Goal: Task Accomplishment & Management: Manage account settings

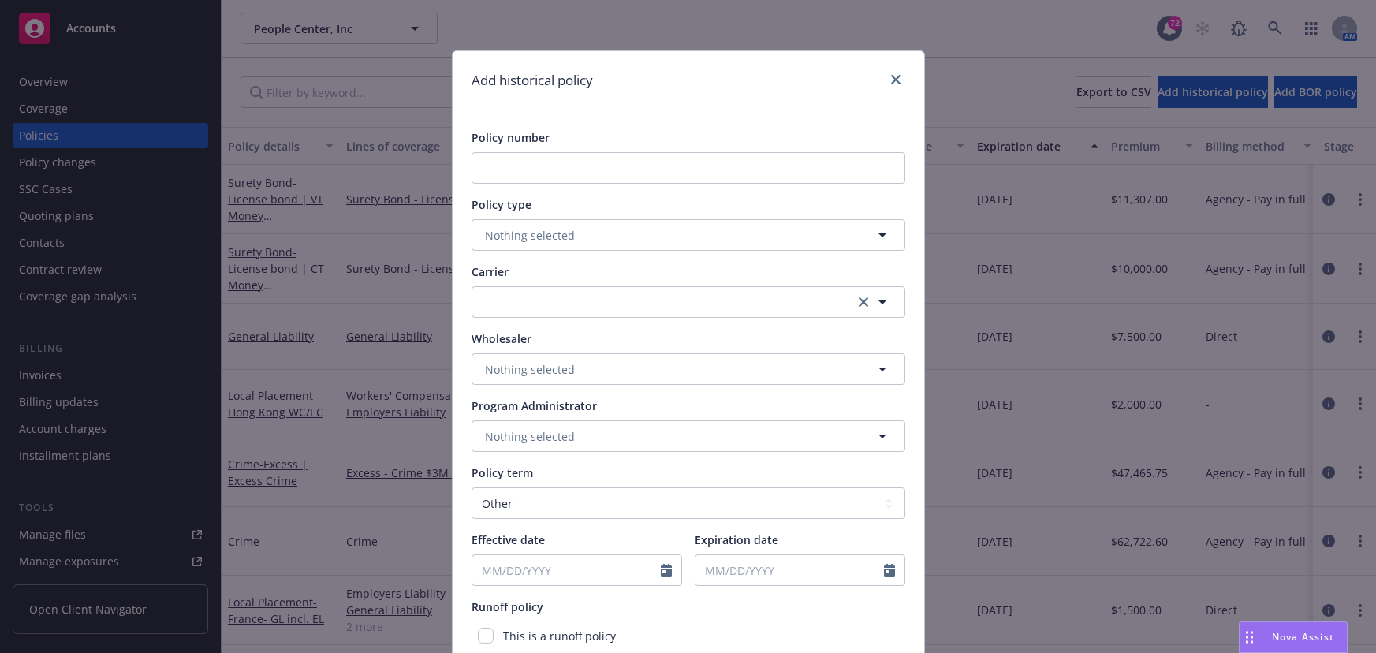
select select "other"
click at [890, 85] on link "close" at bounding box center [895, 79] width 19 height 19
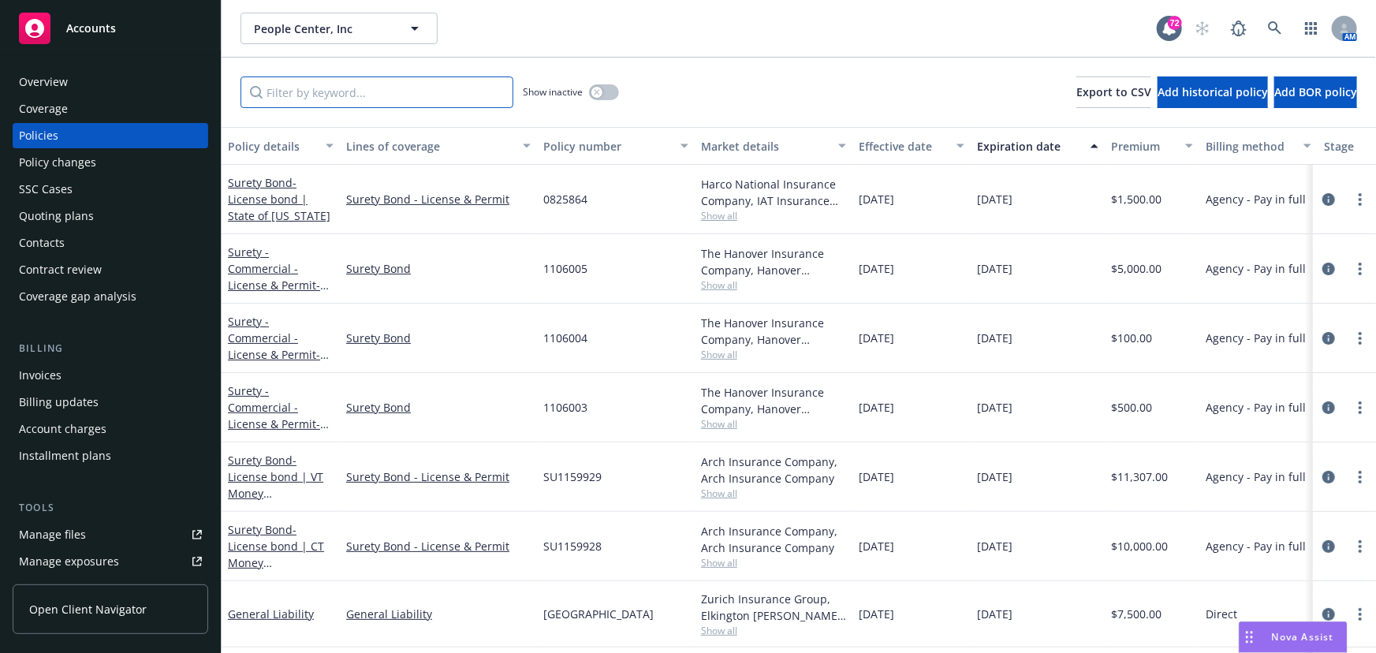
click at [388, 97] on input "Filter by keyword..." at bounding box center [376, 92] width 273 height 32
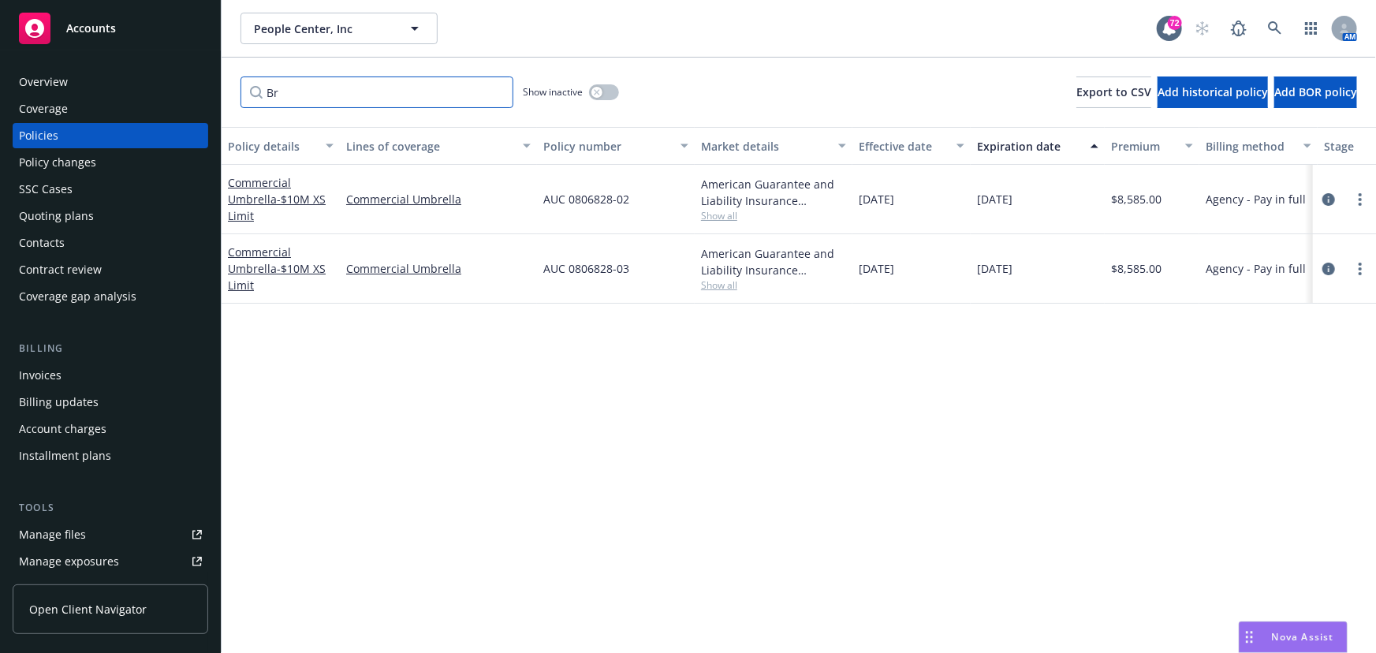
type input "B"
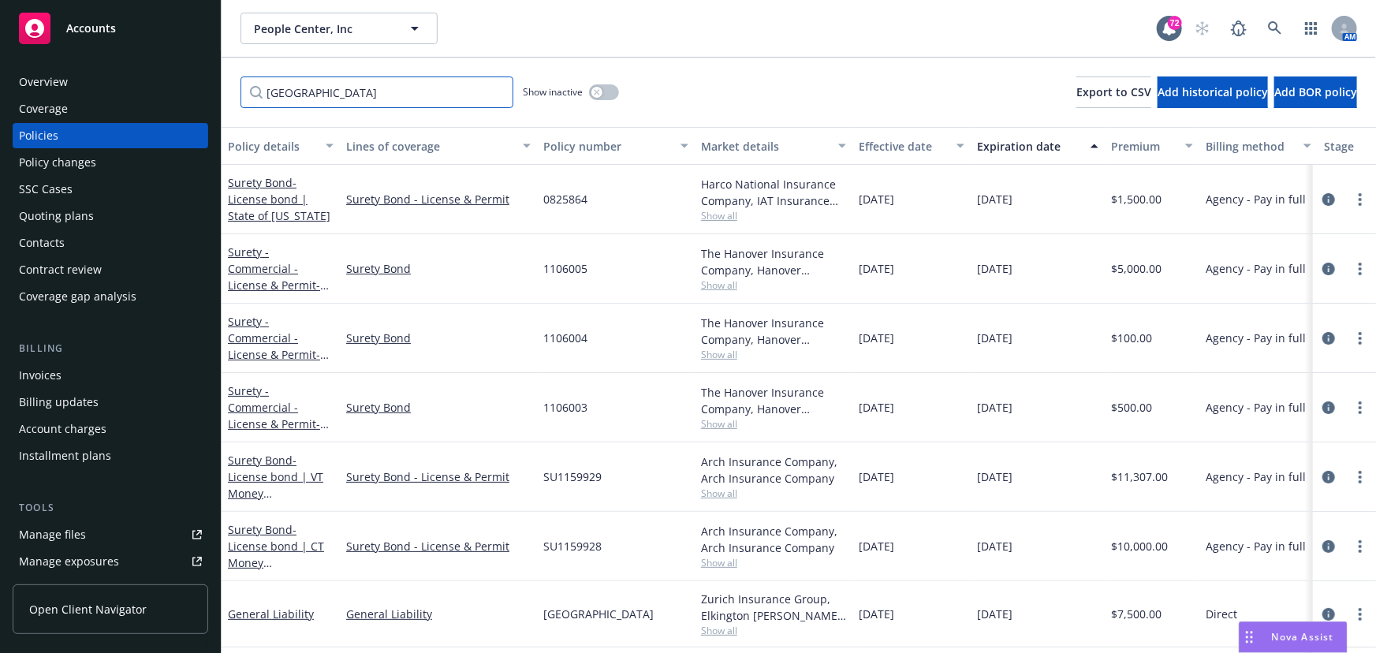
type input "[GEOGRAPHIC_DATA]"
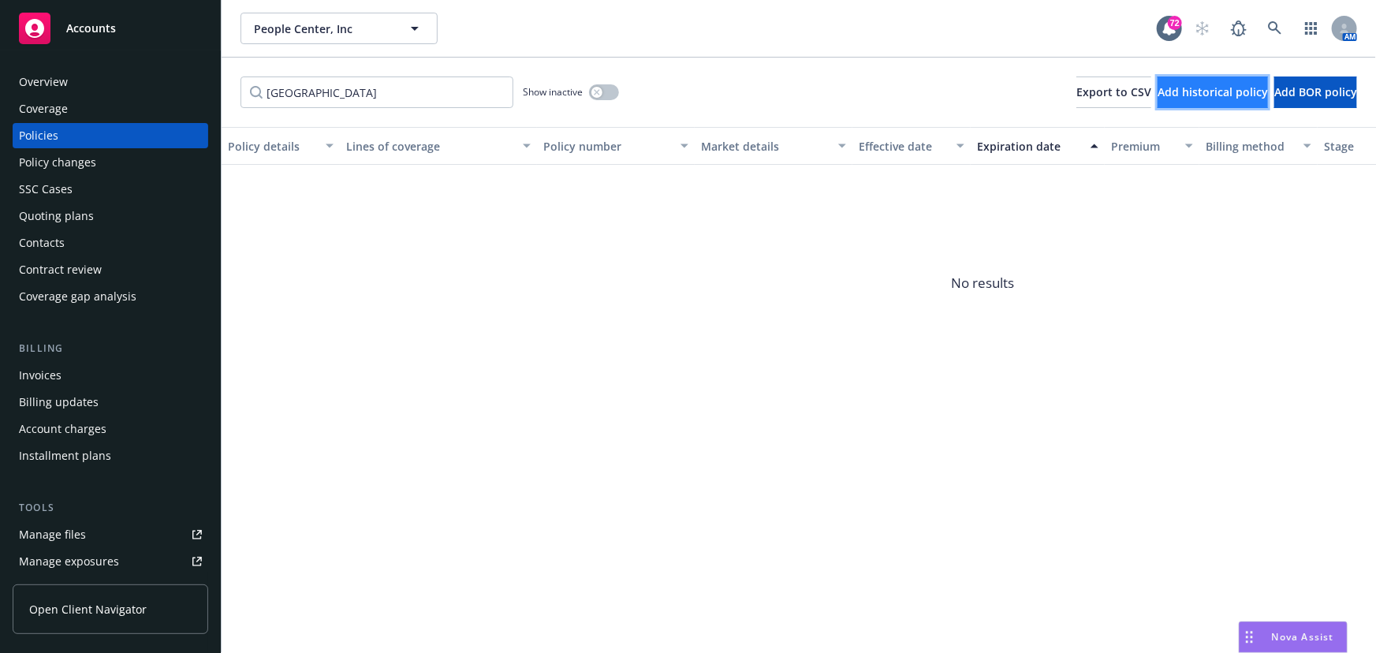
click at [1157, 102] on button "Add historical policy" at bounding box center [1212, 92] width 110 height 32
select select "other"
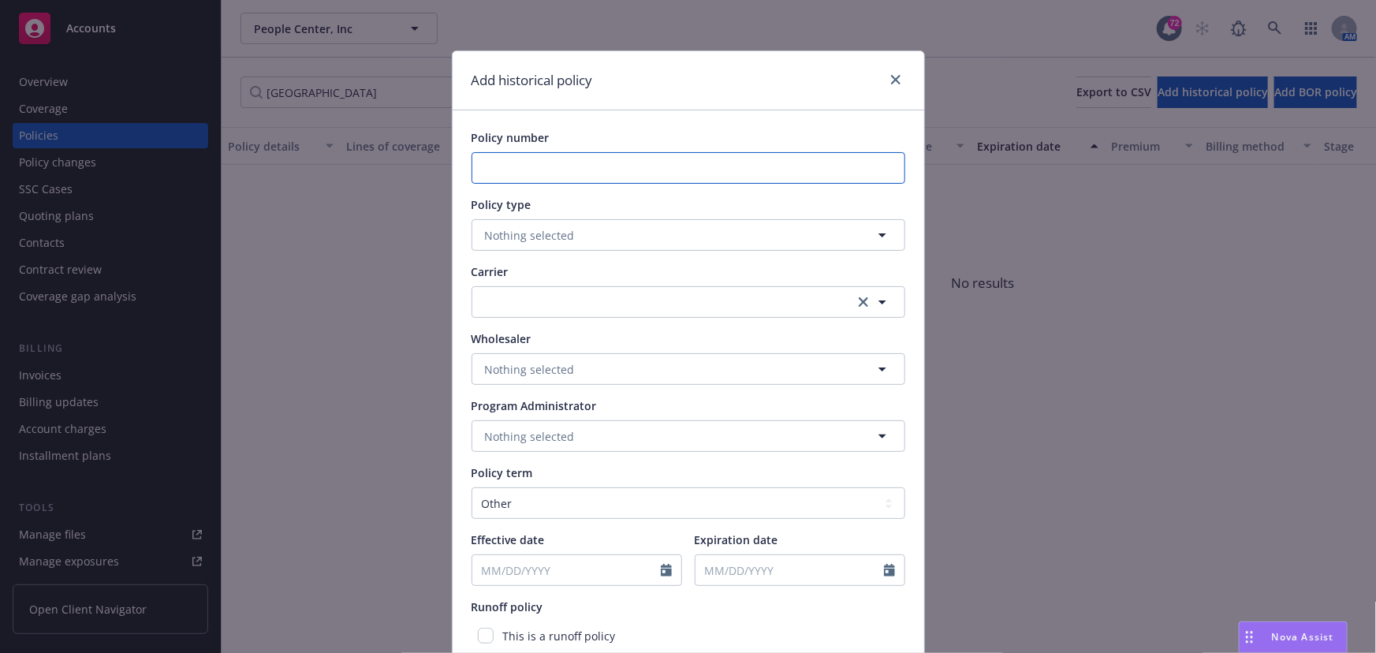
click at [607, 169] on input "Policy number" at bounding box center [689, 168] width 434 height 32
click at [714, 180] on input "Canada GL (" at bounding box center [689, 168] width 434 height 32
paste input "8846088"
type input "Canada GL (8846088)"
drag, startPoint x: 655, startPoint y: 228, endPoint x: 665, endPoint y: 220, distance: 12.9
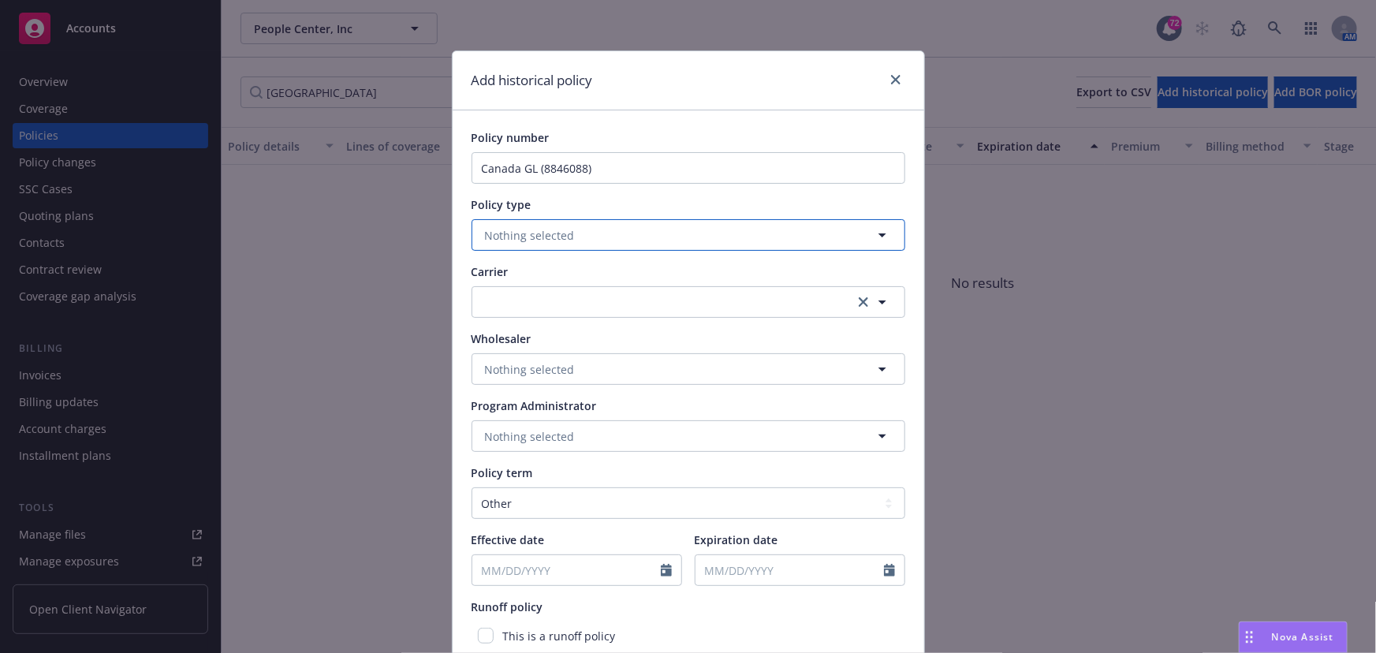
click at [655, 227] on button "Nothing selected" at bounding box center [689, 235] width 434 height 32
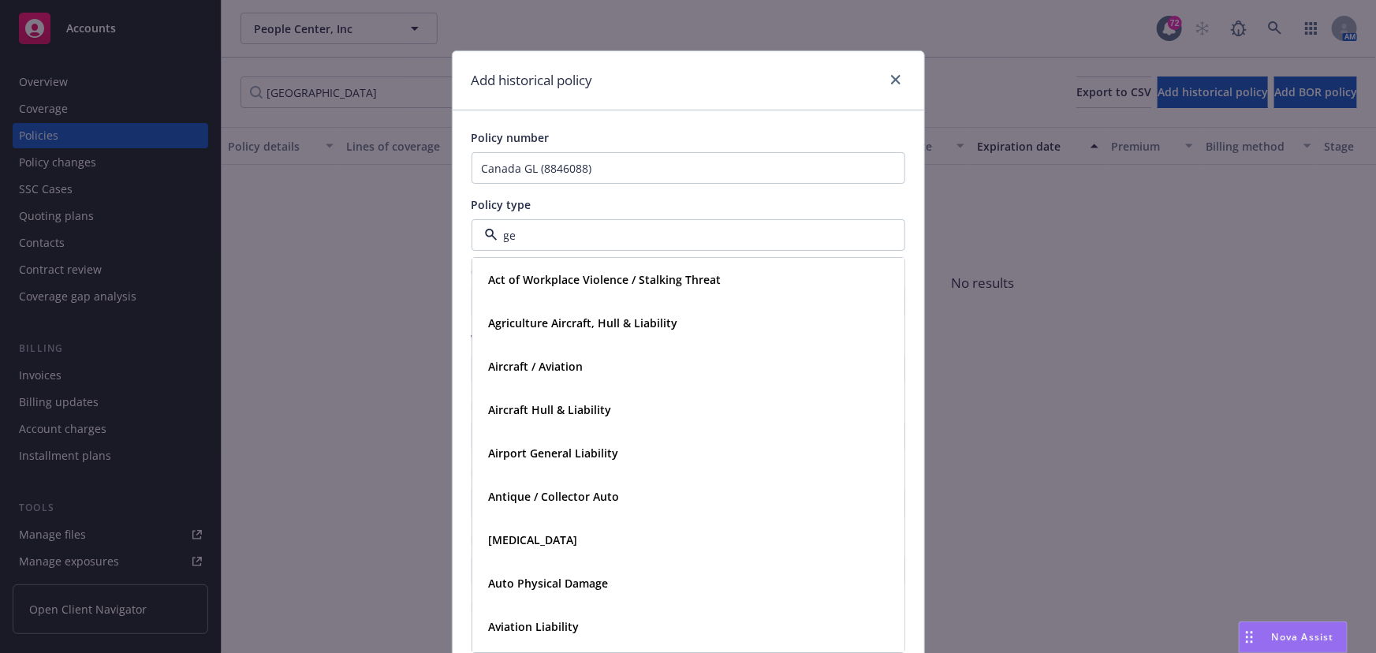
type input "g"
type input "local"
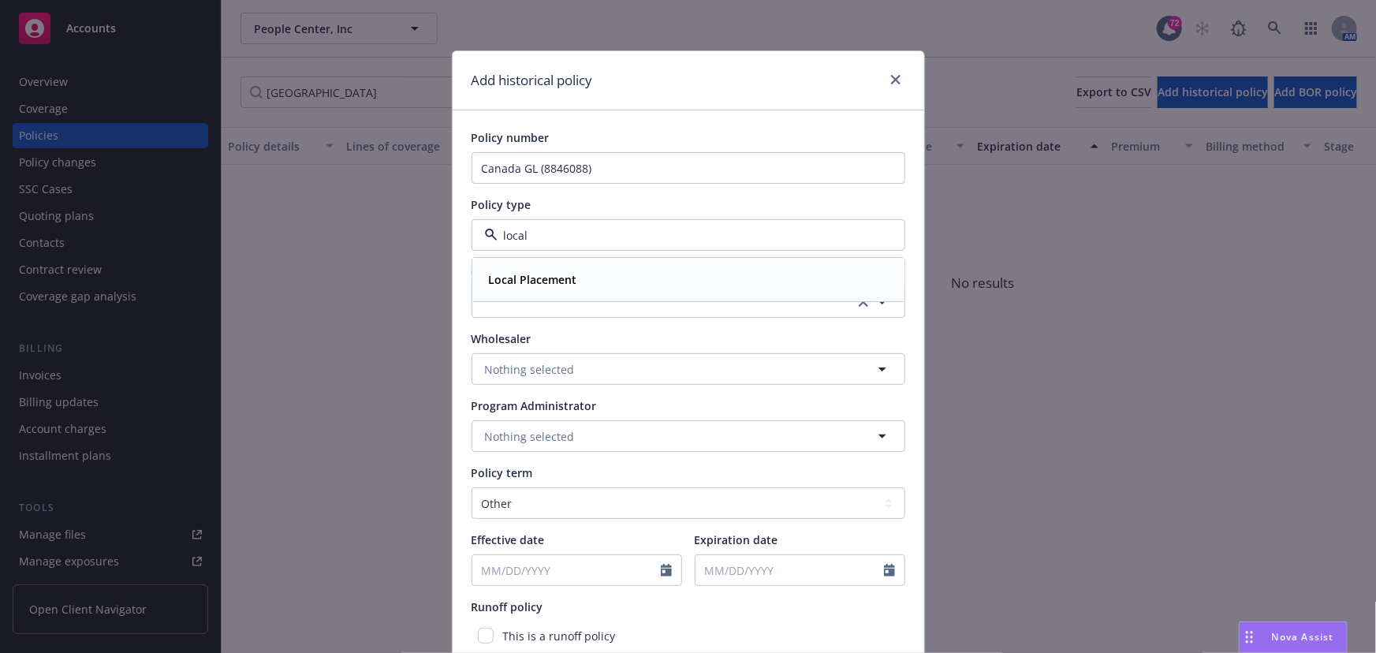
click at [613, 278] on div "Local Placement" at bounding box center [689, 280] width 412 height 23
click at [559, 314] on button "button" at bounding box center [689, 302] width 434 height 32
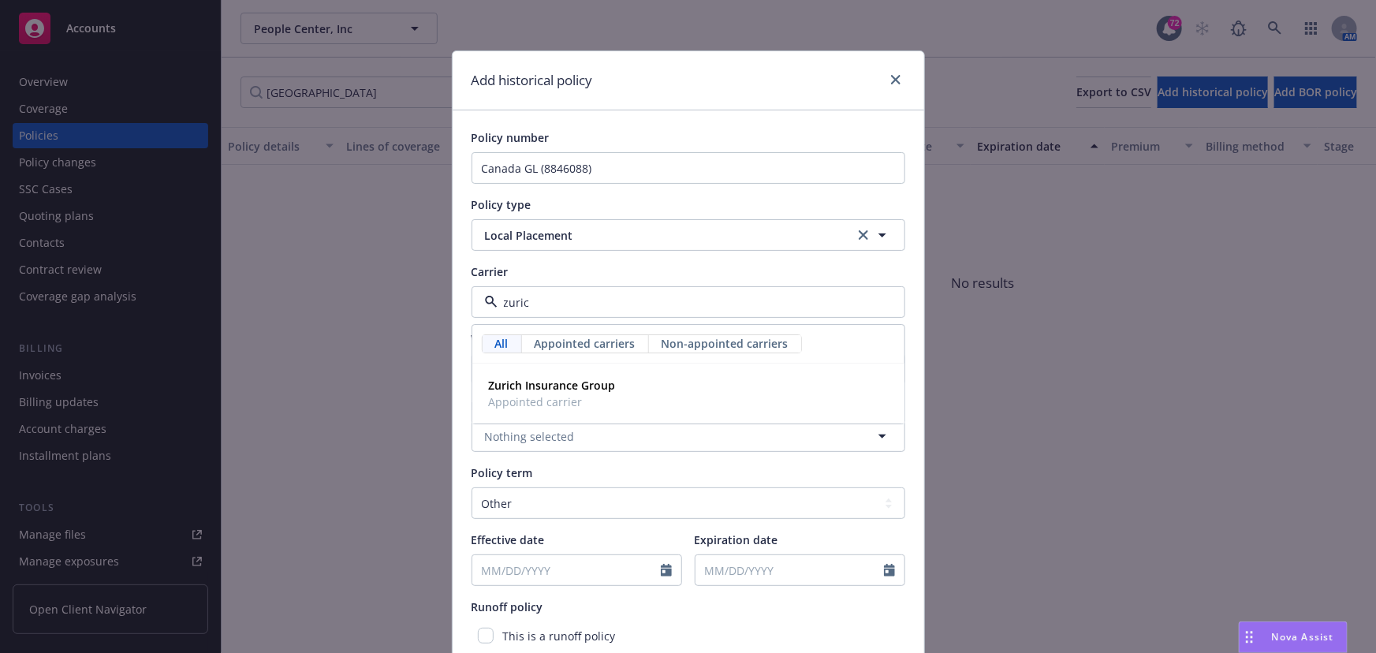
type input "[GEOGRAPHIC_DATA]"
click at [552, 395] on span "Appointed carrier" at bounding box center [552, 402] width 127 height 17
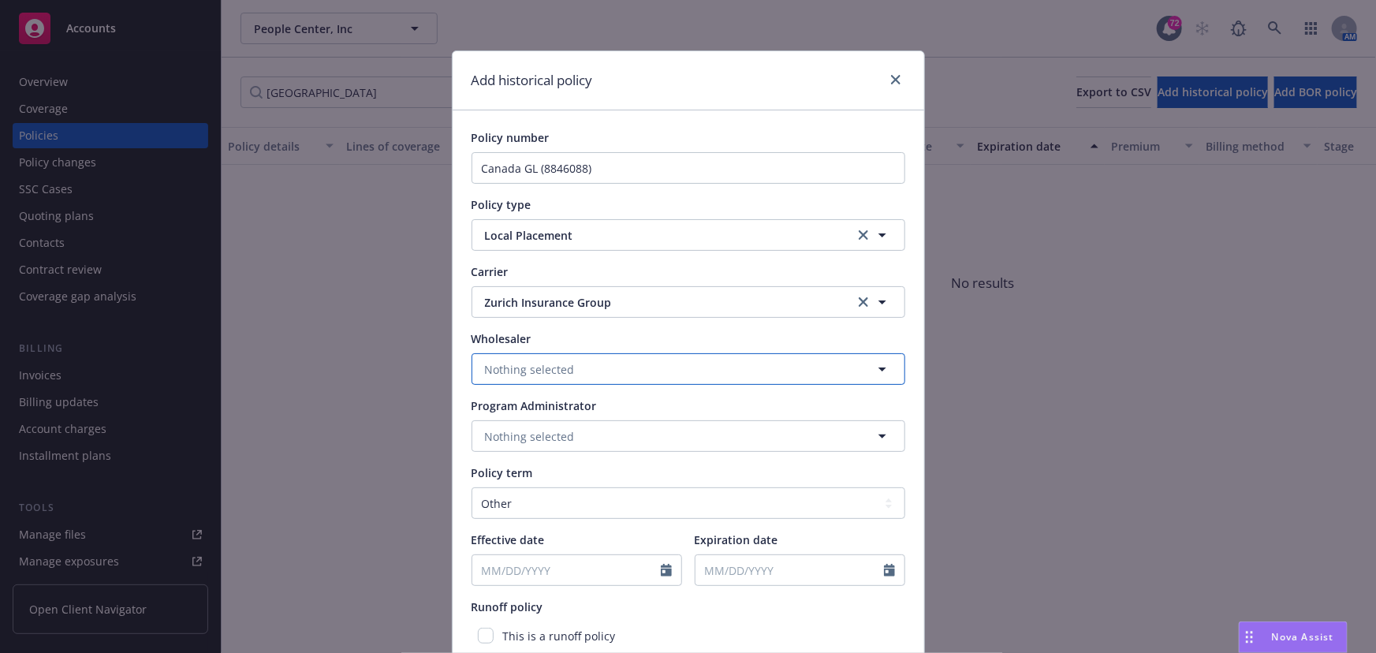
click at [533, 363] on span "Nothing selected" at bounding box center [530, 369] width 90 height 17
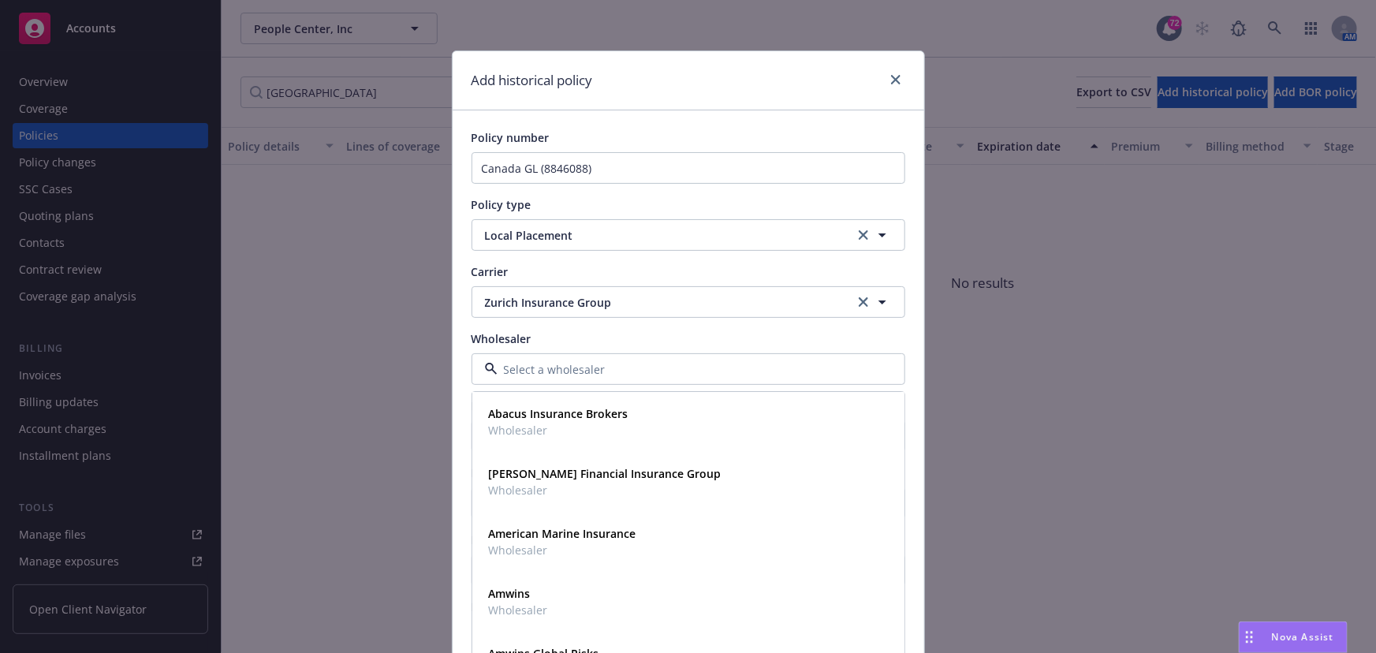
type input "N"
type input "[PERSON_NAME]"
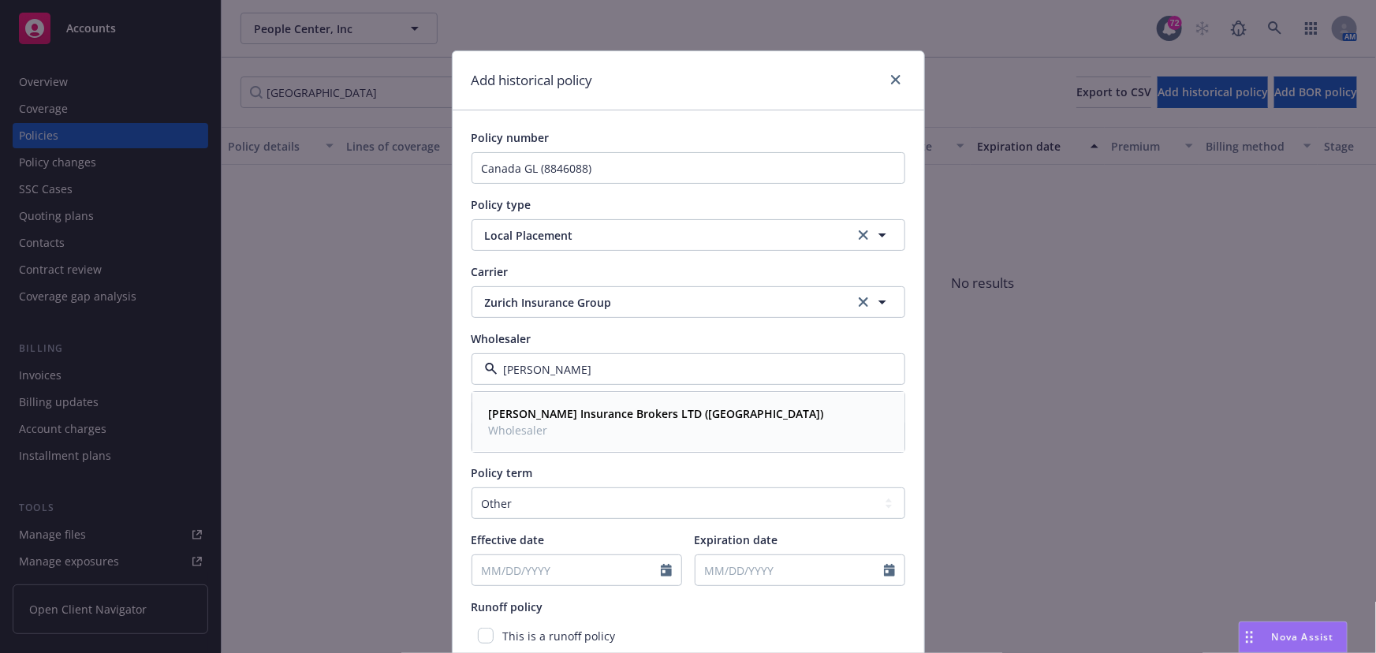
click at [561, 420] on strong "[PERSON_NAME] Insurance Brokers LTD ([GEOGRAPHIC_DATA])" at bounding box center [656, 414] width 335 height 15
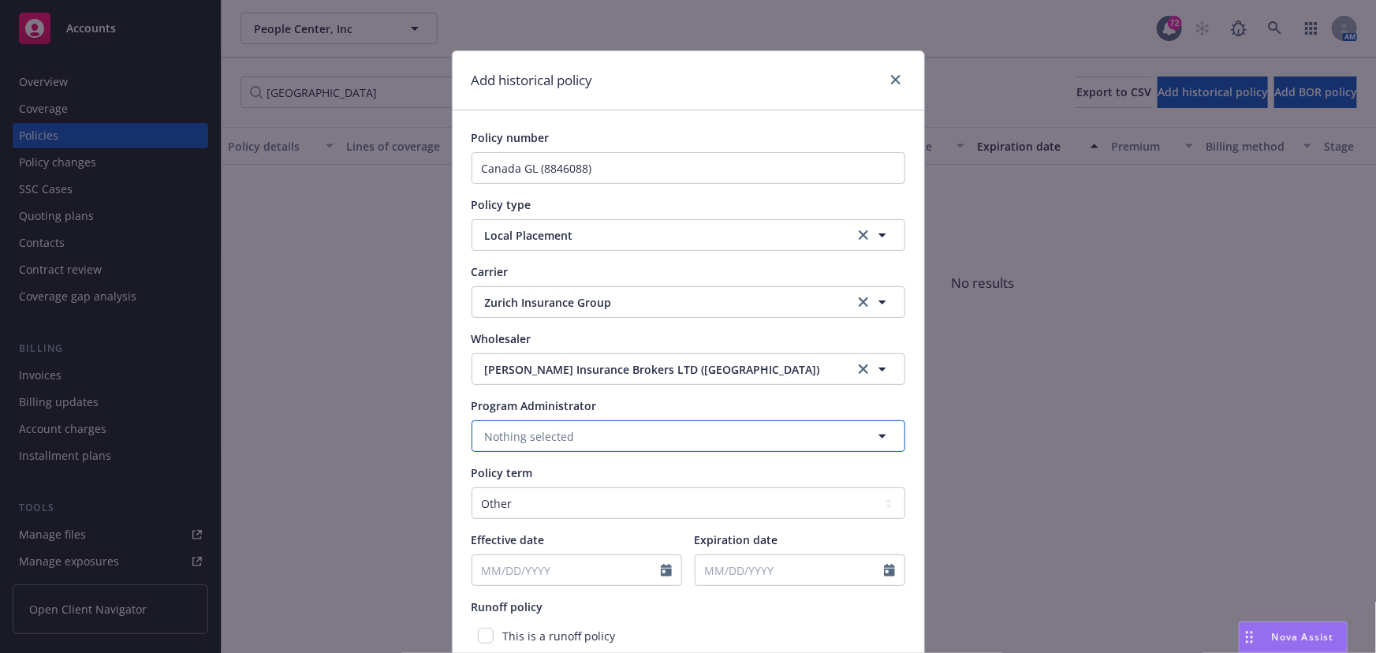
click at [525, 440] on span "Nothing selected" at bounding box center [530, 436] width 90 height 17
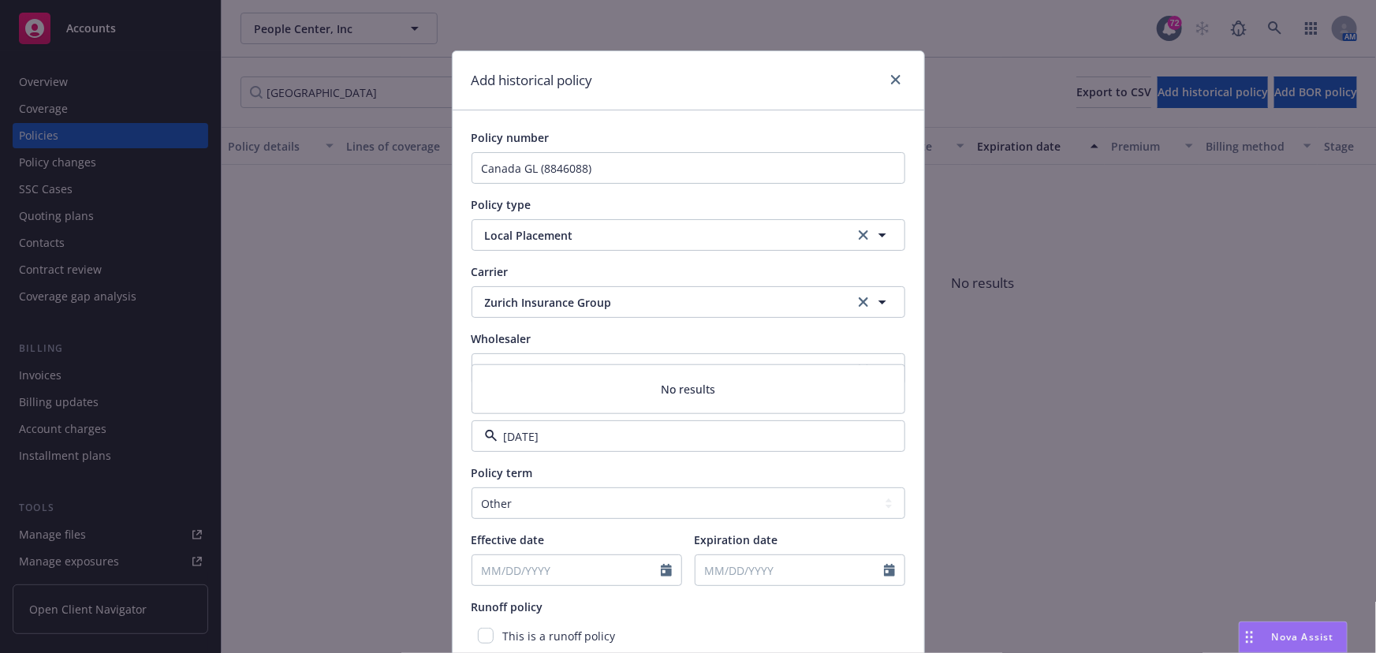
type input "[DATE]"
click at [582, 498] on select "Select policy term 12 Month 6 Month 4 Month 3 Month 2 Month 1 Month 36 Month (3…" at bounding box center [689, 503] width 434 height 32
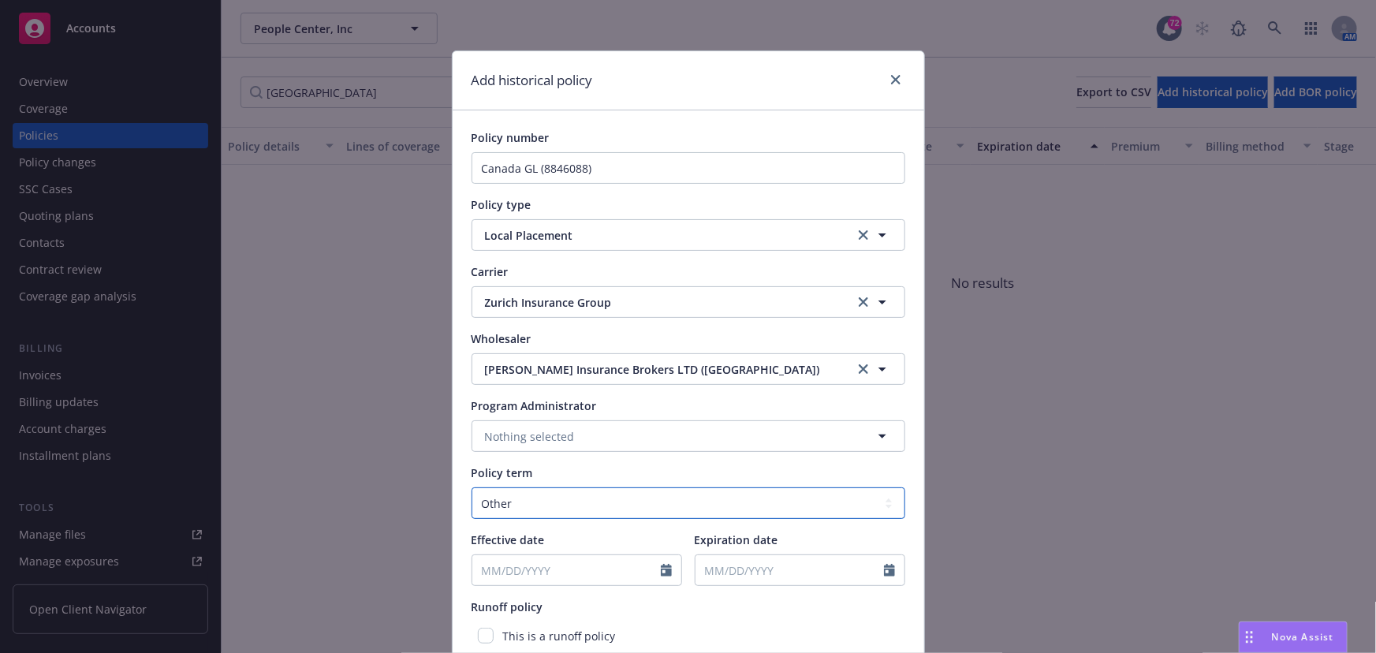
select select "12"
click at [472, 487] on select "Select policy term 12 Month 6 Month 4 Month 3 Month 2 Month 1 Month 36 Month (3…" at bounding box center [689, 503] width 434 height 32
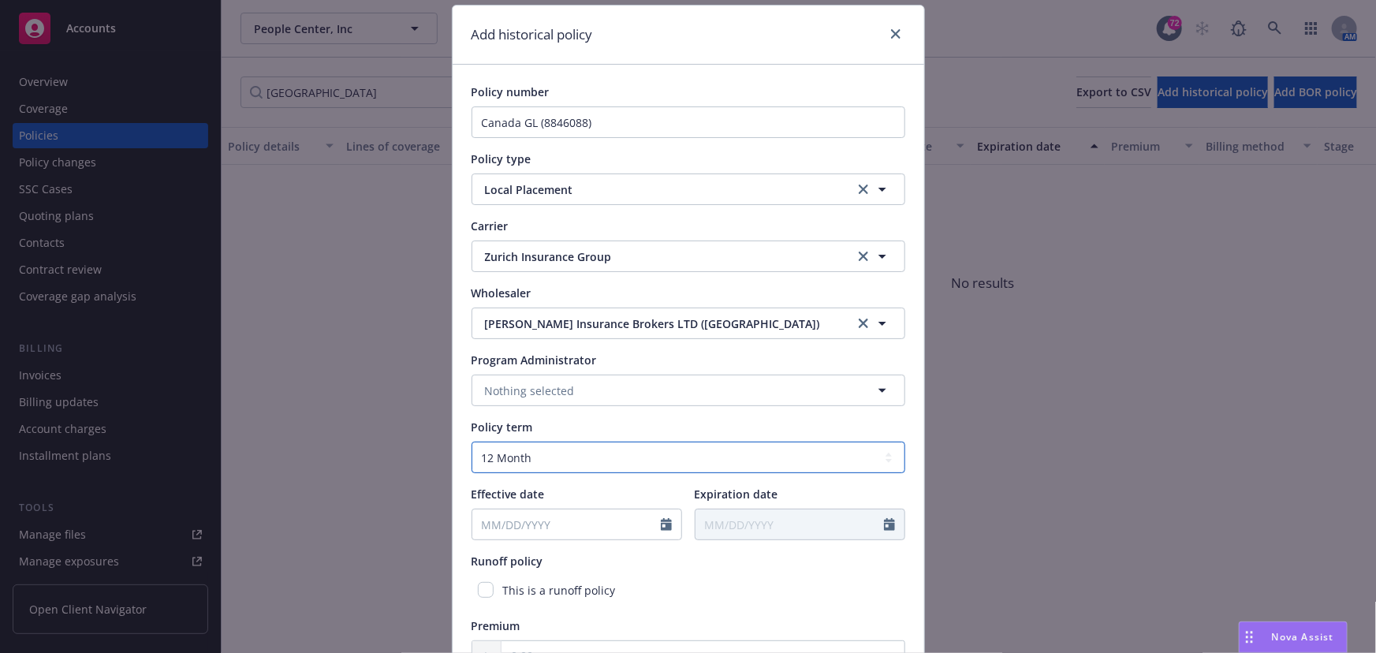
scroll to position [71, 0]
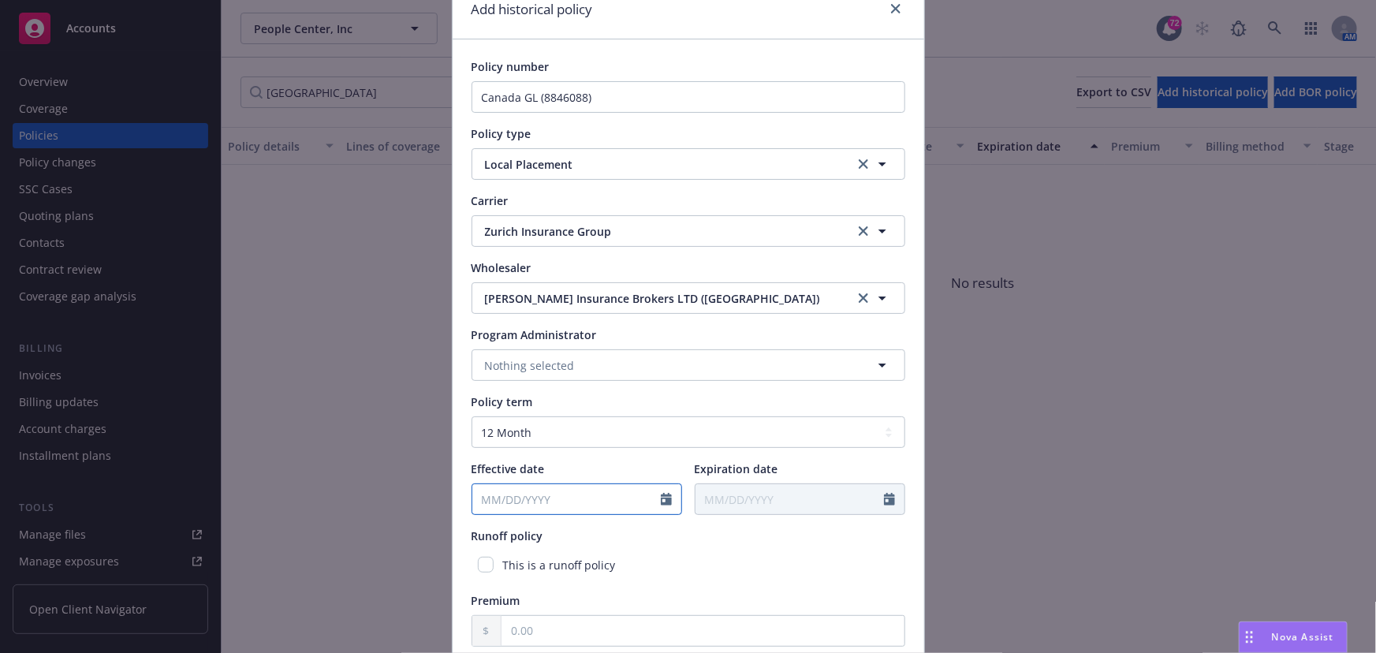
click at [586, 495] on input "Effective date" at bounding box center [566, 499] width 188 height 30
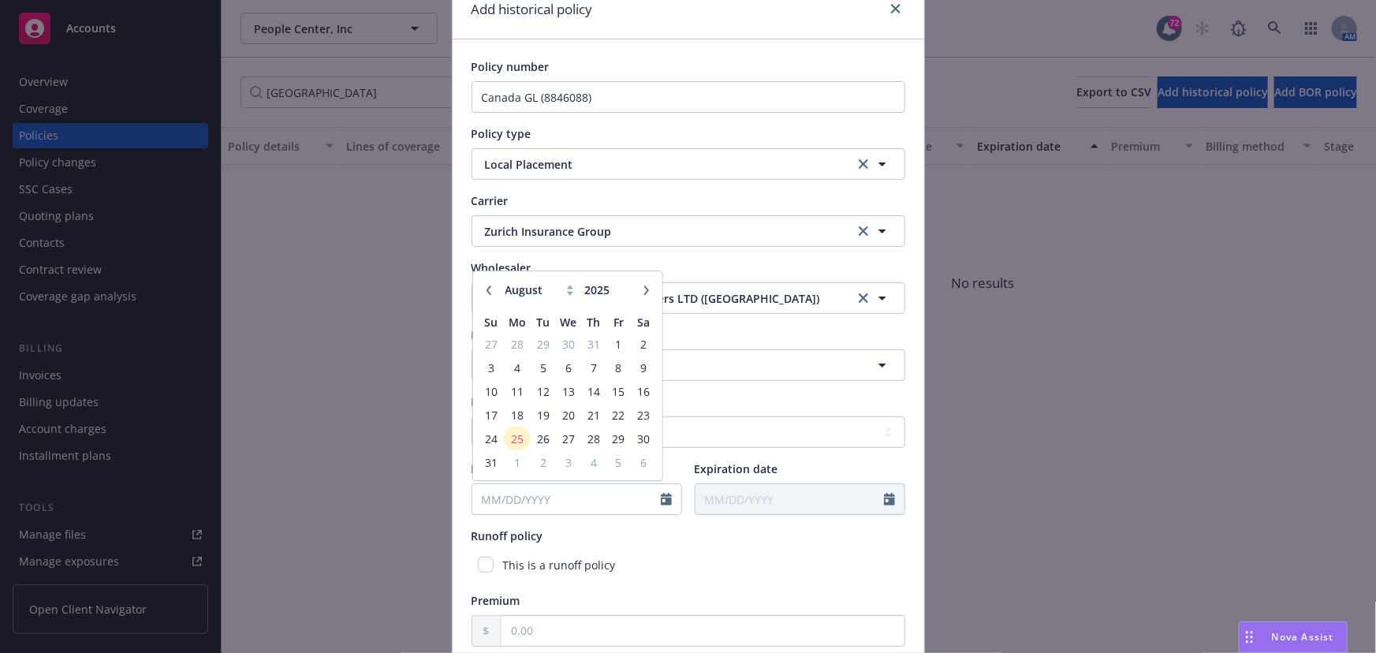
click at [487, 290] on icon "button" at bounding box center [487, 289] width 9 height 9
click at [636, 288] on button "button" at bounding box center [645, 290] width 19 height 19
select select "8"
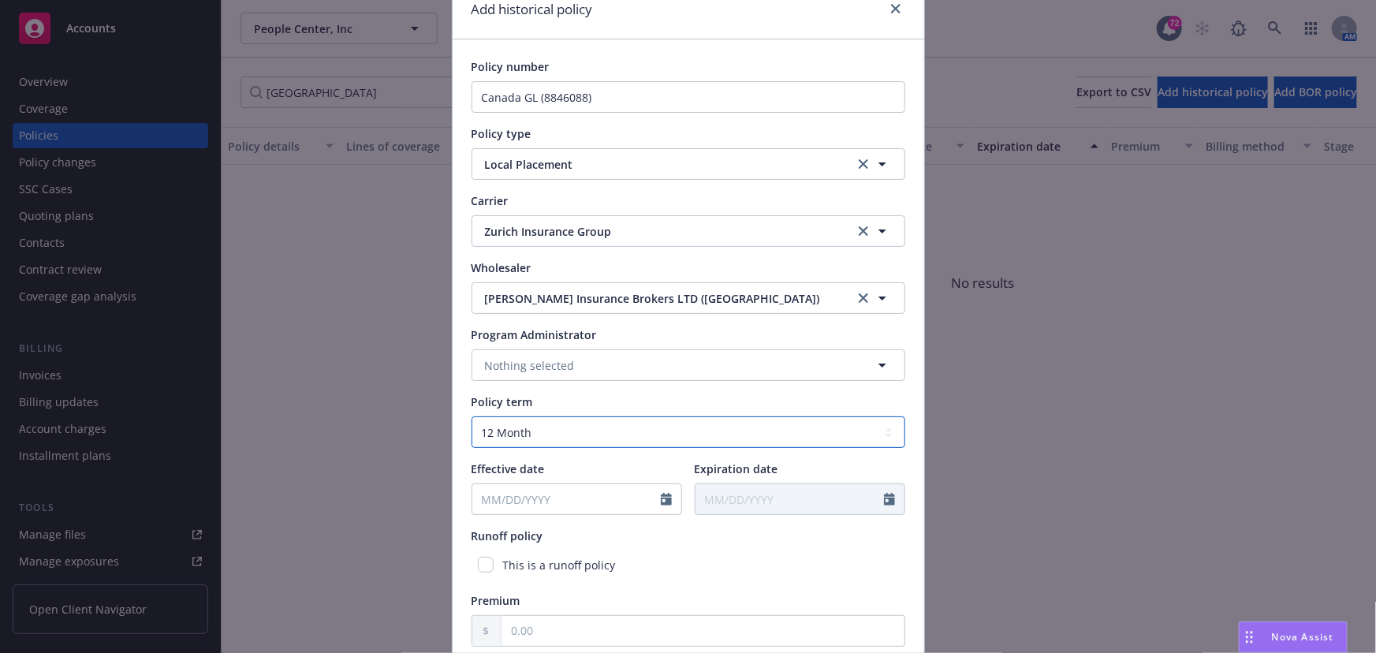
click at [773, 435] on select "Select policy term 12 Month 6 Month 4 Month 3 Month 2 Month 1 Month 36 Month (3…" at bounding box center [689, 432] width 434 height 32
click at [572, 500] on input "Effective date" at bounding box center [566, 499] width 188 height 30
select select "8"
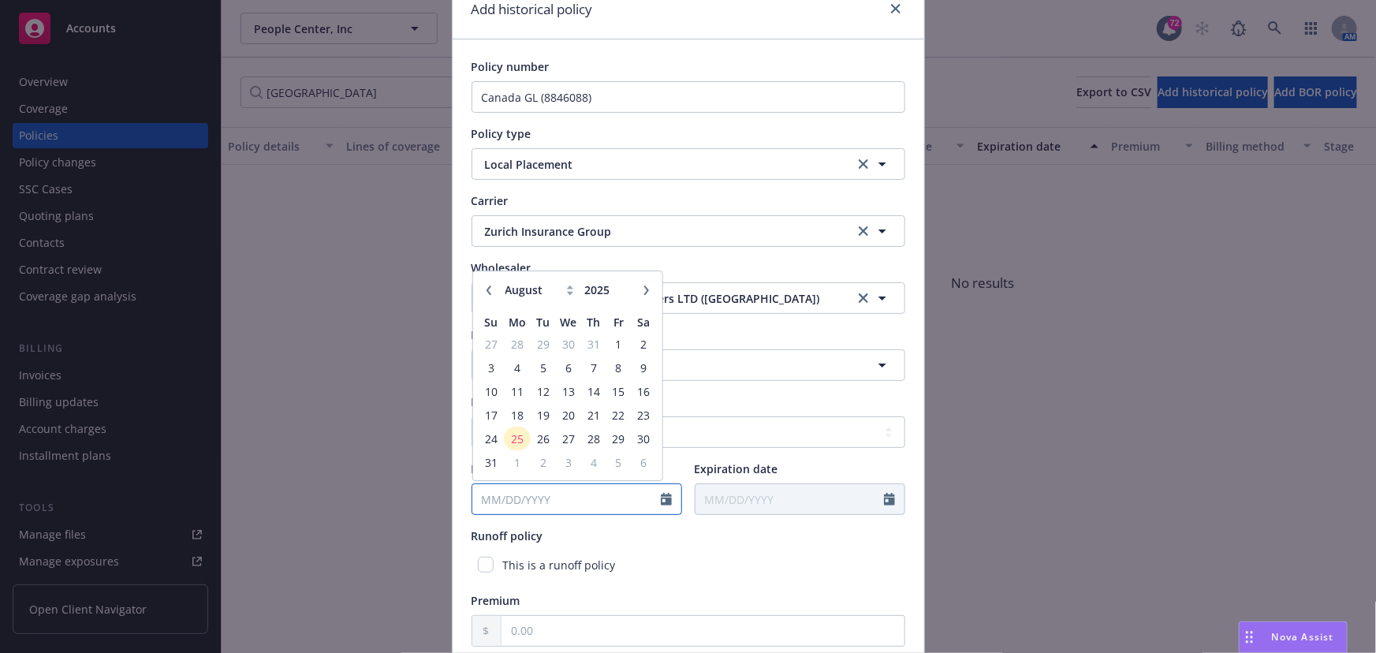
click at [546, 498] on input "Effective date" at bounding box center [566, 499] width 188 height 30
type input "[DATE]"
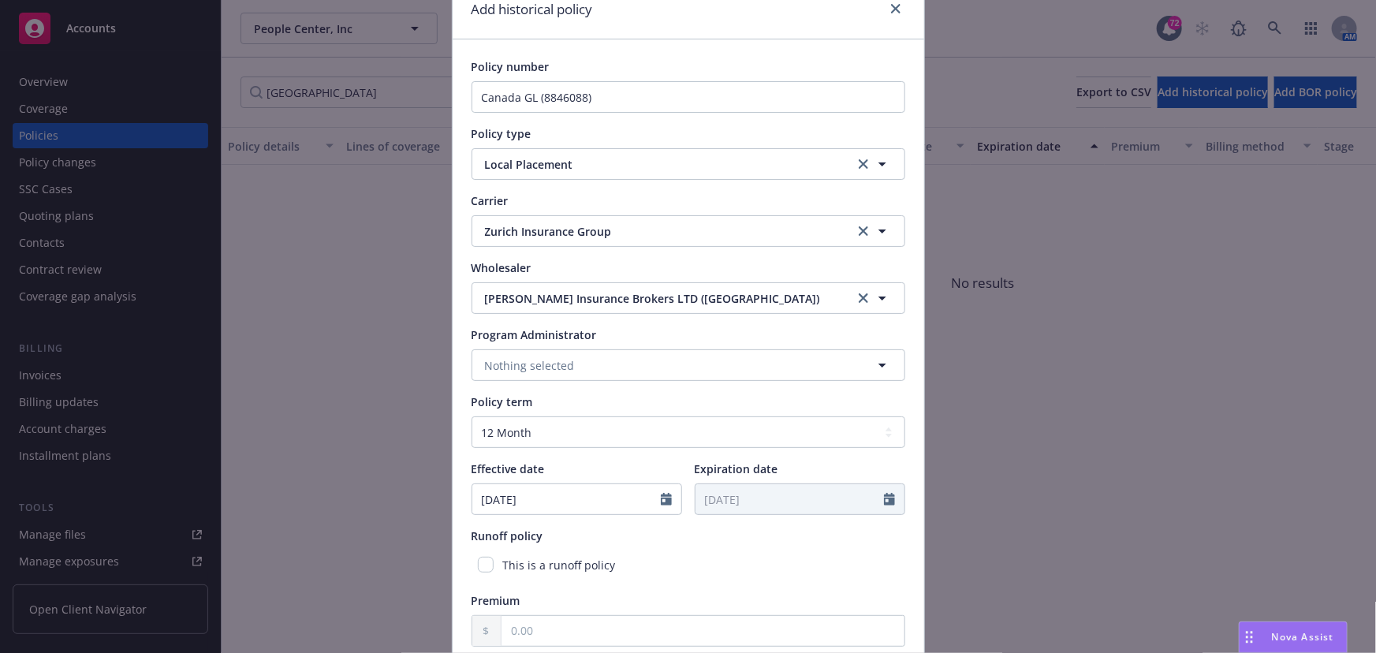
click at [981, 342] on div "Add historical policy Policy number Canada GL (8846088) Policy type Local Place…" at bounding box center [688, 326] width 1376 height 653
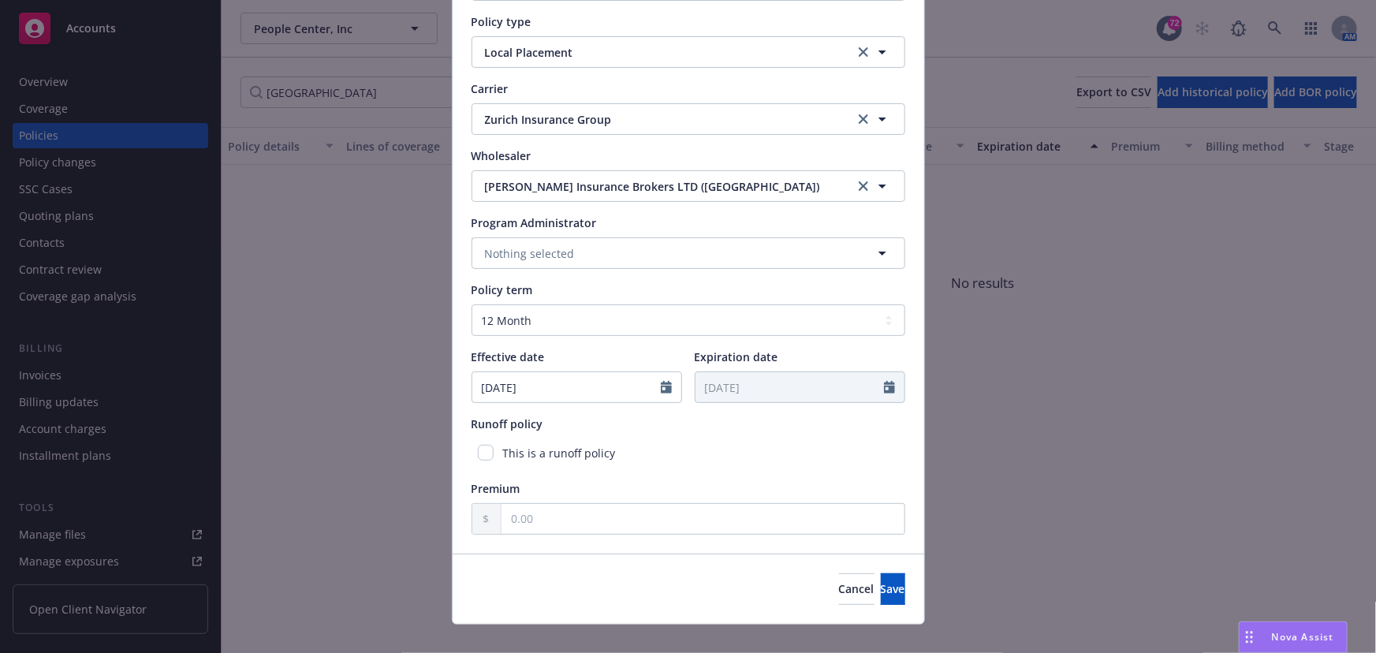
scroll to position [205, 0]
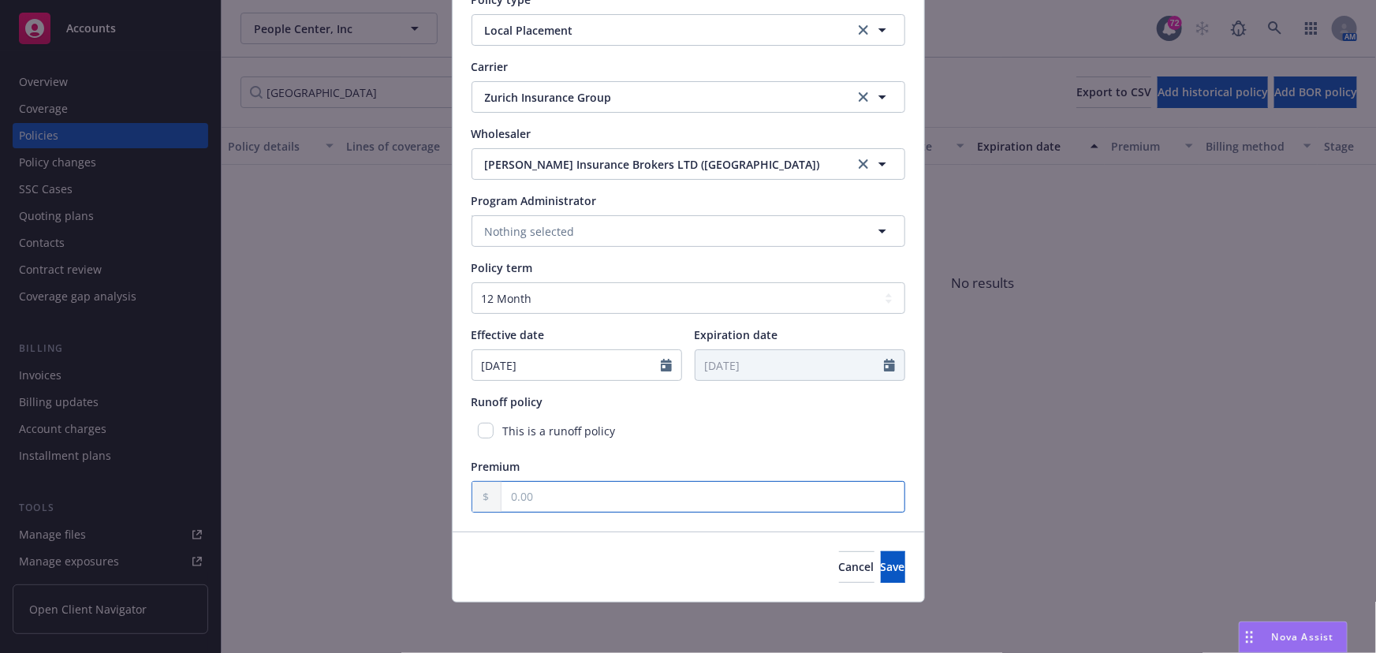
click at [509, 498] on input "text" at bounding box center [702, 497] width 403 height 30
type input "1,800.00"
click at [883, 576] on button "Save" at bounding box center [893, 567] width 24 height 32
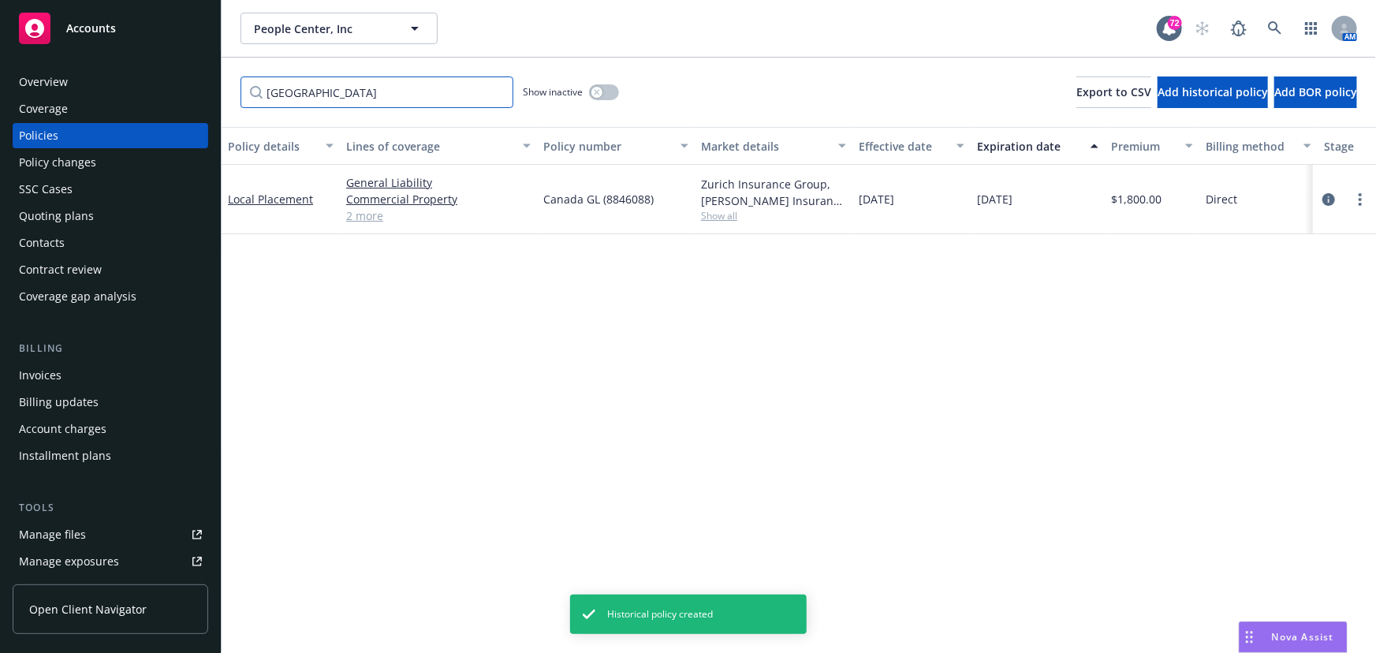
click at [340, 93] on input "[GEOGRAPHIC_DATA]" at bounding box center [376, 92] width 273 height 32
drag, startPoint x: 340, startPoint y: 93, endPoint x: 295, endPoint y: 90, distance: 45.1
click at [295, 90] on input "[GEOGRAPHIC_DATA]" at bounding box center [376, 92] width 273 height 32
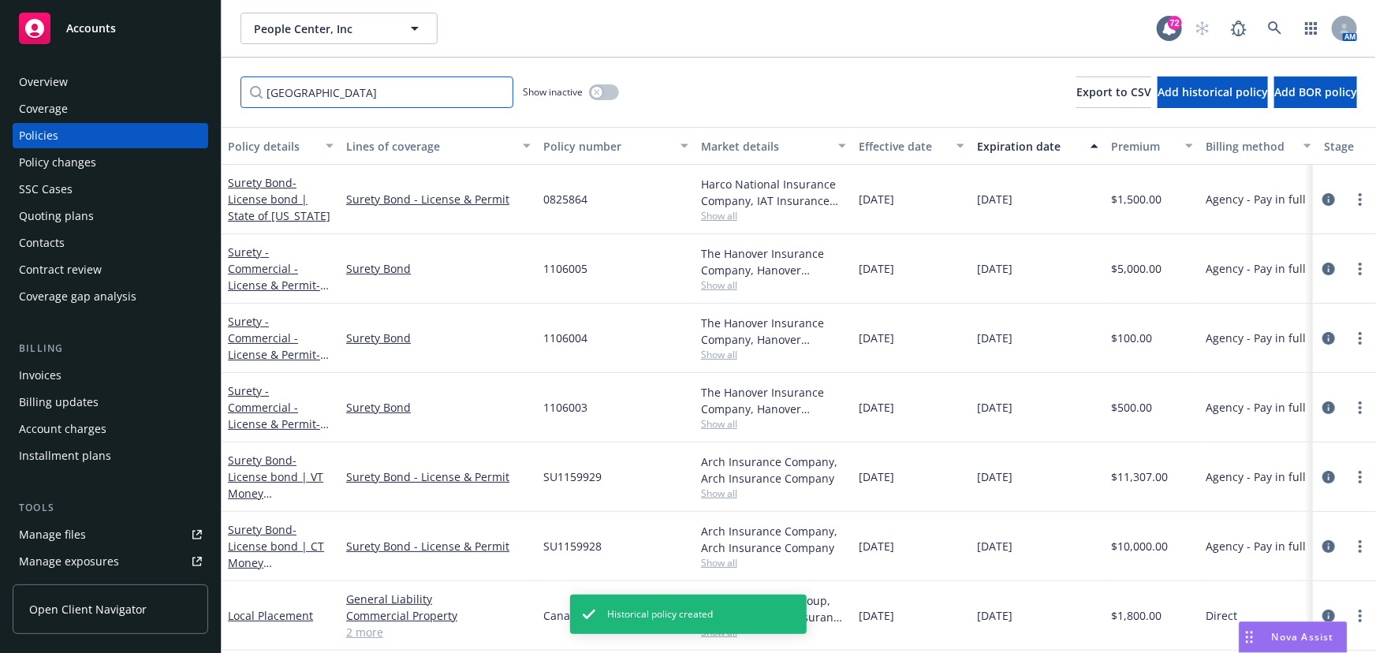
type input "[GEOGRAPHIC_DATA]"
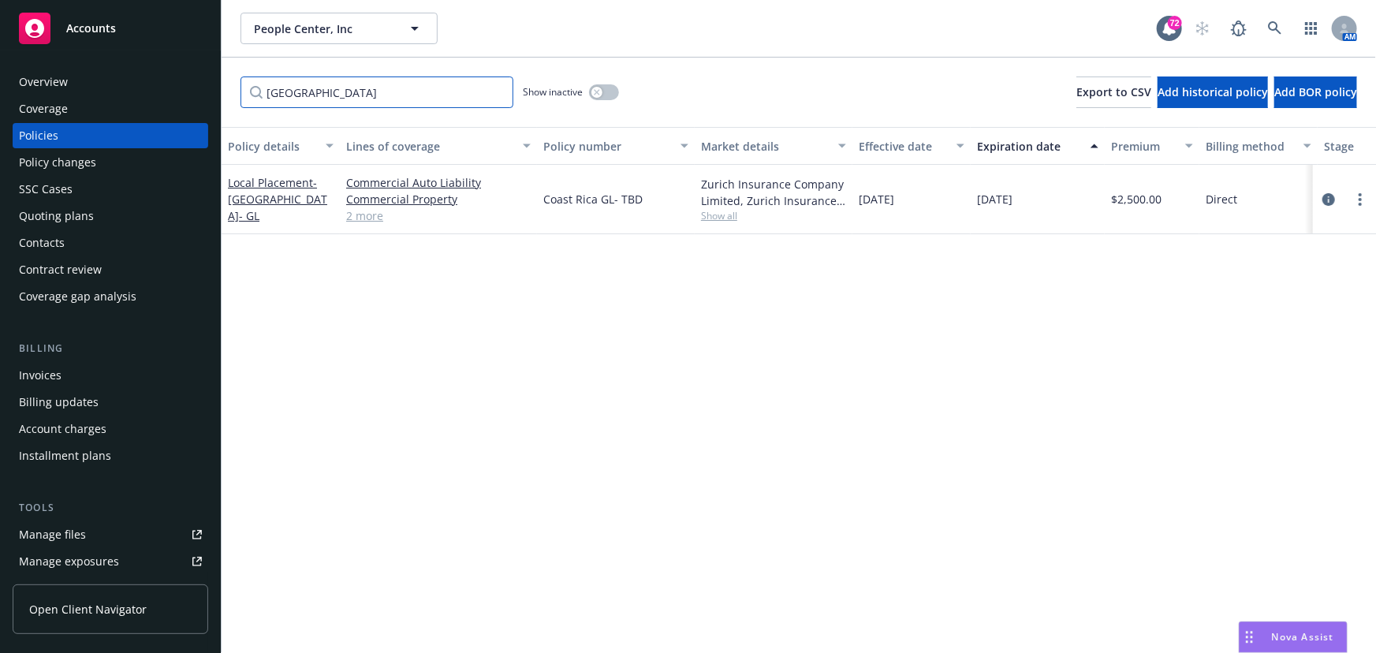
drag, startPoint x: 330, startPoint y: 93, endPoint x: 315, endPoint y: 106, distance: 20.1
click at [291, 101] on input "[GEOGRAPHIC_DATA]" at bounding box center [376, 92] width 273 height 32
click at [330, 96] on input "[GEOGRAPHIC_DATA]" at bounding box center [376, 92] width 273 height 32
click at [304, 88] on input "[GEOGRAPHIC_DATA]" at bounding box center [376, 92] width 273 height 32
drag, startPoint x: 323, startPoint y: 92, endPoint x: 256, endPoint y: 86, distance: 67.3
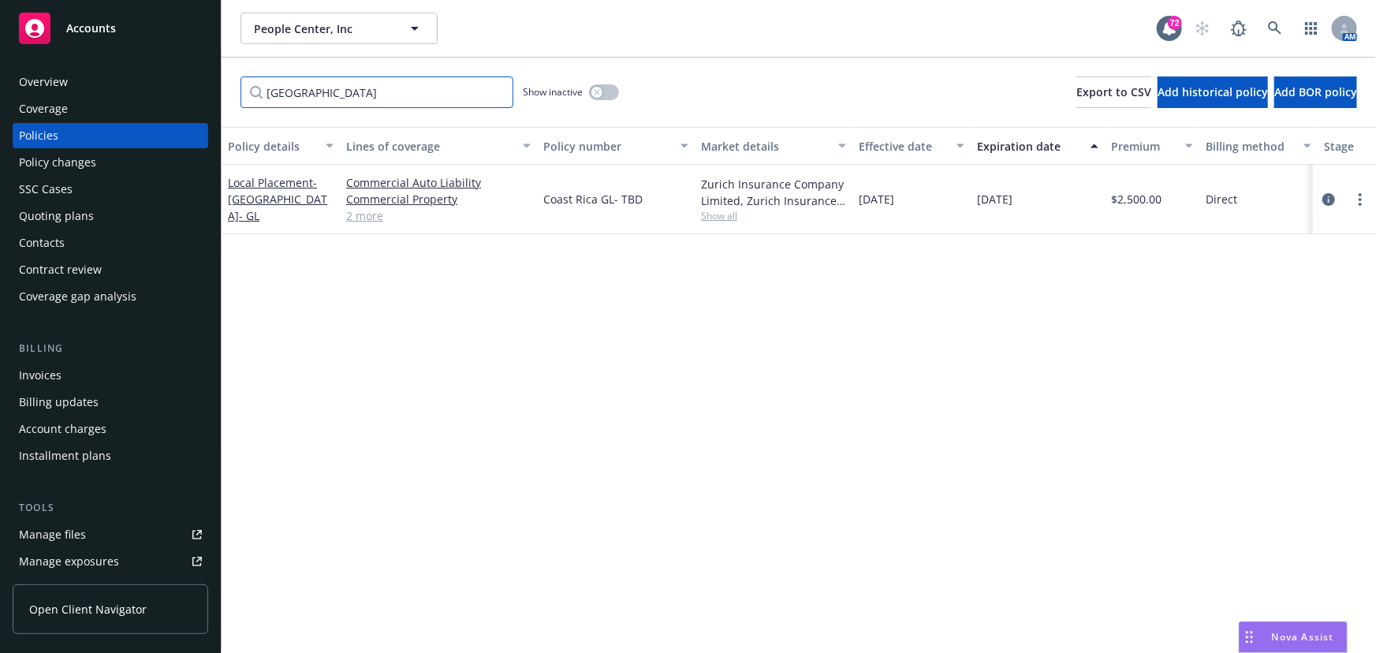
click at [256, 86] on input "[GEOGRAPHIC_DATA]" at bounding box center [376, 92] width 273 height 32
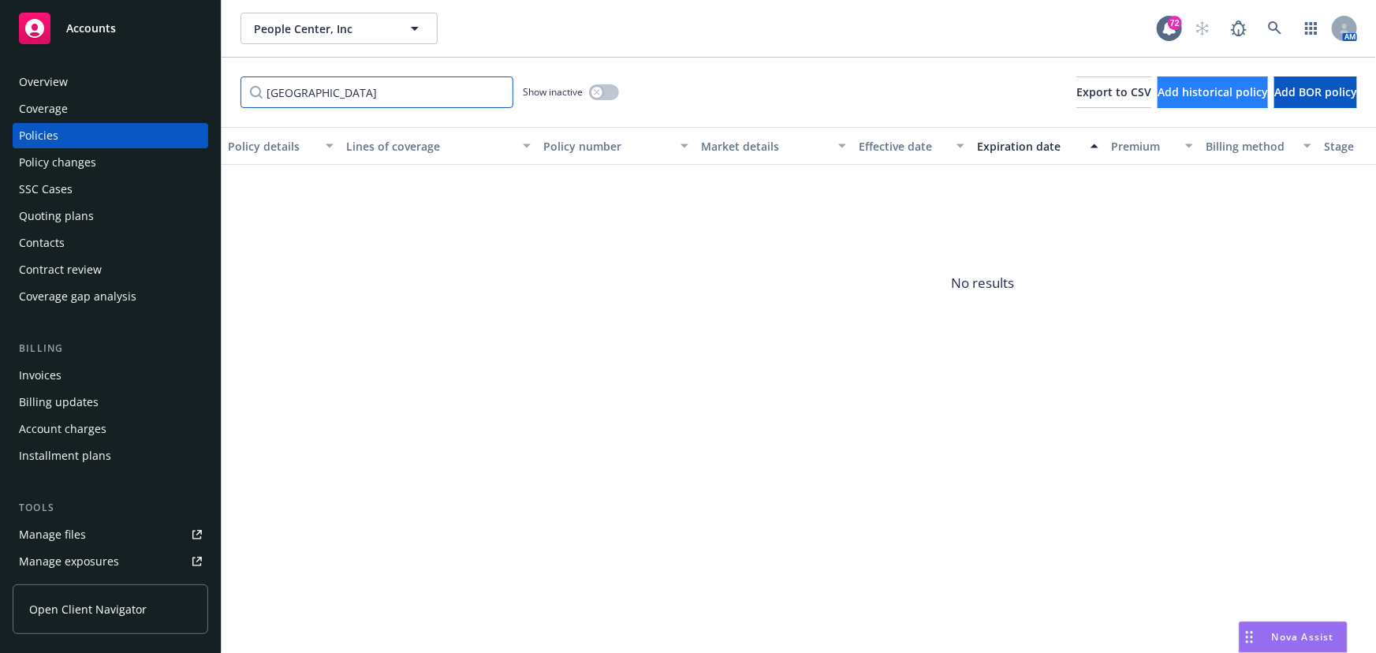
type input "[GEOGRAPHIC_DATA]"
click at [1157, 103] on button "Add historical policy" at bounding box center [1212, 92] width 110 height 32
select select "other"
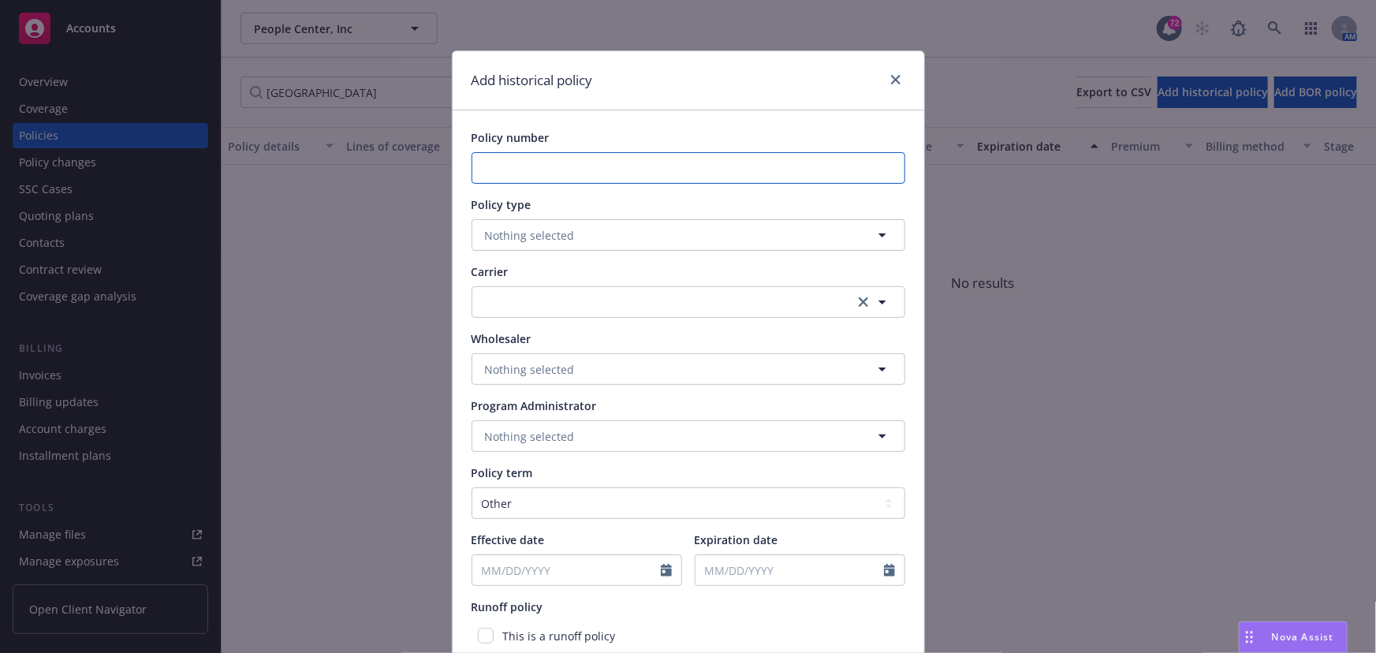
click at [568, 162] on input "Policy number" at bounding box center [689, 168] width 434 height 32
click at [745, 173] on input "Denmark WC (Outside CMP)-" at bounding box center [689, 168] width 434 height 32
paste input "DASF0032275"
type input "Denmark WC (Outside CMP)- DASF0032275"
click at [578, 244] on button "Nothing selected" at bounding box center [689, 235] width 434 height 32
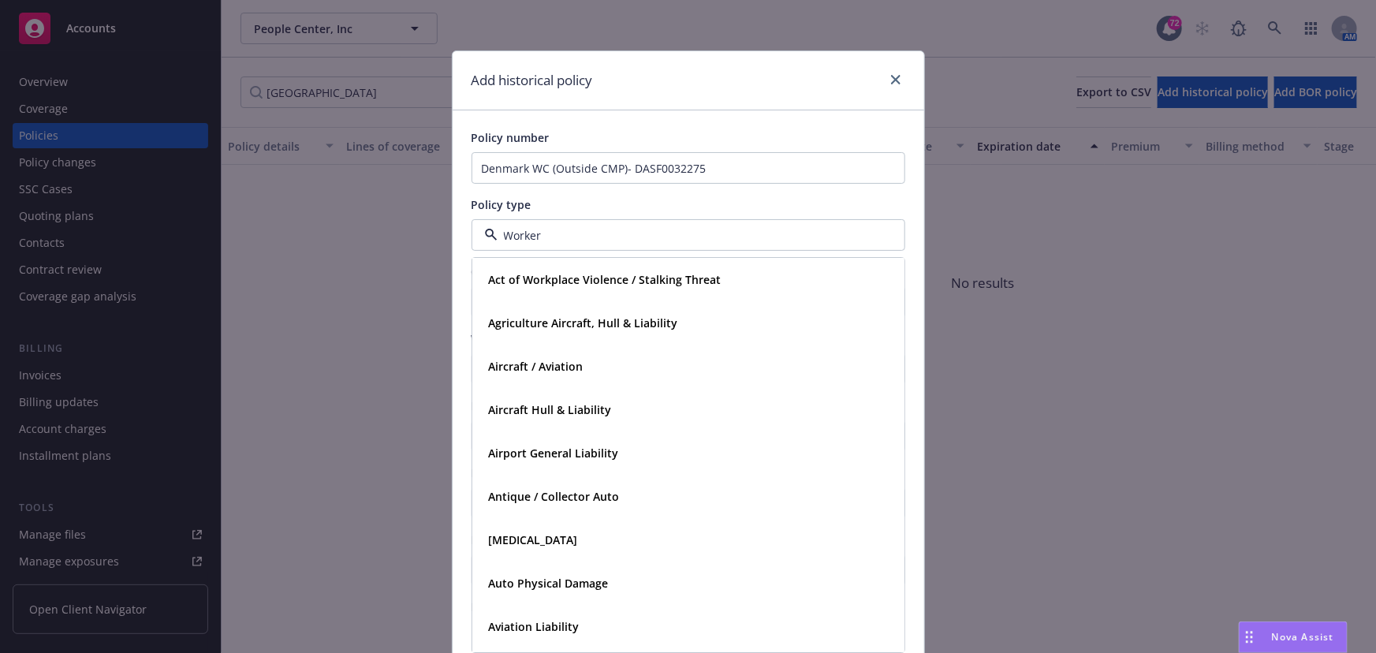
type input "Workers"
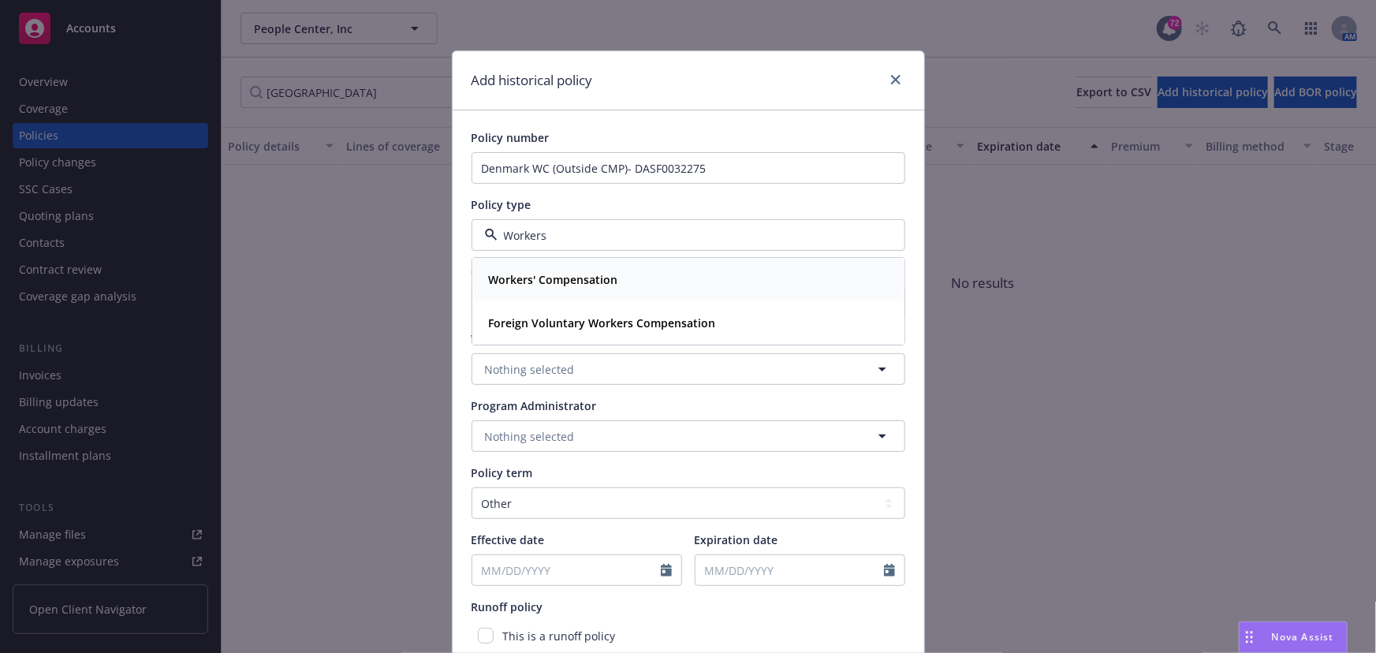
click at [512, 280] on strong "Workers' Compensation" at bounding box center [553, 280] width 129 height 15
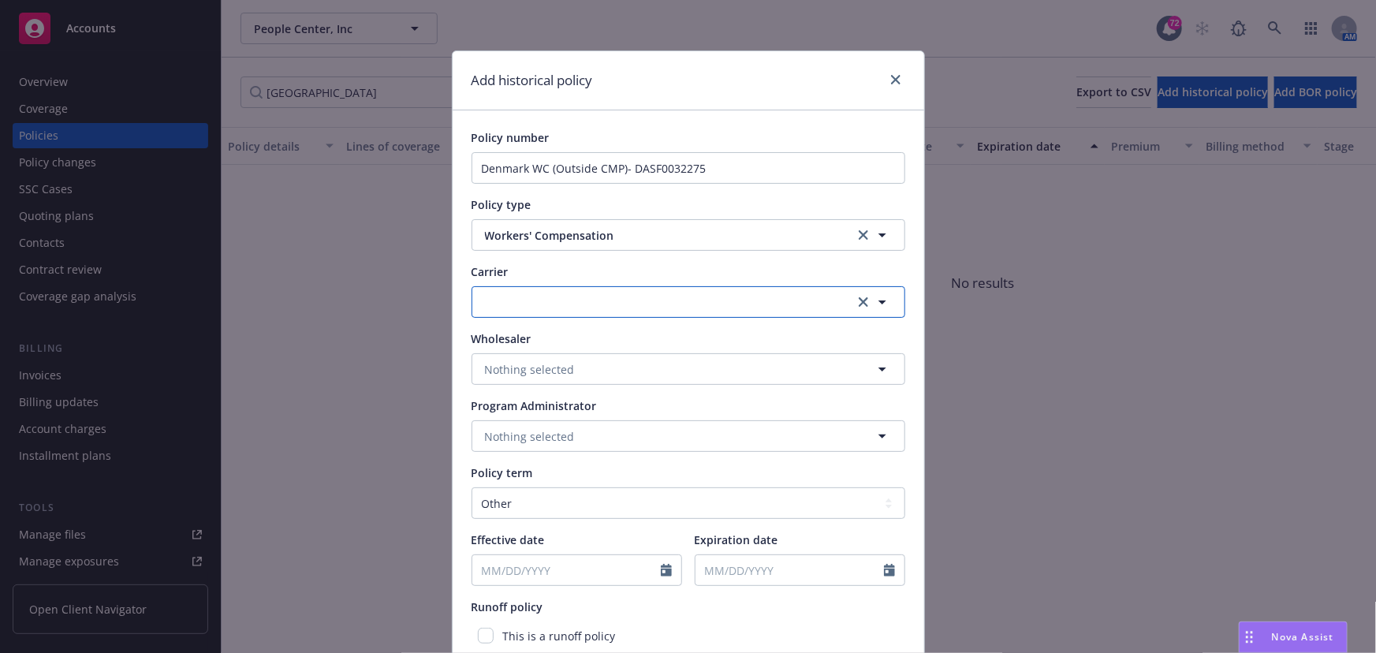
click at [519, 311] on button "button" at bounding box center [689, 302] width 434 height 32
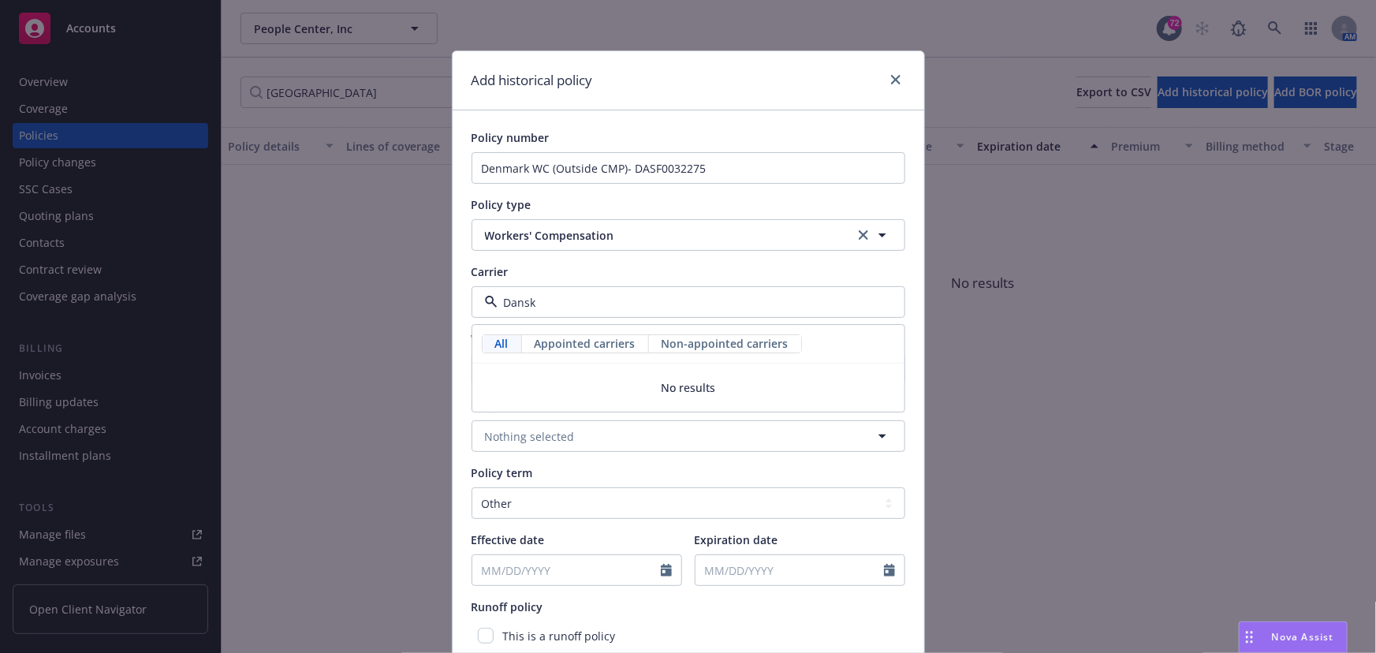
type input "Dansk"
click at [684, 346] on span "Non-appointed carriers" at bounding box center [725, 344] width 127 height 17
click at [684, 341] on span "Non-appointed carriers" at bounding box center [725, 344] width 127 height 17
click at [578, 336] on span "Appointed carriers" at bounding box center [585, 344] width 101 height 17
click at [557, 304] on input "Dansk" at bounding box center [685, 302] width 375 height 17
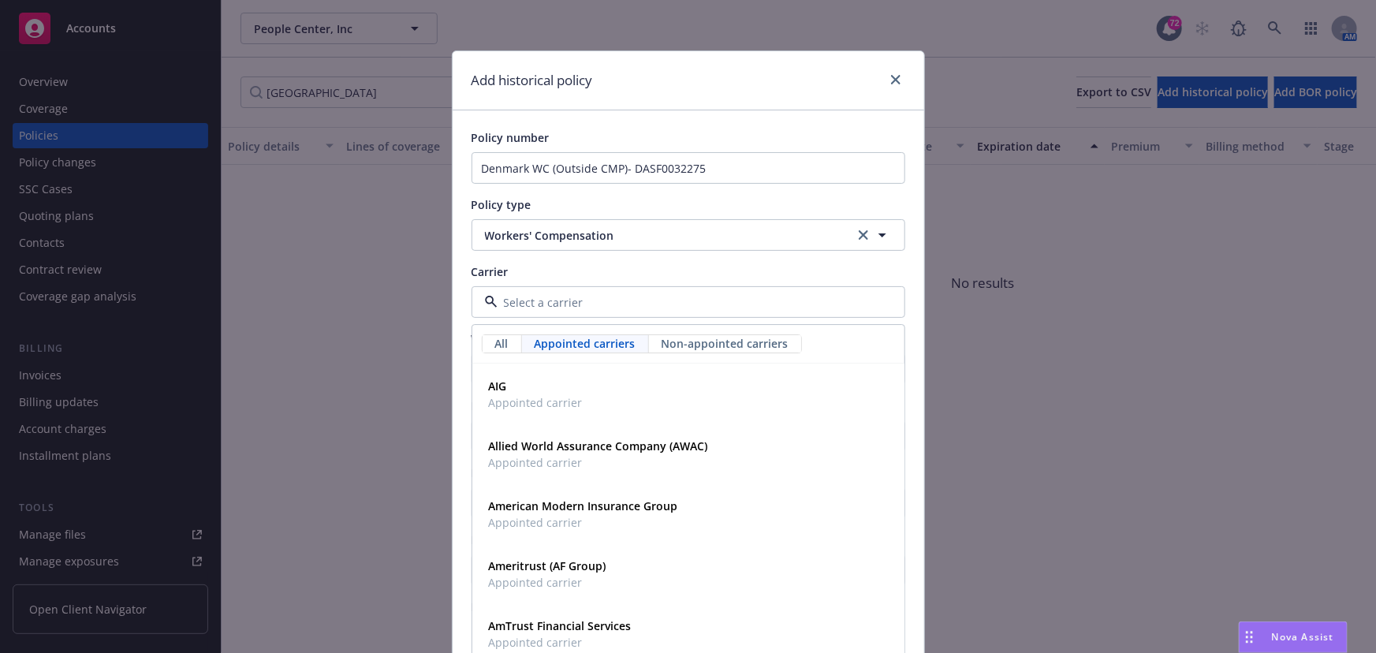
scroll to position [71, 0]
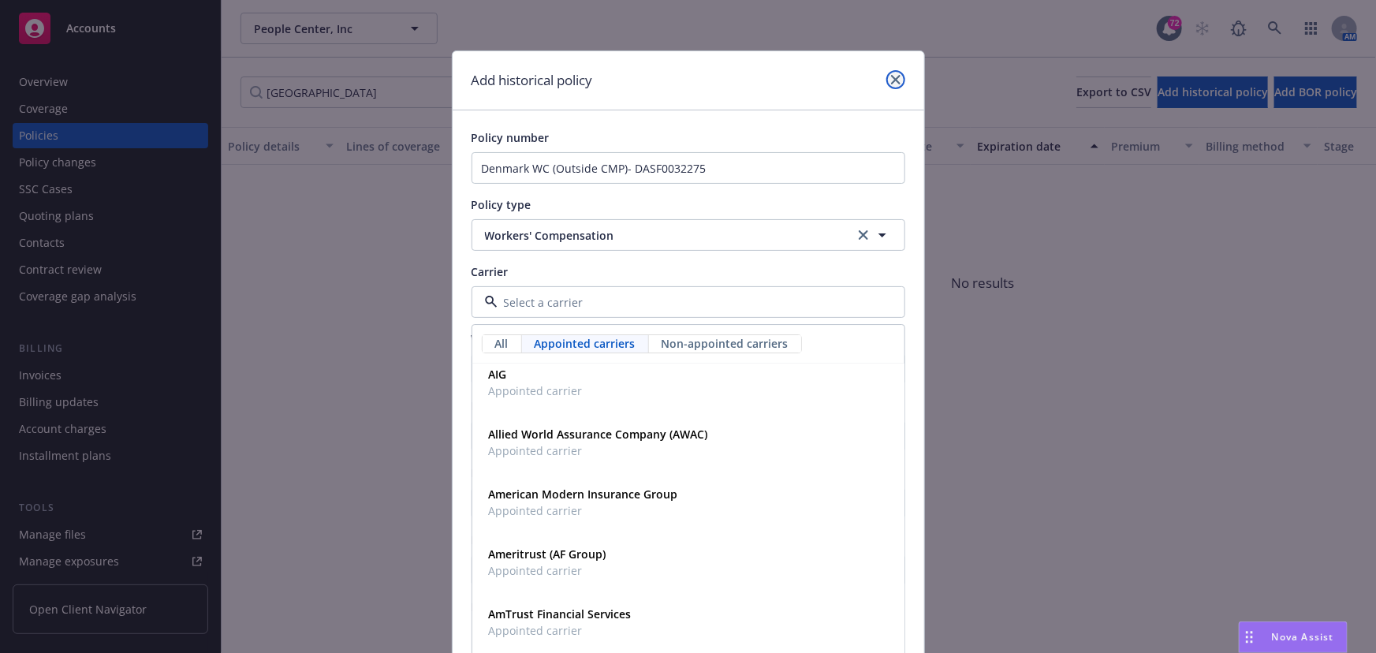
click at [897, 79] on link "close" at bounding box center [895, 79] width 19 height 19
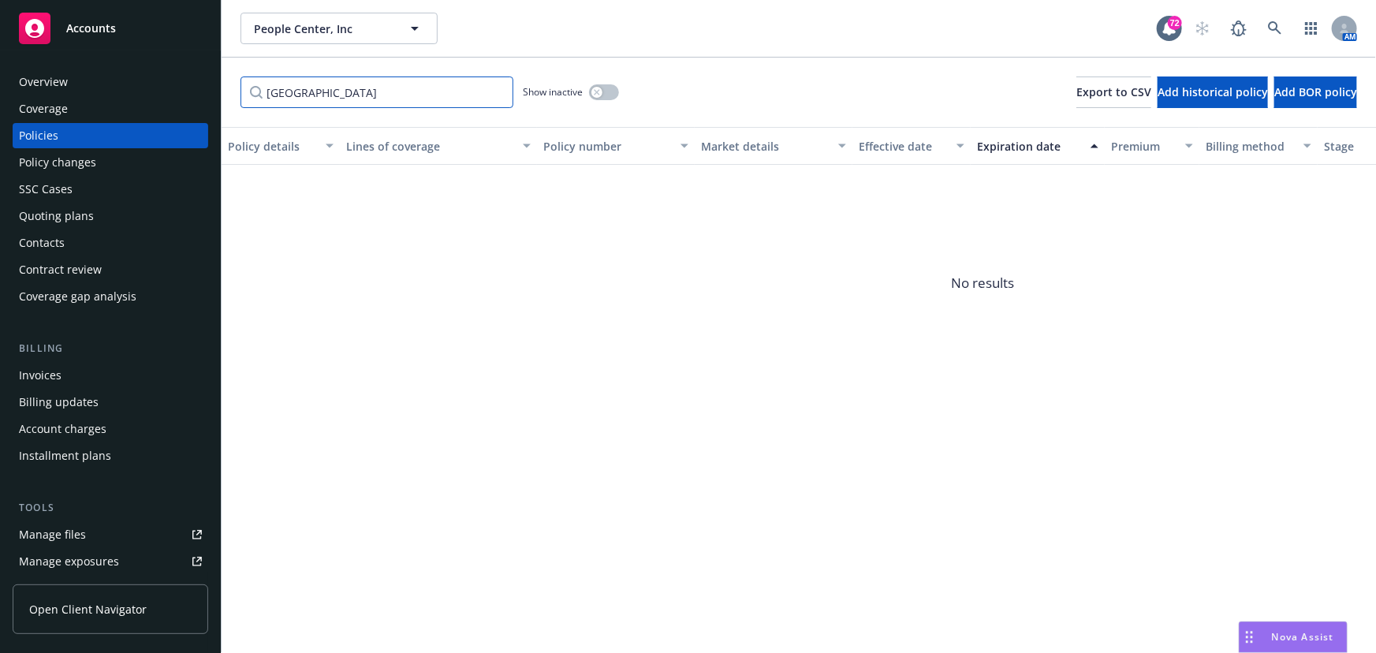
click at [302, 85] on input "[GEOGRAPHIC_DATA]" at bounding box center [376, 92] width 273 height 32
drag, startPoint x: 326, startPoint y: 91, endPoint x: 239, endPoint y: 86, distance: 86.9
click at [241, 88] on input "[GEOGRAPHIC_DATA]" at bounding box center [376, 92] width 273 height 32
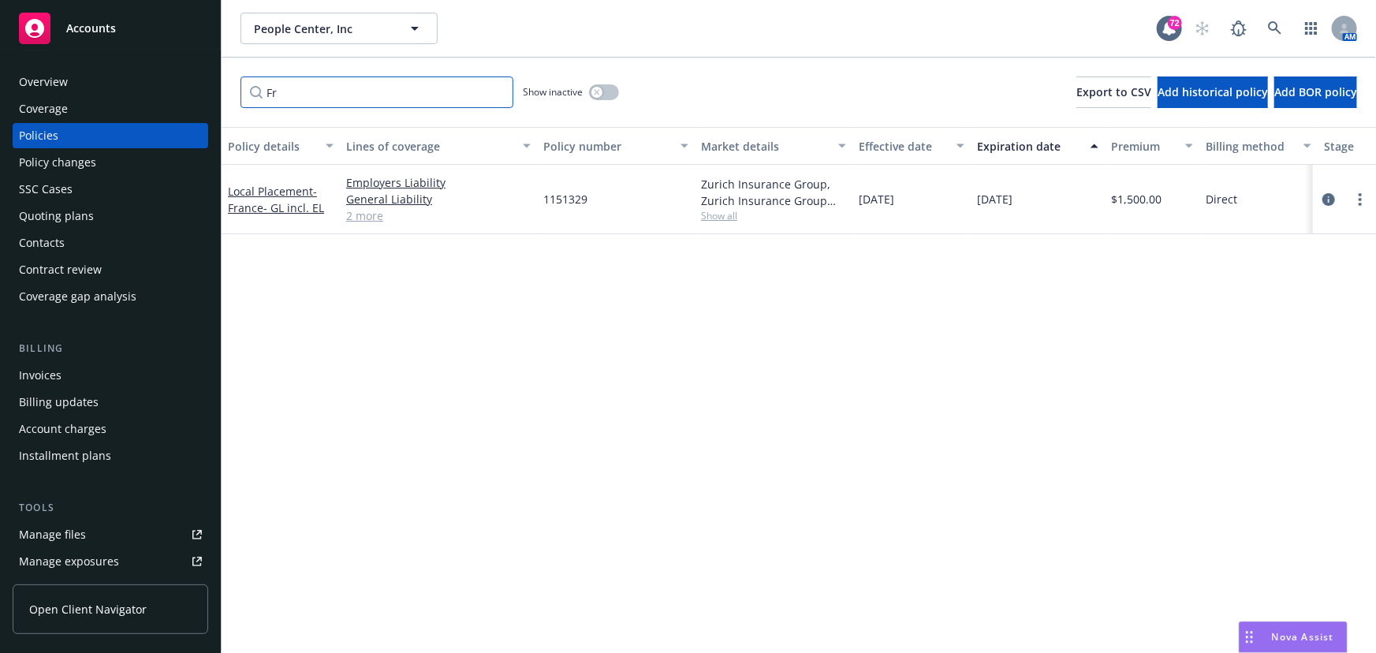
type input "F"
type input "G"
type input "H"
type input "I"
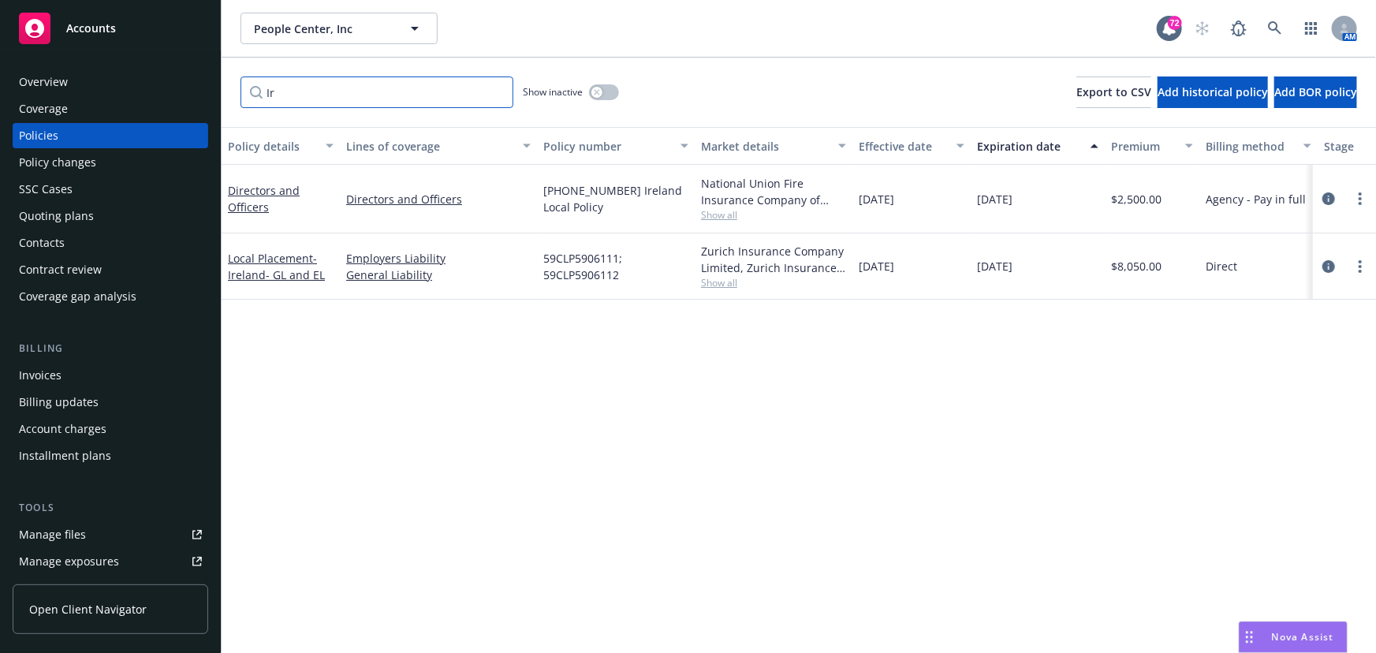
type input "I"
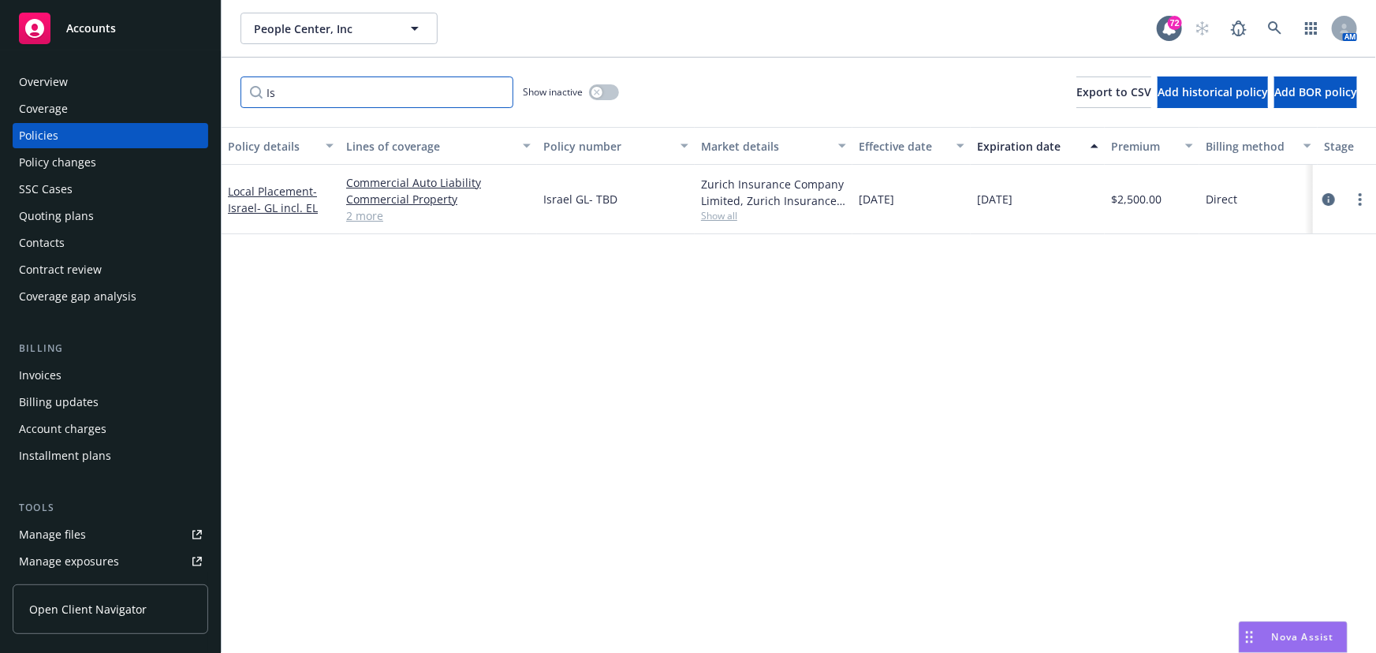
type input "I"
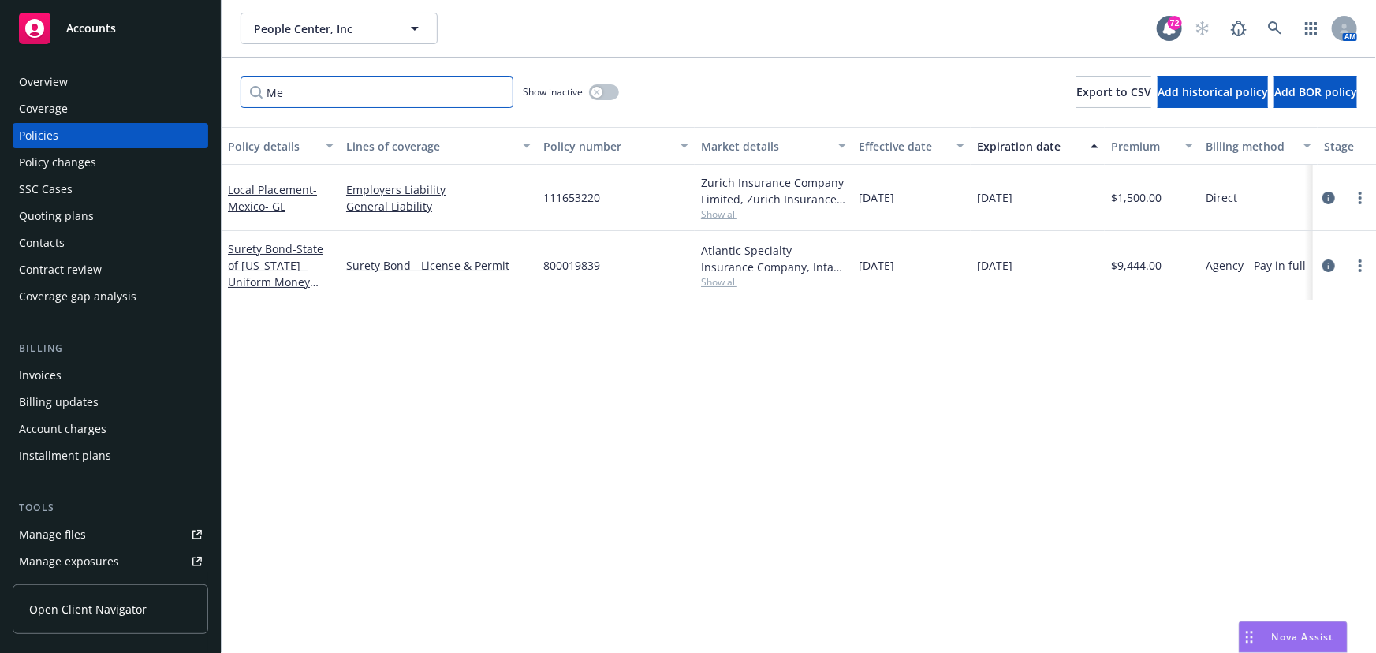
type input "M"
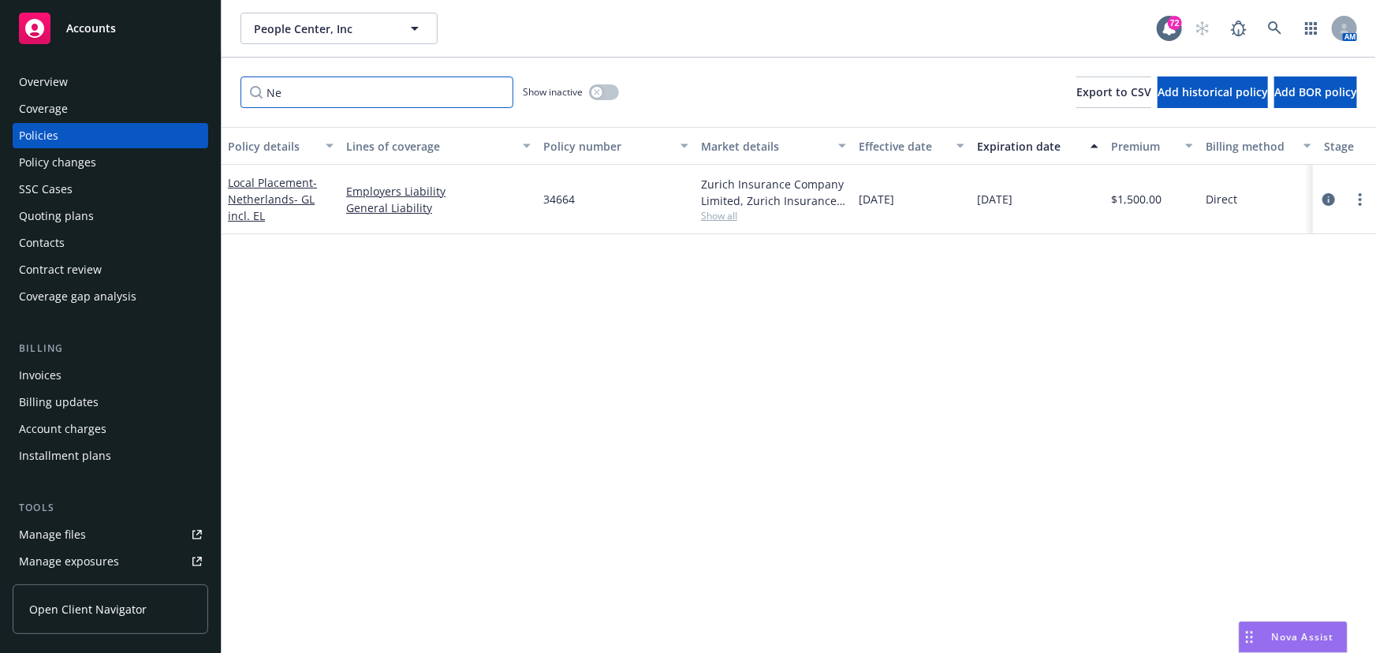
type input "N"
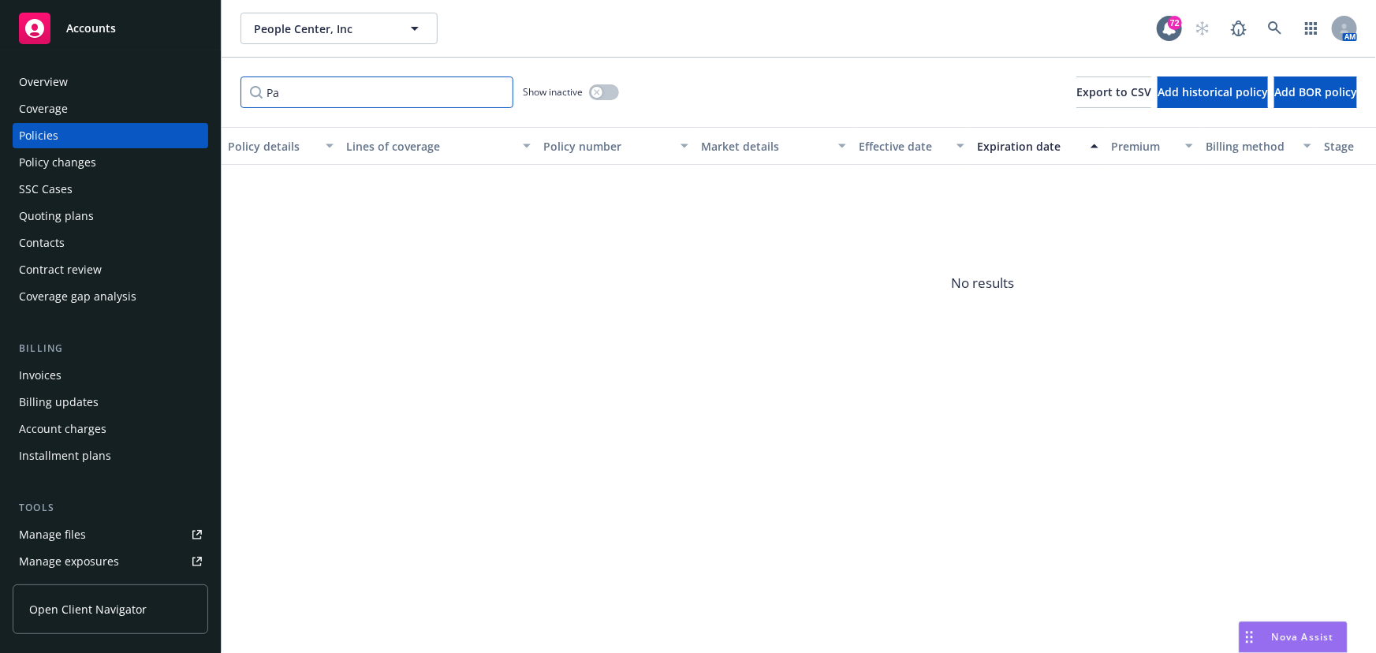
type input "P"
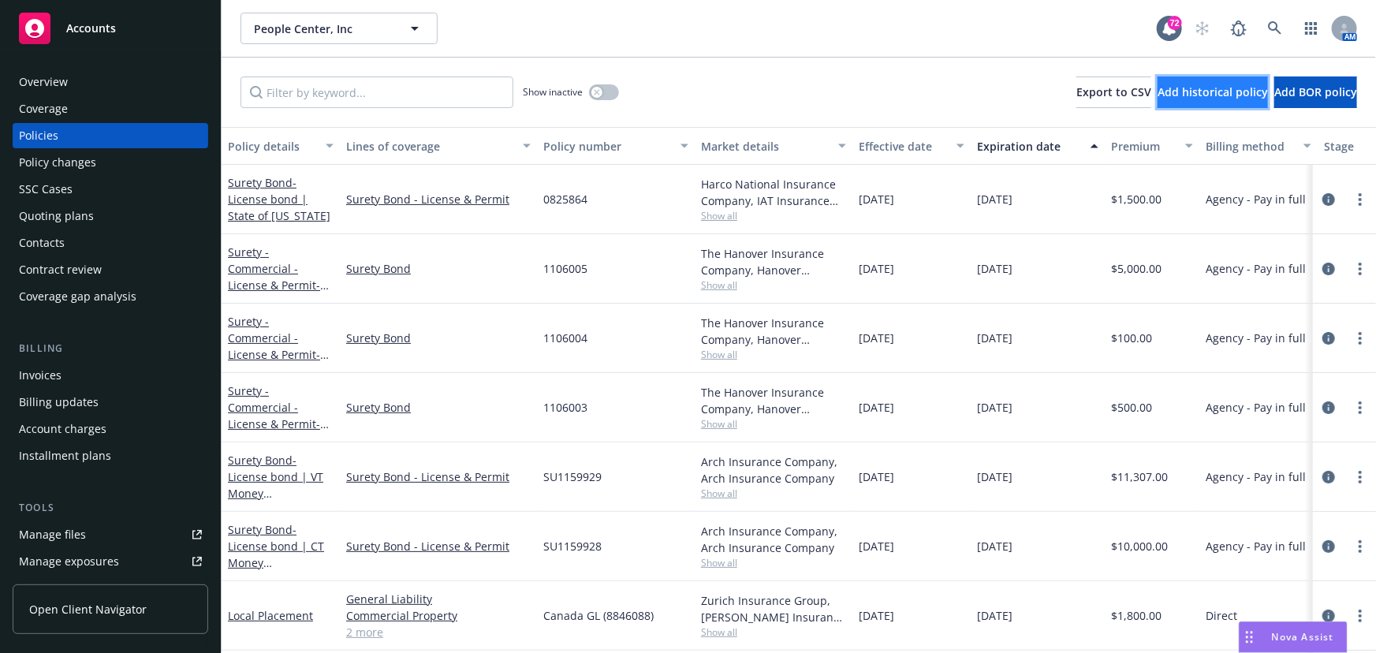
click at [1157, 88] on span "Add historical policy" at bounding box center [1212, 91] width 110 height 15
select select "other"
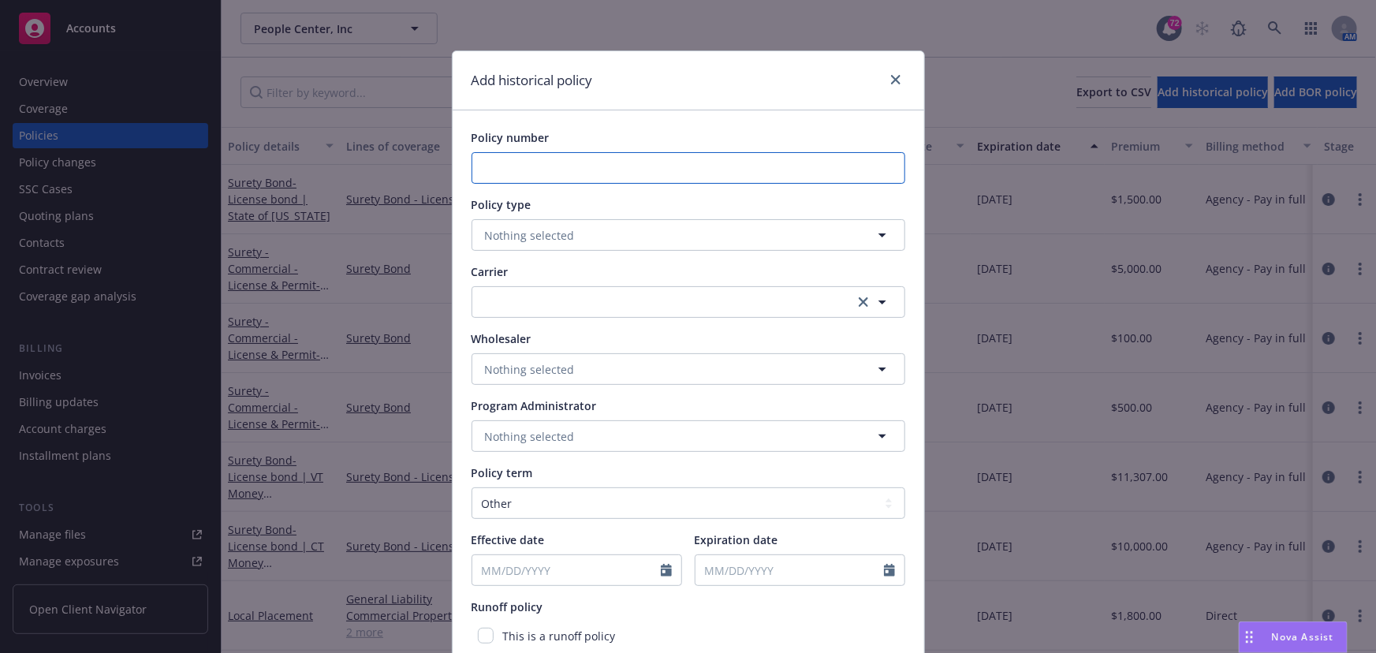
click at [608, 166] on input "Policy number" at bounding box center [689, 168] width 434 height 32
type input "Pakistan GL - TBD"
click at [837, 237] on button "Nothing selected" at bounding box center [689, 235] width 434 height 32
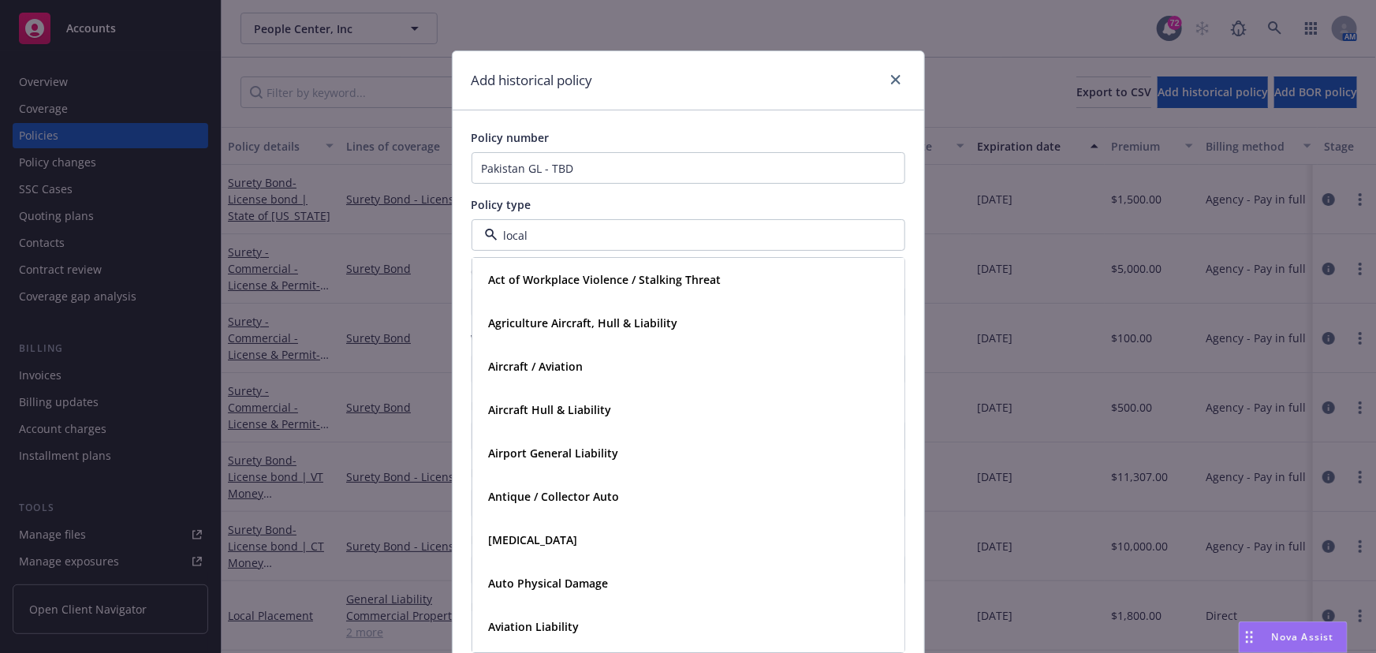
type input "local"
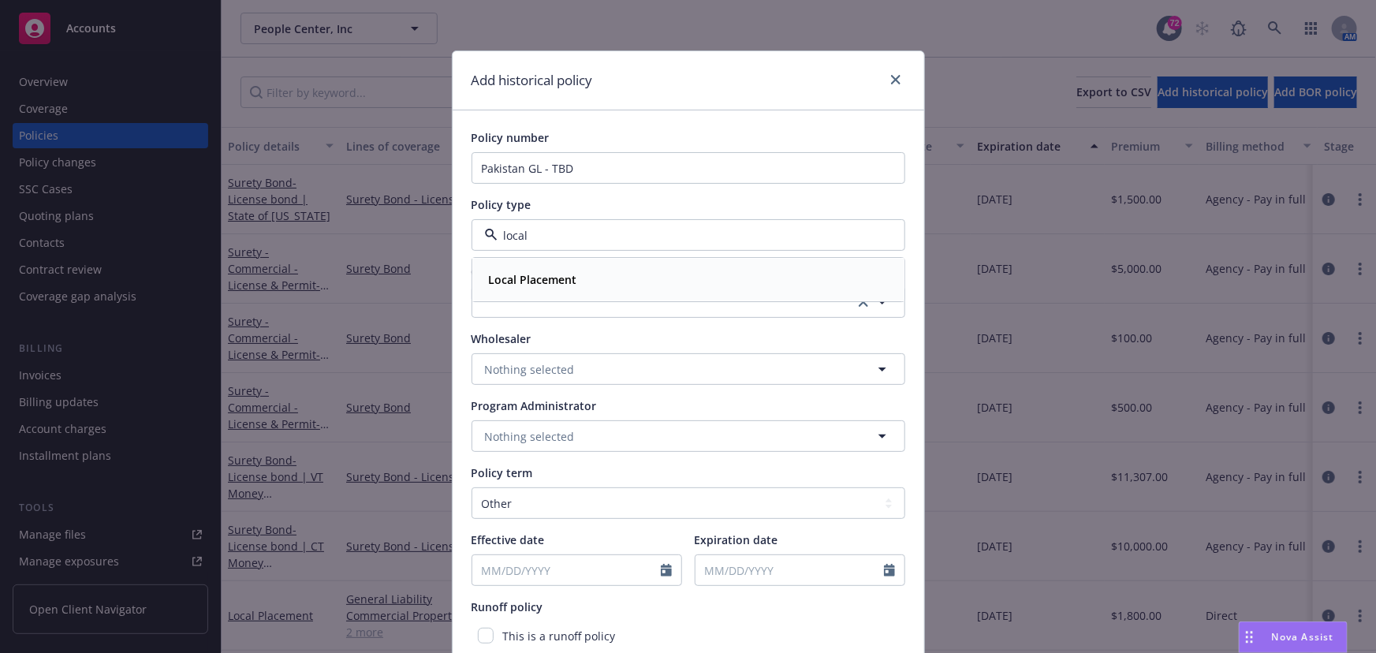
drag, startPoint x: 697, startPoint y: 291, endPoint x: 632, endPoint y: 308, distance: 66.9
click at [697, 292] on div "Local Placement" at bounding box center [688, 280] width 431 height 42
click at [577, 300] on button "button" at bounding box center [689, 302] width 434 height 32
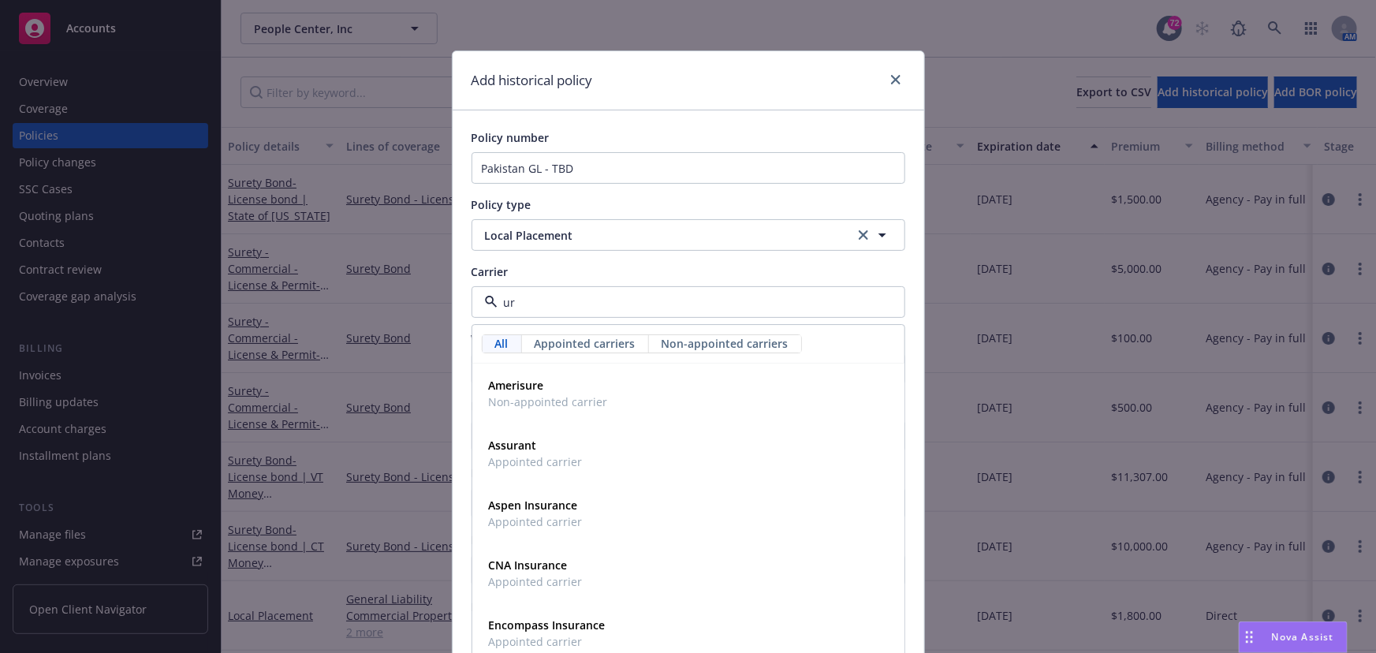
type input "u"
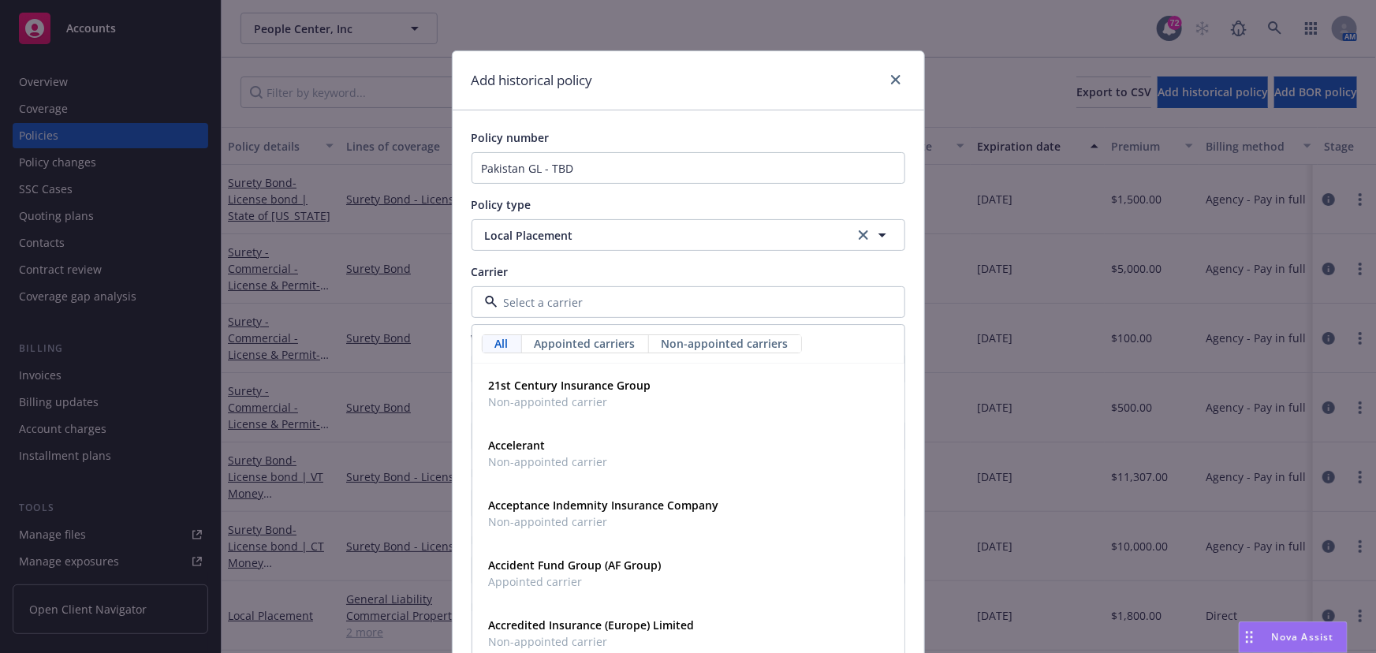
type input "u"
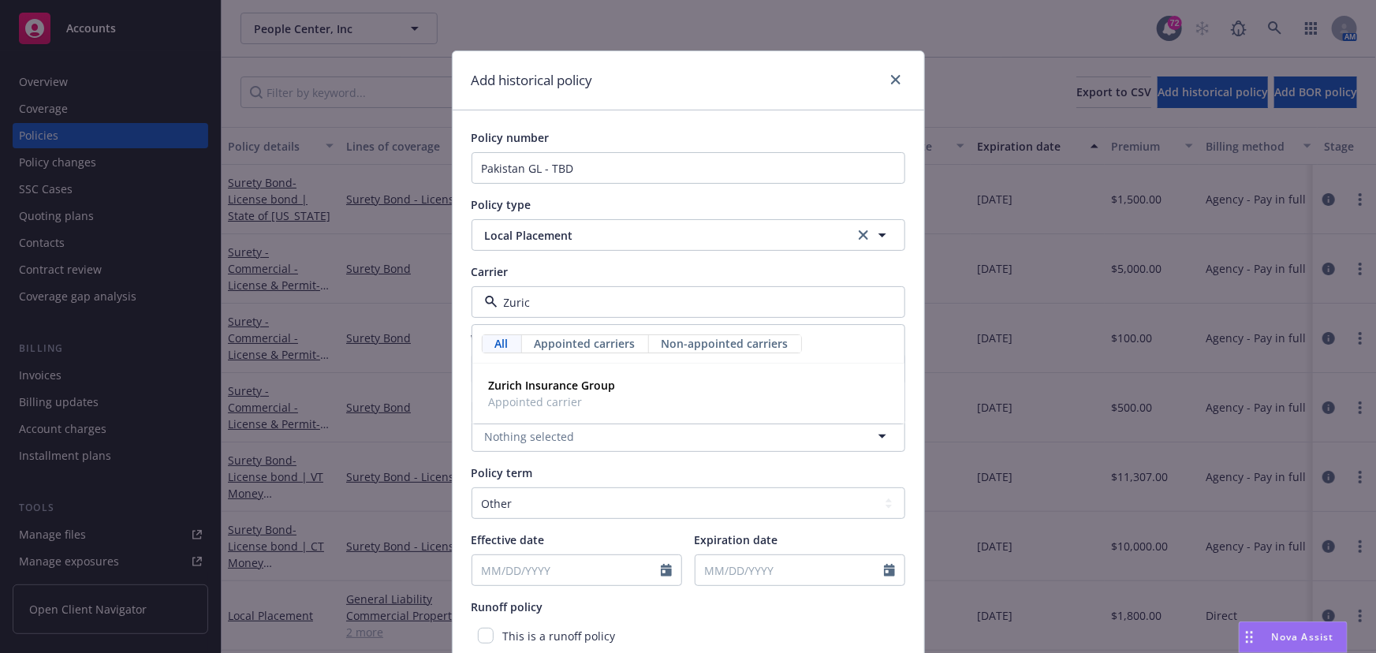
type input "[GEOGRAPHIC_DATA]"
click at [589, 387] on strong "Zurich Insurance Group" at bounding box center [552, 385] width 127 height 15
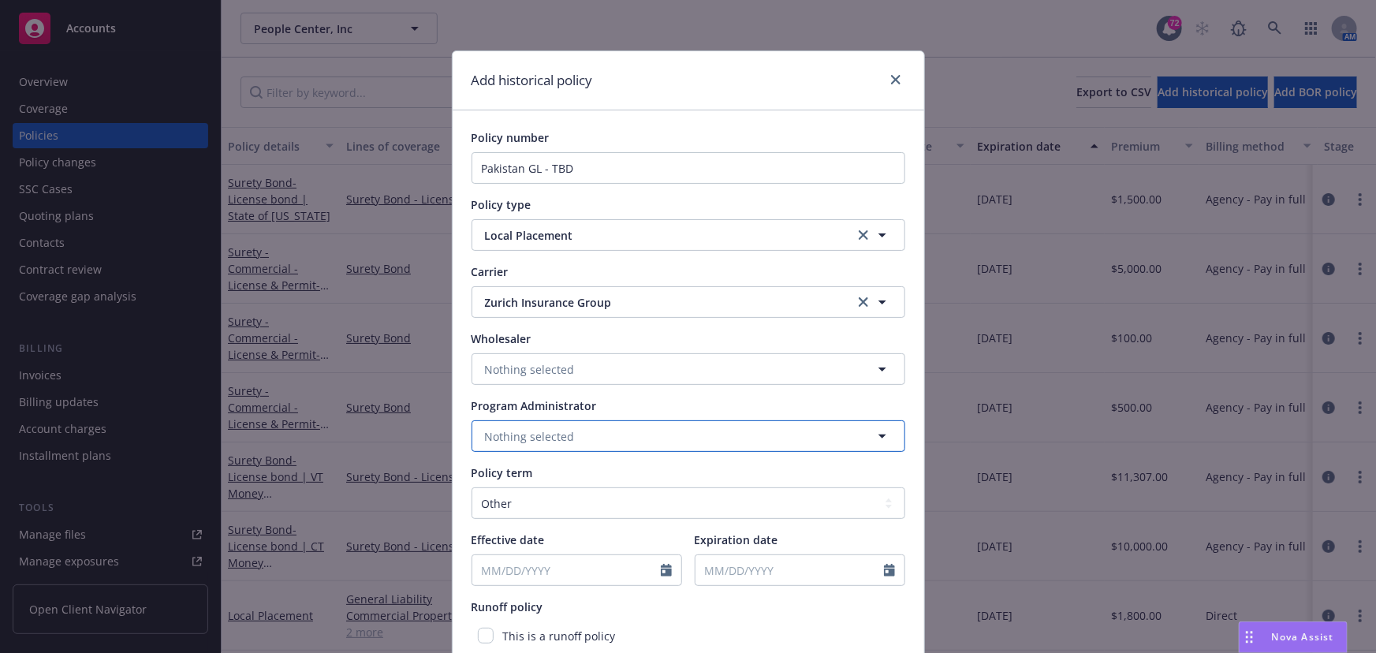
click at [539, 440] on span "Nothing selected" at bounding box center [530, 436] width 90 height 17
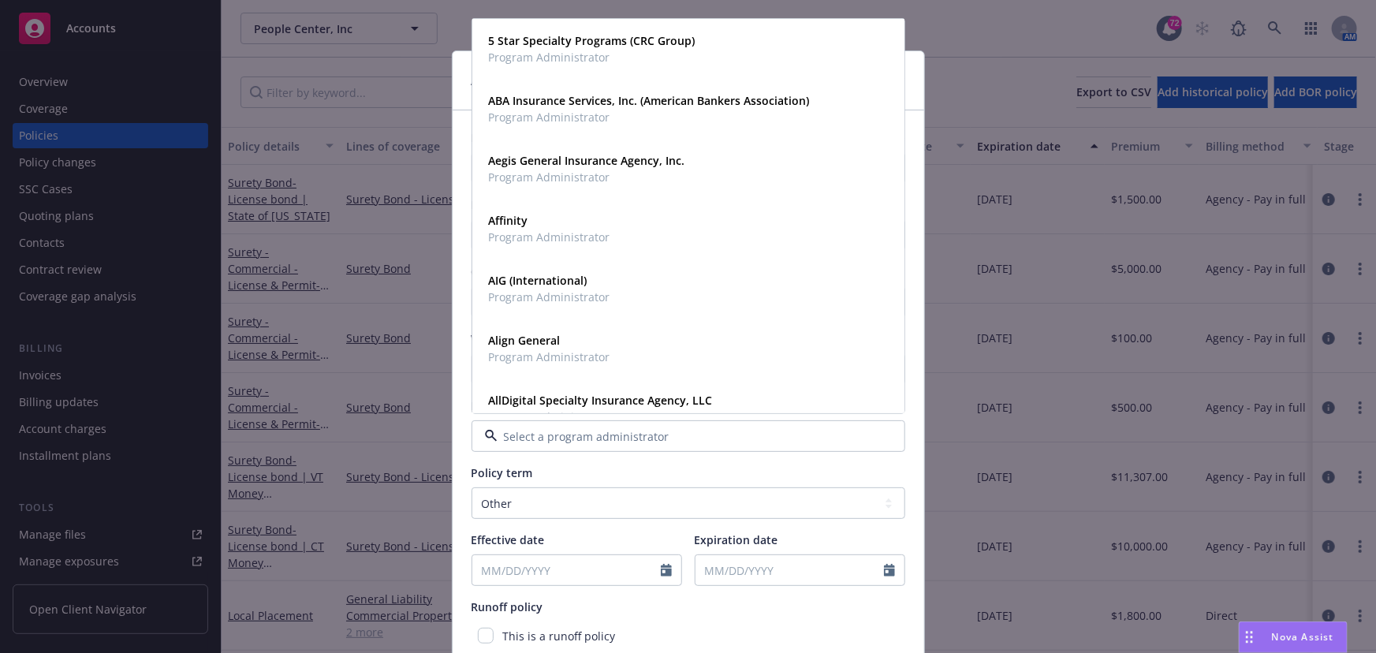
click at [947, 427] on div "Add historical policy Policy number Pakistan GL - TBD Policy type Local Placeme…" at bounding box center [688, 326] width 1376 height 653
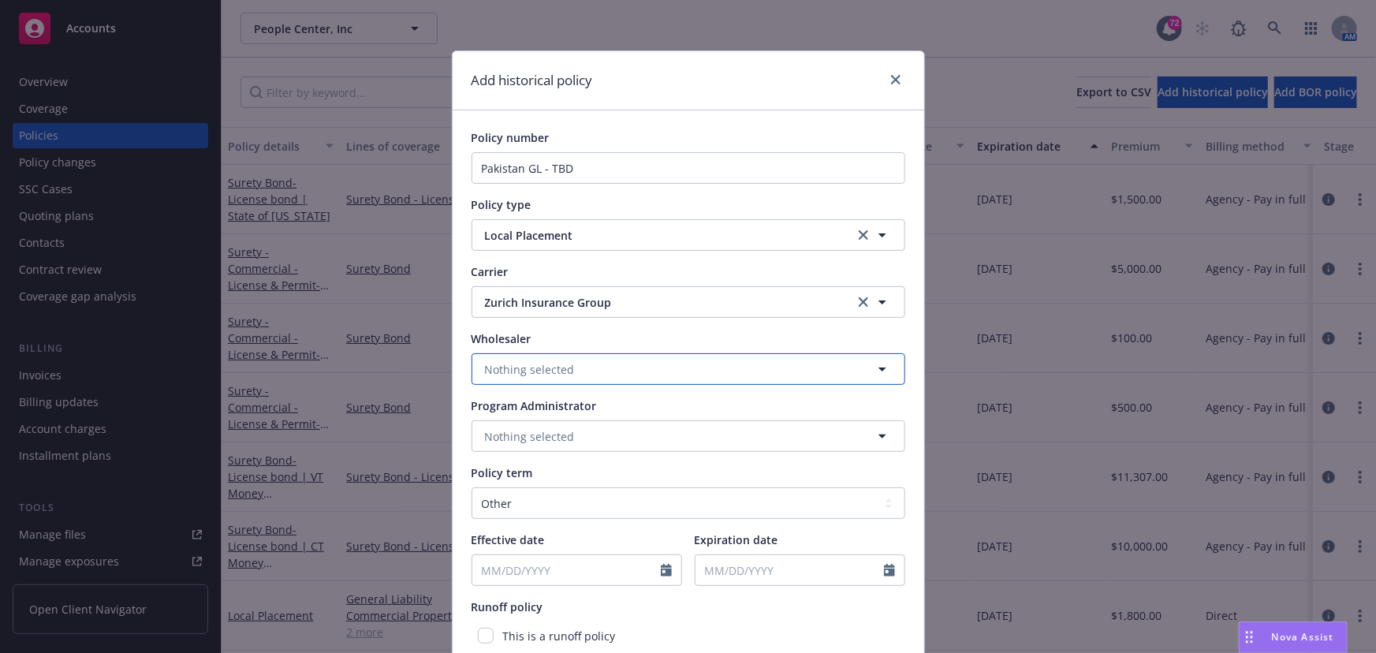
click at [685, 370] on button "Nothing selected" at bounding box center [689, 369] width 434 height 32
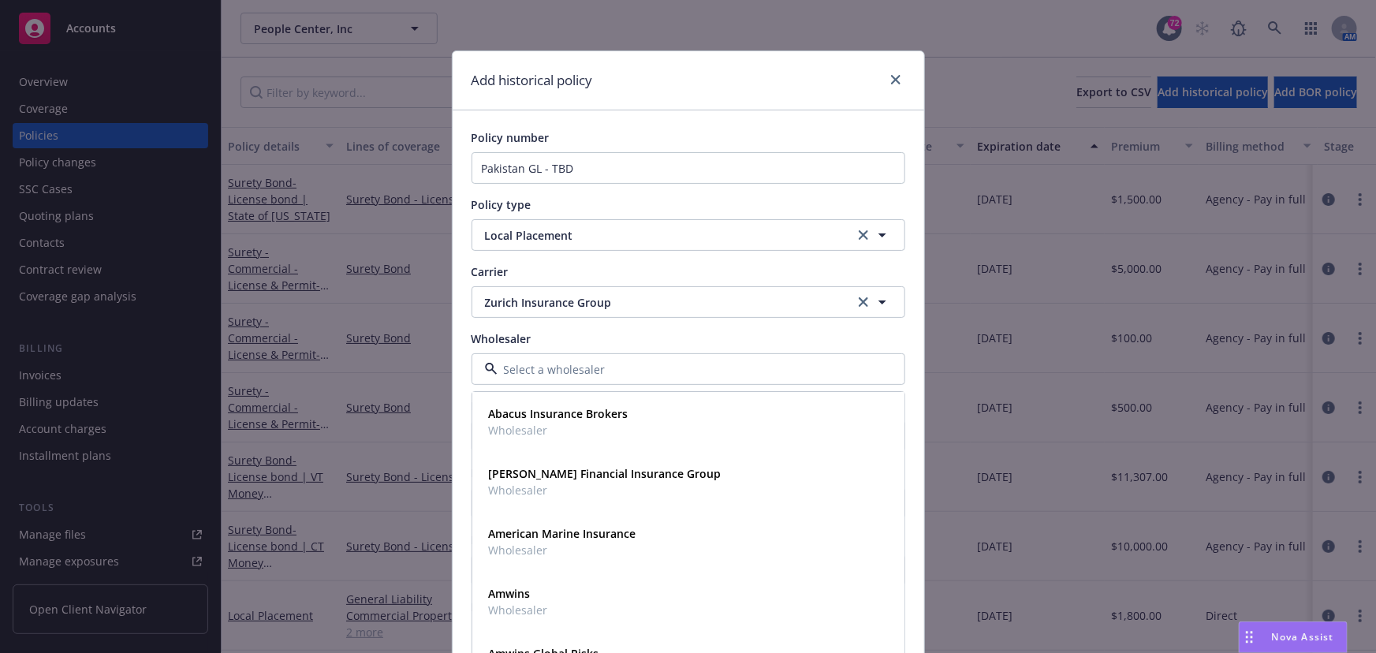
click at [946, 426] on div "Add historical policy Policy number Pakistan GL - TBD Policy type Local Placeme…" at bounding box center [688, 326] width 1376 height 653
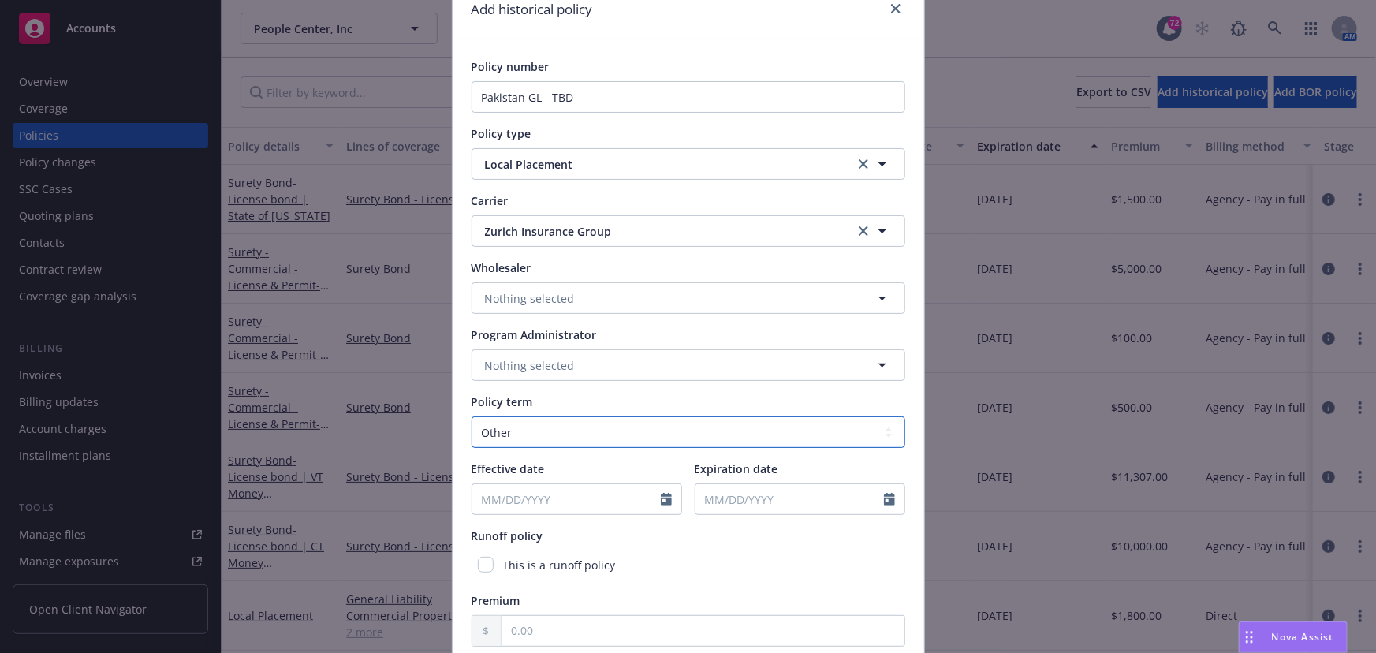
click at [677, 437] on select "Select policy term 12 Month 6 Month 4 Month 3 Month 2 Month 1 Month 36 Month (3…" at bounding box center [689, 432] width 434 height 32
click at [472, 416] on select "Select policy term 12 Month 6 Month 4 Month 3 Month 2 Month 1 Month 36 Month (3…" at bounding box center [689, 432] width 434 height 32
select select "8"
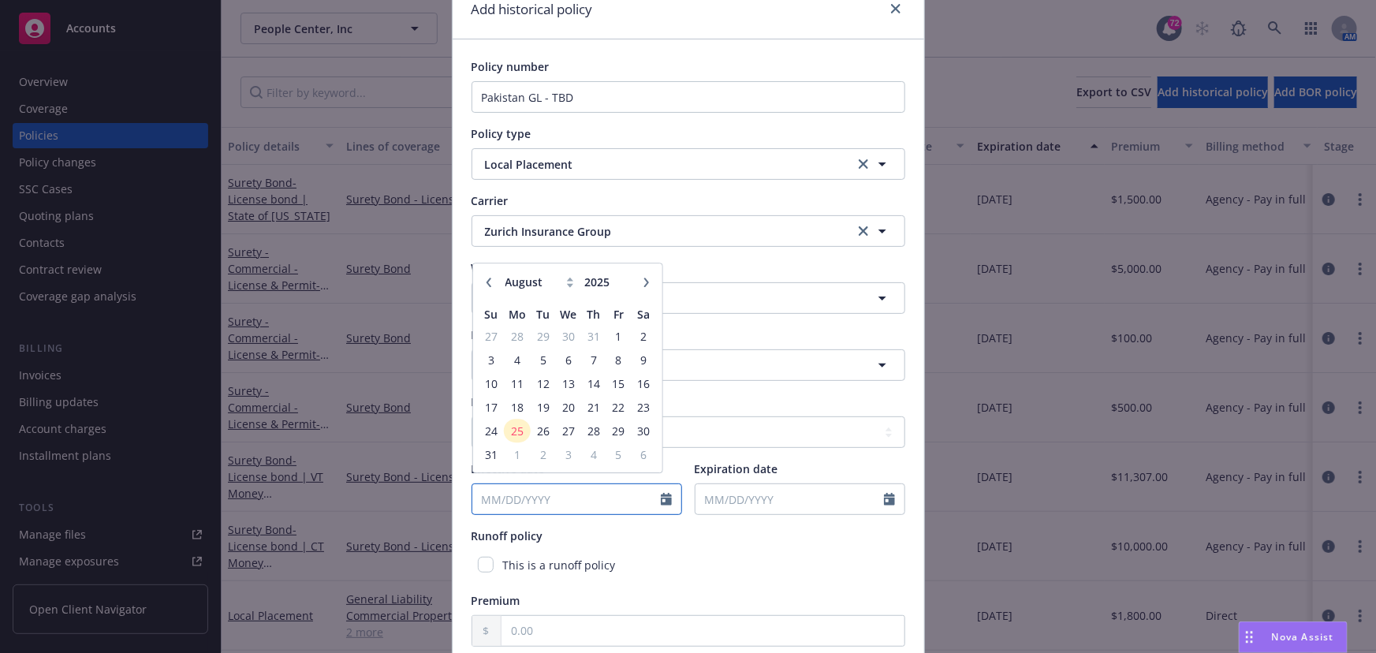
click at [612, 513] on input "Effective date" at bounding box center [566, 499] width 188 height 30
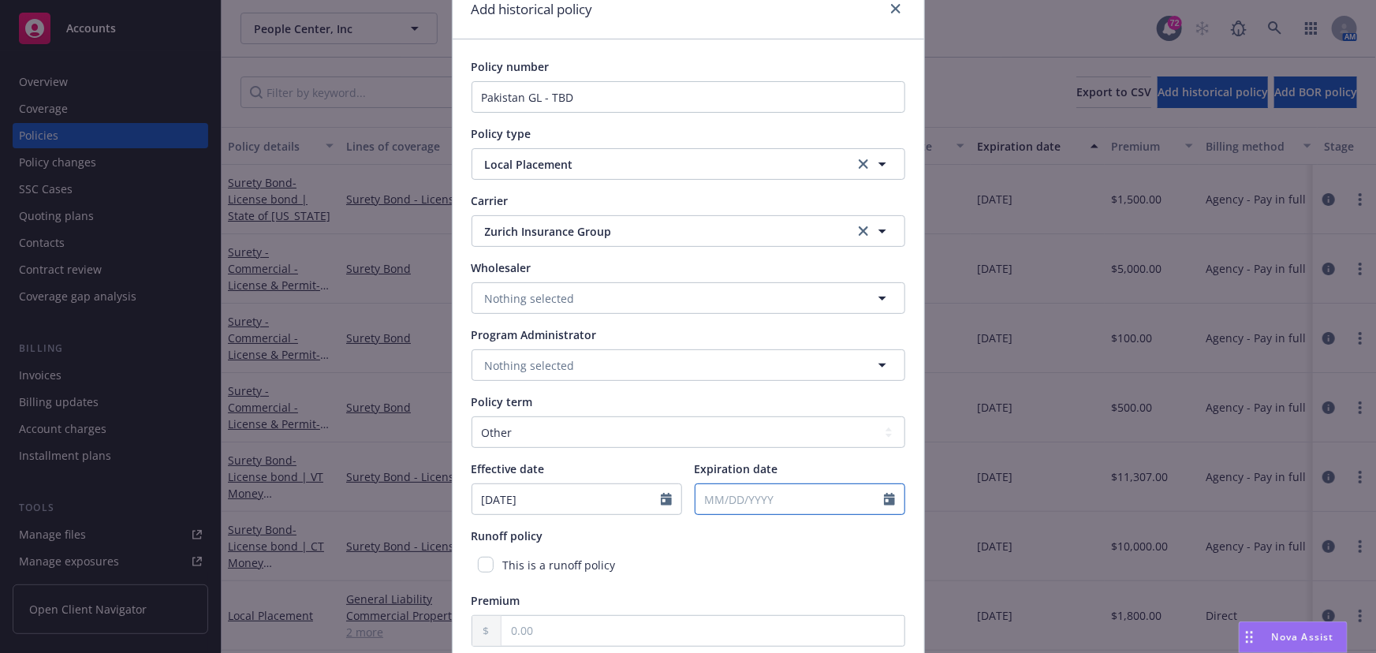
type input "[DATE]"
click at [815, 509] on input "Expiration date" at bounding box center [789, 499] width 188 height 30
select select "8"
type input "[DATE]"
click at [937, 479] on div "Add historical policy Policy number Pakistan GL - TBD Policy type Local Placeme…" at bounding box center [688, 326] width 1376 height 653
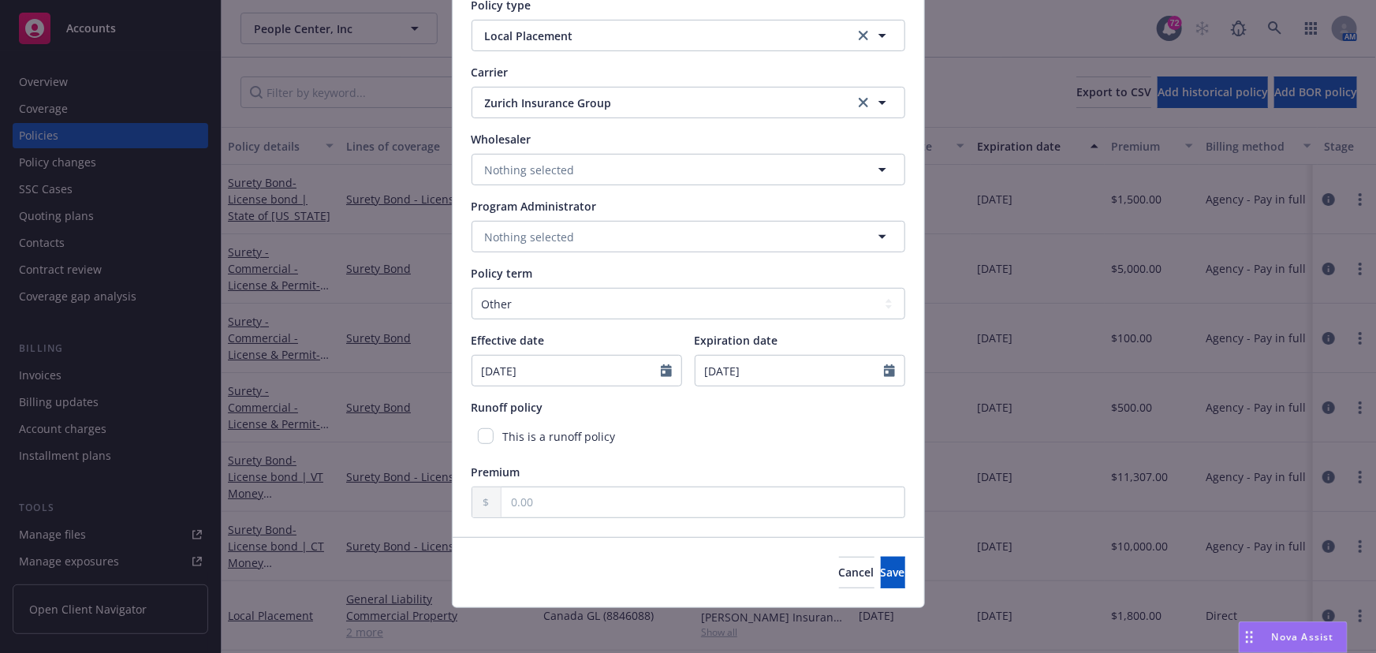
scroll to position [205, 0]
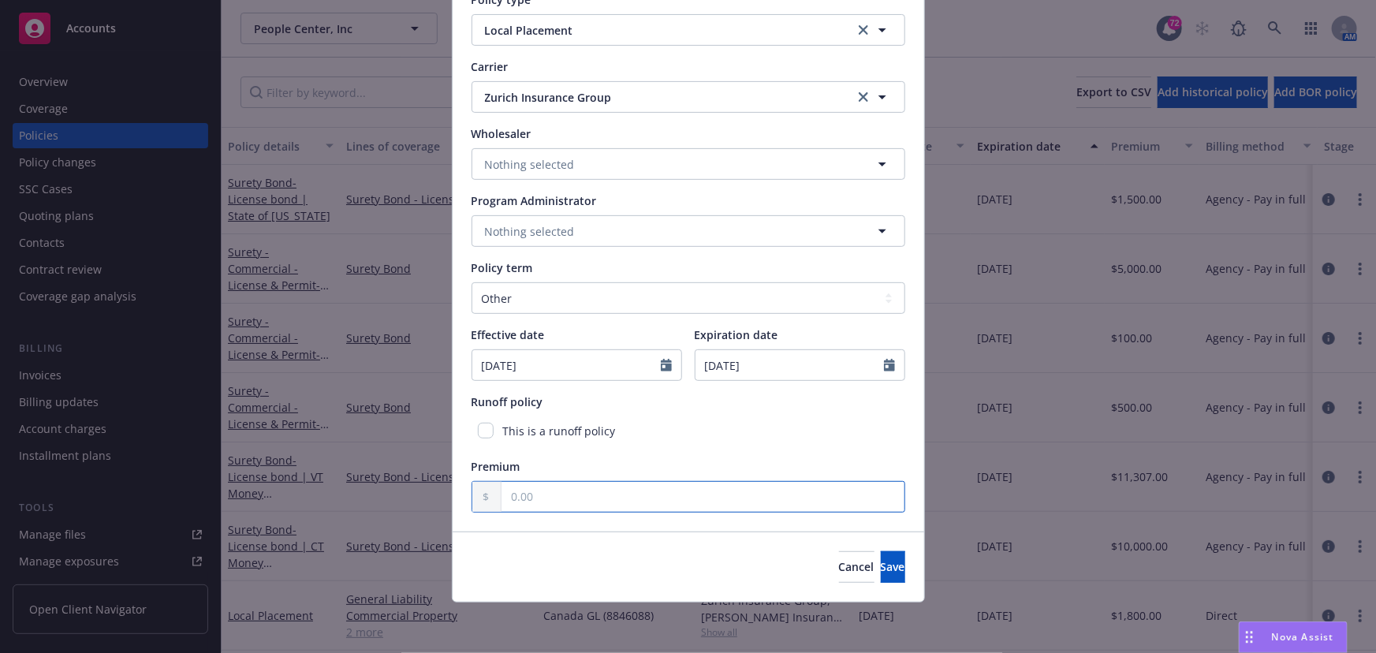
click at [687, 503] on input "text" at bounding box center [702, 497] width 403 height 30
type input "1,765.00"
click at [881, 568] on span "Save" at bounding box center [893, 566] width 24 height 15
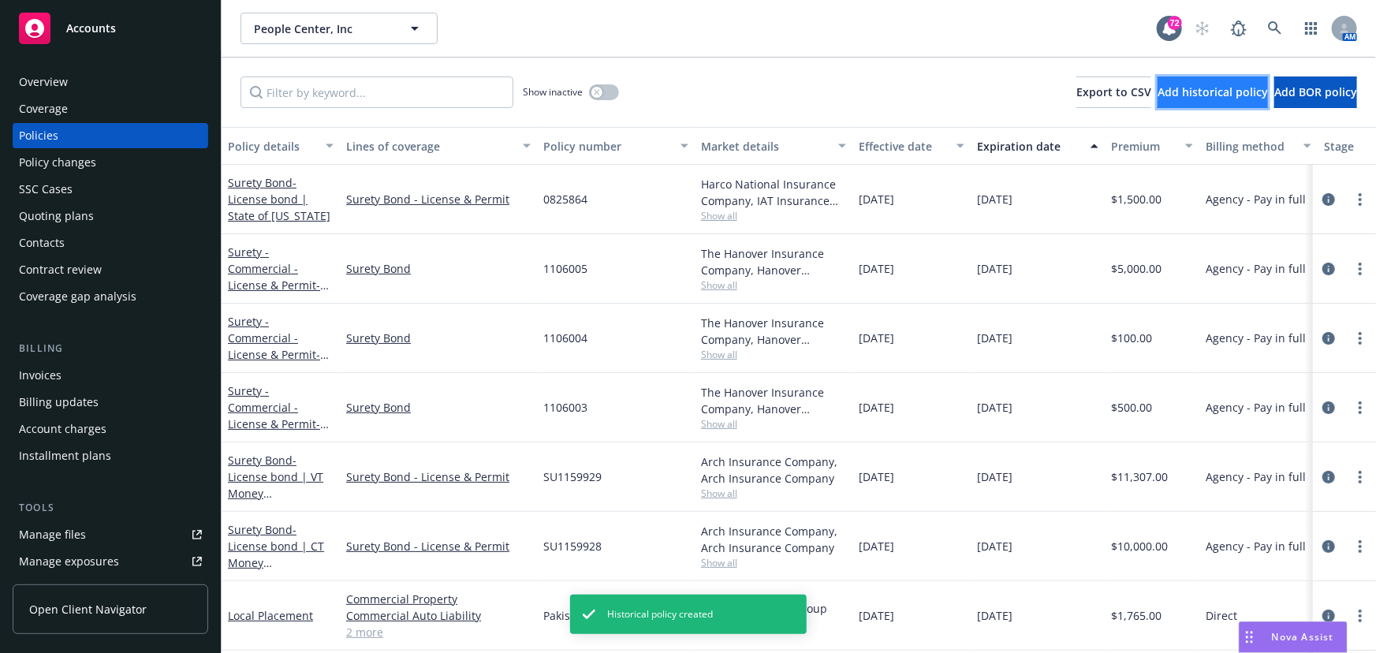
click at [1157, 84] on span "Add historical policy" at bounding box center [1212, 91] width 110 height 15
select select "other"
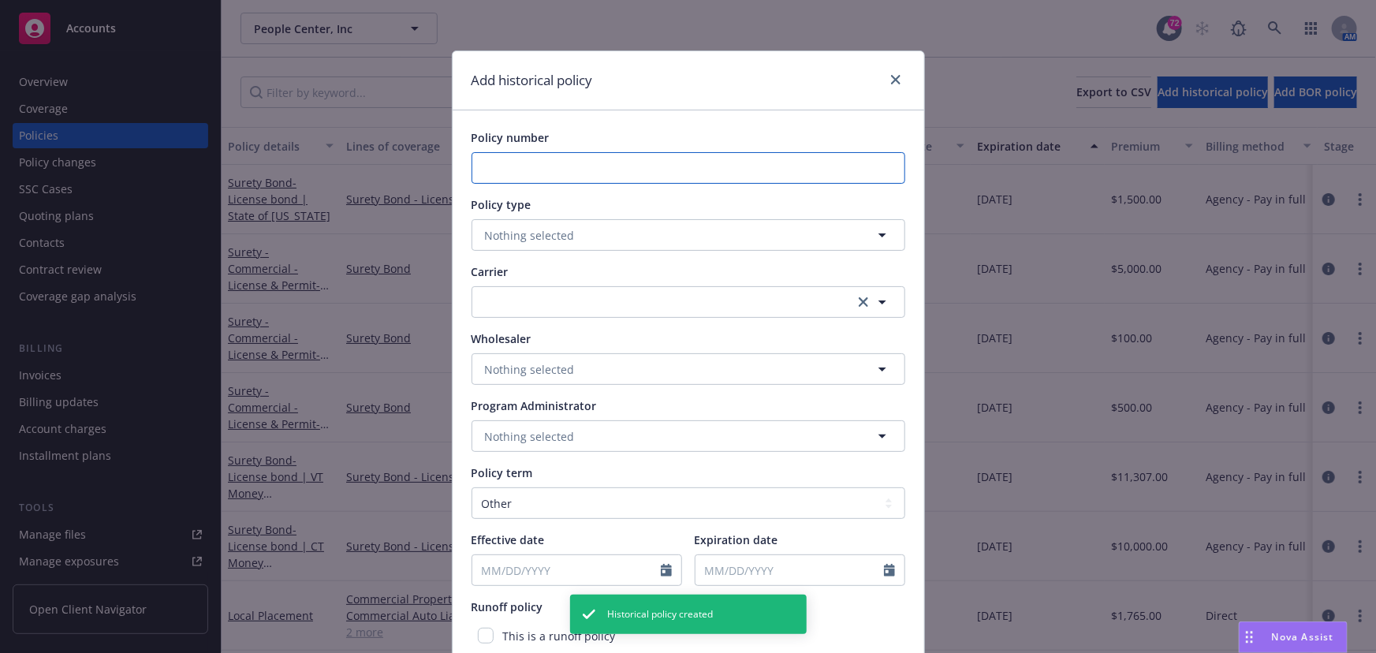
click at [744, 171] on input "Policy number" at bounding box center [689, 168] width 434 height 32
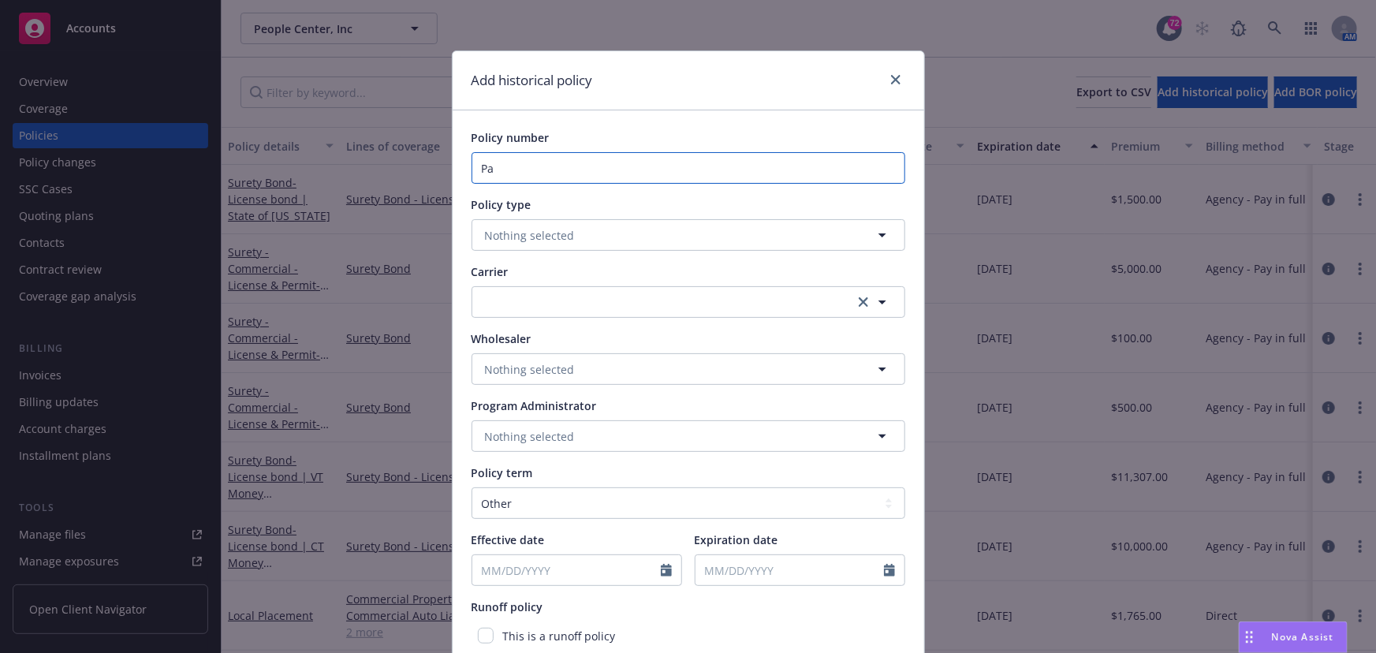
type input "P"
type input "Pakistan WC (TBD)"
click at [645, 249] on button "Nothing selected" at bounding box center [689, 235] width 434 height 32
type input "local"
click at [634, 281] on div "Local Placement" at bounding box center [689, 280] width 412 height 23
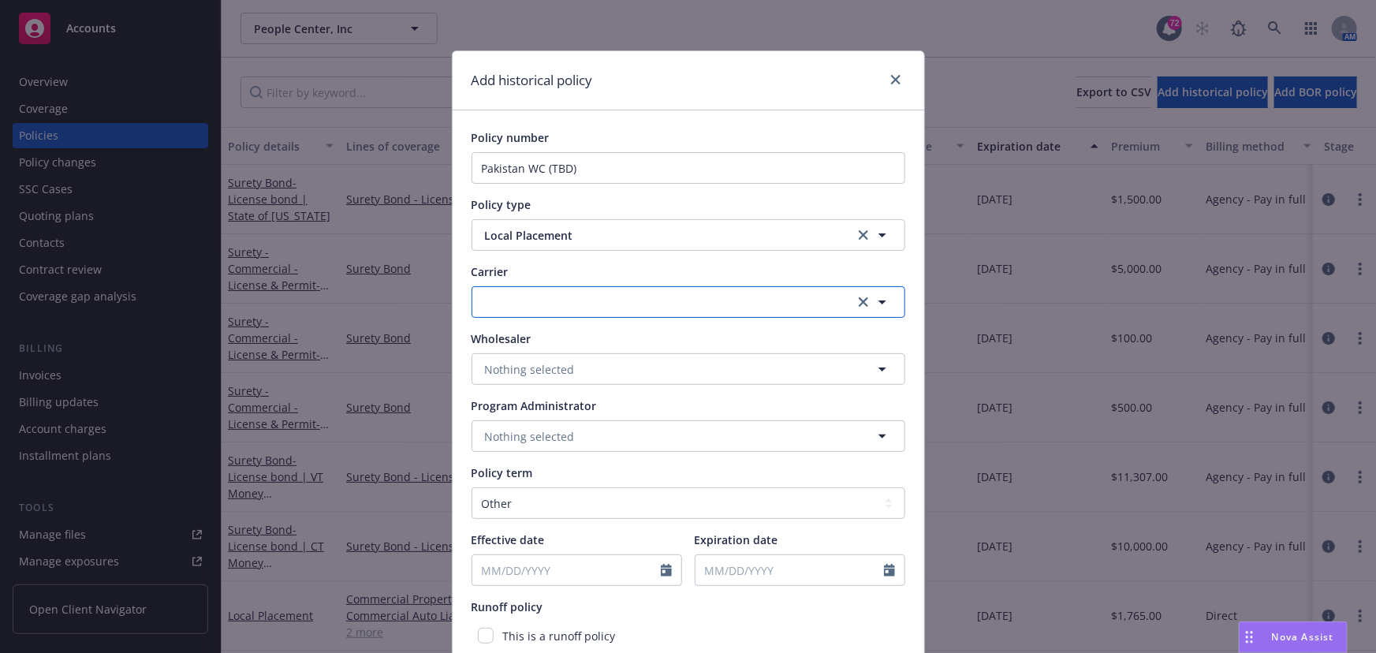
drag, startPoint x: 579, startPoint y: 308, endPoint x: 590, endPoint y: 300, distance: 14.0
click at [579, 308] on button "button" at bounding box center [689, 302] width 434 height 32
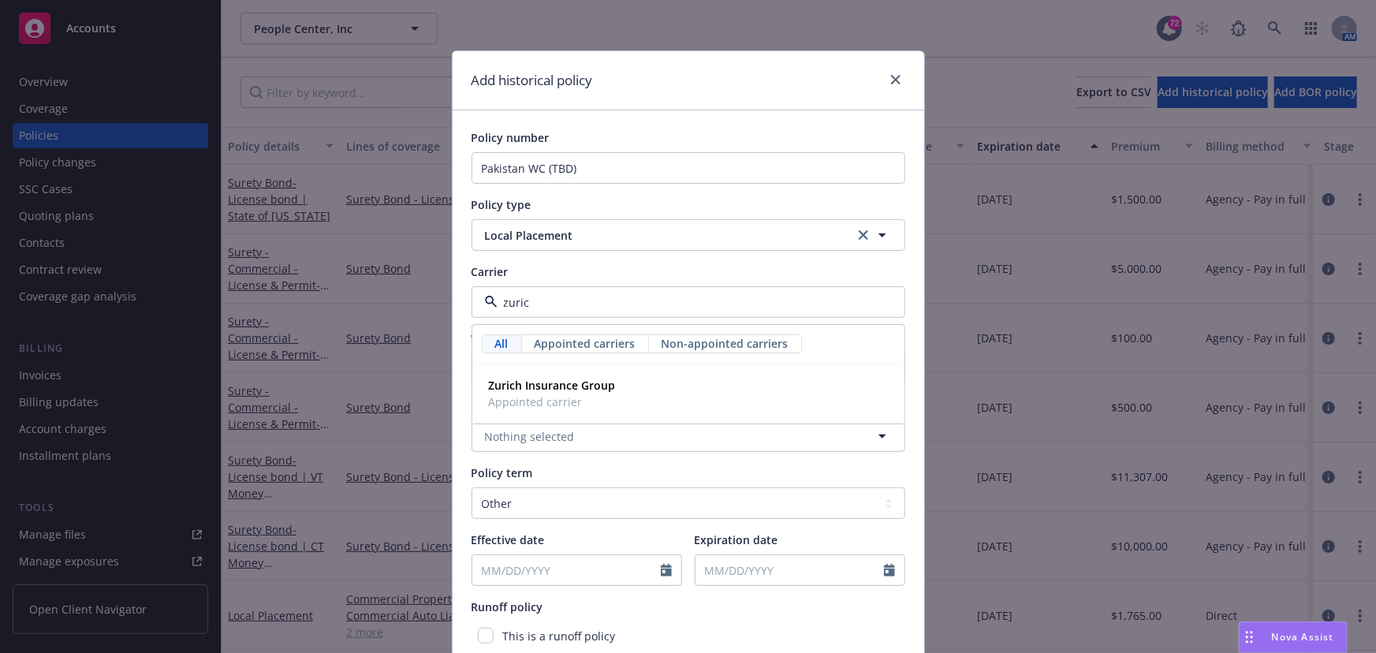
type input "[GEOGRAPHIC_DATA]"
click at [527, 389] on strong "Zurich Insurance Group" at bounding box center [552, 385] width 127 height 15
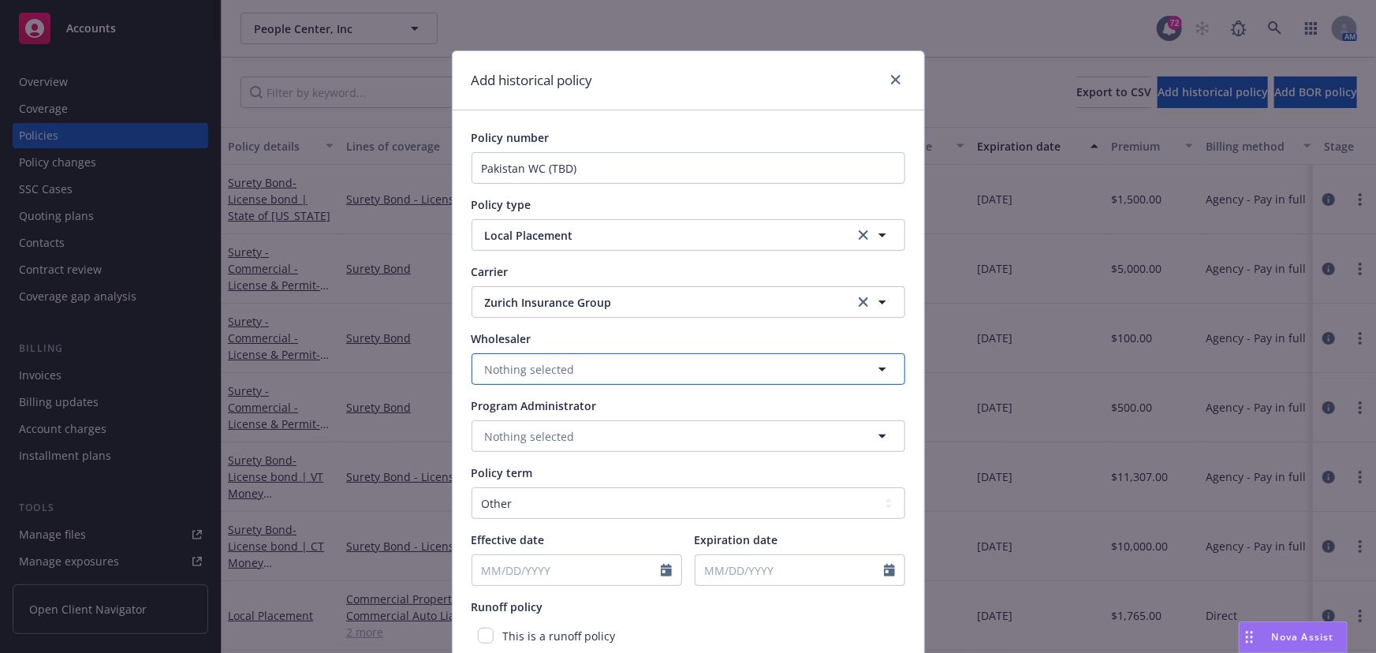
click at [520, 373] on span "Nothing selected" at bounding box center [530, 369] width 90 height 17
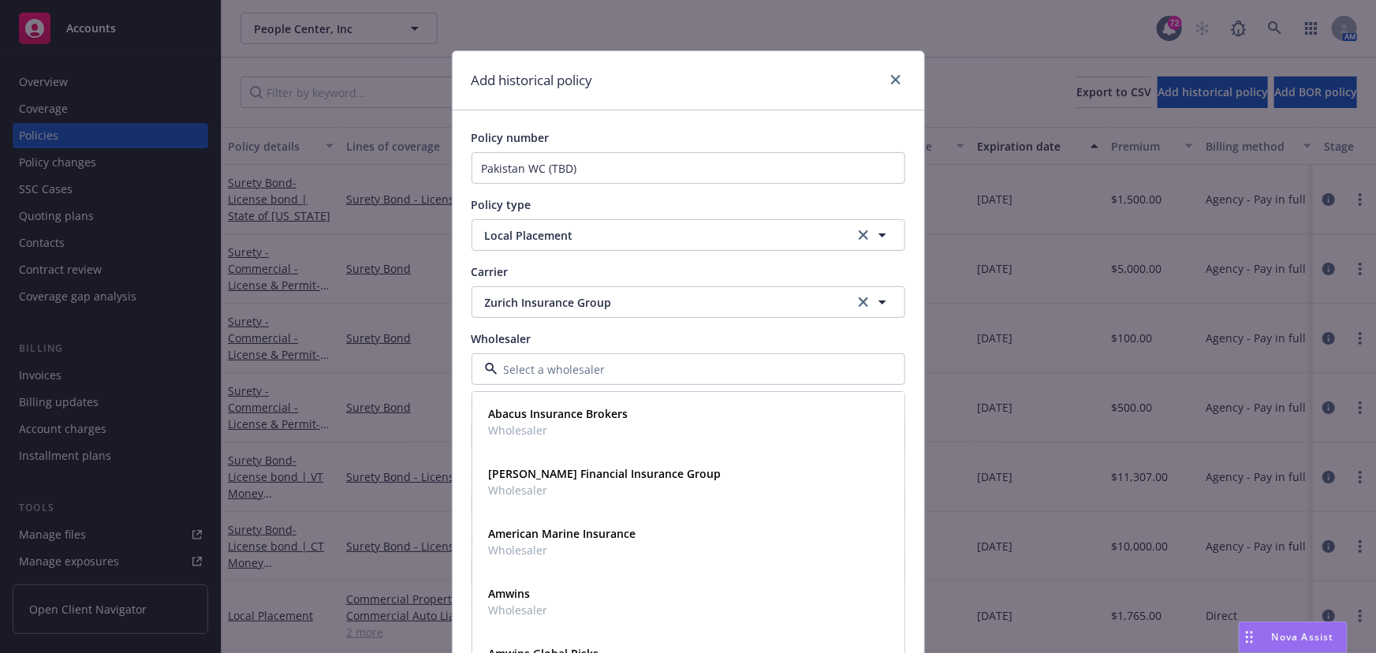
click at [547, 369] on input at bounding box center [685, 369] width 375 height 17
click at [937, 422] on div "Add historical policy Policy number Pakistan WC (TBD) Policy type Local Placeme…" at bounding box center [688, 326] width 1376 height 653
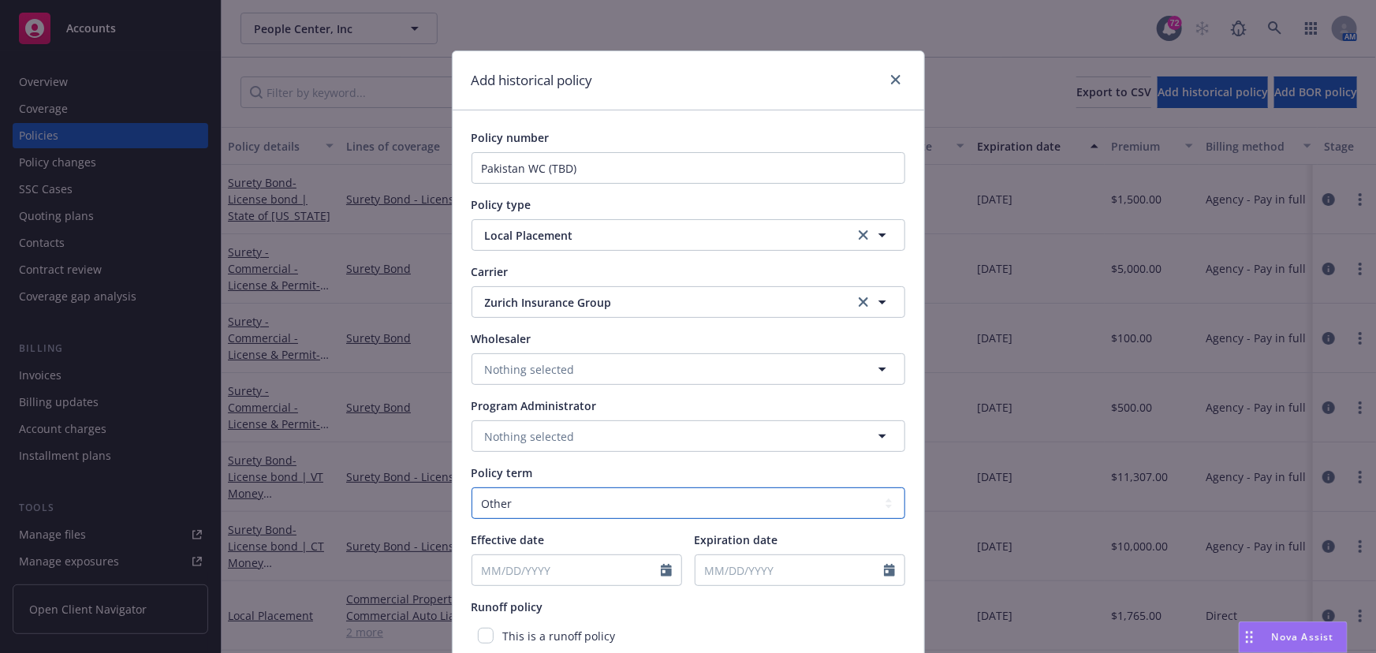
click at [572, 505] on select "Select policy term 12 Month 6 Month 4 Month 3 Month 2 Month 1 Month 36 Month (3…" at bounding box center [689, 503] width 434 height 32
click at [472, 487] on select "Select policy term 12 Month 6 Month 4 Month 3 Month 2 Month 1 Month 36 Month (3…" at bounding box center [689, 503] width 434 height 32
click at [517, 508] on select "Select policy term 12 Month 6 Month 4 Month 3 Month 2 Month 1 Month 36 Month (3…" at bounding box center [689, 503] width 434 height 32
click at [472, 487] on select "Select policy term 12 Month 6 Month 4 Month 3 Month 2 Month 1 Month 36 Month (3…" at bounding box center [689, 503] width 434 height 32
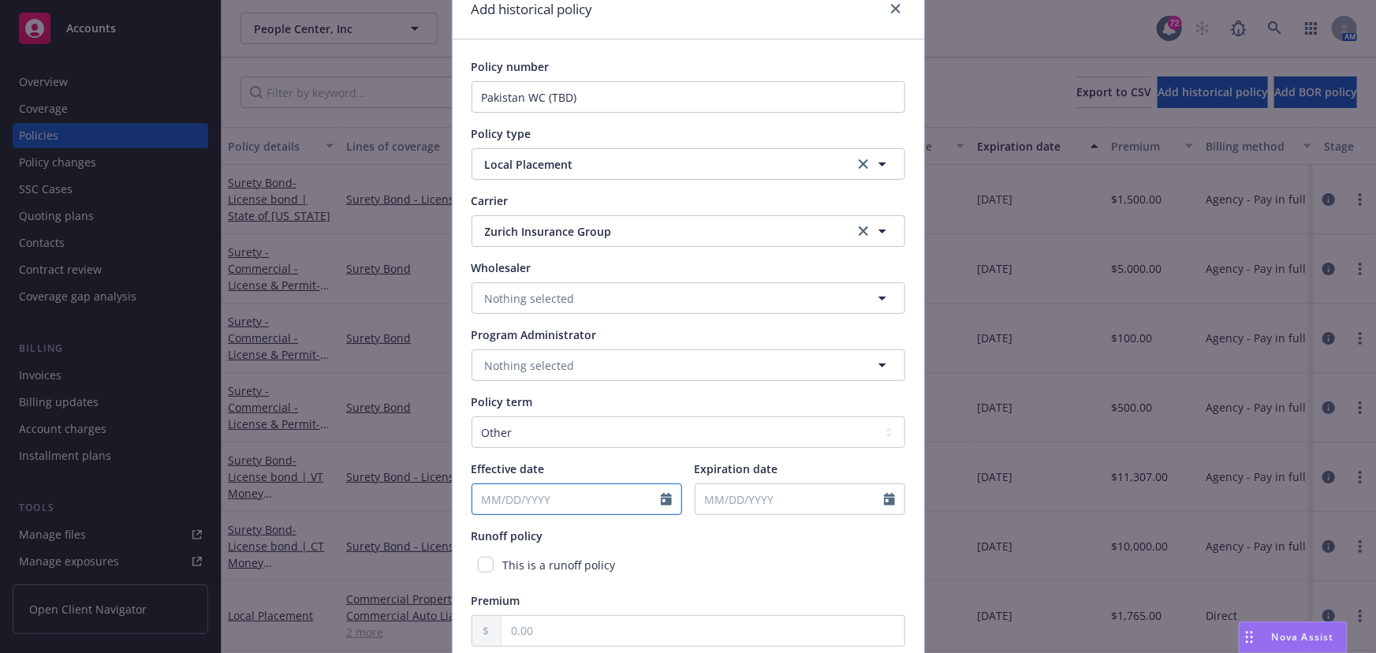
select select "8"
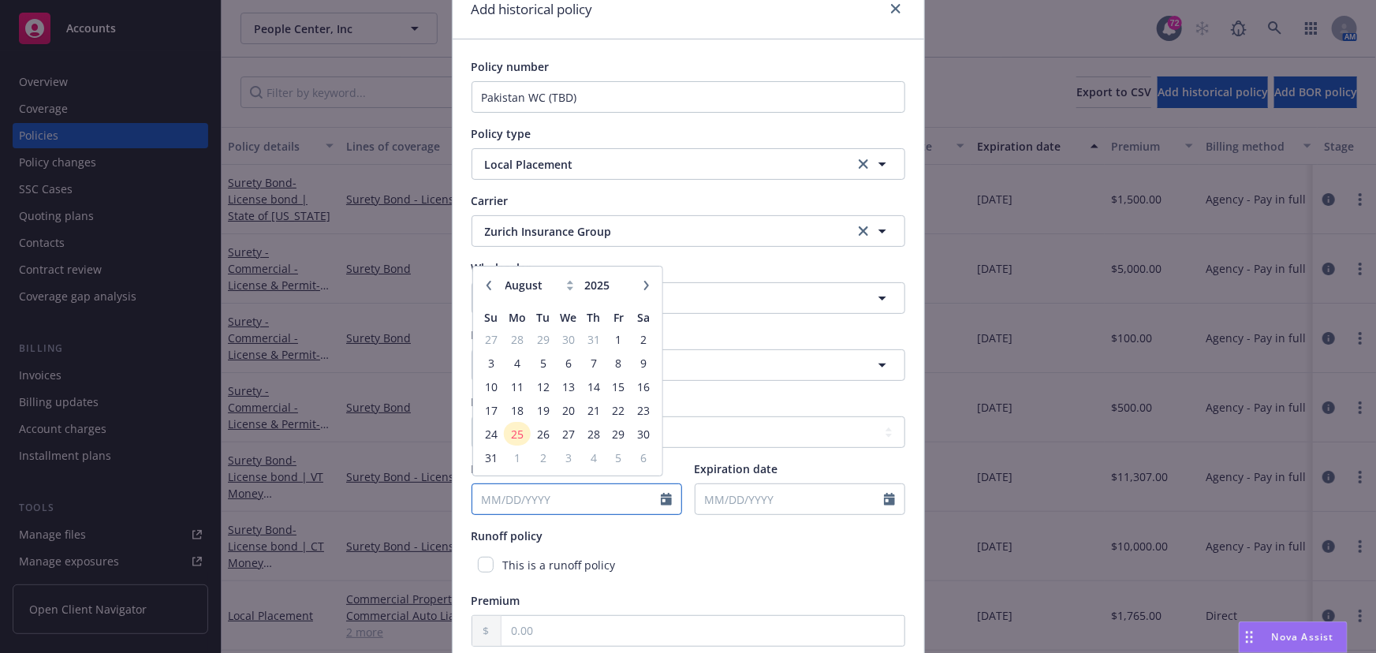
click at [517, 498] on input "Effective date" at bounding box center [566, 499] width 188 height 30
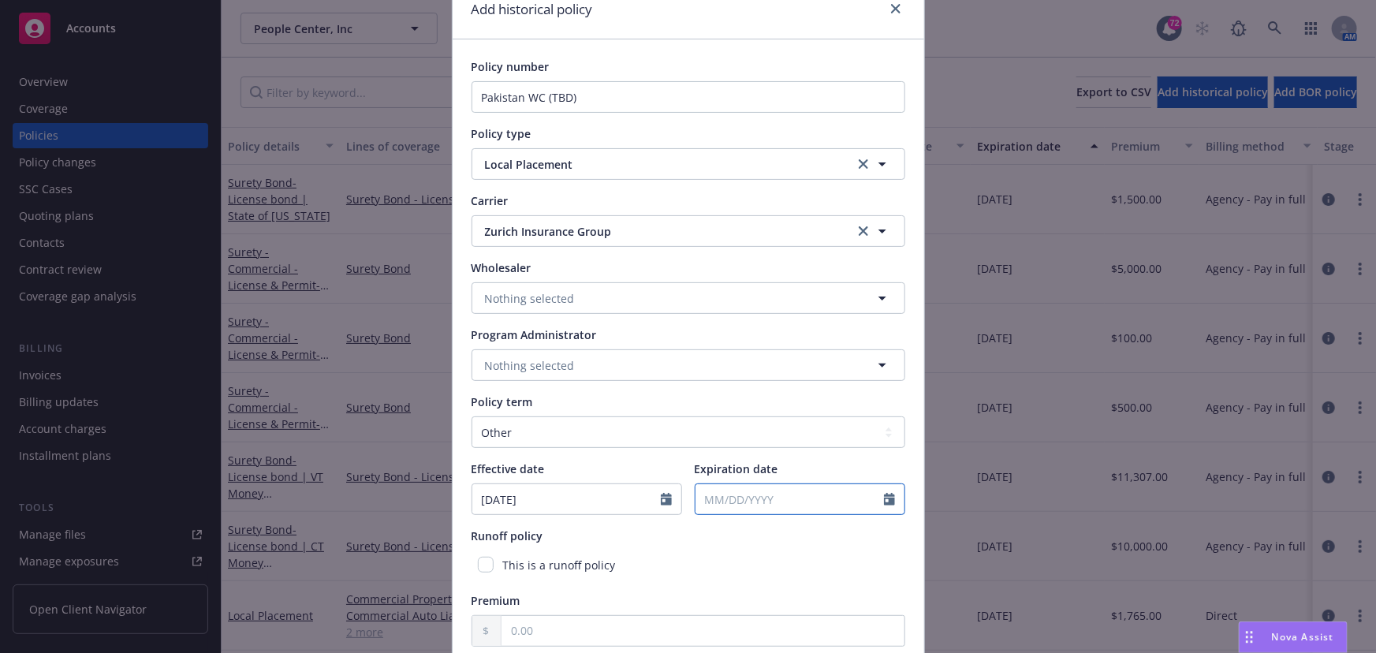
type input "[DATE]"
click at [782, 488] on input "Expiration date" at bounding box center [789, 499] width 188 height 30
select select "8"
type input "[DATE]"
click at [767, 565] on div "This is a runoff policy" at bounding box center [689, 564] width 434 height 29
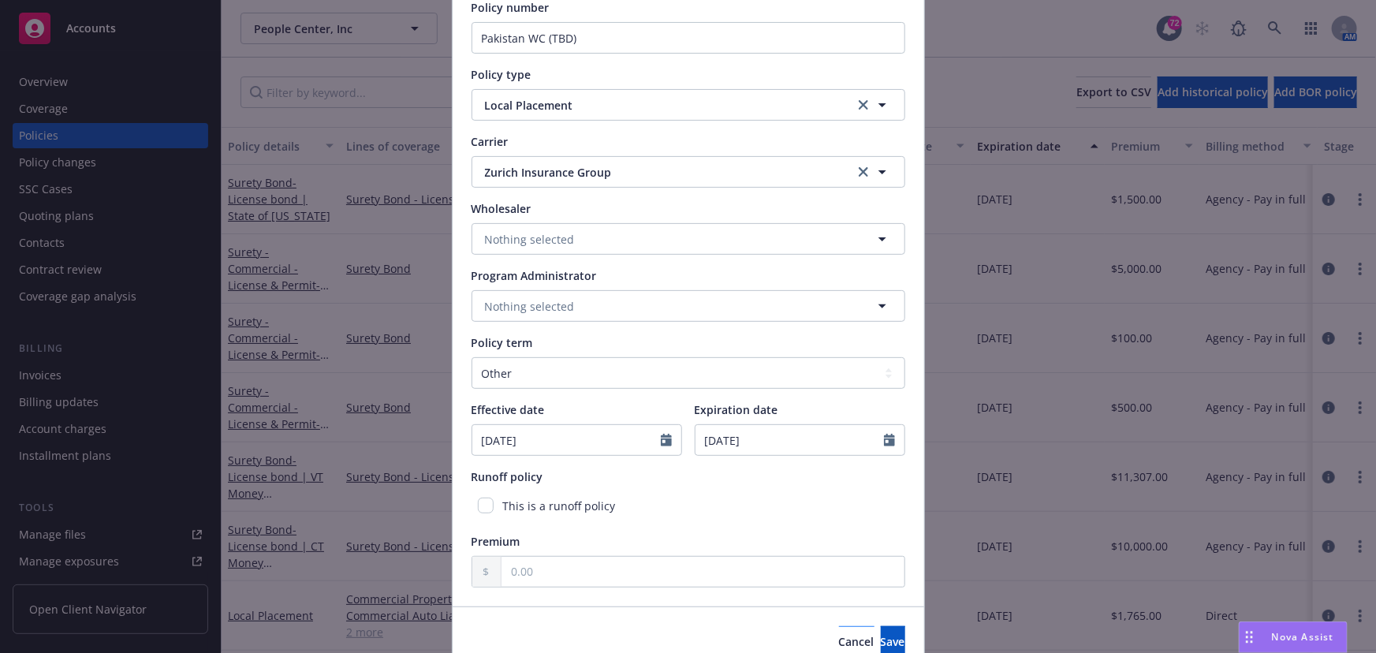
scroll to position [205, 0]
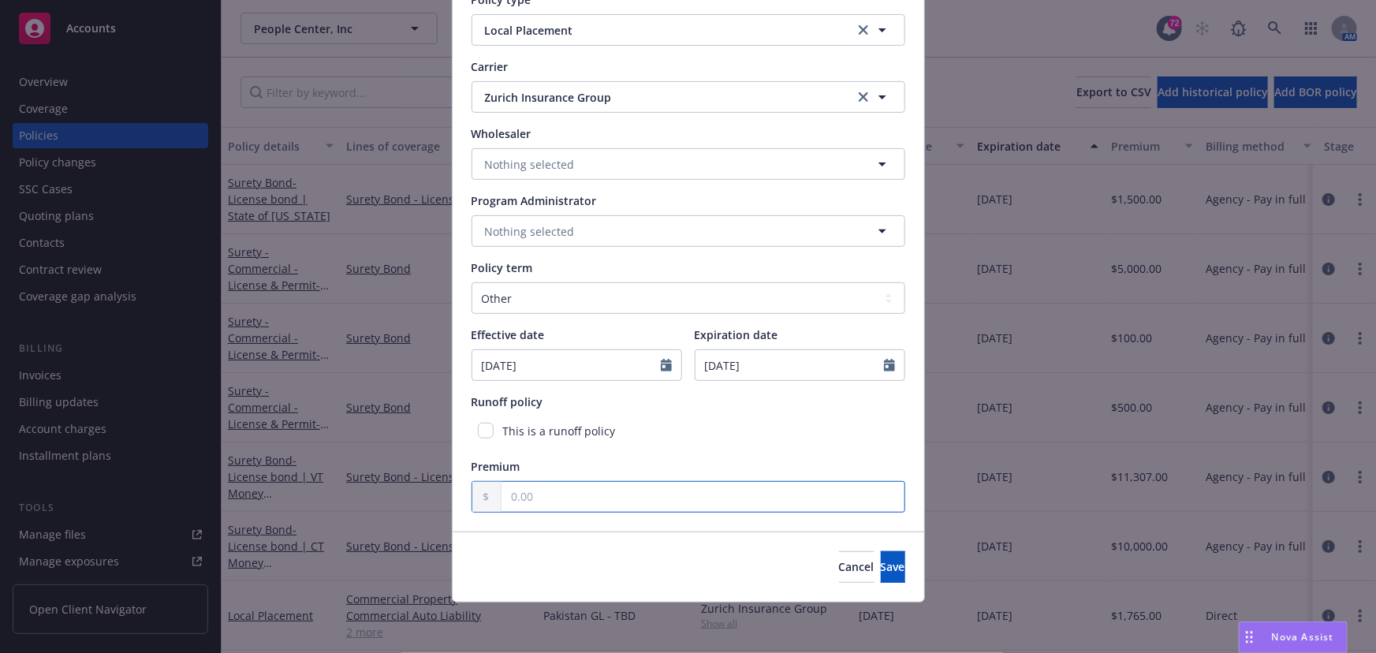
drag, startPoint x: 678, startPoint y: 504, endPoint x: 688, endPoint y: 507, distance: 10.7
click at [677, 505] on input "text" at bounding box center [702, 497] width 403 height 30
click at [576, 515] on div "Policy number Pakistan WC (TBD) Policy type Local Placement Carrier Zurich Insu…" at bounding box center [689, 218] width 472 height 626
click at [568, 495] on input "176.00" at bounding box center [702, 497] width 403 height 30
drag, startPoint x: 569, startPoint y: 497, endPoint x: 457, endPoint y: 481, distance: 113.1
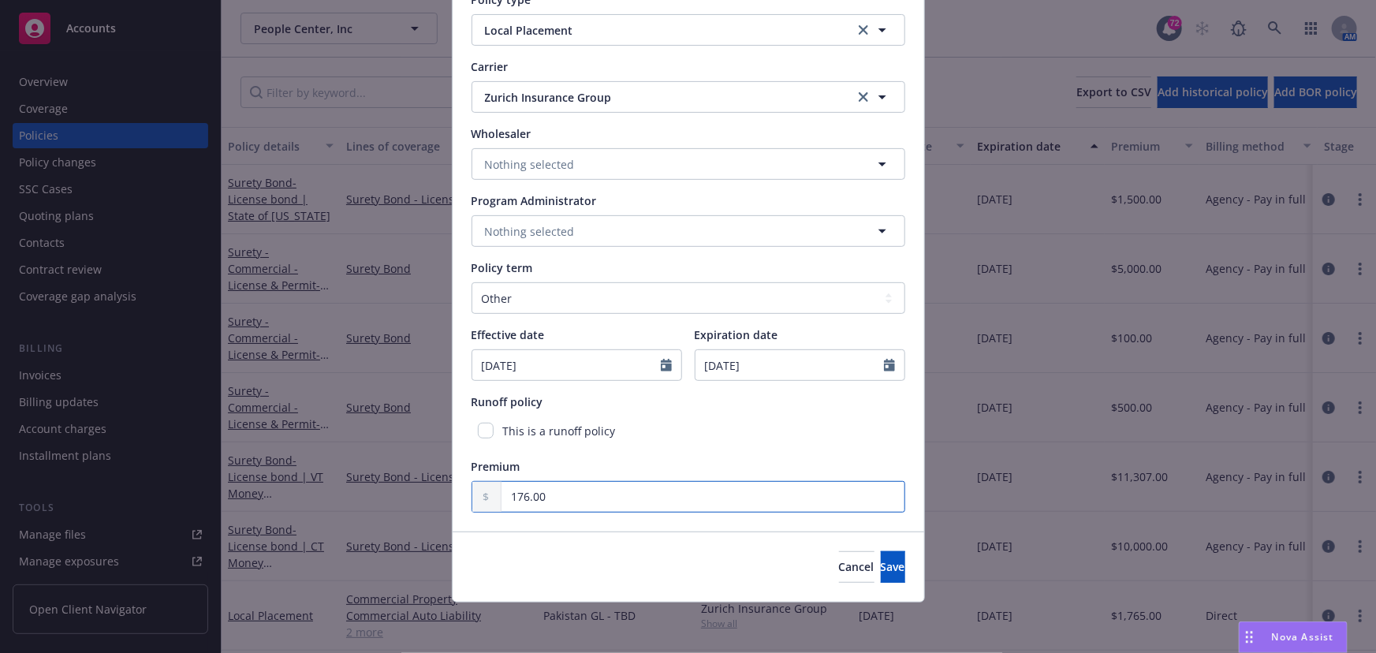
click at [457, 481] on div "Policy number Pakistan WC (TBD) Policy type Local Placement Carrier Zurich Insu…" at bounding box center [689, 218] width 472 height 626
type input "2,000.00"
click at [881, 568] on span "Save" at bounding box center [893, 566] width 24 height 15
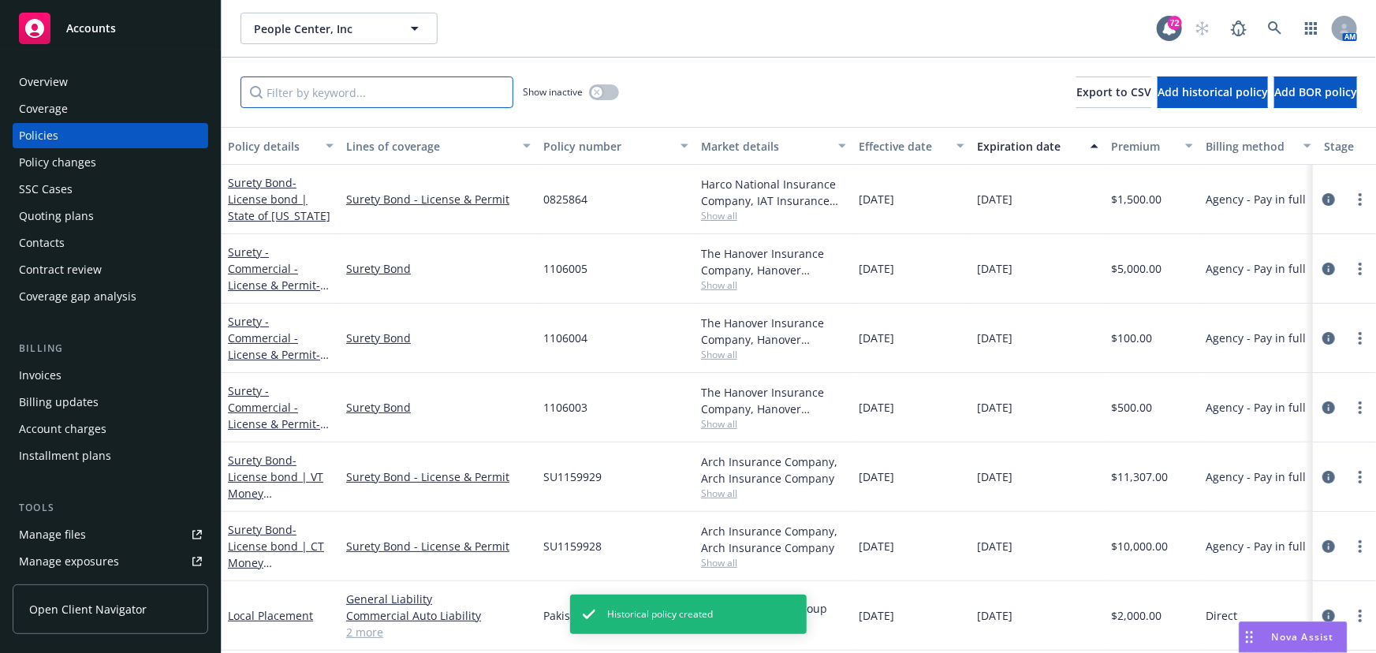
click at [395, 91] on input "Filter by keyword..." at bounding box center [376, 92] width 273 height 32
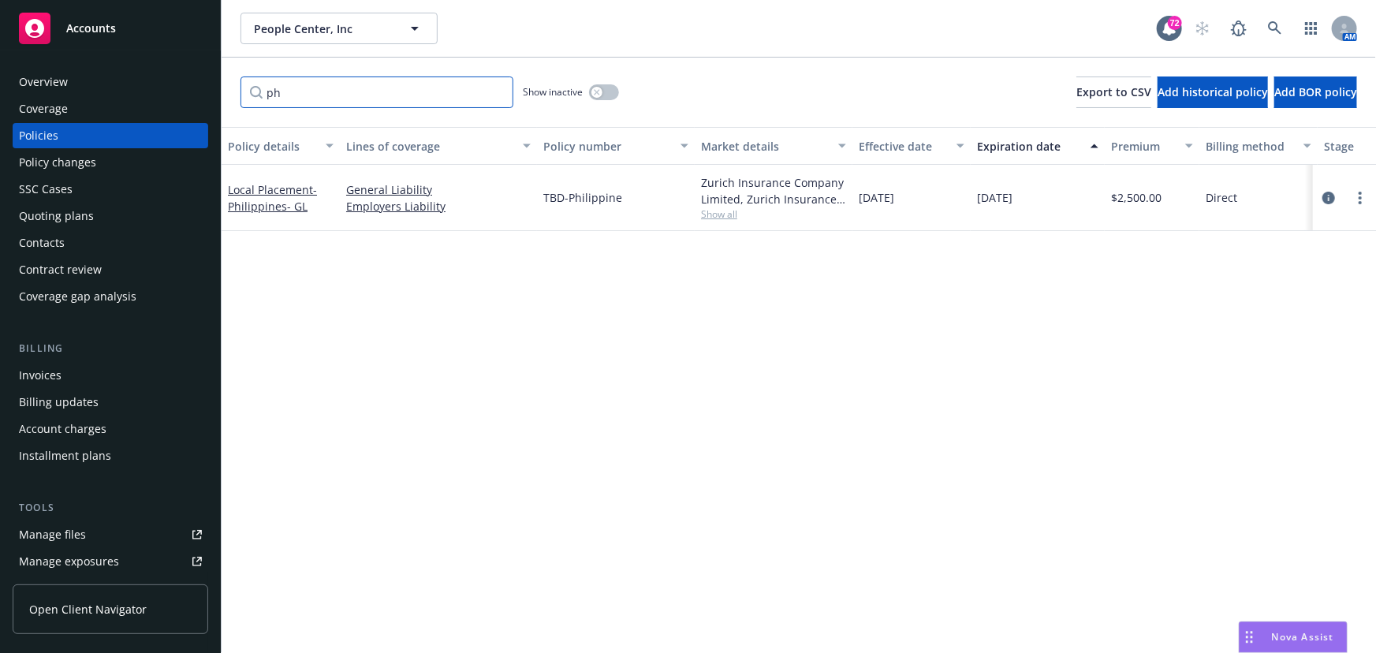
type input "p"
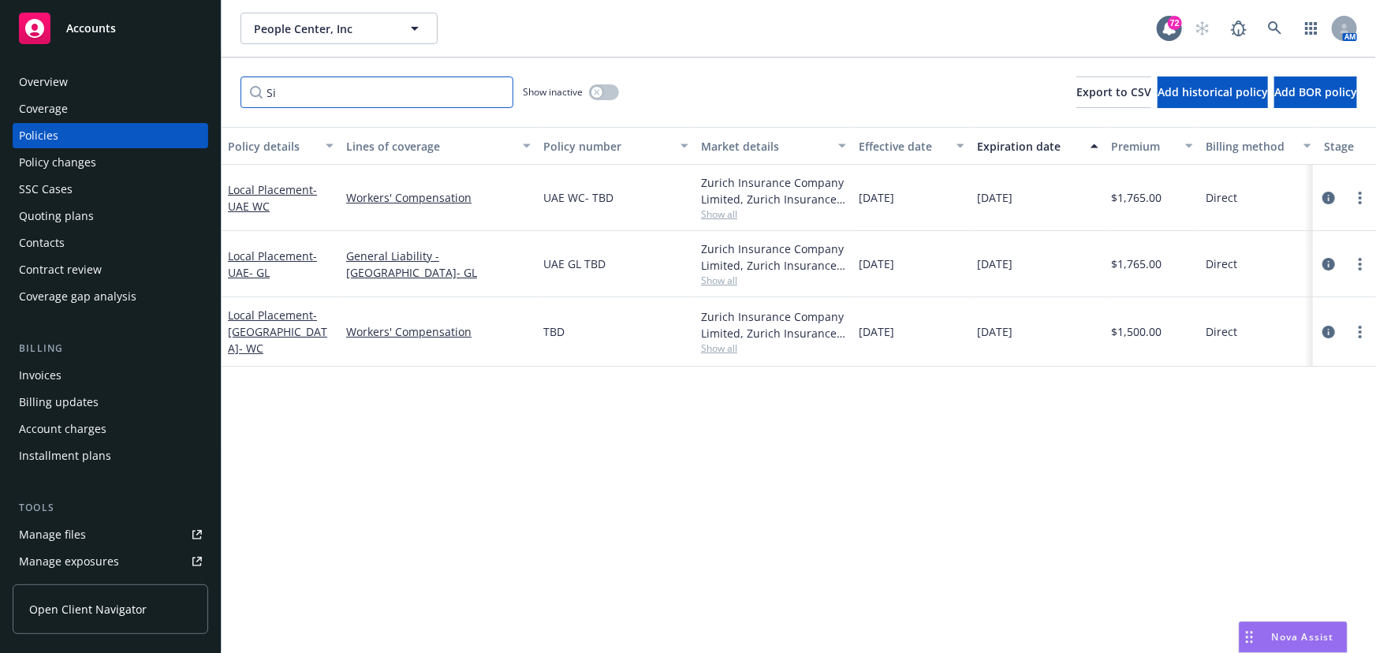
type input "S"
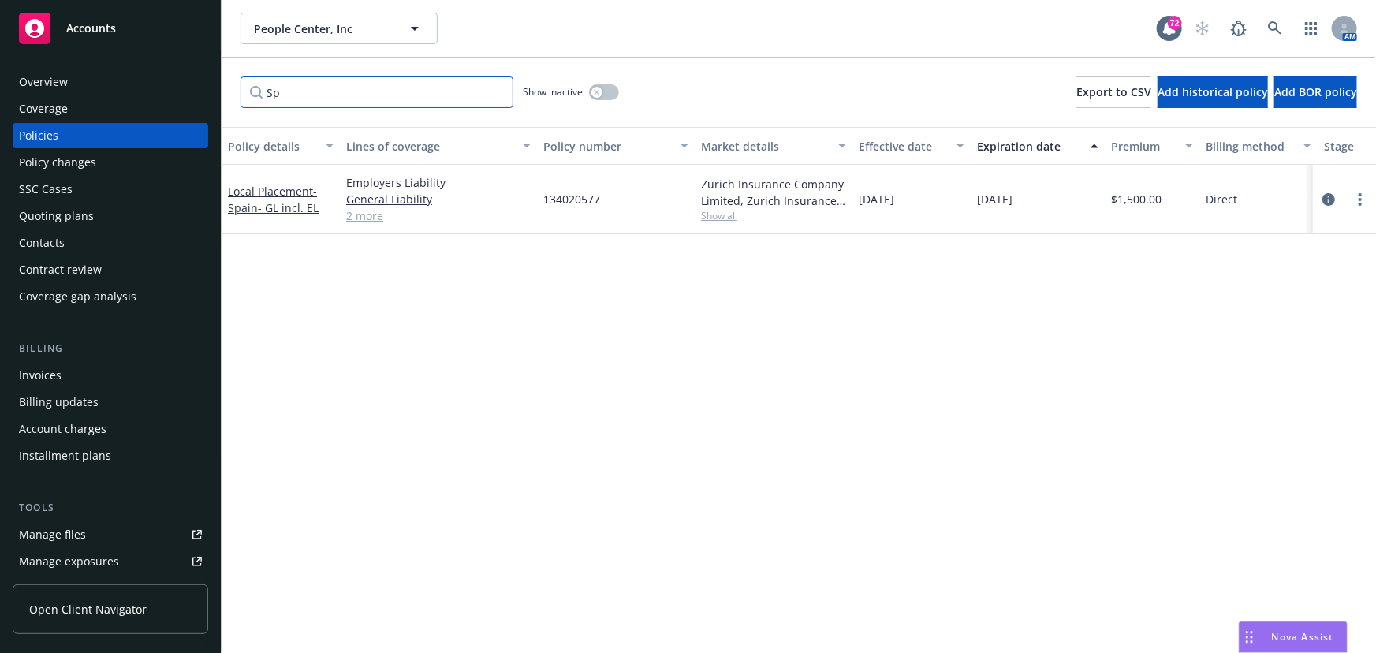
type input "S"
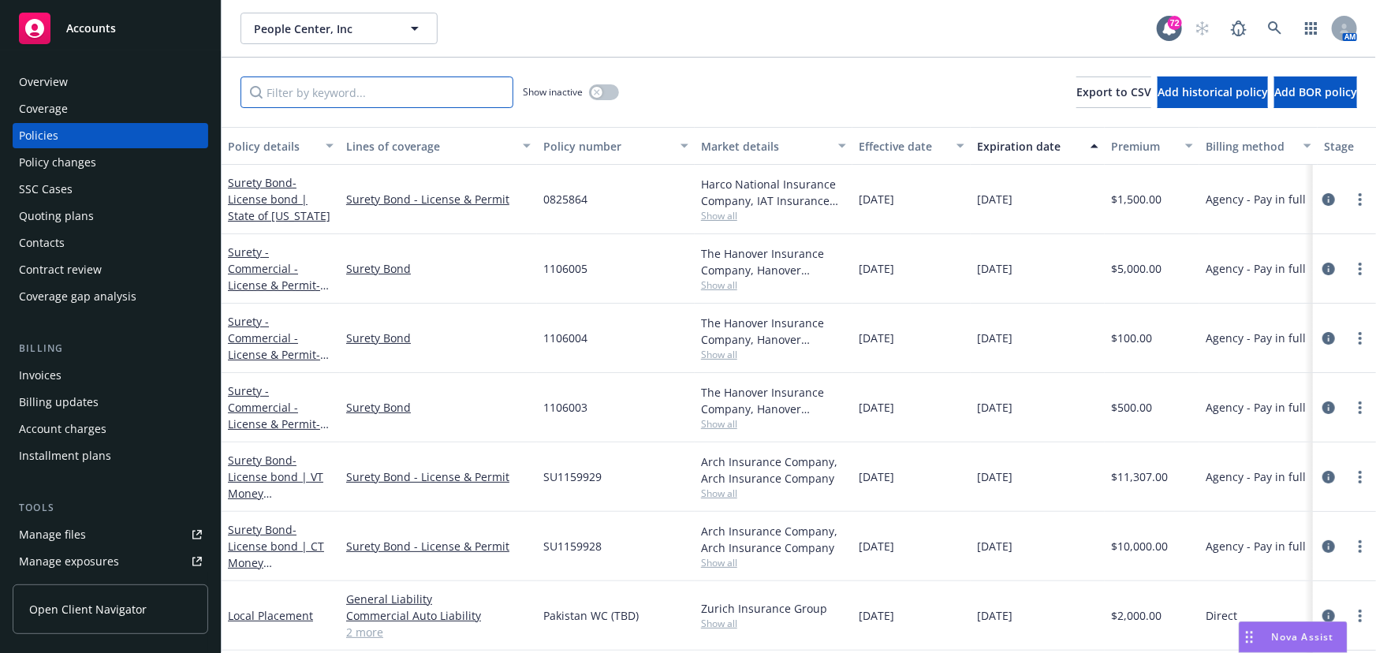
click at [383, 97] on input "Filter by keyword..." at bounding box center [376, 92] width 273 height 32
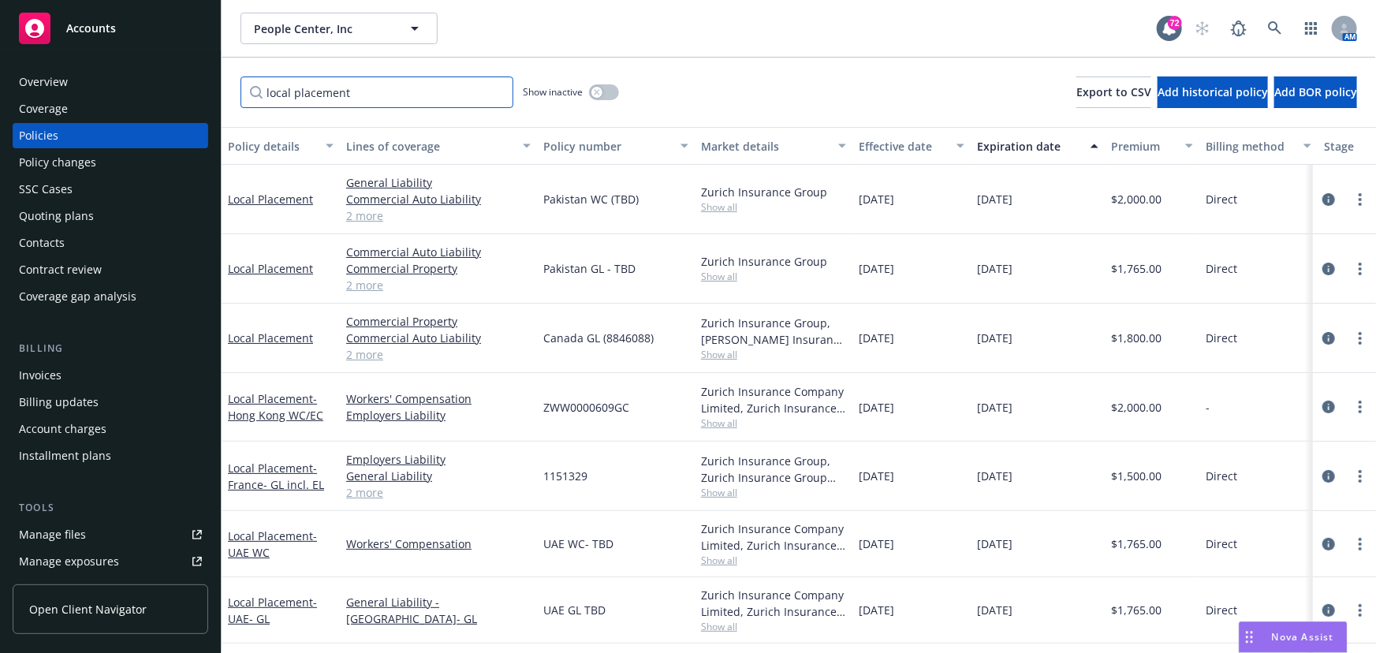
type input "local placement"
click at [279, 197] on link "Local Placement" at bounding box center [270, 199] width 85 height 15
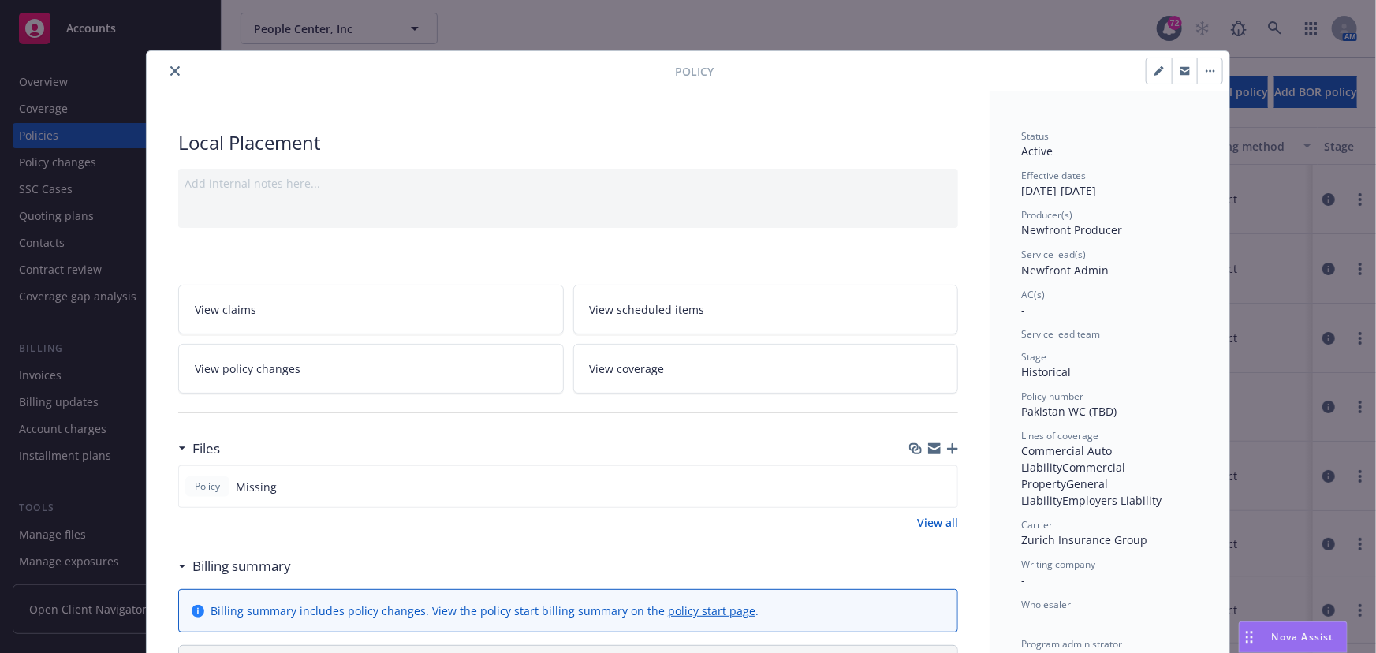
click at [1160, 67] on icon "button" at bounding box center [1162, 68] width 4 height 4
select select "HISTORICAL"
select select "other"
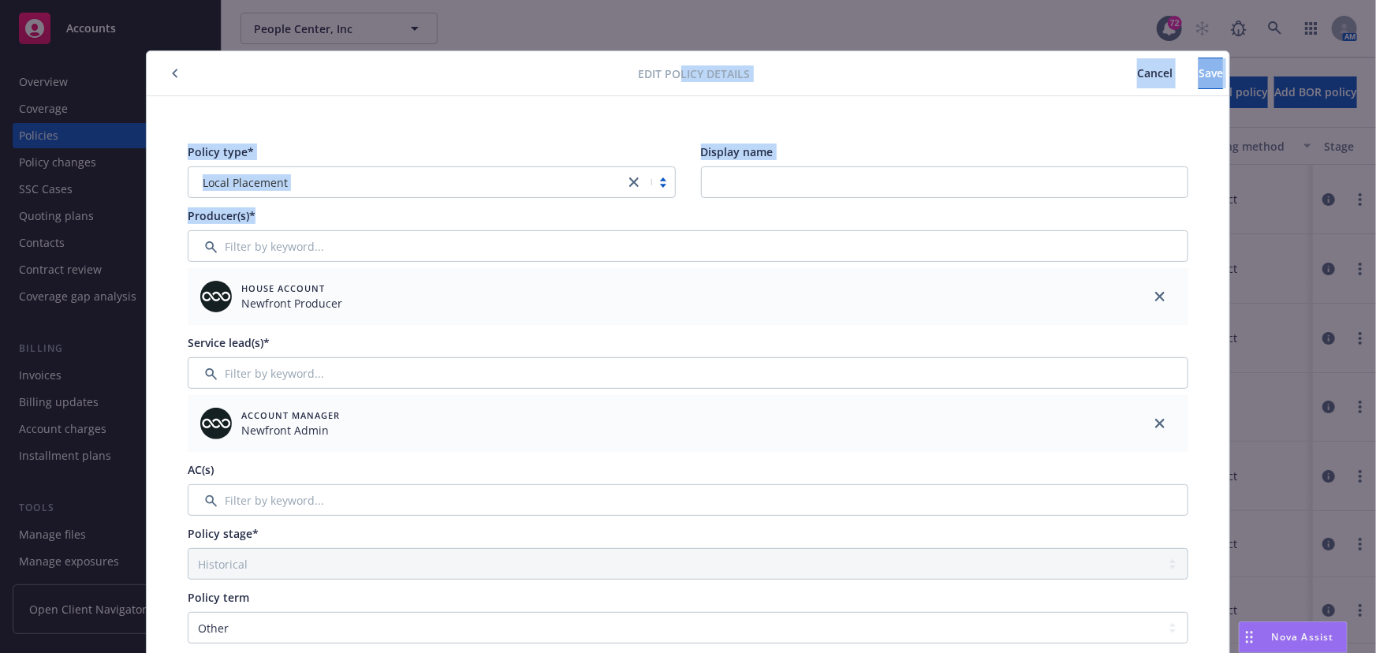
drag, startPoint x: 677, startPoint y: 67, endPoint x: 679, endPoint y: 252, distance: 185.3
click at [680, 254] on div "Edit policy details Cancel Save Policy type* Local Placement Display name Produ…" at bounding box center [688, 645] width 1083 height 1189
click at [1120, 79] on button "Cancel" at bounding box center [1155, 74] width 88 height 32
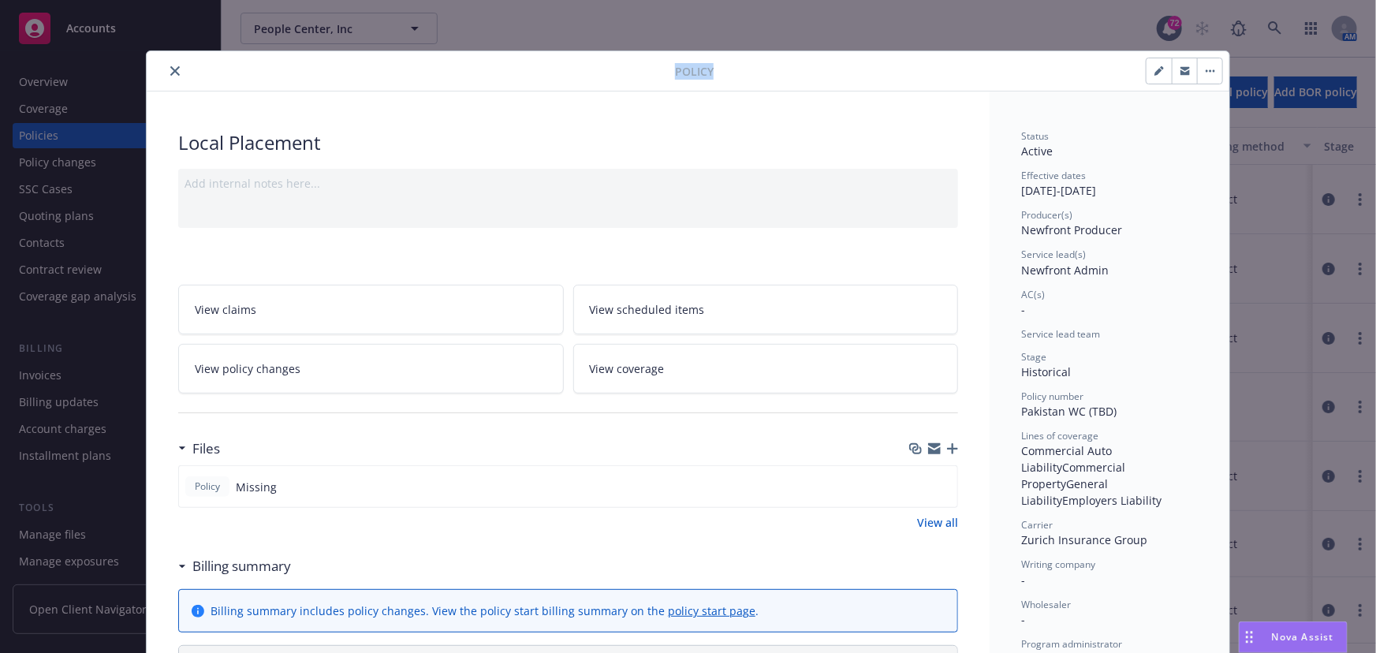
click at [173, 72] on icon "close" at bounding box center [174, 70] width 9 height 9
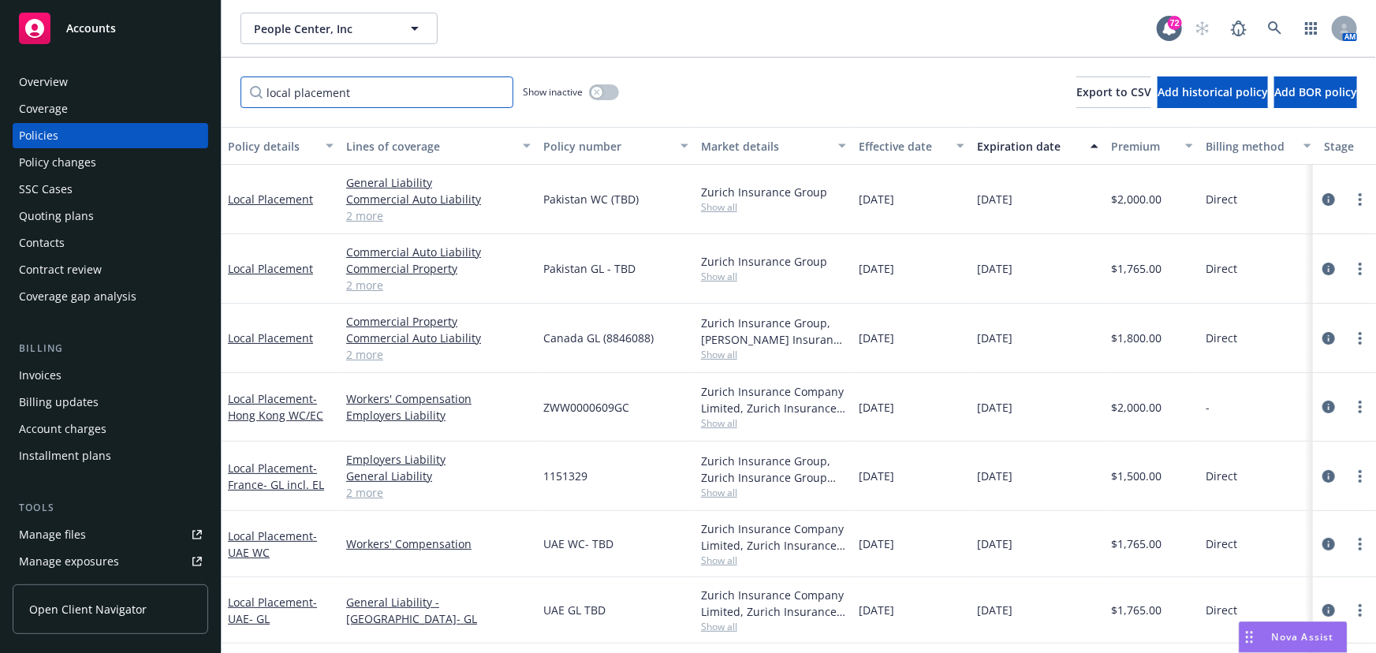
drag, startPoint x: 319, startPoint y: 94, endPoint x: 330, endPoint y: 94, distance: 11.0
click at [322, 94] on input "local placement" at bounding box center [376, 92] width 273 height 32
drag, startPoint x: 336, startPoint y: 88, endPoint x: 170, endPoint y: 85, distance: 165.6
click at [177, 88] on div "Accounts Overview Coverage Policies Policy changes SSC Cases Quoting plans Cont…" at bounding box center [688, 326] width 1376 height 653
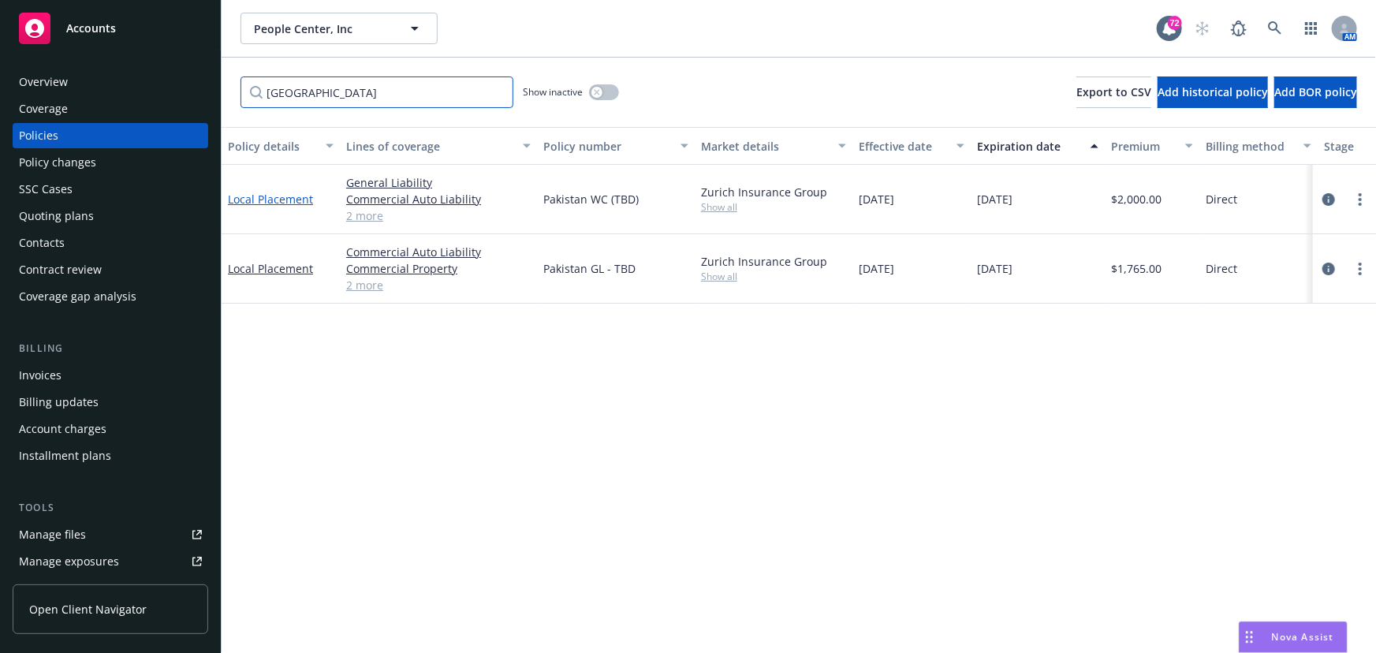
type input "[GEOGRAPHIC_DATA]"
drag, startPoint x: 287, startPoint y: 192, endPoint x: 490, endPoint y: 139, distance: 210.4
click at [490, 139] on div "Policy details Lines of coverage Policy number Market details Effective date Ex…" at bounding box center [799, 390] width 1154 height 526
click at [273, 198] on link "Local Placement" at bounding box center [270, 199] width 85 height 15
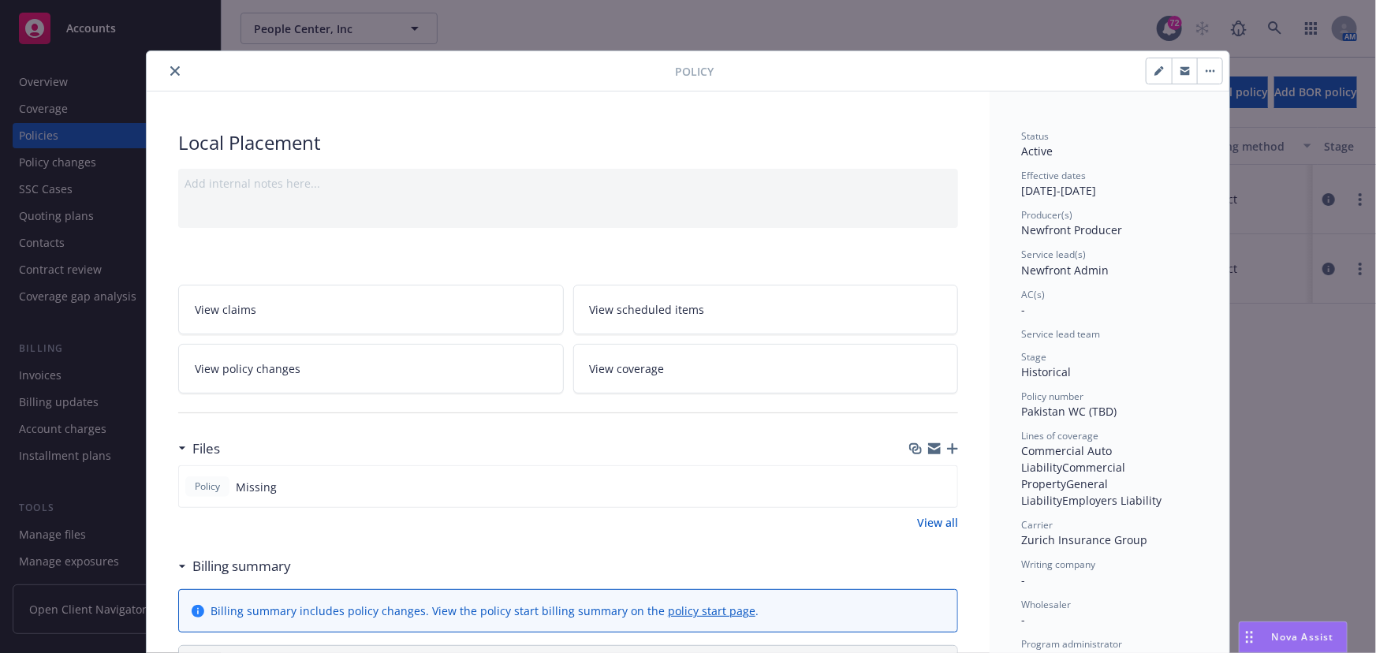
scroll to position [214, 0]
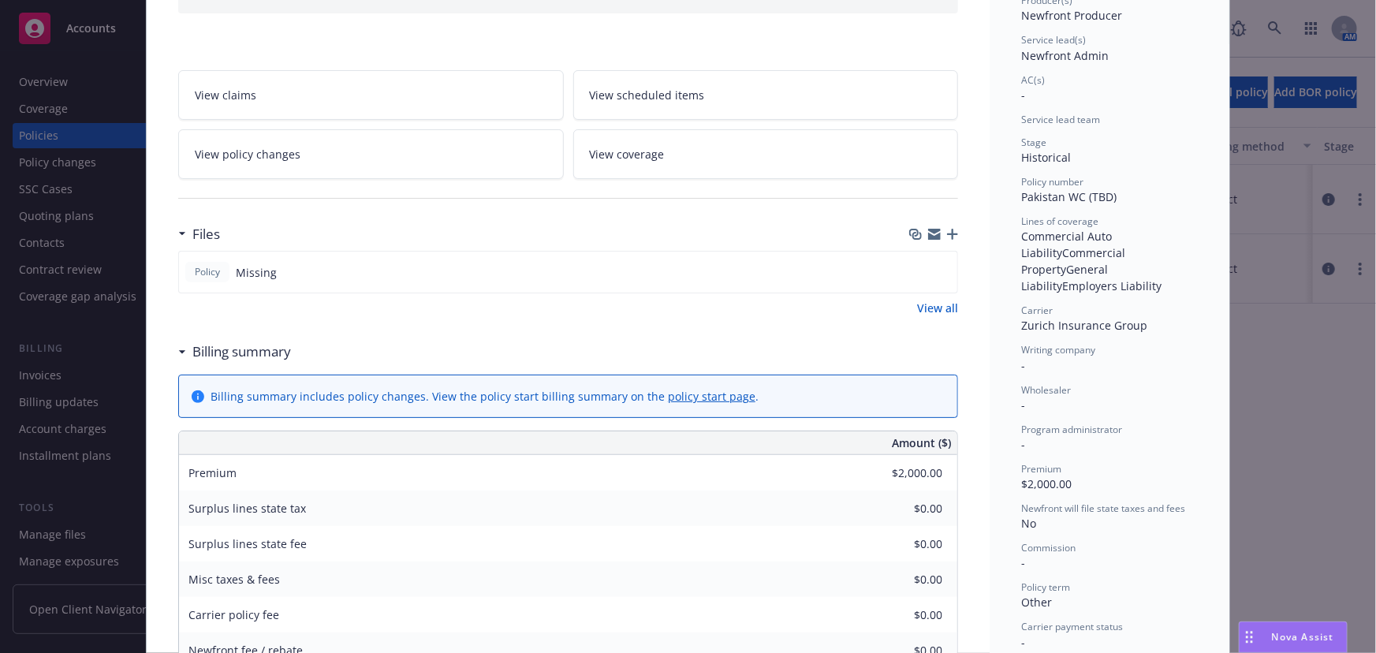
click at [949, 229] on icon "button" at bounding box center [952, 234] width 11 height 11
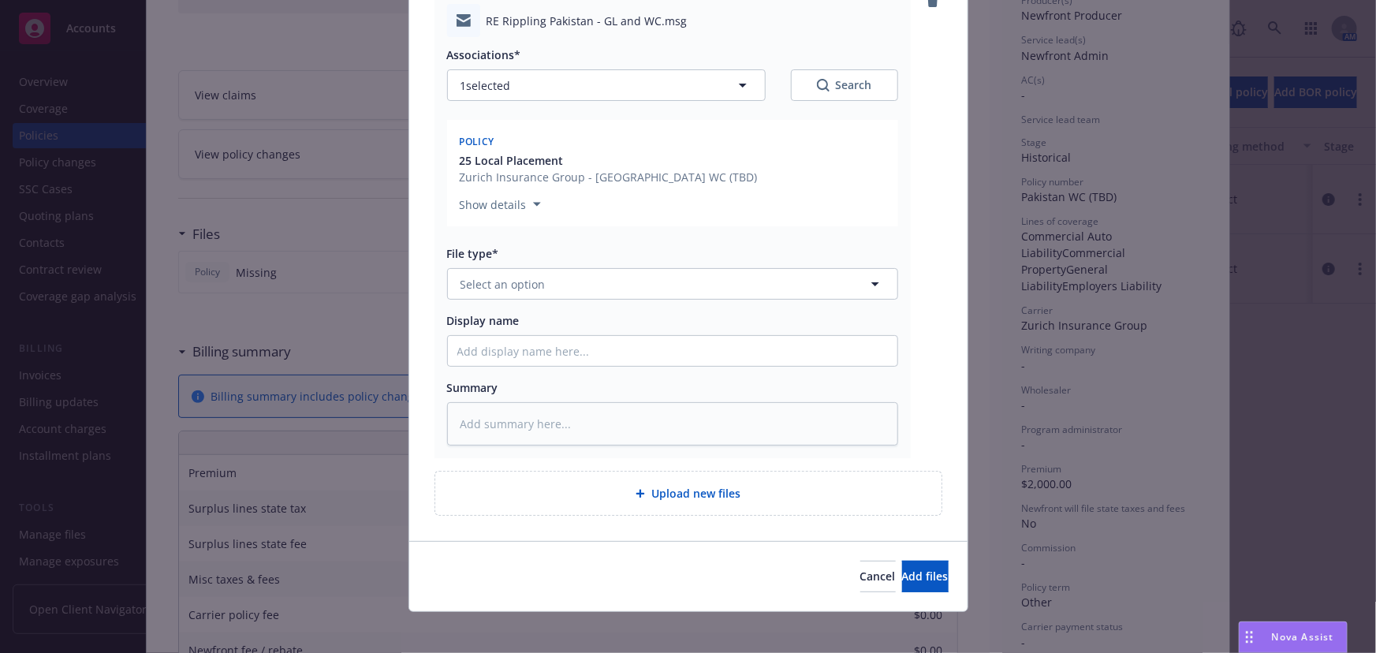
scroll to position [202, 0]
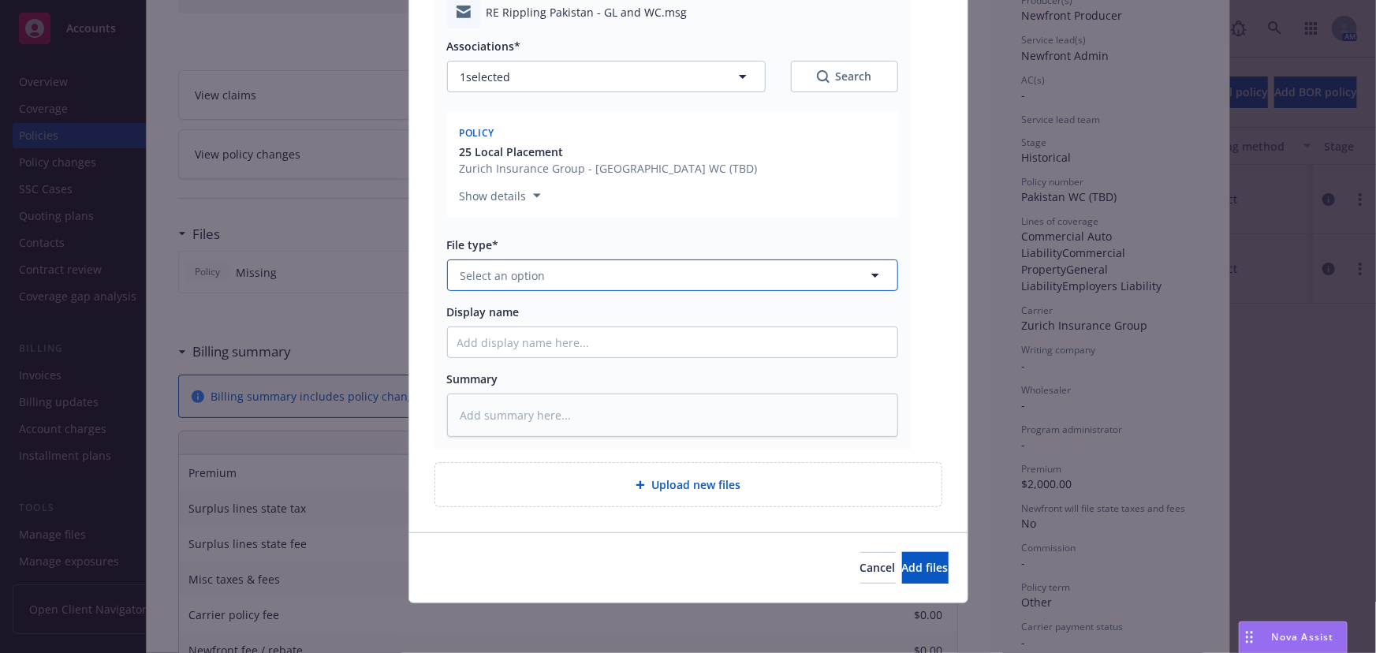
click at [482, 267] on span "Select an option" at bounding box center [502, 275] width 85 height 17
type input "emai"
click at [476, 316] on span "Email" at bounding box center [478, 319] width 29 height 17
click at [477, 344] on input "Display name" at bounding box center [672, 342] width 449 height 30
type textarea "x"
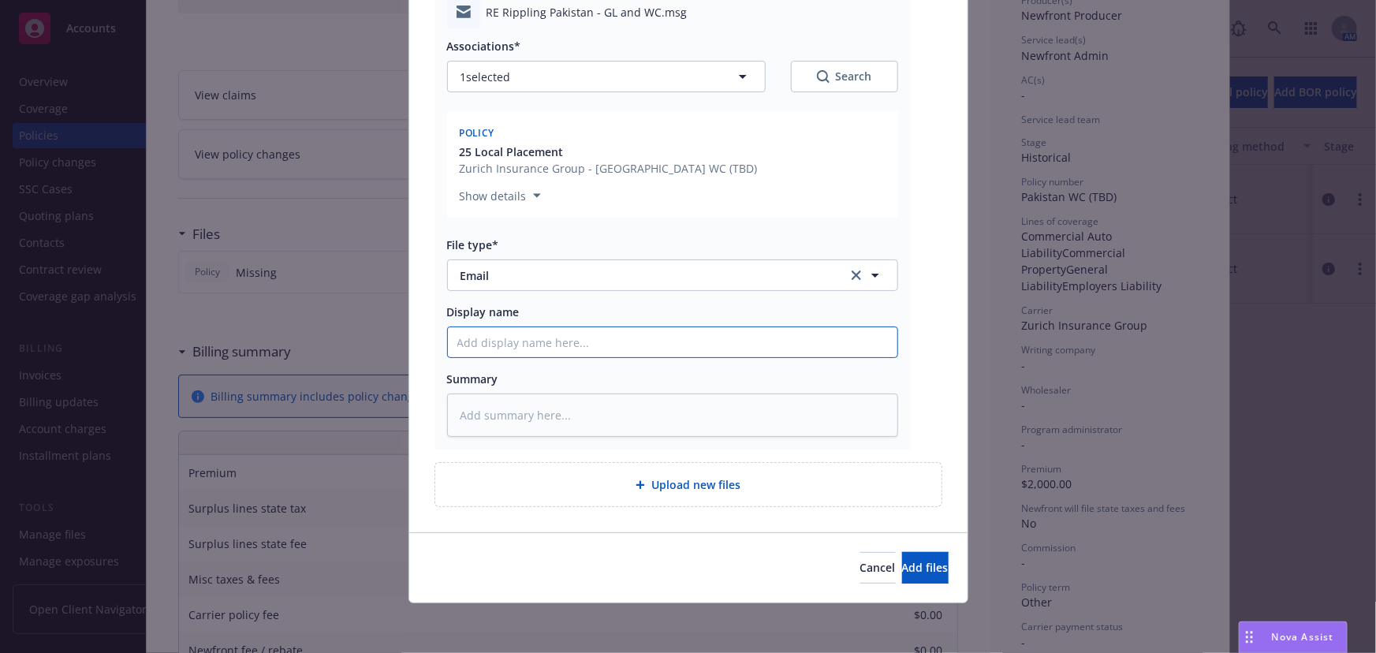
type input "P"
type textarea "x"
type input "Po"
type textarea "x"
type input "Pol"
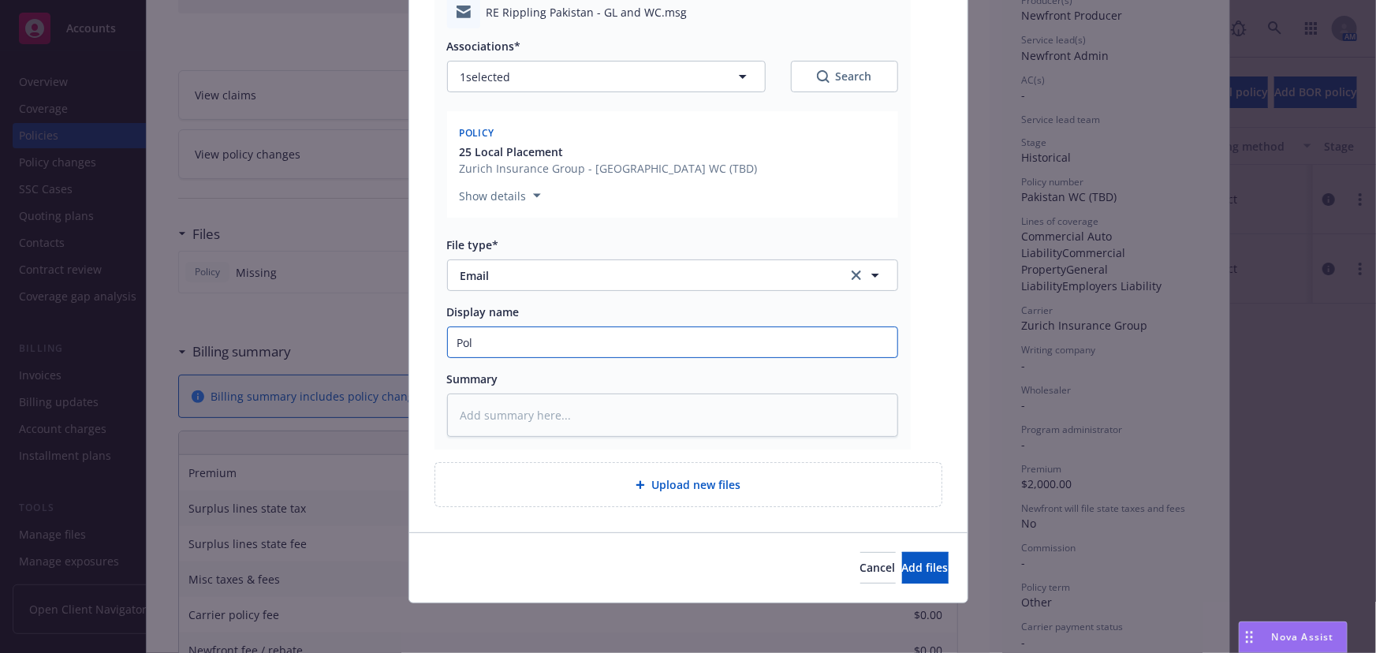
type textarea "x"
type input "Poli"
type textarea "x"
type input "Polic"
type textarea "x"
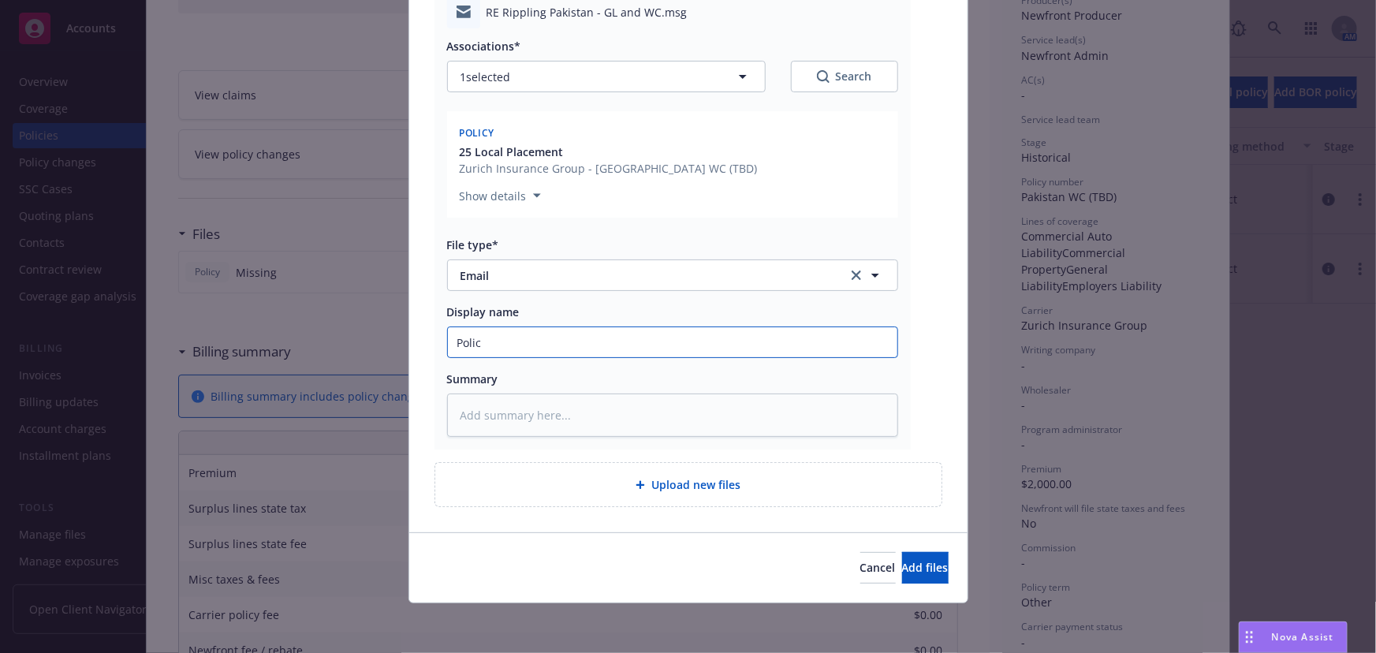
type input "Policy"
type textarea "x"
type input "Policy"
type textarea "x"
type input "Policy d"
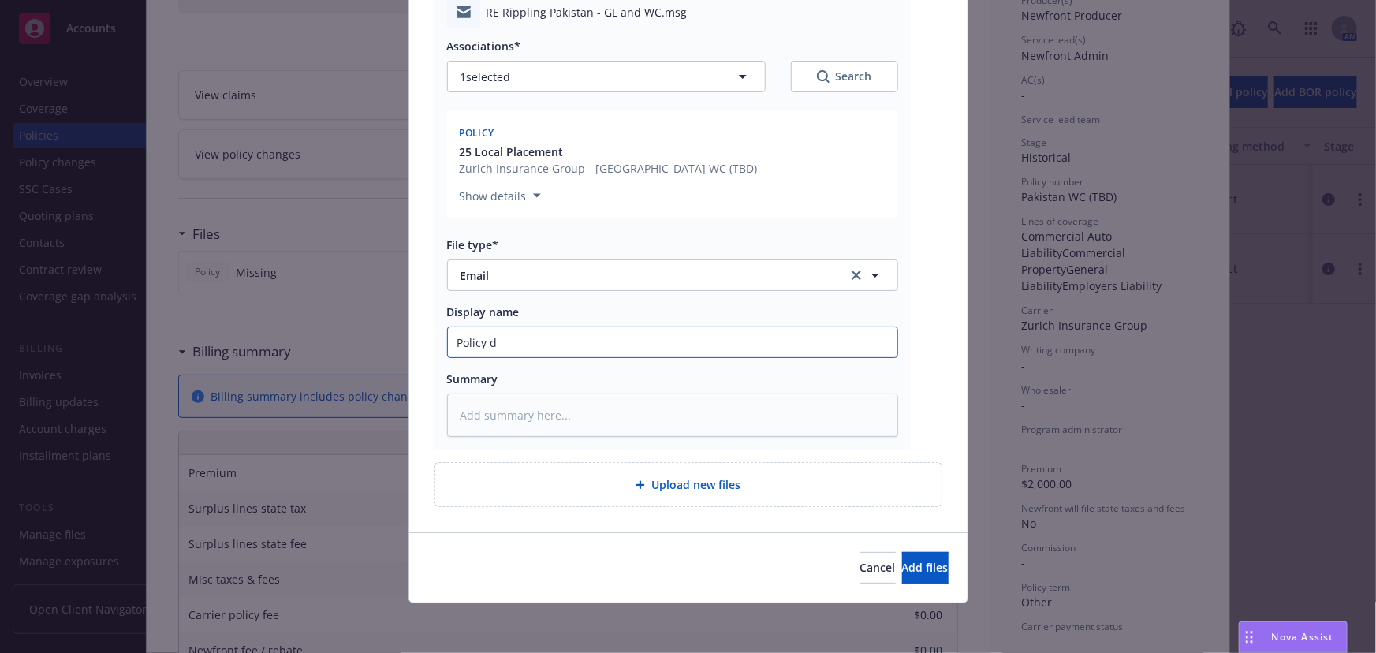
type textarea "x"
type input "Policy do"
type textarea "x"
type input "Policy doc"
type textarea "x"
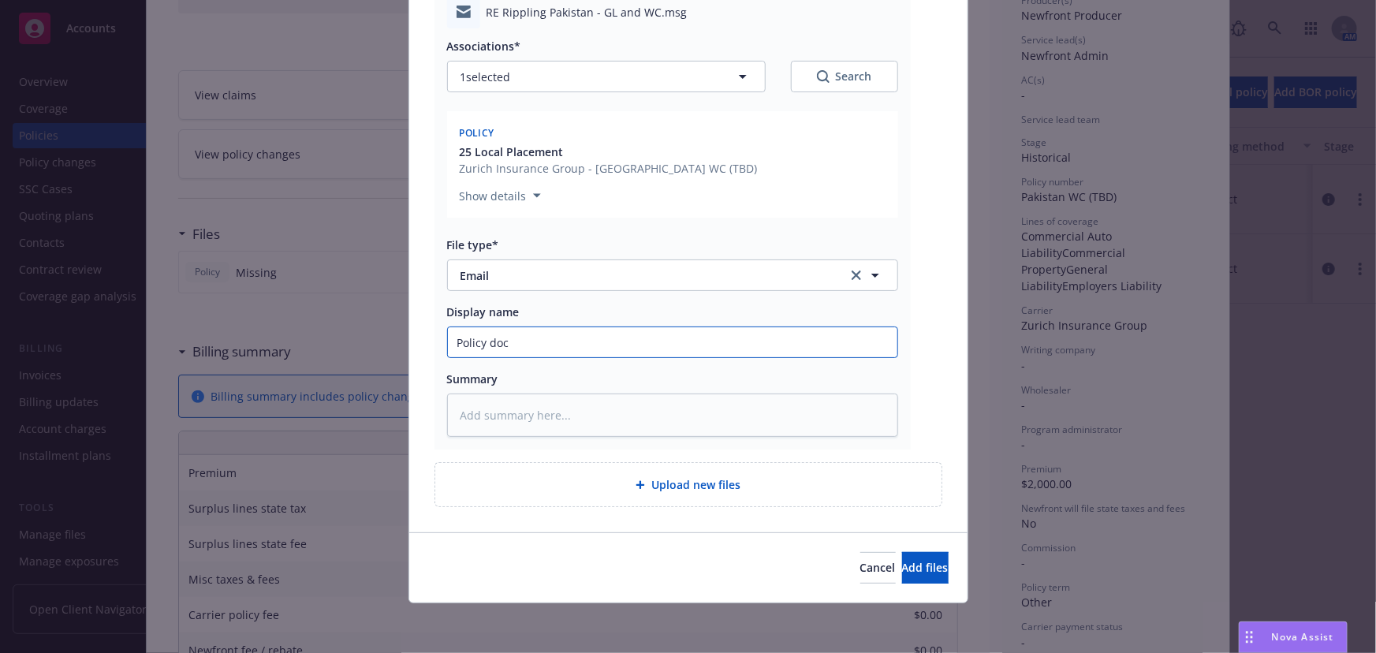
type input "Policy docu"
type textarea "x"
type input "Policy docum"
type textarea "x"
type input "Policy docume"
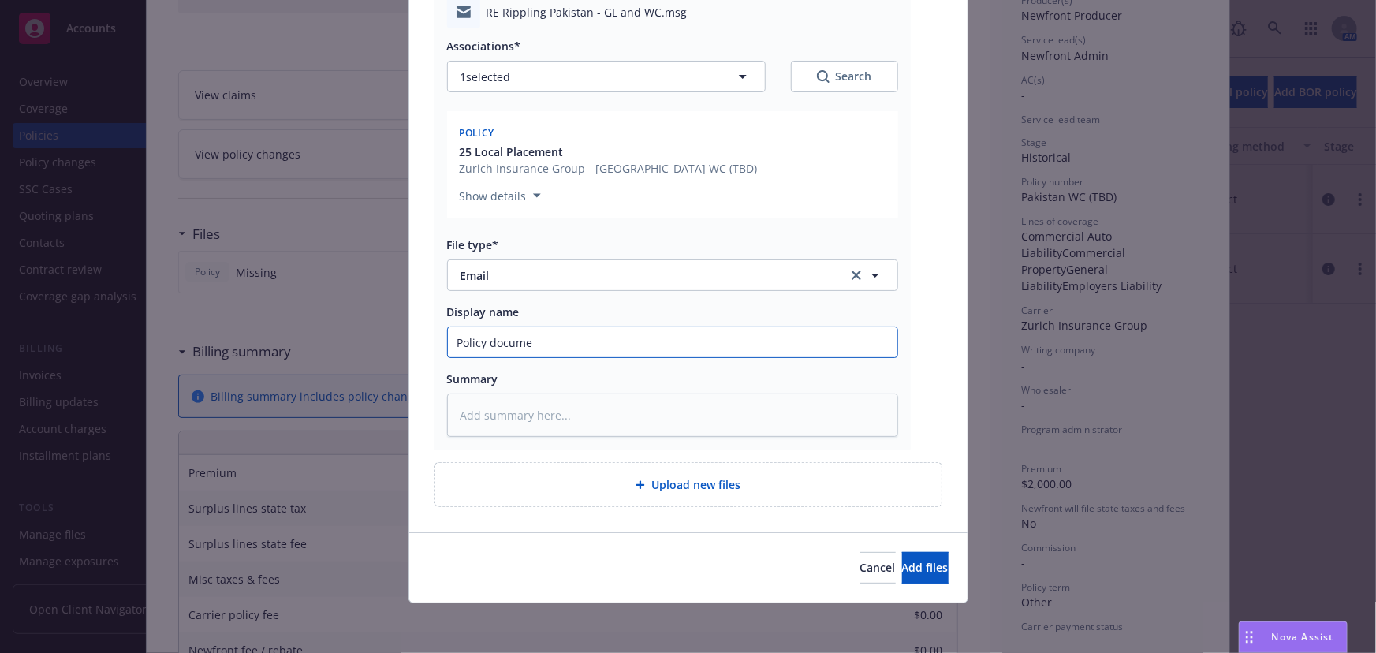
type textarea "x"
type input "Policy documen"
type textarea "x"
type input "Policy documens"
type textarea "x"
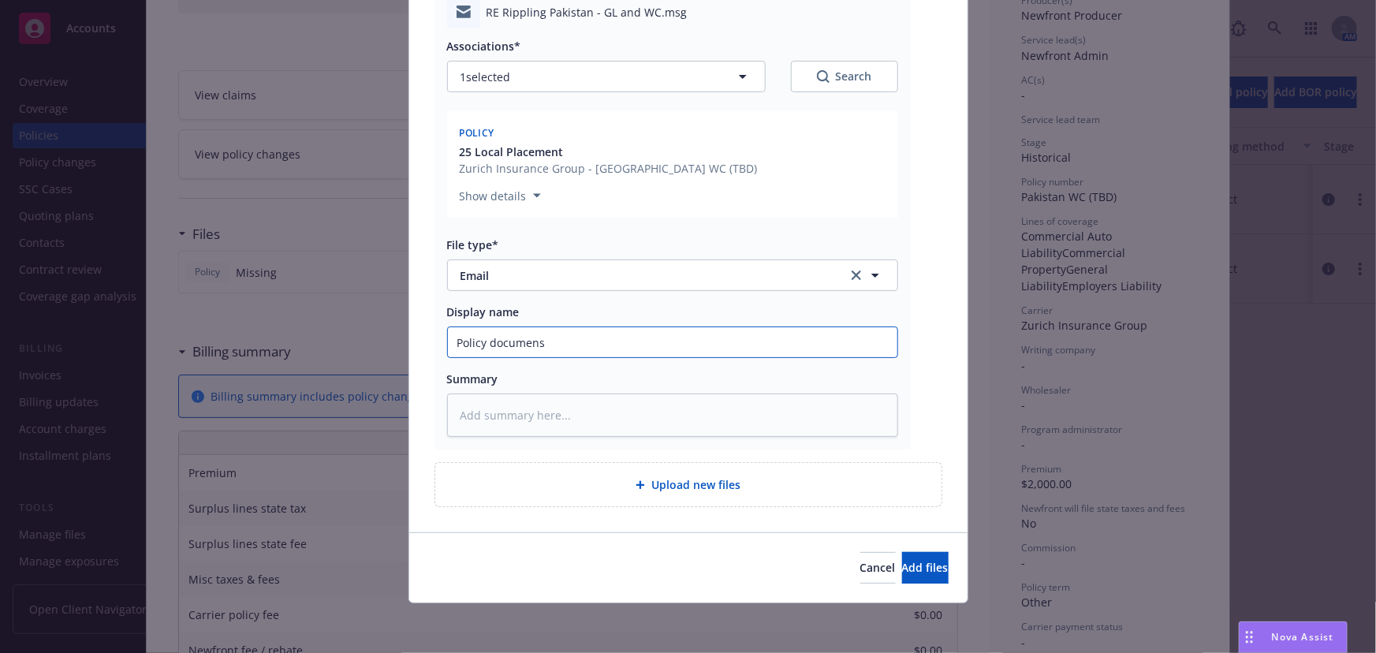
type input "Policy documens"
type textarea "x"
type input "Policy documens"
type textarea "x"
type input "Policy documen"
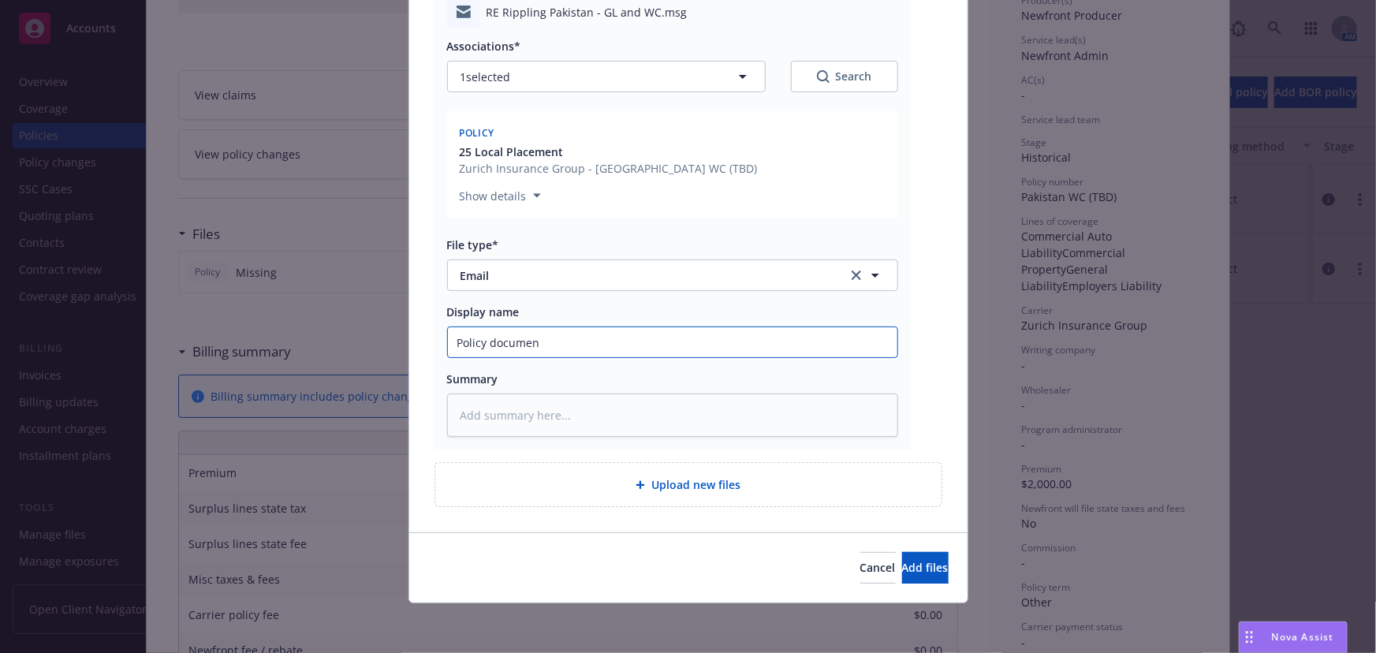
type textarea "x"
type input "Policy document"
type textarea "x"
type input "Policy document"
type textarea "x"
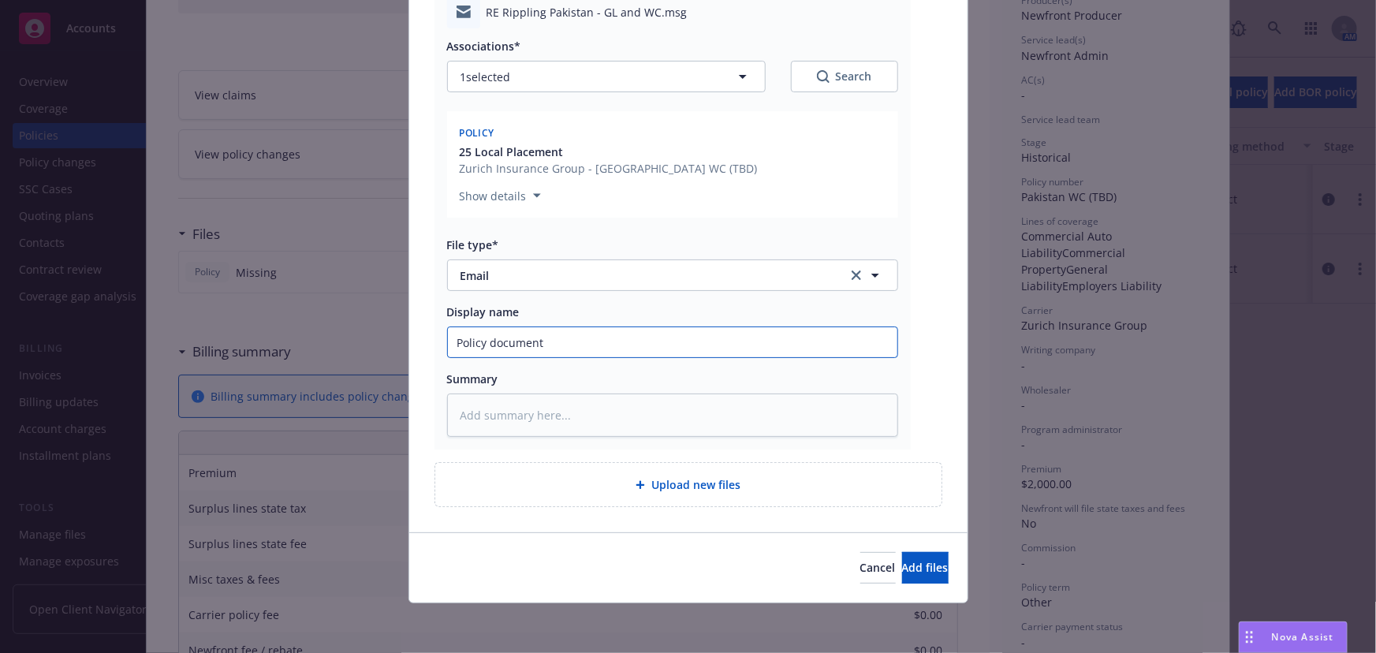
type input "Policy document s"
type textarea "x"
type input "Policy document sf"
type textarea "x"
type input "Policy document sfr"
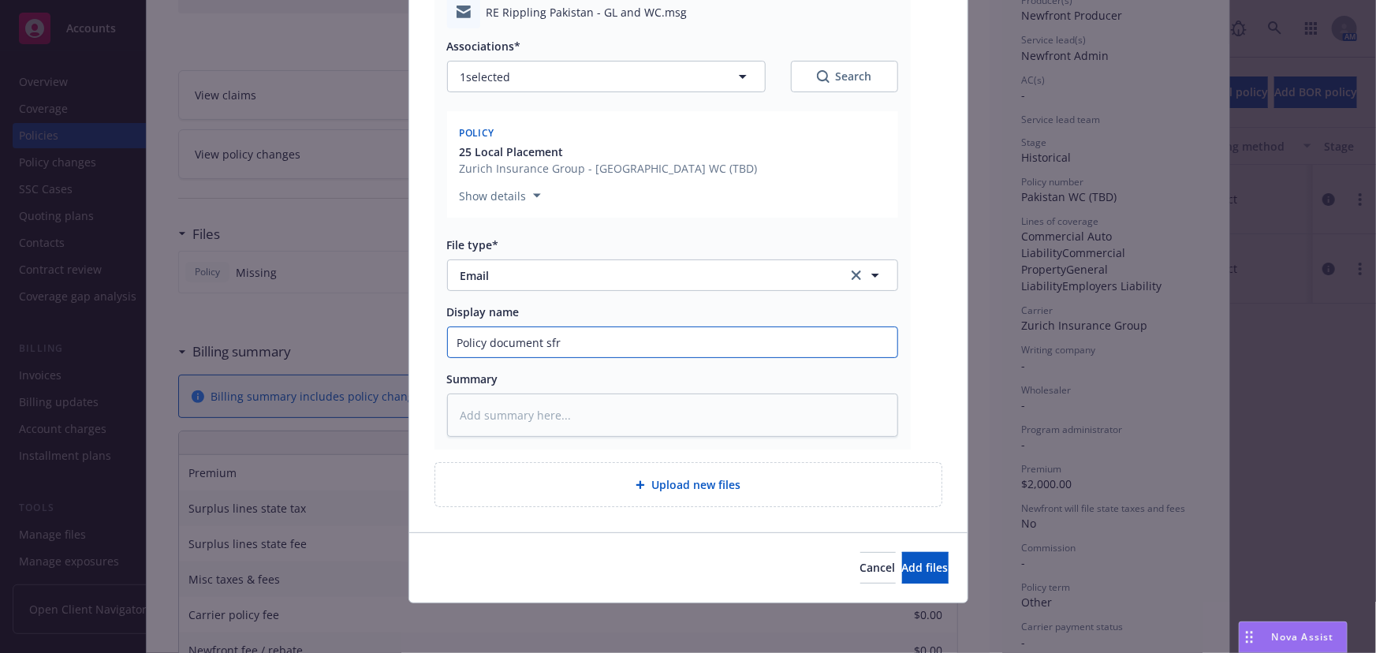
type textarea "x"
type input "Policy document sfro"
type textarea "x"
type input "Policy document sfrom"
type textarea "x"
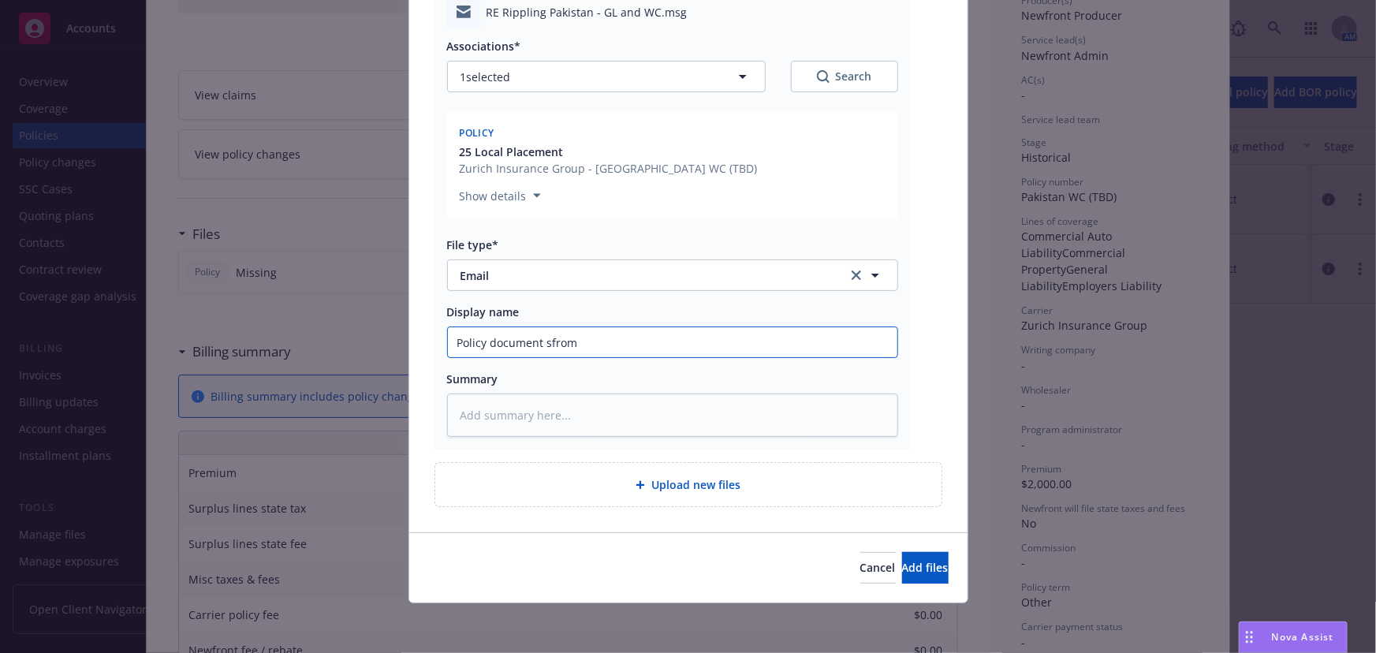
type input "Policy document sfrom"
type textarea "x"
type input "Policy document sfrom"
type textarea "x"
type input "Policy document sfro"
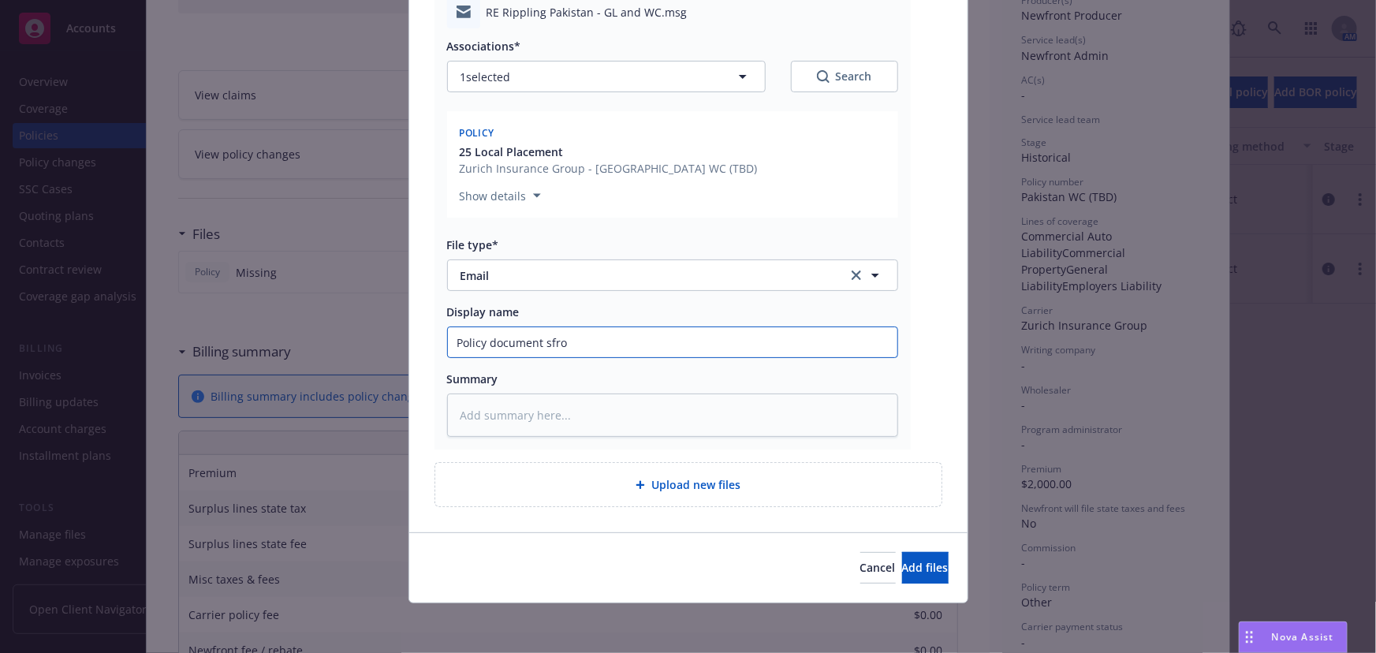
type textarea "x"
type input "Policy document sfr"
type textarea "x"
type input "Policy document sf"
type textarea "x"
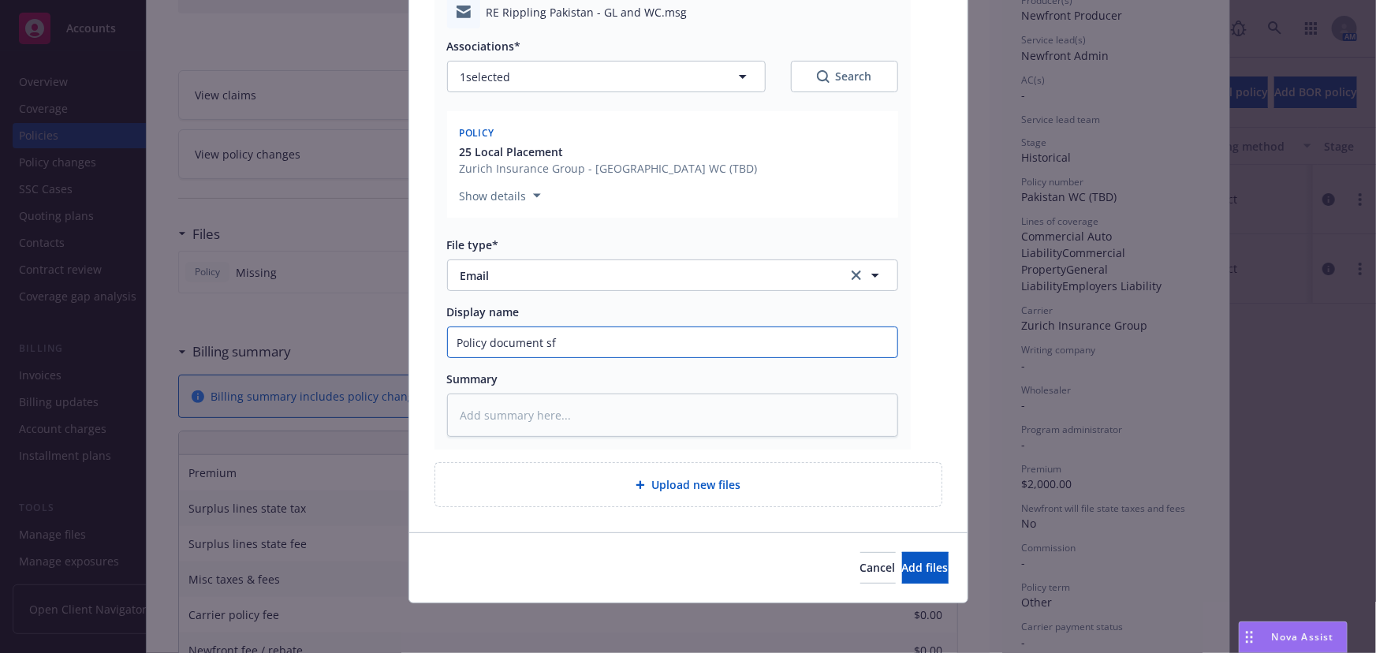
type input "Policy document s"
type textarea "x"
type input "Policy document"
type textarea "x"
type input "Policy document"
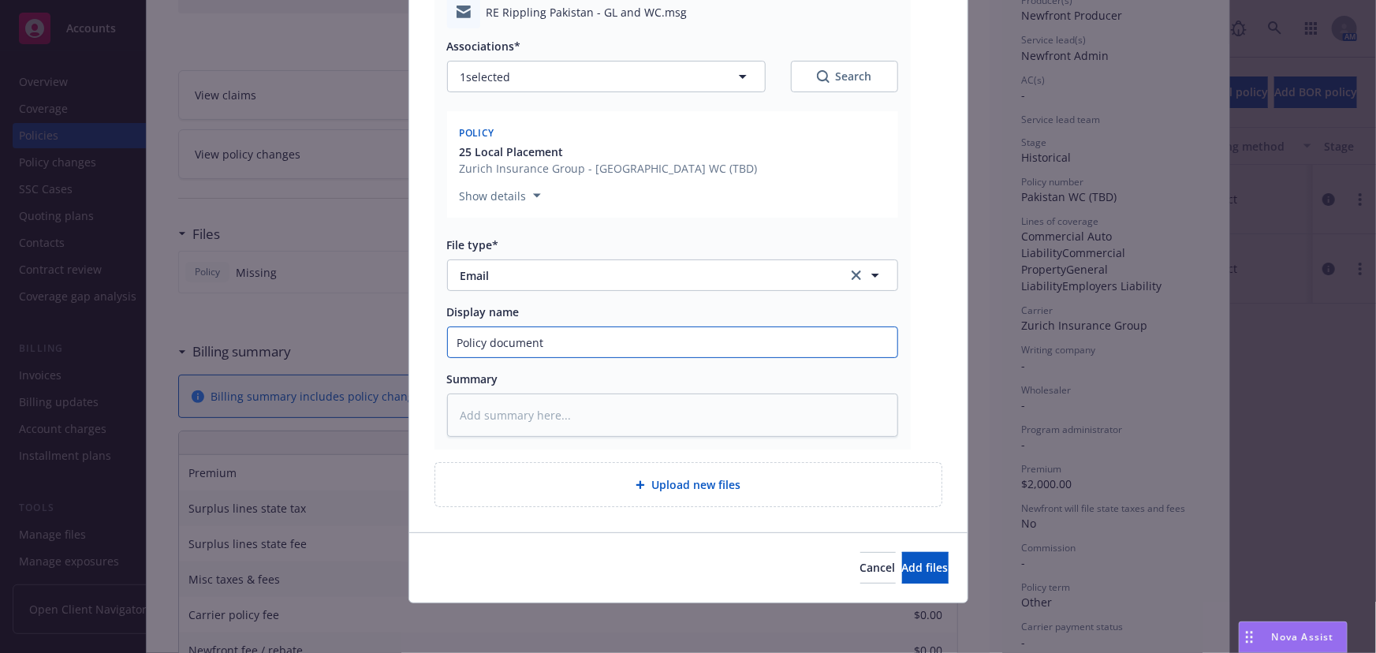
type textarea "x"
type input "Policy documents"
type textarea "x"
type input "Policy documents"
type textarea "x"
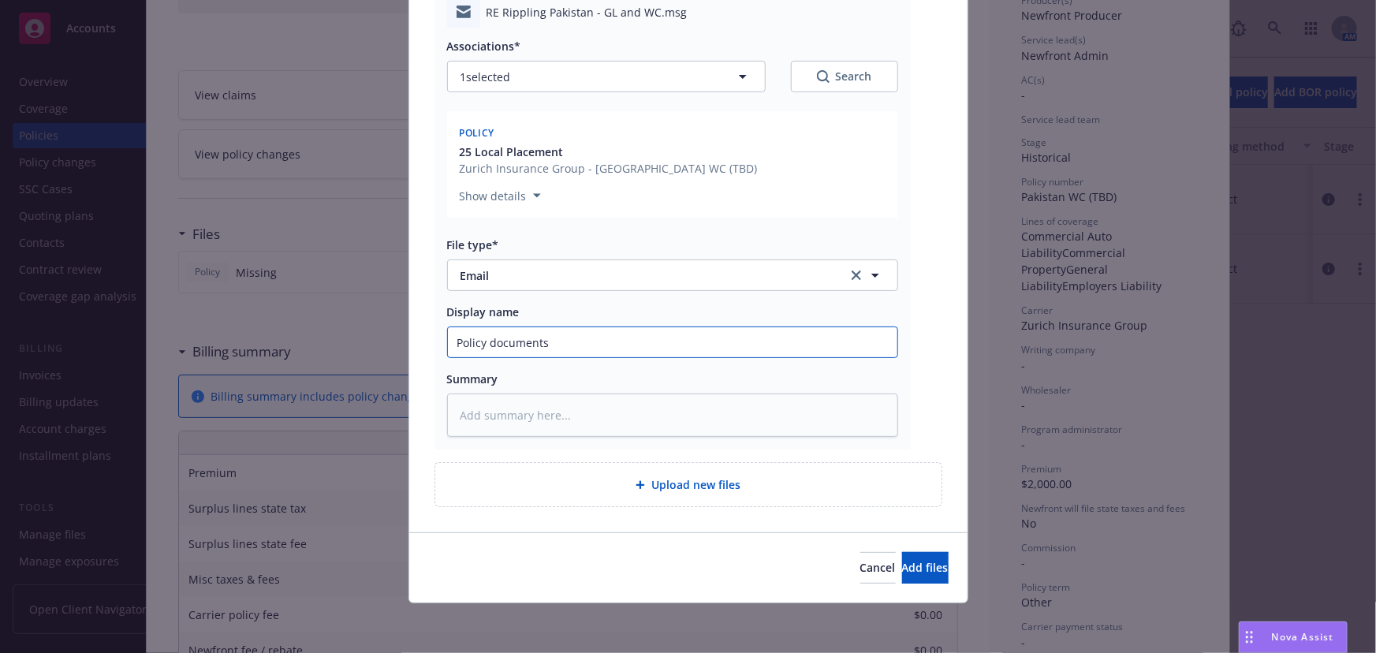
type input "Policy documents f"
type textarea "x"
type input "Policy documents fr"
type textarea "x"
type input "Policy documents frm"
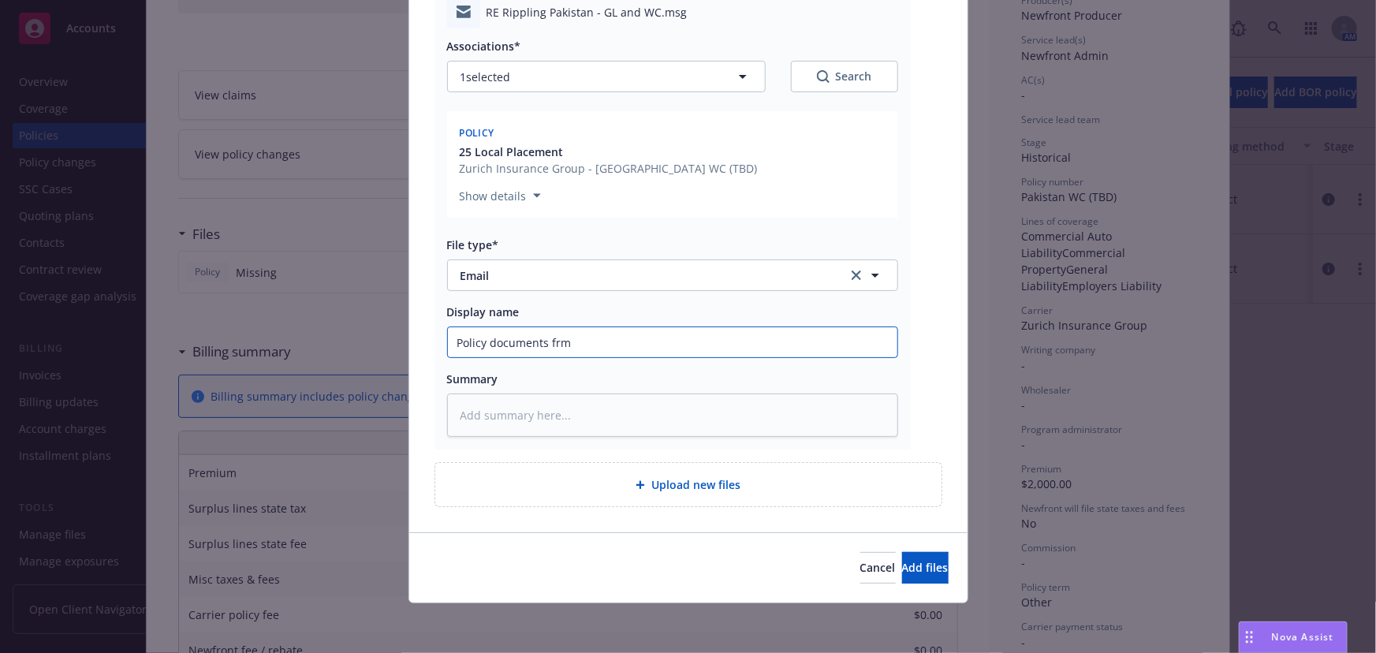
type textarea "x"
type input "Policy documents frm"
type textarea "x"
type input "Policy documents frm"
type textarea "x"
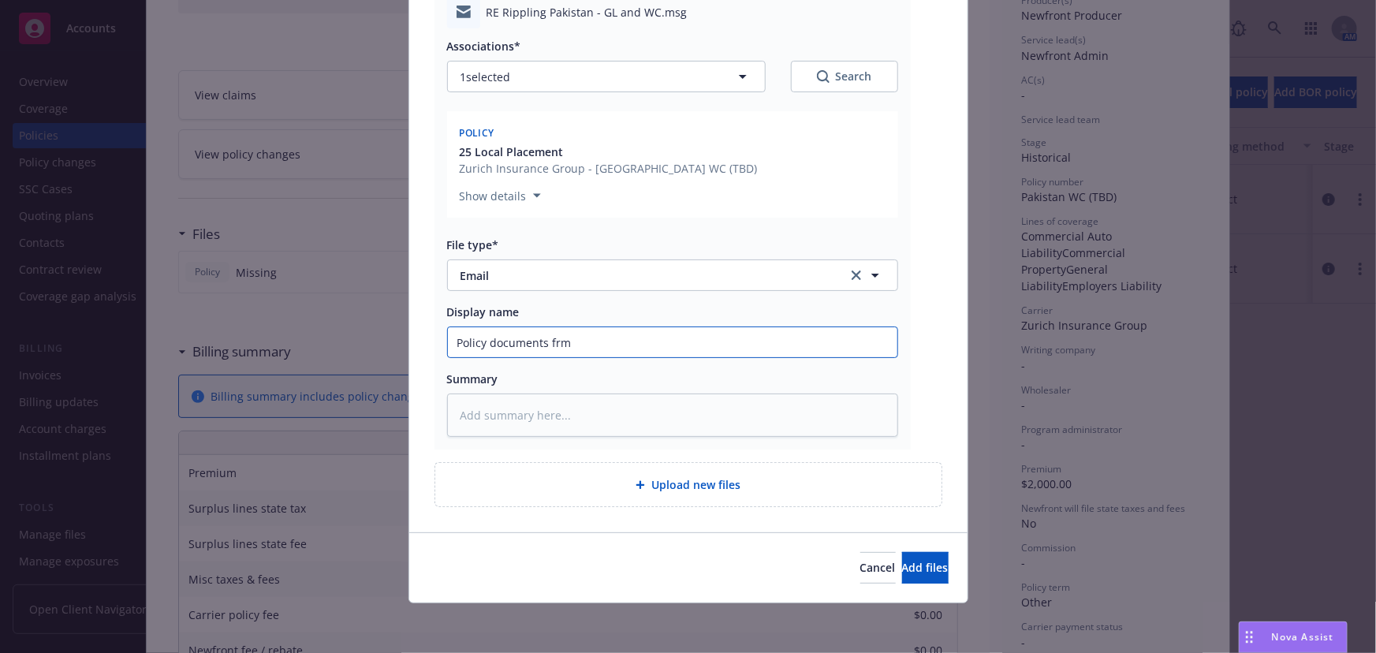
type input "Policy documents fr"
type textarea "x"
type input "Policy documents fro"
type textarea "x"
type input "Policy documents from"
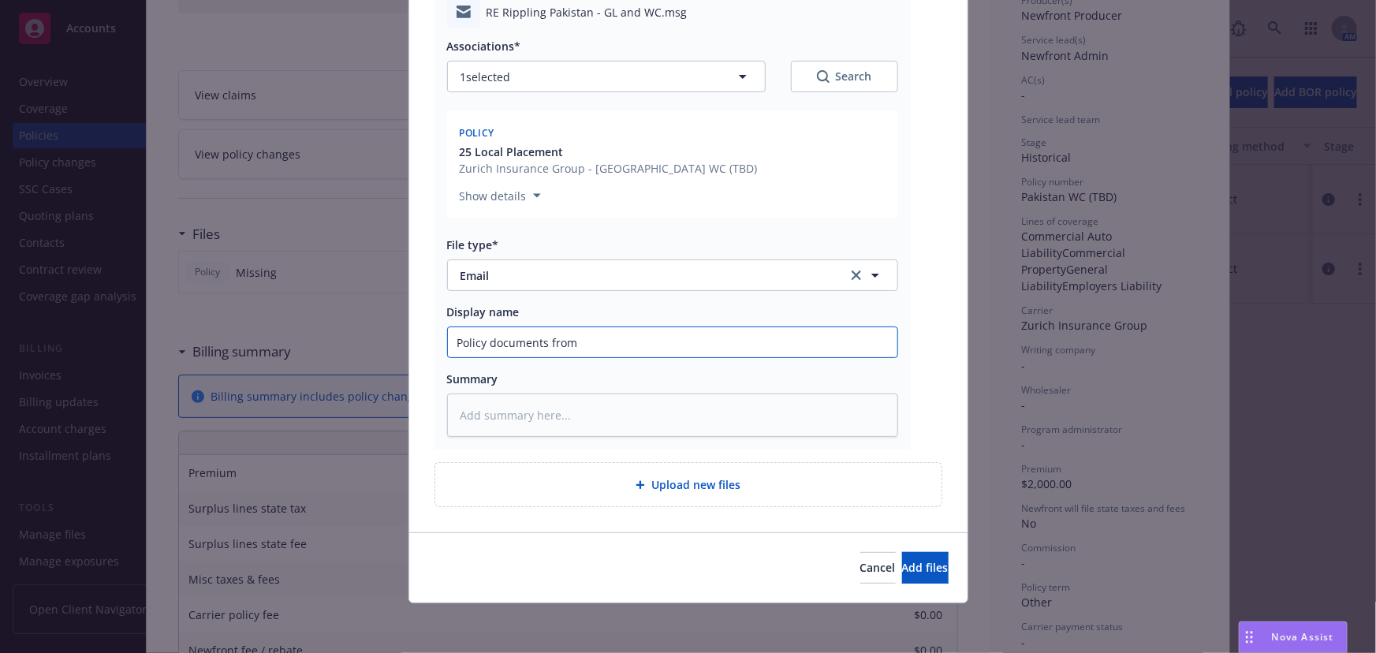
type textarea "x"
type input "Policy documents from"
type textarea "x"
type input "Policy documents from b"
type textarea "x"
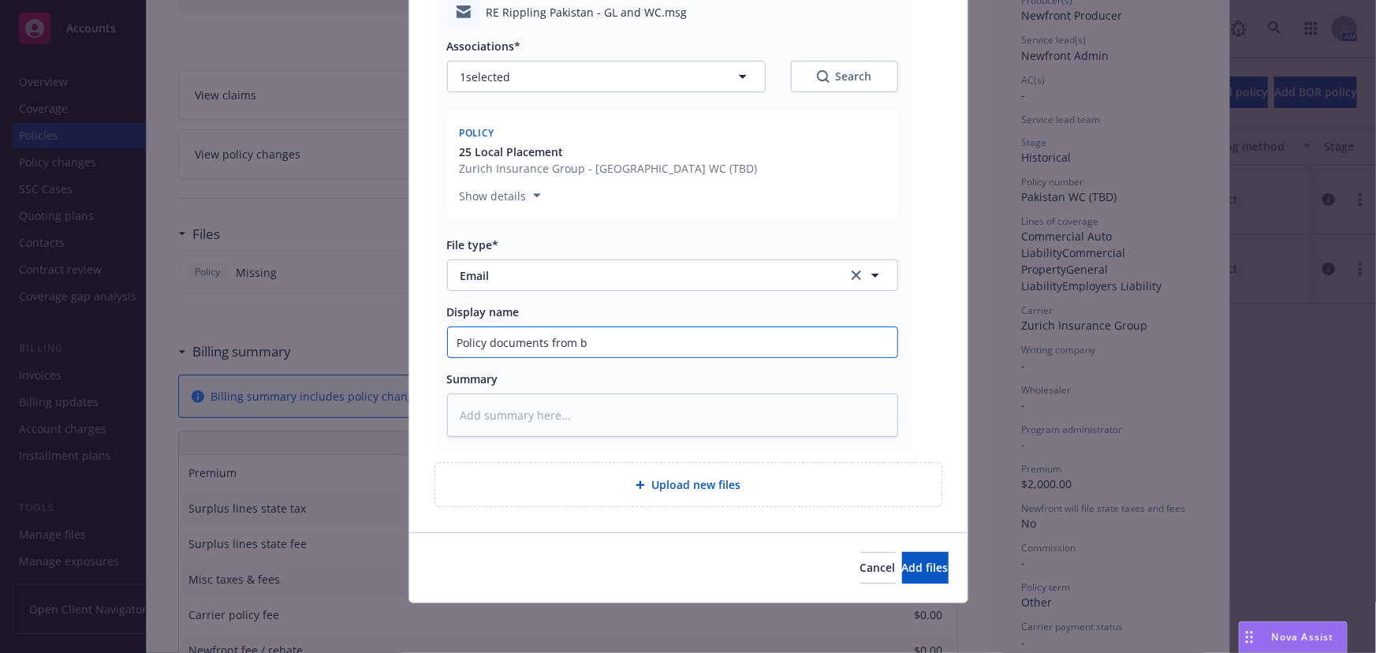
type input "Policy documents from br"
type textarea "x"
type input "Policy documents from bro"
type textarea "x"
type input "Policy documents from brok"
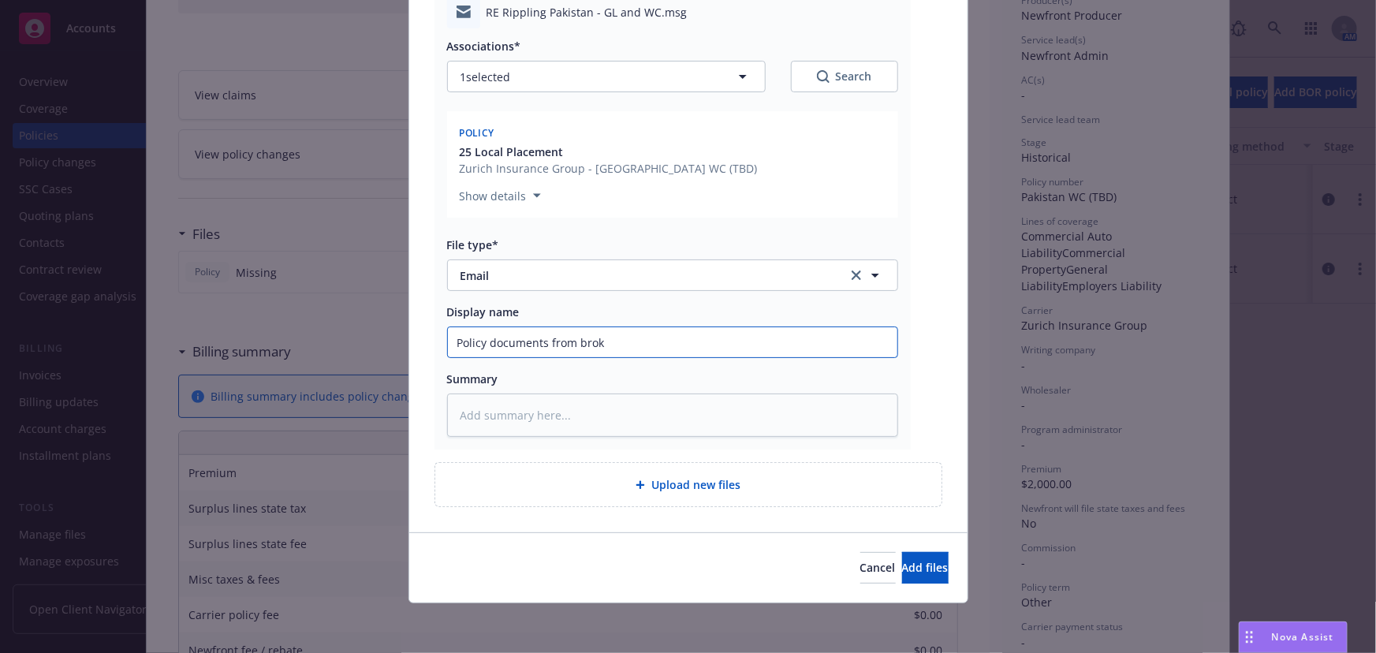
type textarea "x"
type input "Policy documents from broke"
type textarea "x"
type input "Policy documents from broker"
click at [902, 552] on button "Add files" at bounding box center [925, 568] width 47 height 32
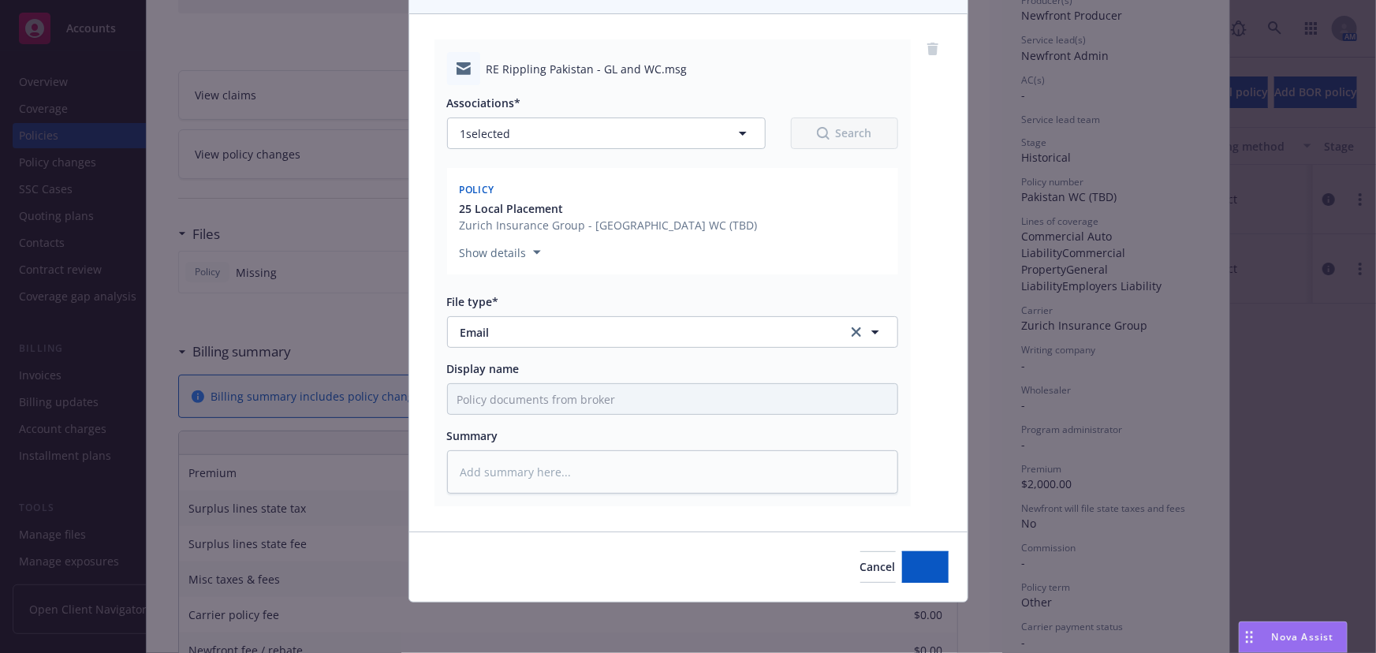
scroll to position [144, 0]
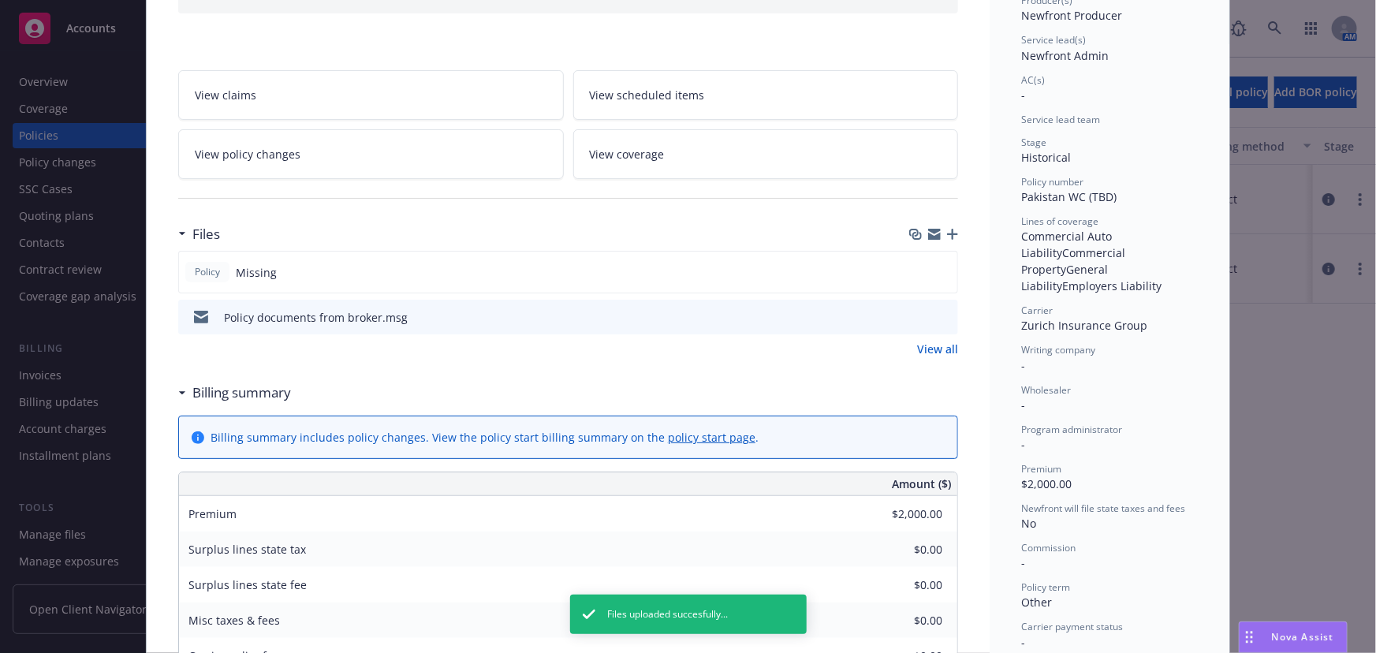
click at [947, 233] on icon "button" at bounding box center [952, 234] width 11 height 11
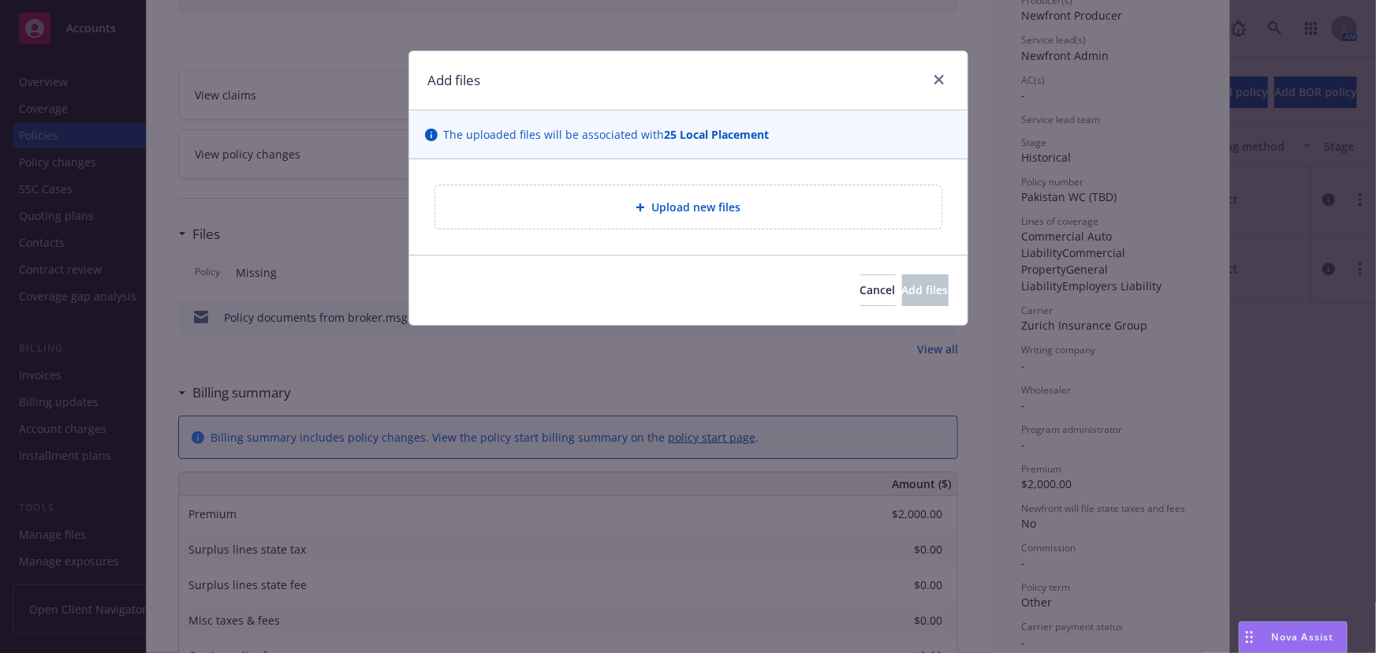
type textarea "x"
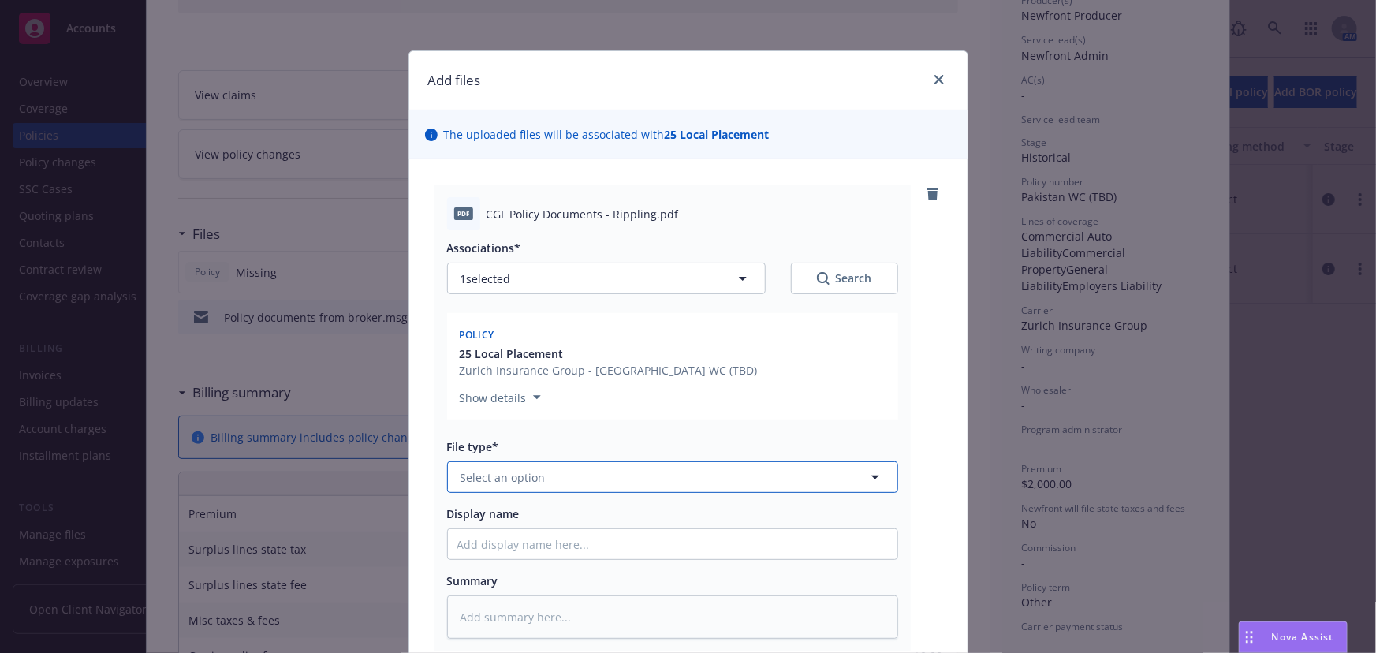
click at [476, 481] on span "Select an option" at bounding box center [502, 477] width 85 height 17
type input "policy"
click at [528, 484] on input "policy" at bounding box center [669, 477] width 393 height 17
type input "pol"
click at [491, 513] on div "Policy" at bounding box center [478, 521] width 42 height 23
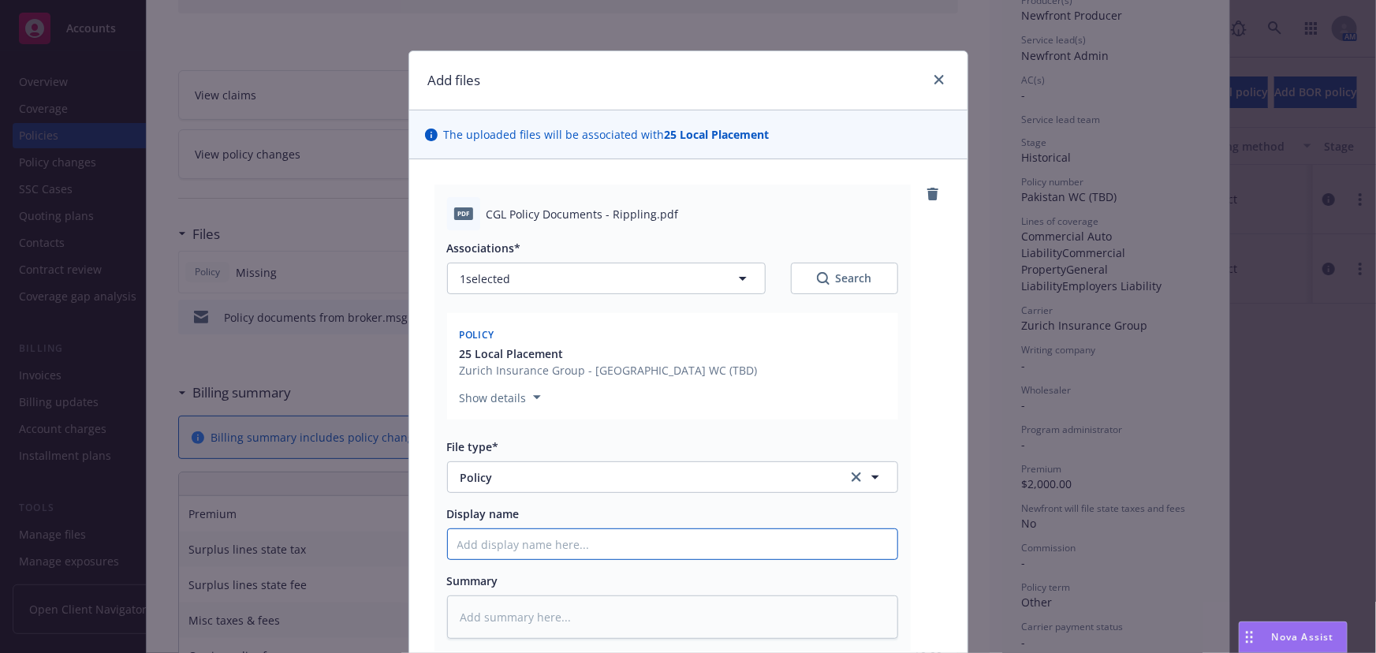
click at [473, 537] on input "Display name" at bounding box center [672, 544] width 449 height 30
type textarea "x"
type input "P"
type textarea "x"
type input "Pa"
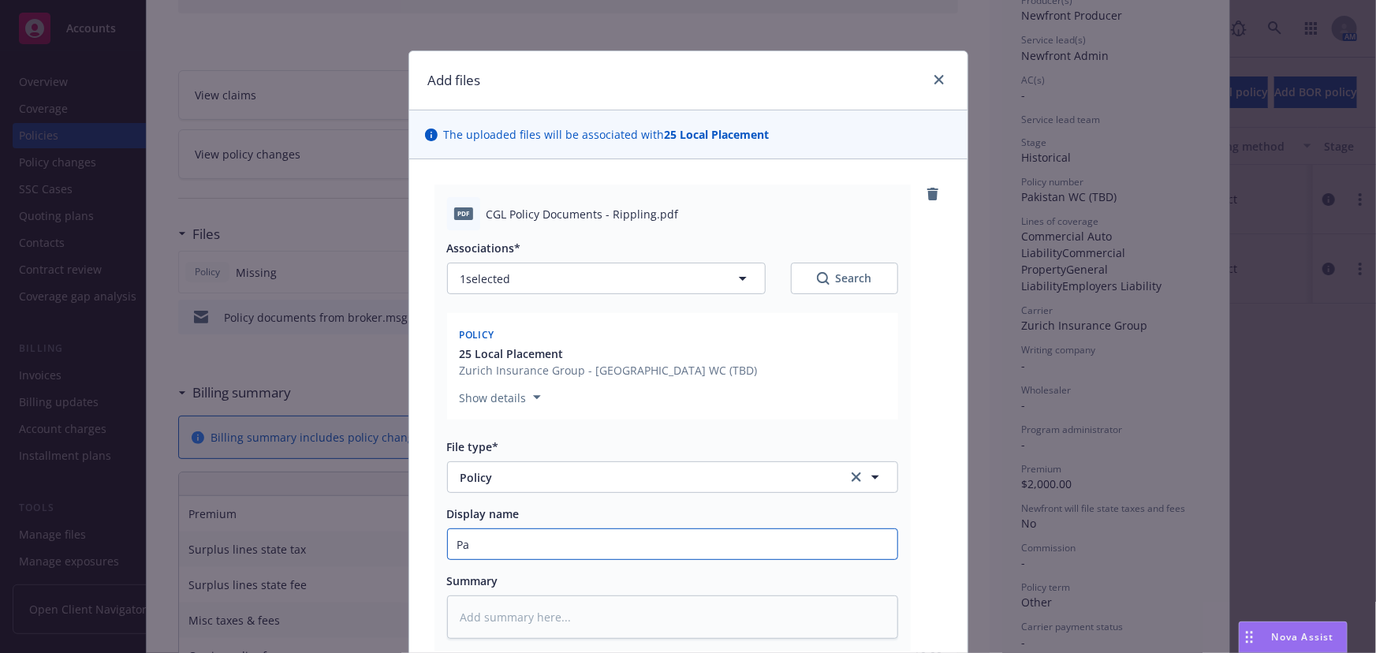
type textarea "x"
type input "Pak"
type textarea "x"
type input "Paki"
type textarea "x"
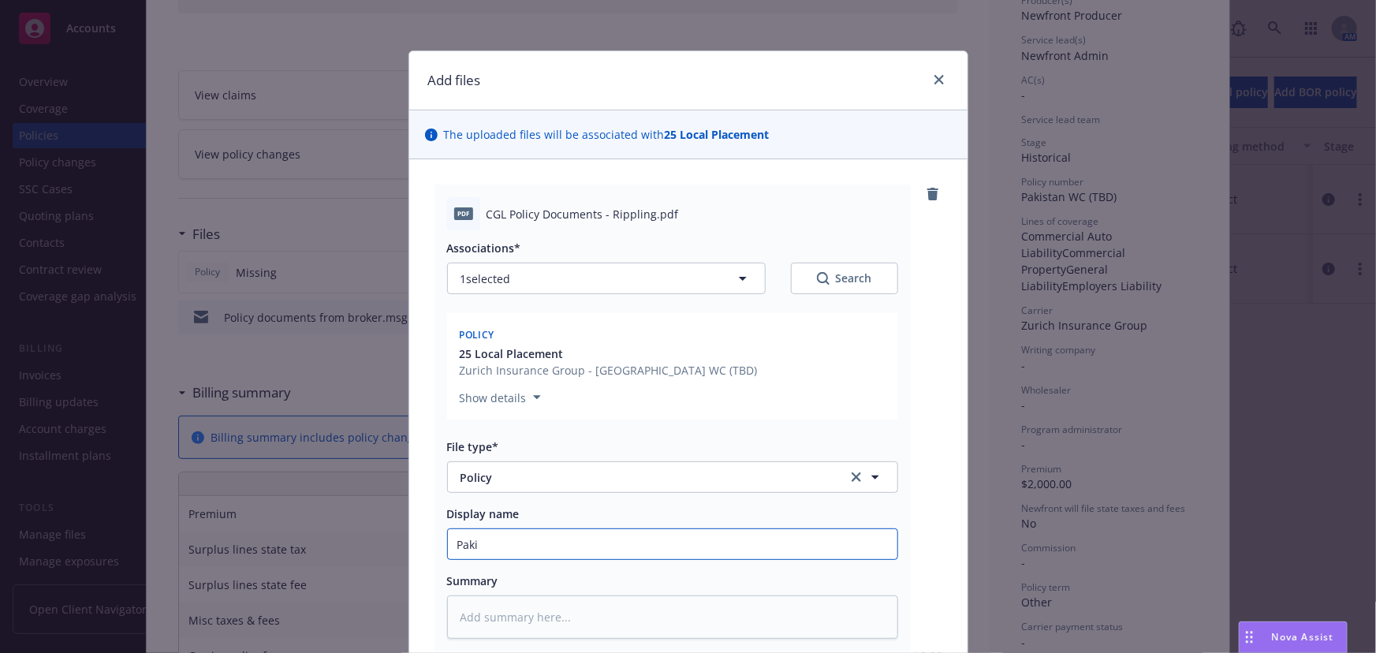
type input "Pakis"
type textarea "x"
type input "Pakist"
type textarea "x"
type input "Pakista"
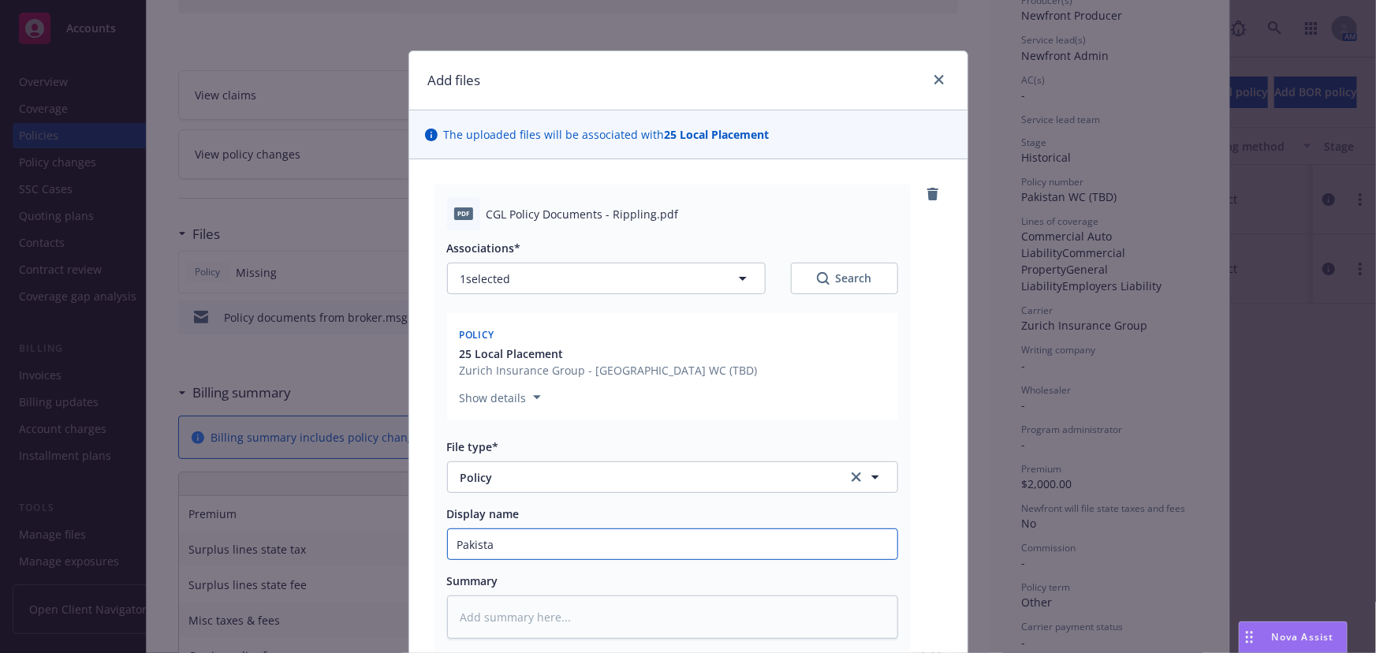
type textarea "x"
type input "[GEOGRAPHIC_DATA]"
type textarea "x"
type input "[GEOGRAPHIC_DATA]-"
type textarea "x"
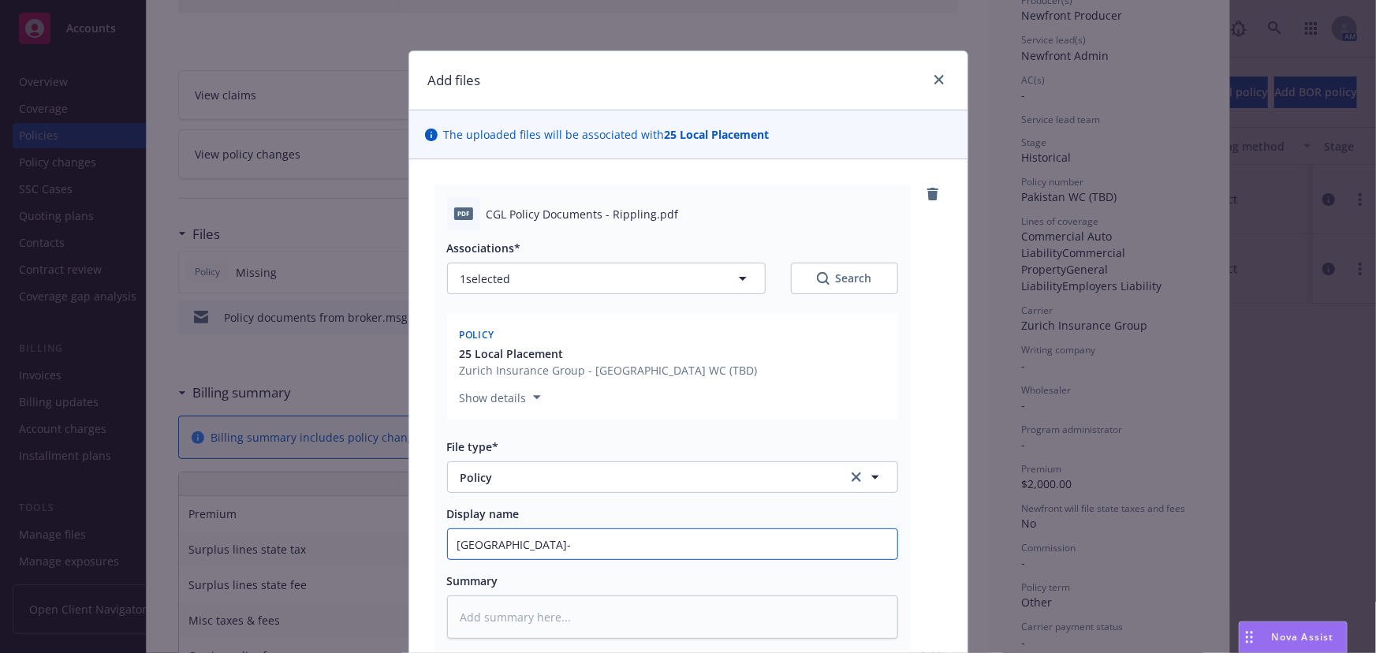
type input "[GEOGRAPHIC_DATA]-"
type textarea "x"
type input "Pakistan- R"
type textarea "x"
type input "Pakistan- Ri"
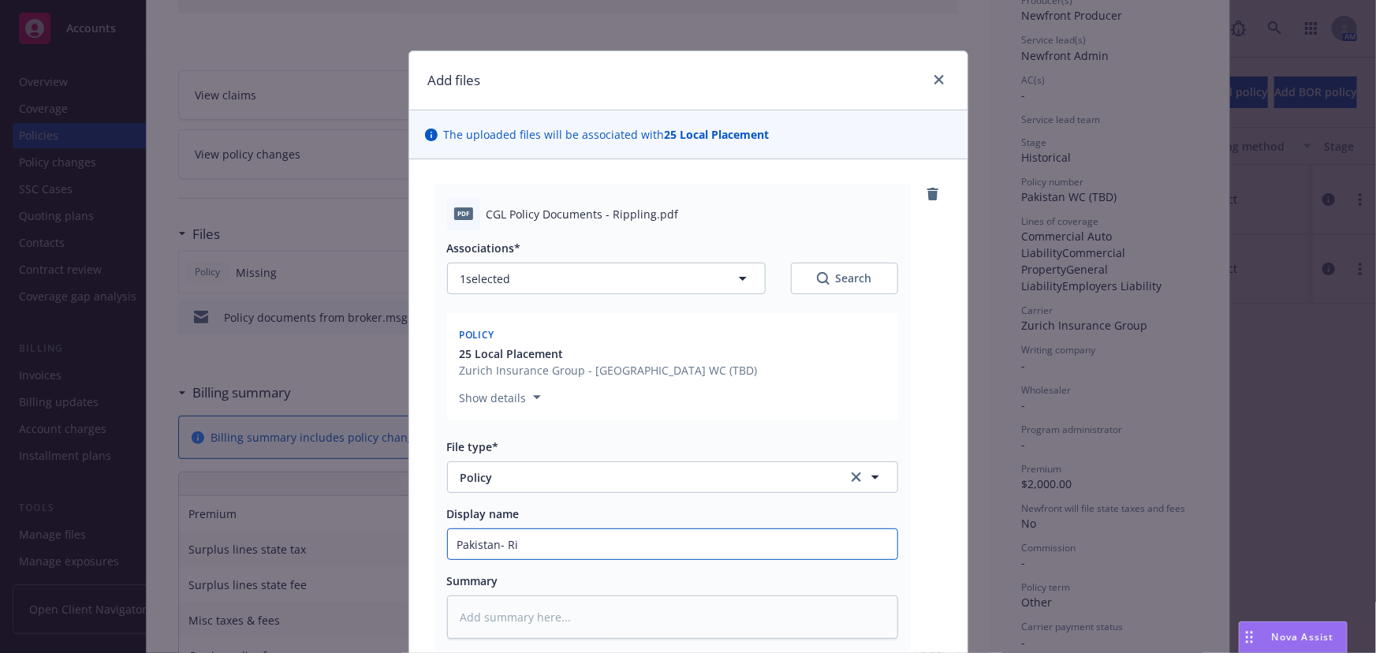
type textarea "x"
type input "Pakistan- Rip"
type textarea "x"
type input "Pakistan- [PERSON_NAME]"
type textarea "x"
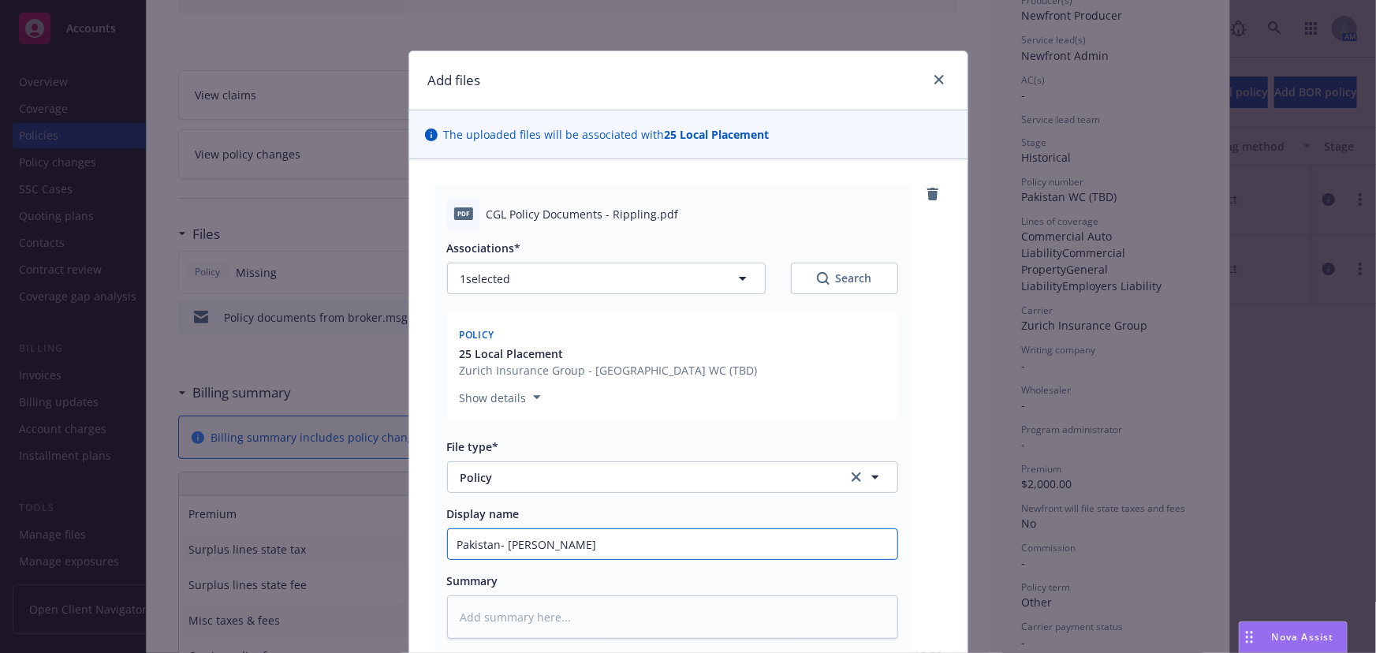
type input "Pakistan- Rippl"
type textarea "x"
type input "Pakistan- Rippli"
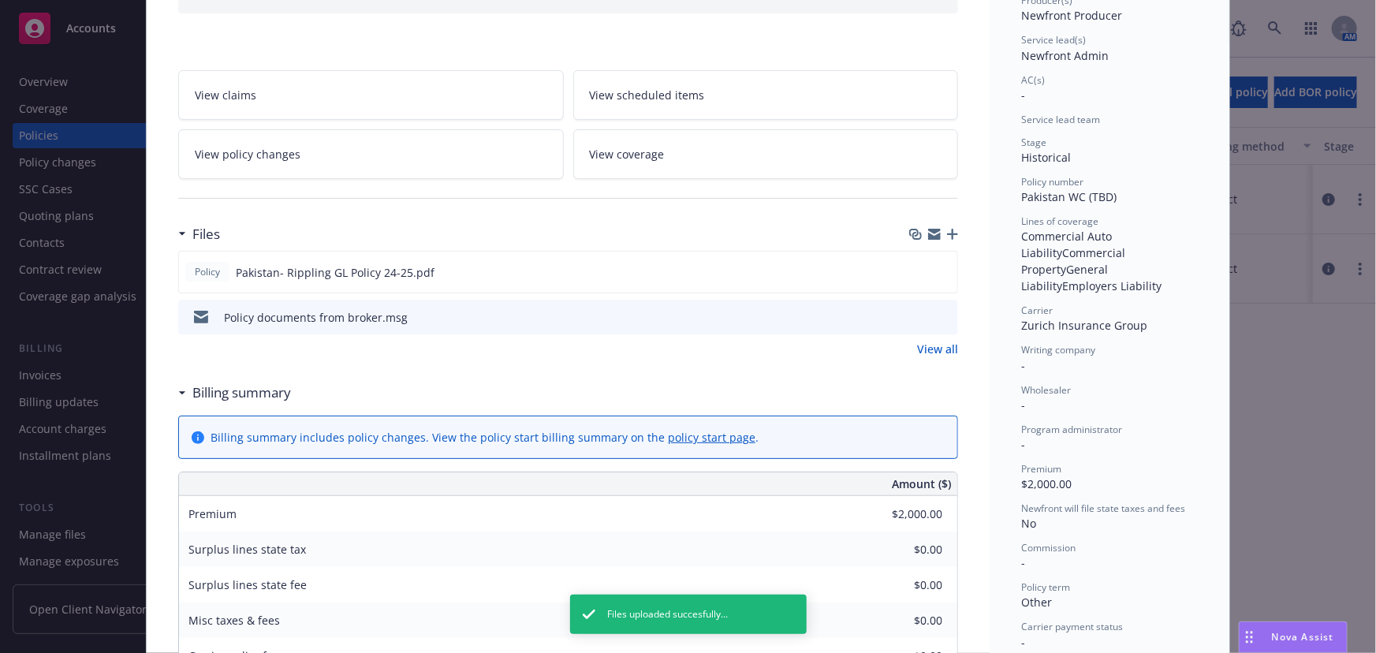
click at [949, 232] on icon "button" at bounding box center [952, 234] width 11 height 11
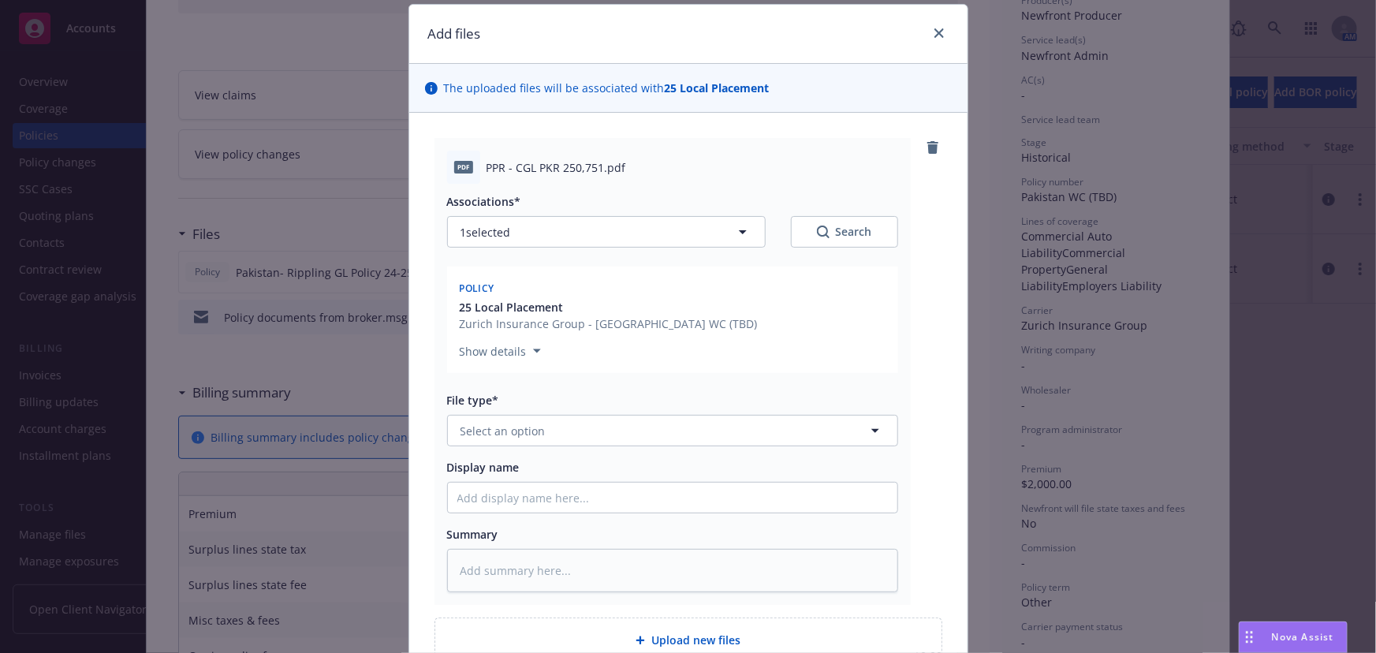
scroll to position [71, 0]
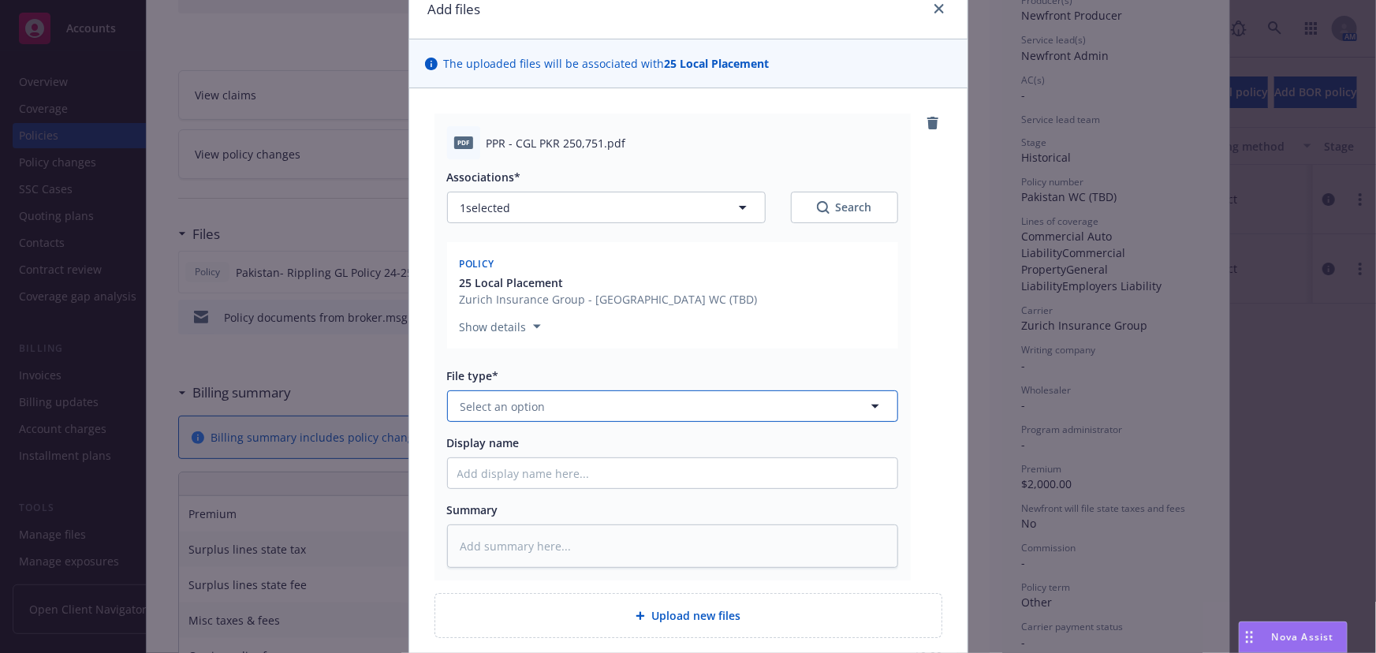
click at [546, 407] on button "Select an option" at bounding box center [672, 406] width 451 height 32
drag, startPoint x: 587, startPoint y: 497, endPoint x: 574, endPoint y: 490, distance: 14.8
click at [585, 497] on div "Invoice - Third Party" at bounding box center [672, 492] width 431 height 23
click at [513, 472] on input "Display name" at bounding box center [672, 473] width 449 height 30
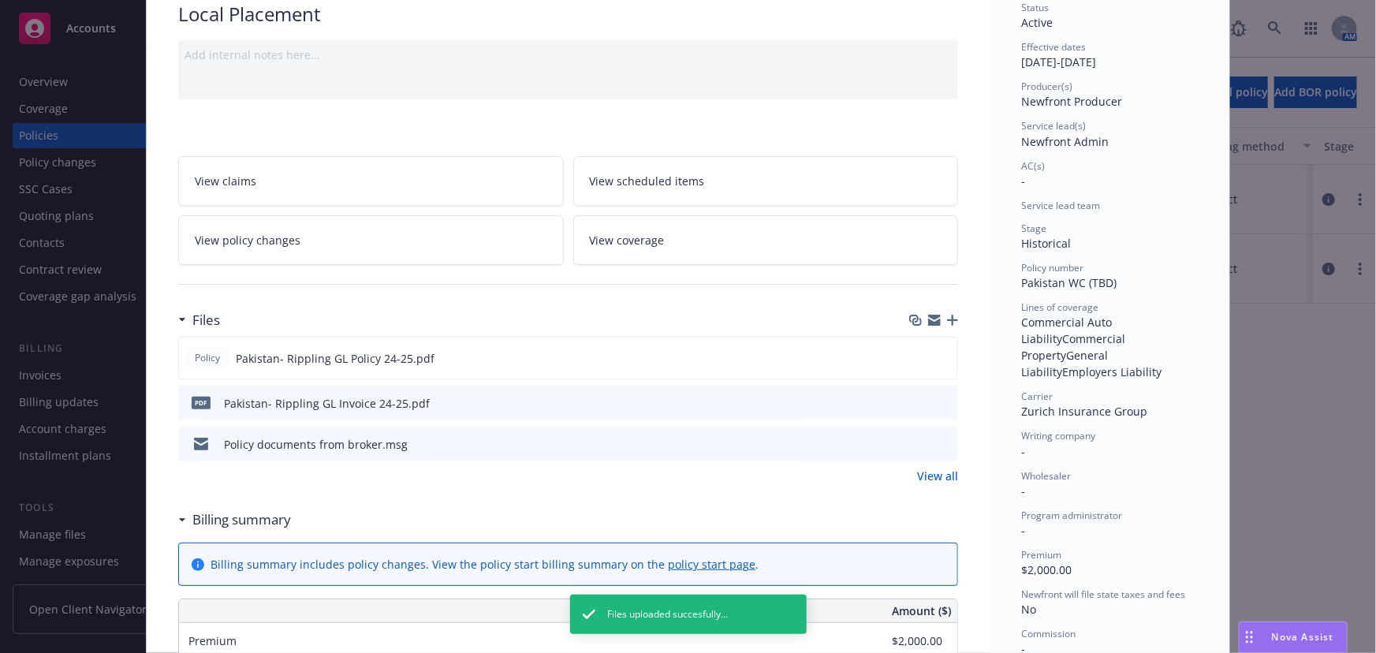
scroll to position [0, 0]
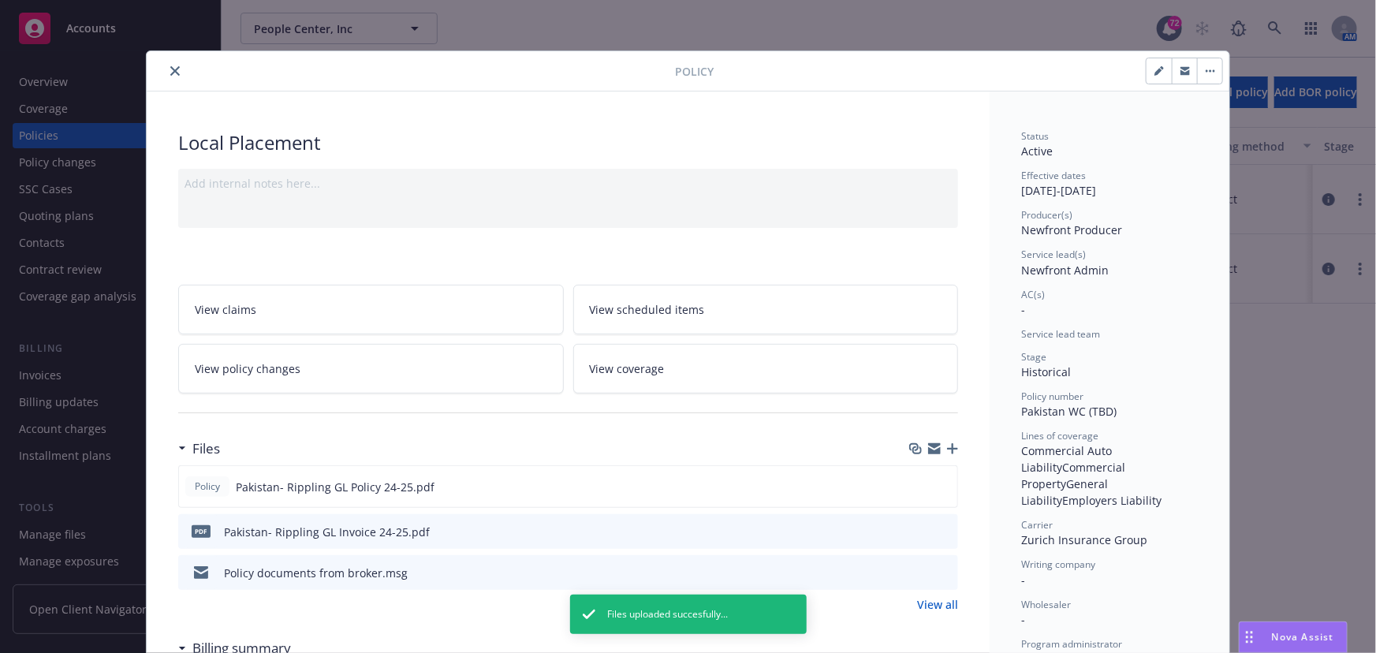
click at [1153, 76] on button "button" at bounding box center [1158, 70] width 25 height 25
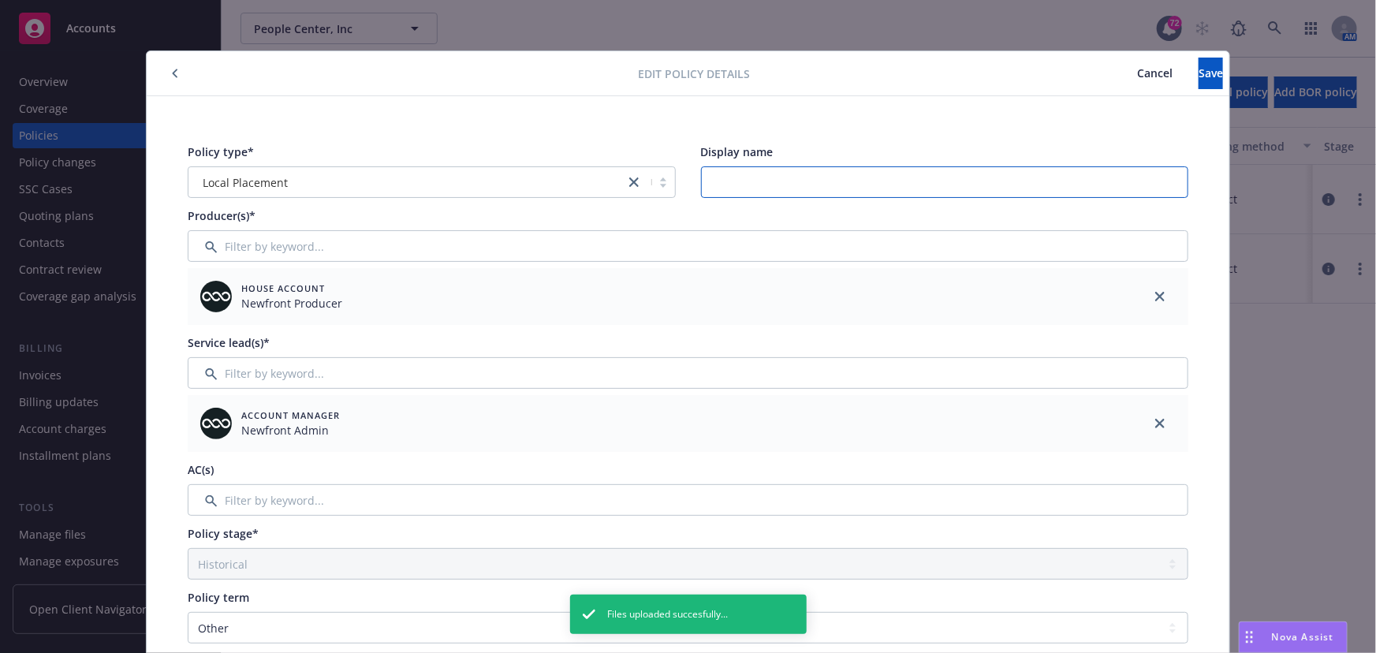
click at [738, 180] on input "Display name" at bounding box center [945, 182] width 488 height 32
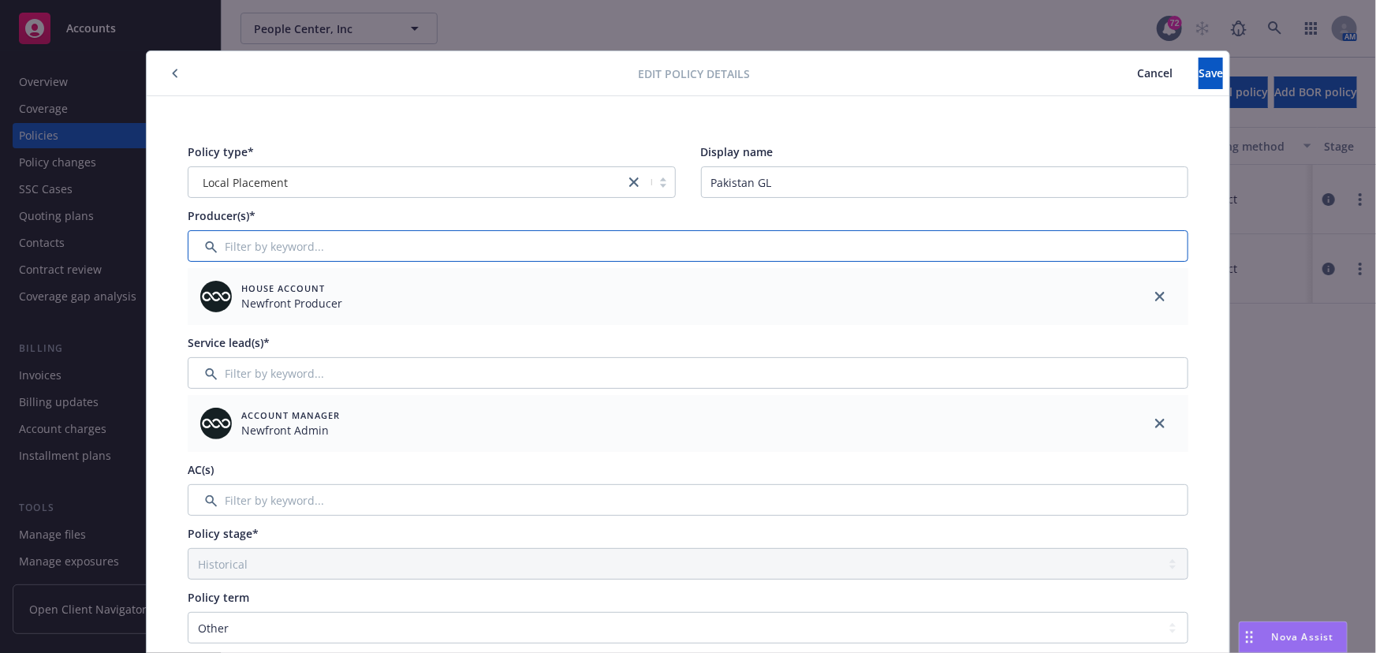
click at [931, 237] on input "Filter by keyword..." at bounding box center [688, 246] width 1001 height 32
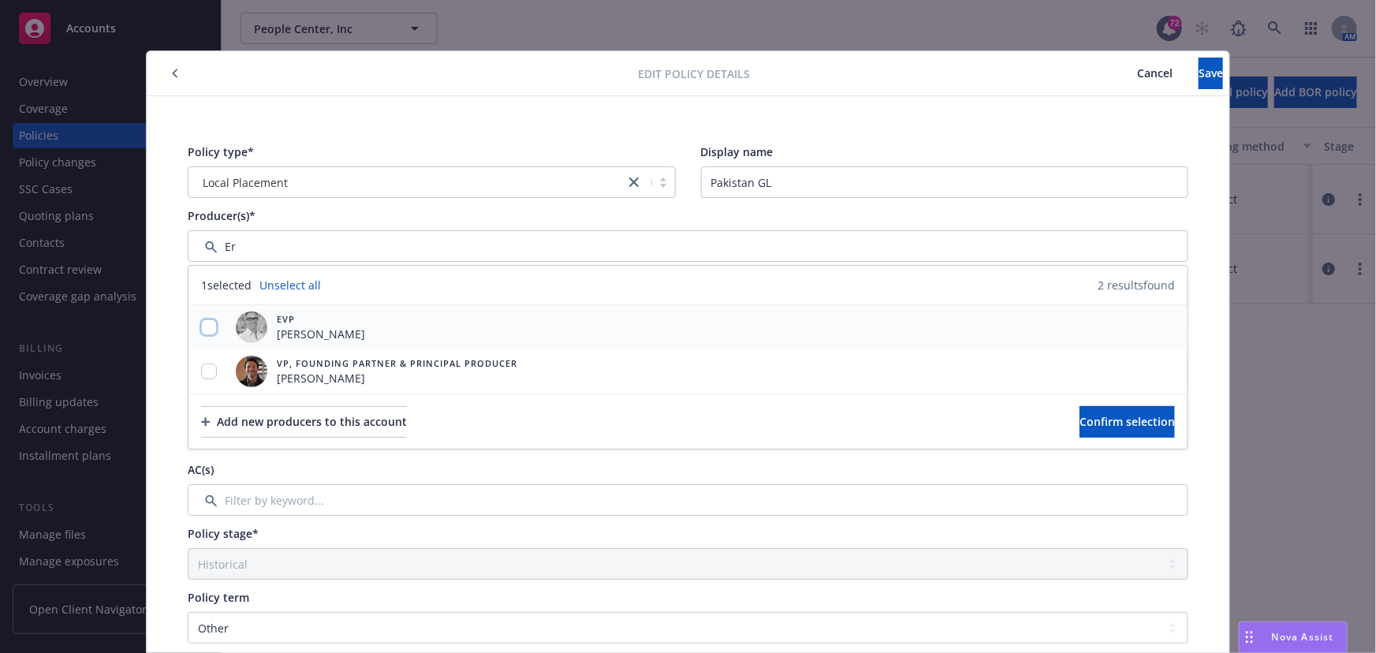
click at [205, 329] on input "checkbox" at bounding box center [209, 327] width 16 height 16
drag, startPoint x: 1105, startPoint y: 416, endPoint x: 1094, endPoint y: 413, distance: 12.1
click at [1105, 415] on span "Confirm selection" at bounding box center [1126, 421] width 95 height 15
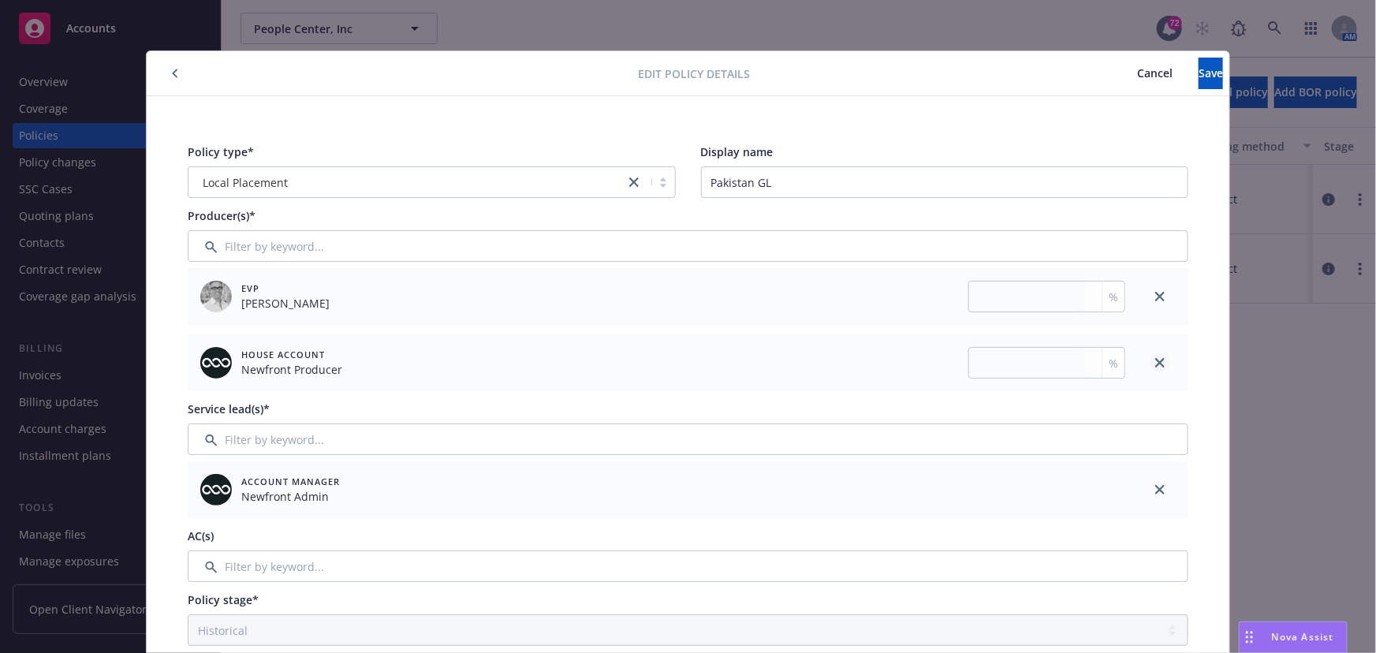
click at [1155, 360] on icon "close" at bounding box center [1159, 362] width 9 height 9
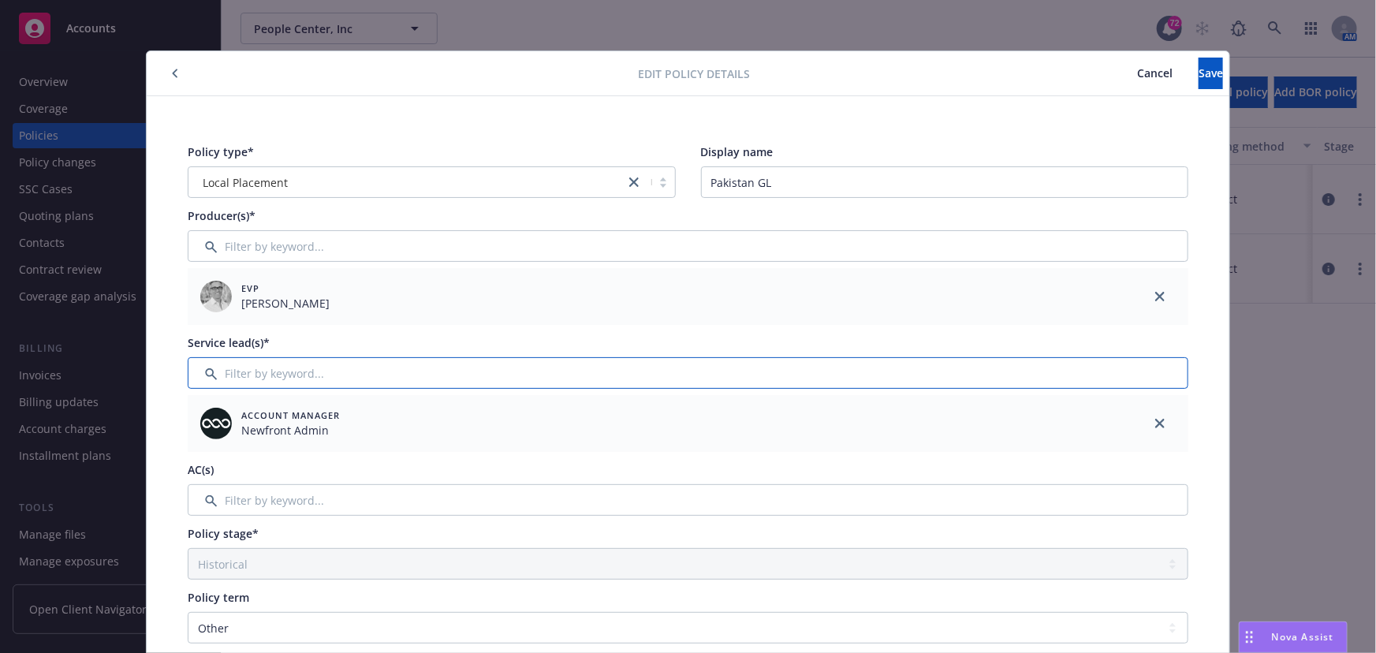
click at [815, 384] on input "Filter by keyword..." at bounding box center [688, 373] width 1001 height 32
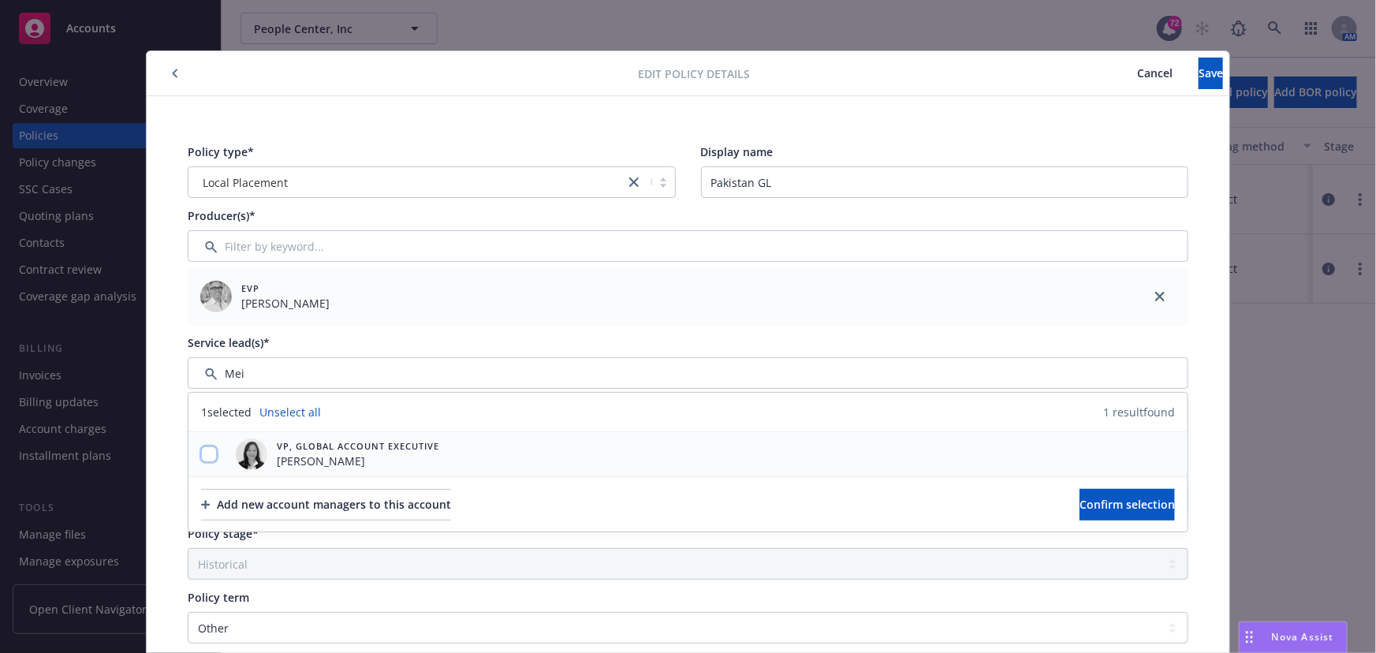
click at [204, 453] on input "checkbox" at bounding box center [209, 454] width 16 height 16
click at [1085, 503] on span "Confirm selection" at bounding box center [1126, 504] width 95 height 15
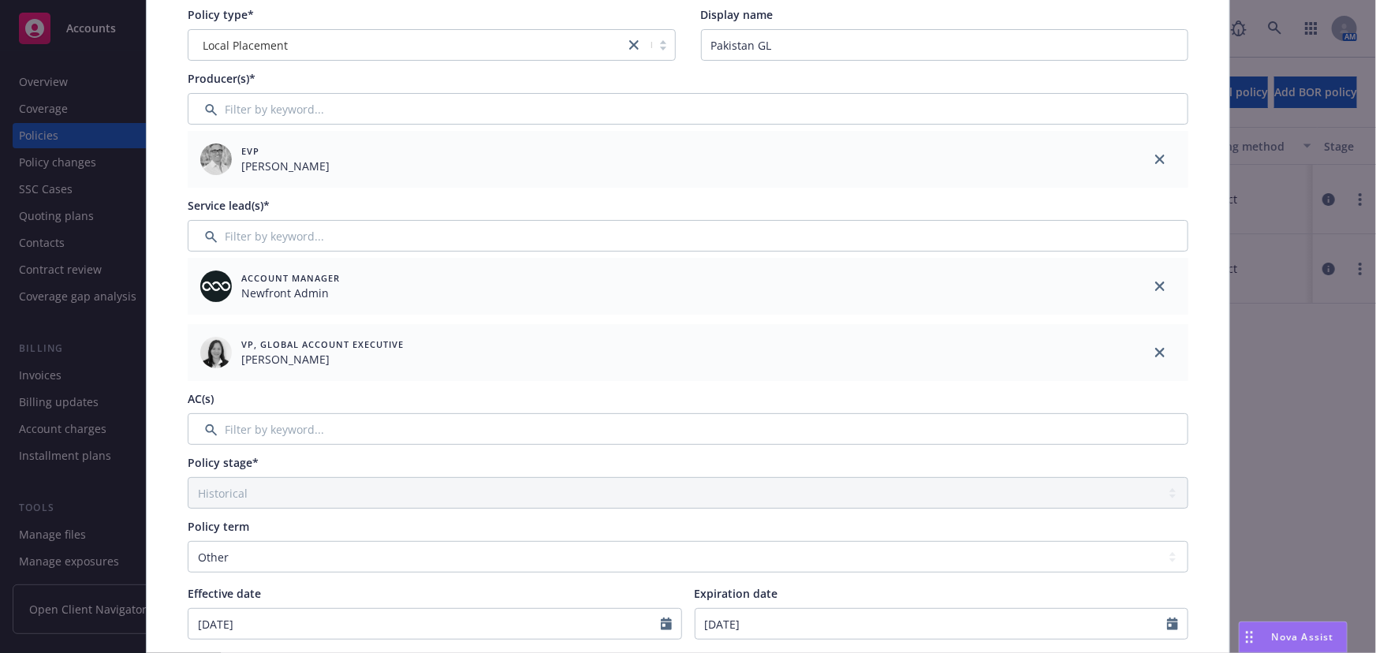
scroll to position [143, 0]
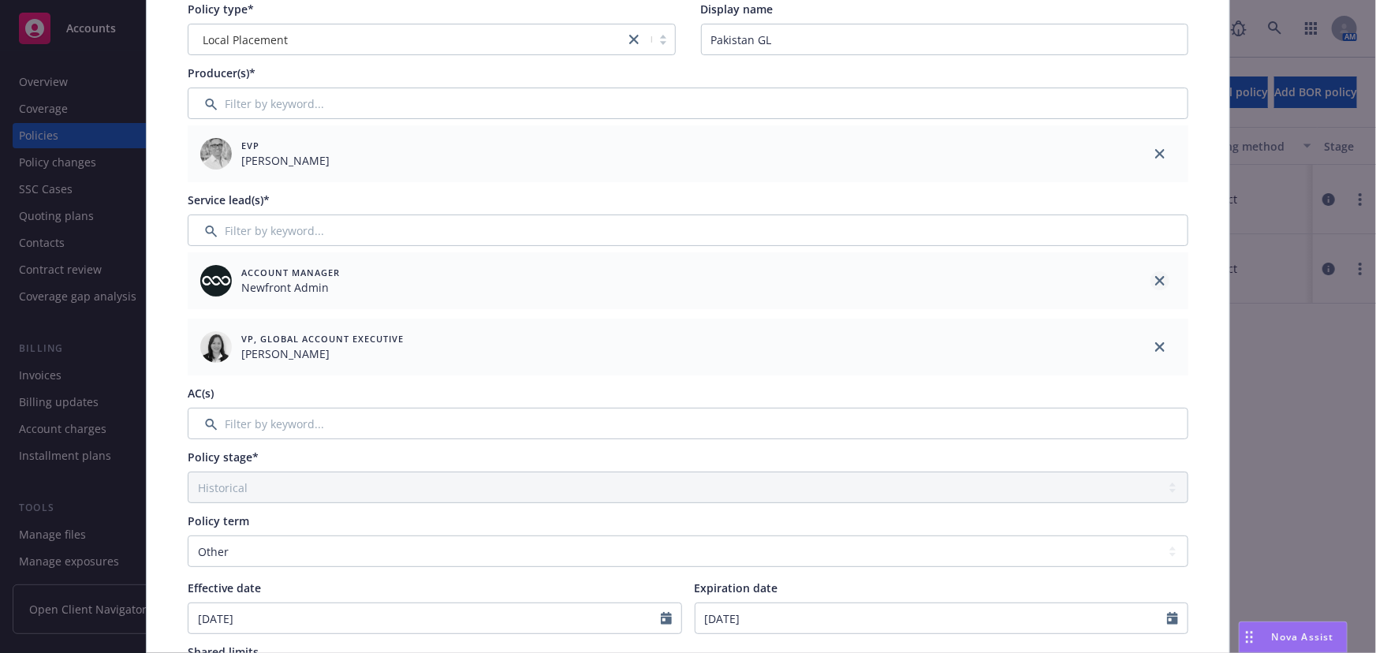
click at [1155, 281] on icon "close" at bounding box center [1159, 280] width 9 height 9
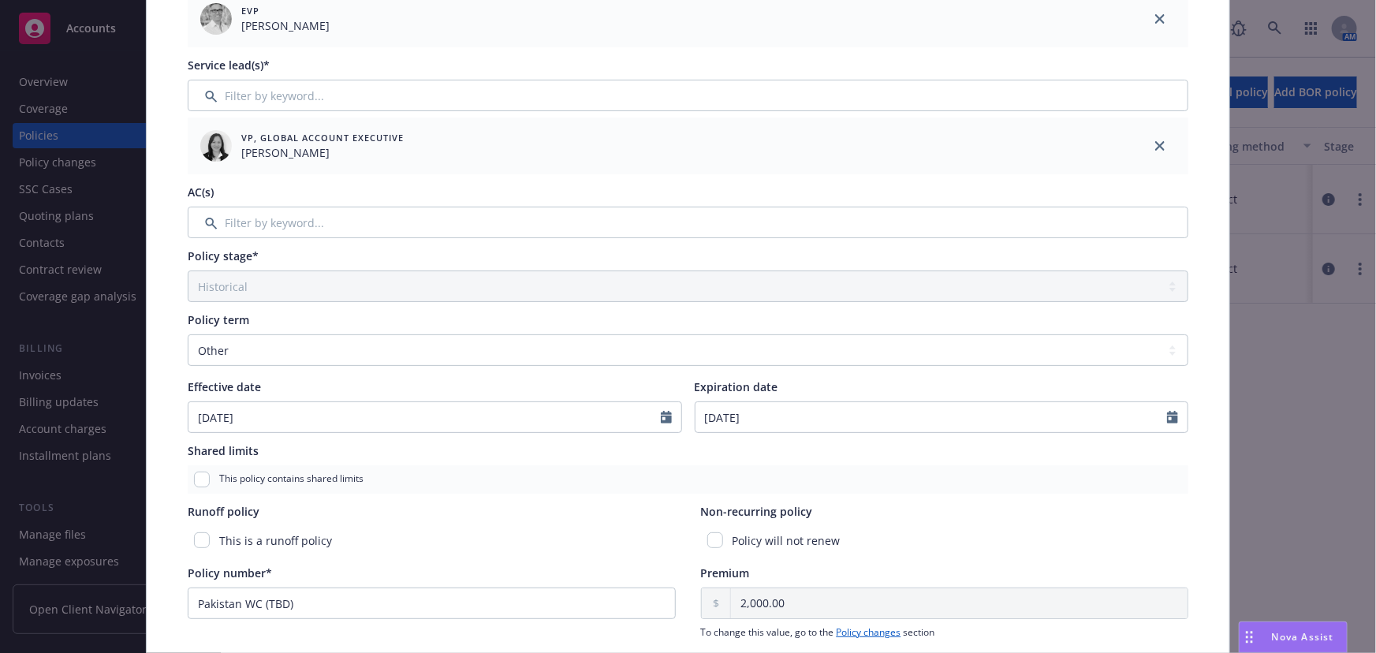
scroll to position [286, 0]
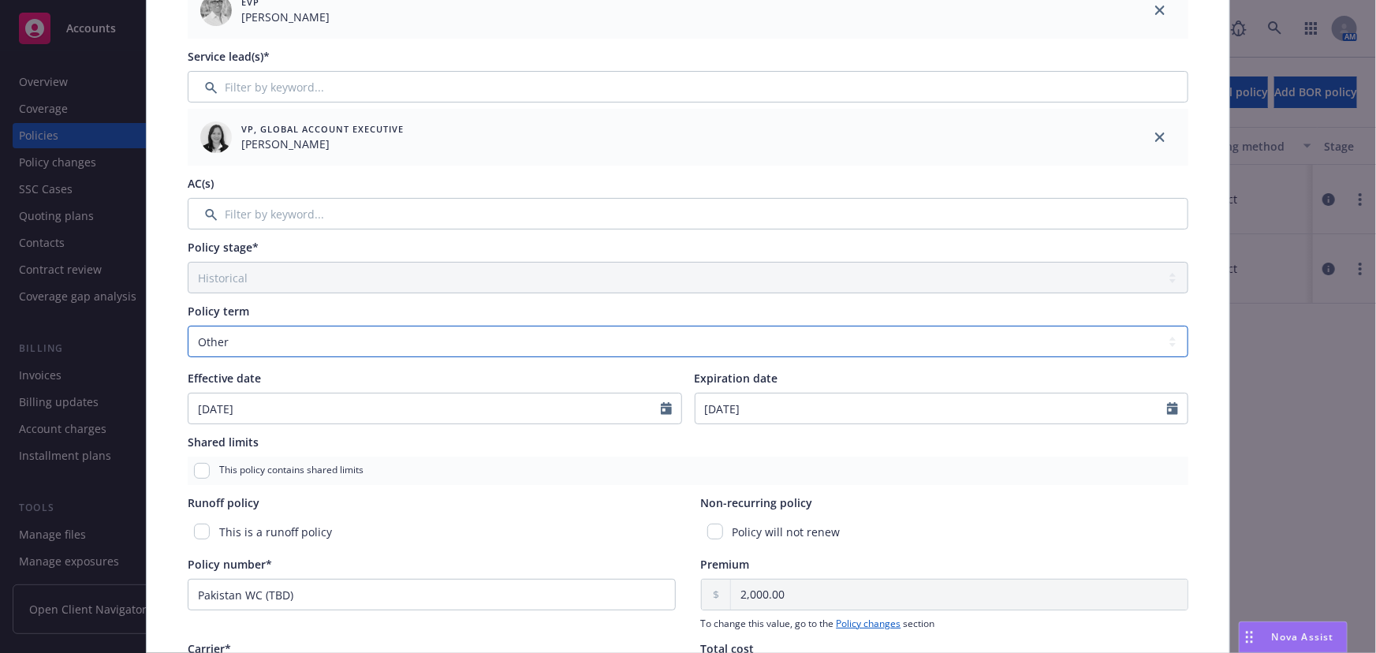
click at [300, 348] on select "Select policy term 12 Month 6 Month 4 Month 3 Month 2 Month 1 Month 36 Month (3…" at bounding box center [688, 342] width 1001 height 32
click at [188, 326] on select "Select policy term 12 Month 6 Month 4 Month 3 Month 2 Month 1 Month 36 Month (3…" at bounding box center [688, 342] width 1001 height 32
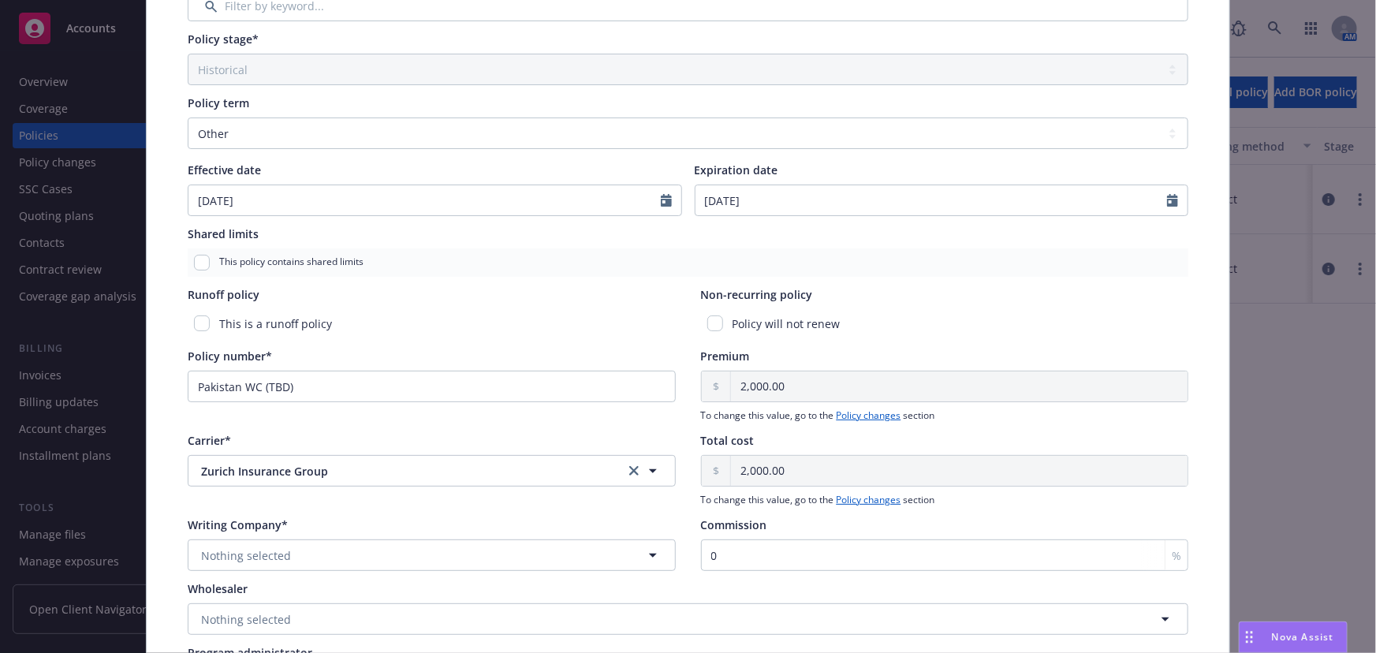
scroll to position [501, 0]
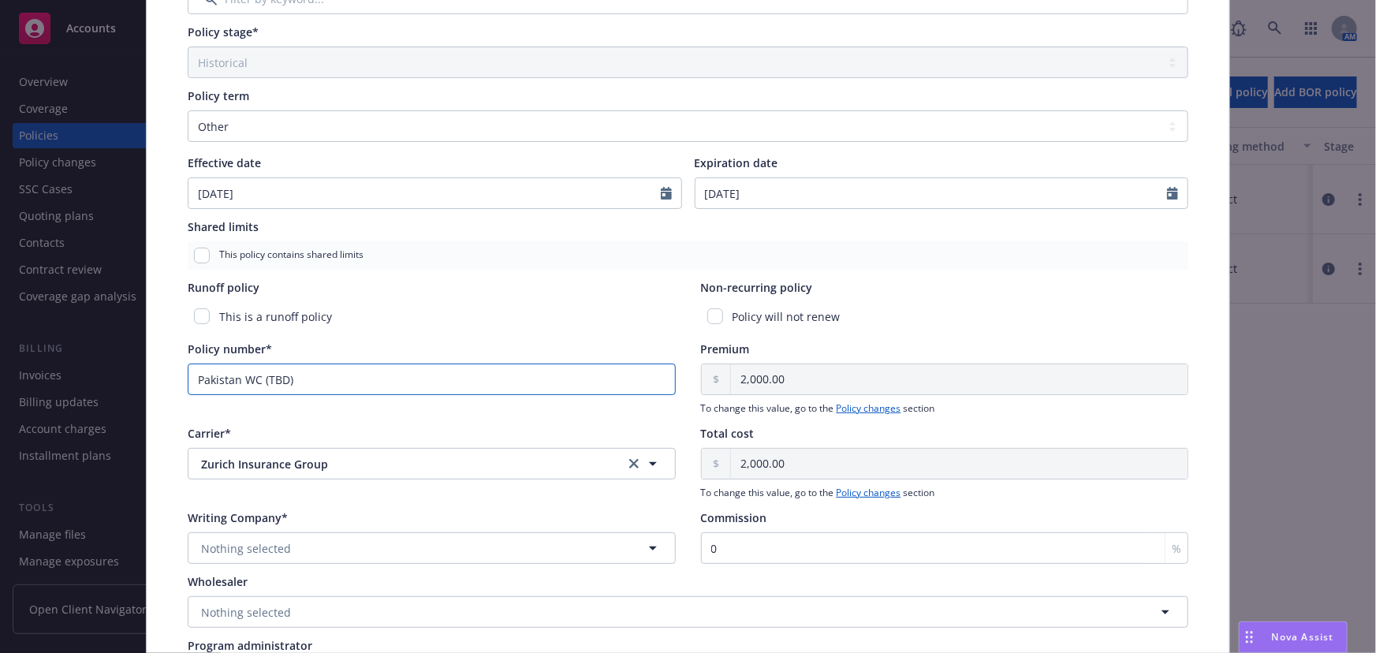
click at [357, 382] on input "Pakistan WC (TBD)" at bounding box center [432, 379] width 488 height 32
drag, startPoint x: 350, startPoint y: 382, endPoint x: 110, endPoint y: 382, distance: 240.5
click at [110, 382] on div "Edit policy details Cancel Save Policy type* Local Placement Display name [GEOG…" at bounding box center [688, 326] width 1376 height 653
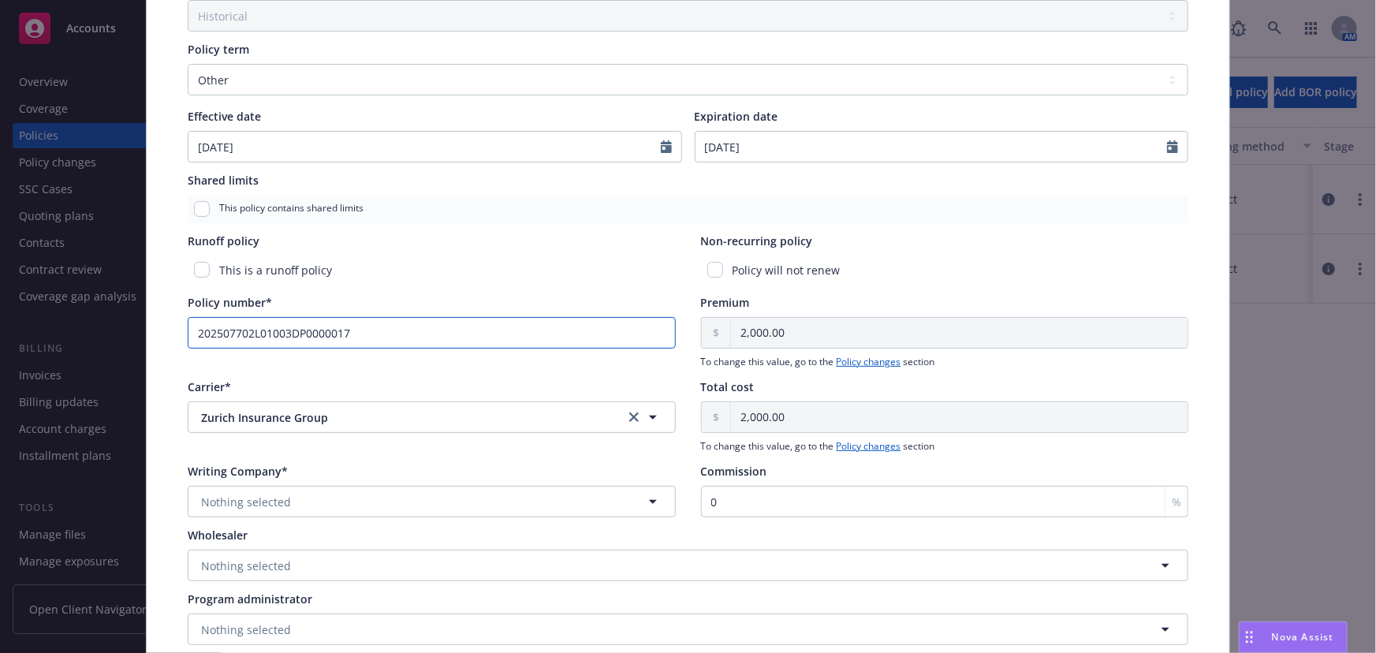
scroll to position [573, 0]
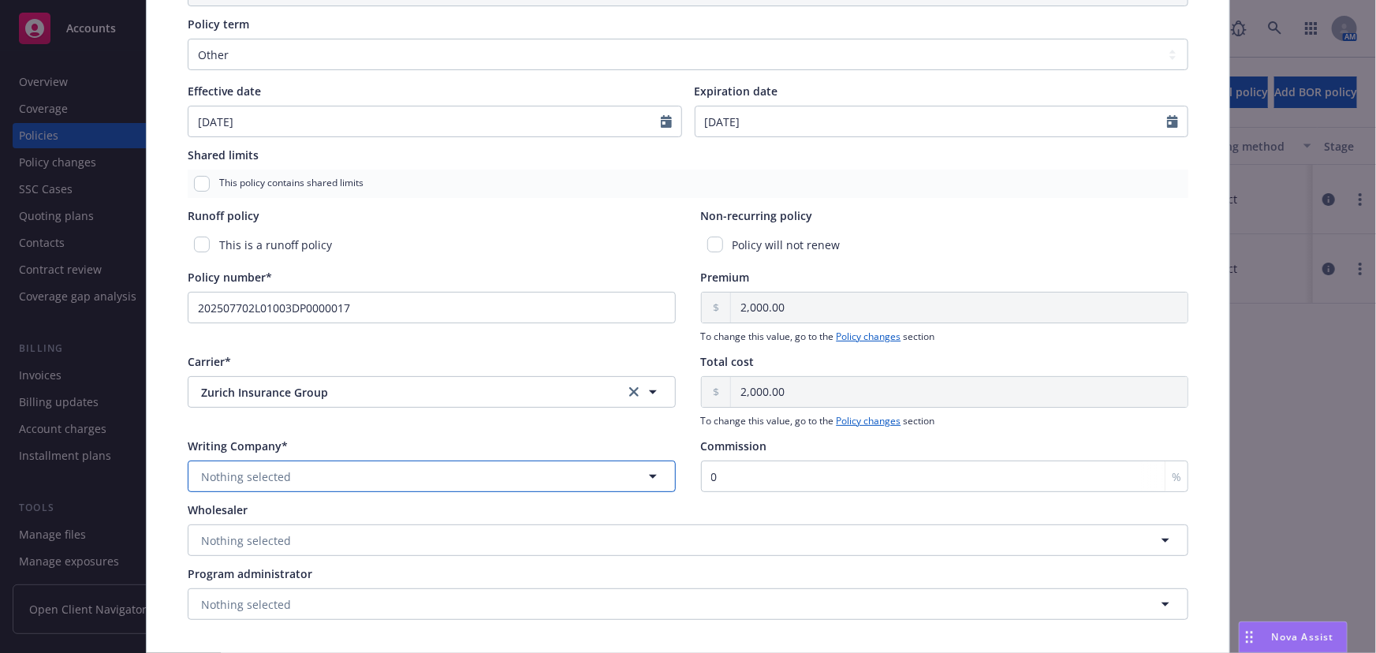
click at [265, 469] on span "Nothing selected" at bounding box center [246, 476] width 90 height 17
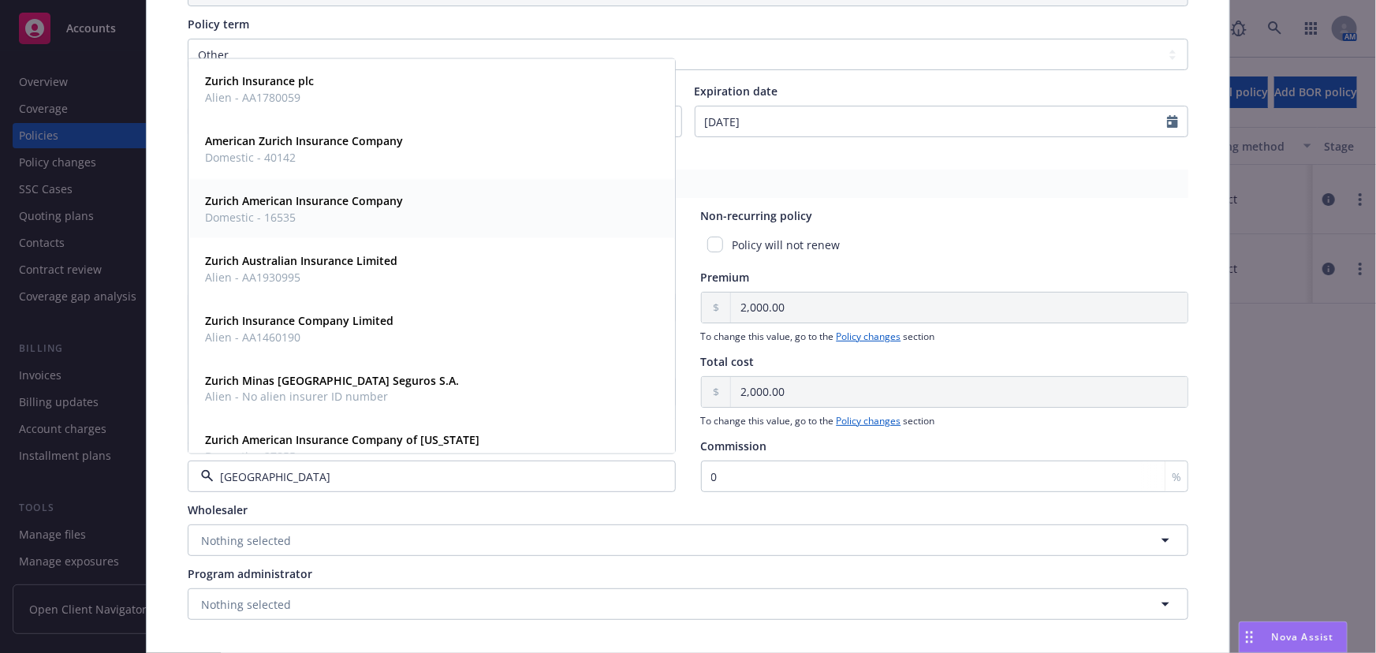
click at [293, 203] on strong "Zurich American Insurance Company" at bounding box center [304, 200] width 198 height 15
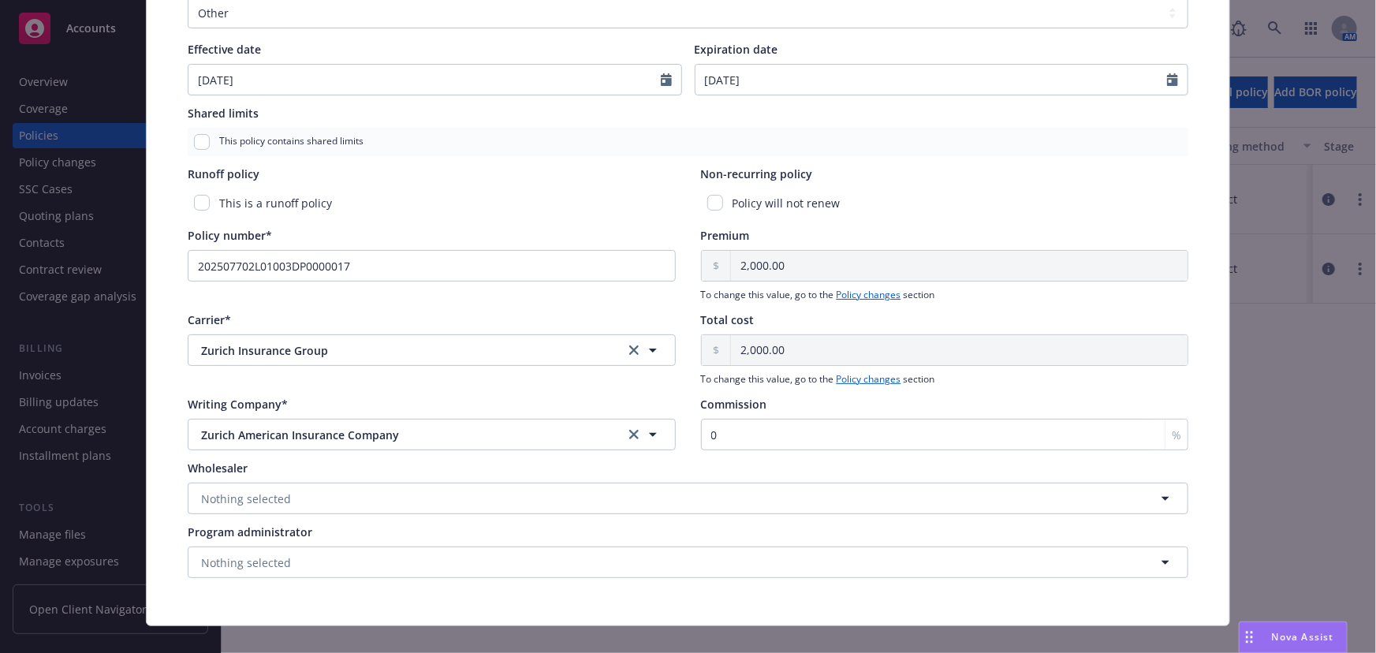
scroll to position [638, 0]
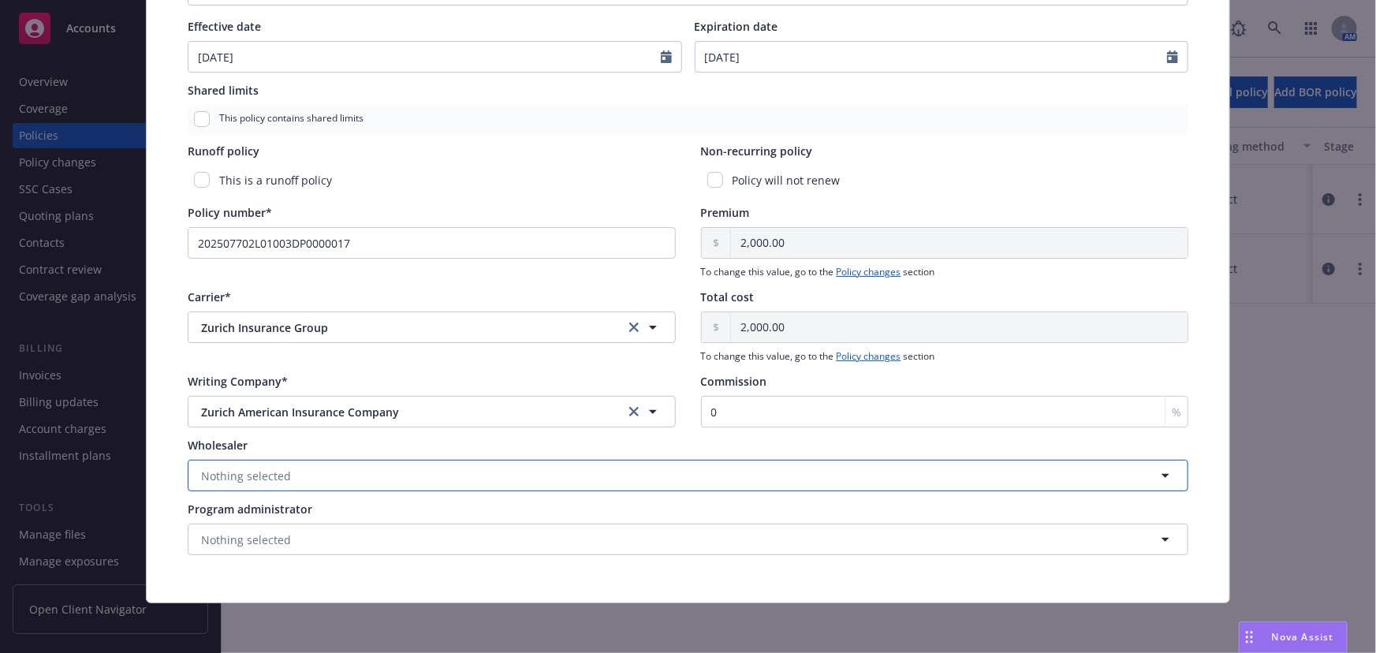
click at [296, 469] on button "Nothing selected" at bounding box center [688, 476] width 1001 height 32
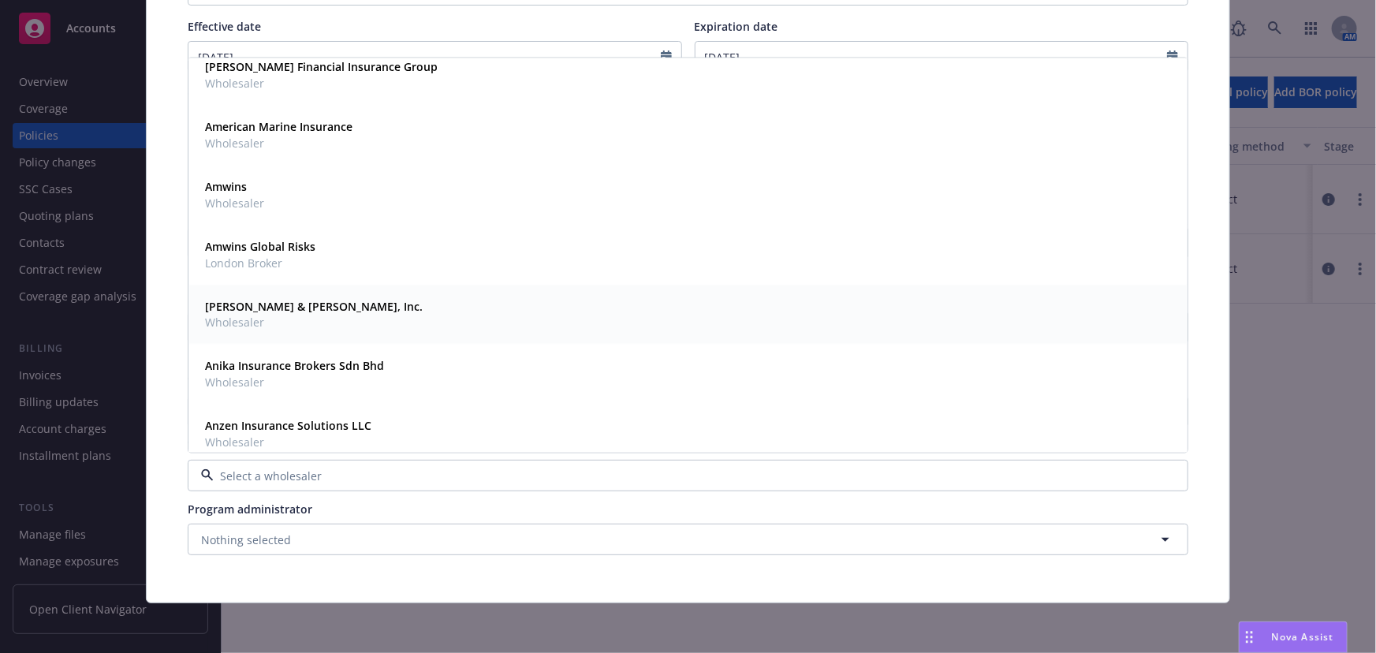
scroll to position [143, 0]
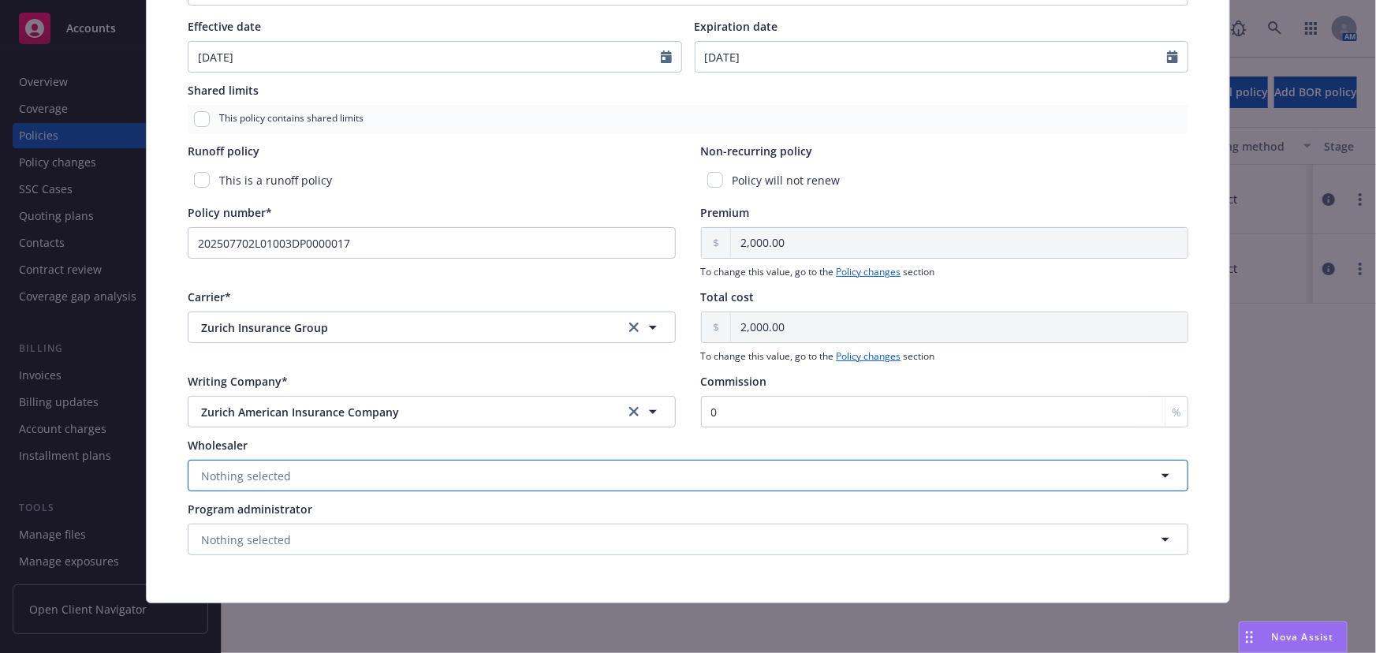
click at [268, 470] on span "Nothing selected" at bounding box center [246, 476] width 90 height 17
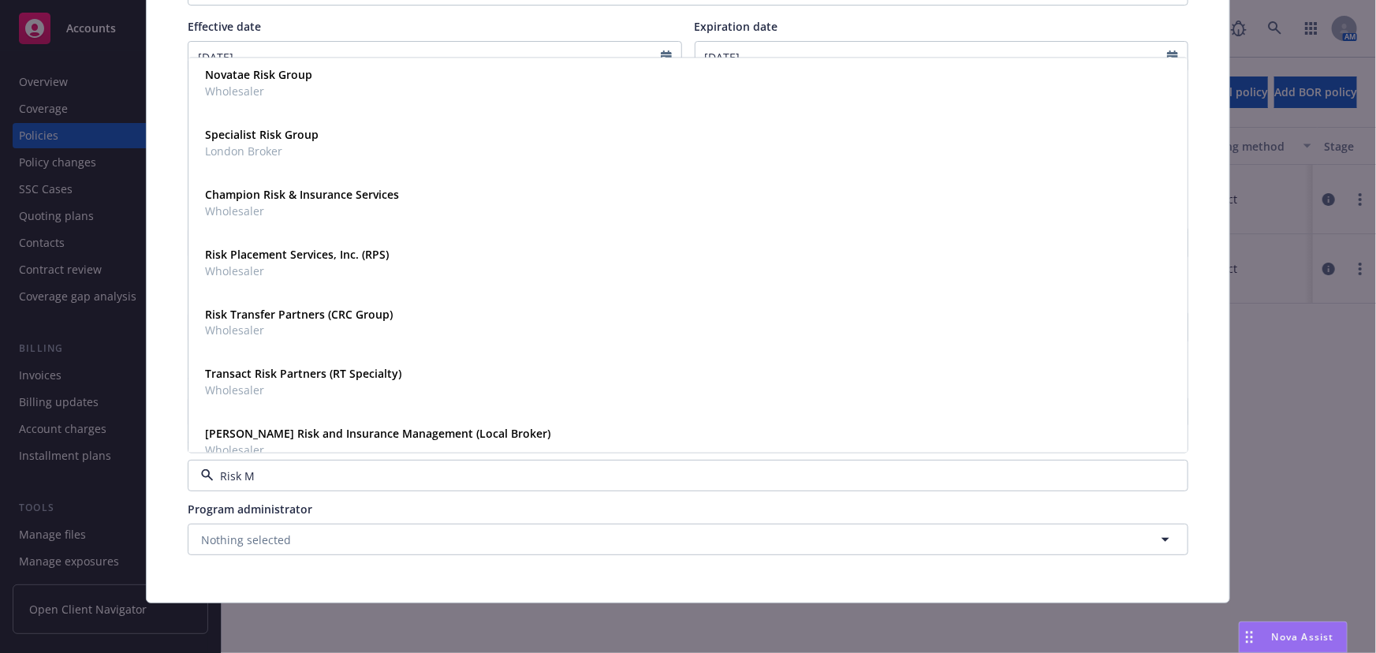
scroll to position [0, 0]
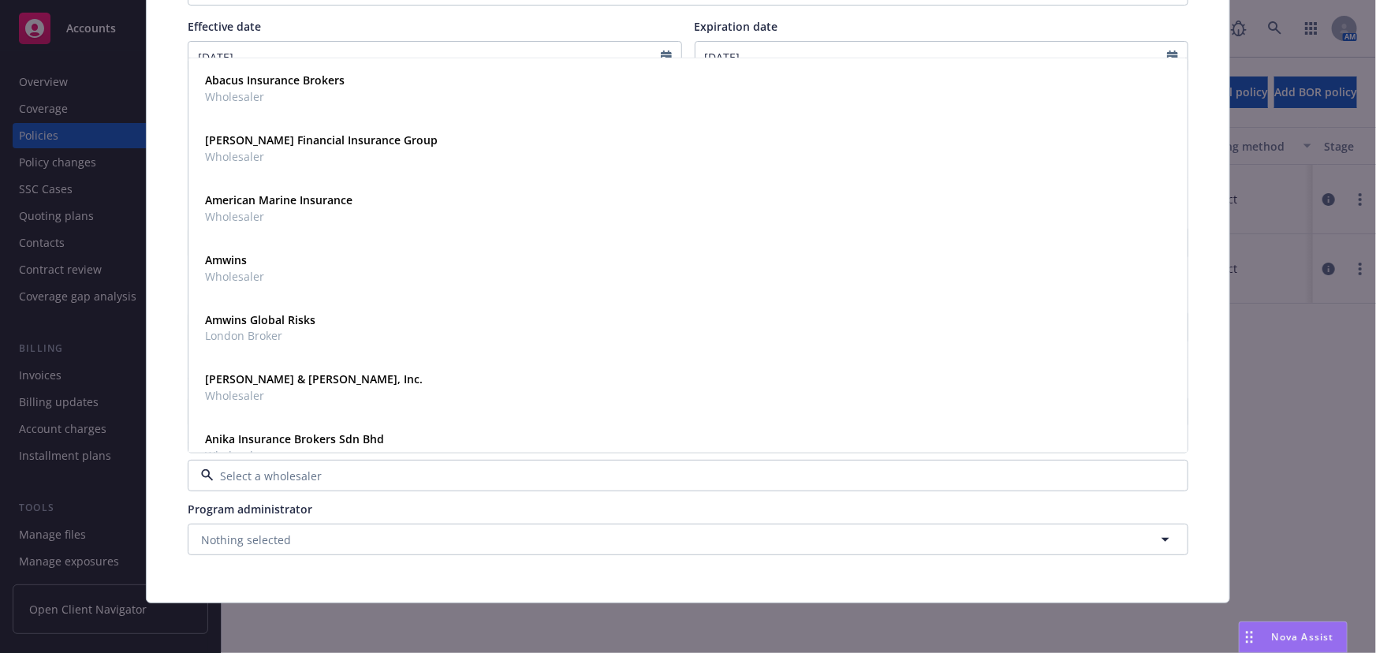
click at [844, 491] on div "Policy type* Local Placement Display name [GEOGRAPHIC_DATA] GL Producer(s)* EVP…" at bounding box center [688, 30] width 1020 height 1068
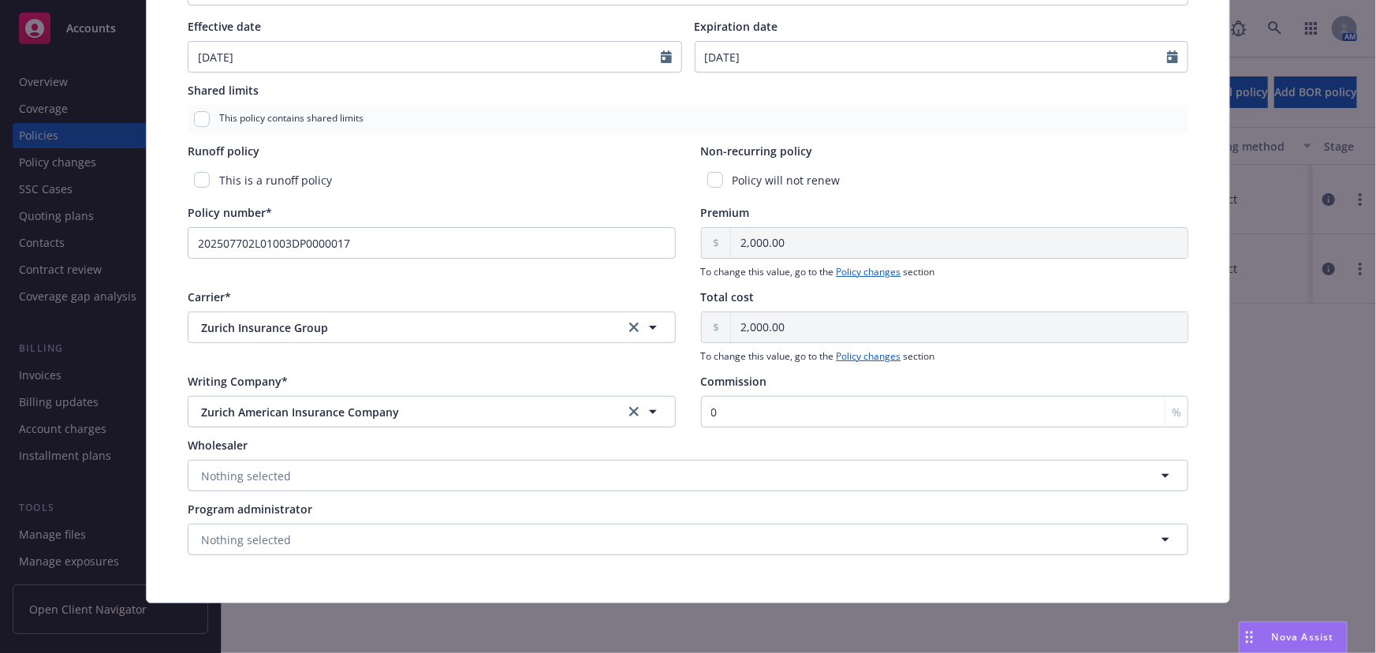
click at [1208, 369] on div "Policy type* Local Placement Display name [GEOGRAPHIC_DATA] GL Producer(s)* EVP…" at bounding box center [688, 30] width 1083 height 1144
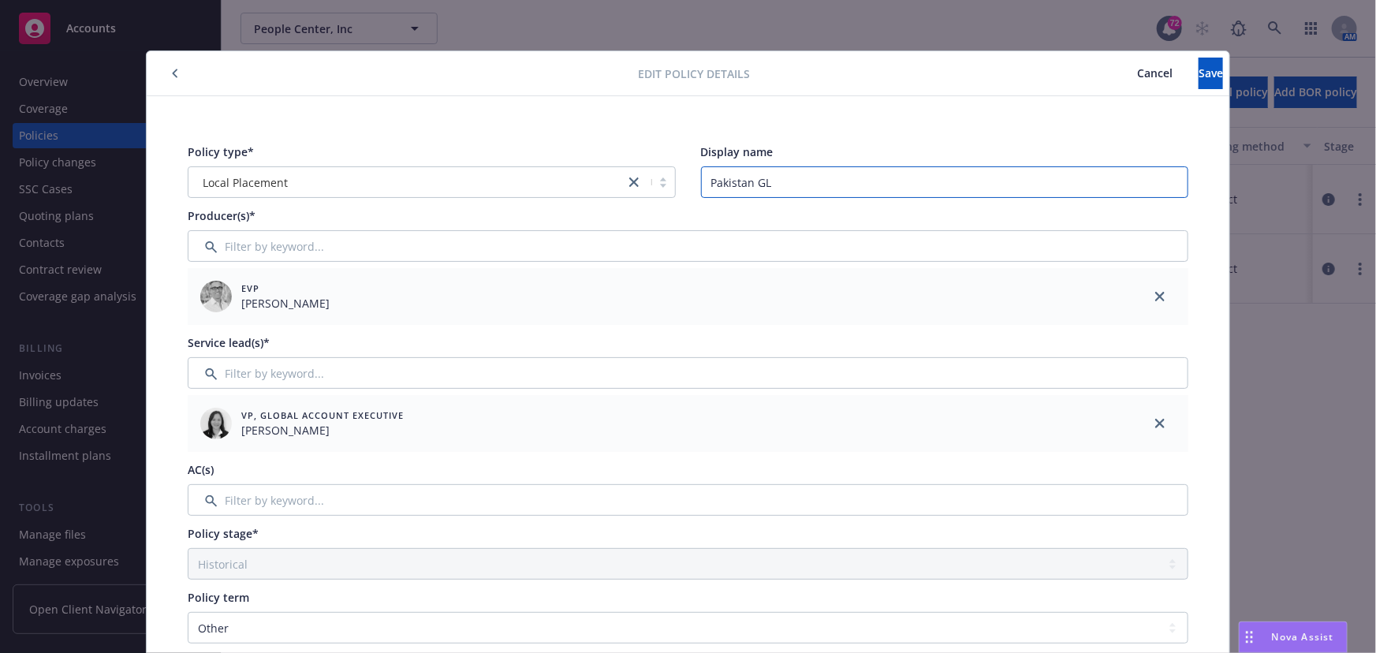
click at [833, 187] on input "Pakistan GL" at bounding box center [945, 182] width 488 height 32
click at [1198, 67] on span "Save" at bounding box center [1210, 72] width 24 height 15
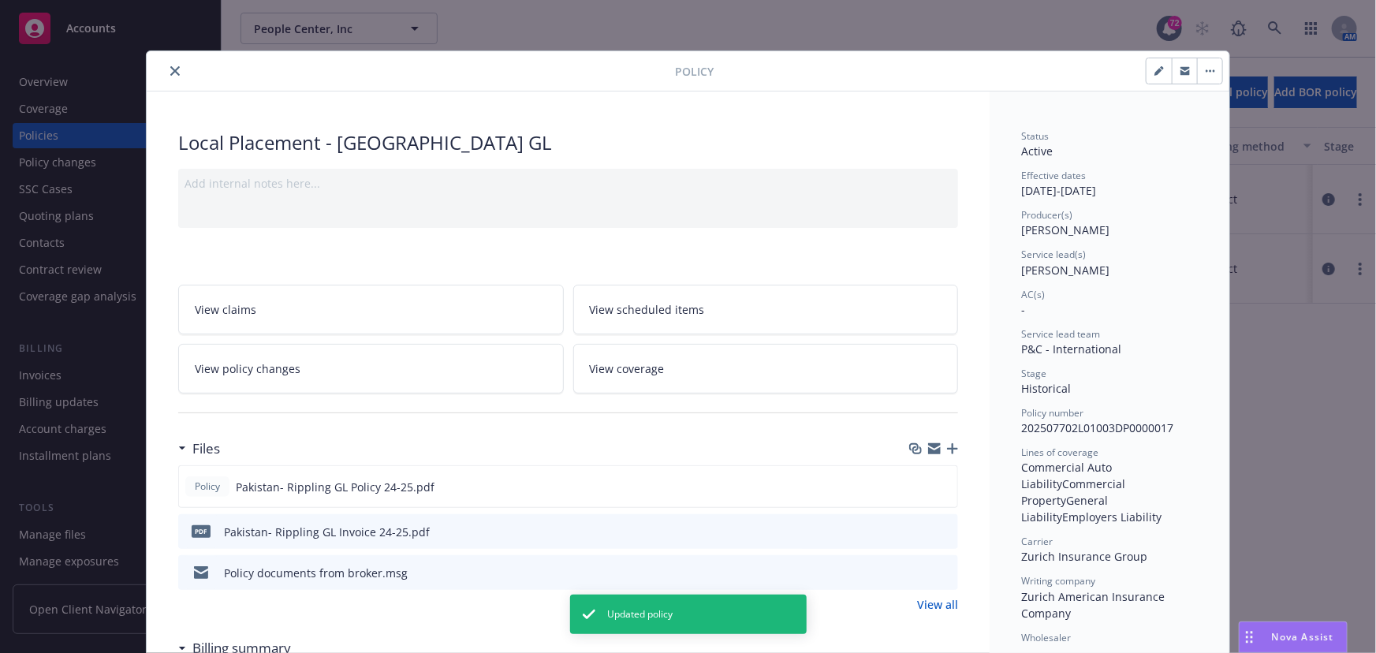
click at [171, 73] on icon "close" at bounding box center [174, 70] width 9 height 9
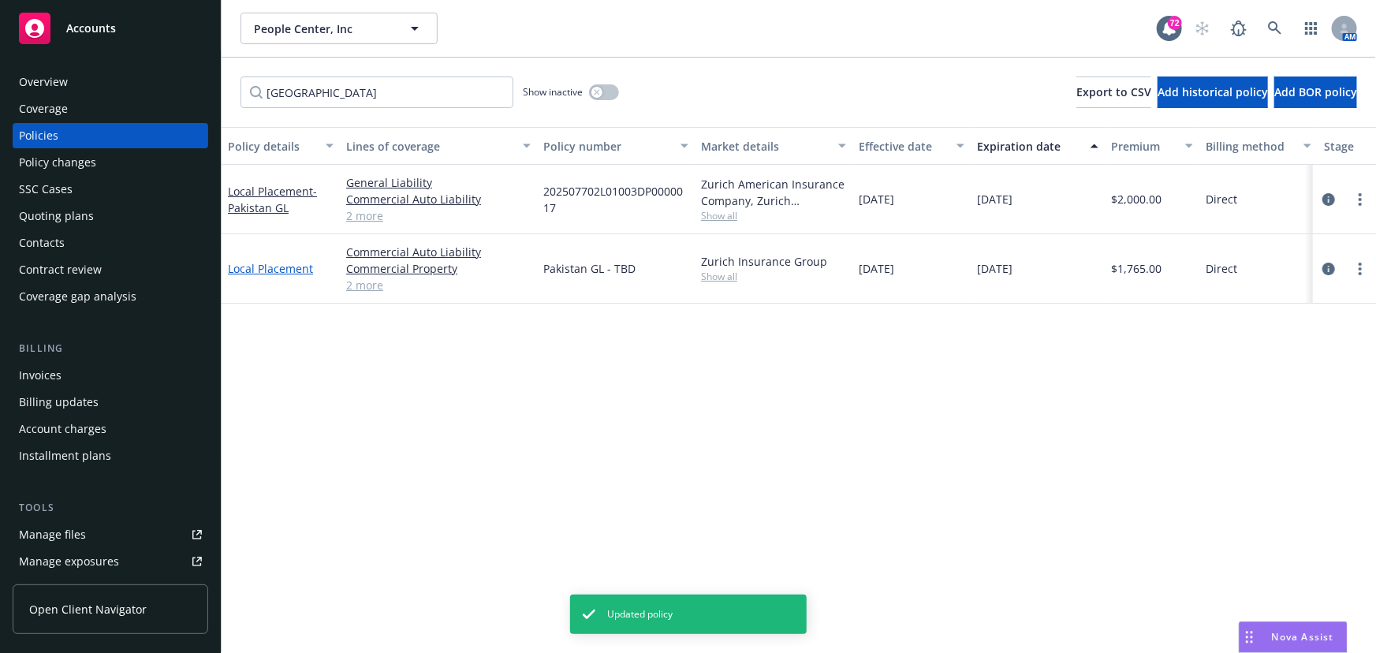
click at [283, 267] on link "Local Placement" at bounding box center [270, 268] width 85 height 15
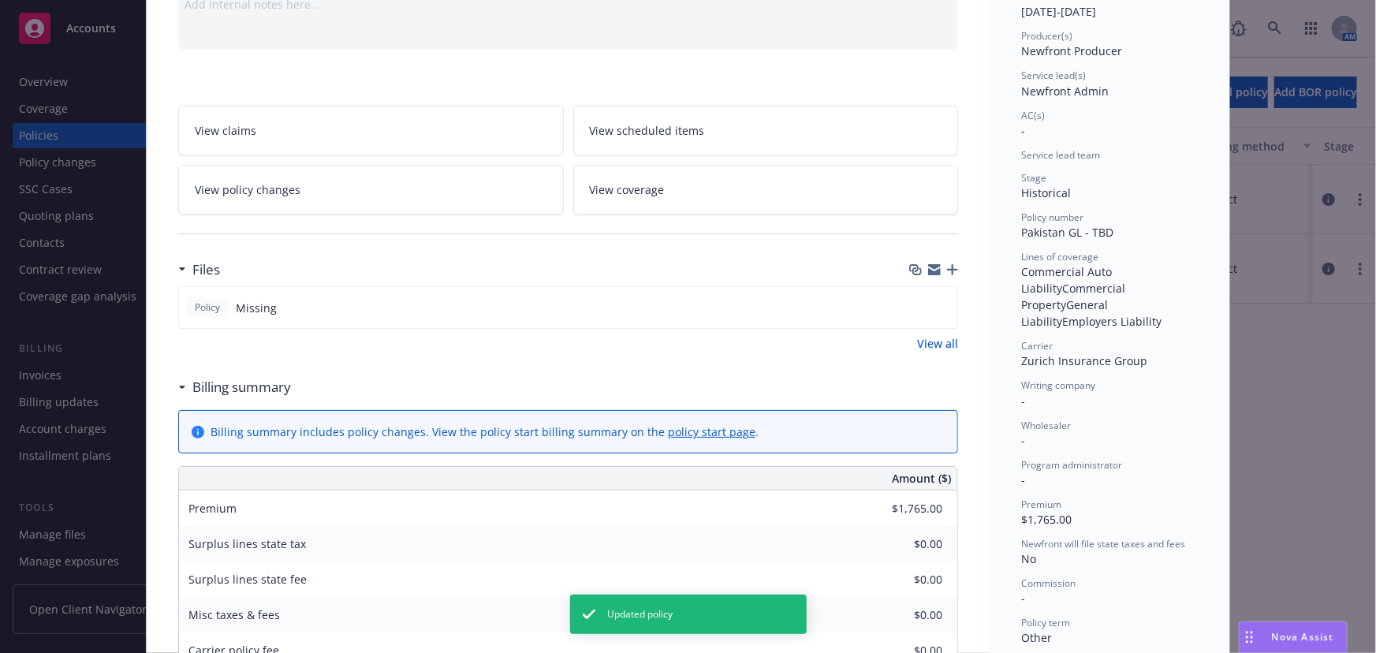
scroll to position [214, 0]
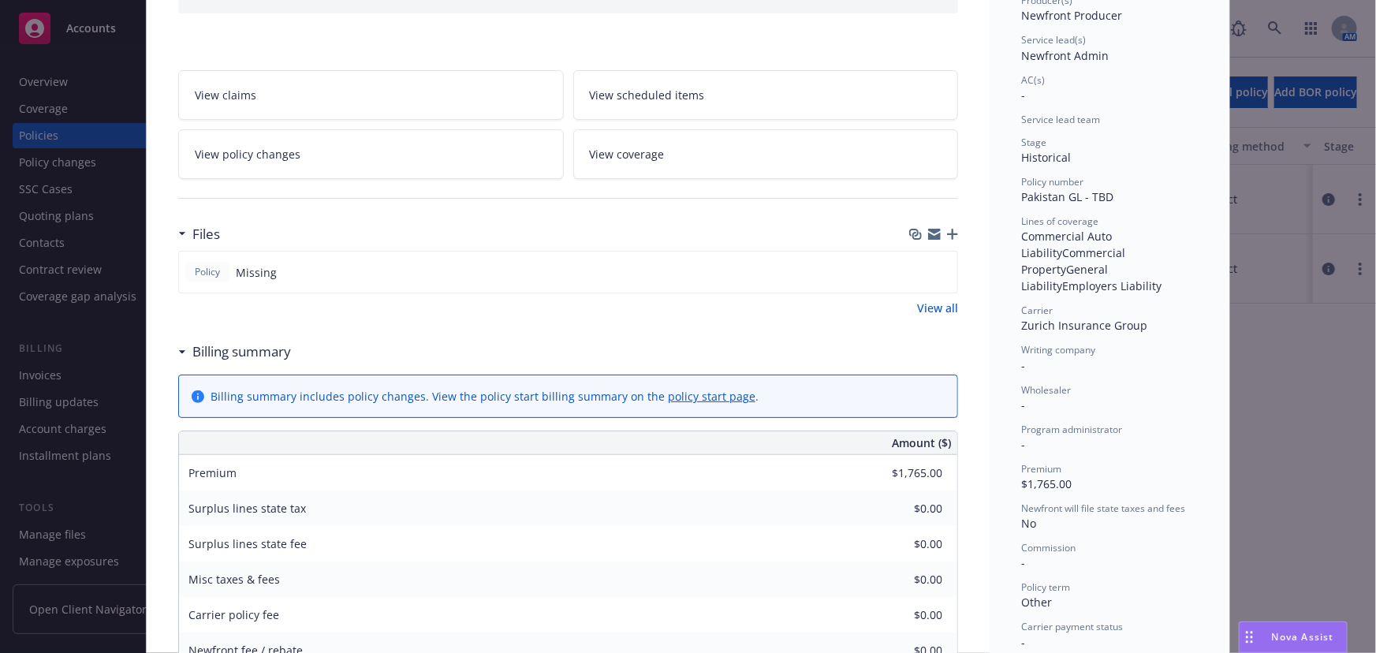
click at [949, 235] on icon "button" at bounding box center [952, 234] width 11 height 11
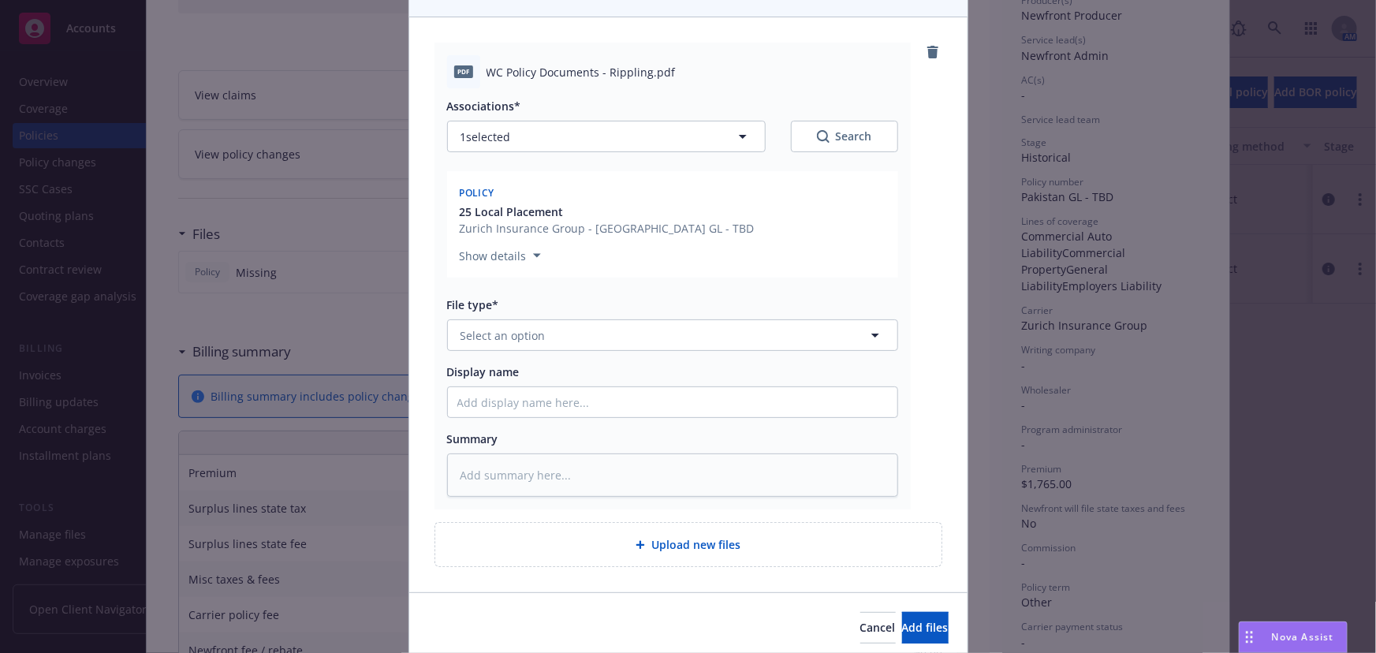
scroll to position [143, 0]
click at [505, 342] on button "Select an option" at bounding box center [672, 335] width 451 height 32
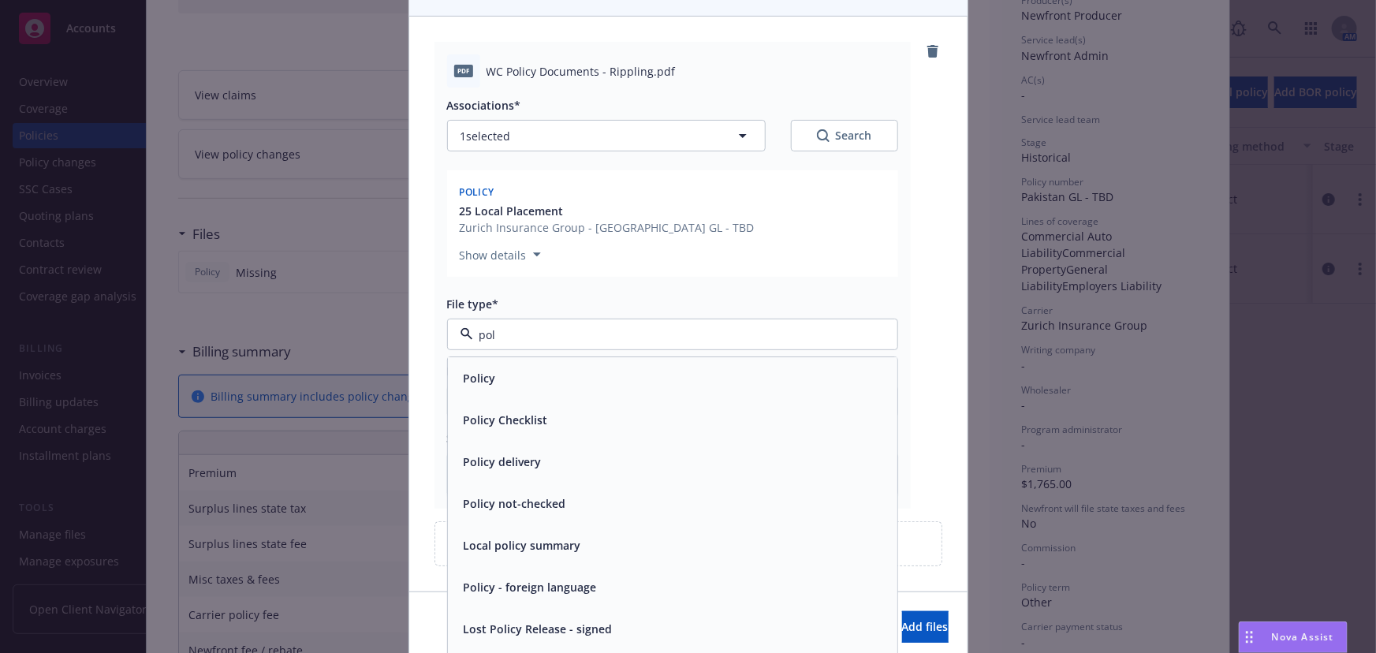
click at [475, 371] on span "Policy" at bounding box center [480, 379] width 32 height 17
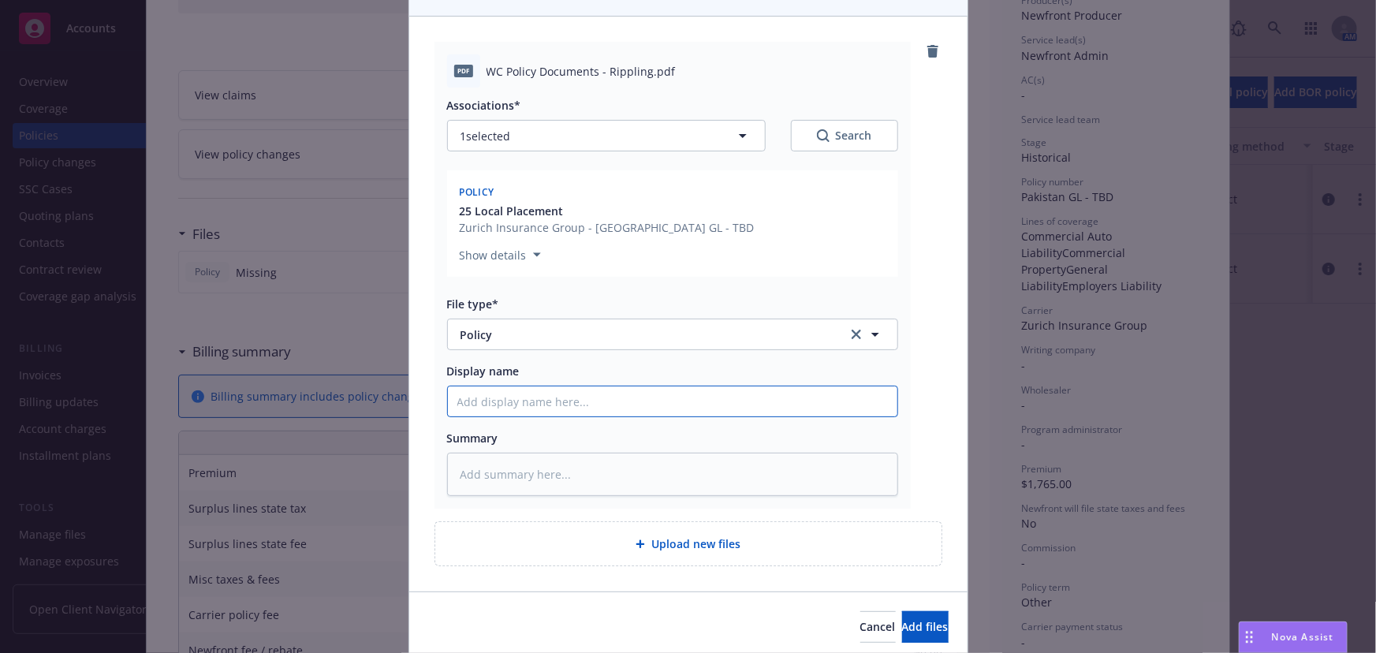
click at [476, 401] on input "Display name" at bounding box center [672, 401] width 449 height 30
click at [902, 626] on span "Add files" at bounding box center [925, 626] width 47 height 15
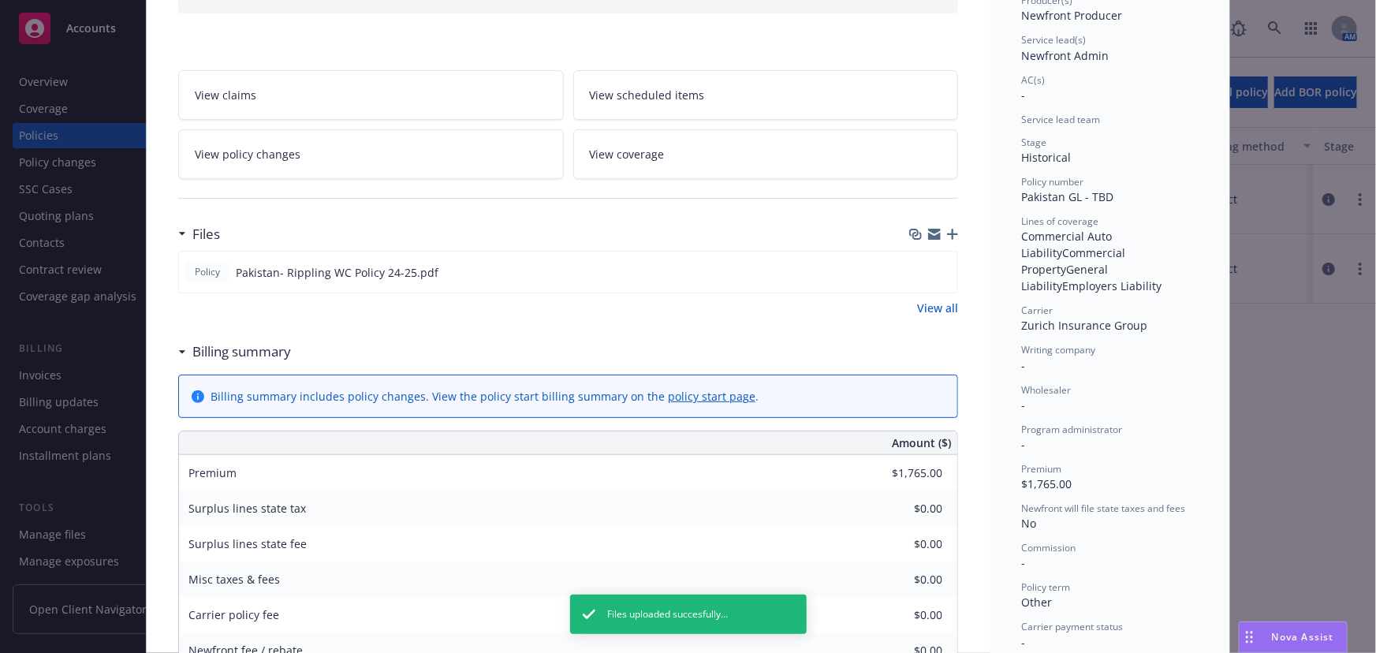
click at [947, 230] on icon "button" at bounding box center [952, 234] width 11 height 11
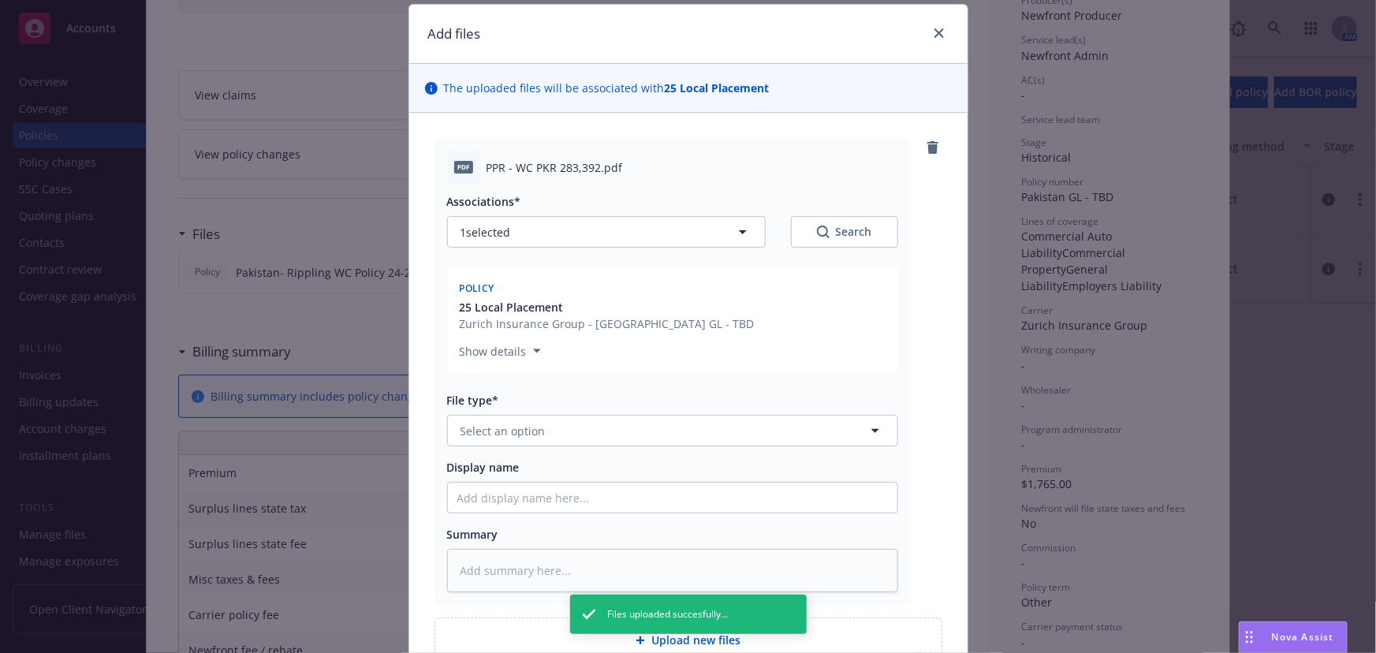
scroll to position [71, 0]
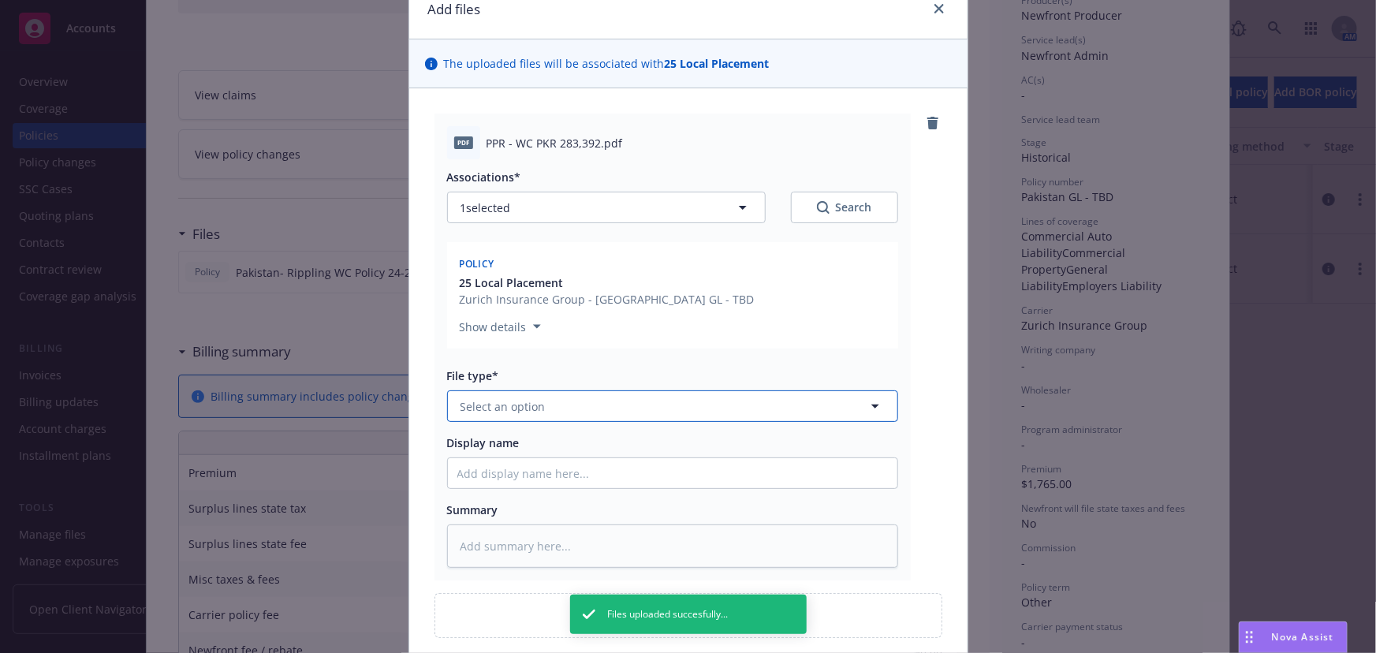
click at [497, 402] on span "Select an option" at bounding box center [502, 406] width 85 height 17
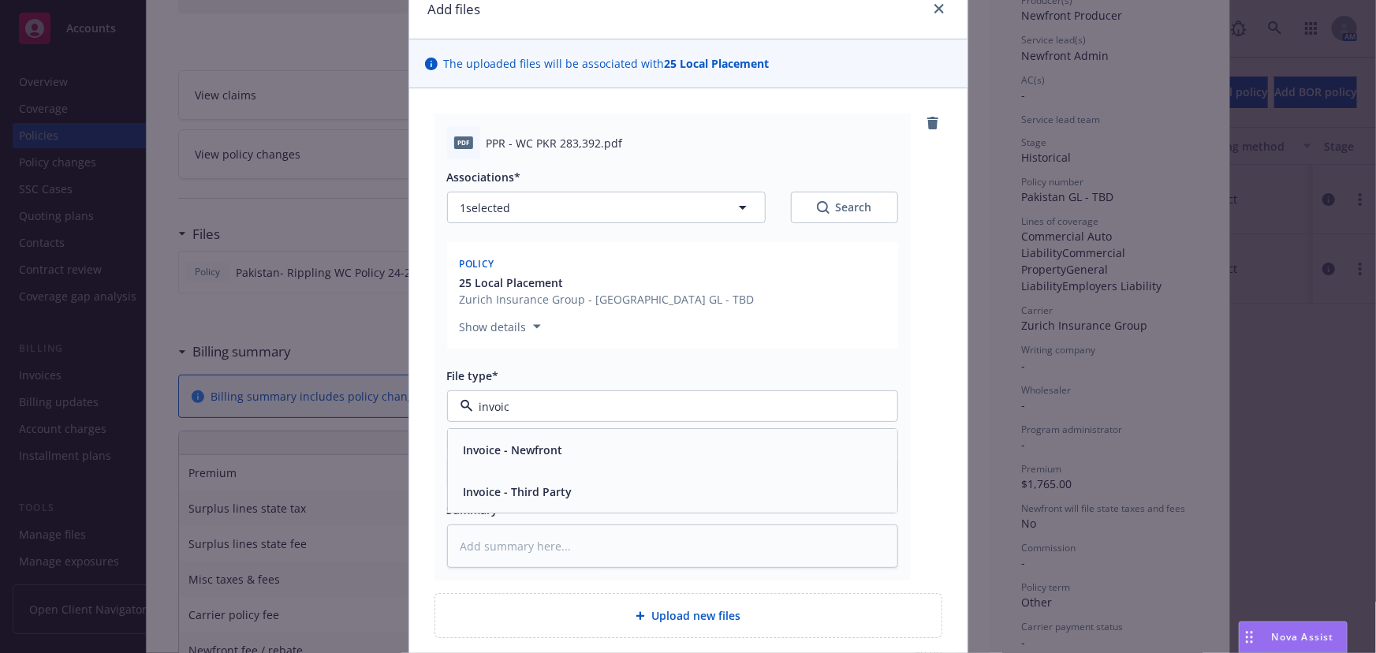
drag, startPoint x: 489, startPoint y: 486, endPoint x: 475, endPoint y: 473, distance: 19.5
click at [488, 486] on span "Invoice - Third Party" at bounding box center [518, 492] width 109 height 17
click at [472, 473] on input "Display name" at bounding box center [672, 473] width 449 height 30
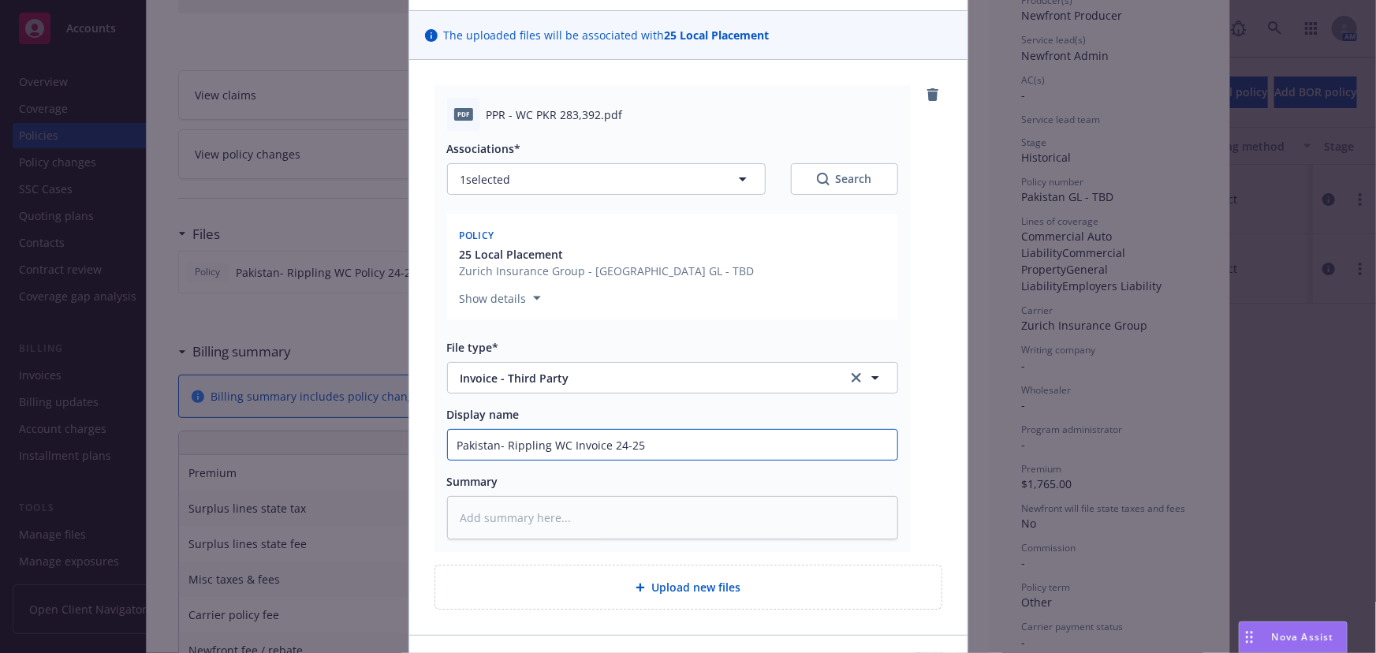
scroll to position [202, 0]
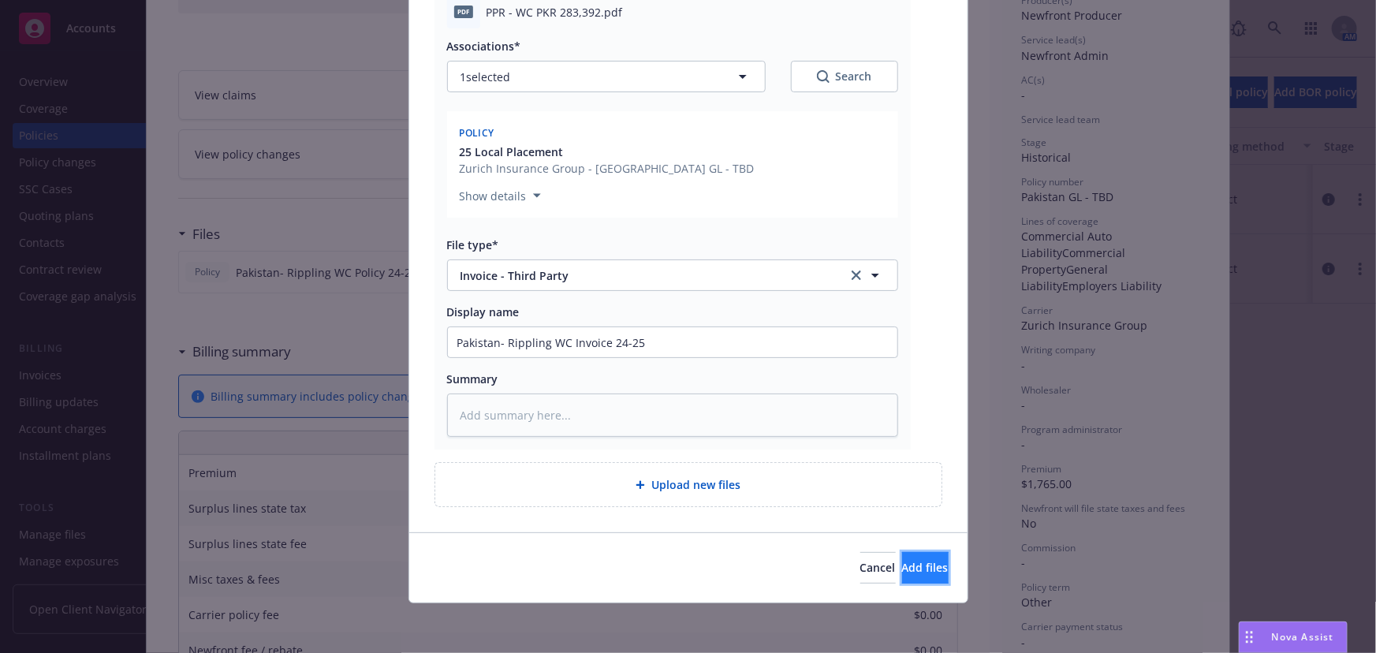
click at [902, 566] on span "Add files" at bounding box center [925, 567] width 47 height 15
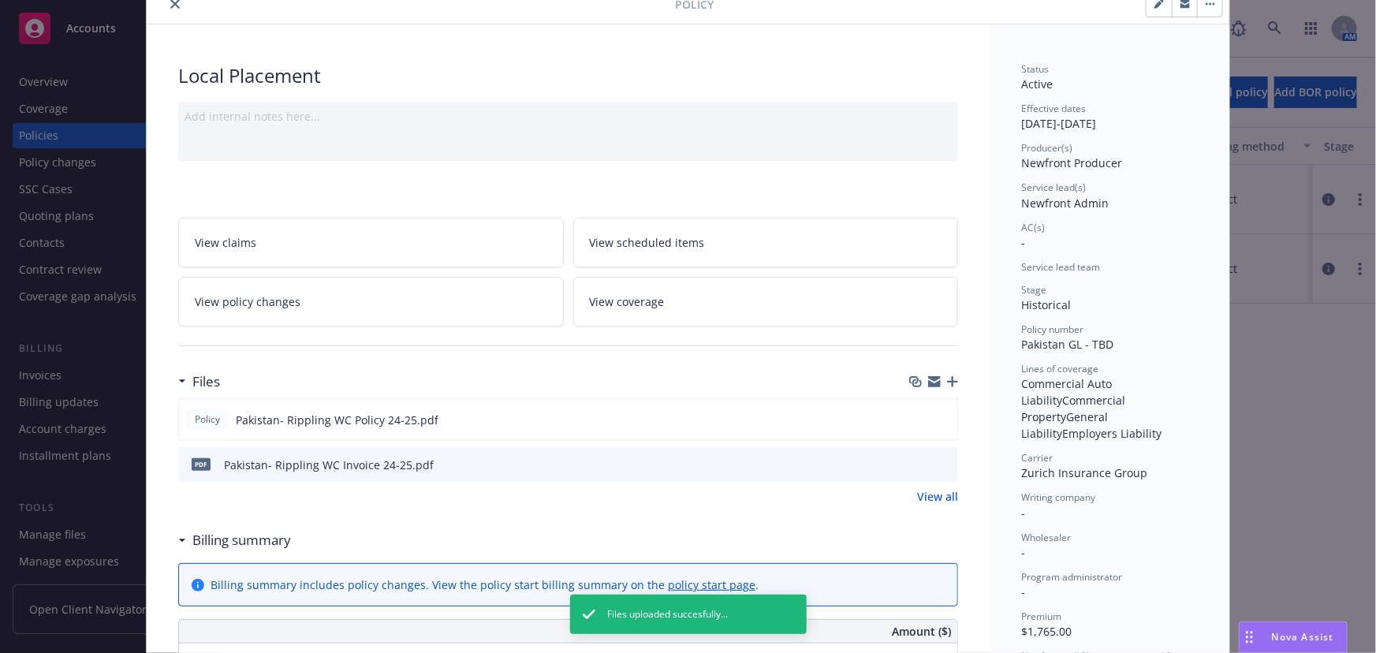
scroll to position [0, 0]
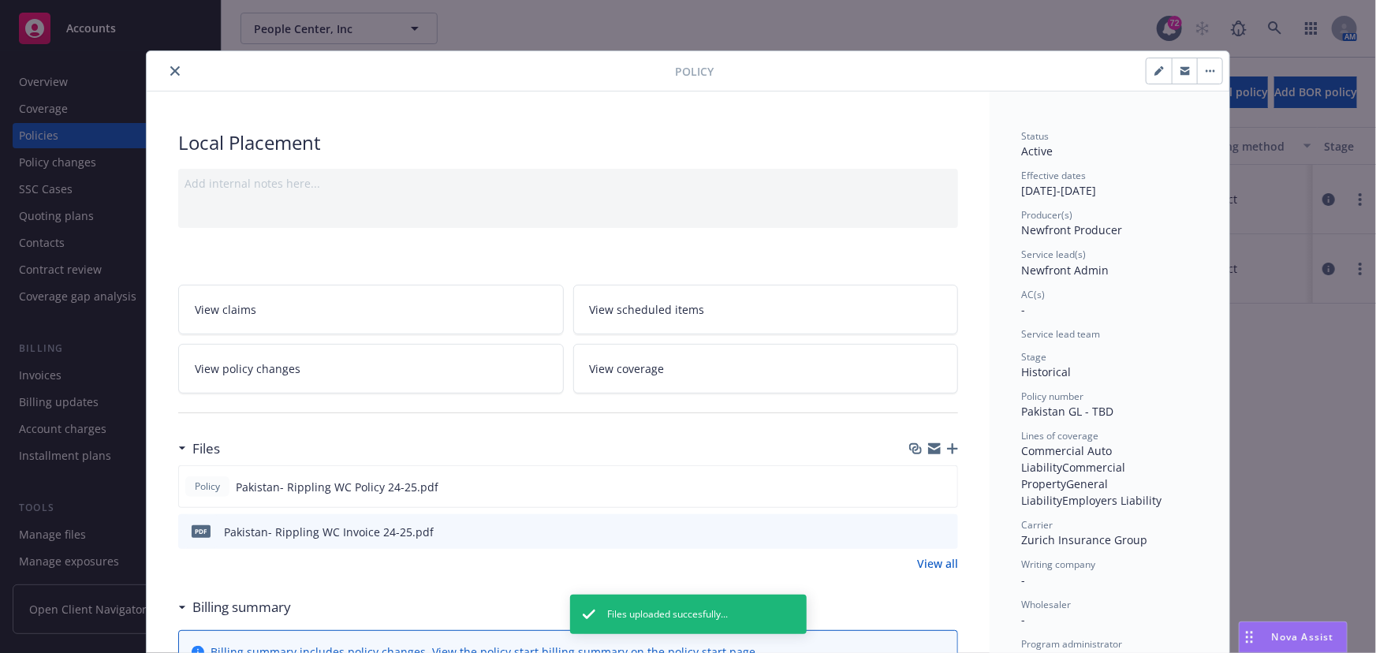
click at [1157, 74] on icon "button" at bounding box center [1158, 70] width 9 height 9
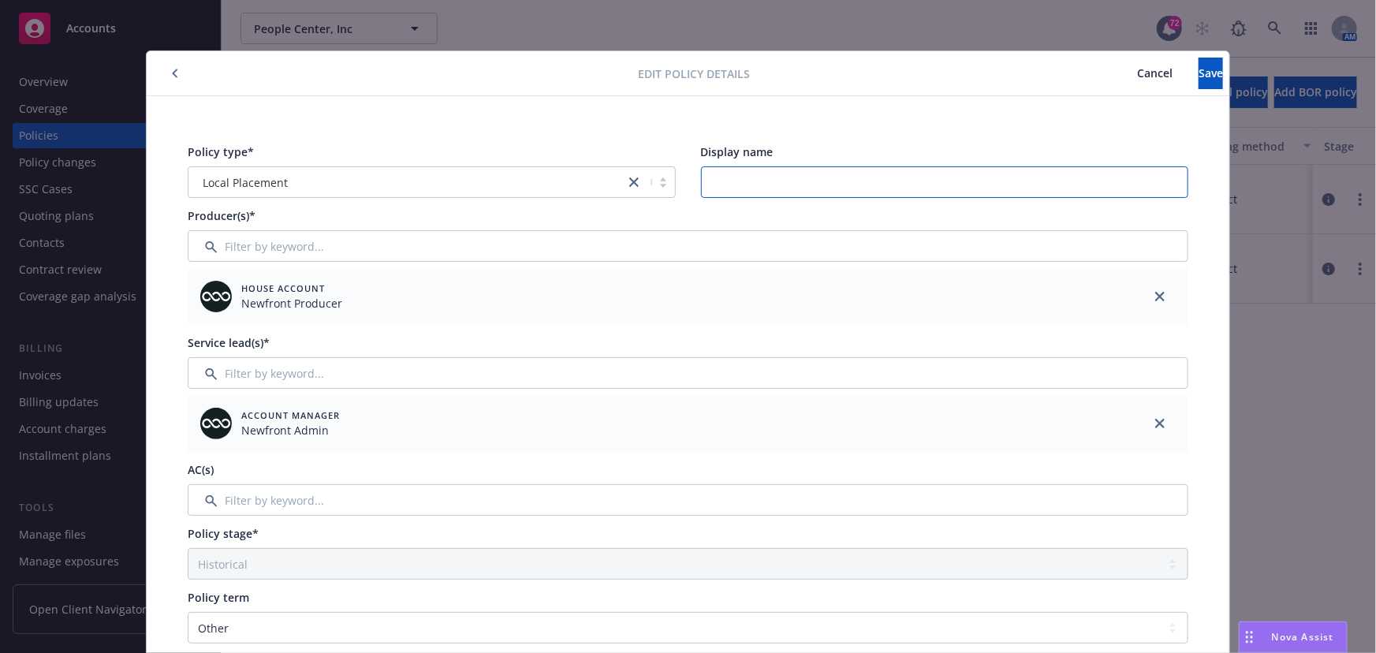
click at [781, 177] on input "Display name" at bounding box center [945, 182] width 488 height 32
click at [433, 248] on input "Filter by keyword..." at bounding box center [688, 246] width 1001 height 32
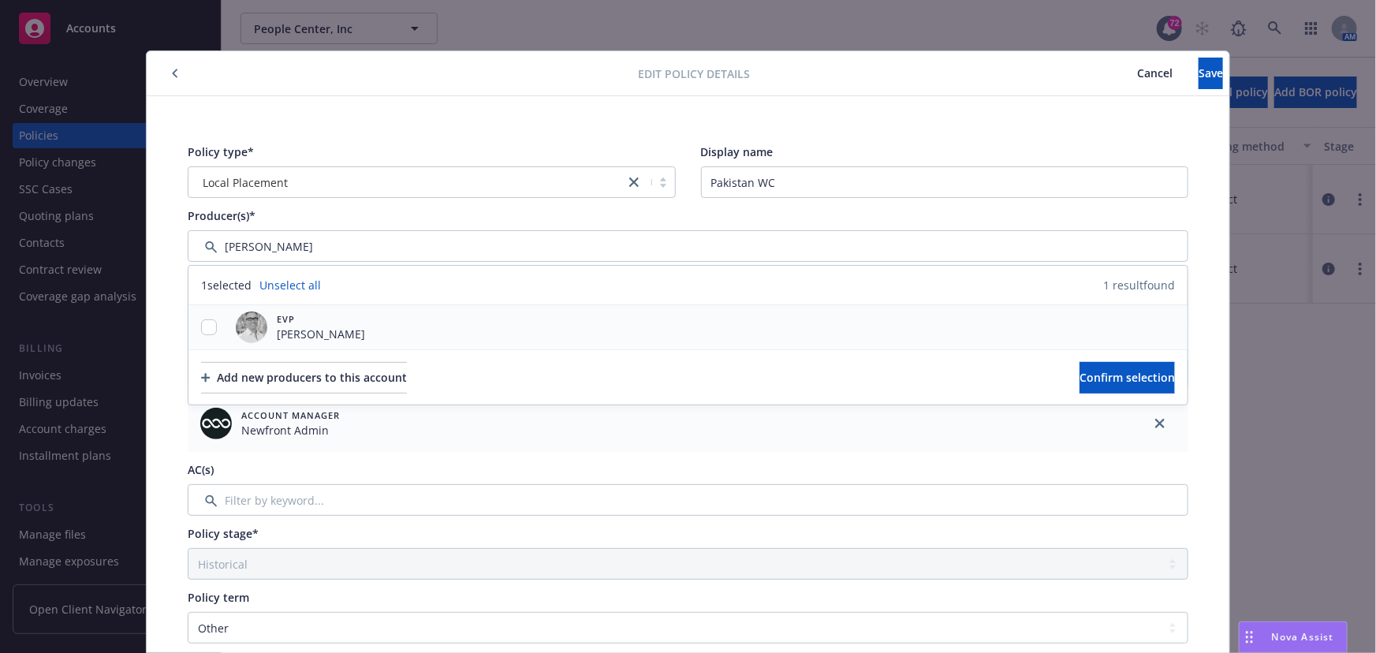
click at [211, 320] on div at bounding box center [208, 327] width 41 height 17
click at [206, 326] on input "checkbox" at bounding box center [209, 327] width 16 height 16
click at [1079, 372] on span "Confirm selection" at bounding box center [1126, 377] width 95 height 15
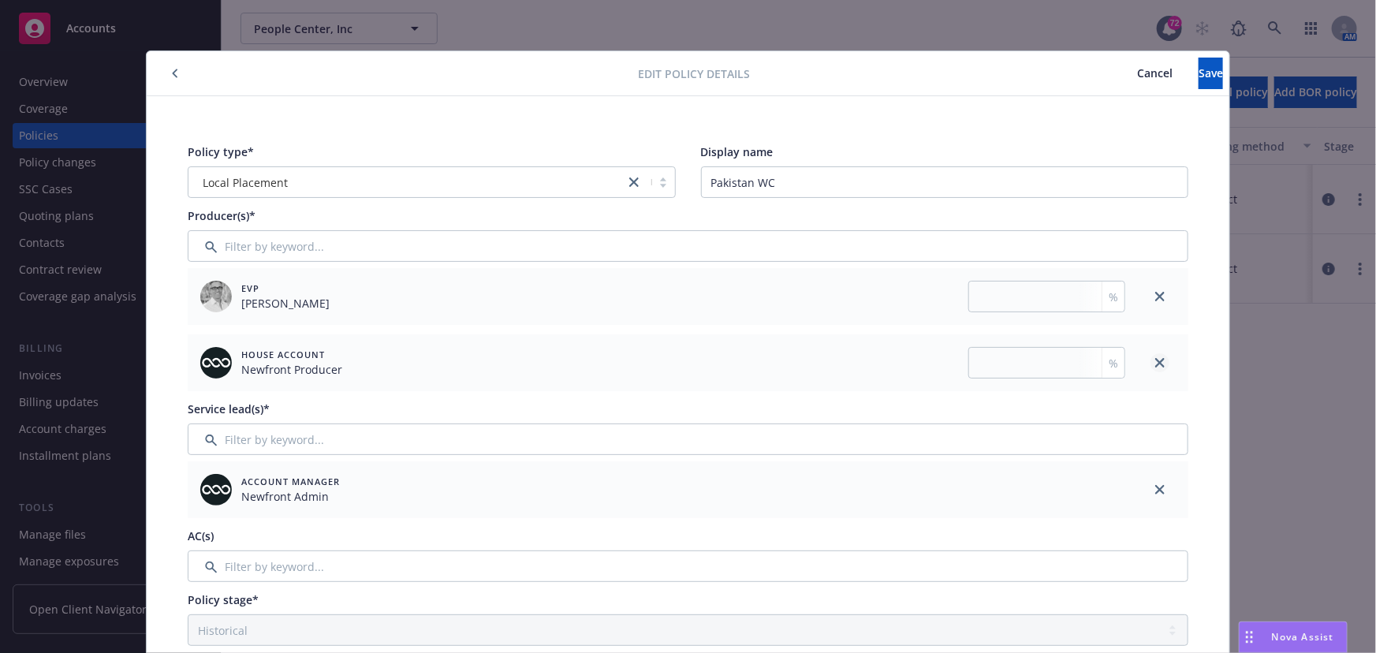
click at [1155, 360] on icon "close" at bounding box center [1159, 362] width 9 height 9
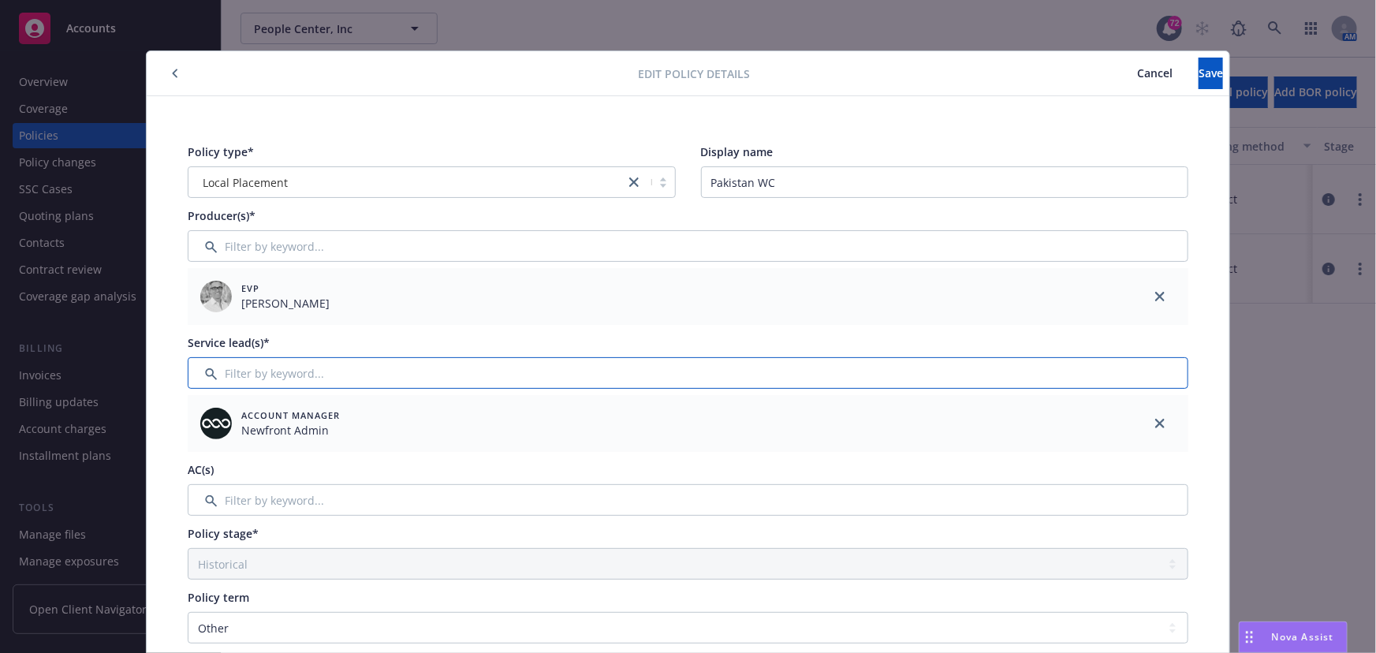
click at [498, 382] on input "Filter by keyword..." at bounding box center [688, 373] width 1001 height 32
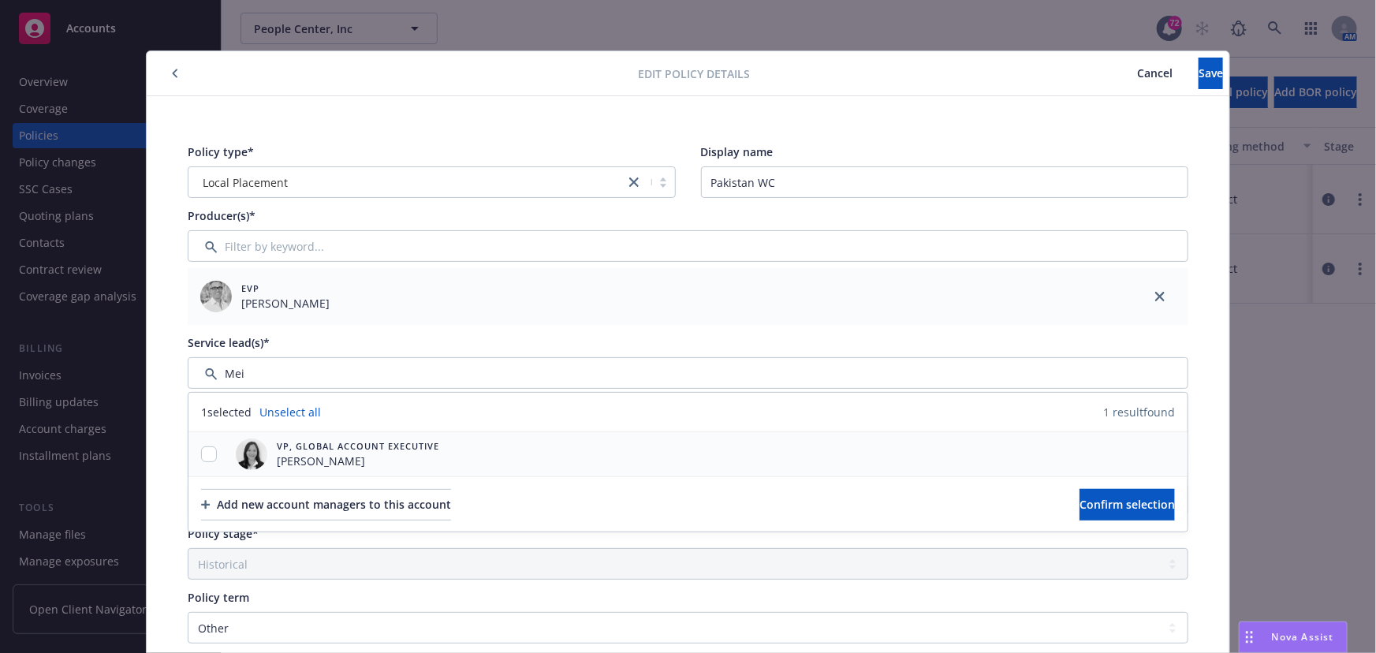
click at [360, 434] on div "VP, Global Account Executive [PERSON_NAME]" at bounding box center [337, 454] width 216 height 44
click at [210, 453] on input "checkbox" at bounding box center [209, 454] width 16 height 16
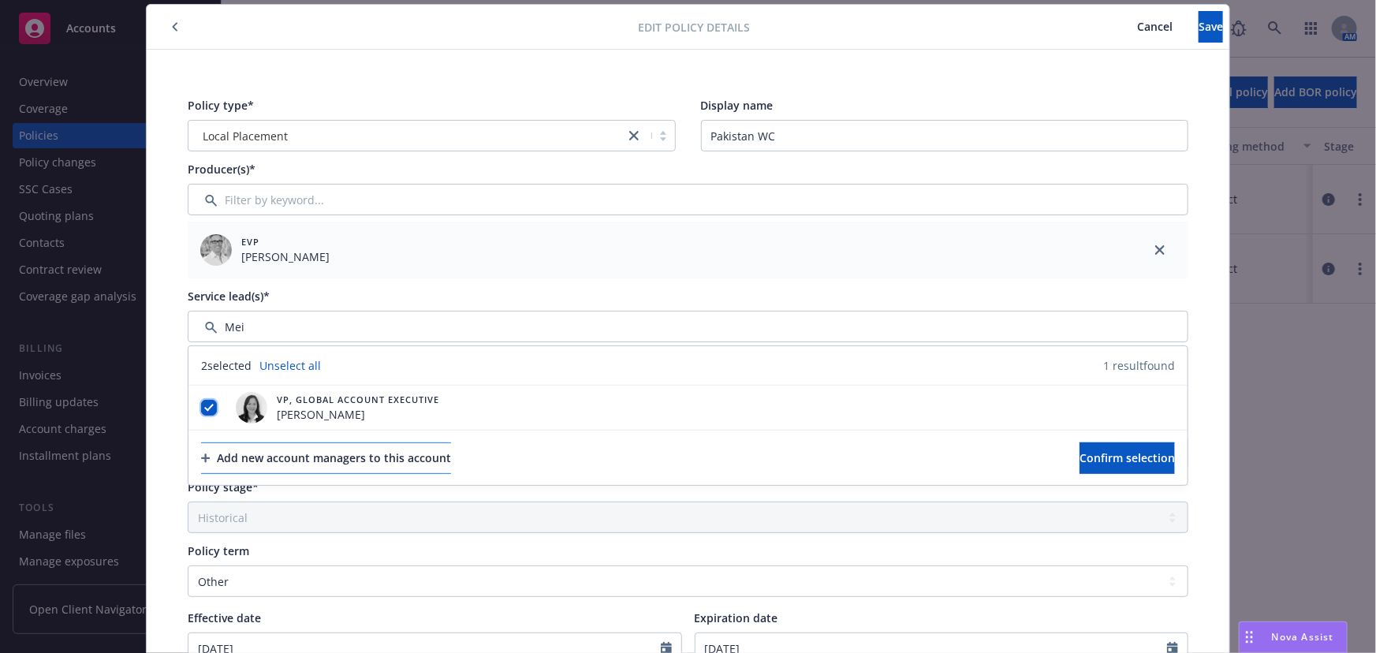
scroll to position [71, 0]
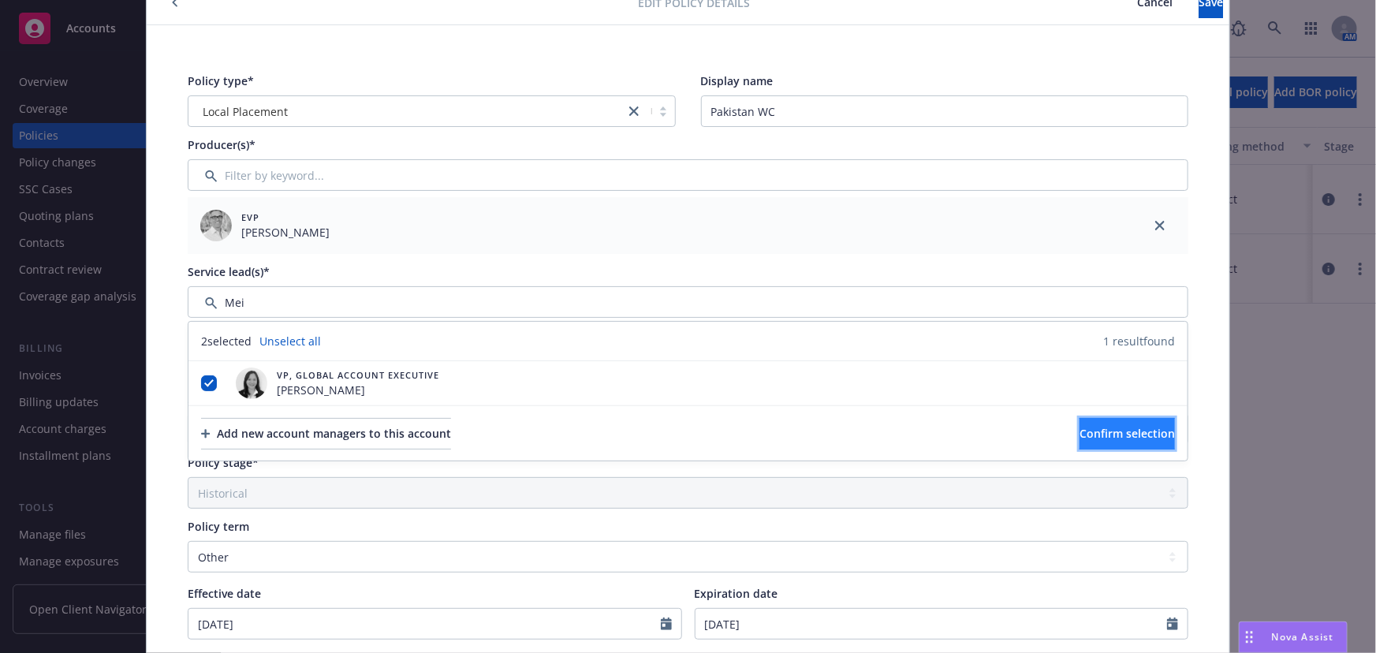
click at [1079, 426] on span "Confirm selection" at bounding box center [1126, 433] width 95 height 15
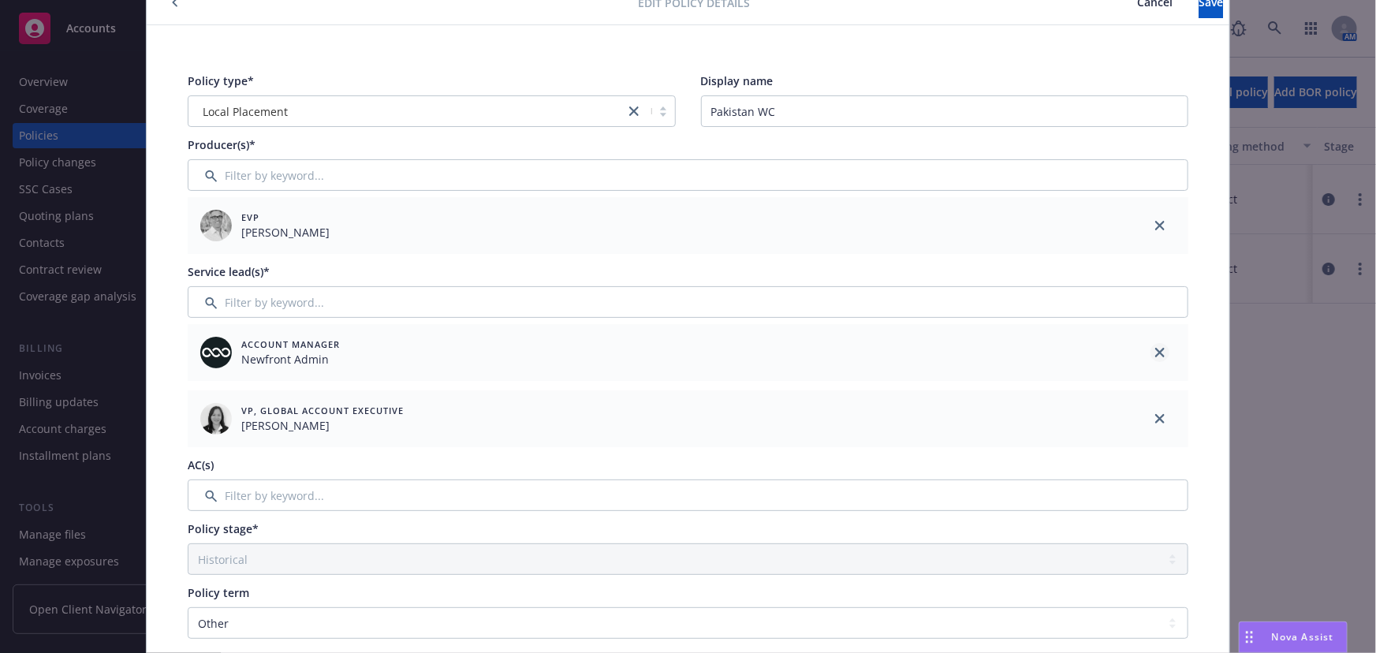
click at [1155, 349] on icon "close" at bounding box center [1159, 352] width 9 height 9
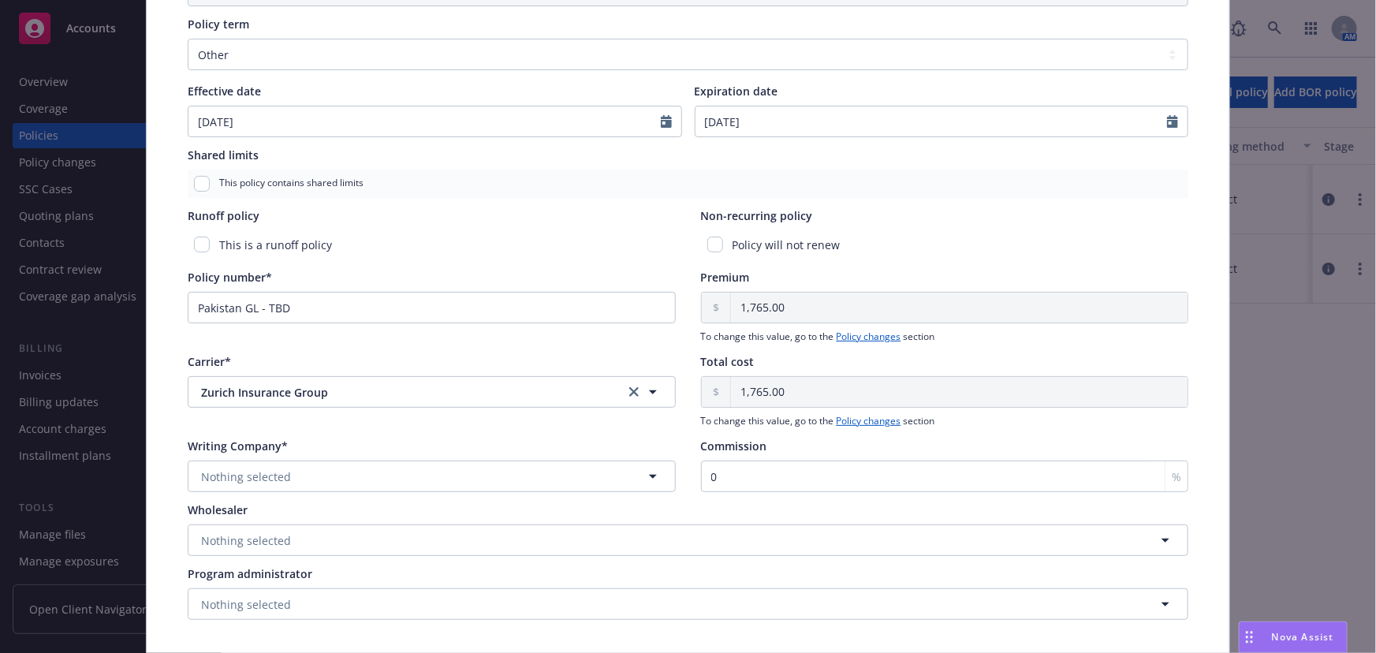
scroll to position [638, 0]
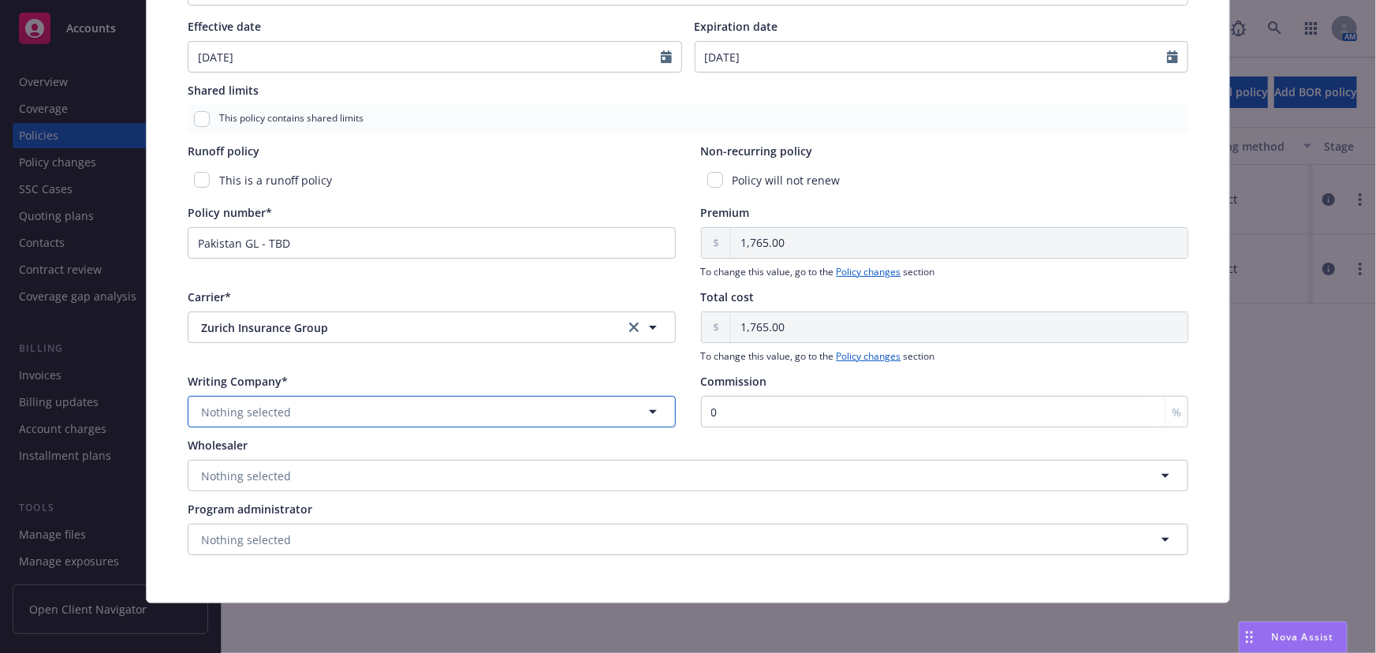
click at [402, 415] on button "Nothing selected" at bounding box center [432, 412] width 488 height 32
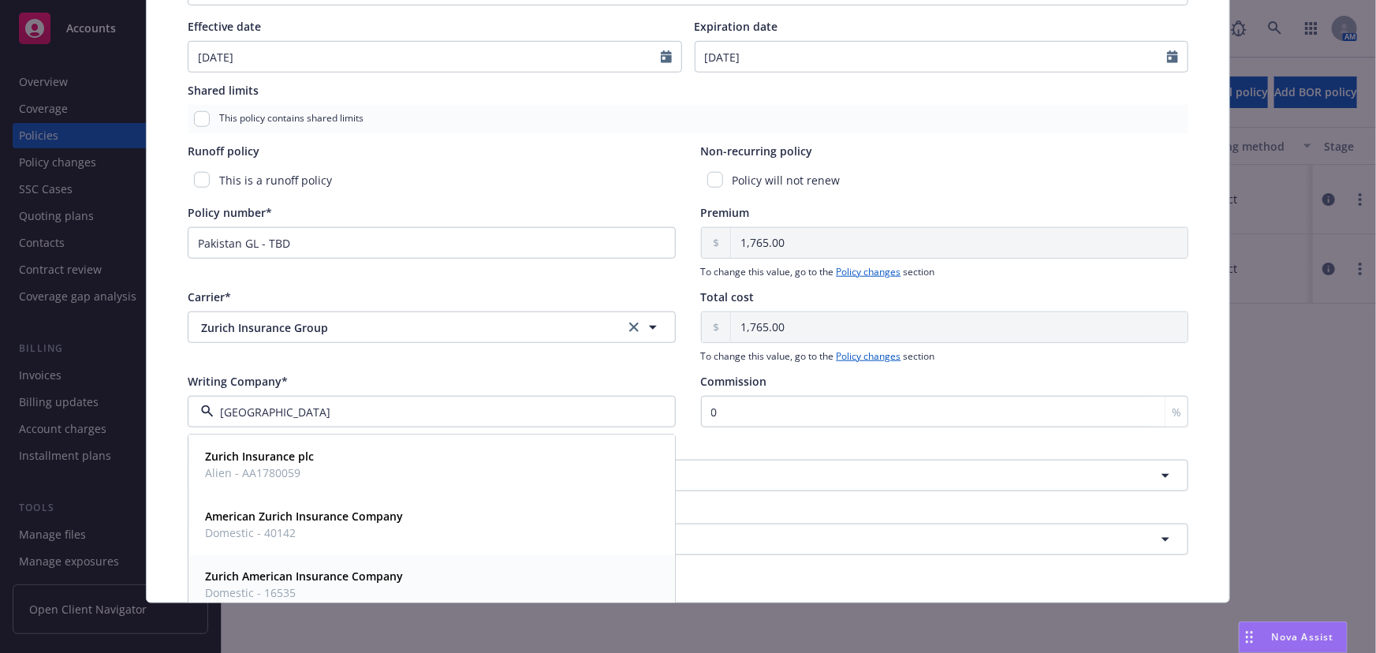
click at [284, 580] on strong "Zurich American Insurance Company" at bounding box center [304, 575] width 198 height 15
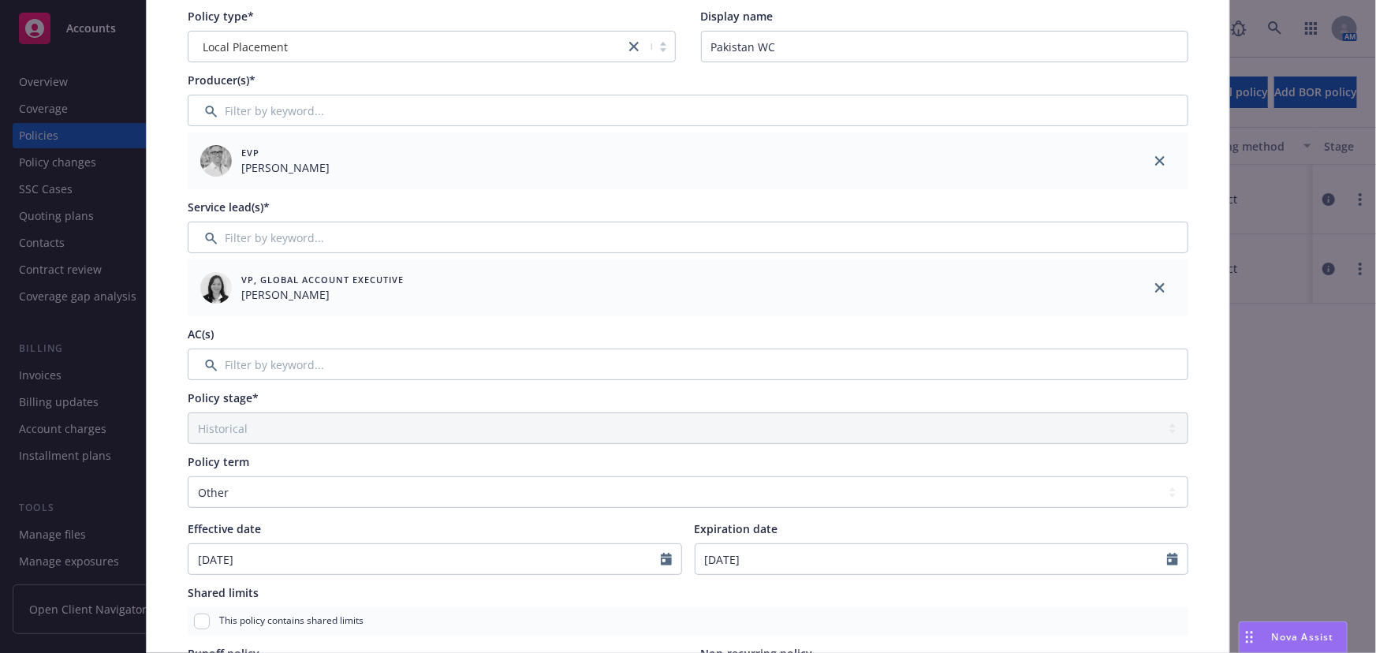
scroll to position [0, 0]
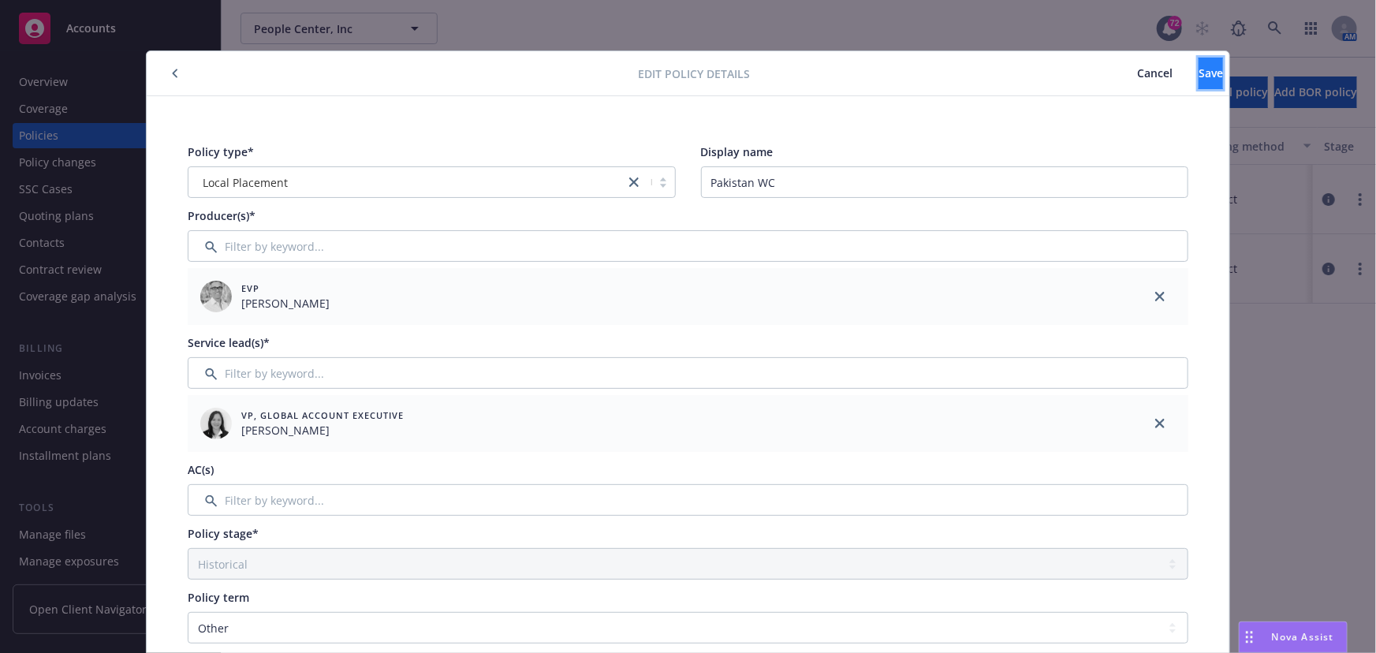
click at [1198, 68] on button "Save" at bounding box center [1210, 74] width 24 height 32
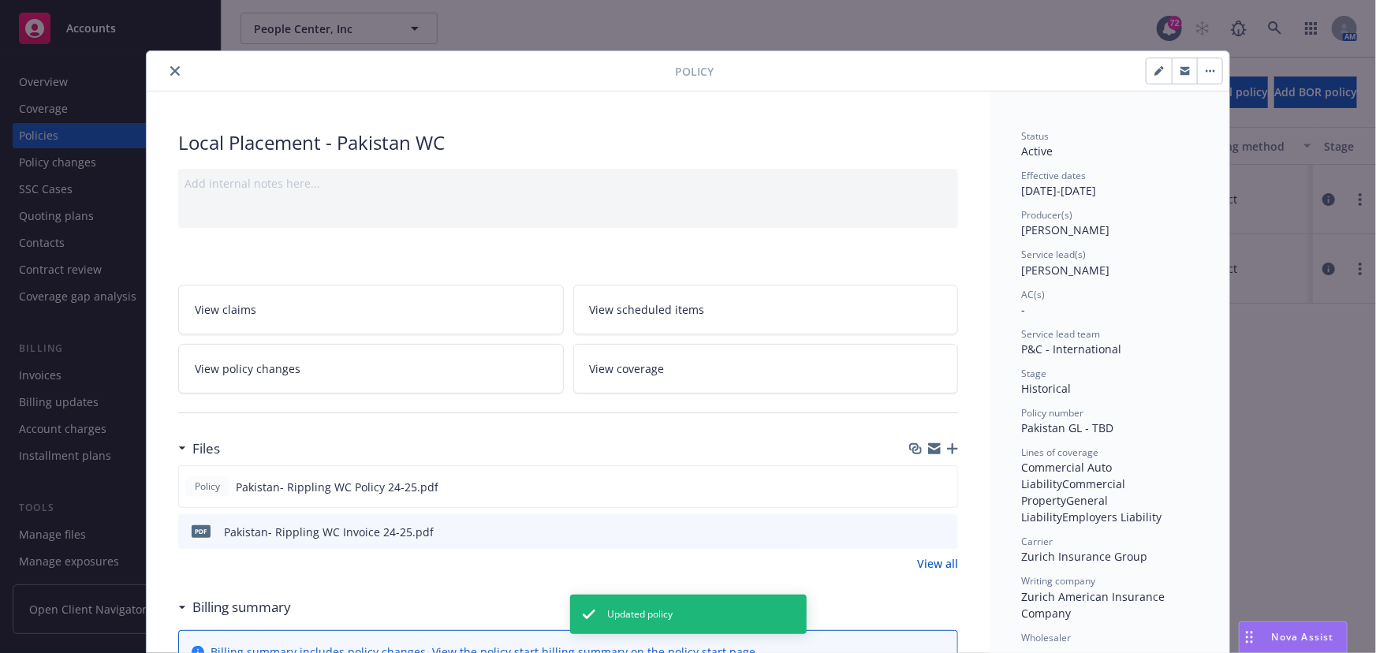
click at [1206, 71] on icon "button" at bounding box center [1210, 70] width 9 height 3
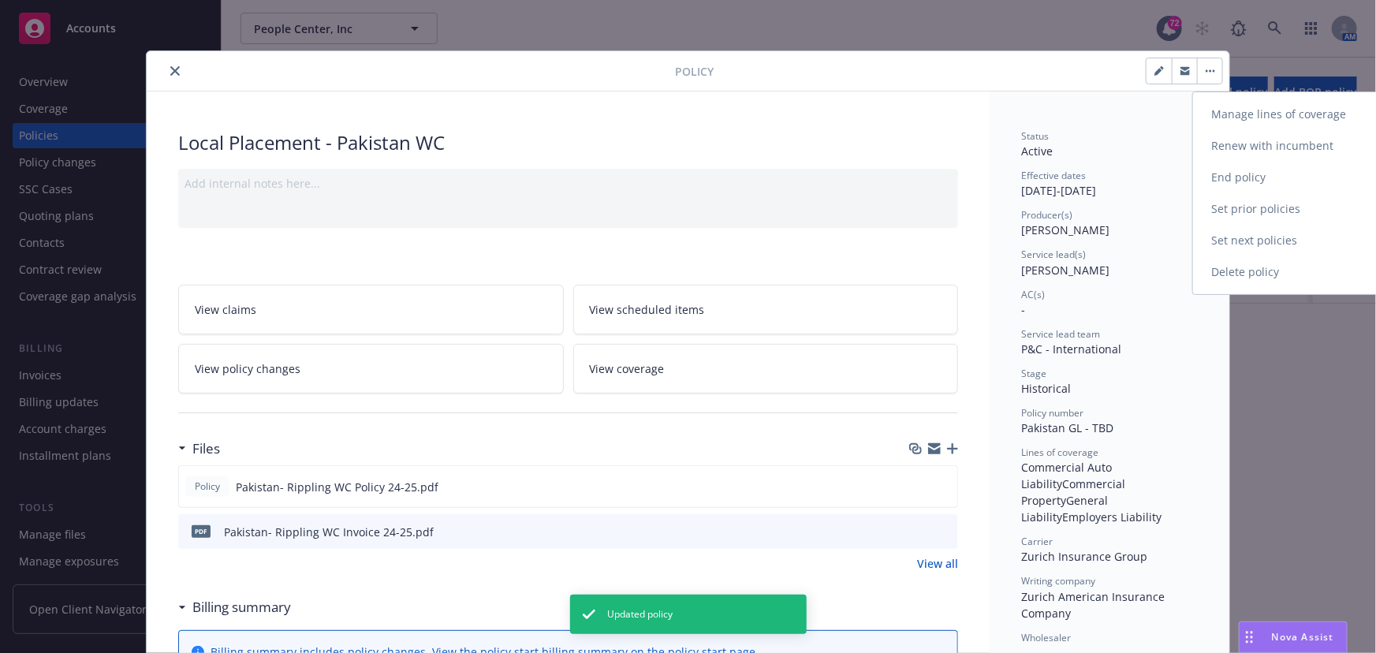
click at [1228, 105] on link "Manage lines of coverage" at bounding box center [1285, 115] width 185 height 32
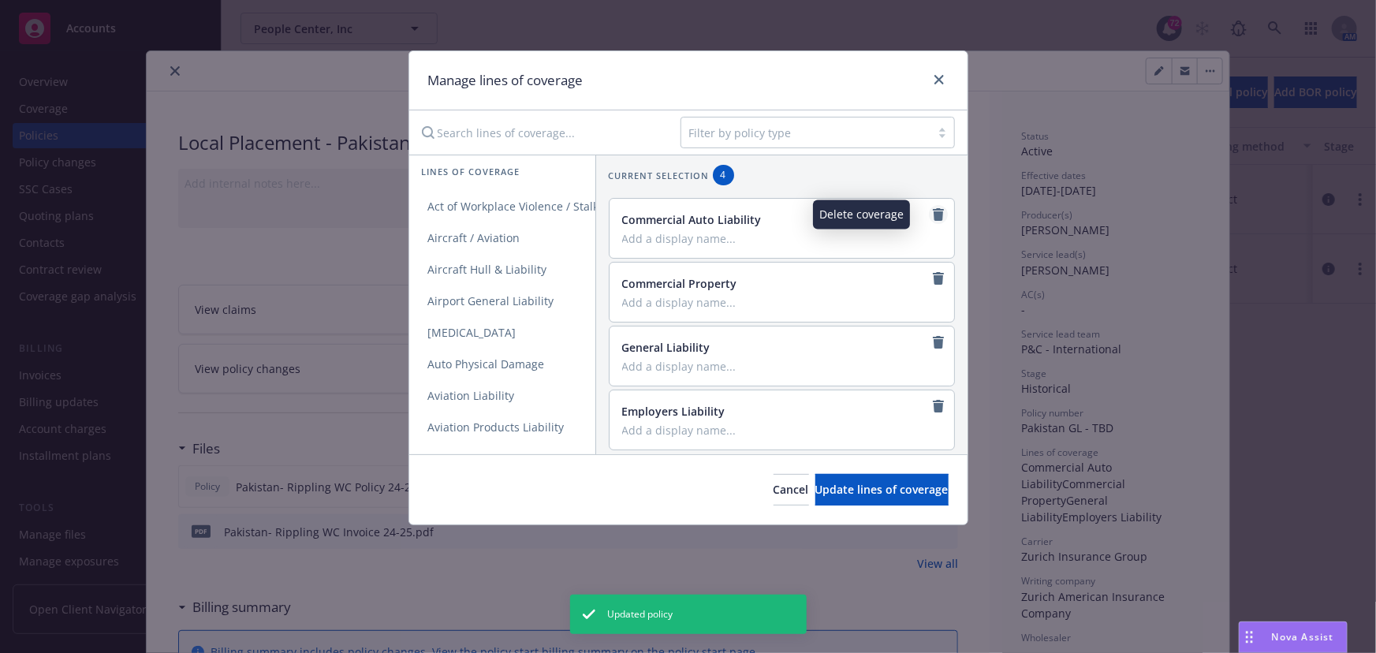
click at [932, 214] on icon "remove" at bounding box center [938, 214] width 13 height 13
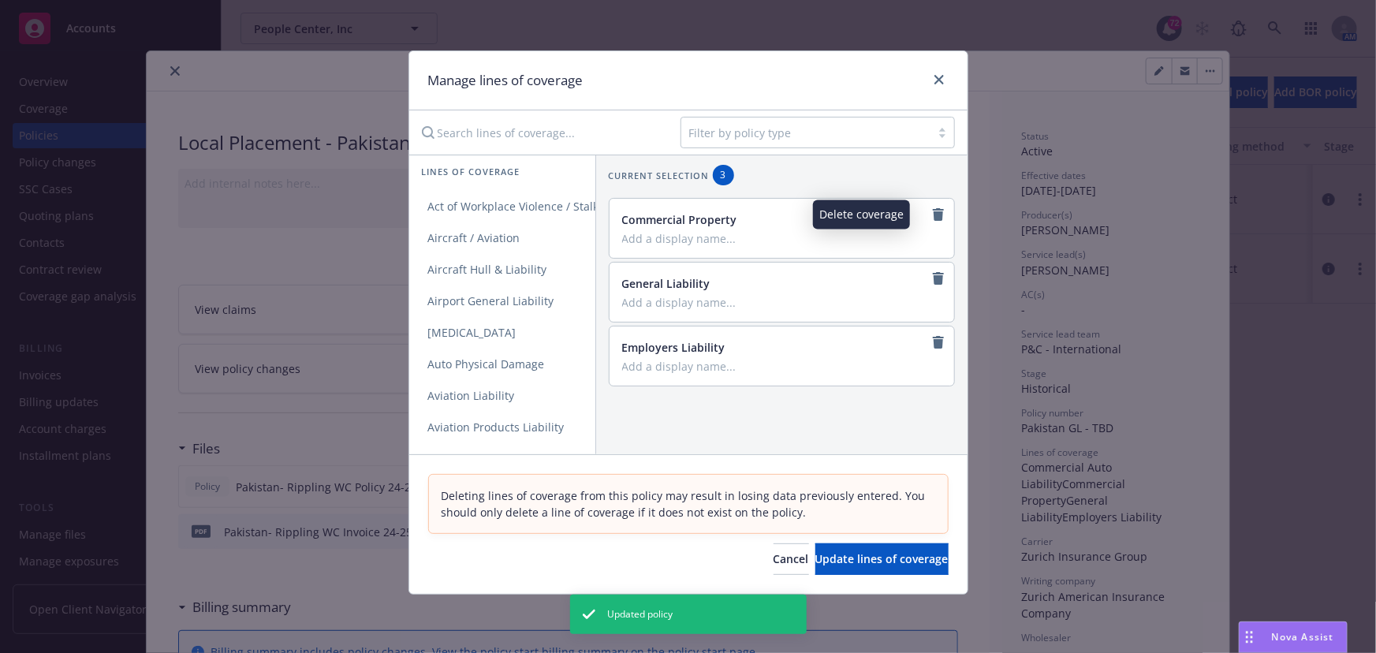
click at [932, 214] on icon "remove" at bounding box center [938, 214] width 13 height 13
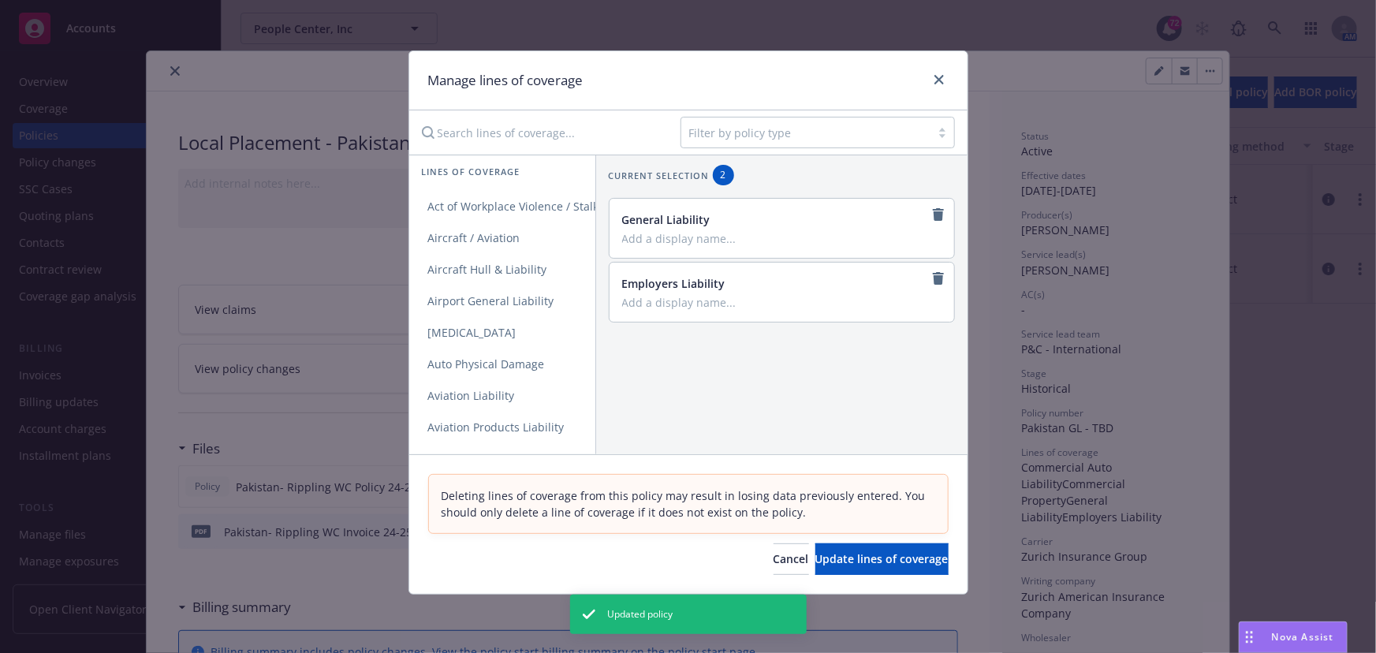
click at [932, 214] on icon "remove" at bounding box center [938, 214] width 13 height 13
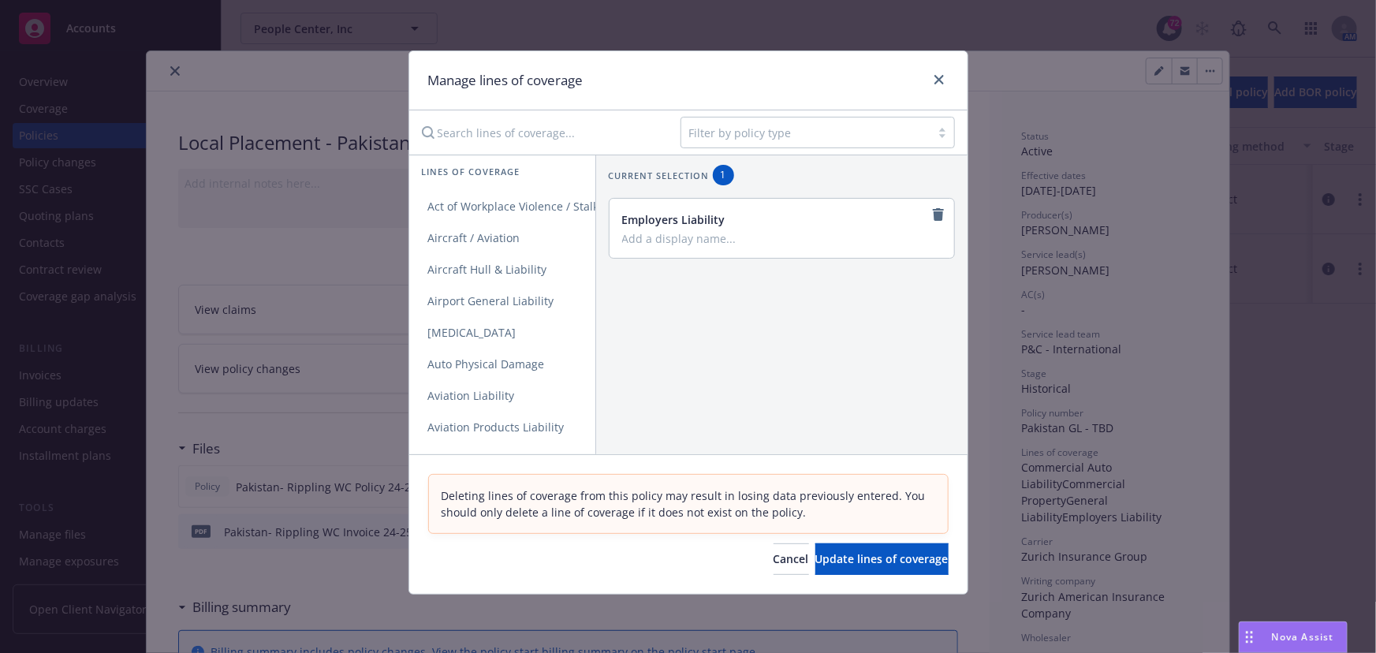
click at [713, 137] on div at bounding box center [805, 132] width 233 height 19
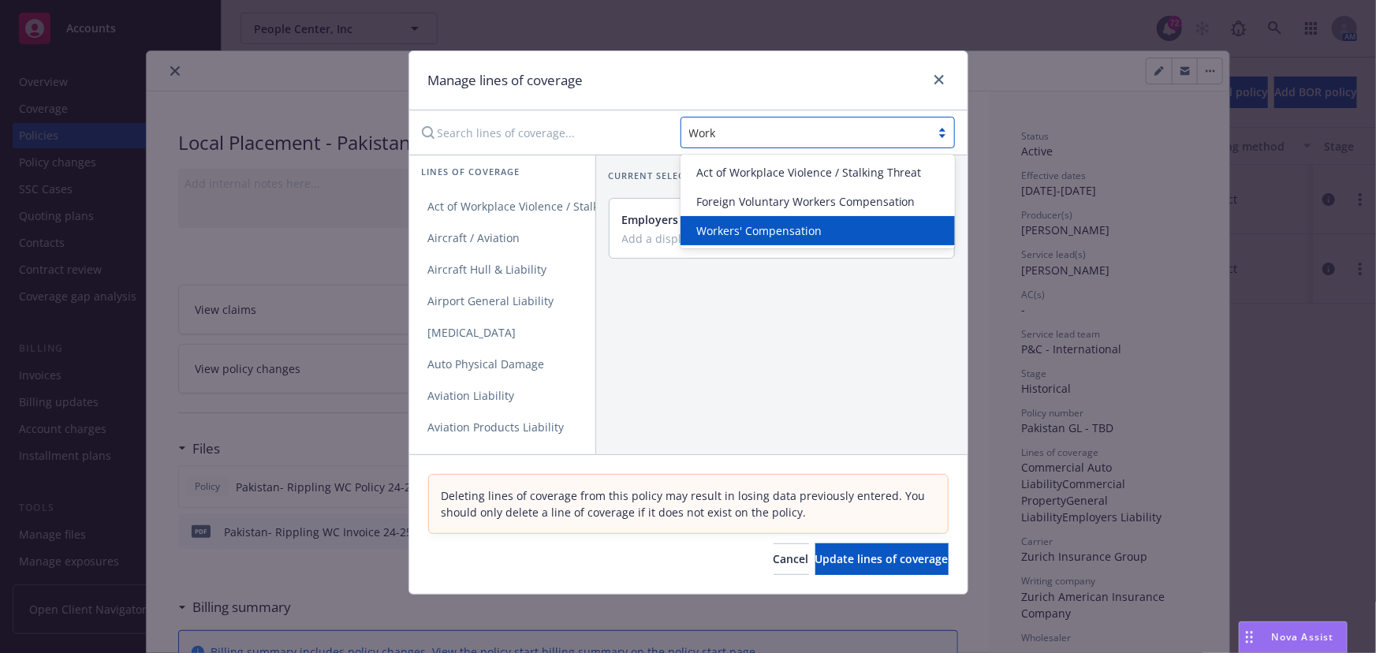
click at [740, 220] on div "Workers' Compensation" at bounding box center [817, 230] width 274 height 29
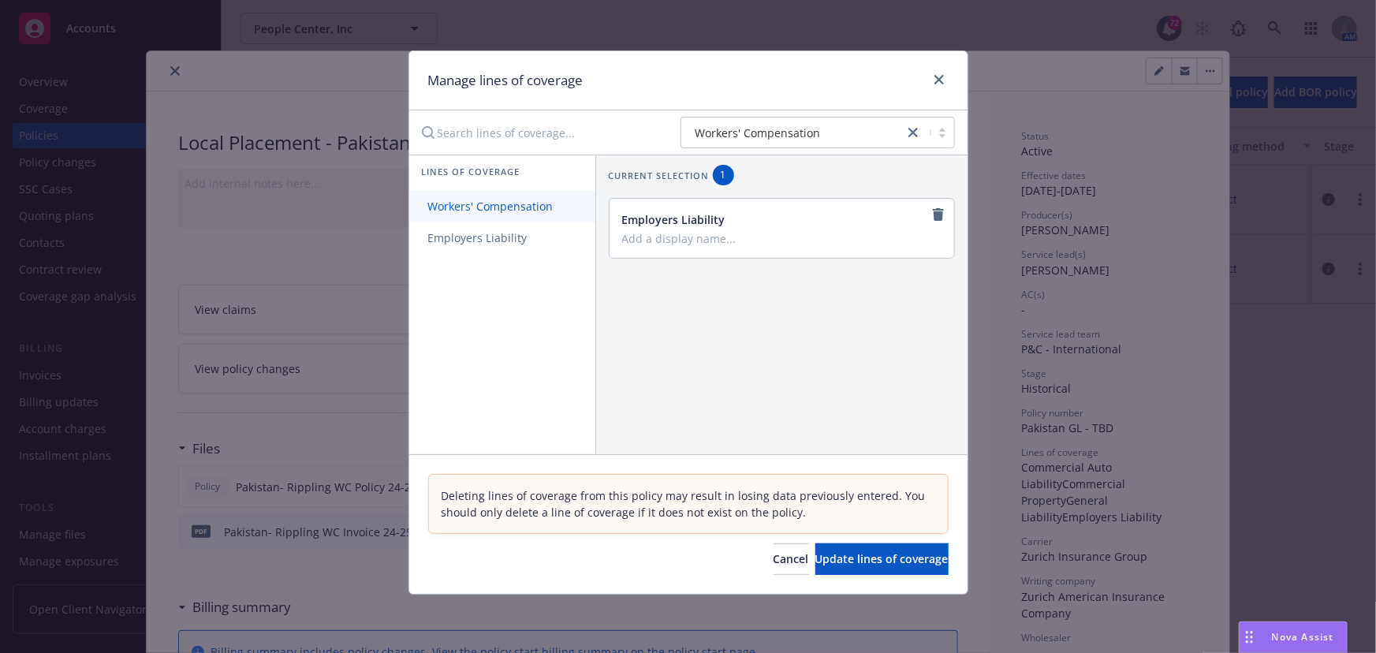
click at [469, 210] on span "Workers' Compensation" at bounding box center [490, 206] width 163 height 15
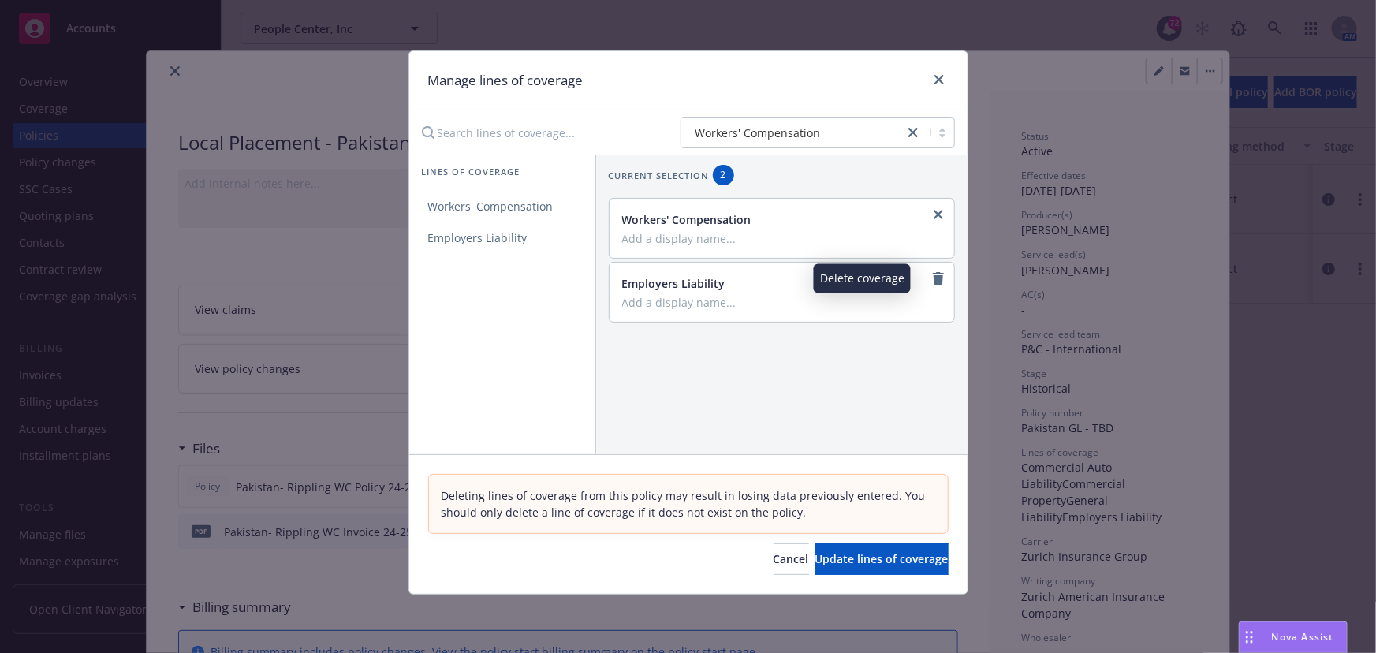
drag, startPoint x: 930, startPoint y: 271, endPoint x: 926, endPoint y: 281, distance: 10.7
click at [932, 272] on icon "remove" at bounding box center [938, 278] width 13 height 13
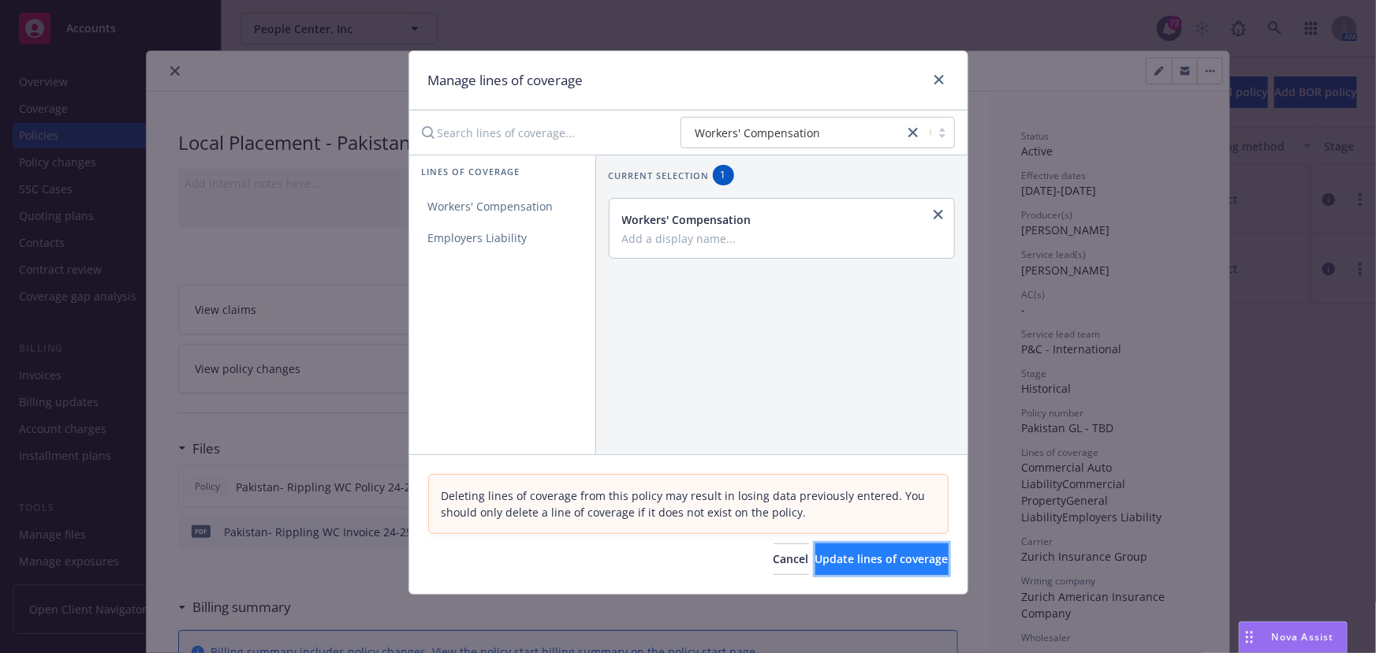
click at [879, 558] on span "Update lines of coverage" at bounding box center [881, 558] width 133 height 15
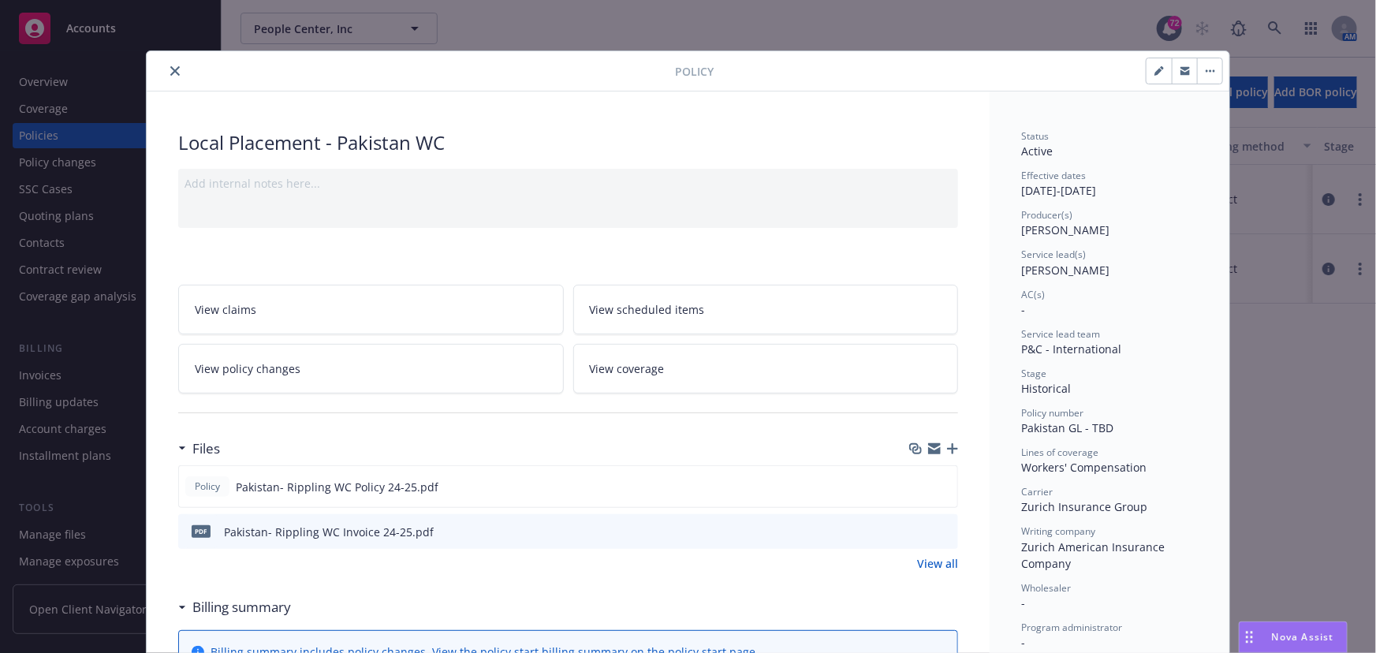
click at [945, 82] on div at bounding box center [968, 71] width 509 height 27
click at [170, 71] on icon "close" at bounding box center [174, 70] width 9 height 9
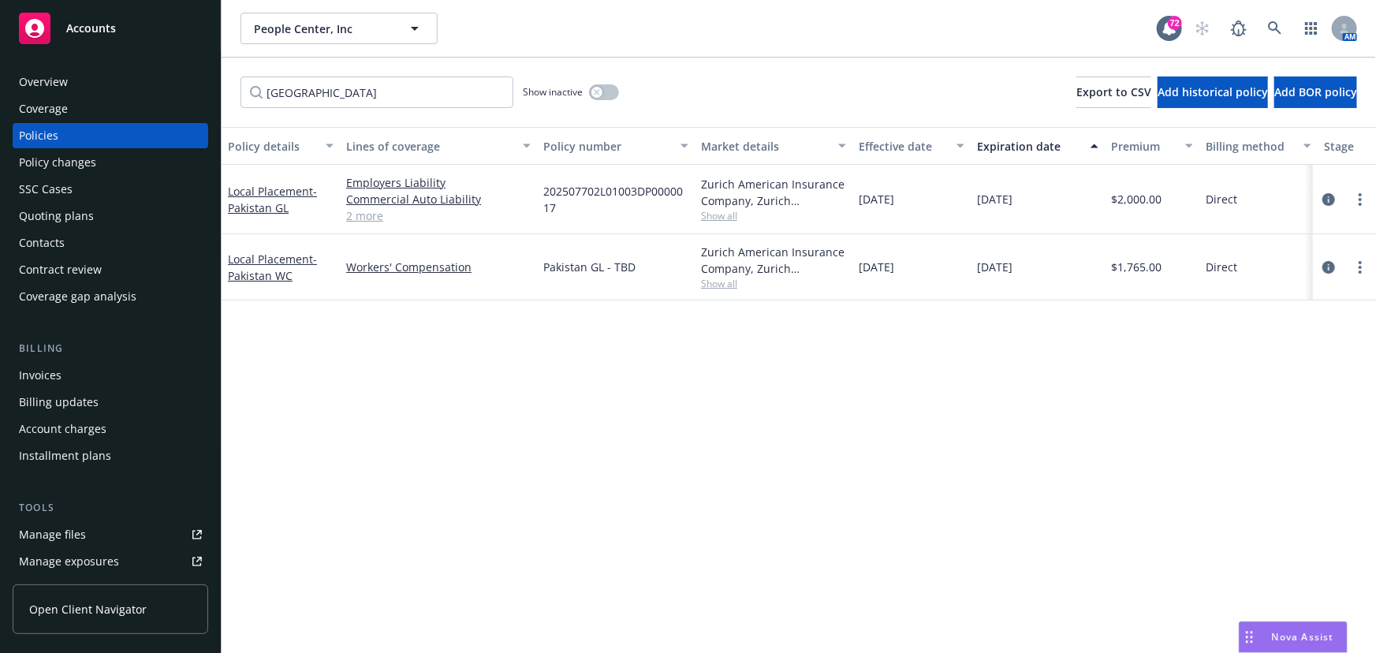
click at [168, 71] on div "Overview" at bounding box center [110, 81] width 183 height 25
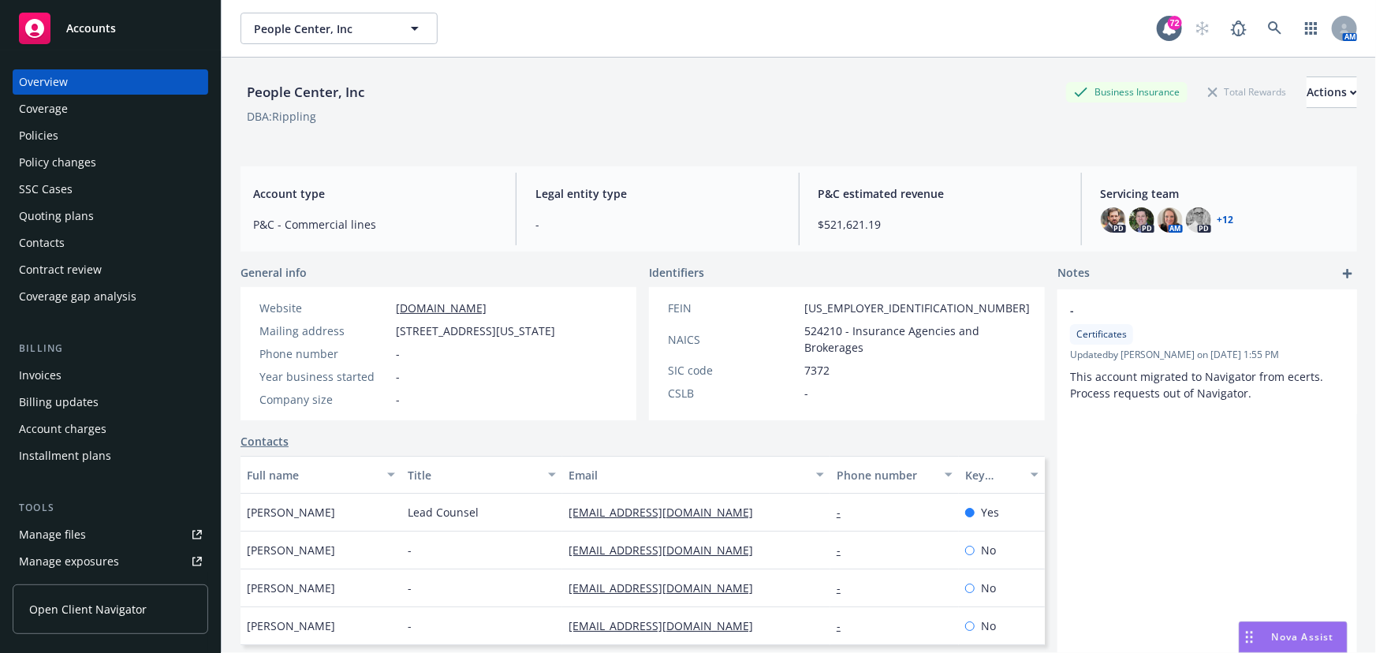
click at [69, 132] on div "Policies" at bounding box center [110, 135] width 183 height 25
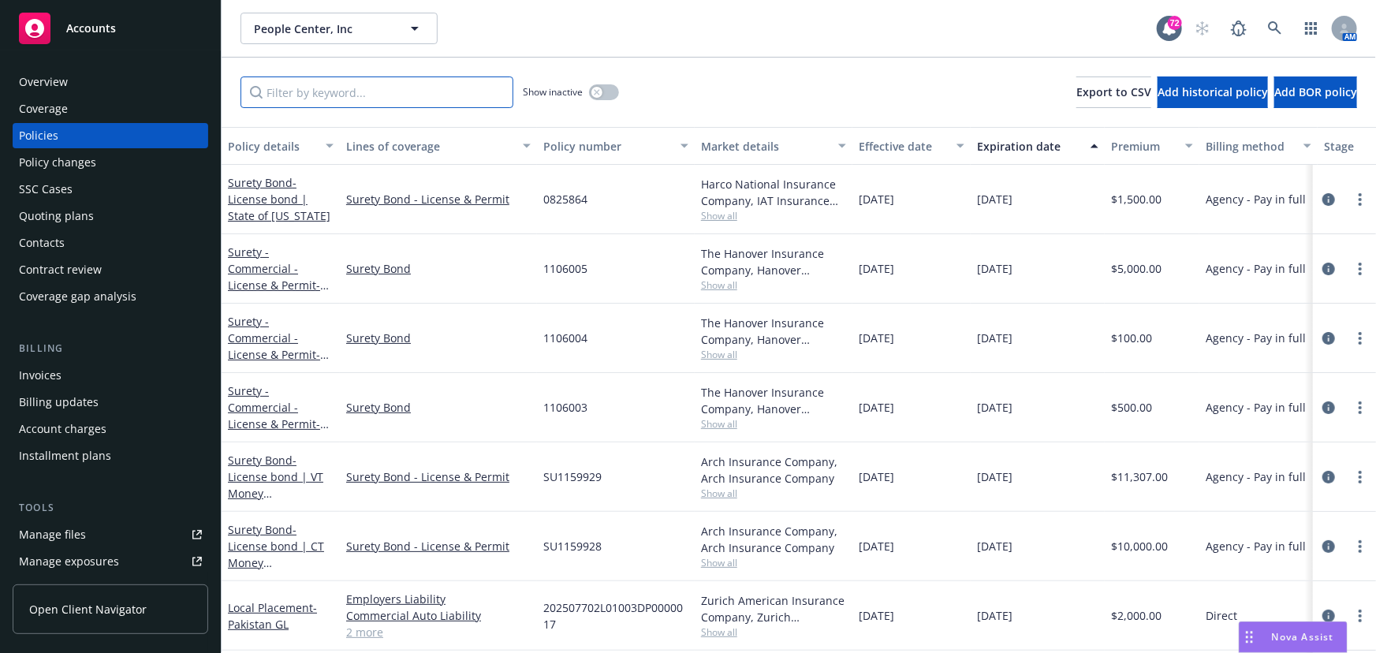
drag, startPoint x: 296, startPoint y: 89, endPoint x: 294, endPoint y: 76, distance: 12.8
click at [296, 89] on input "Filter by keyword..." at bounding box center [376, 92] width 273 height 32
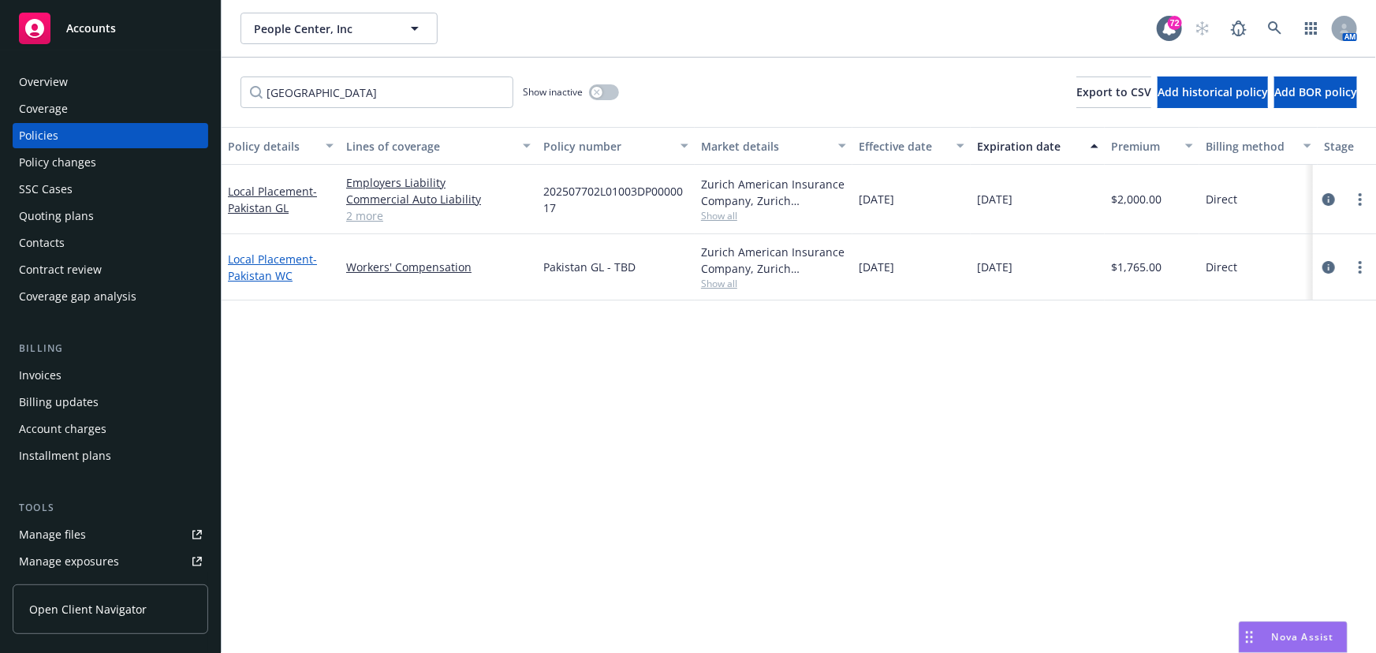
click at [260, 265] on link "Local Placement - [GEOGRAPHIC_DATA] WC" at bounding box center [272, 268] width 89 height 32
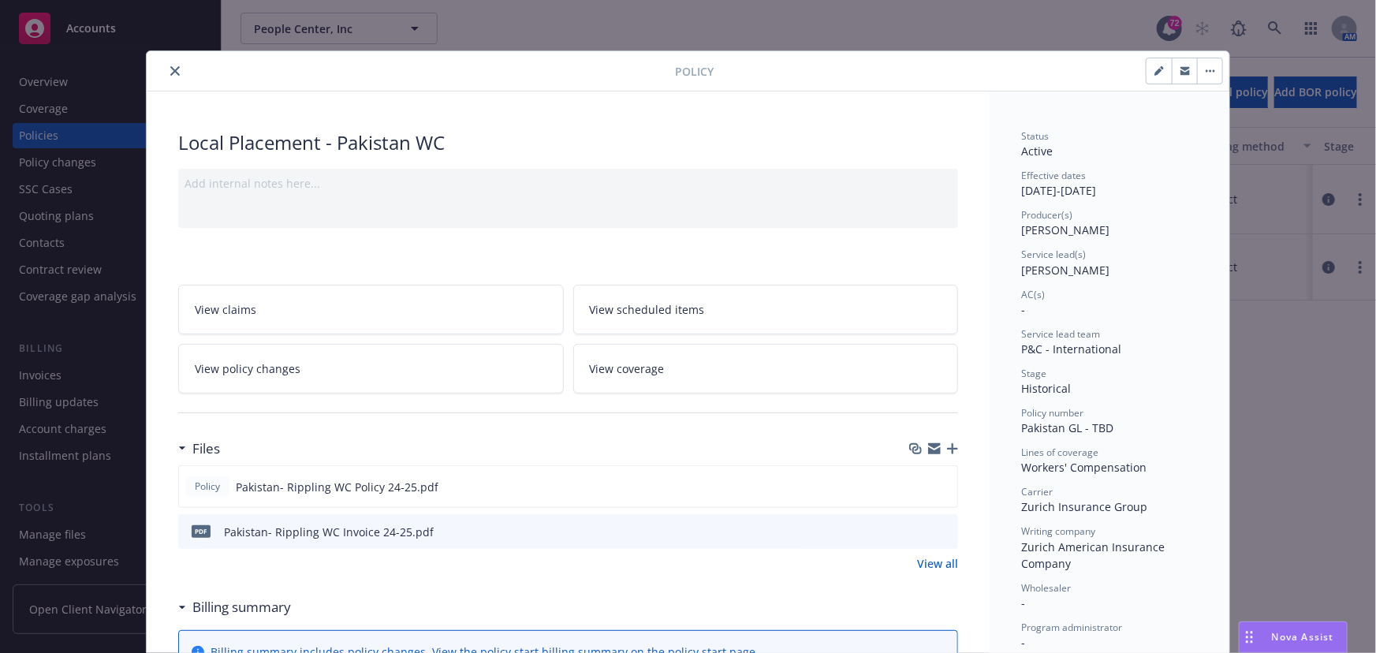
scroll to position [47, 0]
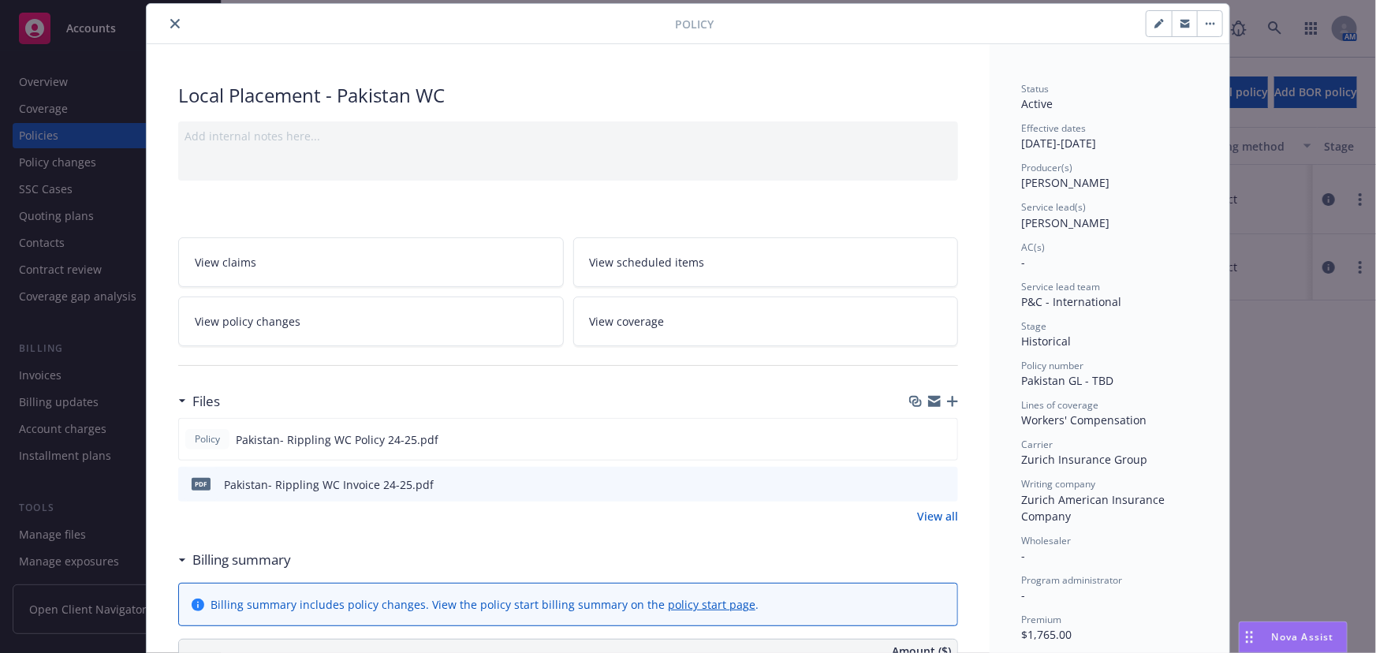
click at [1157, 24] on icon "button" at bounding box center [1158, 23] width 9 height 9
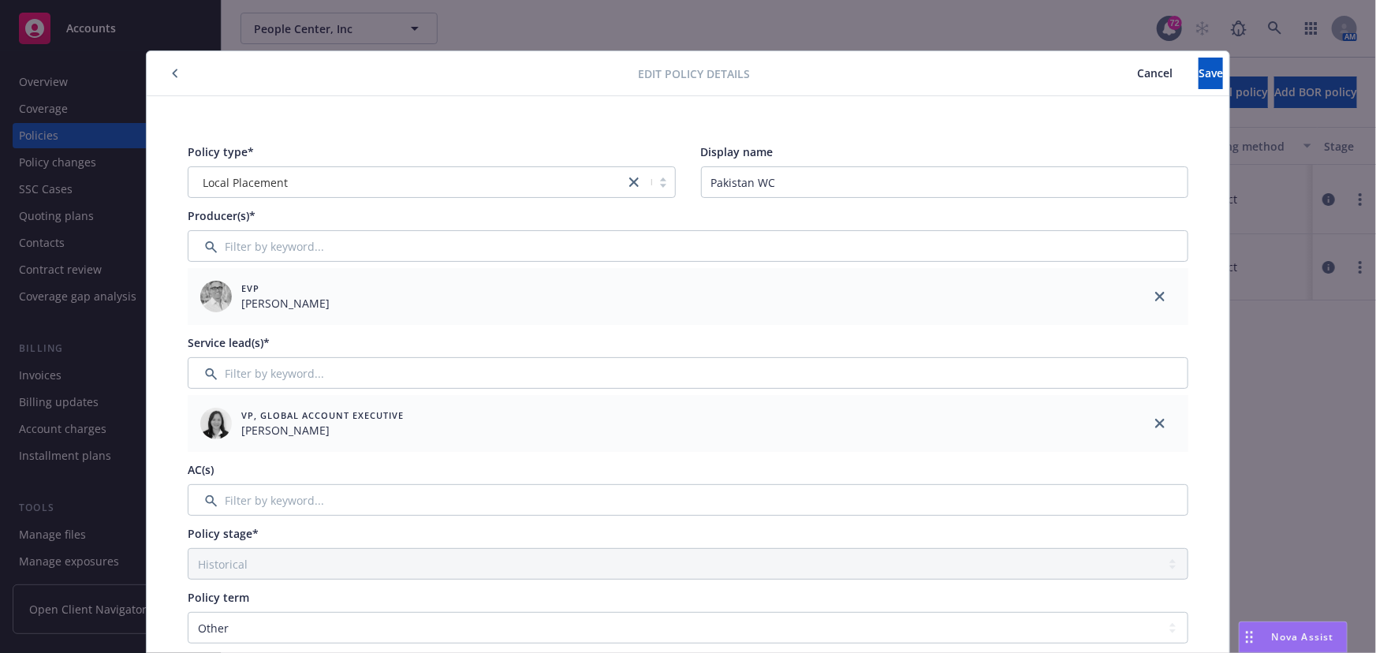
scroll to position [0, 0]
click at [1137, 78] on span "Cancel" at bounding box center [1154, 72] width 35 height 15
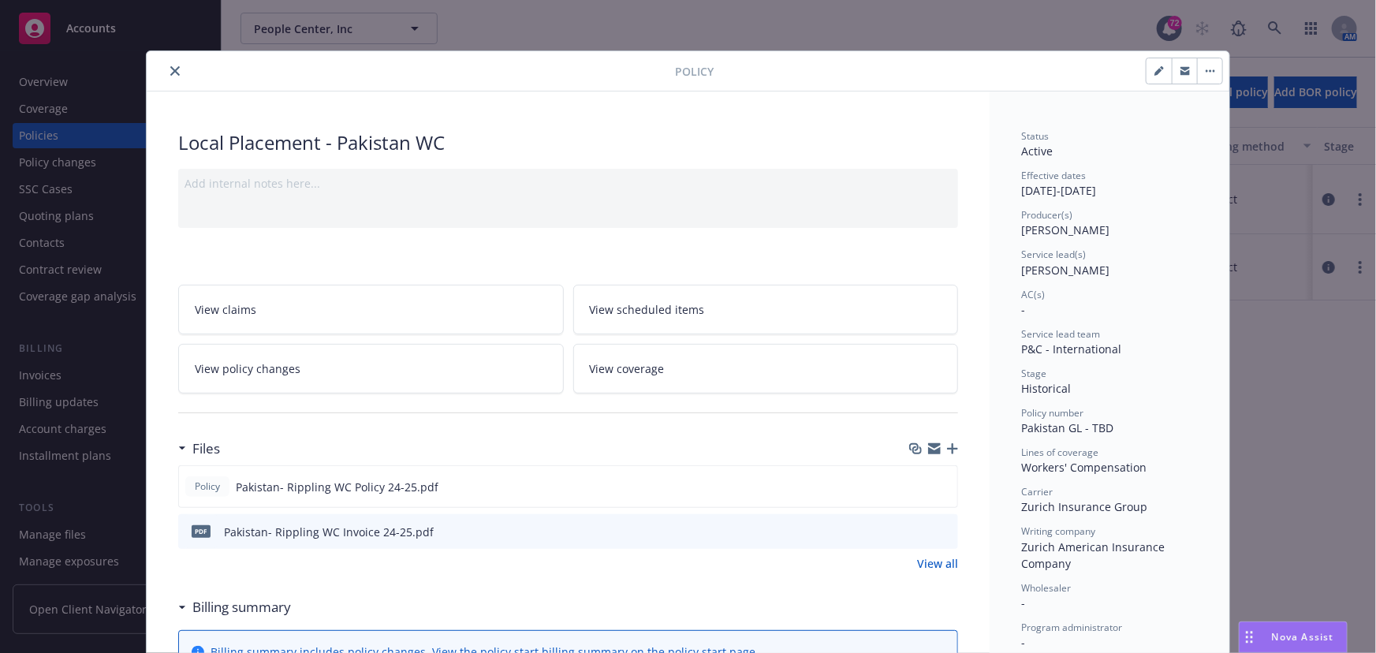
click at [1206, 71] on icon "button" at bounding box center [1210, 70] width 9 height 3
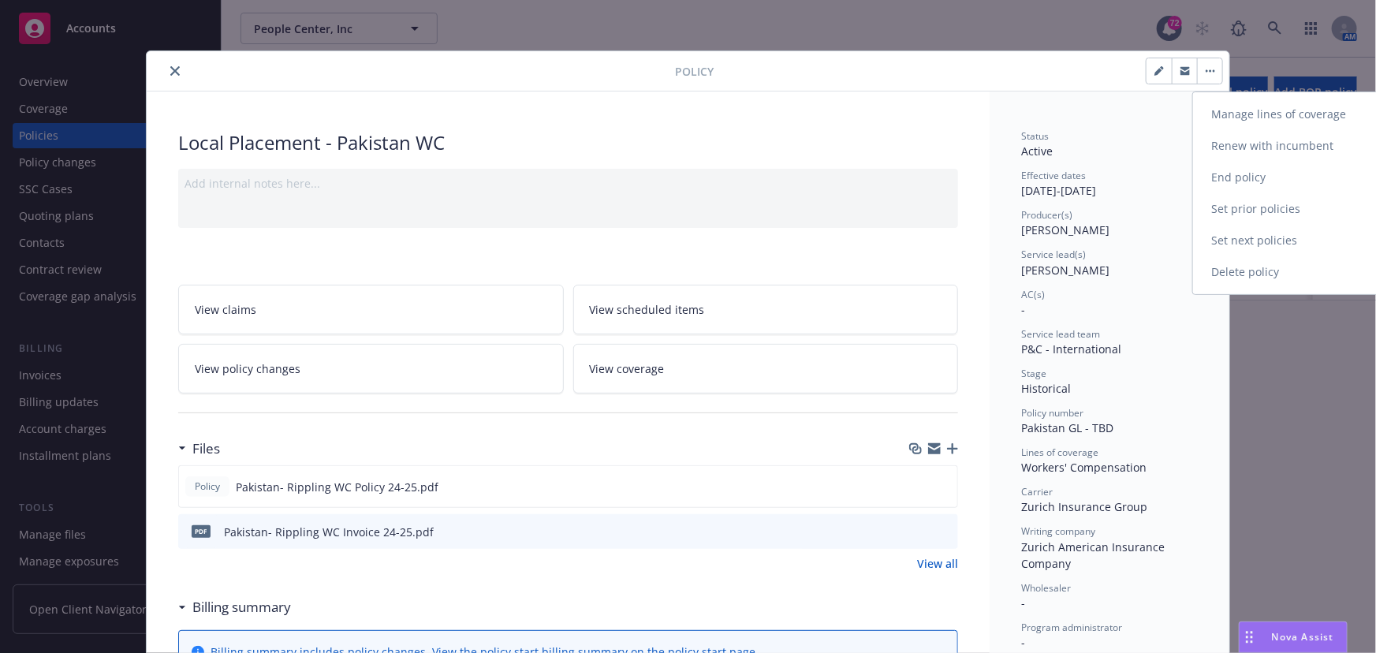
click at [1239, 117] on link "Manage lines of coverage" at bounding box center [1285, 115] width 185 height 32
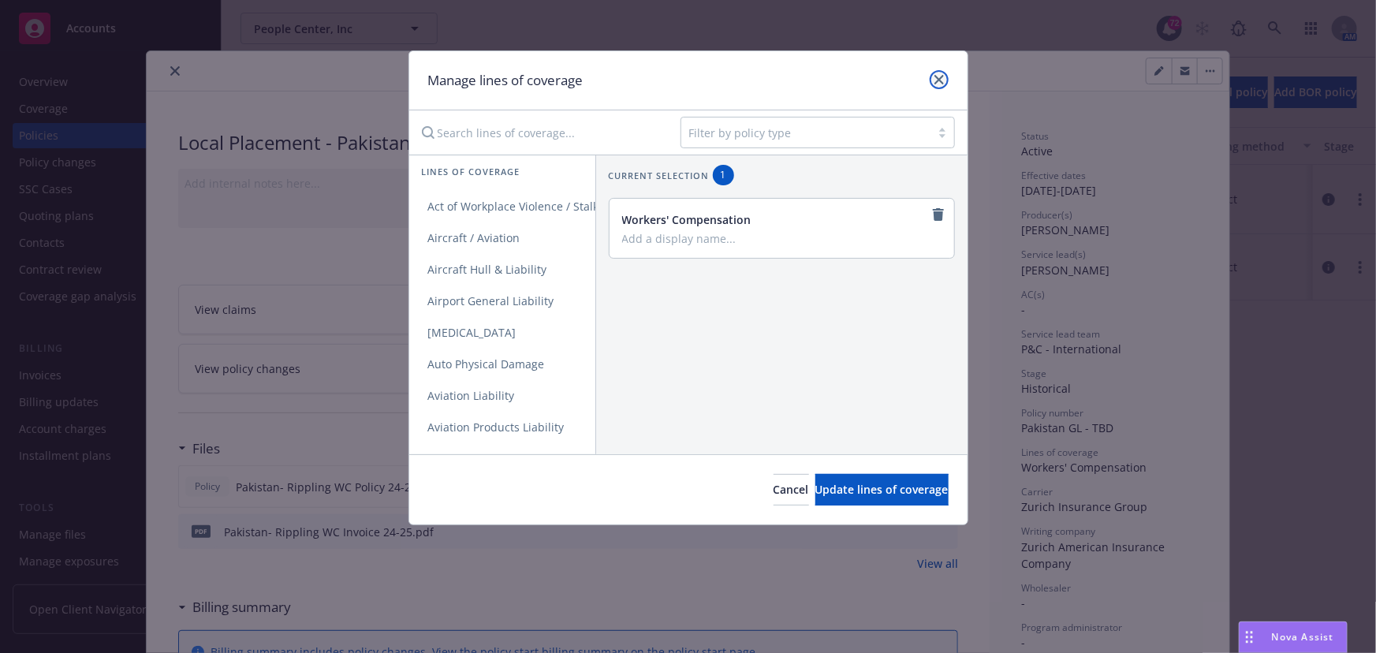
click at [945, 76] on link "close" at bounding box center [939, 79] width 19 height 19
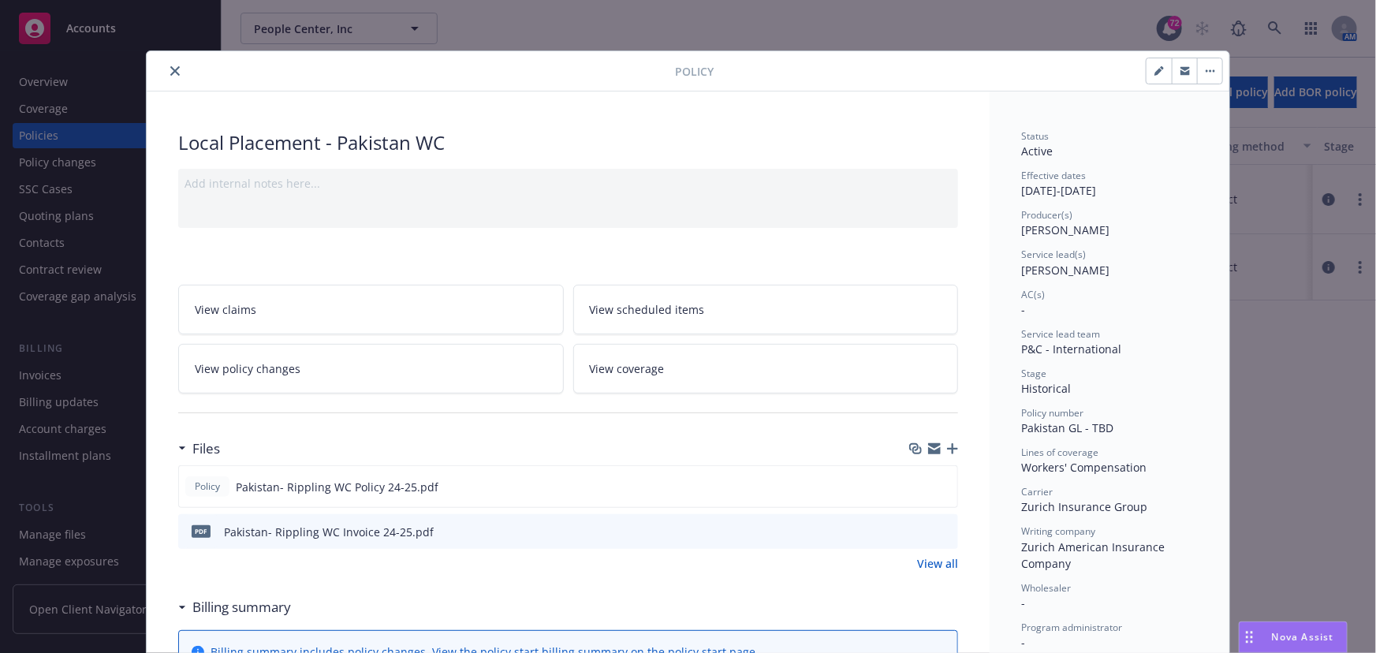
click at [170, 71] on icon "close" at bounding box center [174, 70] width 9 height 9
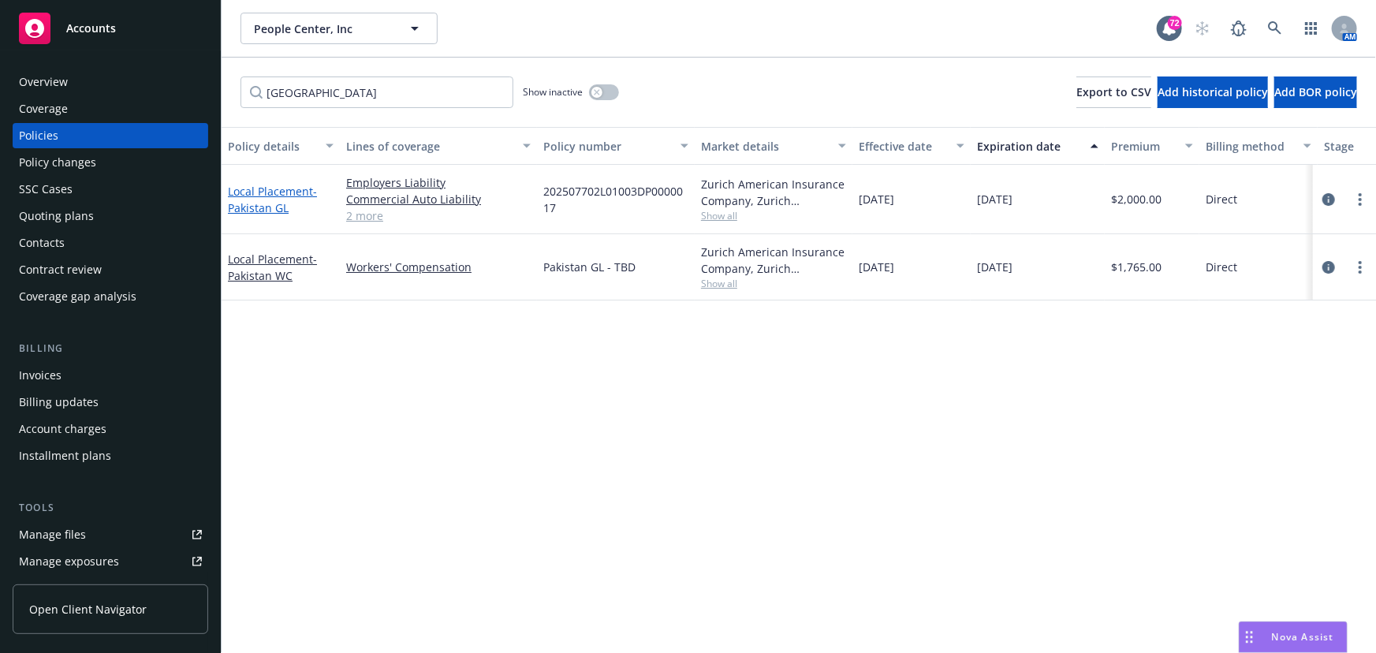
click at [270, 196] on link "Local Placement - [GEOGRAPHIC_DATA] GL" at bounding box center [272, 200] width 89 height 32
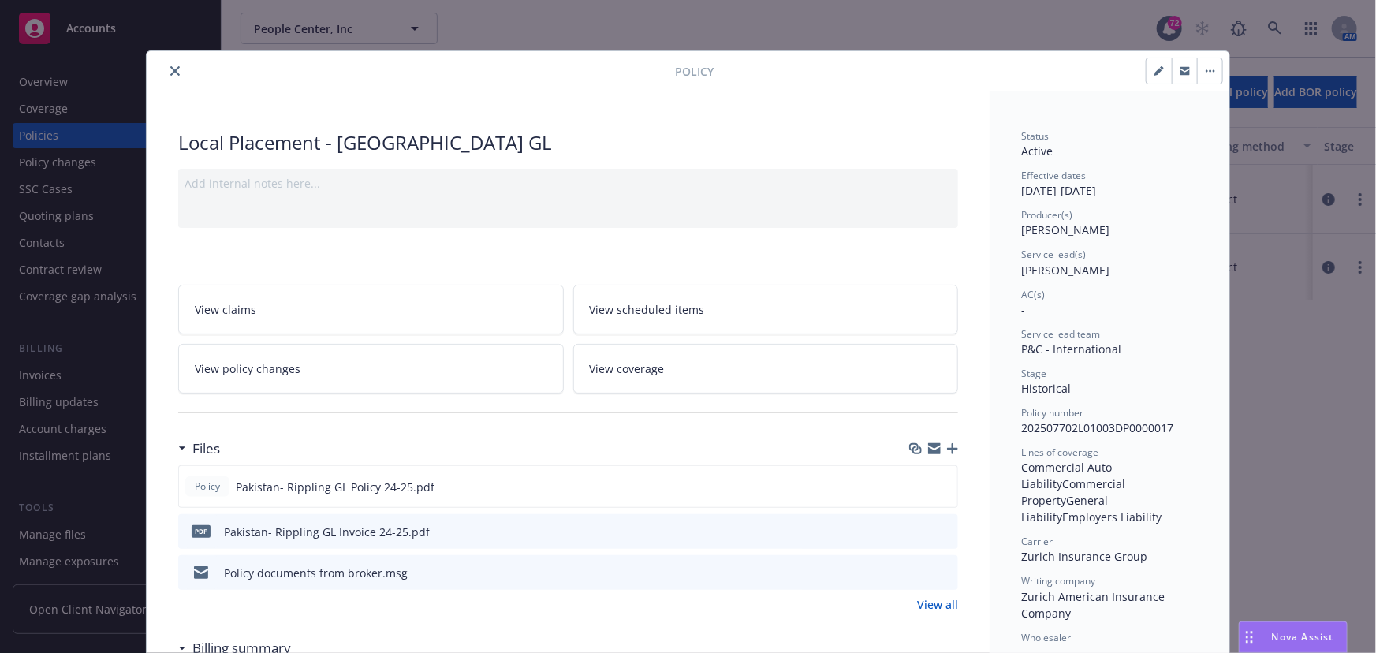
scroll to position [47, 0]
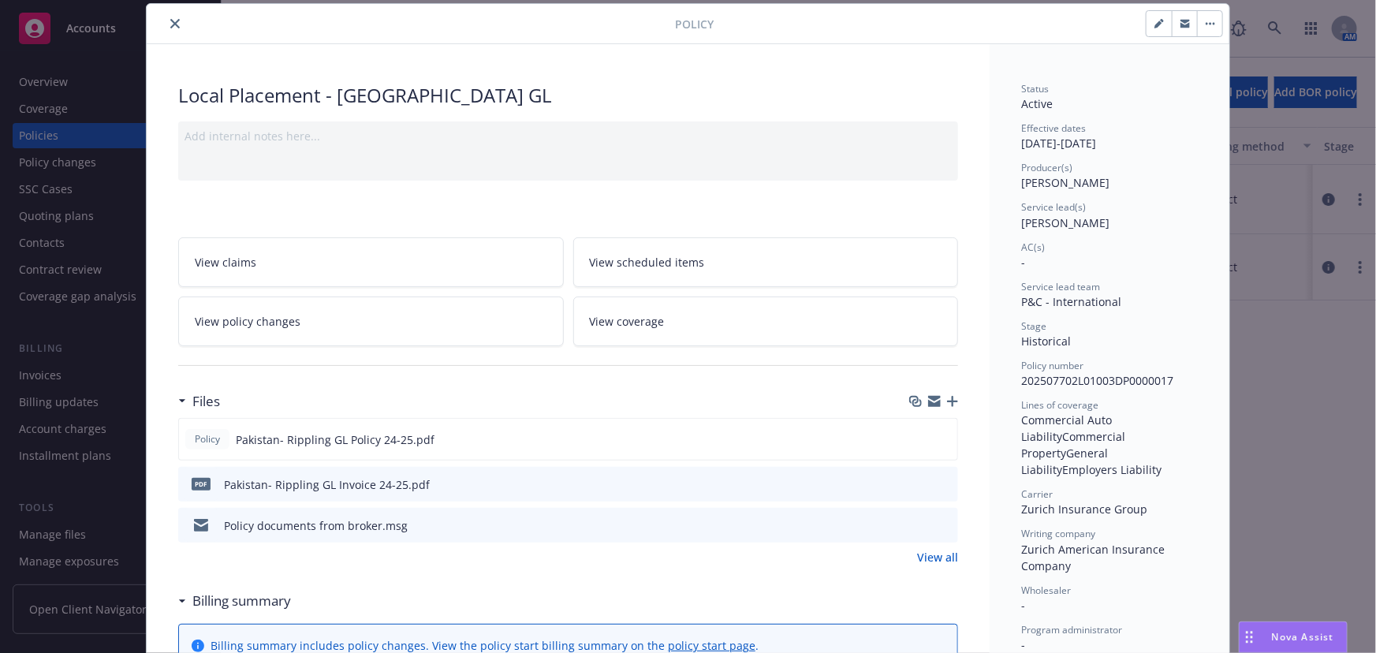
click at [1154, 23] on icon "button" at bounding box center [1158, 25] width 8 height 8
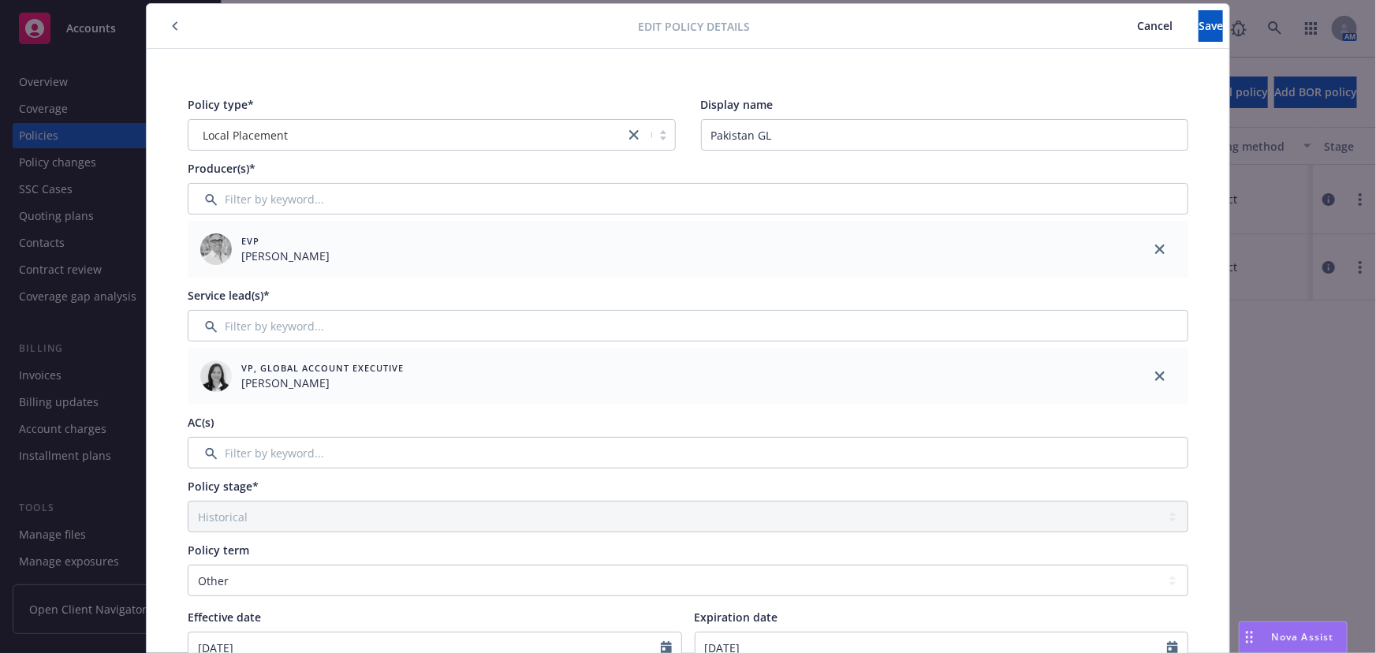
click at [1137, 28] on span "Cancel" at bounding box center [1154, 25] width 35 height 15
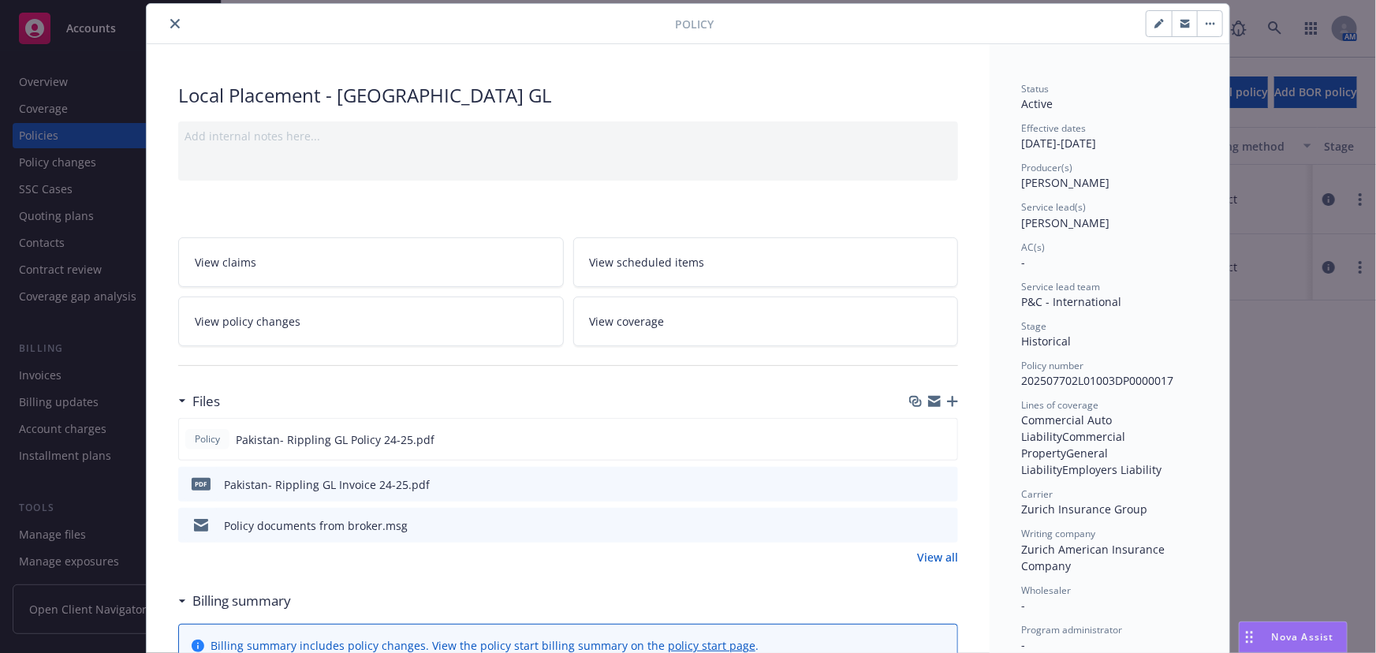
click at [1206, 26] on button "button" at bounding box center [1209, 23] width 25 height 25
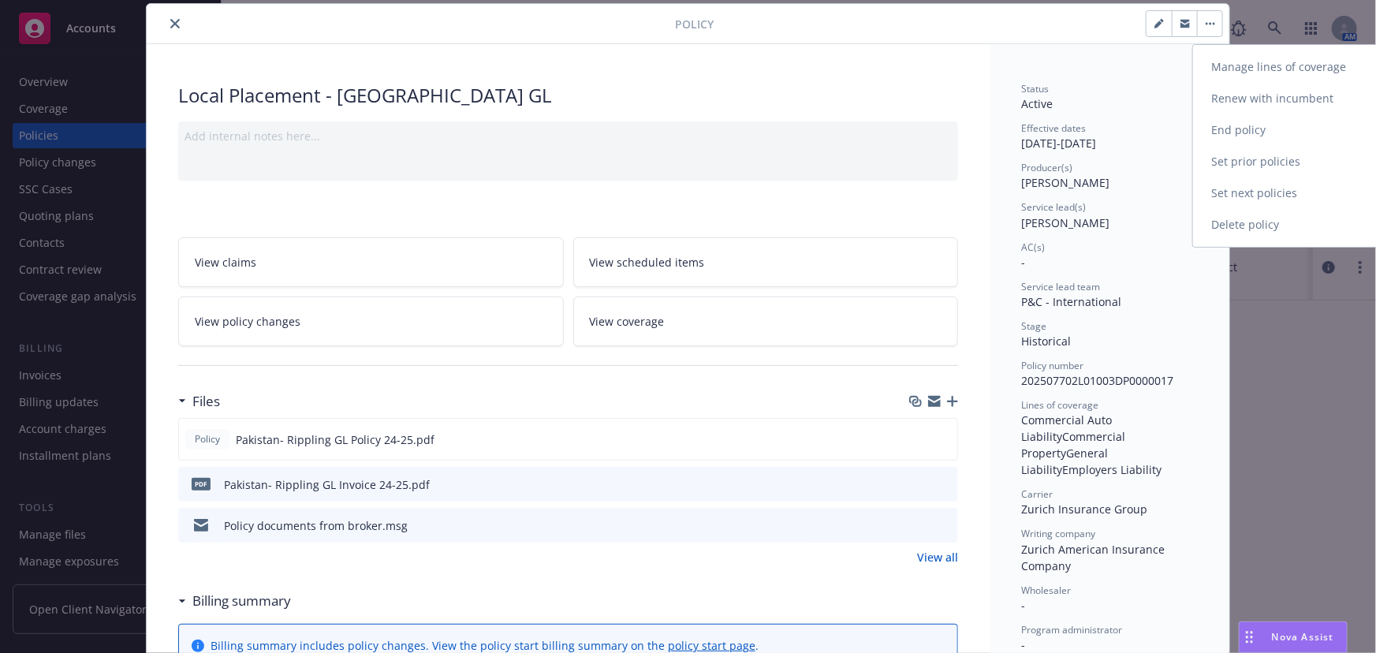
click at [1220, 55] on link "Manage lines of coverage" at bounding box center [1285, 67] width 185 height 32
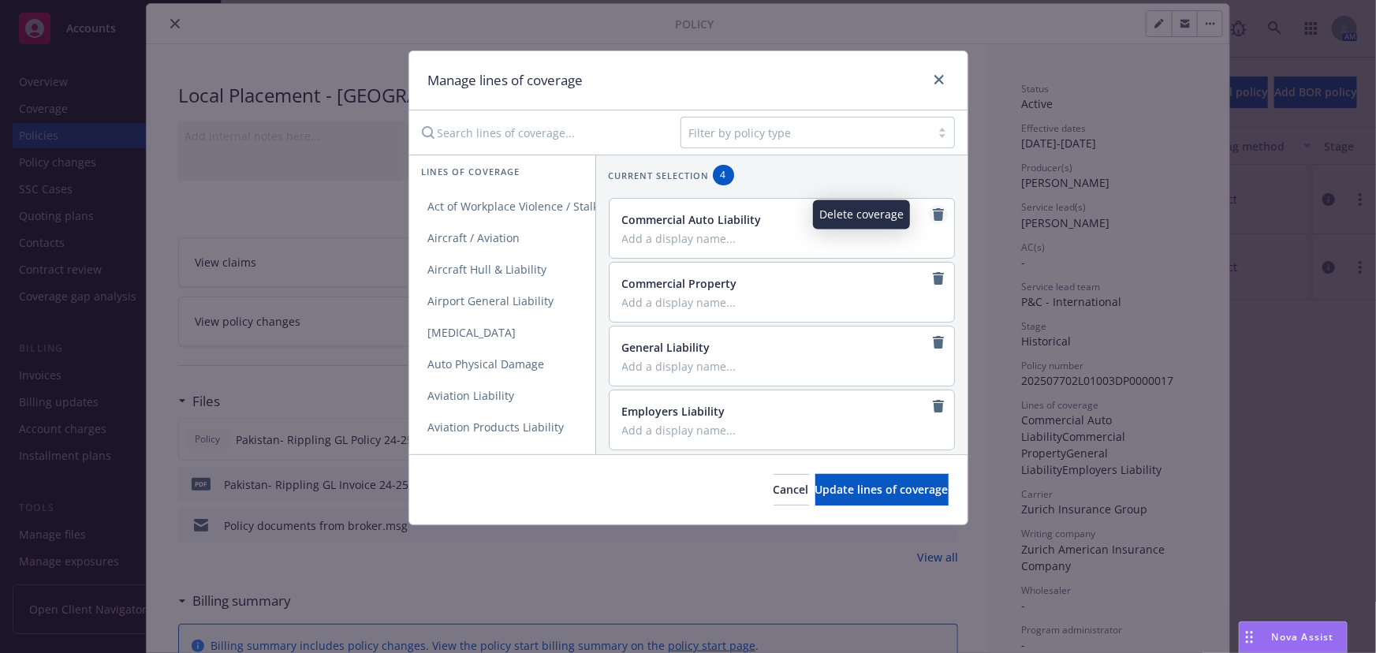
click at [933, 215] on icon "remove" at bounding box center [938, 214] width 11 height 13
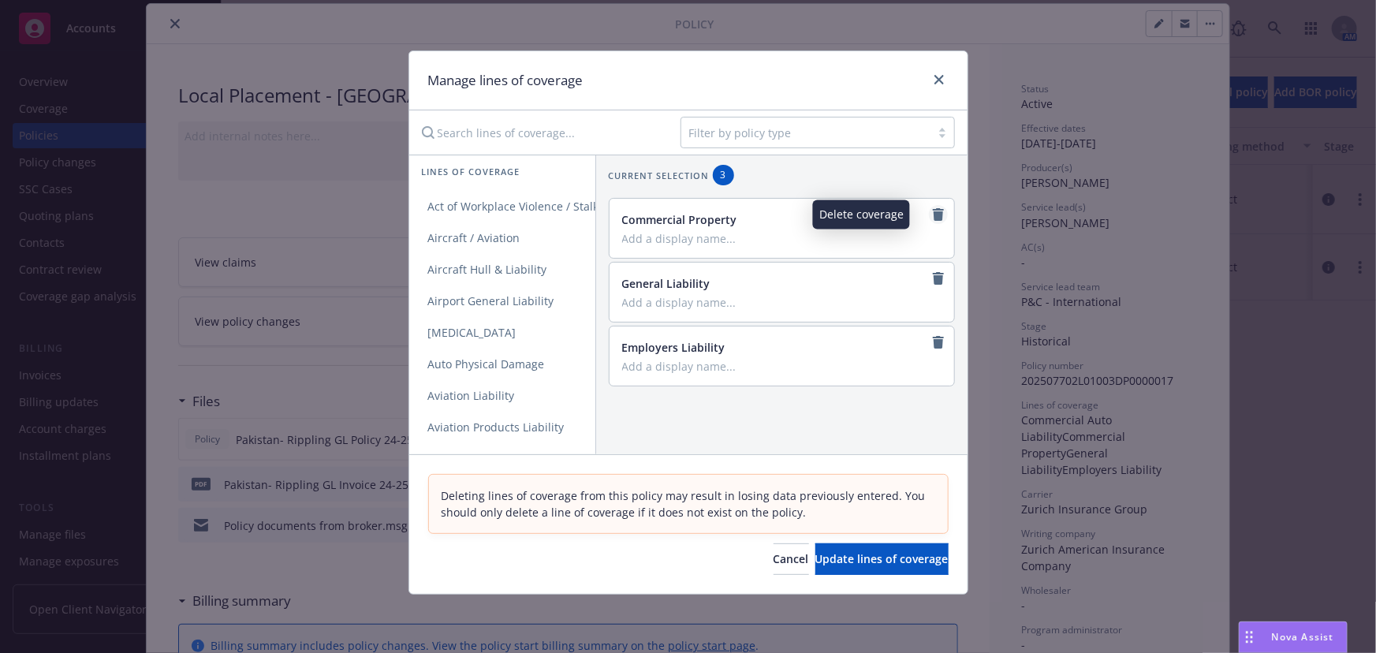
click at [933, 213] on icon "remove" at bounding box center [938, 214] width 11 height 13
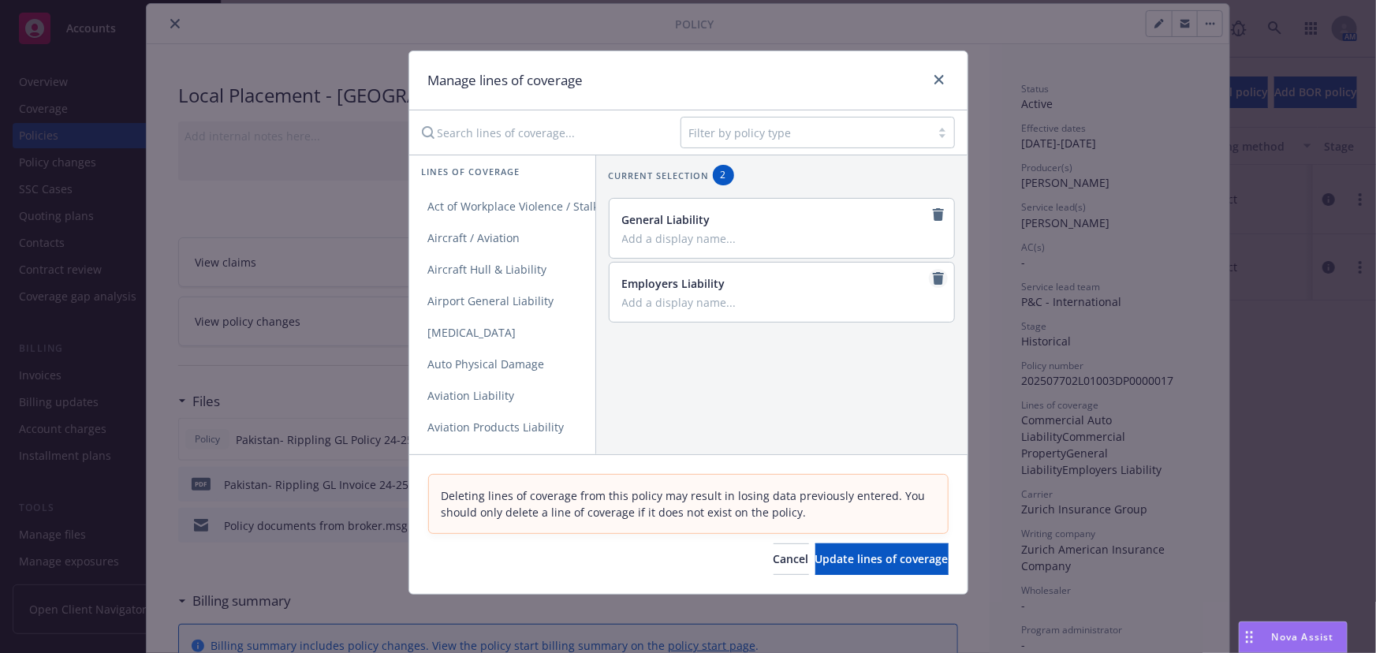
click at [933, 273] on icon "remove" at bounding box center [938, 278] width 11 height 13
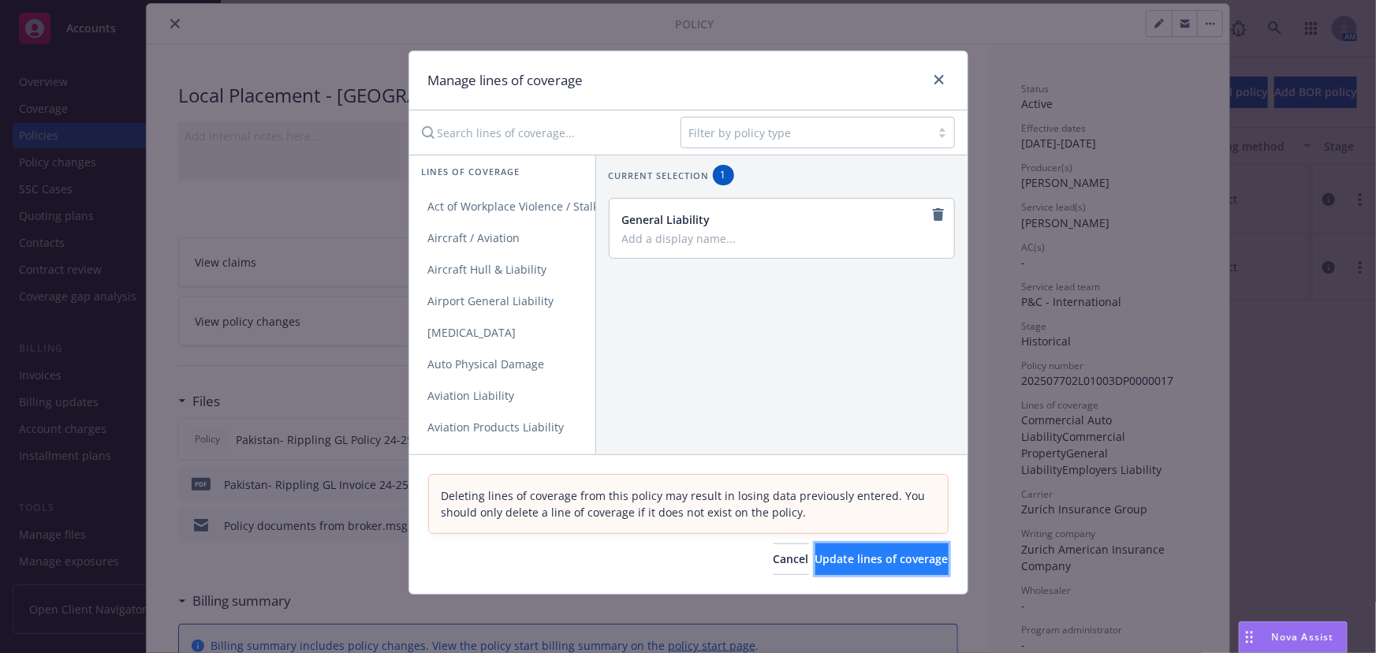
click at [868, 548] on button "Update lines of coverage" at bounding box center [881, 559] width 133 height 32
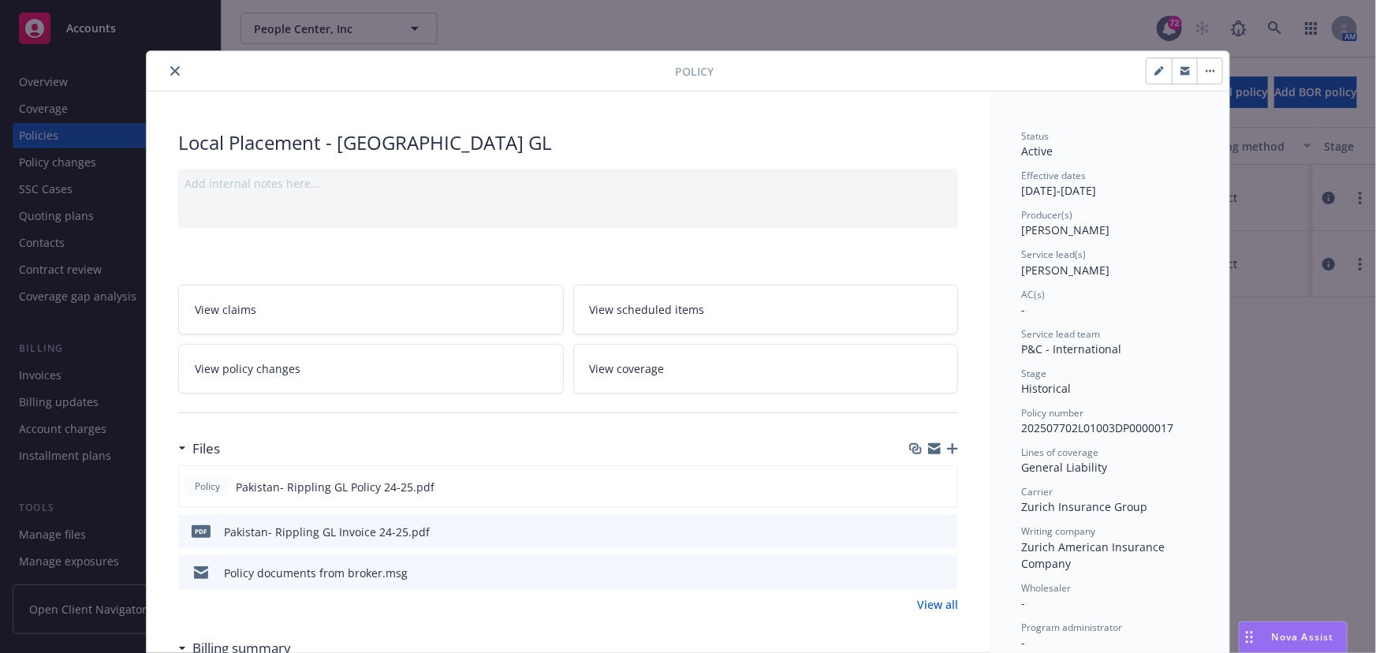
click at [952, 443] on icon "button" at bounding box center [952, 448] width 11 height 11
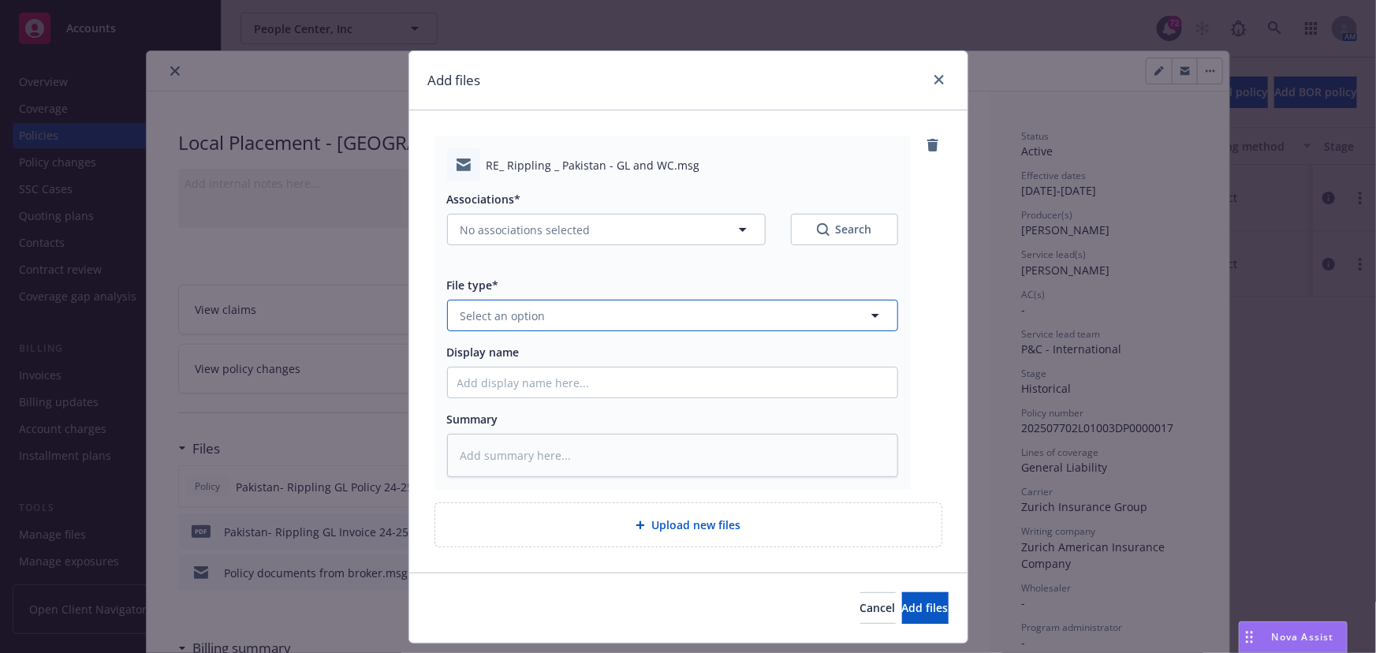
click at [489, 322] on span "Select an option" at bounding box center [502, 316] width 85 height 17
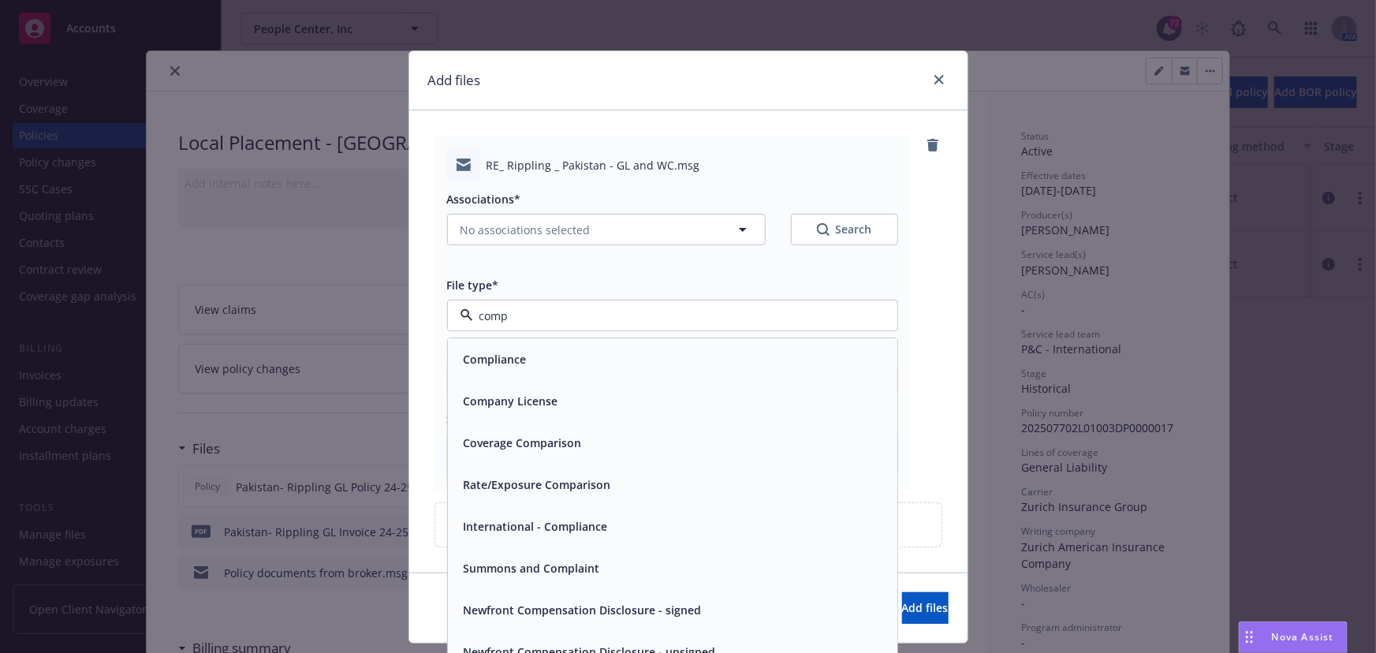
click at [519, 354] on span "Compliance" at bounding box center [495, 360] width 63 height 17
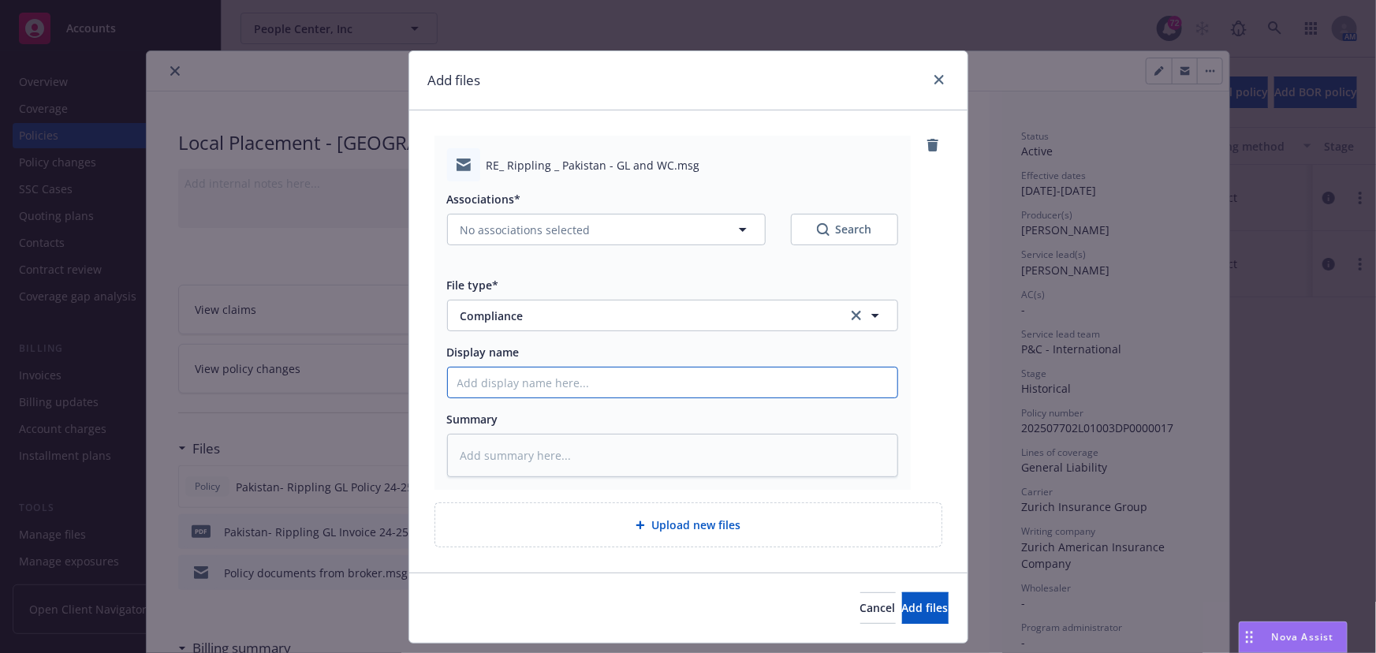
click at [503, 386] on input "Display name" at bounding box center [672, 382] width 449 height 30
click at [902, 607] on span "Add files" at bounding box center [925, 607] width 47 height 15
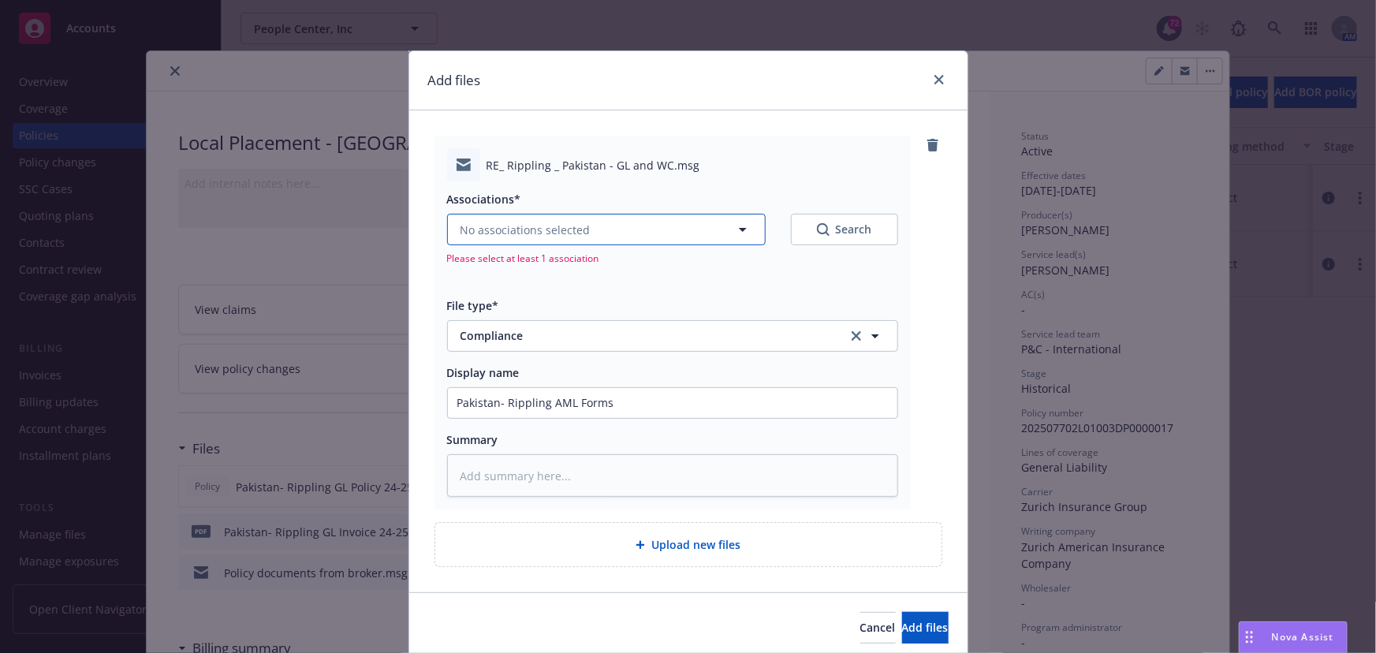
click at [606, 236] on button "No associations selected" at bounding box center [606, 230] width 319 height 32
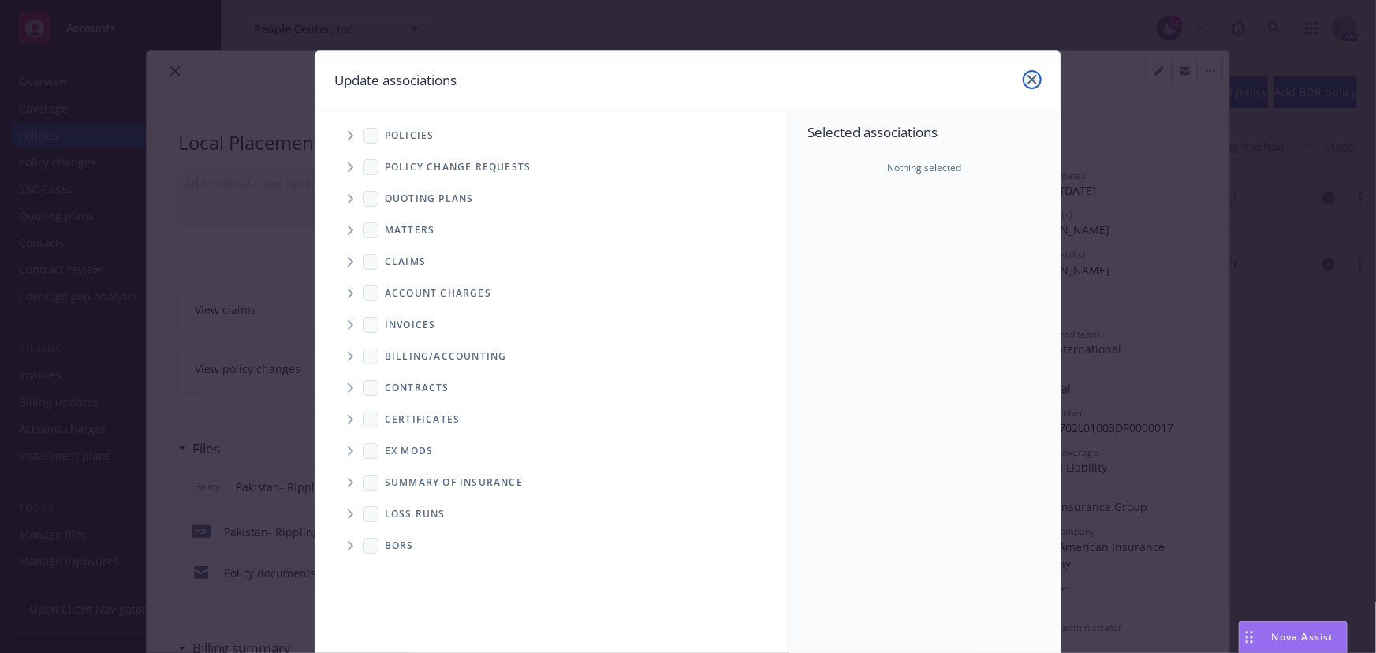
click at [1027, 81] on icon "close" at bounding box center [1031, 79] width 9 height 9
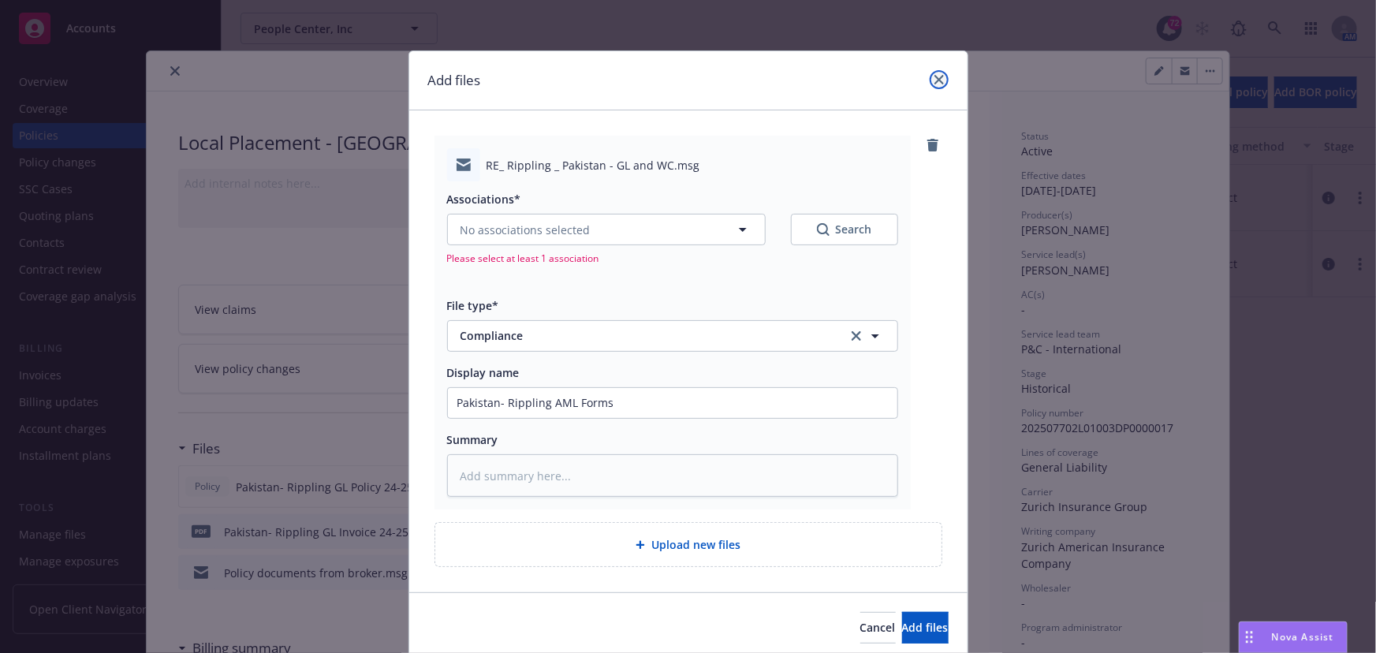
click at [935, 76] on icon "close" at bounding box center [938, 79] width 9 height 9
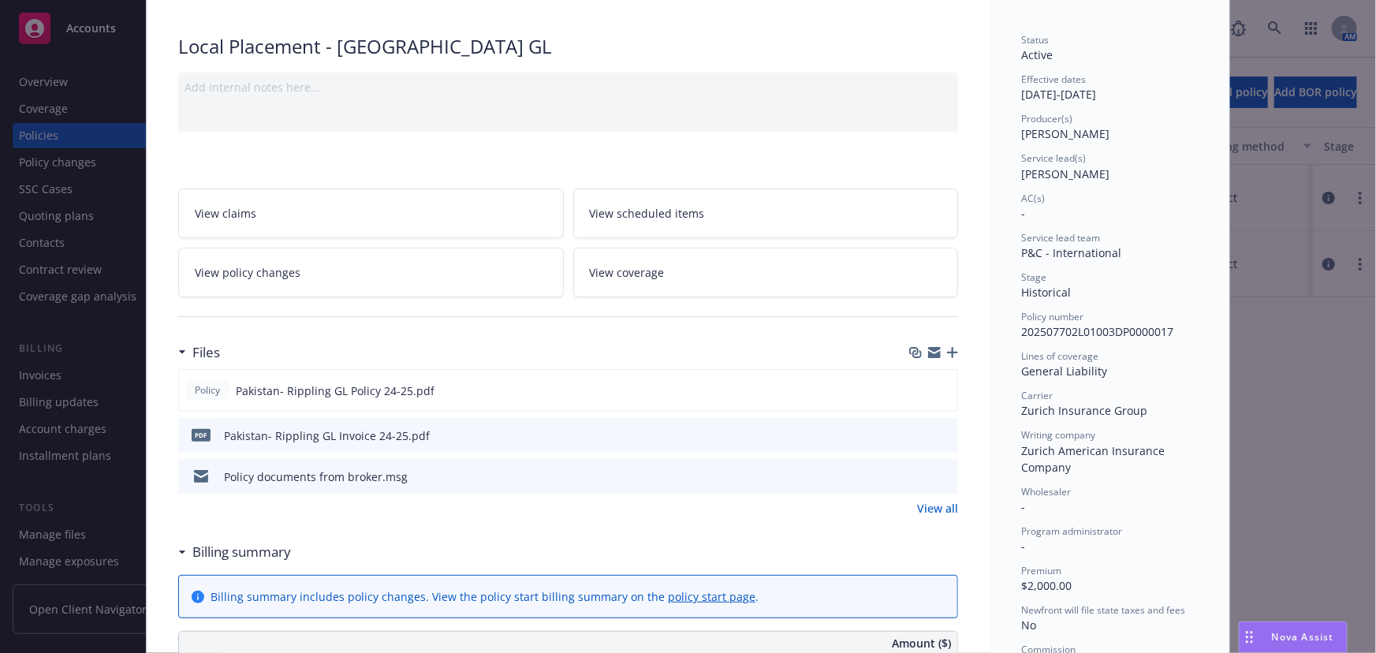
scroll to position [71, 0]
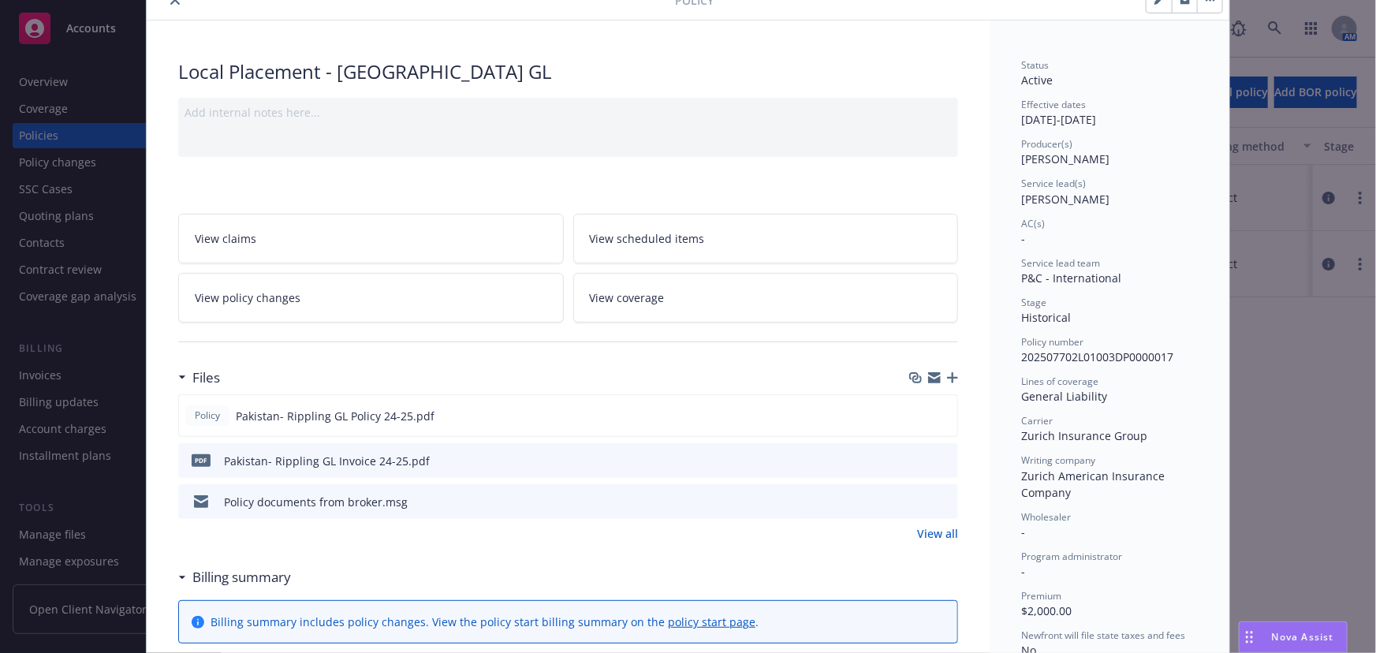
click at [947, 372] on icon "button" at bounding box center [952, 377] width 11 height 11
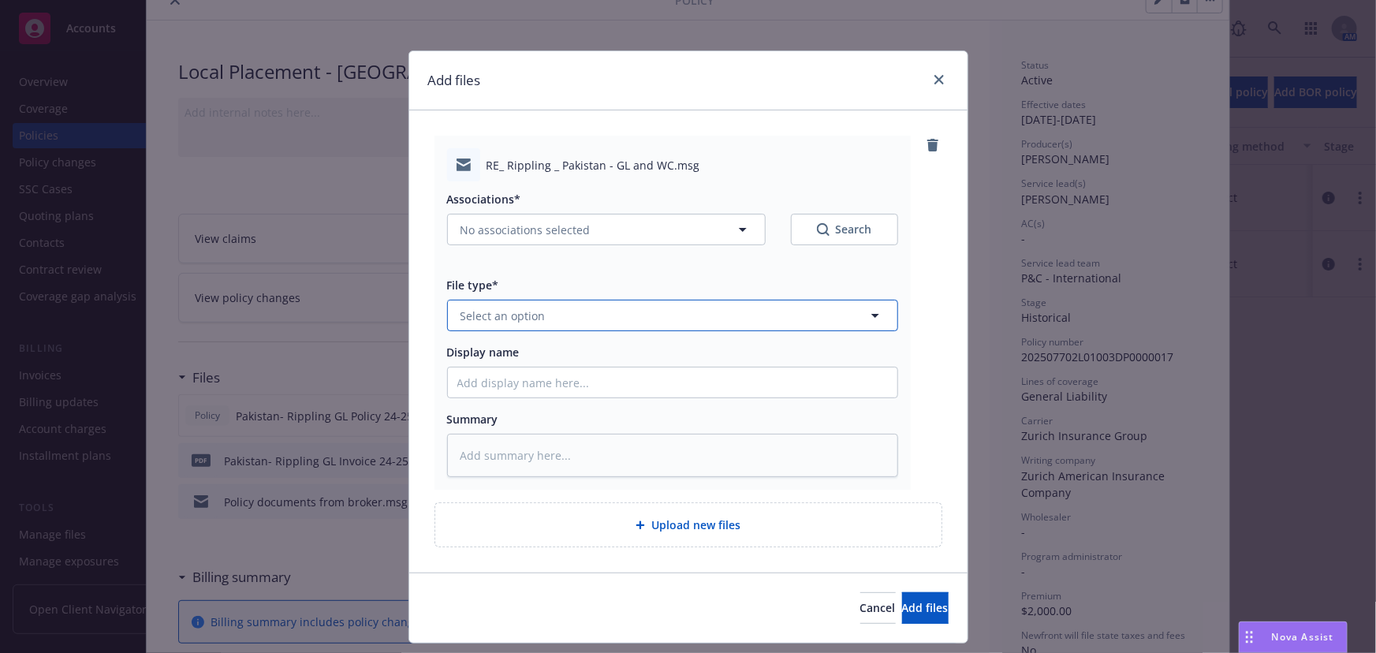
click at [547, 310] on button "Select an option" at bounding box center [672, 316] width 451 height 32
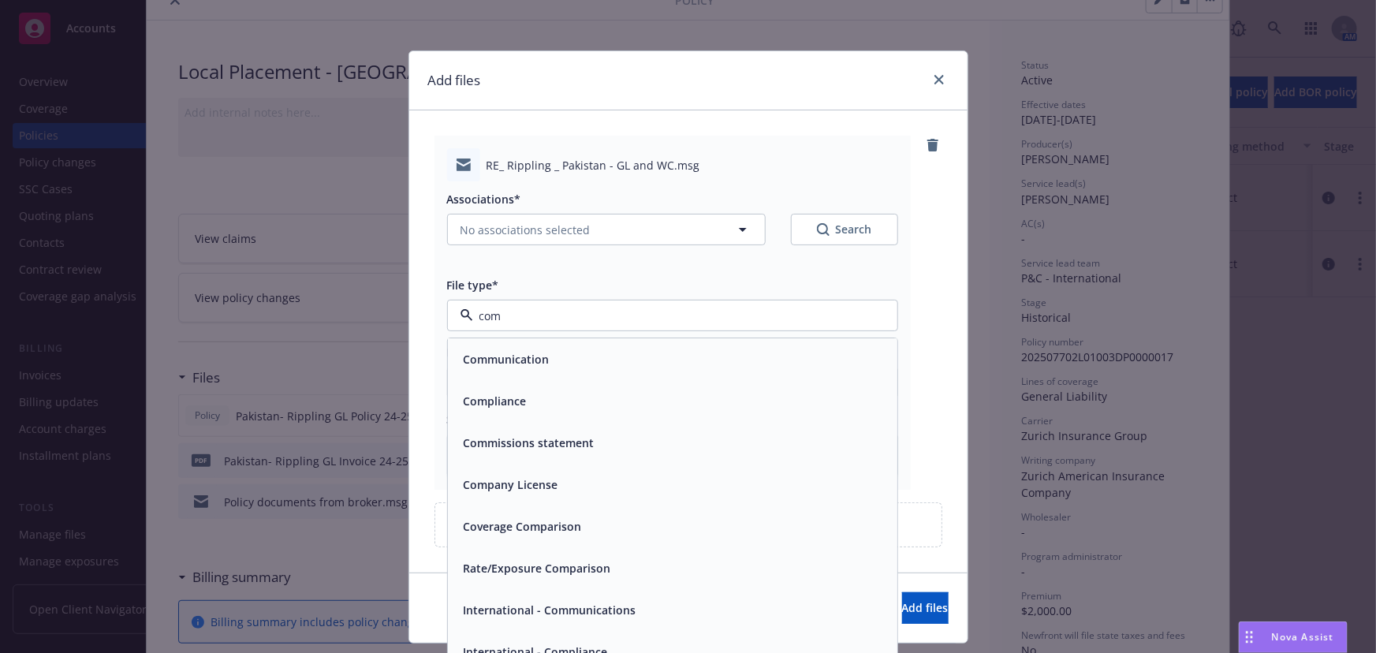
click at [528, 397] on div "Compliance" at bounding box center [672, 401] width 431 height 23
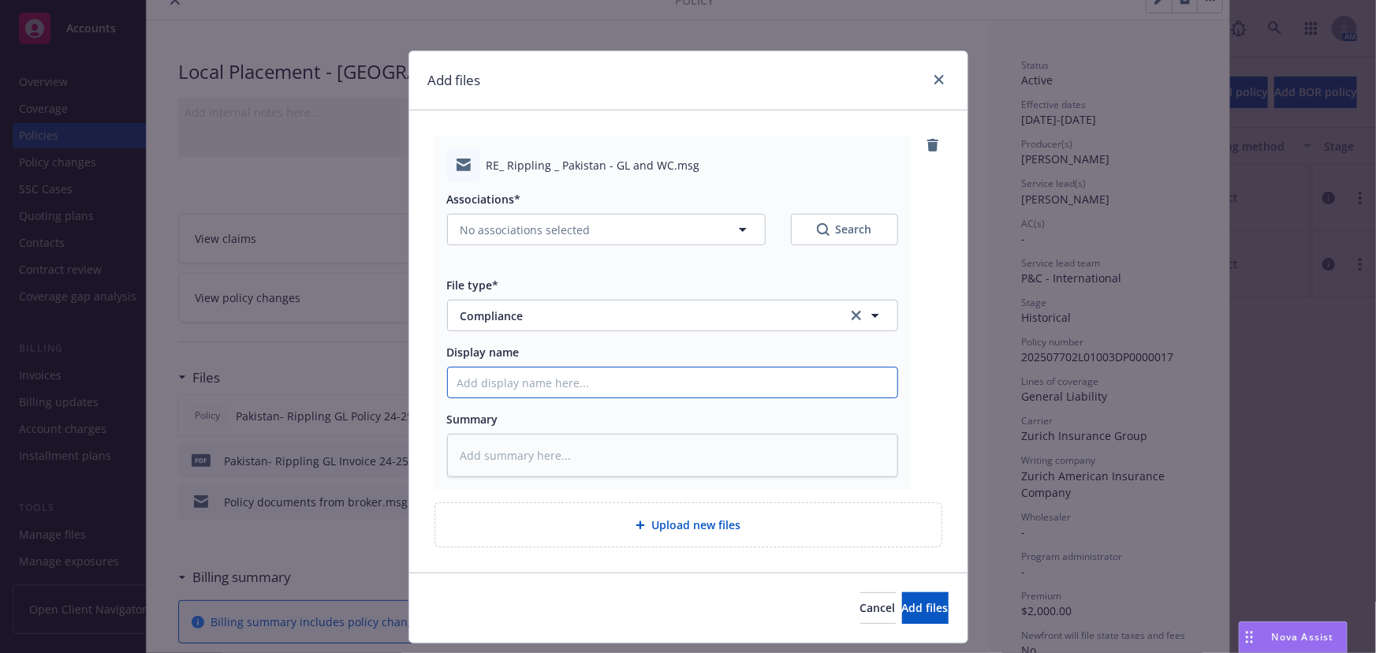
click at [526, 386] on input "Display name" at bounding box center [672, 382] width 449 height 30
click at [902, 600] on button "Add files" at bounding box center [925, 608] width 47 height 32
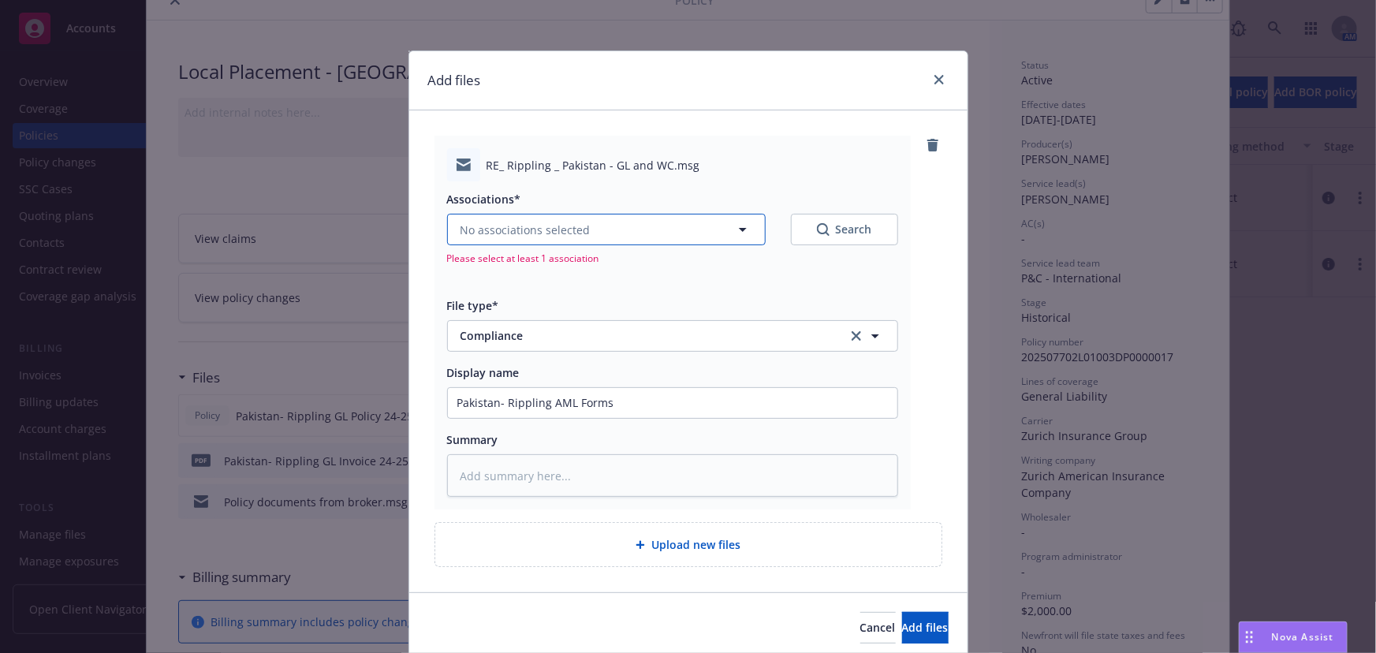
click at [684, 226] on button "No associations selected" at bounding box center [606, 230] width 319 height 32
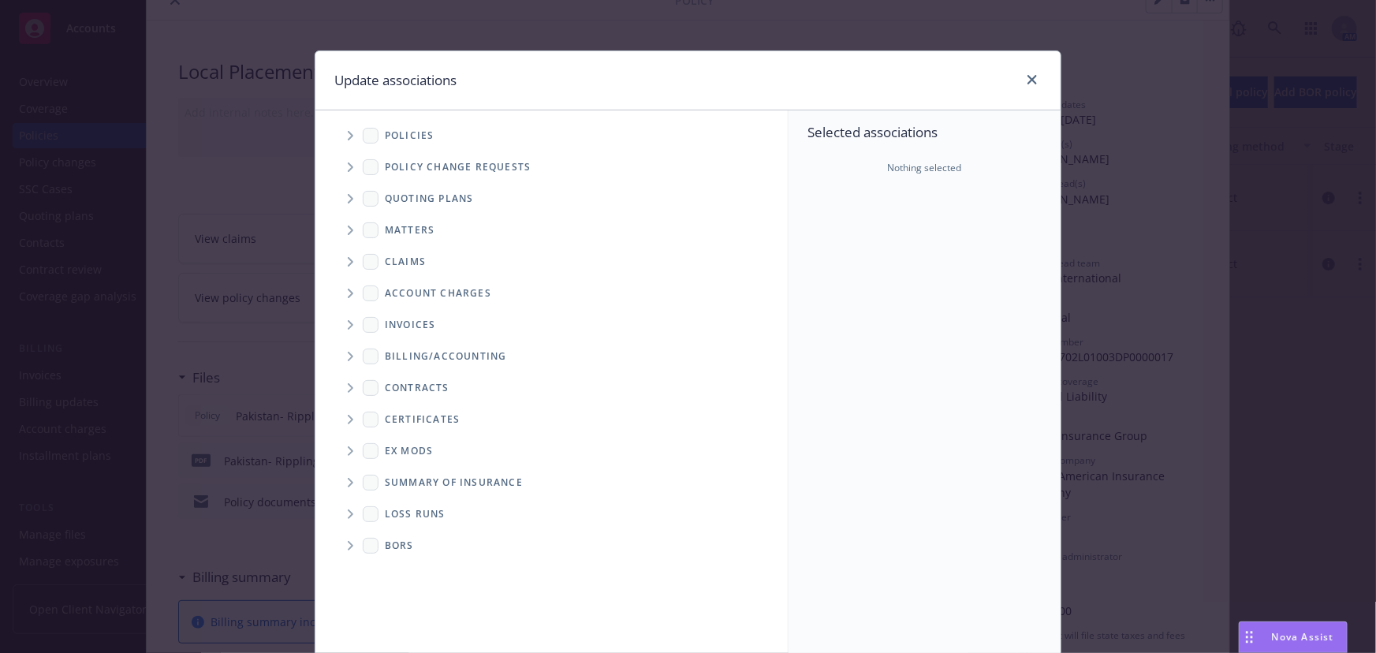
click at [348, 134] on icon "Tree Example" at bounding box center [351, 135] width 6 height 9
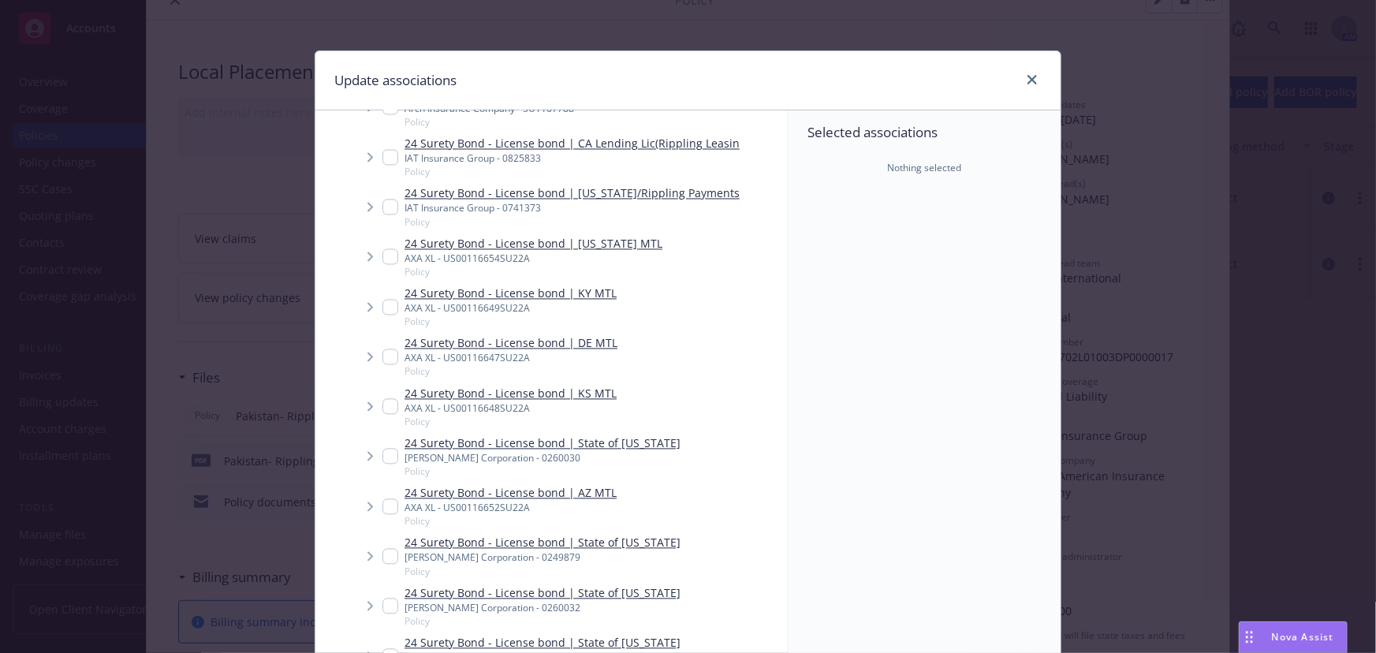
scroll to position [9103, 0]
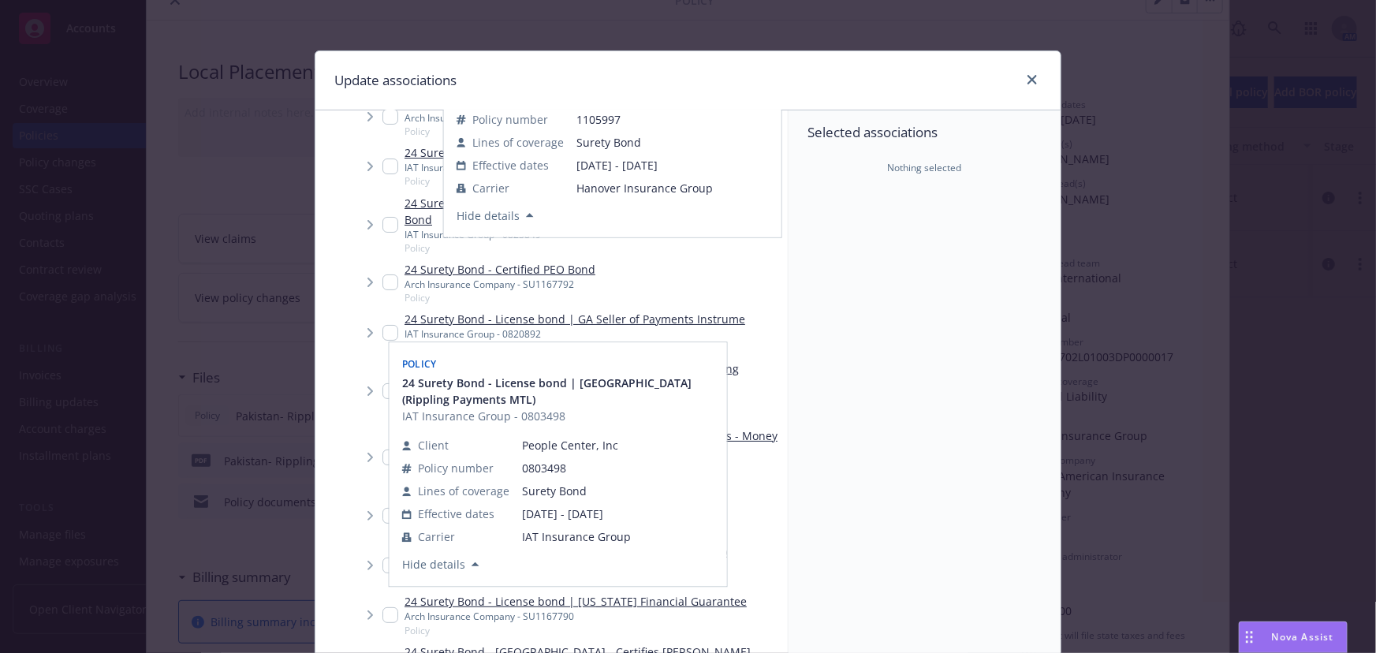
click at [845, 286] on div "Selected associations Nothing selected" at bounding box center [924, 386] width 272 height 552
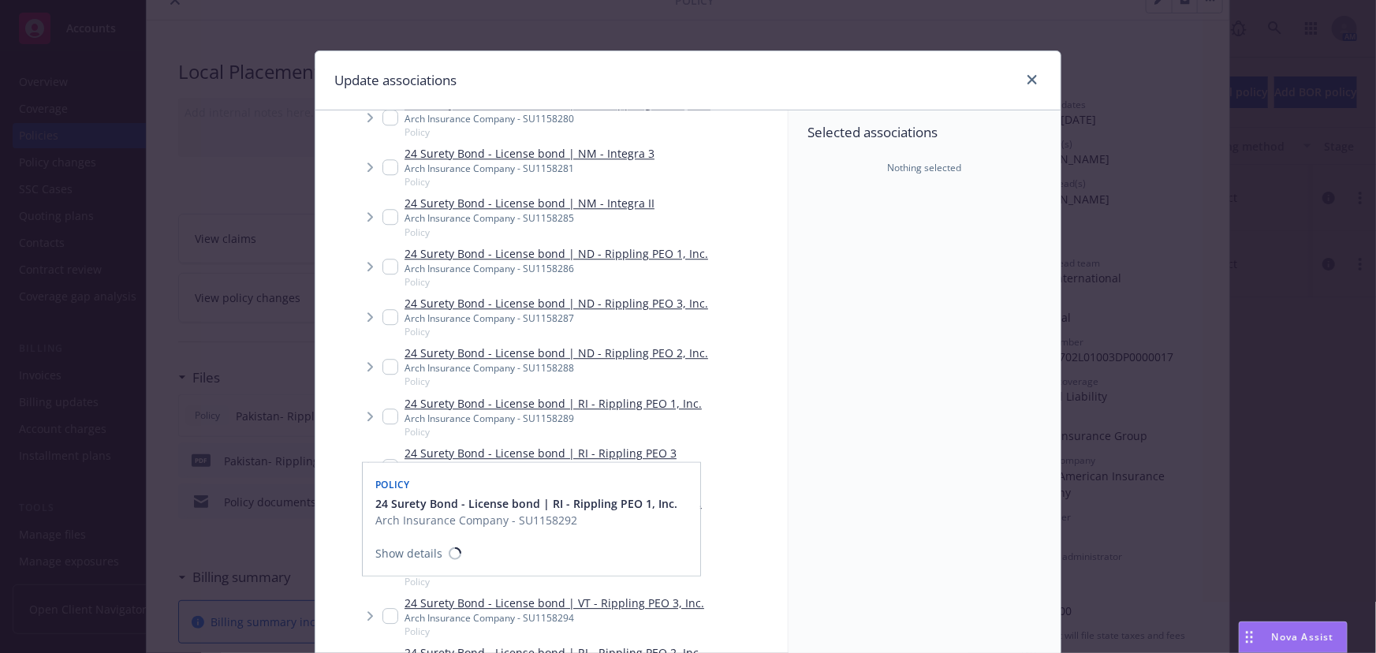
scroll to position [7239, 0]
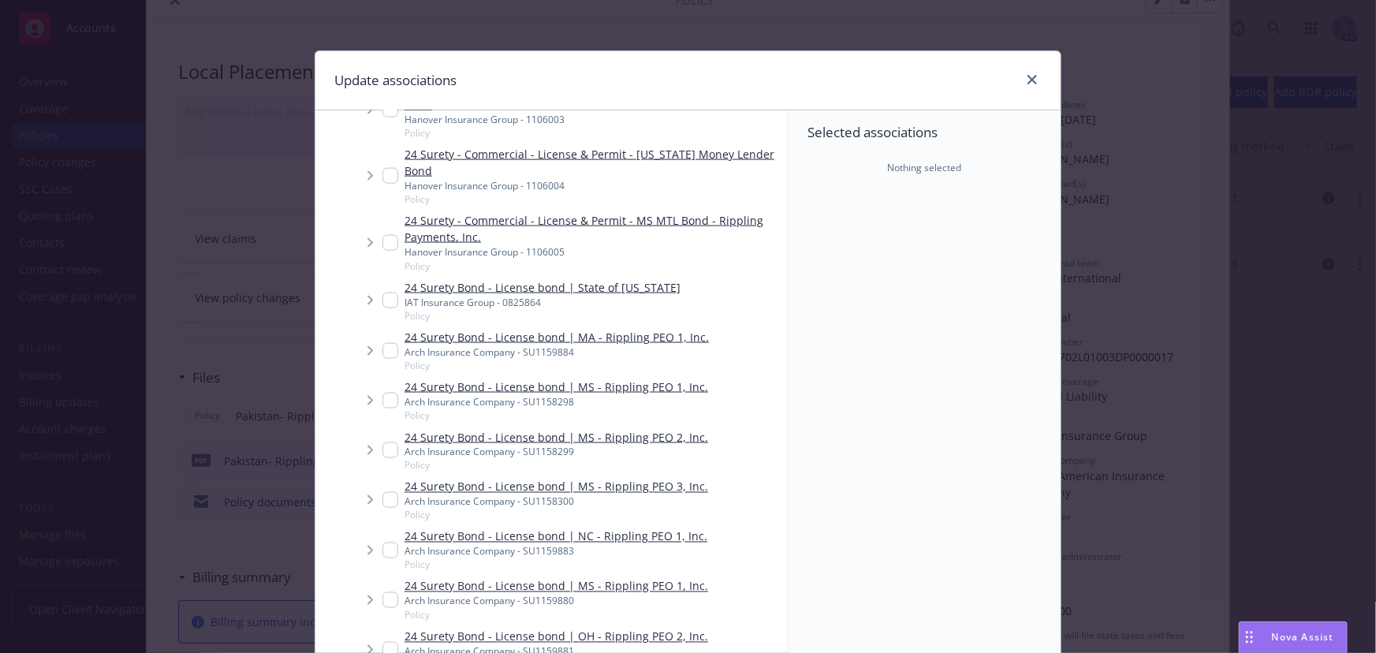
click at [837, 292] on div "Selected associations Nothing selected" at bounding box center [924, 386] width 272 height 552
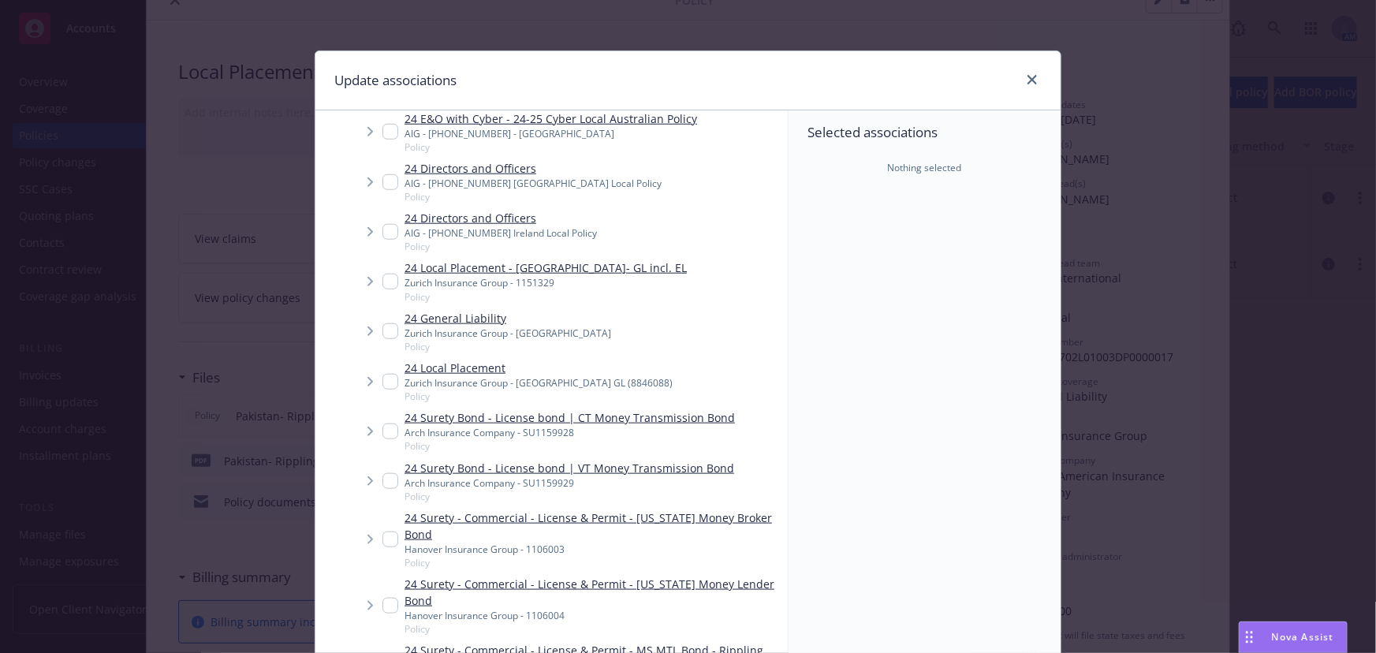
scroll to position [6236, 0]
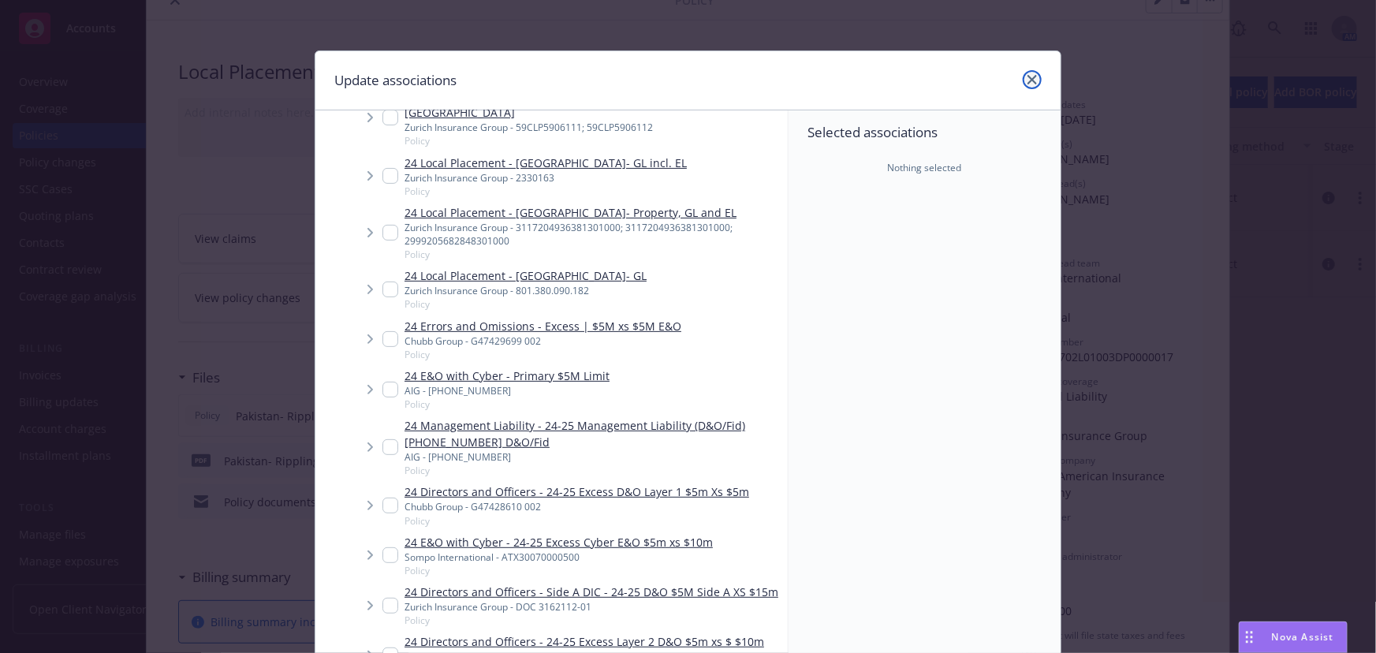
click at [1027, 84] on link "close" at bounding box center [1032, 79] width 19 height 19
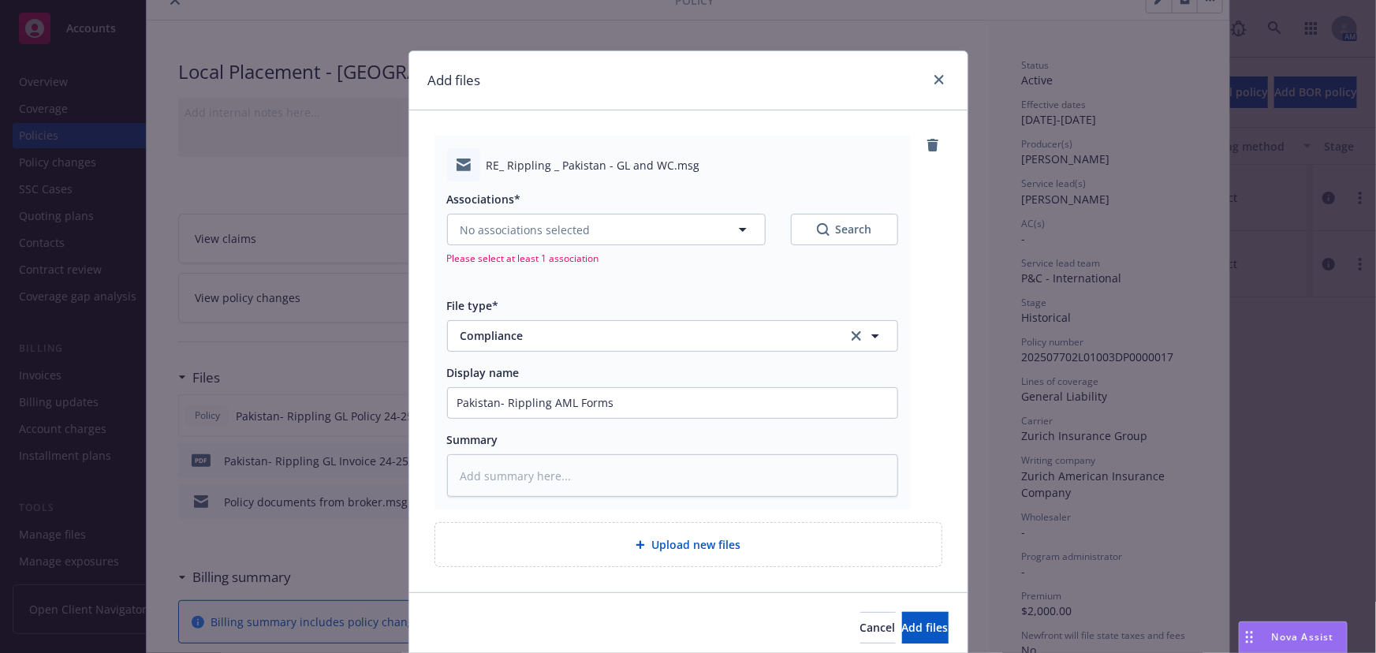
click at [1022, 80] on div "Add files RE_ Rippling _ Pakistan - GL and WC.msg Associations* No associations…" at bounding box center [688, 326] width 1376 height 653
click at [934, 78] on icon "close" at bounding box center [938, 79] width 9 height 9
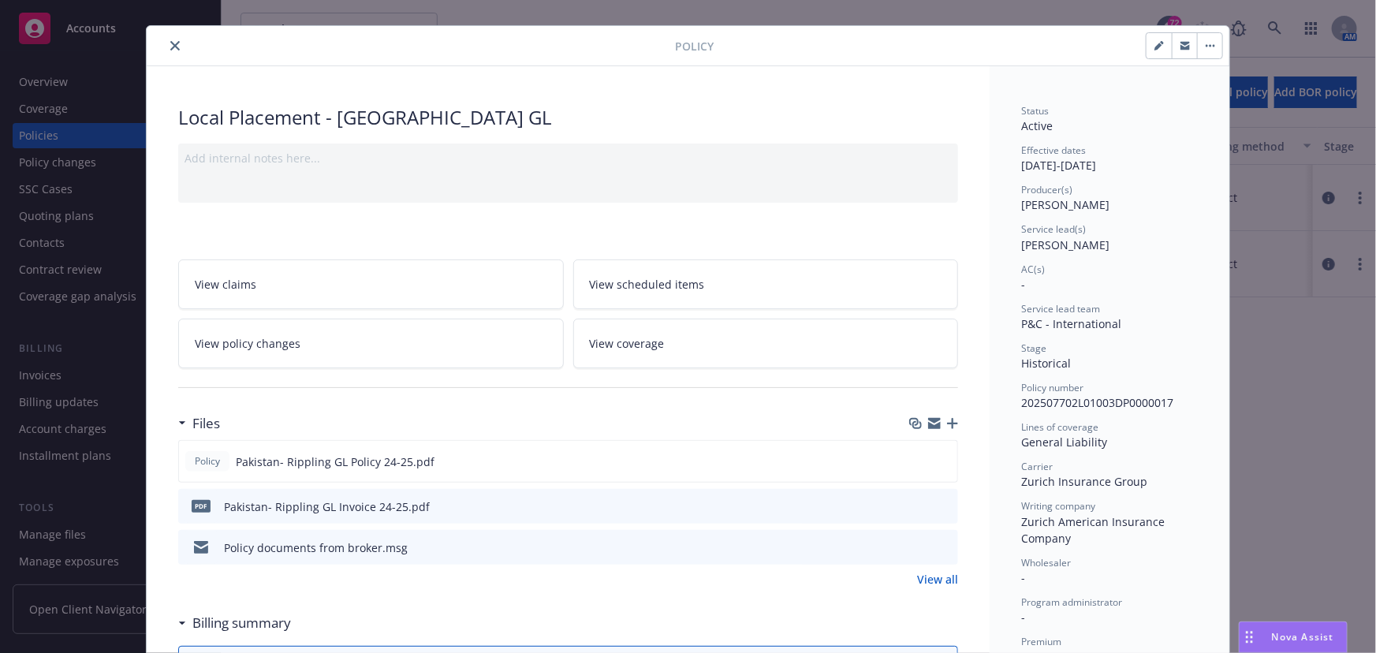
scroll to position [0, 0]
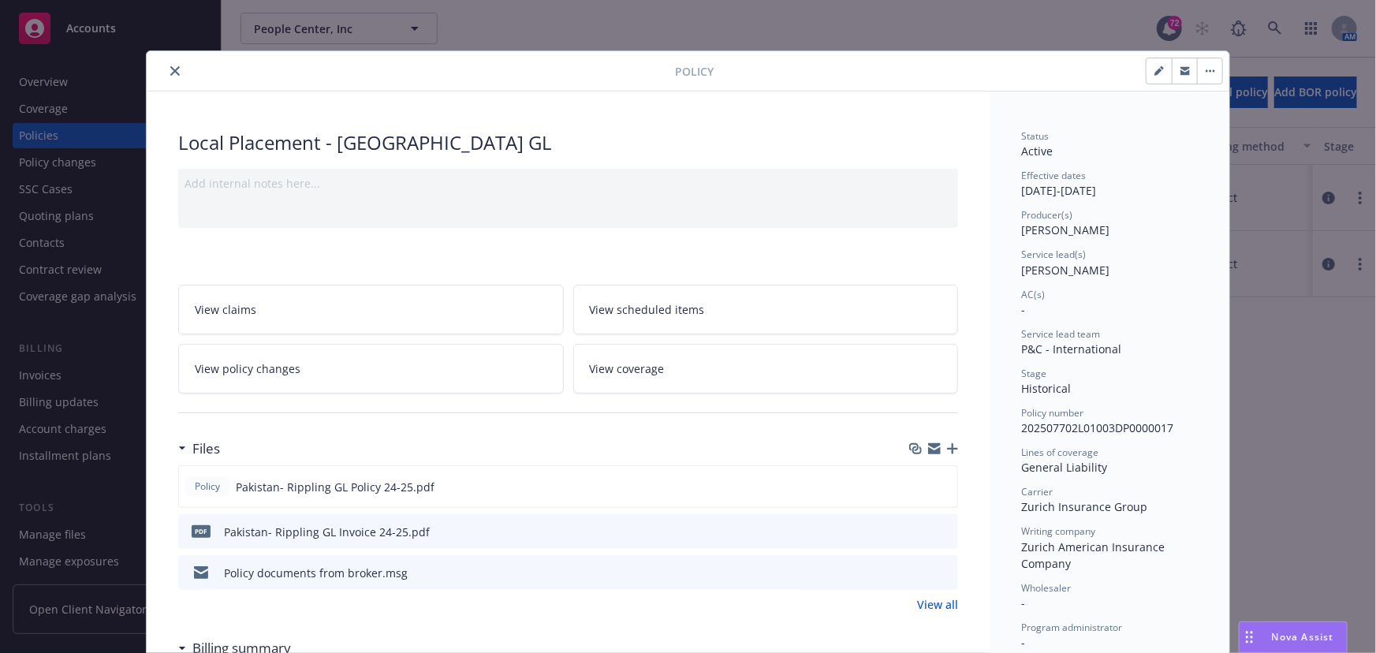
click at [170, 67] on icon "close" at bounding box center [174, 70] width 9 height 9
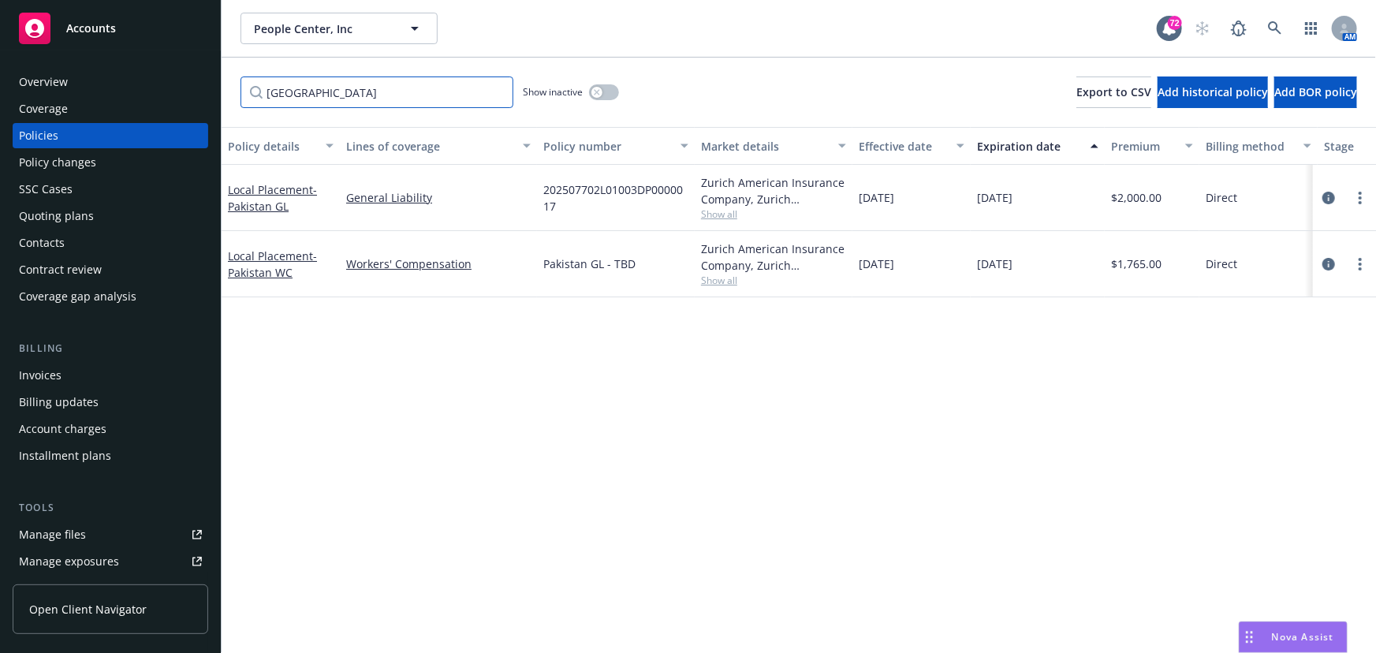
click at [396, 90] on input "[GEOGRAPHIC_DATA]" at bounding box center [376, 92] width 273 height 32
drag, startPoint x: 328, startPoint y: 88, endPoint x: 164, endPoint y: 93, distance: 164.1
click at [165, 92] on div "Accounts Overview Coverage Policies Policy changes SSC Cases Quoting plans Cont…" at bounding box center [688, 326] width 1376 height 653
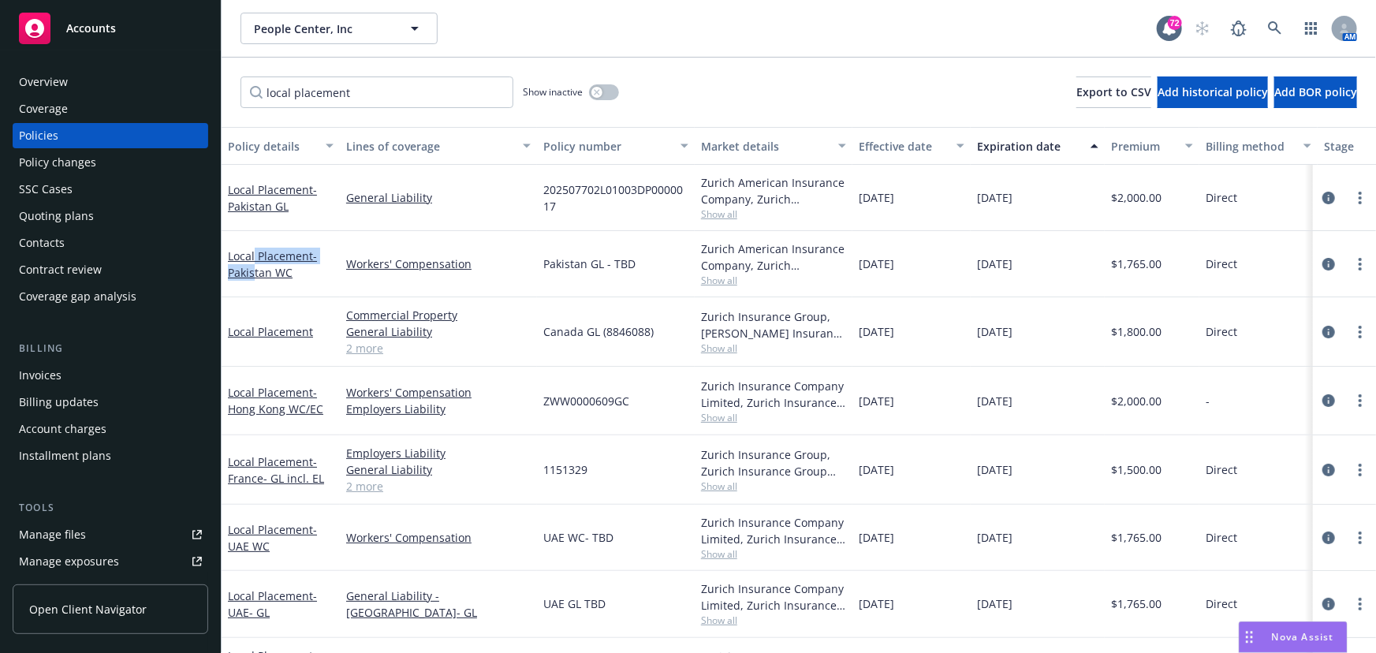
click at [252, 263] on div "Local Placement - [GEOGRAPHIC_DATA] WC" at bounding box center [281, 264] width 106 height 33
click at [258, 257] on link "Local Placement - [GEOGRAPHIC_DATA] WC" at bounding box center [272, 264] width 89 height 32
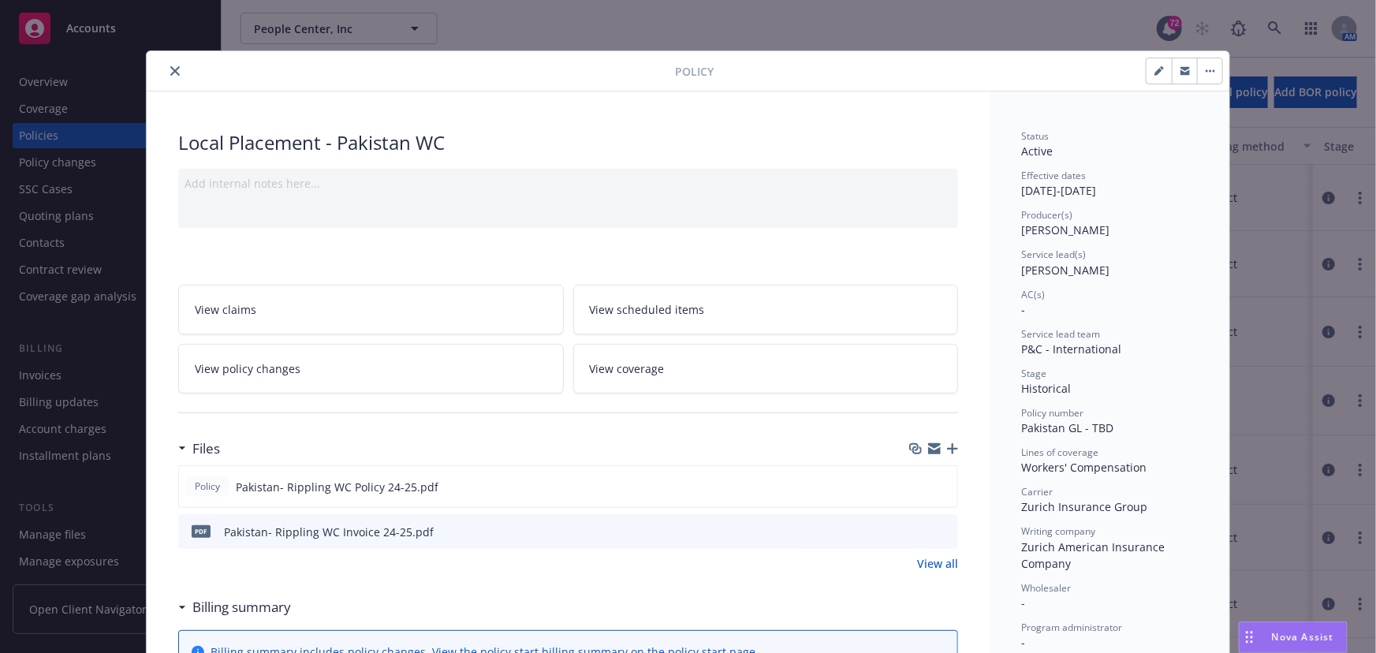
scroll to position [47, 0]
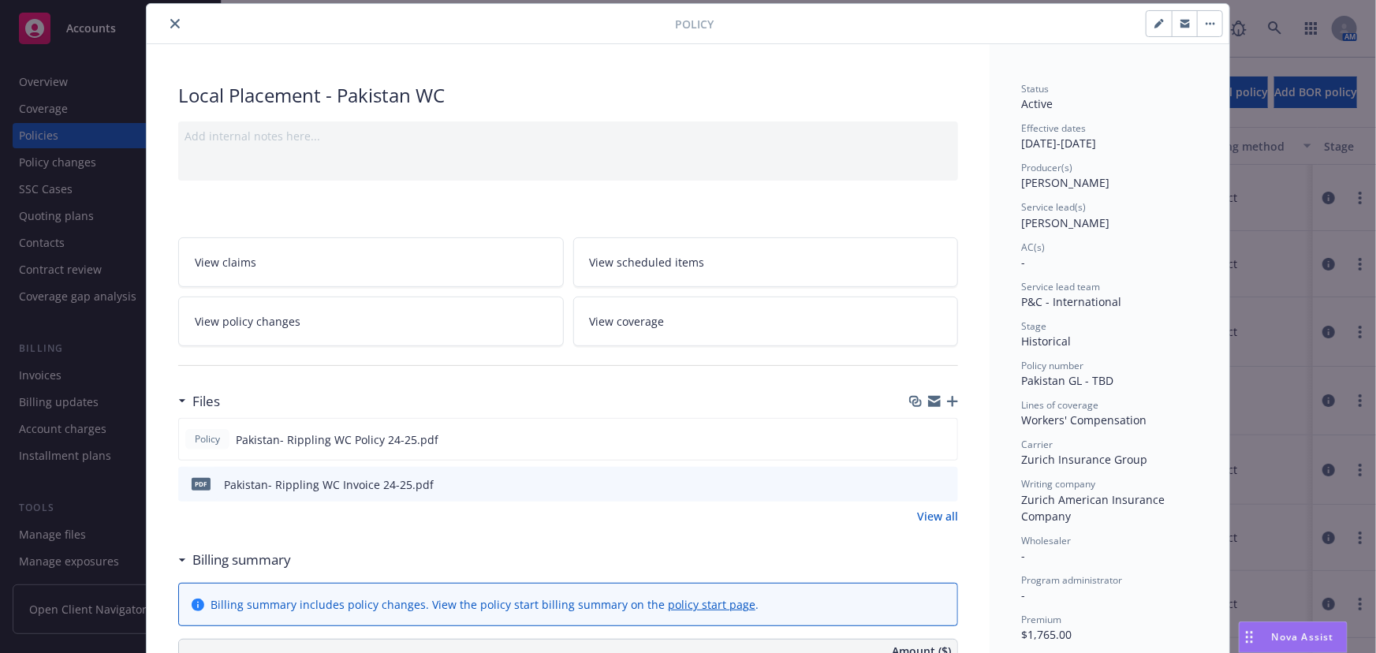
click at [1154, 24] on icon "button" at bounding box center [1158, 25] width 8 height 8
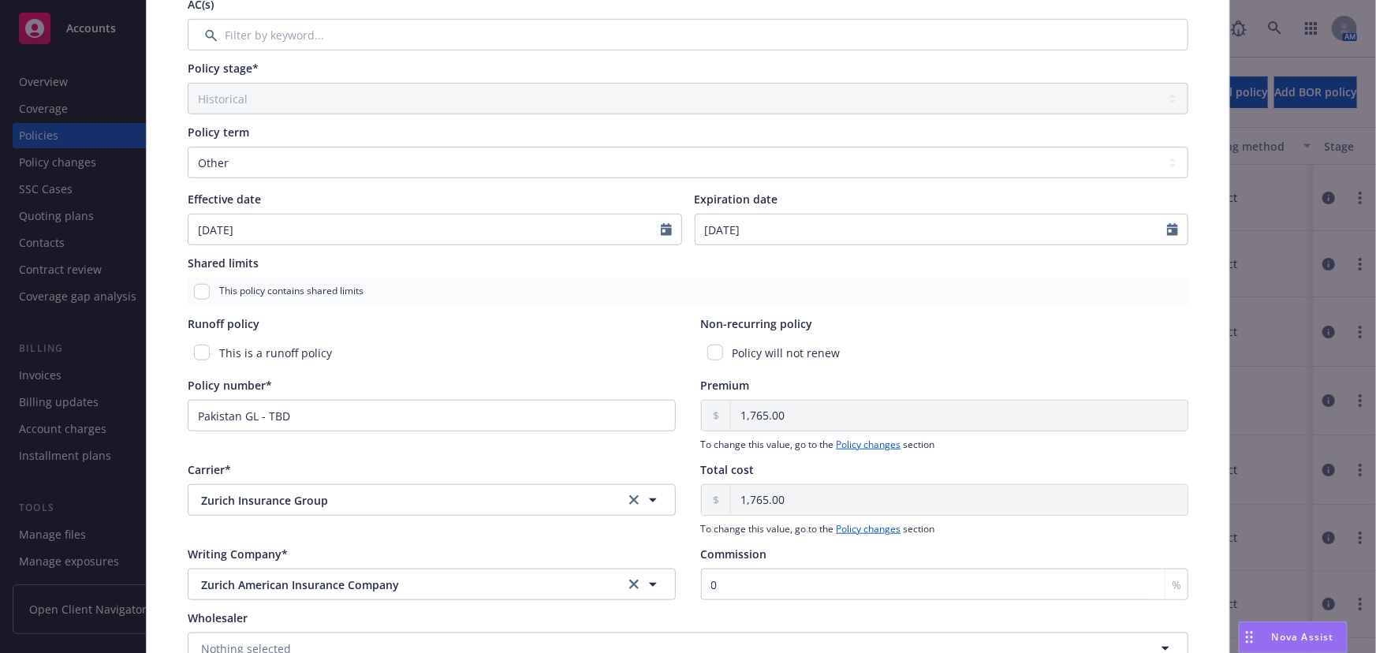
scroll to position [549, 0]
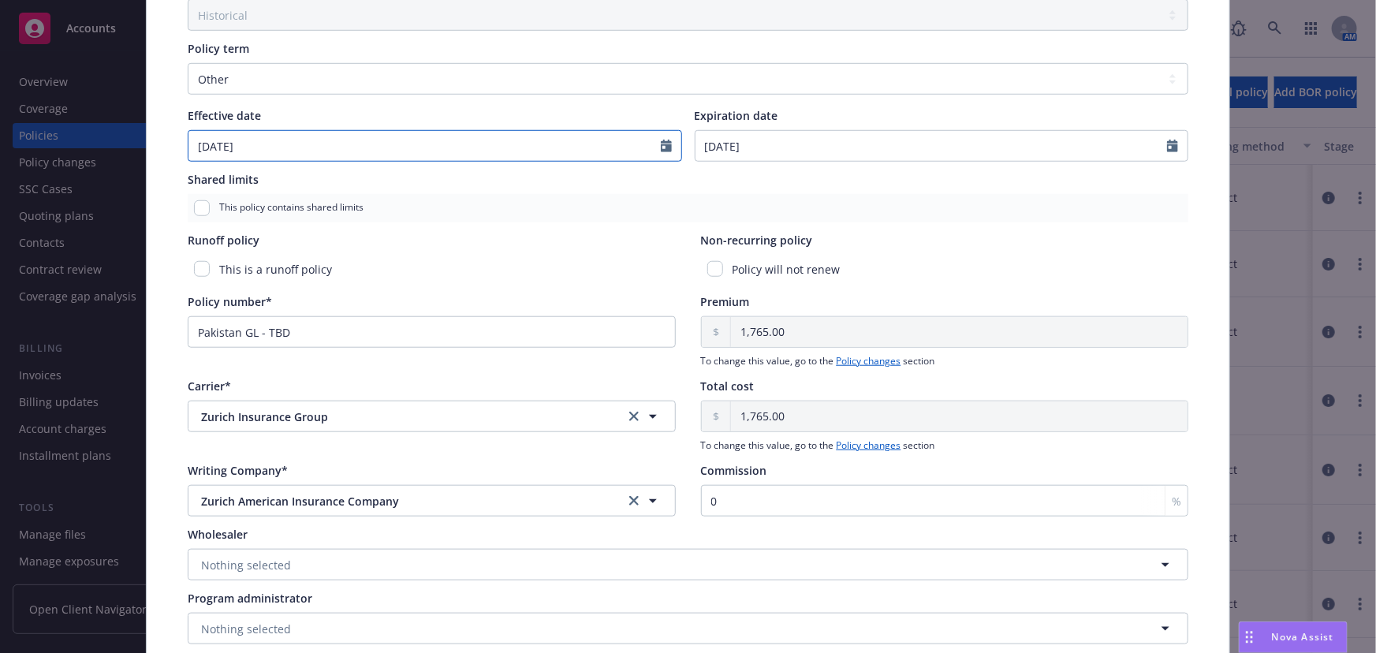
drag, startPoint x: 255, startPoint y: 131, endPoint x: 255, endPoint y: 147, distance: 15.8
click at [255, 131] on input "[DATE]" at bounding box center [424, 146] width 472 height 30
drag, startPoint x: 442, startPoint y: 408, endPoint x: 435, endPoint y: 402, distance: 8.9
click at [442, 408] on span "Zurich Insurance Group" at bounding box center [399, 416] width 397 height 17
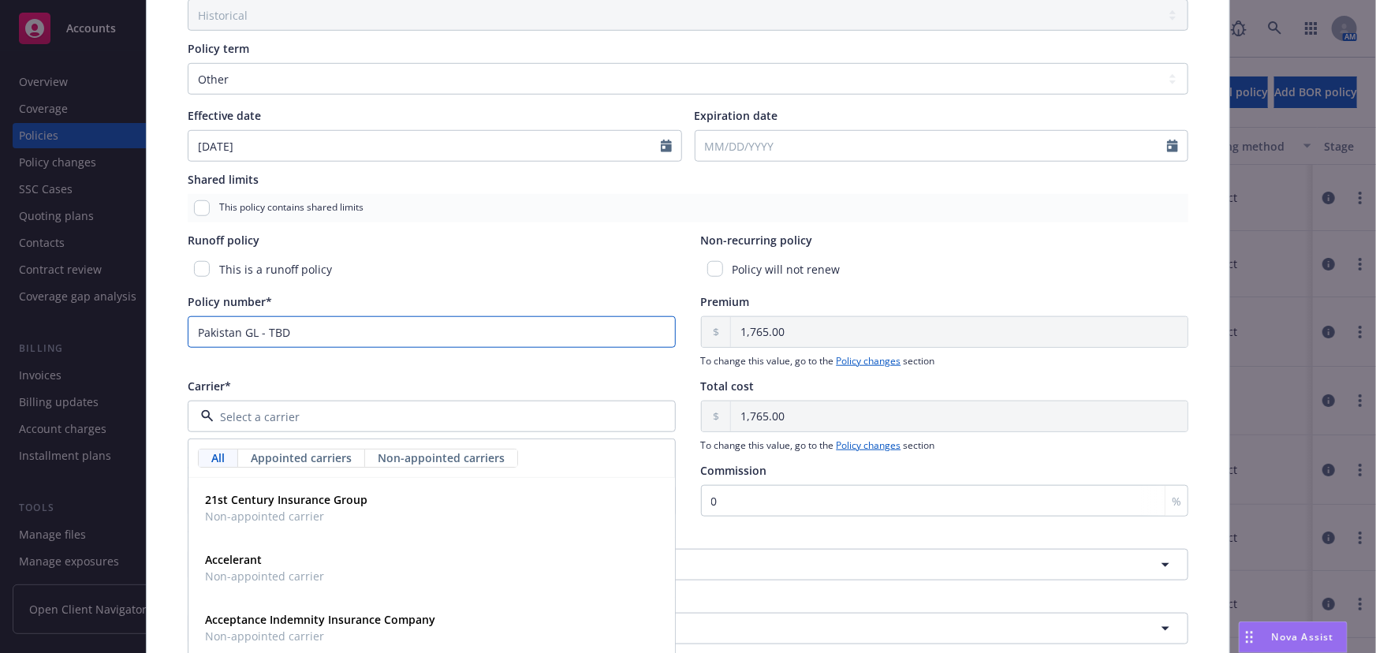
click at [378, 335] on input "Pakistan GL - TBD" at bounding box center [432, 332] width 488 height 32
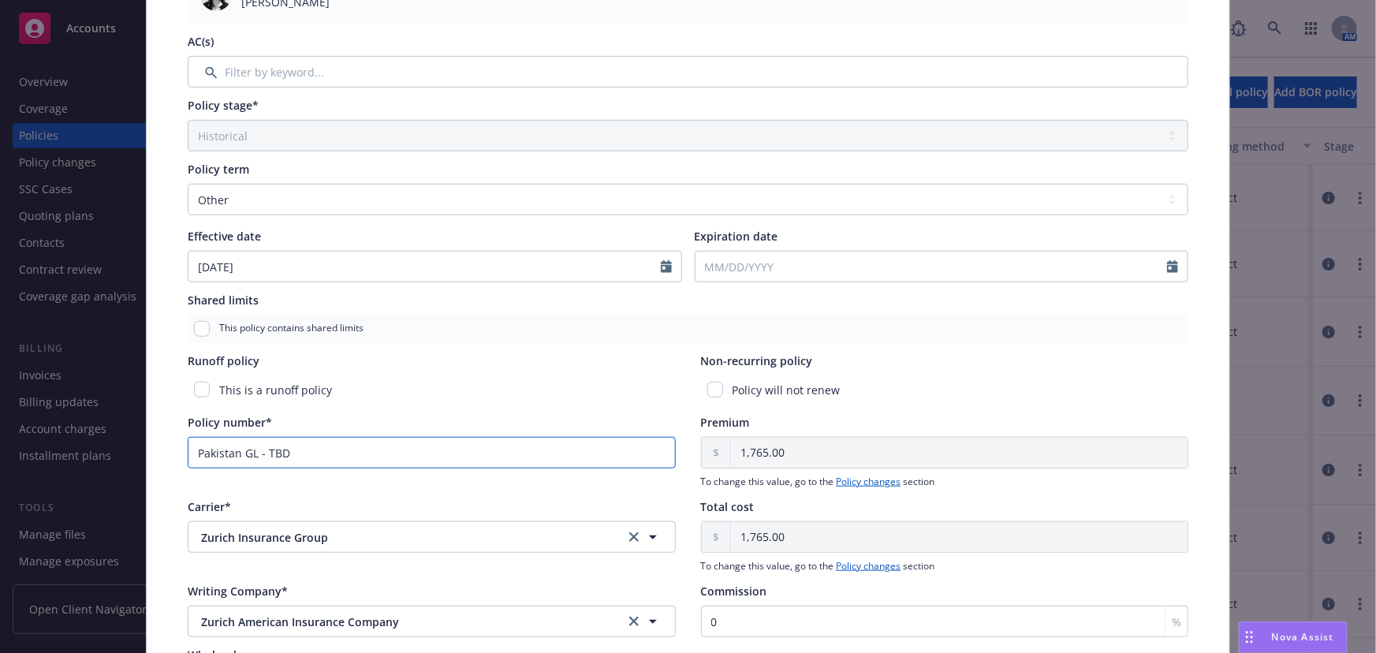
scroll to position [430, 0]
click at [303, 446] on input "Pakistan GL - TBD" at bounding box center [432, 451] width 488 height 32
drag, startPoint x: 308, startPoint y: 449, endPoint x: 177, endPoint y: 436, distance: 130.8
click at [188, 445] on input "Pakistan GL - TBD" at bounding box center [432, 451] width 488 height 32
click at [359, 451] on input "2025-07-702-W010014DP0000" at bounding box center [432, 451] width 488 height 32
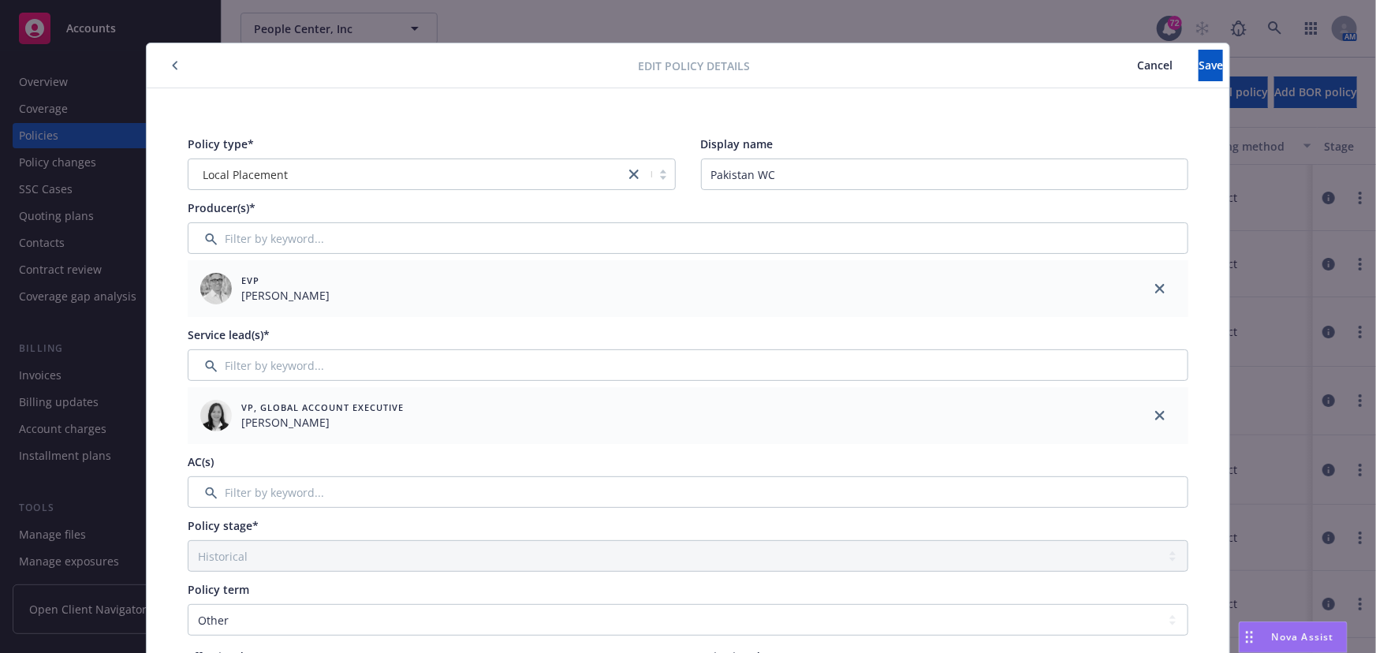
scroll to position [0, 0]
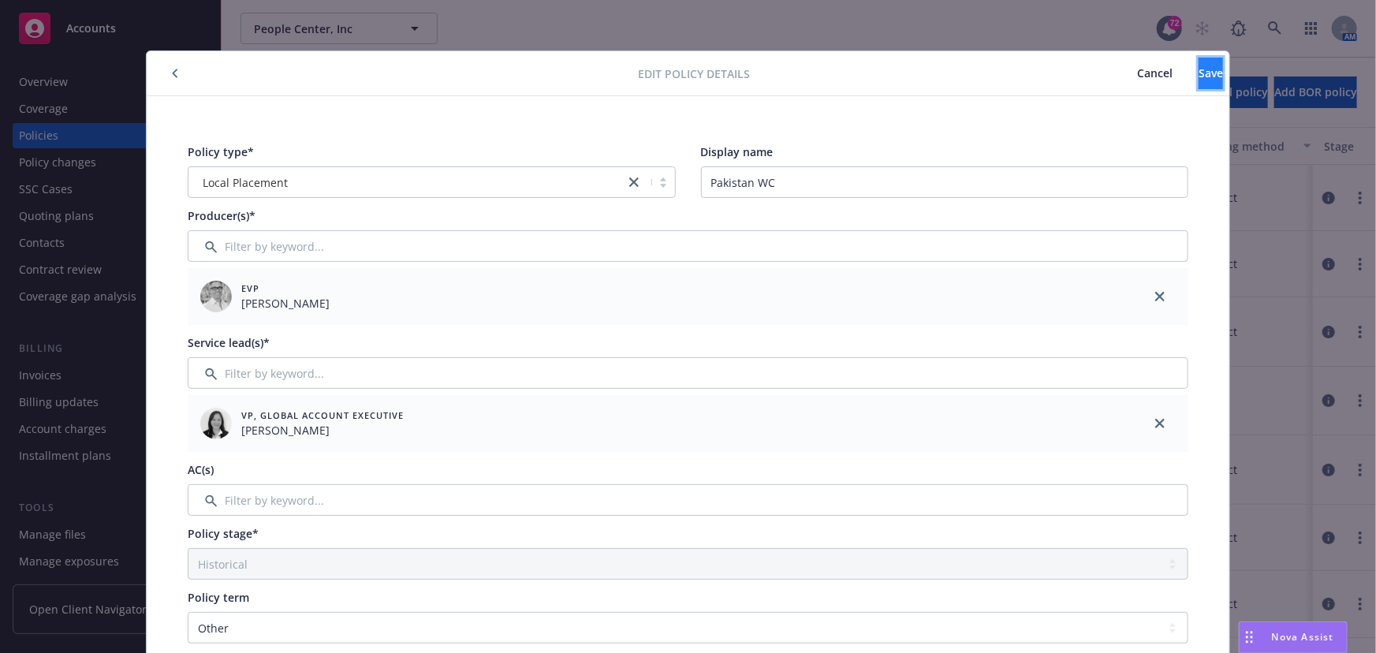
click at [1198, 75] on span "Save" at bounding box center [1210, 72] width 24 height 15
click at [1137, 71] on span "Cancel" at bounding box center [1154, 72] width 35 height 15
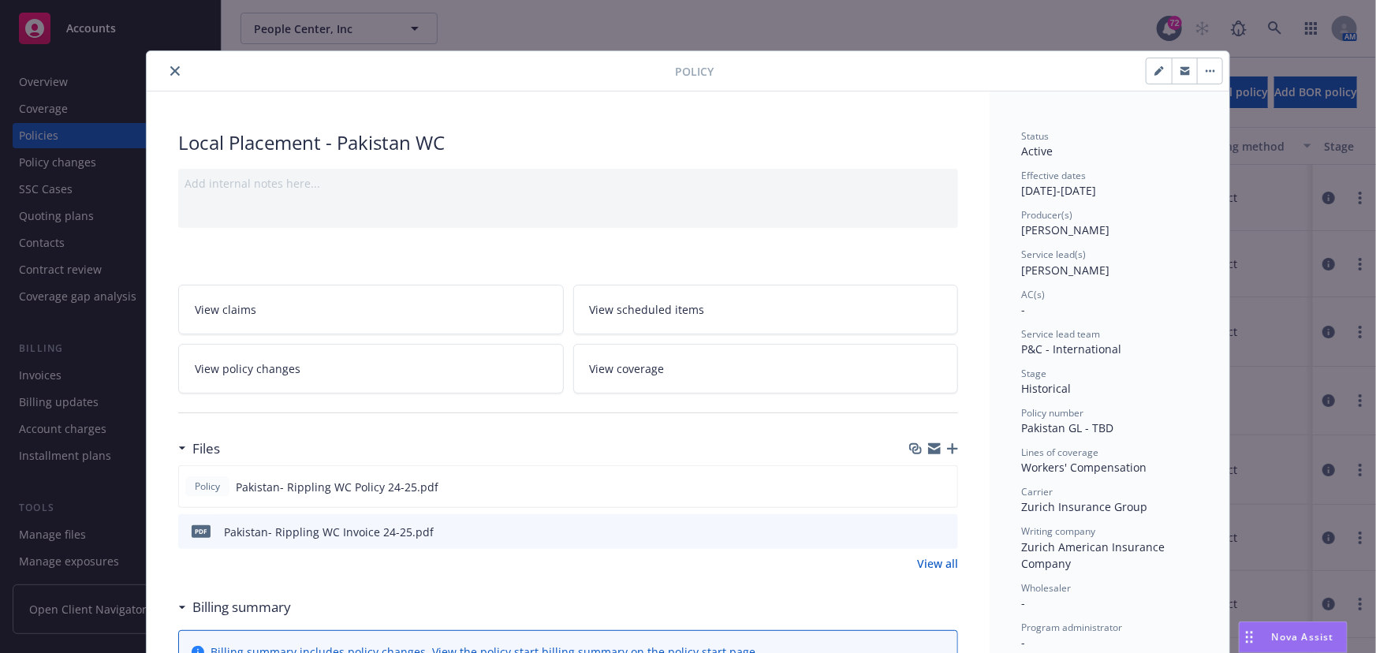
click at [173, 69] on icon "close" at bounding box center [174, 70] width 9 height 9
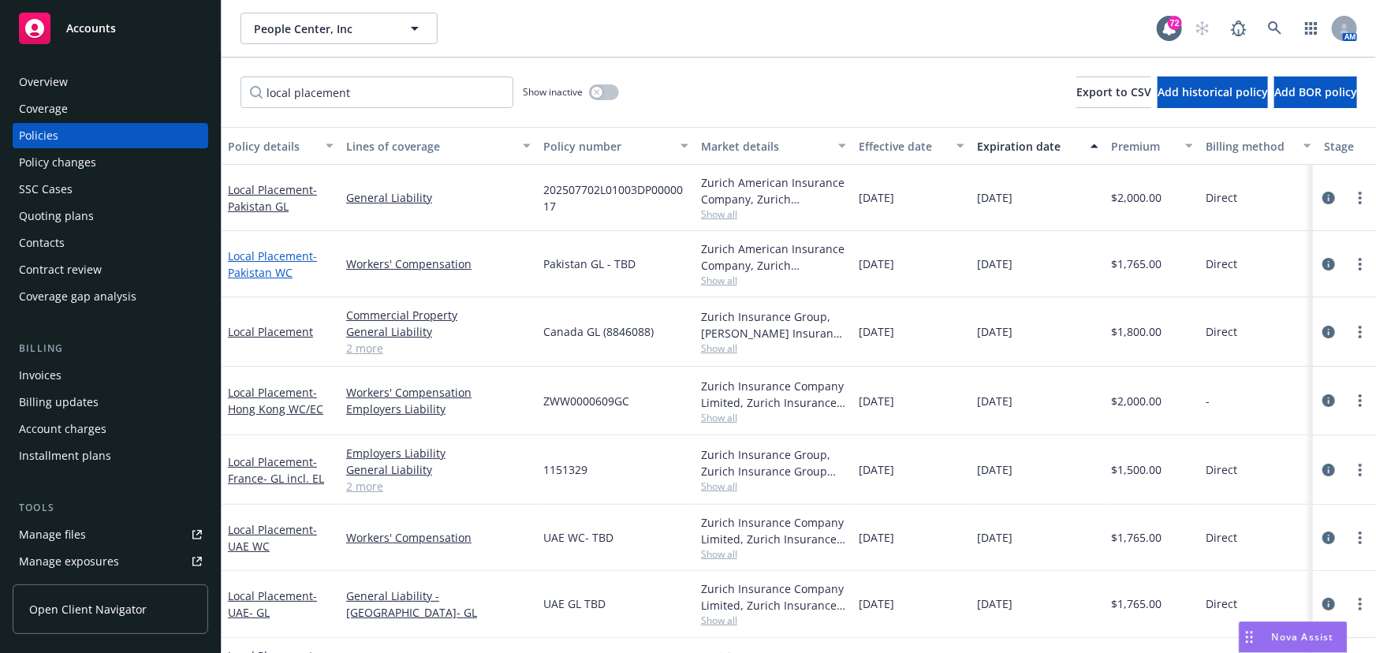
click at [263, 256] on link "Local Placement - [GEOGRAPHIC_DATA] WC" at bounding box center [272, 264] width 89 height 32
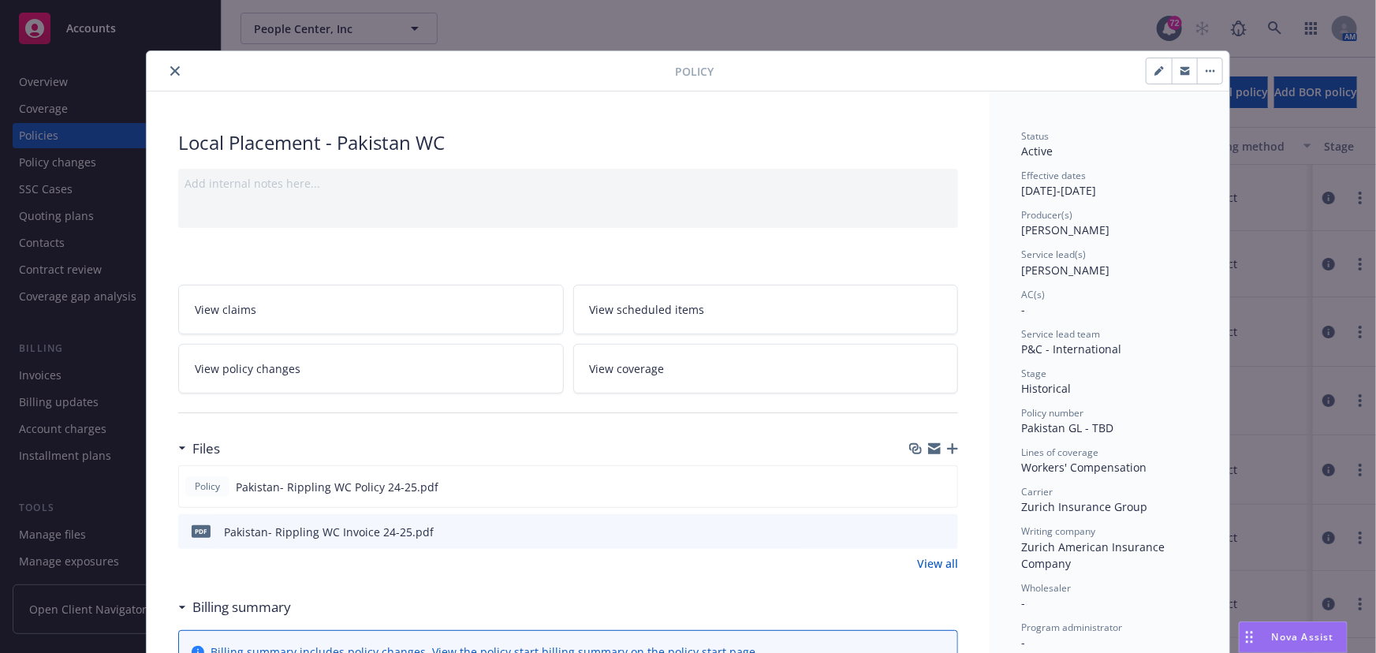
scroll to position [47, 0]
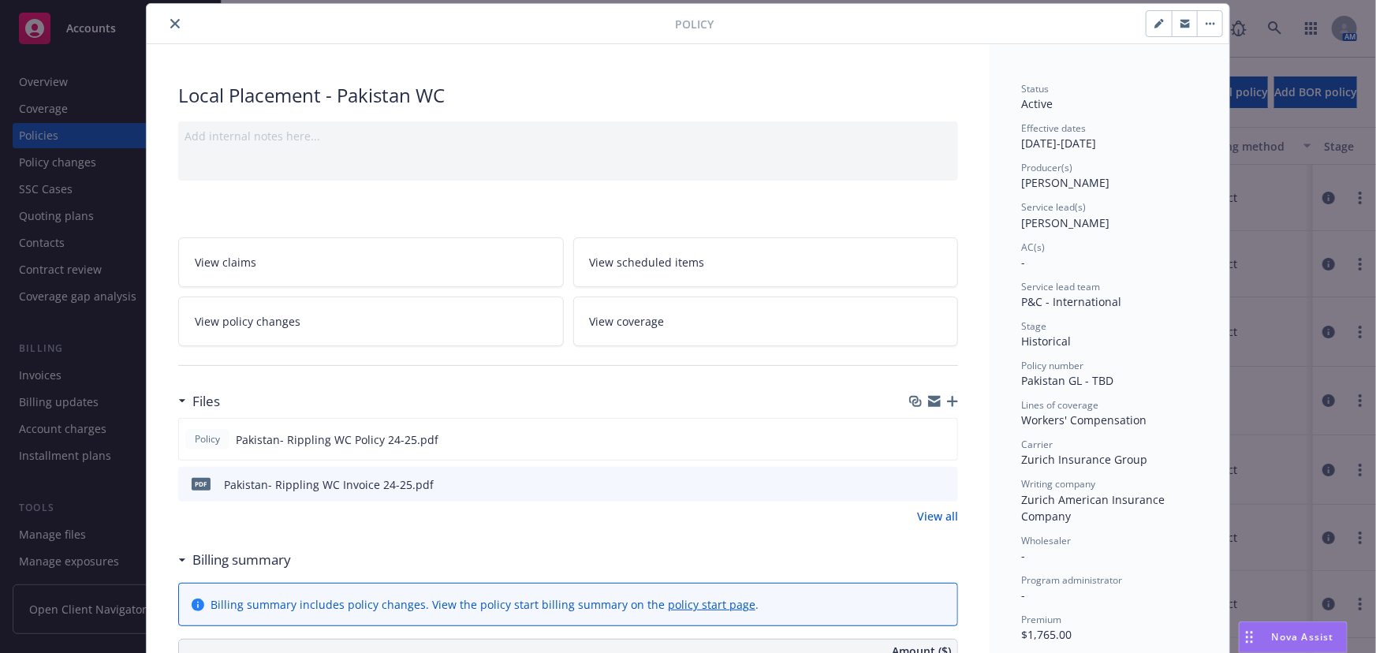
click at [1146, 26] on button "button" at bounding box center [1158, 23] width 25 height 25
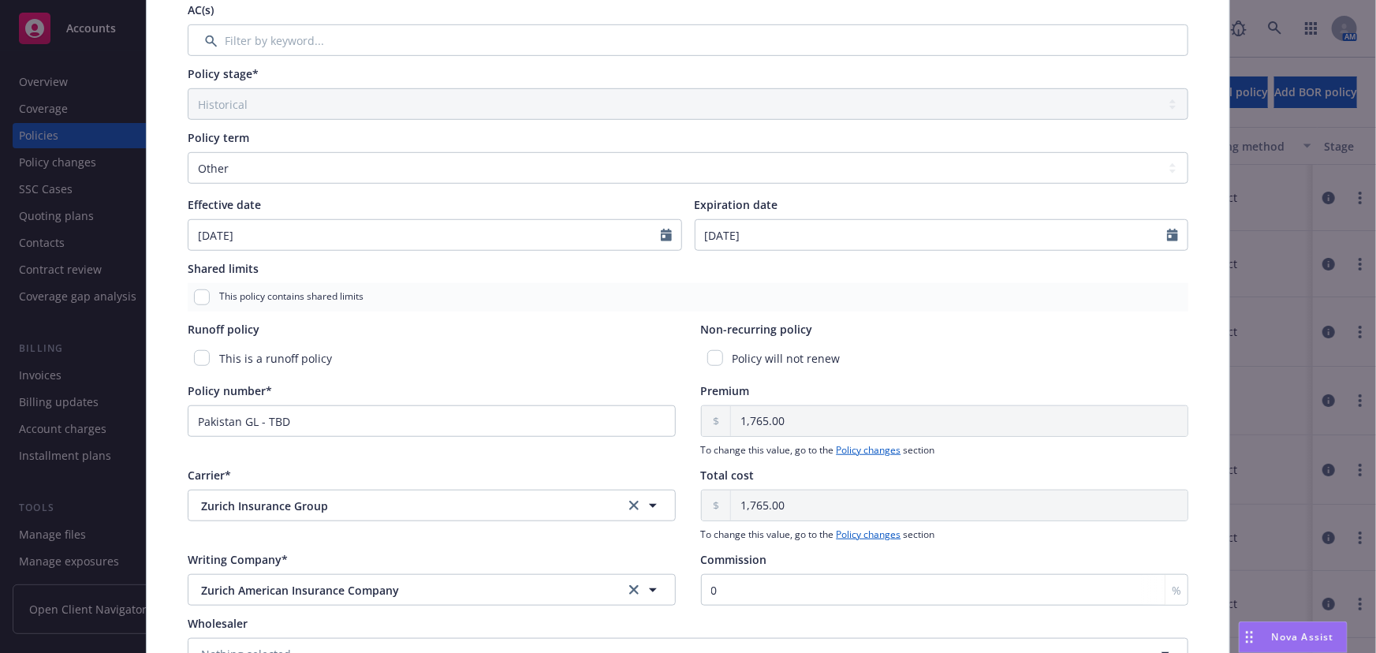
scroll to position [477, 0]
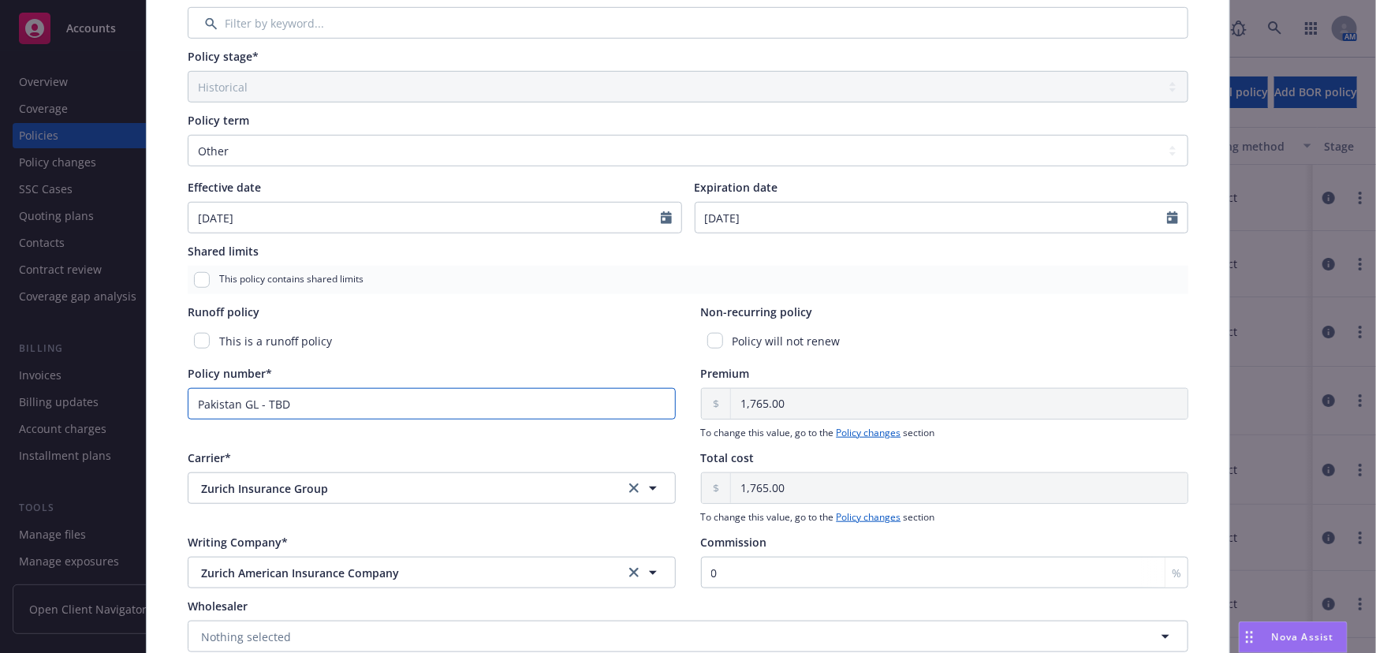
click at [289, 411] on input "Pakistan GL - TBD" at bounding box center [432, 404] width 488 height 32
drag, startPoint x: 188, startPoint y: 398, endPoint x: 166, endPoint y: 393, distance: 23.5
click at [158, 397] on div "Policy type* Local Placement Display name [GEOGRAPHIC_DATA] WC Producer(s)* EVP…" at bounding box center [688, 191] width 1083 height 1144
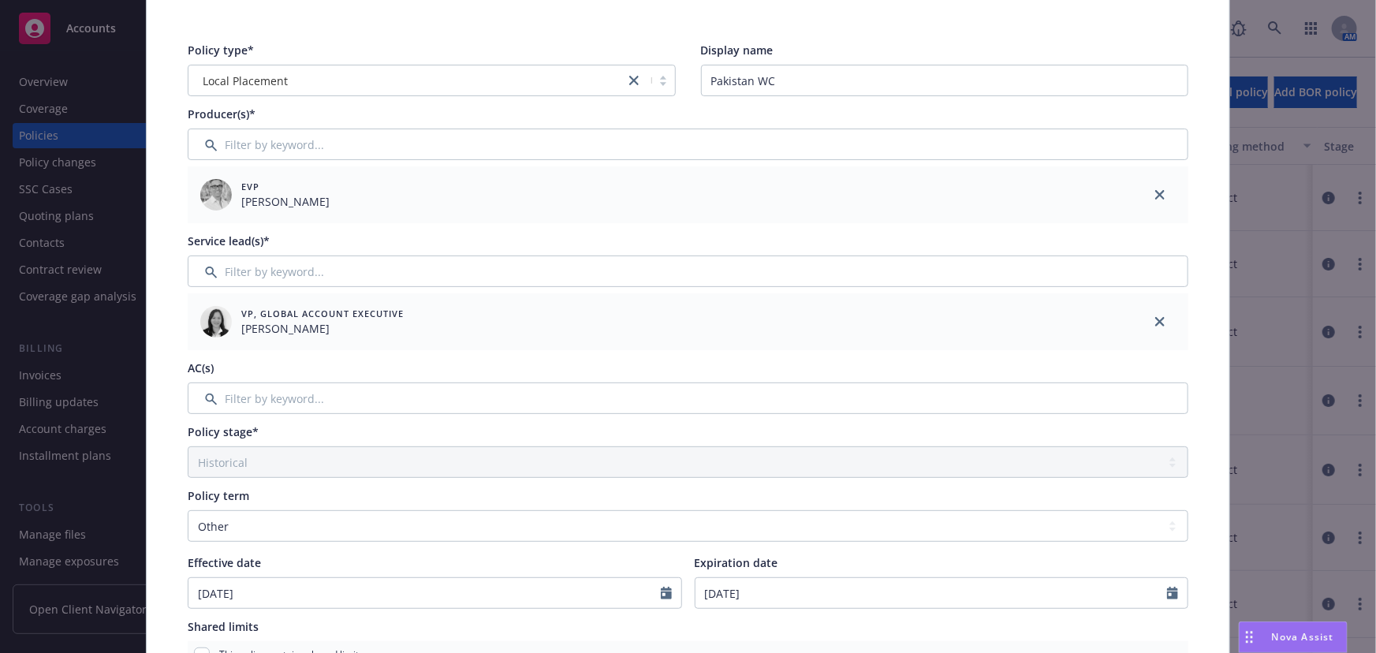
scroll to position [0, 0]
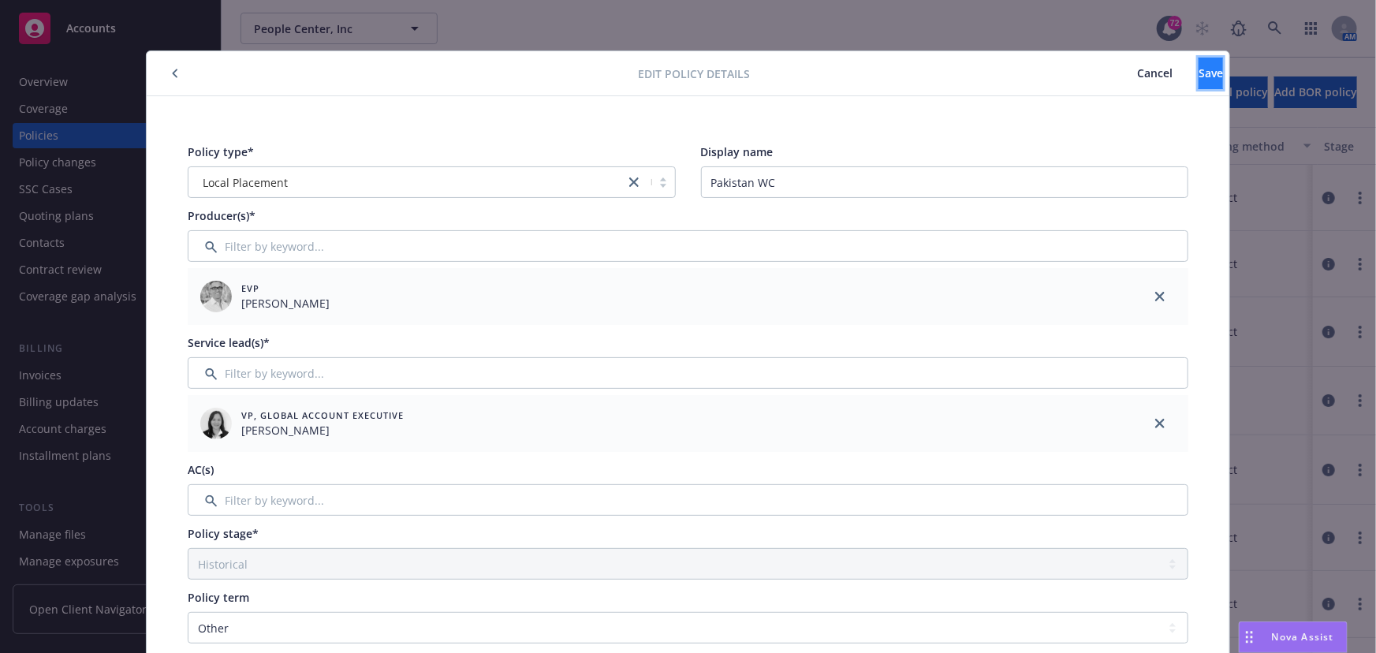
click at [1198, 75] on span "Save" at bounding box center [1210, 72] width 24 height 15
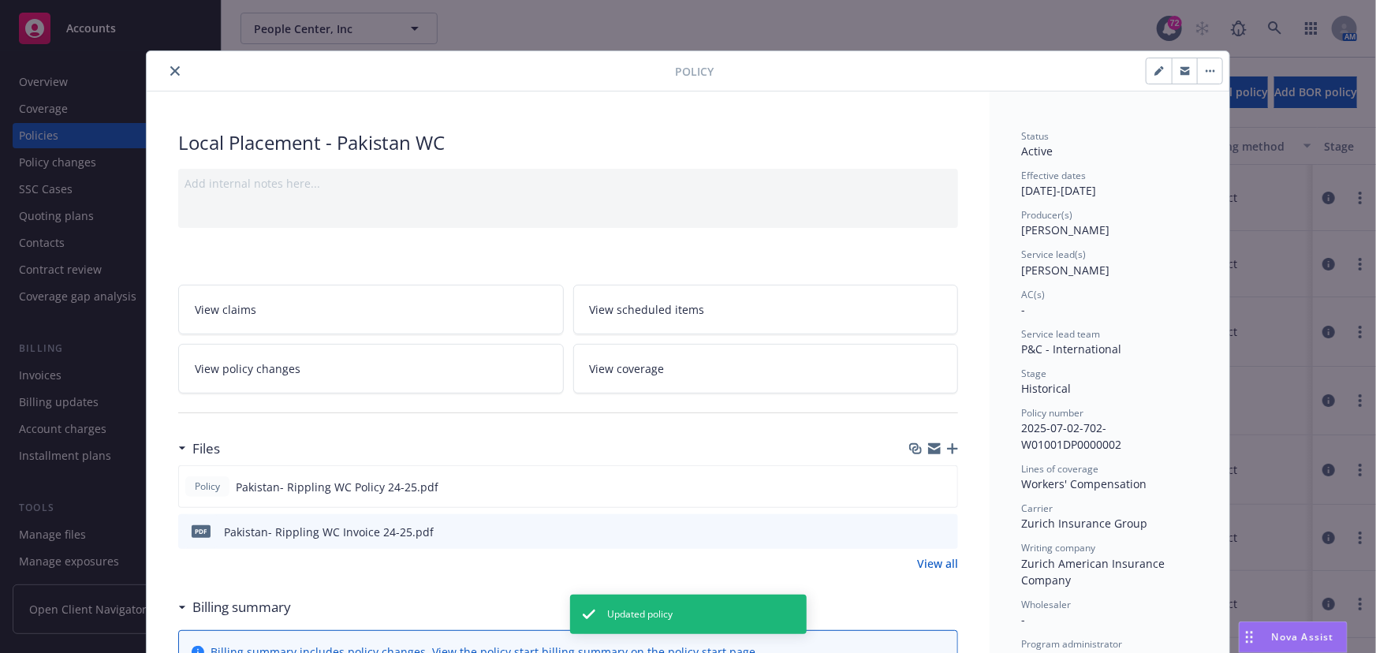
drag, startPoint x: 166, startPoint y: 70, endPoint x: 188, endPoint y: 87, distance: 27.6
click at [170, 69] on icon "close" at bounding box center [174, 70] width 9 height 9
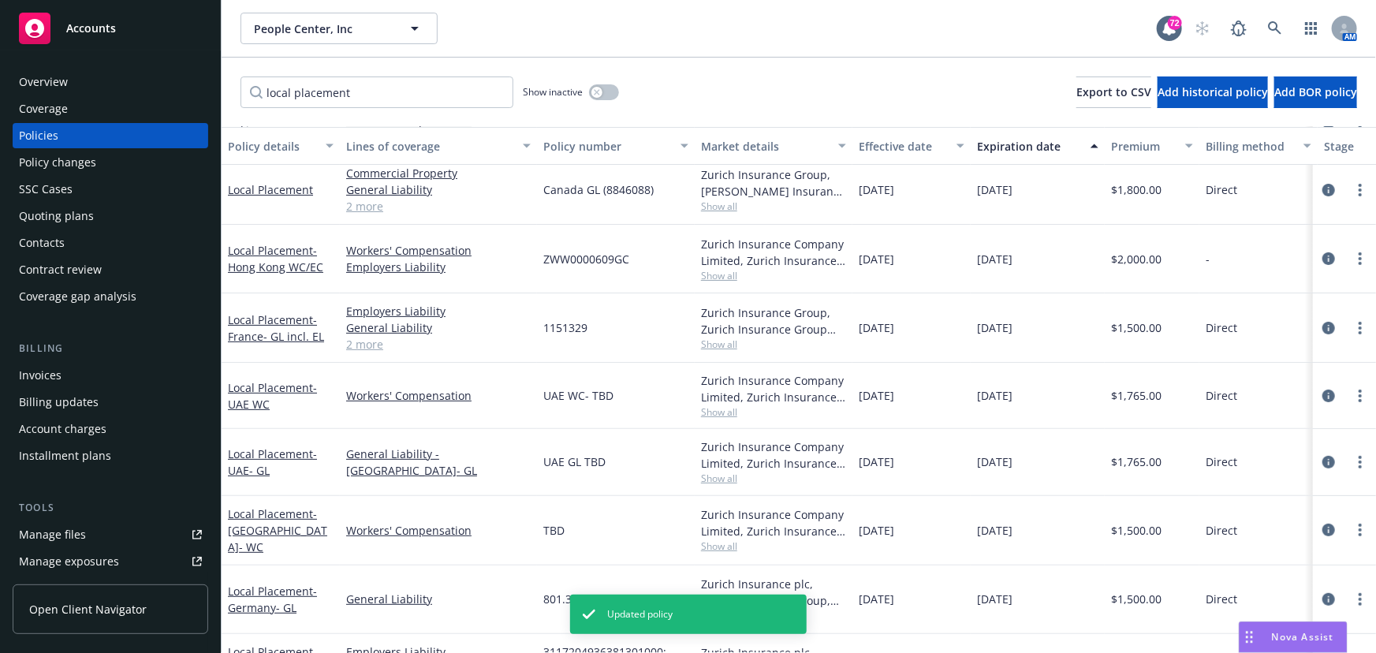
scroll to position [214, 0]
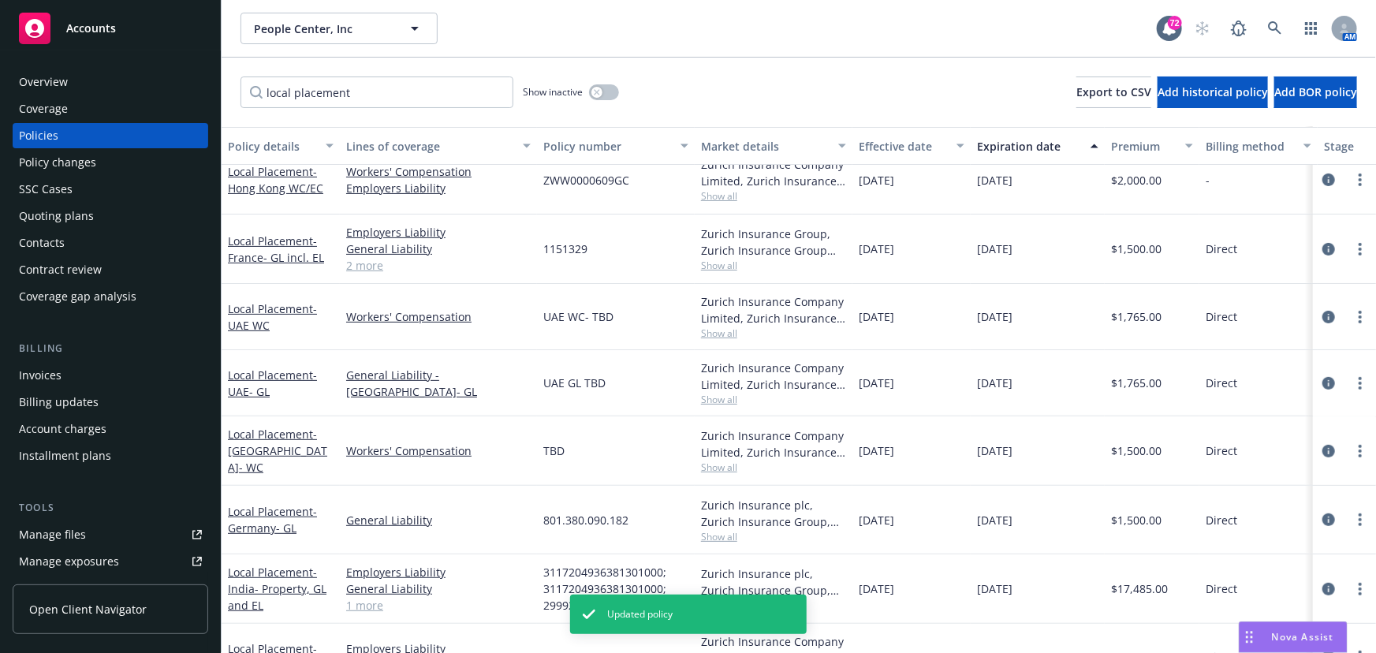
click at [243, 315] on div "Local Placement - [GEOGRAPHIC_DATA] WC" at bounding box center [281, 316] width 106 height 33
click at [244, 314] on link "Local Placement - [GEOGRAPHIC_DATA] WC" at bounding box center [272, 317] width 89 height 32
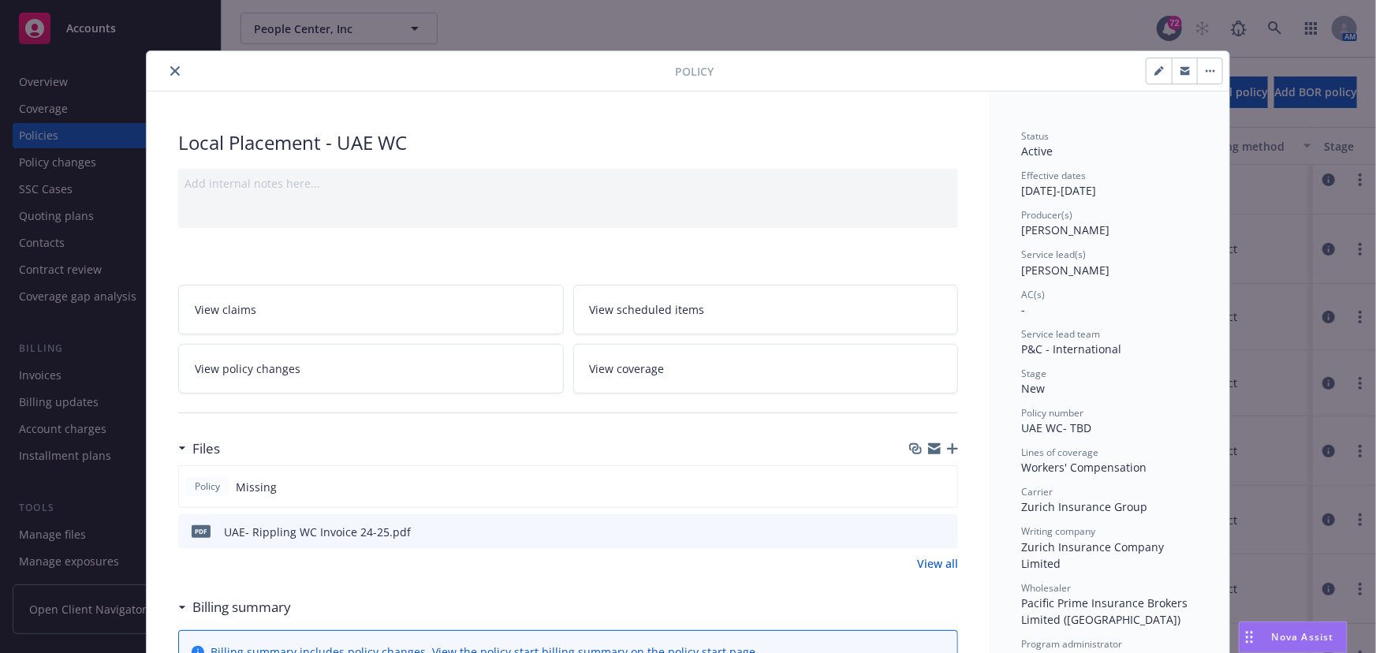
click at [1158, 73] on icon "button" at bounding box center [1158, 70] width 9 height 9
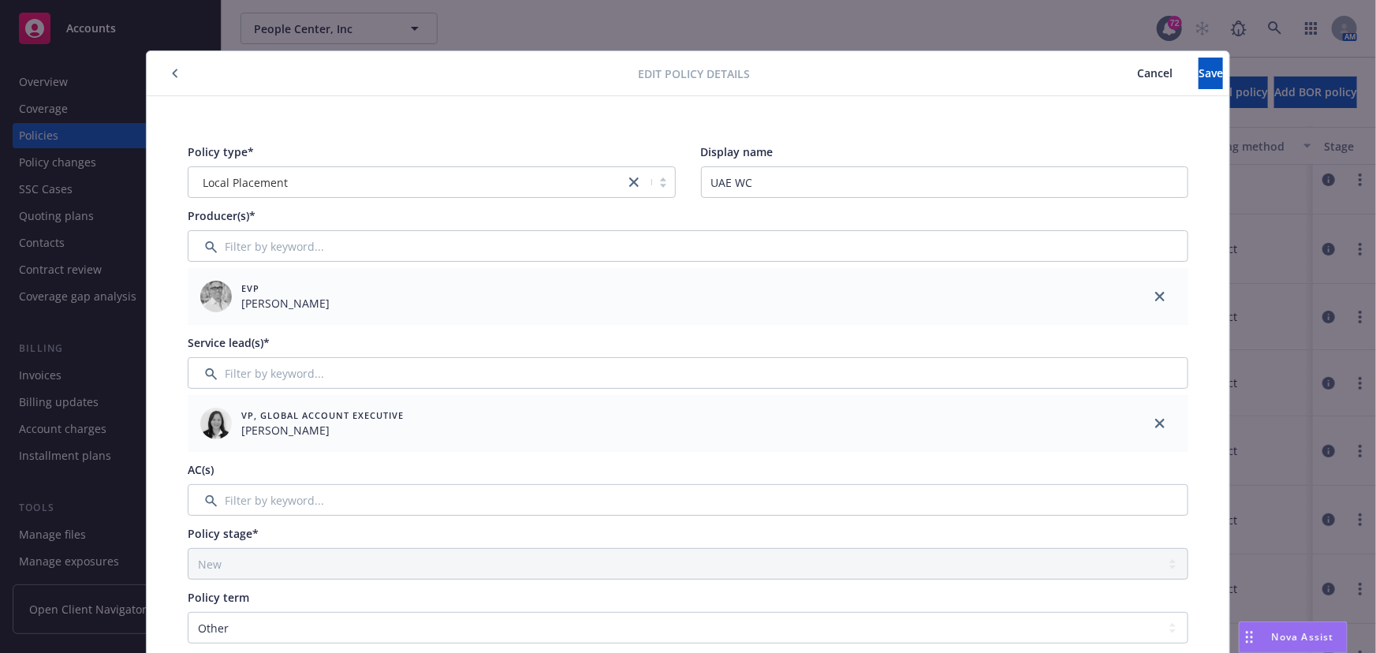
click at [1137, 66] on span "Cancel" at bounding box center [1154, 72] width 35 height 15
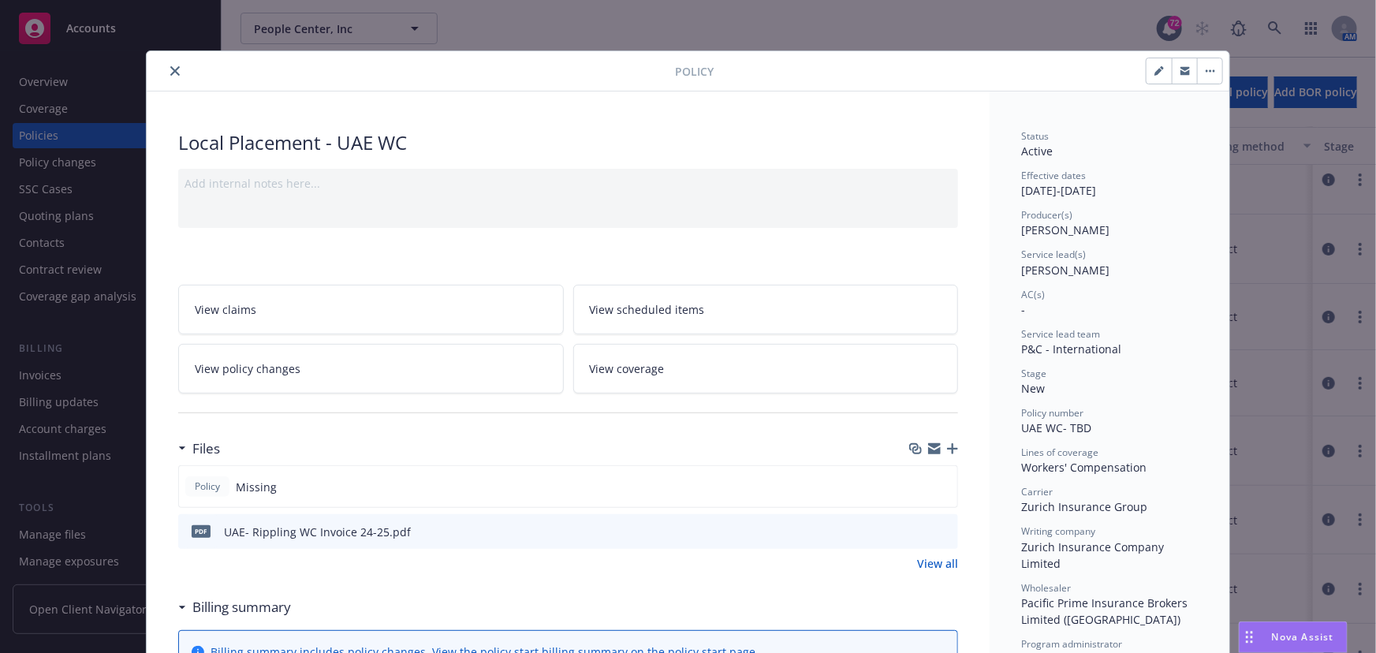
click at [947, 445] on icon "button" at bounding box center [952, 448] width 11 height 11
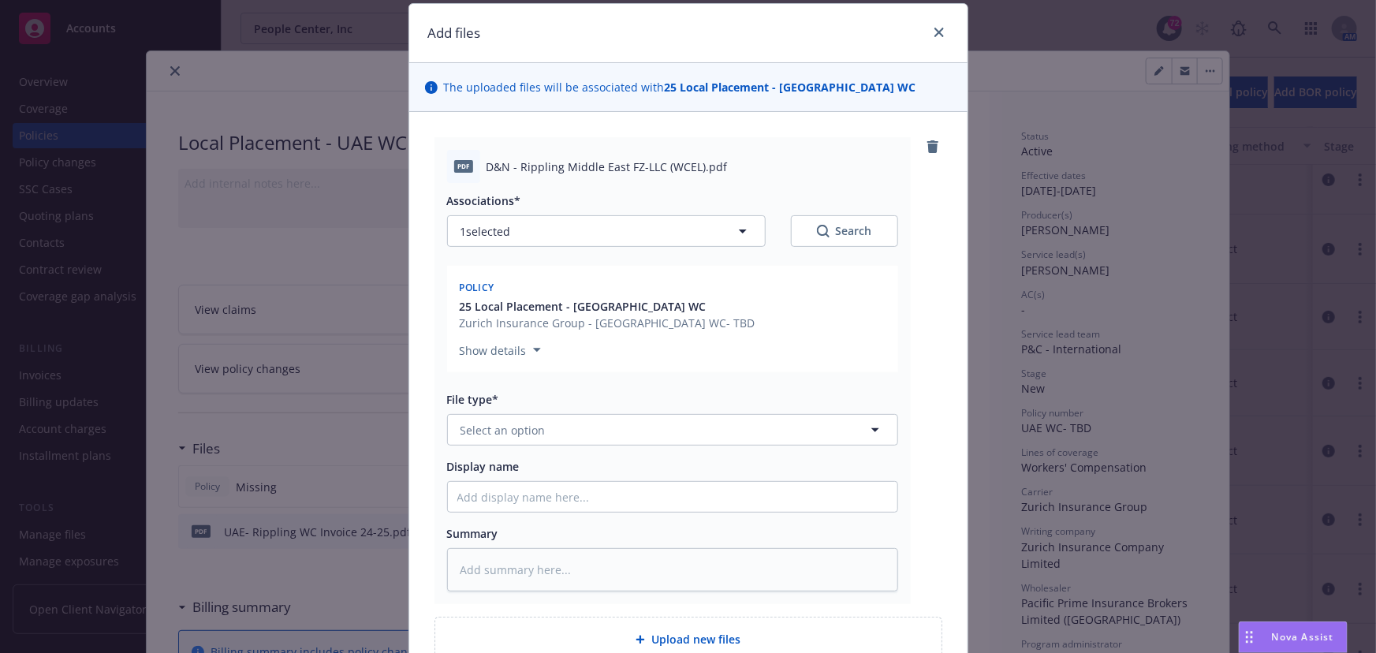
scroll to position [71, 0]
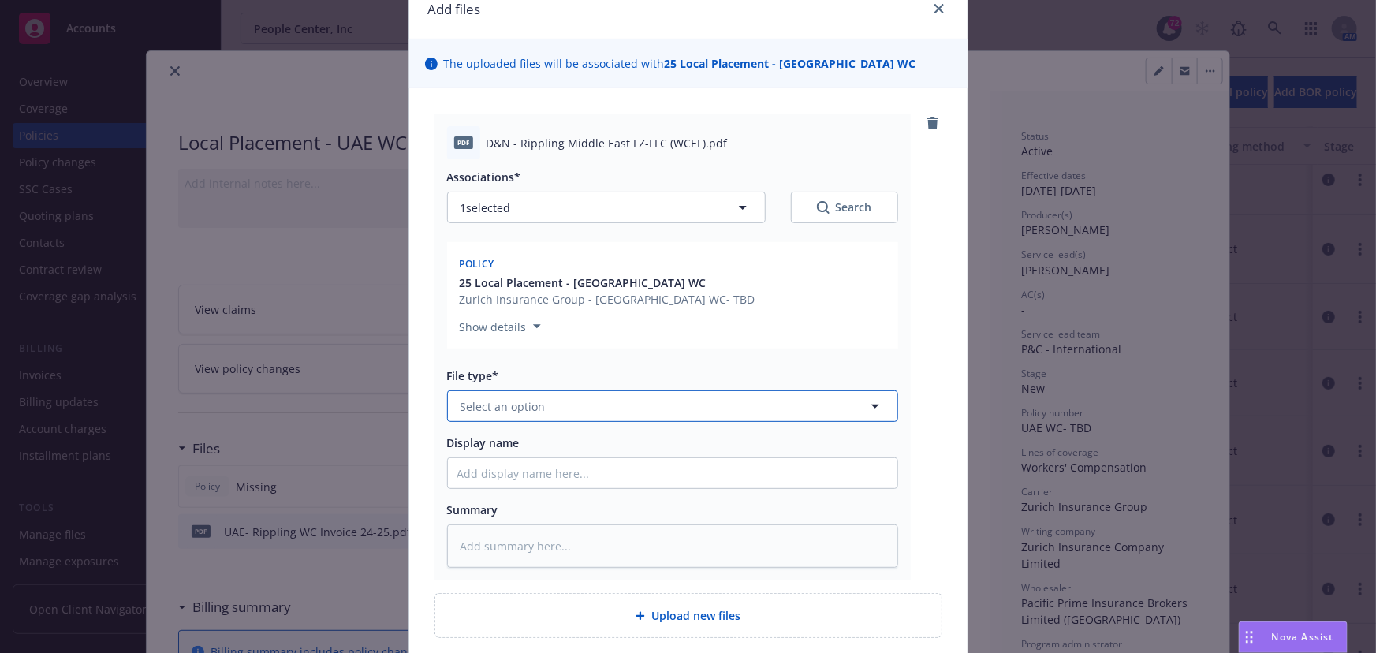
click at [535, 402] on span "Select an option" at bounding box center [502, 406] width 85 height 17
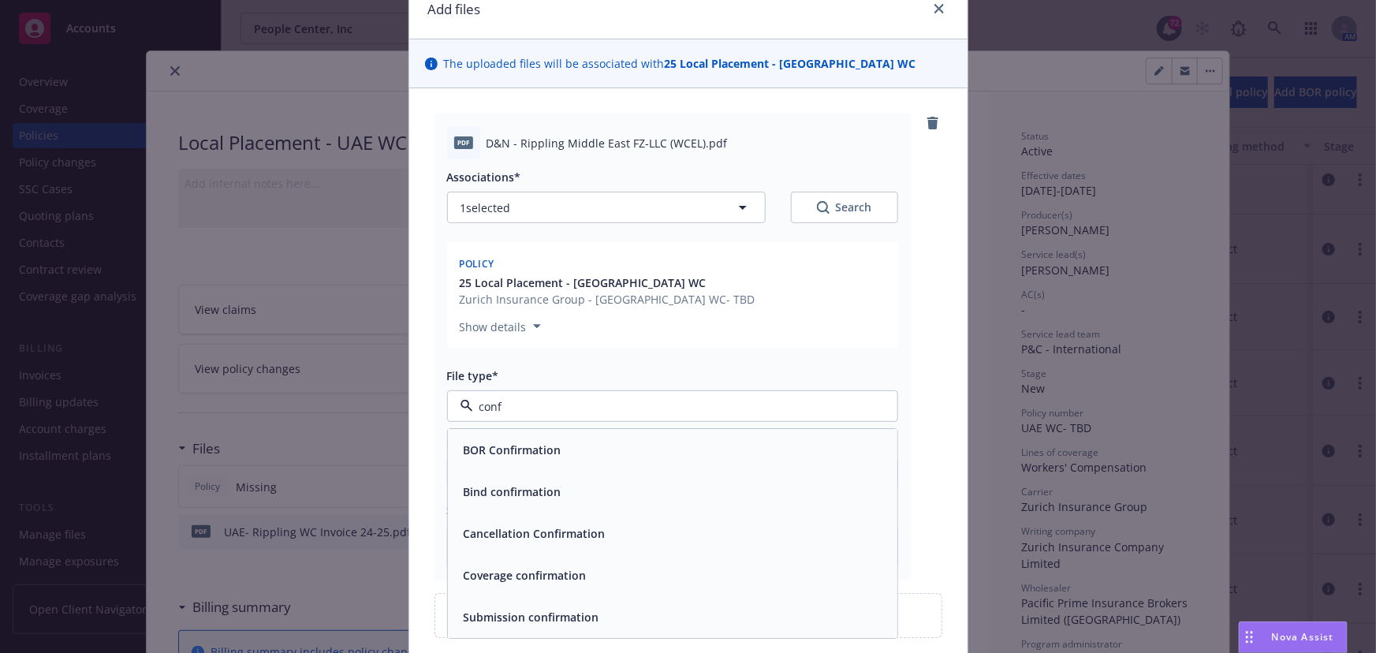
click at [530, 572] on span "Coverage confirmation" at bounding box center [525, 576] width 123 height 17
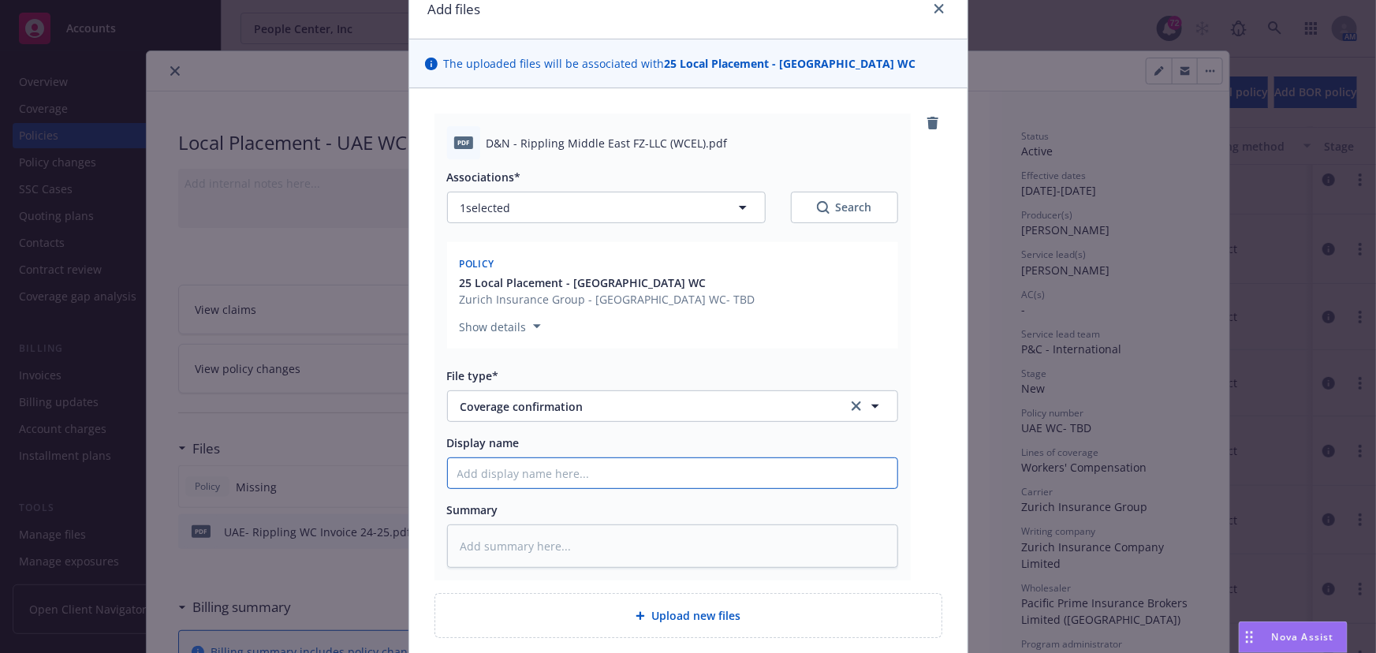
click at [504, 481] on input "Display name" at bounding box center [672, 473] width 449 height 30
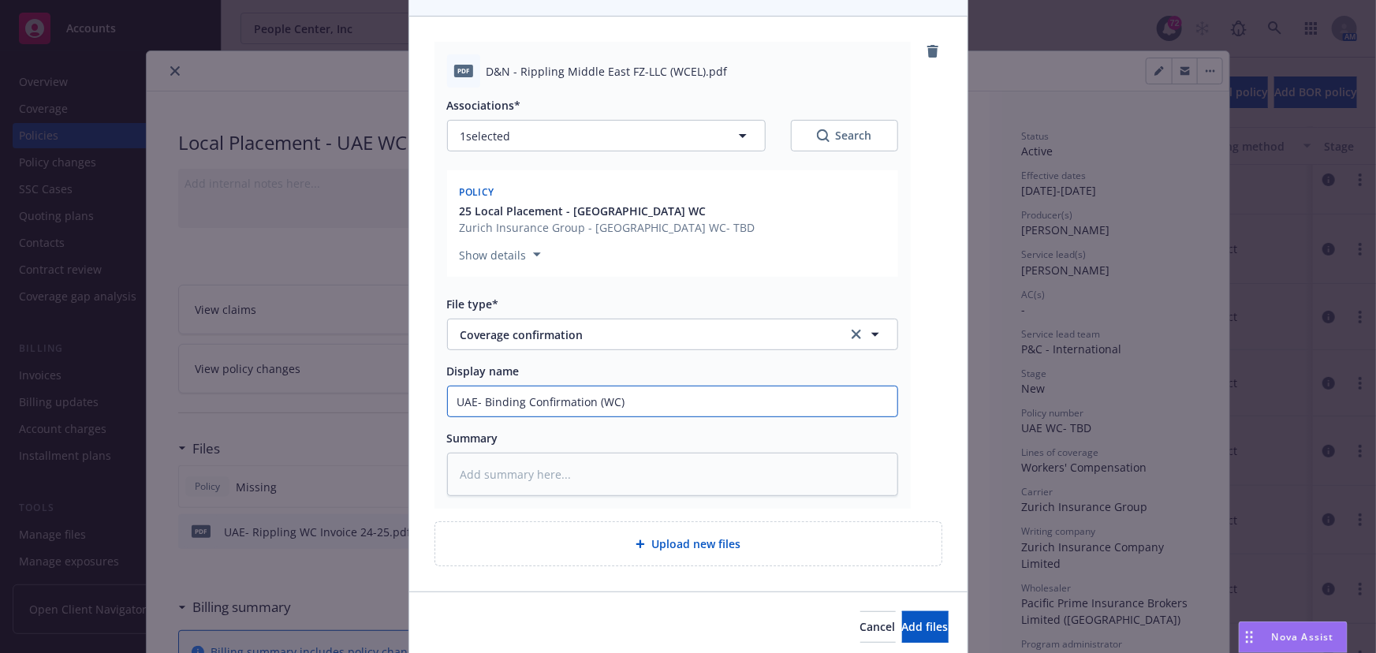
click at [902, 611] on button "Add files" at bounding box center [925, 627] width 47 height 32
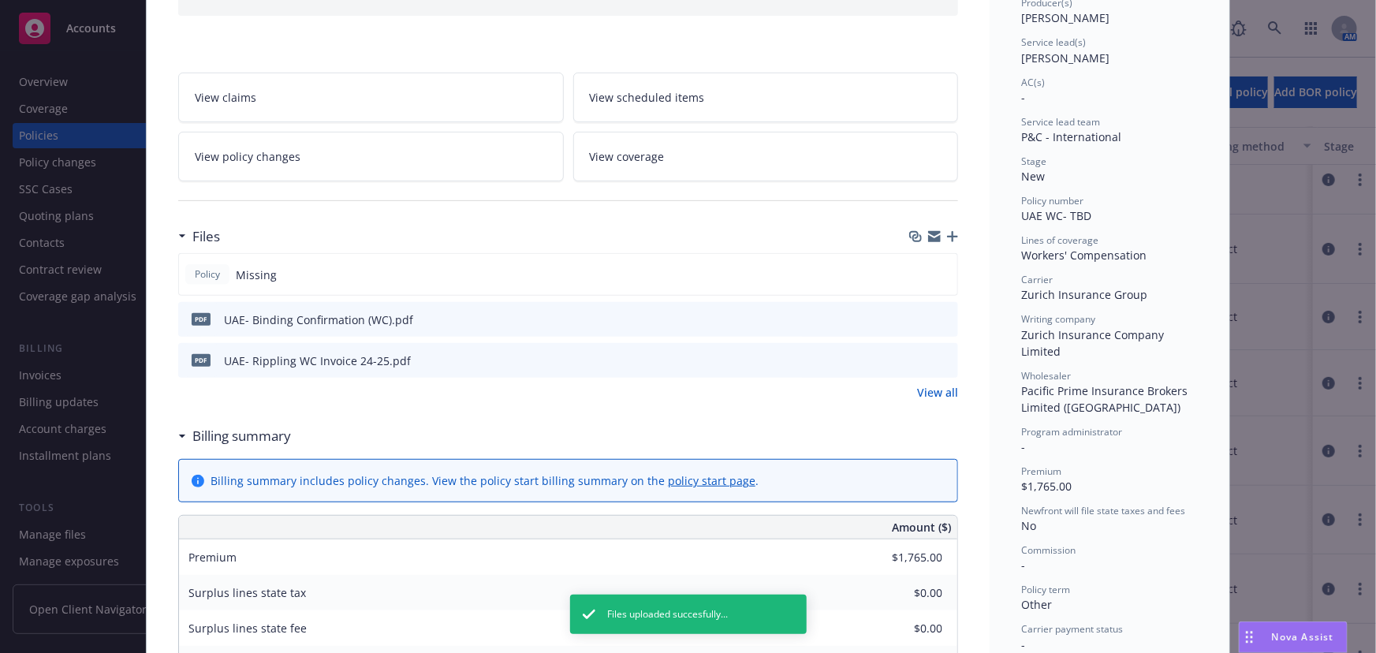
scroll to position [214, 0]
click at [947, 233] on icon "button" at bounding box center [952, 234] width 11 height 11
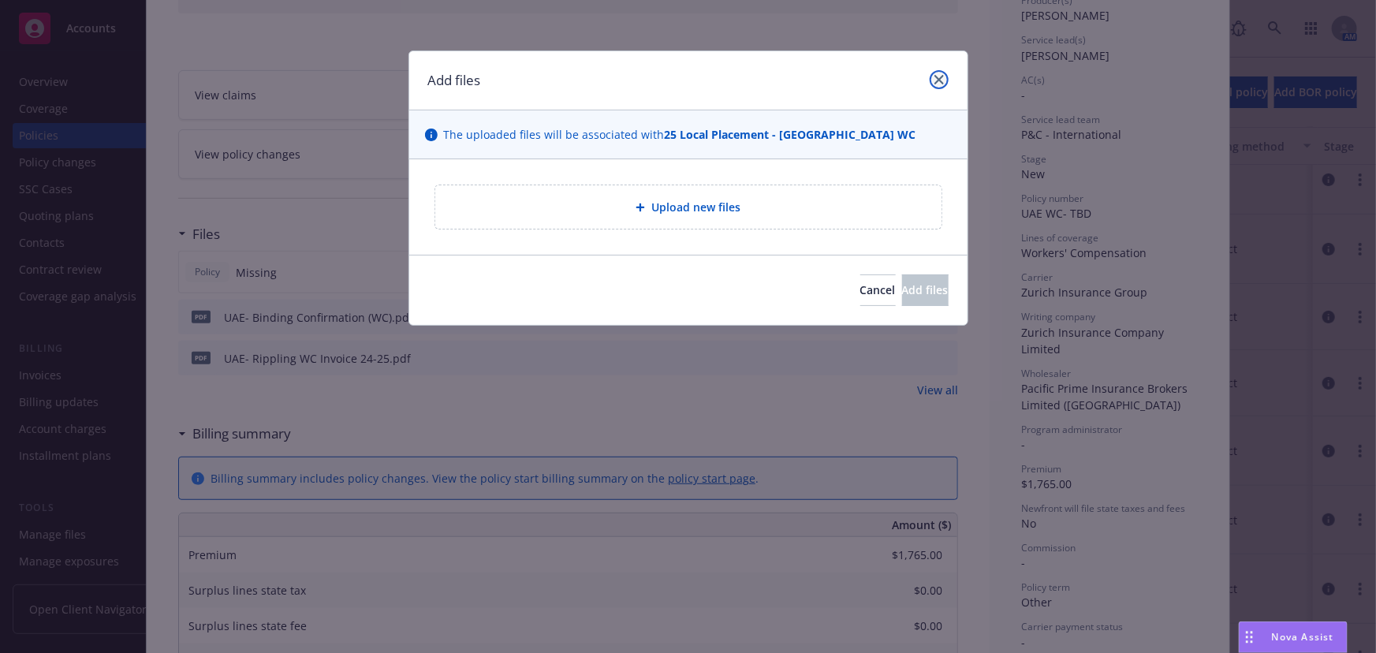
drag, startPoint x: 943, startPoint y: 79, endPoint x: 648, endPoint y: 110, distance: 296.6
click at [943, 79] on icon "close" at bounding box center [938, 79] width 9 height 9
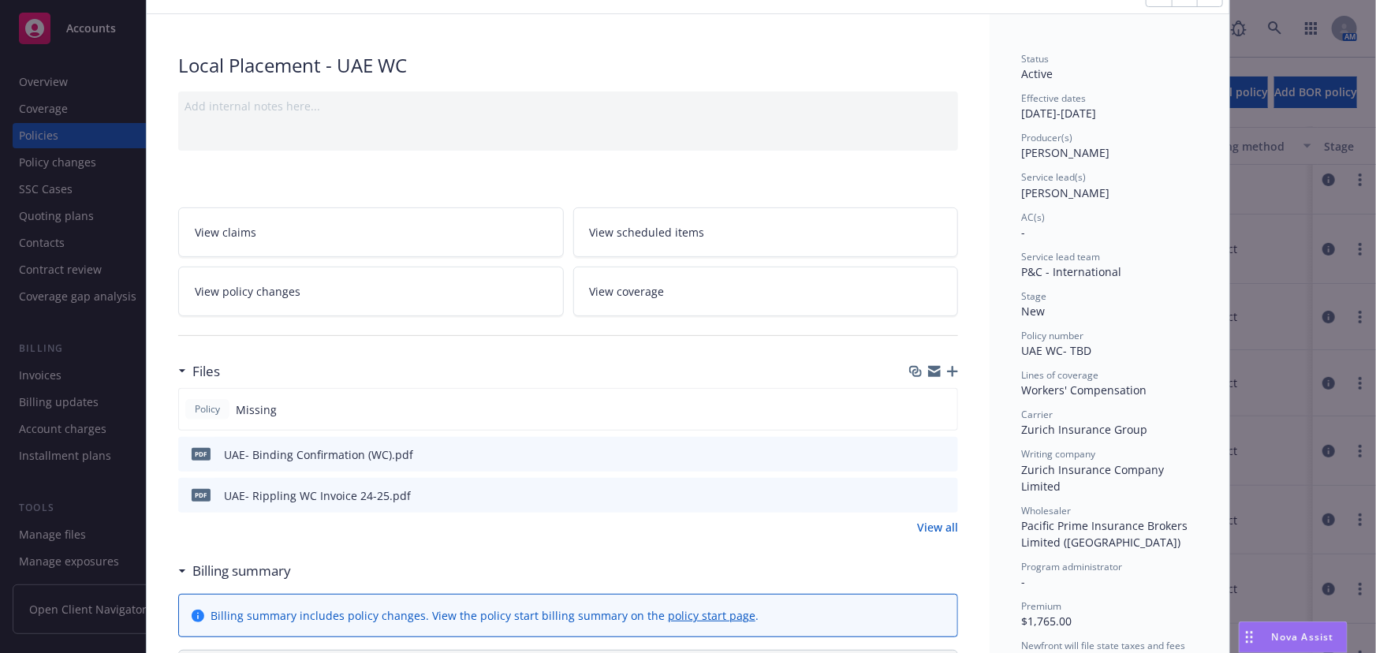
scroll to position [0, 0]
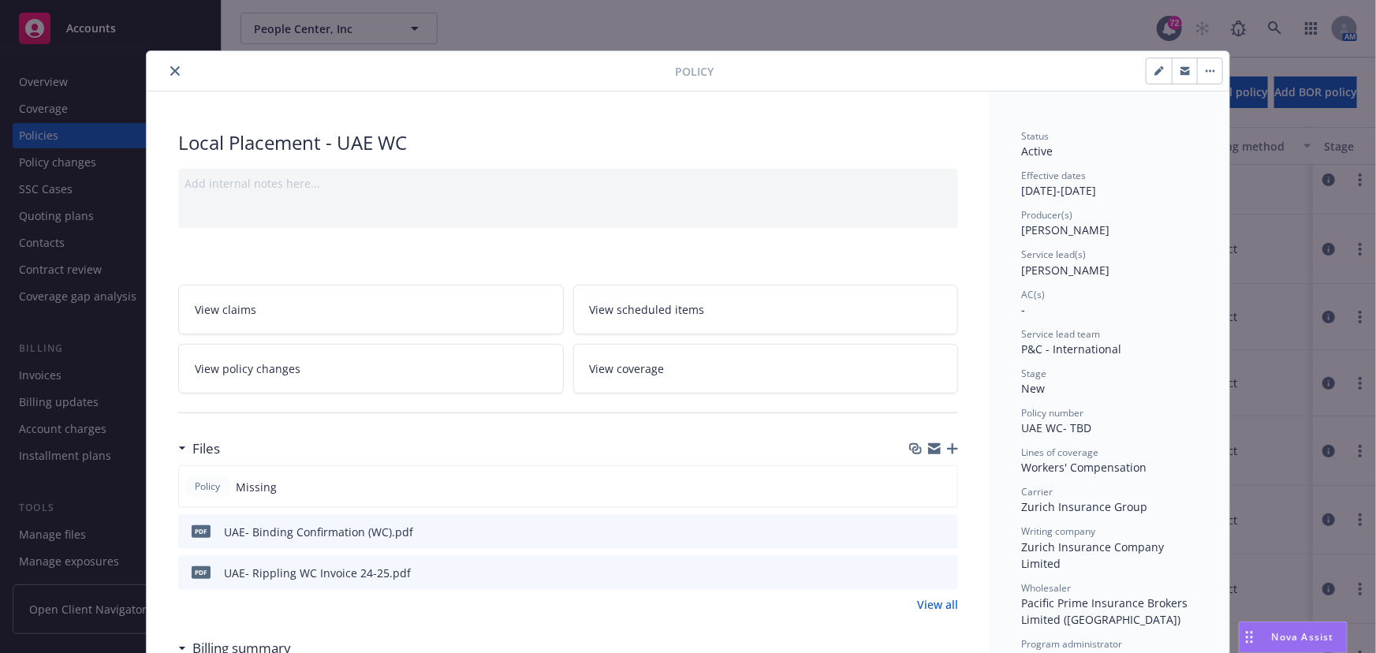
click at [170, 74] on icon "close" at bounding box center [174, 70] width 9 height 9
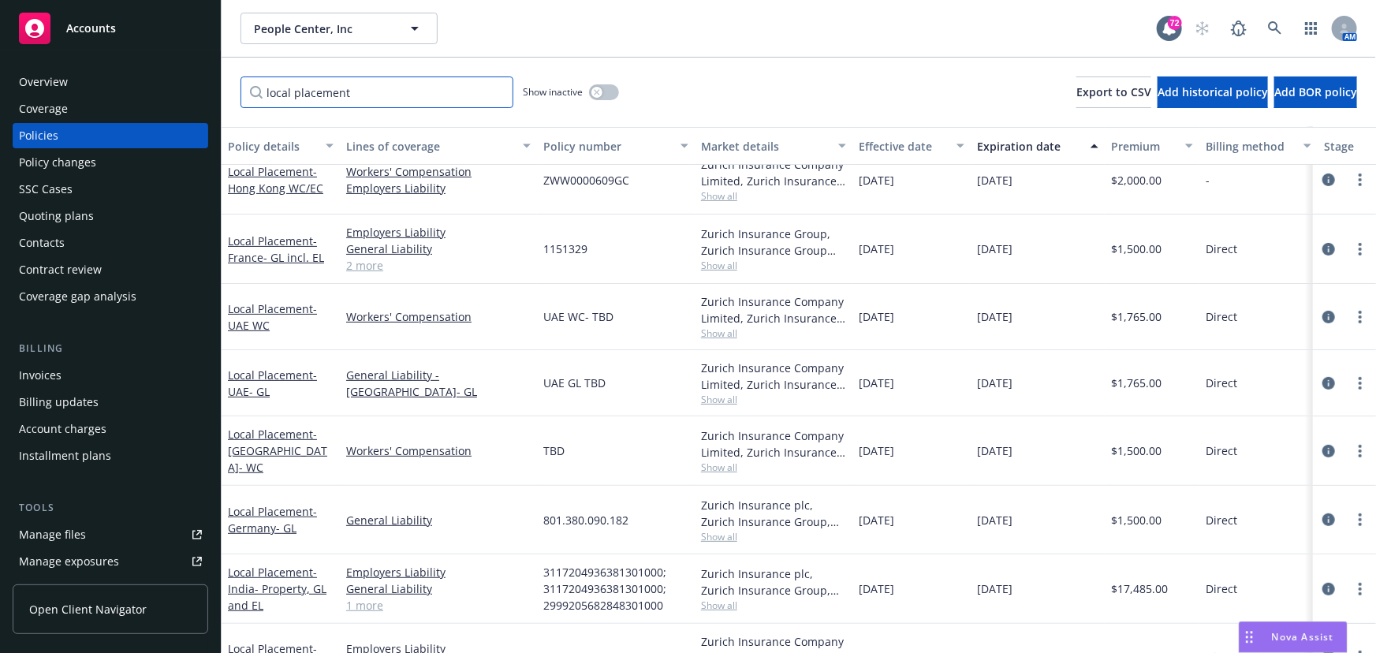
click at [300, 94] on input "local placement" at bounding box center [376, 92] width 273 height 32
click at [252, 379] on link "Local Placement - [GEOGRAPHIC_DATA]- GL" at bounding box center [272, 383] width 89 height 32
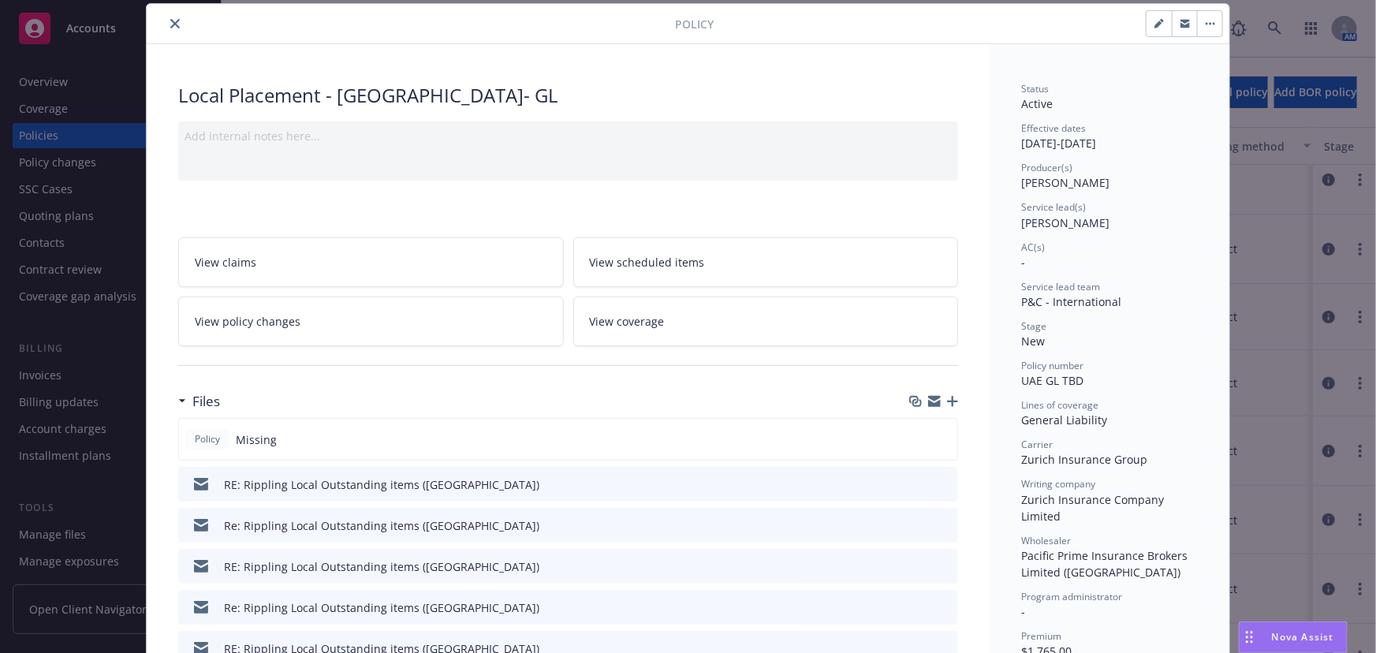
scroll to position [71, 0]
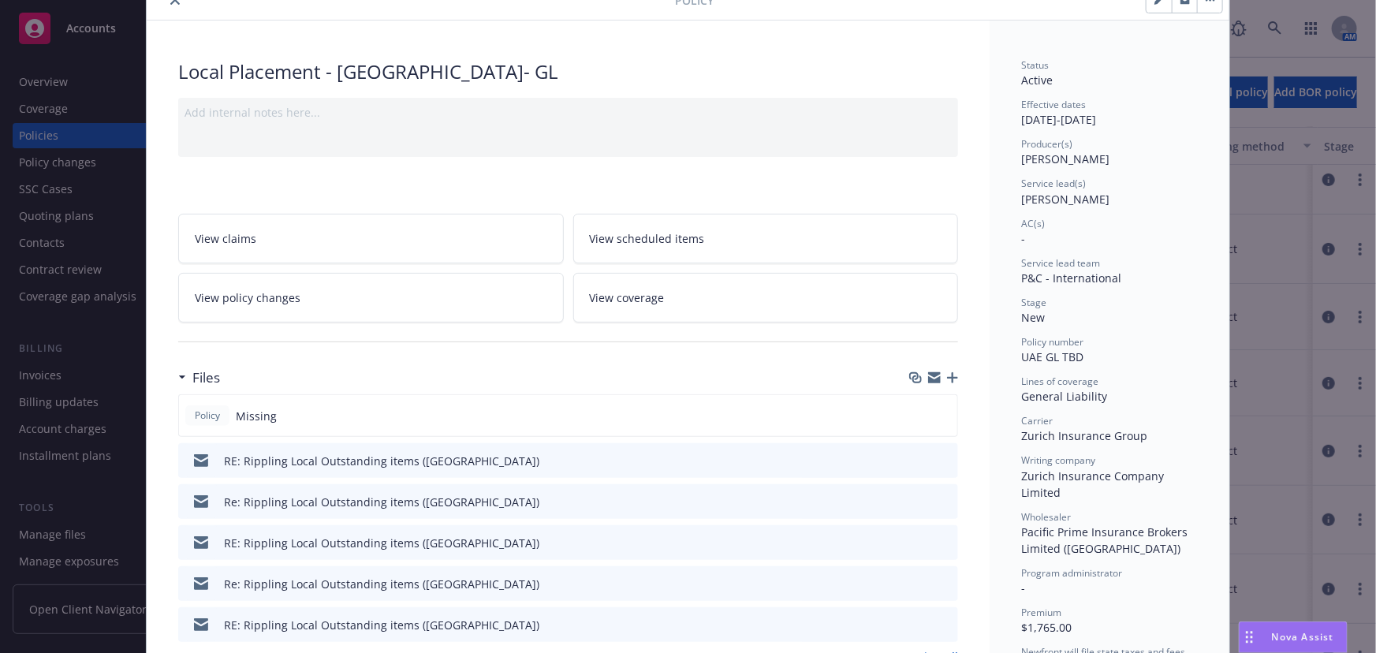
click at [949, 378] on icon "button" at bounding box center [952, 377] width 11 height 11
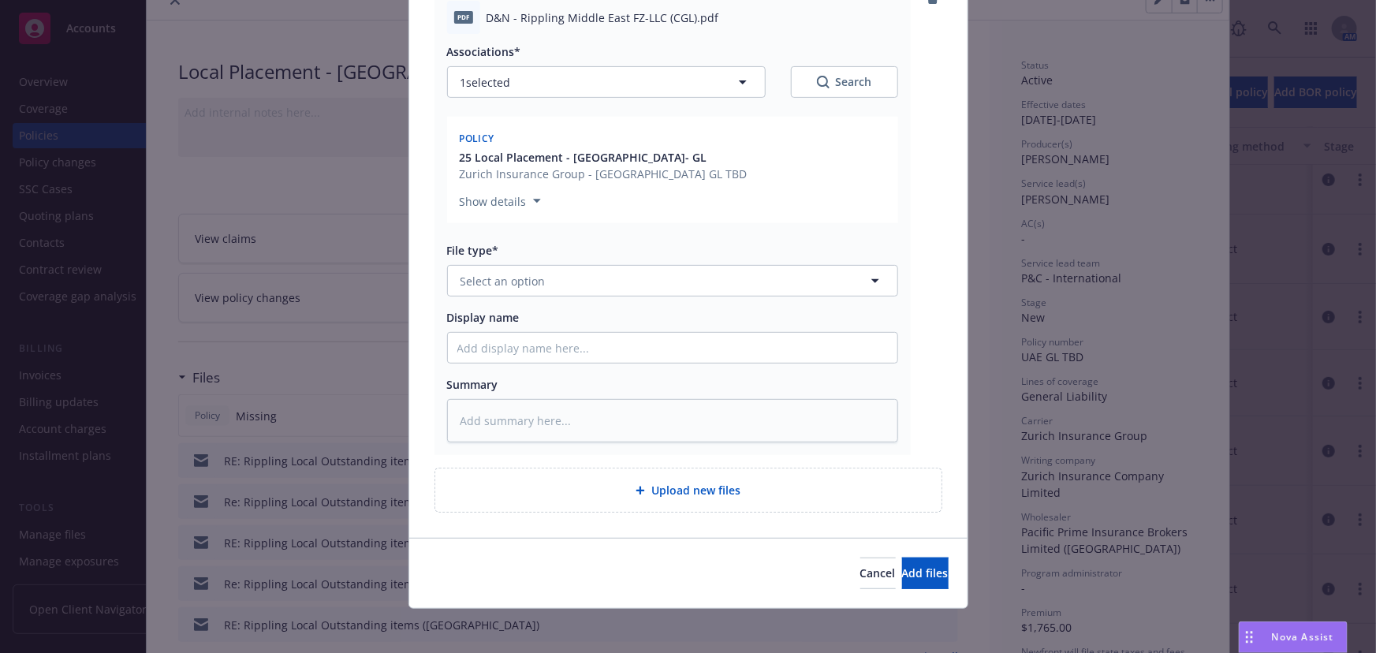
scroll to position [202, 0]
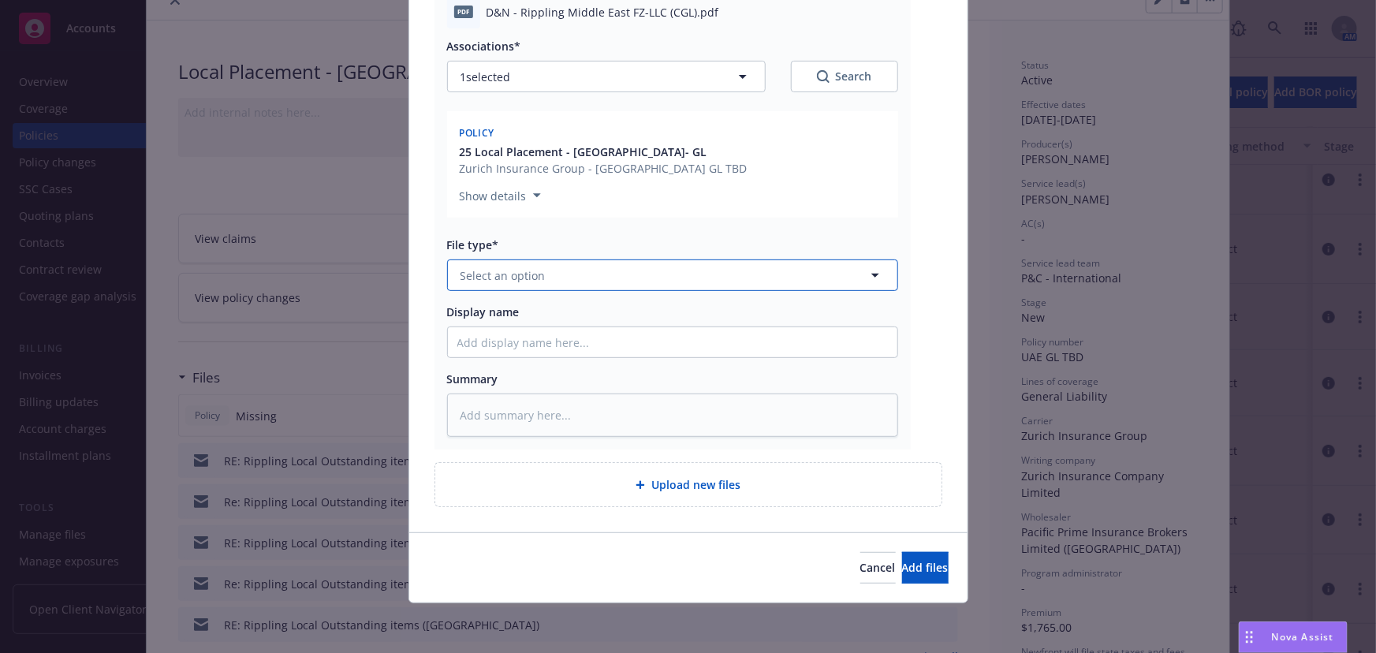
click at [480, 283] on span "Select an option" at bounding box center [502, 275] width 85 height 17
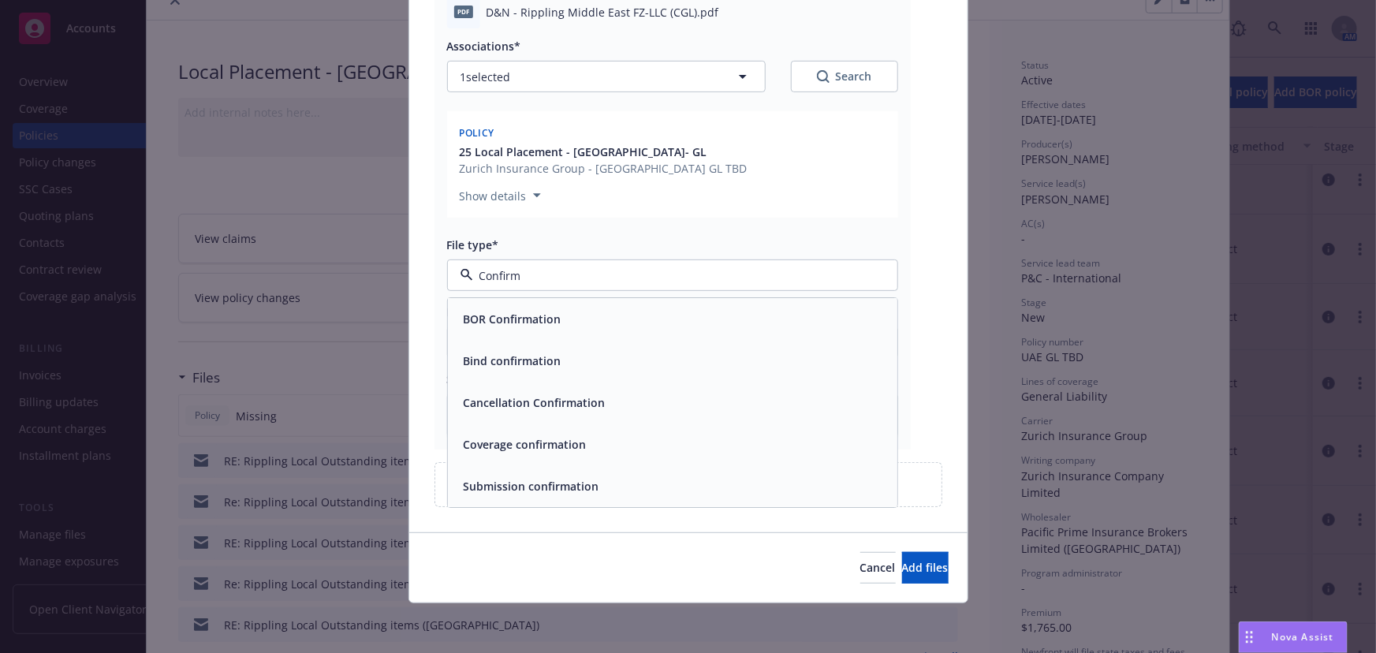
click at [518, 439] on span "Coverage confirmation" at bounding box center [525, 445] width 123 height 17
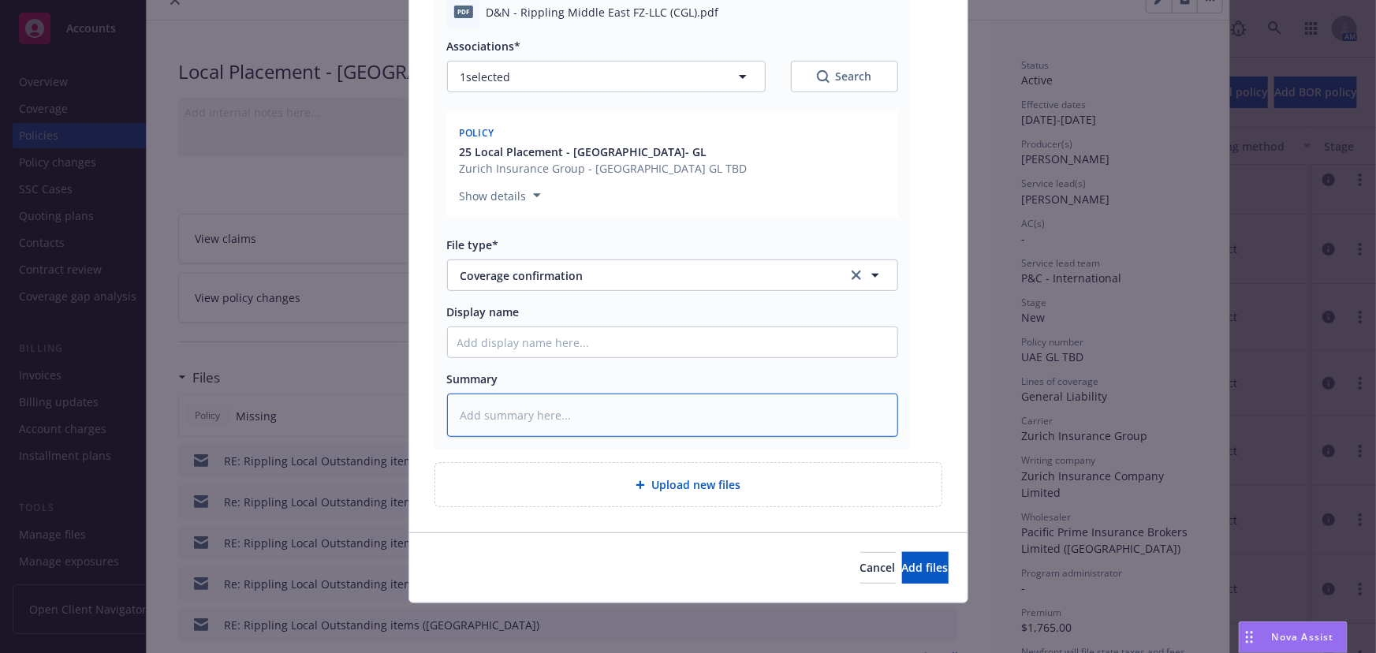
click at [496, 411] on textarea at bounding box center [672, 414] width 451 height 43
drag, startPoint x: 475, startPoint y: 347, endPoint x: 419, endPoint y: 261, distance: 103.0
click at [481, 345] on input "Display name" at bounding box center [672, 342] width 449 height 30
click at [902, 552] on button "Add files" at bounding box center [925, 568] width 47 height 32
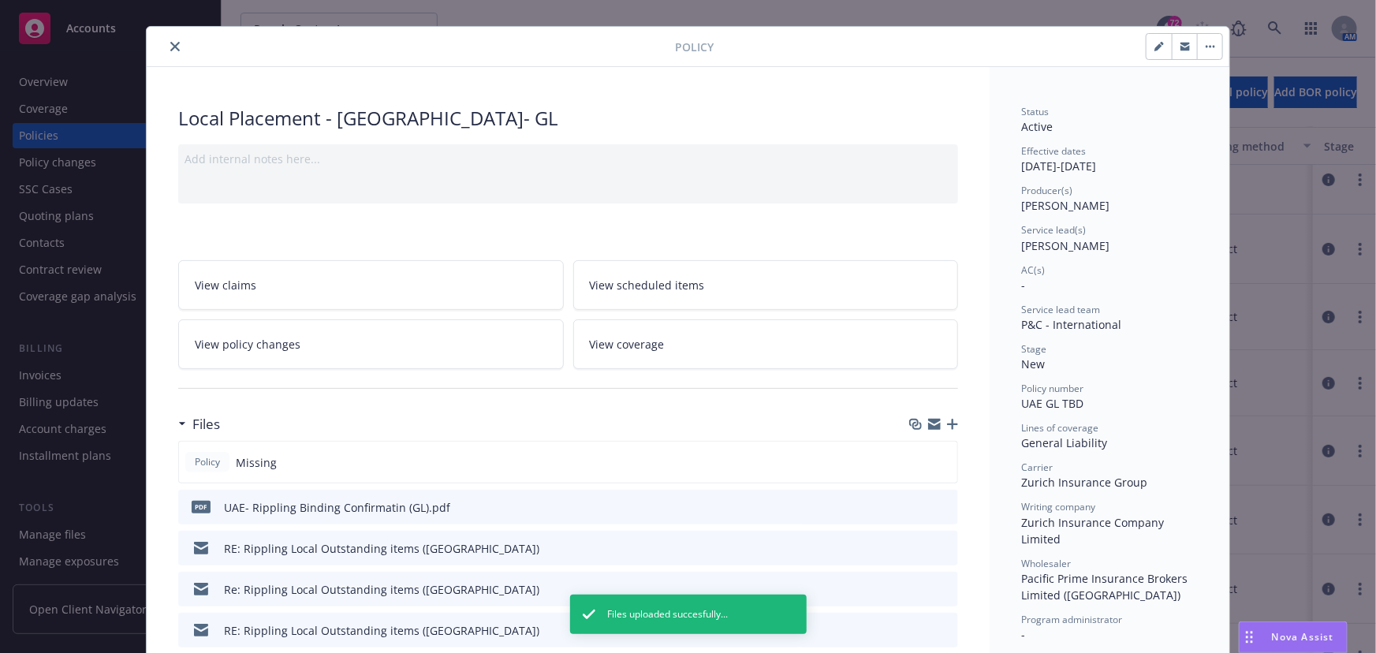
scroll to position [0, 0]
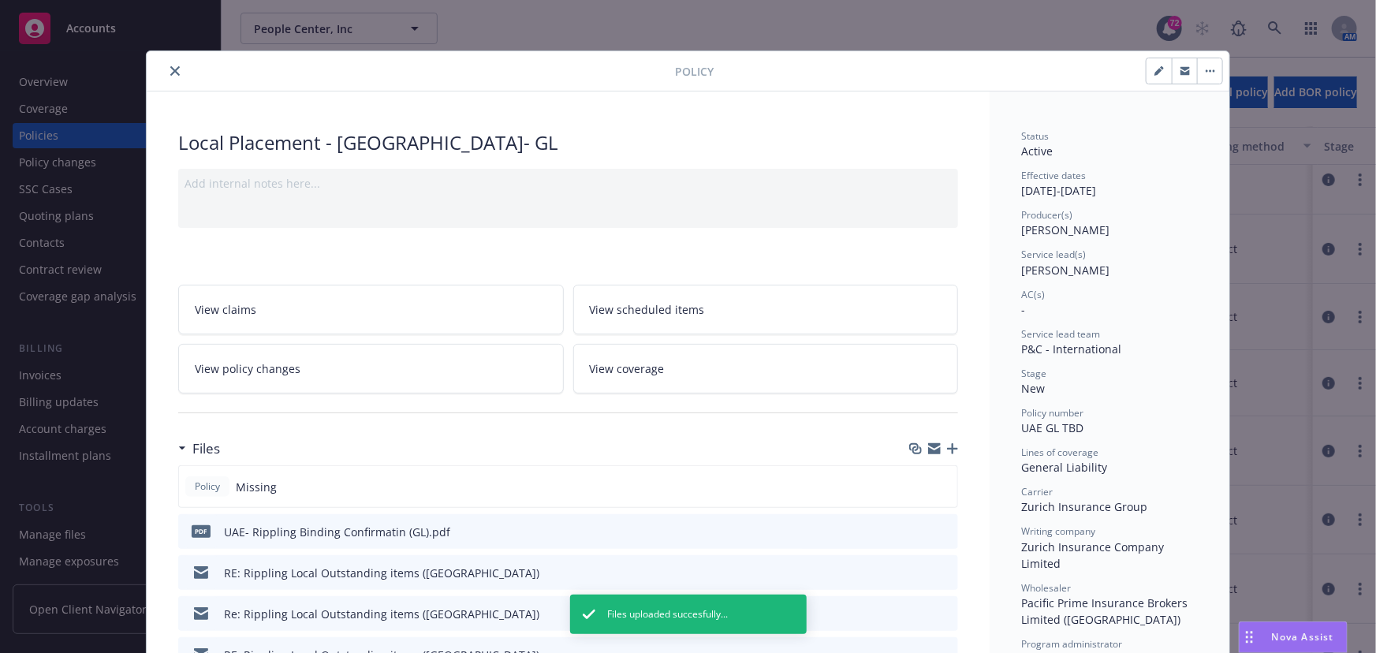
click at [170, 74] on icon "close" at bounding box center [174, 70] width 9 height 9
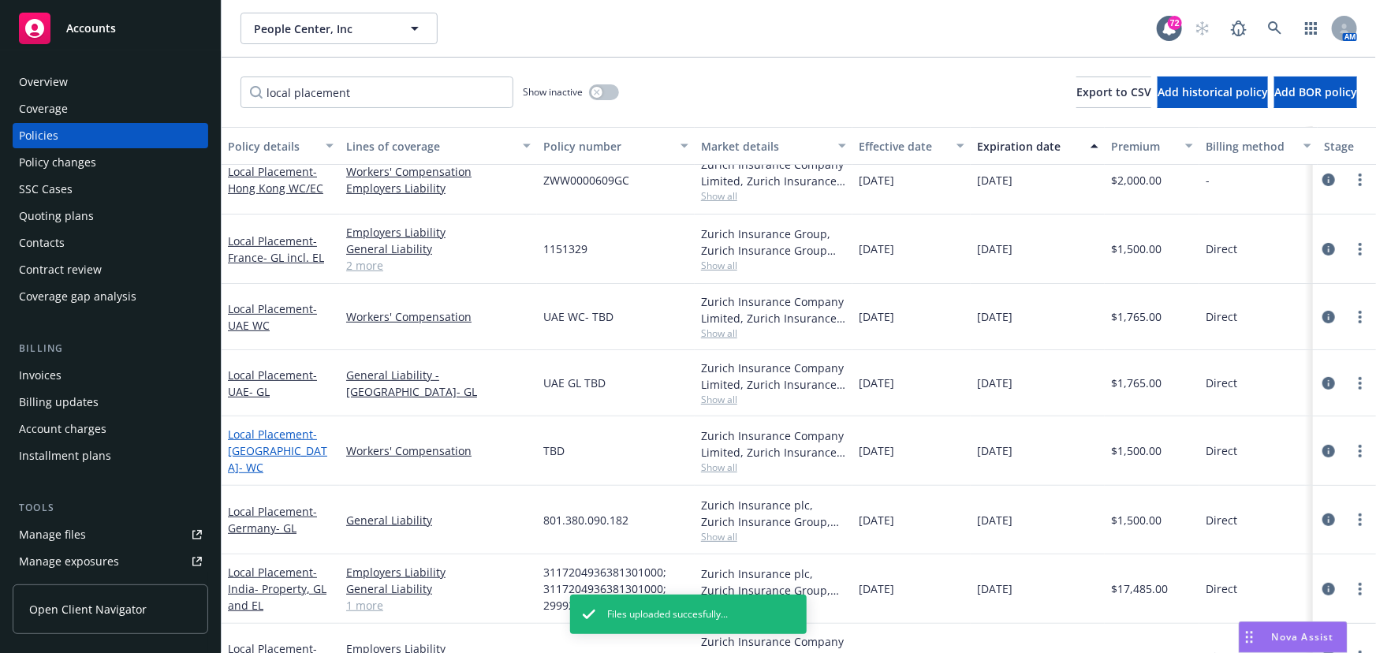
click at [267, 446] on link "Local Placement - [GEOGRAPHIC_DATA]- WC" at bounding box center [277, 451] width 99 height 48
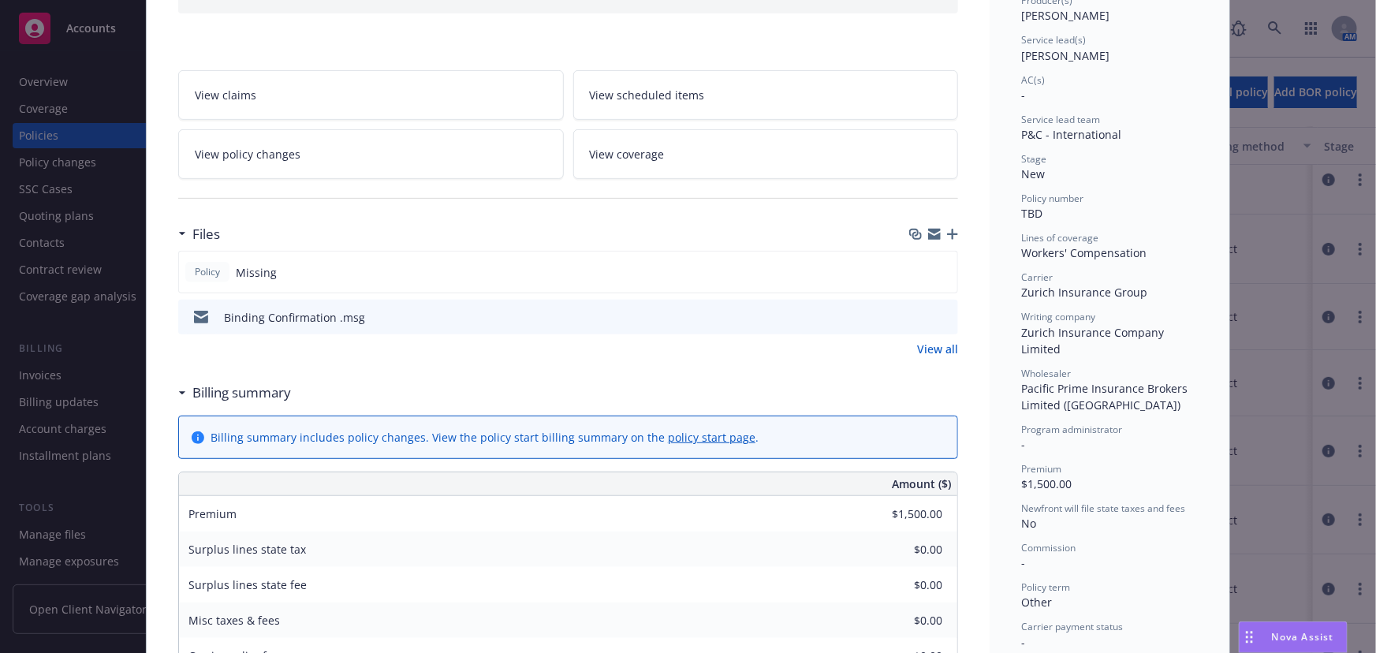
scroll to position [286, 0]
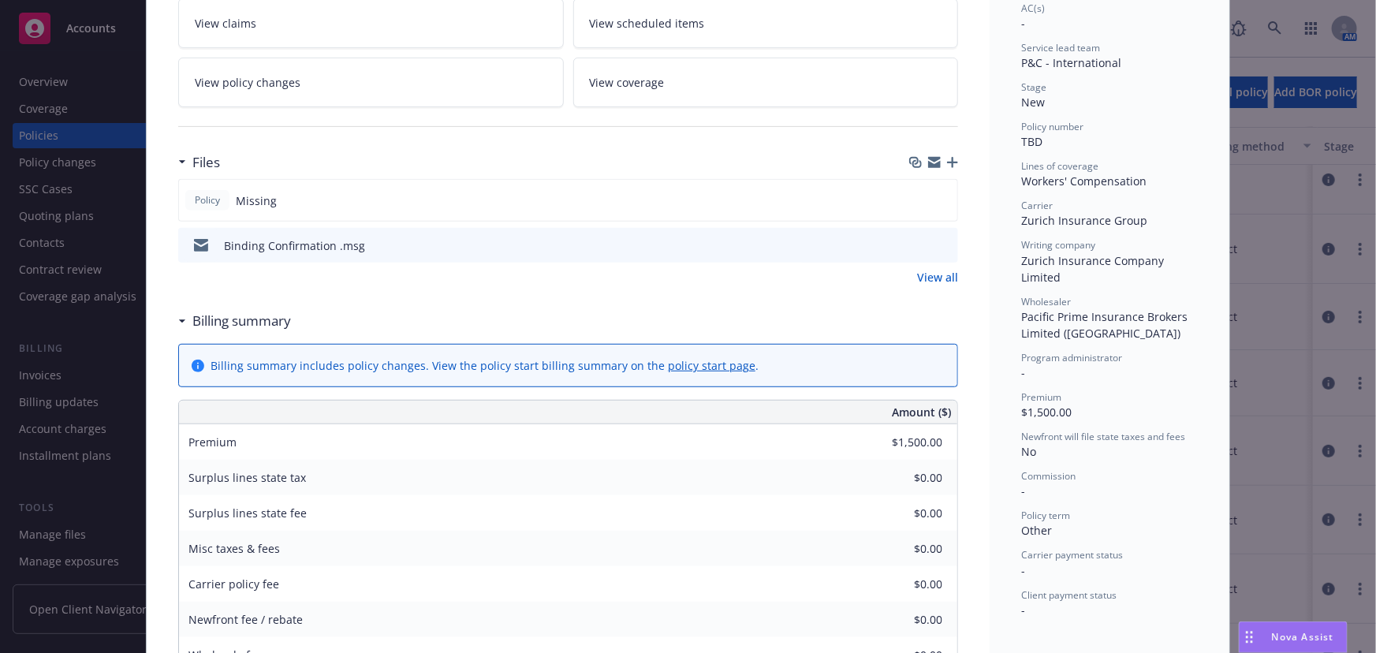
click at [951, 158] on icon "button" at bounding box center [952, 162] width 11 height 11
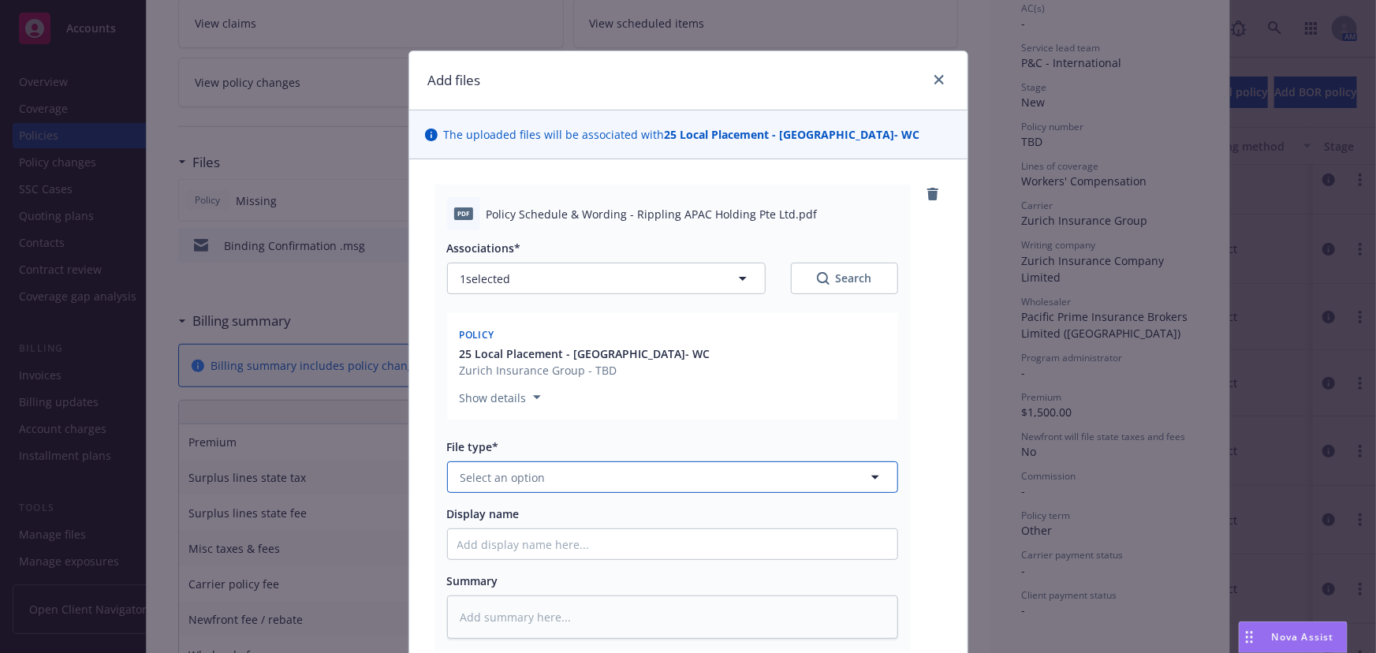
click at [483, 476] on span "Select an option" at bounding box center [502, 477] width 85 height 17
click at [521, 525] on div "Policy" at bounding box center [672, 521] width 431 height 23
click at [480, 545] on input "Display name" at bounding box center [672, 544] width 449 height 30
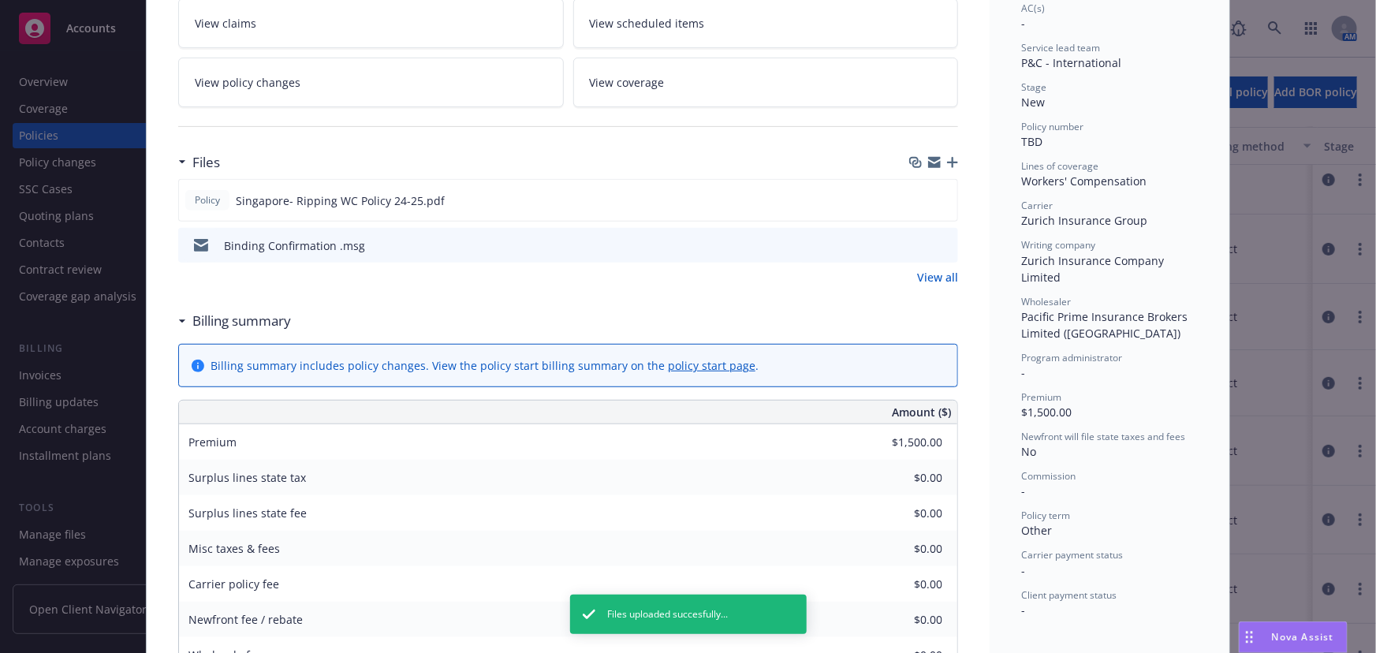
click at [947, 158] on icon "button" at bounding box center [952, 162] width 11 height 11
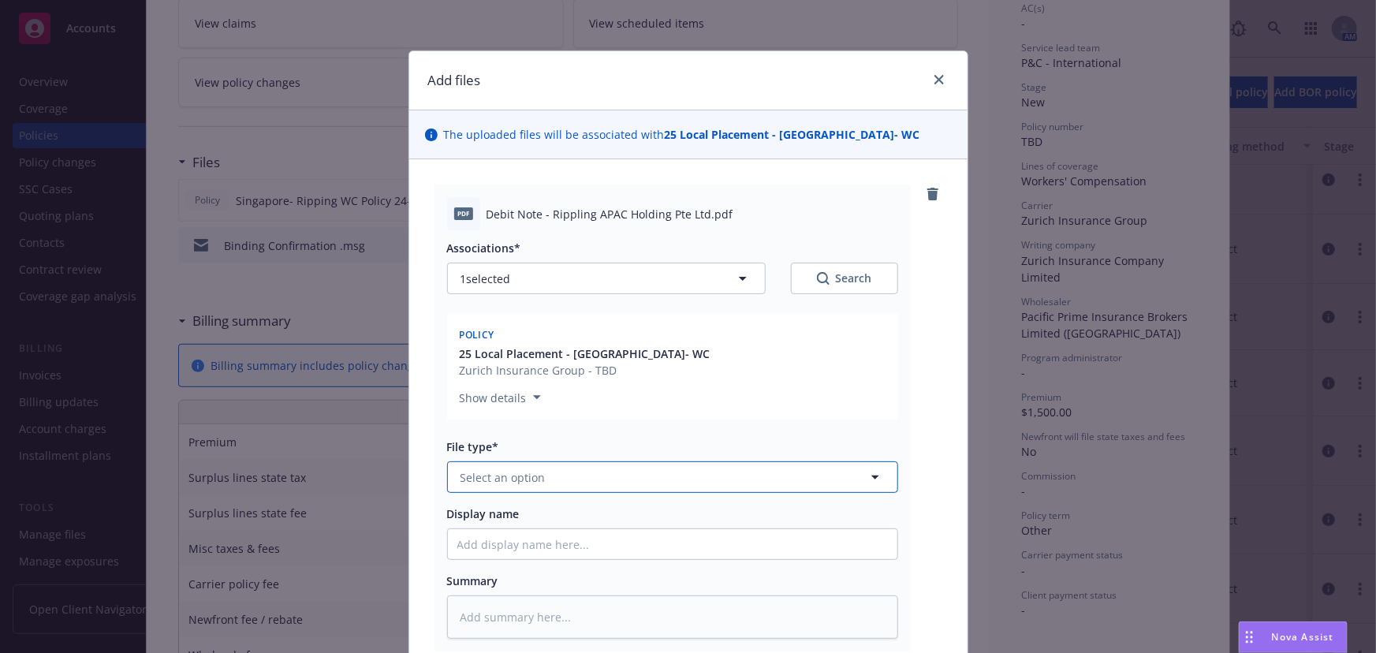
click at [516, 475] on span "Select an option" at bounding box center [502, 477] width 85 height 17
drag, startPoint x: 570, startPoint y: 560, endPoint x: 530, endPoint y: 538, distance: 45.9
click at [569, 560] on div "Invoice - Third Party" at bounding box center [672, 563] width 431 height 23
click at [517, 542] on input "Display name" at bounding box center [672, 544] width 449 height 30
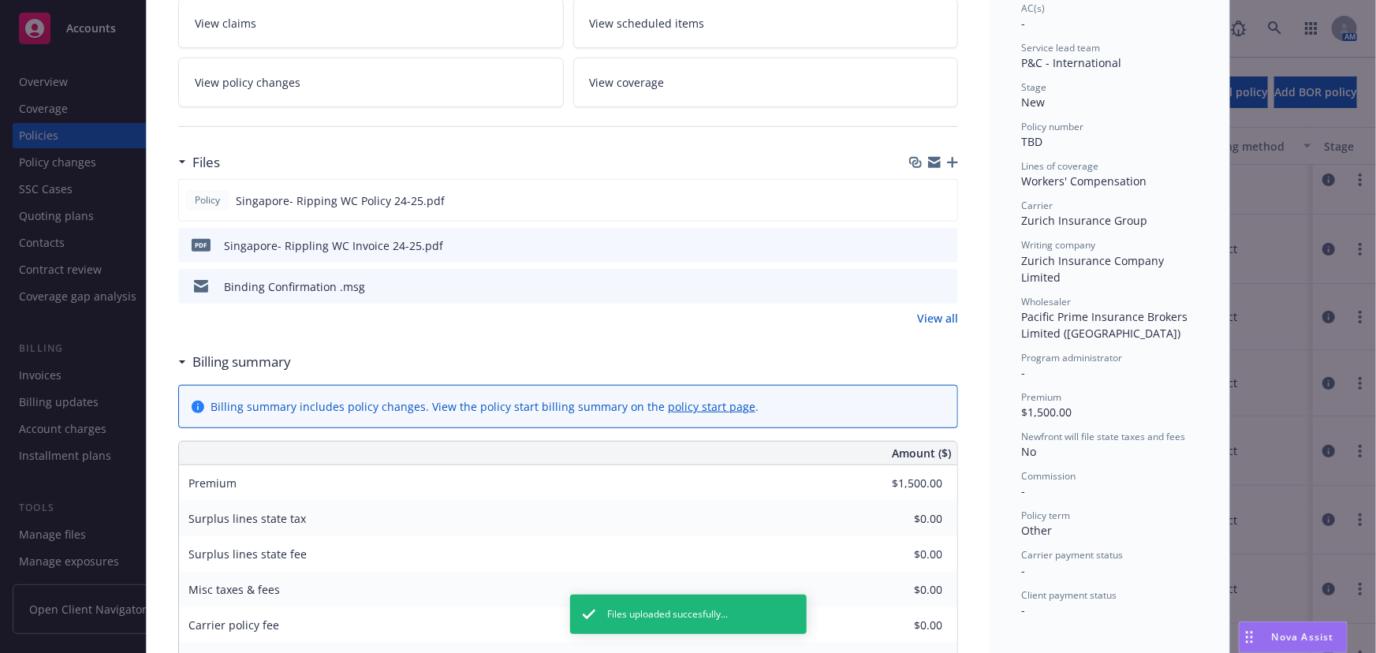
click at [948, 162] on icon "button" at bounding box center [952, 162] width 11 height 11
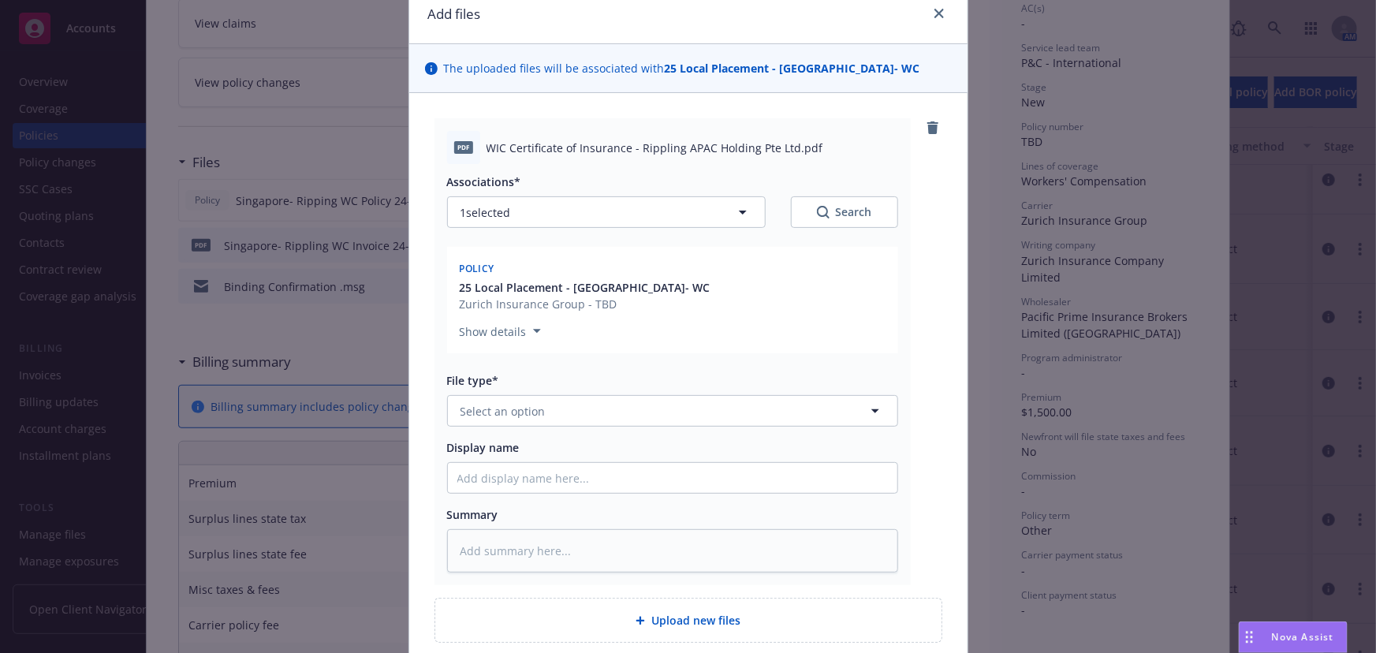
scroll to position [202, 0]
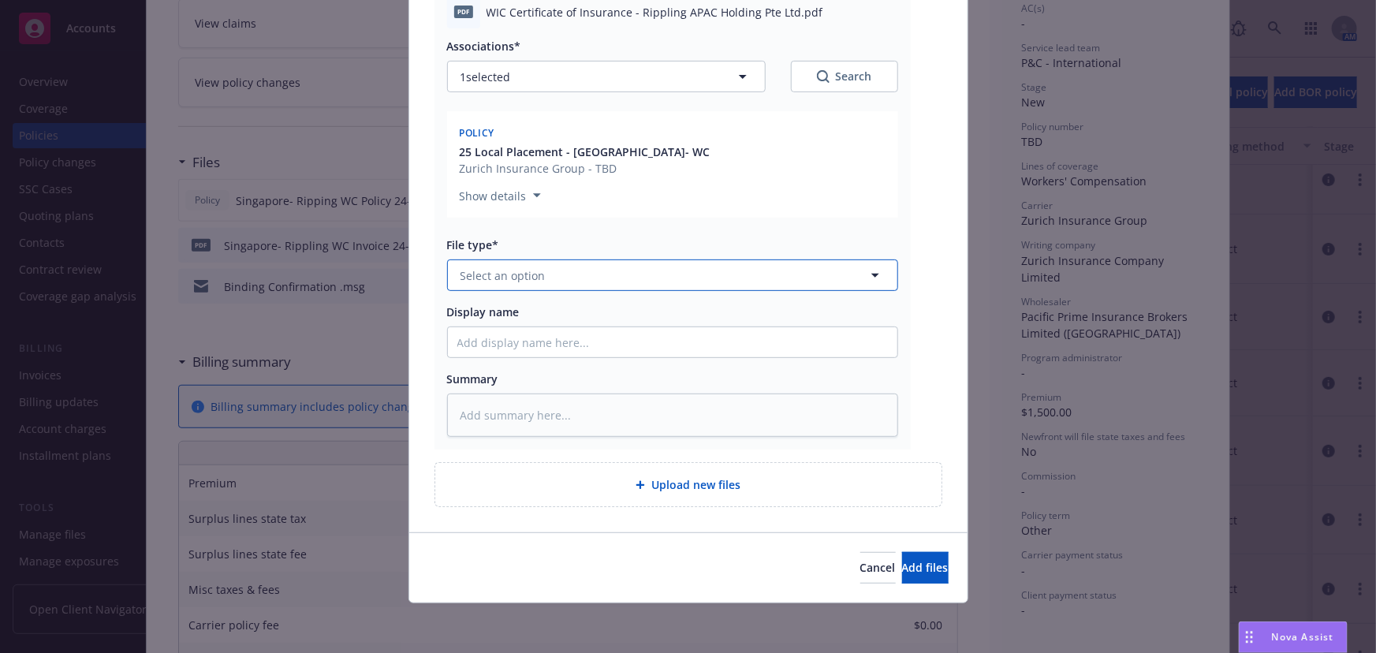
click at [481, 283] on button "Select an option" at bounding box center [672, 275] width 451 height 32
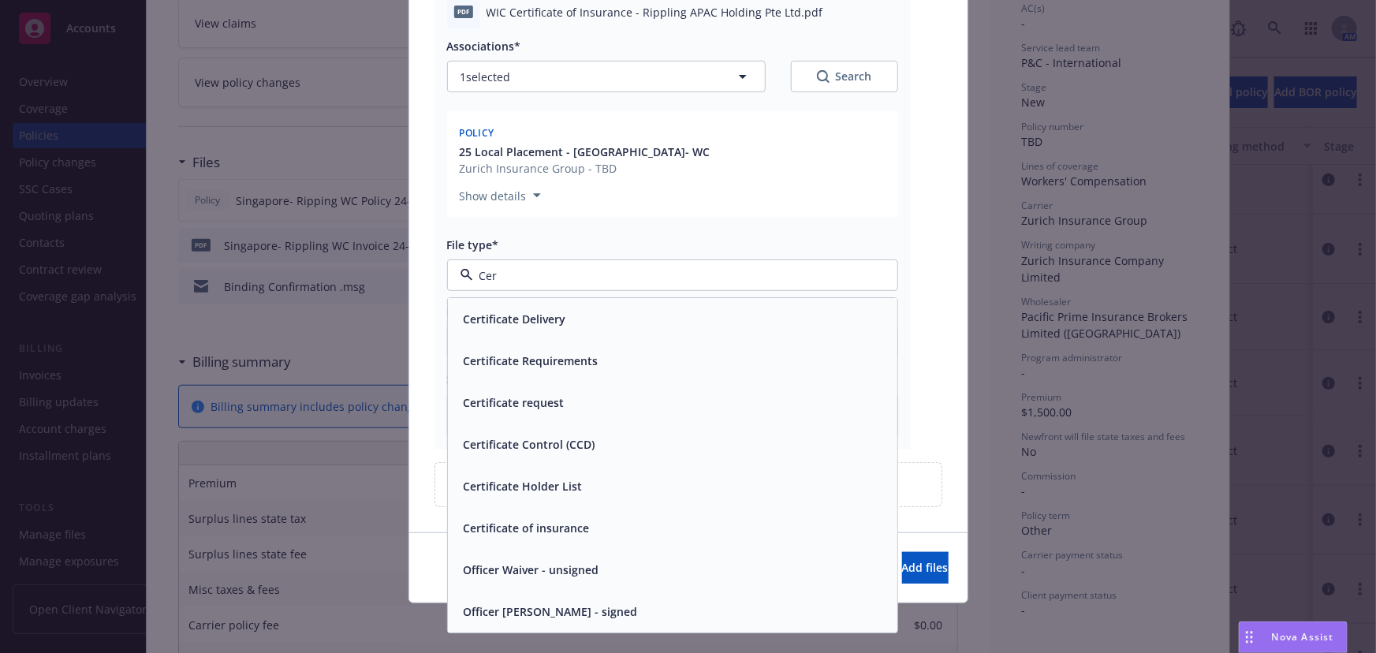
drag, startPoint x: 574, startPoint y: 521, endPoint x: 523, endPoint y: 488, distance: 61.0
click at [573, 520] on span "Certificate of insurance" at bounding box center [527, 528] width 126 height 17
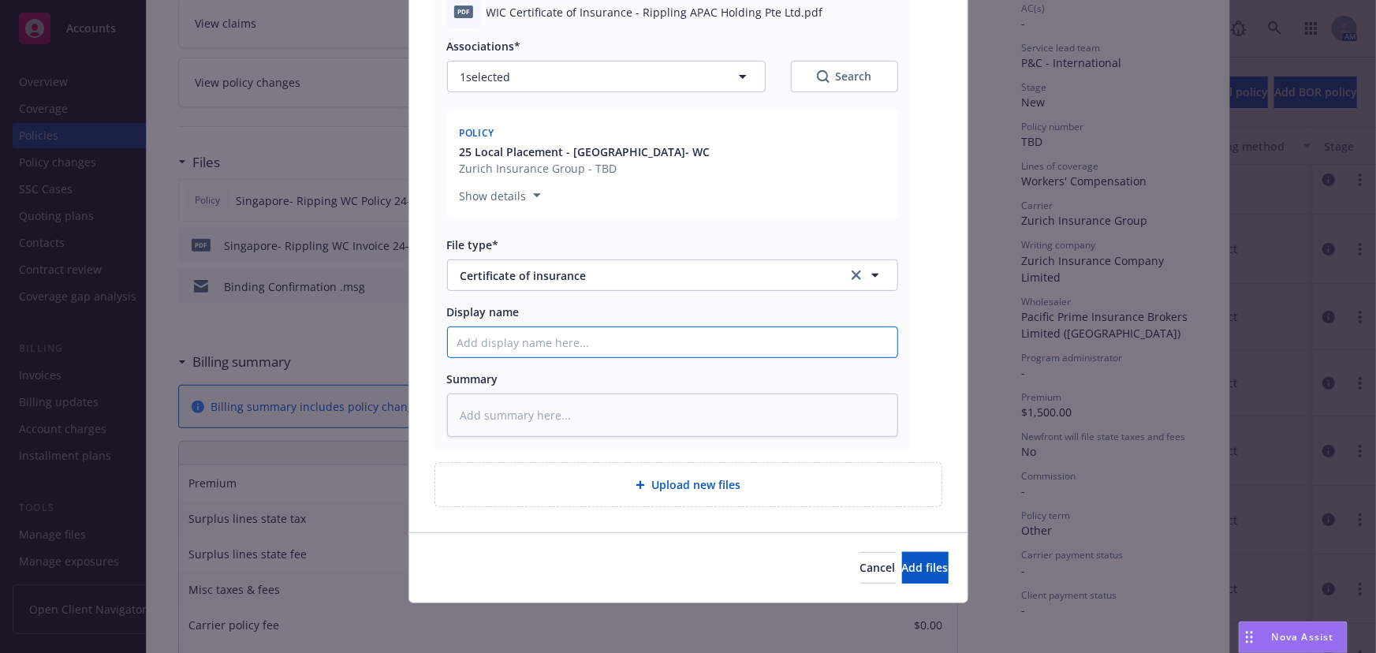
click at [464, 341] on input "Display name" at bounding box center [672, 342] width 449 height 30
click at [902, 552] on button "Add files" at bounding box center [925, 568] width 47 height 32
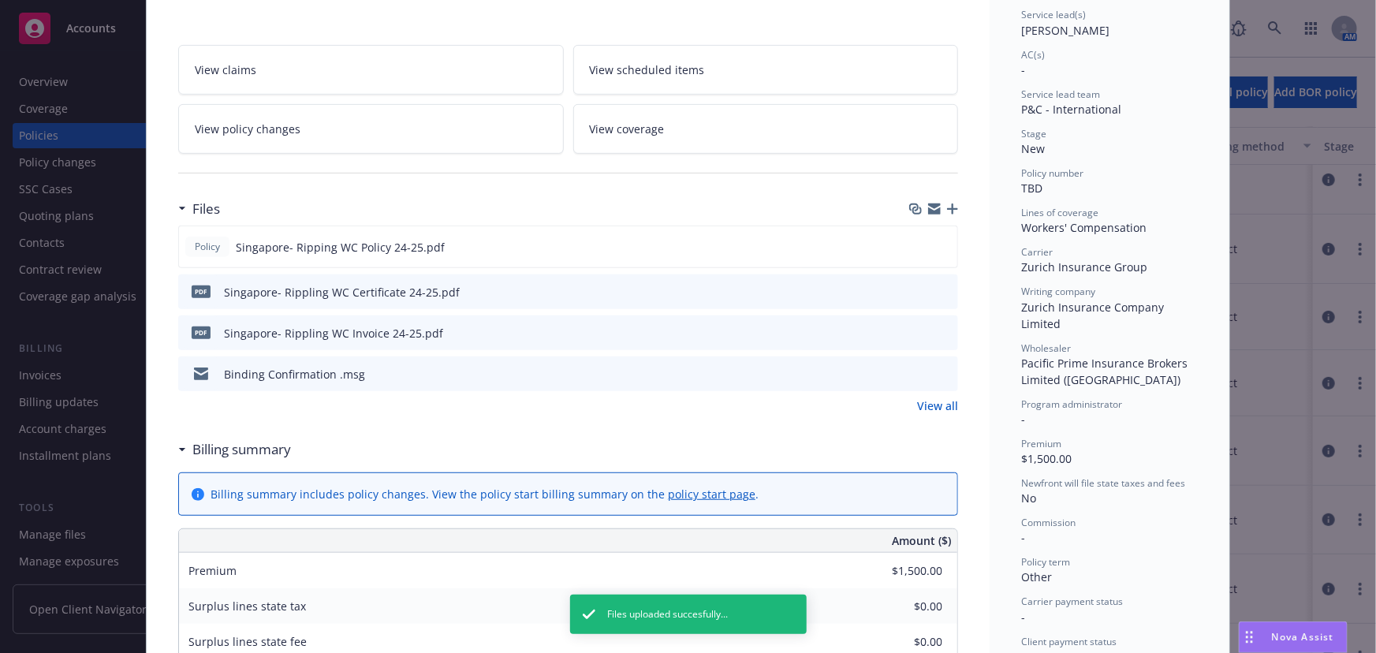
scroll to position [214, 0]
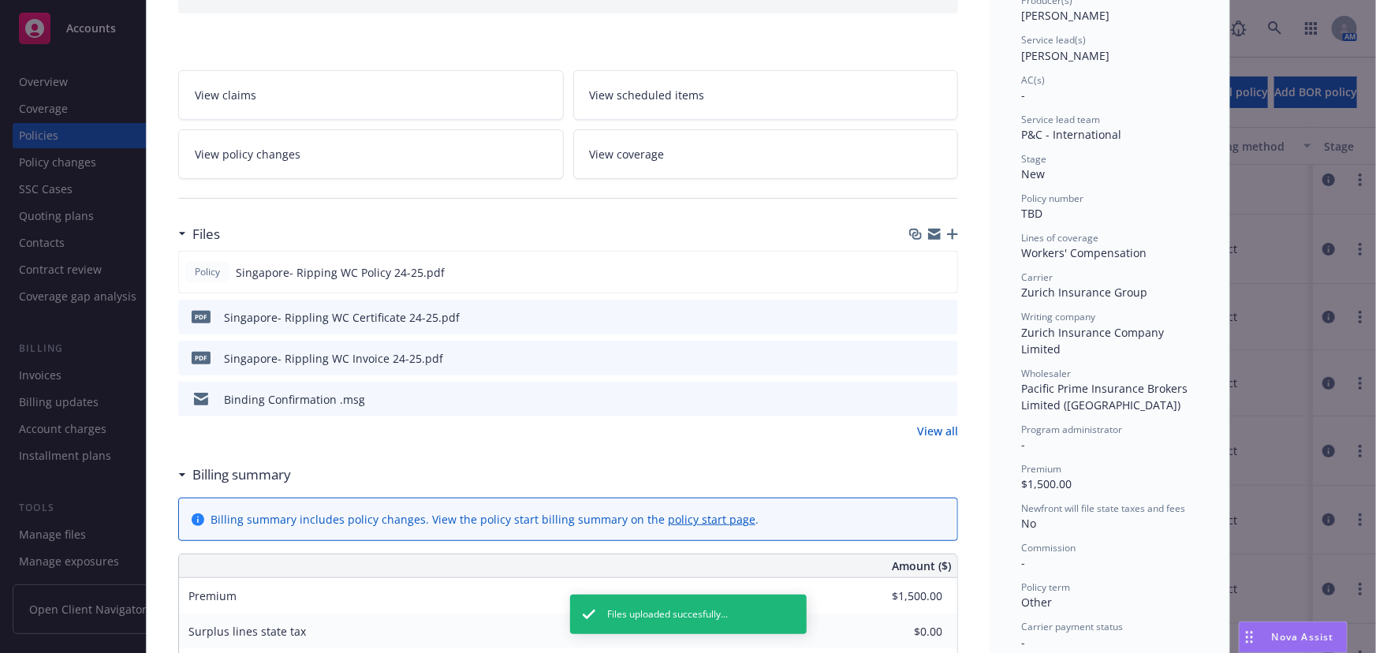
click at [949, 231] on icon "button" at bounding box center [952, 234] width 11 height 11
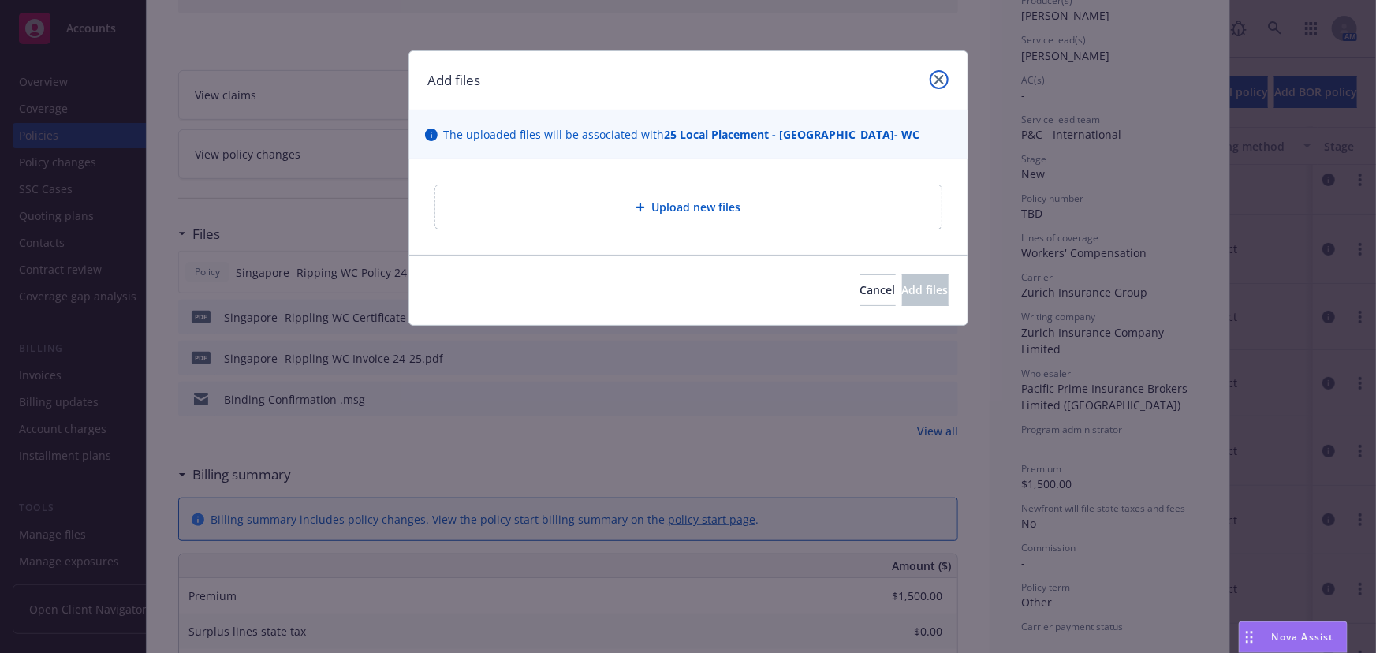
click at [939, 84] on icon "close" at bounding box center [938, 79] width 9 height 9
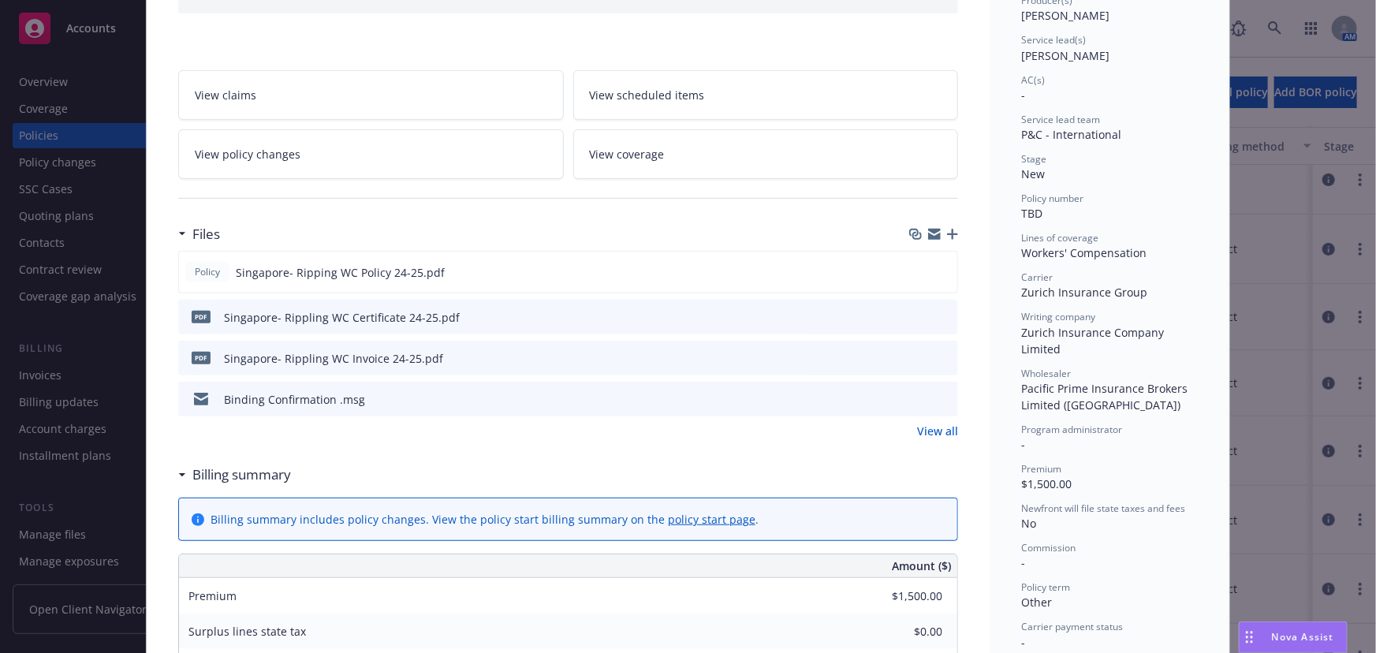
scroll to position [0, 0]
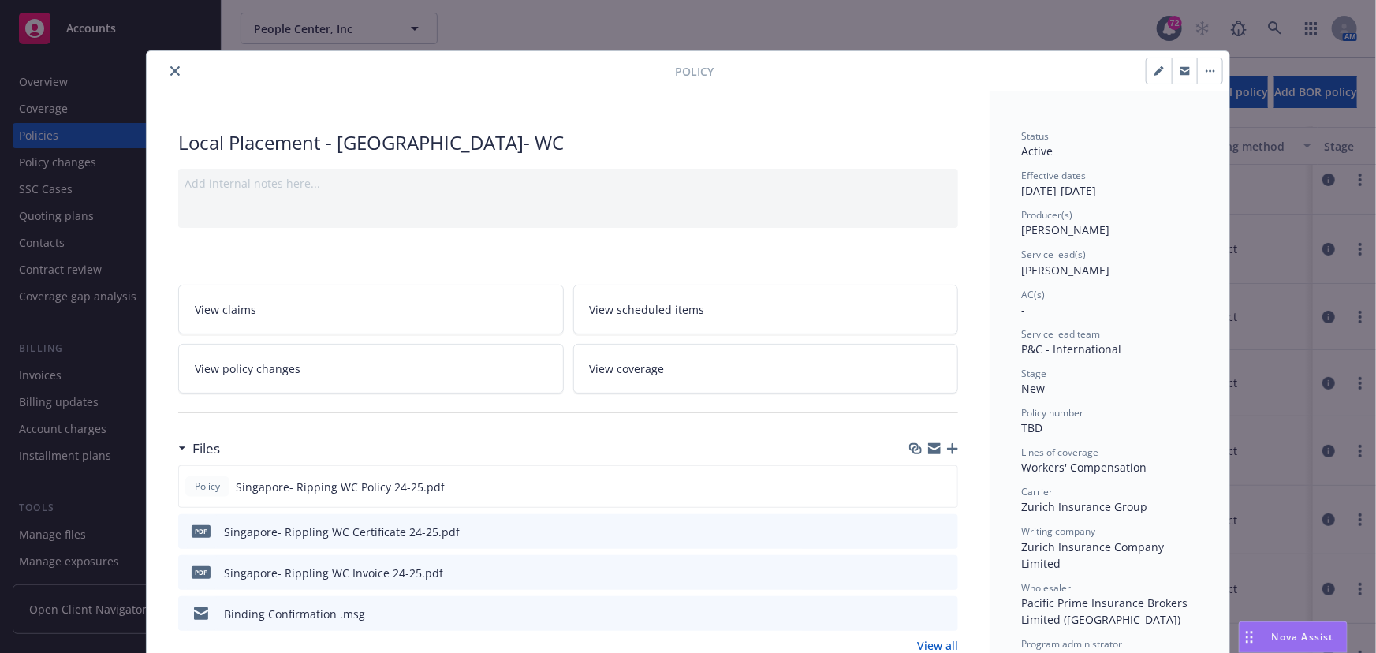
click at [166, 70] on button "close" at bounding box center [175, 71] width 19 height 19
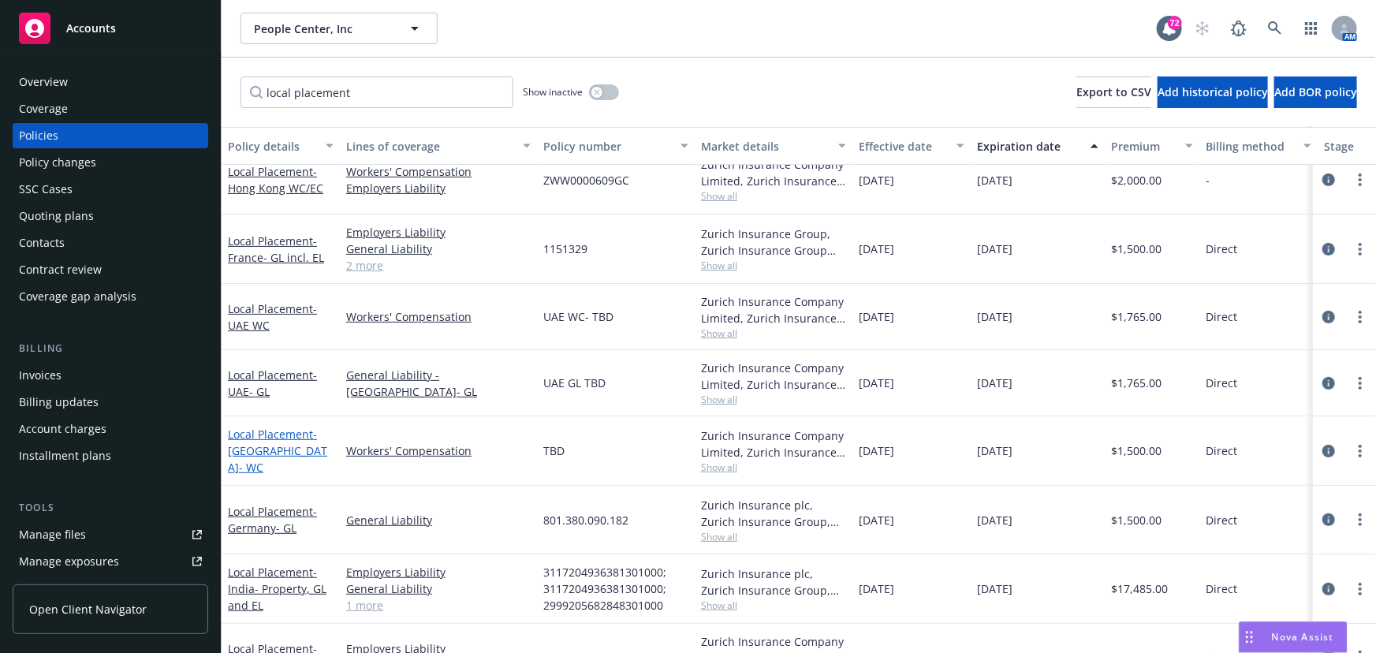
click at [280, 441] on link "Local Placement - [GEOGRAPHIC_DATA]- WC" at bounding box center [277, 451] width 99 height 48
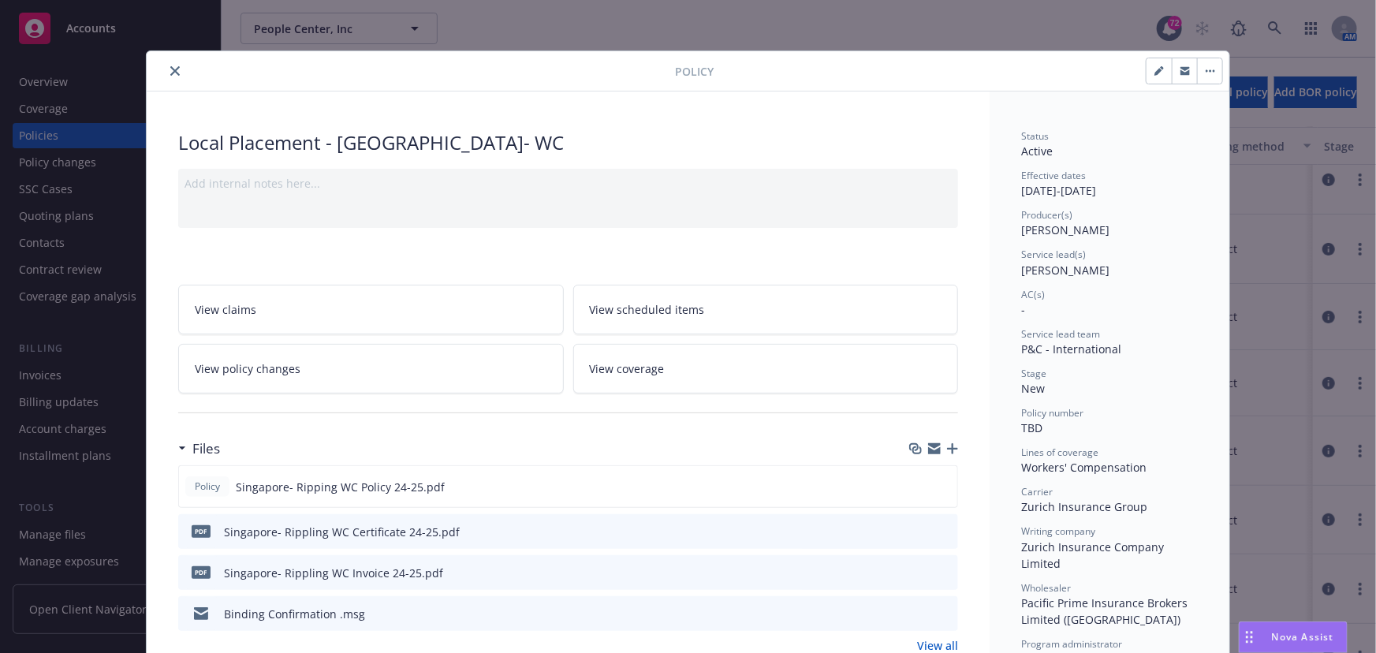
scroll to position [47, 0]
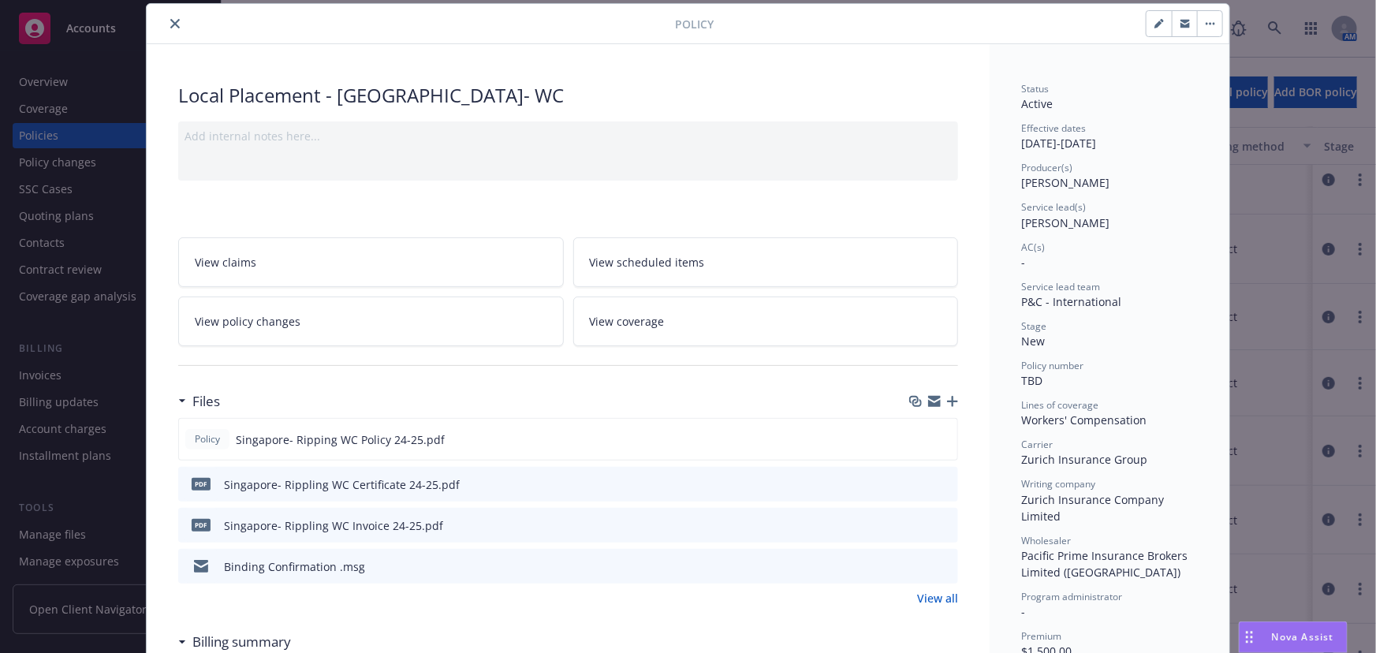
click at [1181, 25] on icon "button" at bounding box center [1184, 25] width 9 height 6
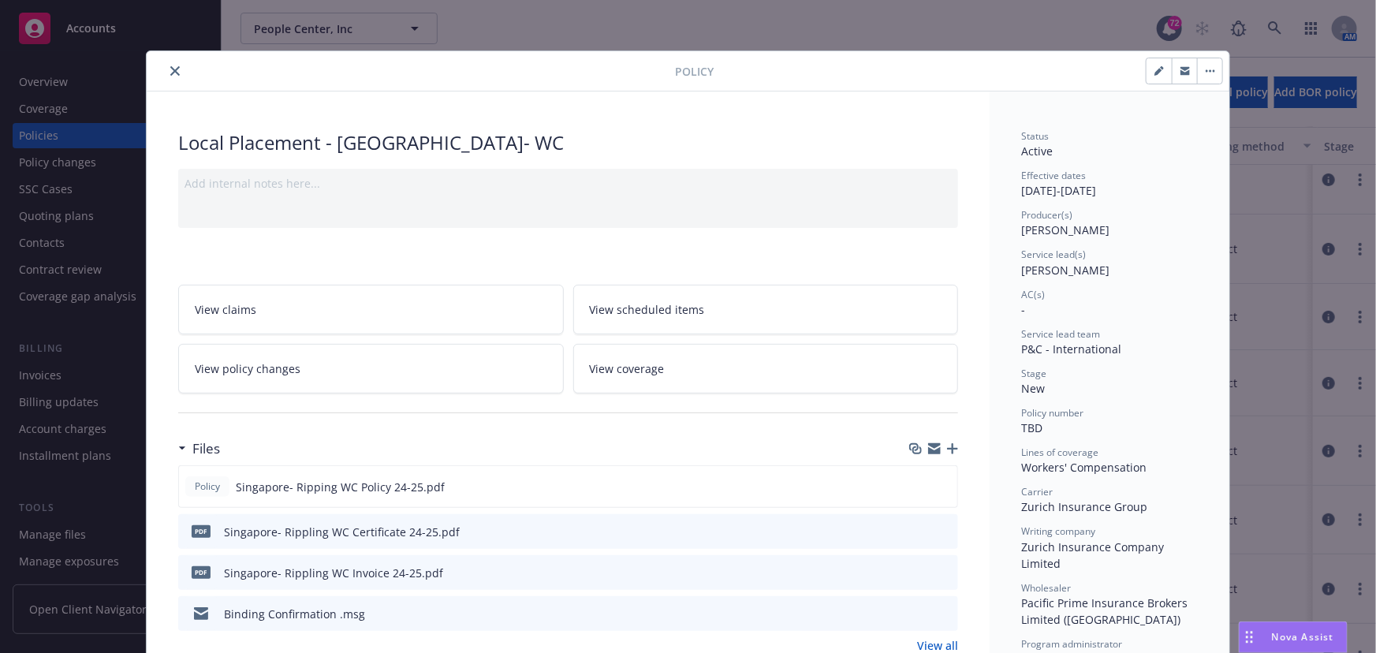
click at [1159, 71] on button "button" at bounding box center [1158, 70] width 25 height 25
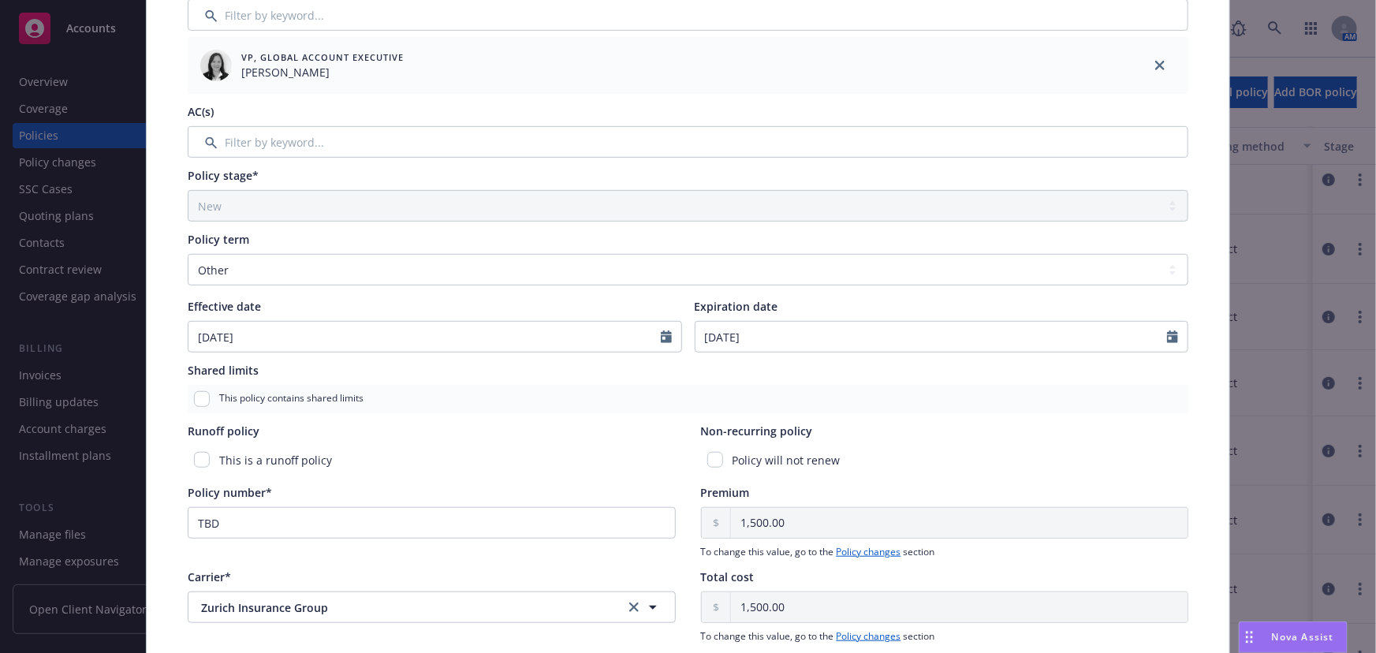
scroll to position [501, 0]
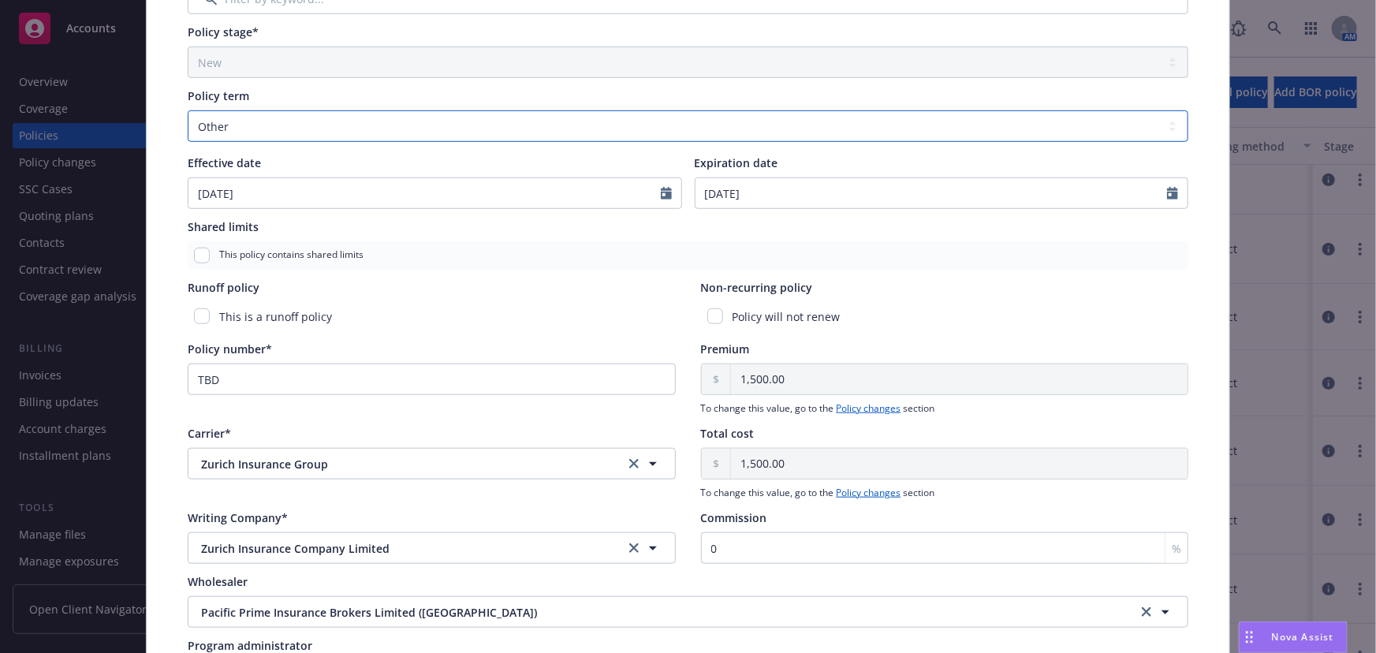
click at [248, 124] on select "Select policy term 12 Month 6 Month 4 Month 3 Month 2 Month 1 Month 36 Month (3…" at bounding box center [688, 126] width 1001 height 32
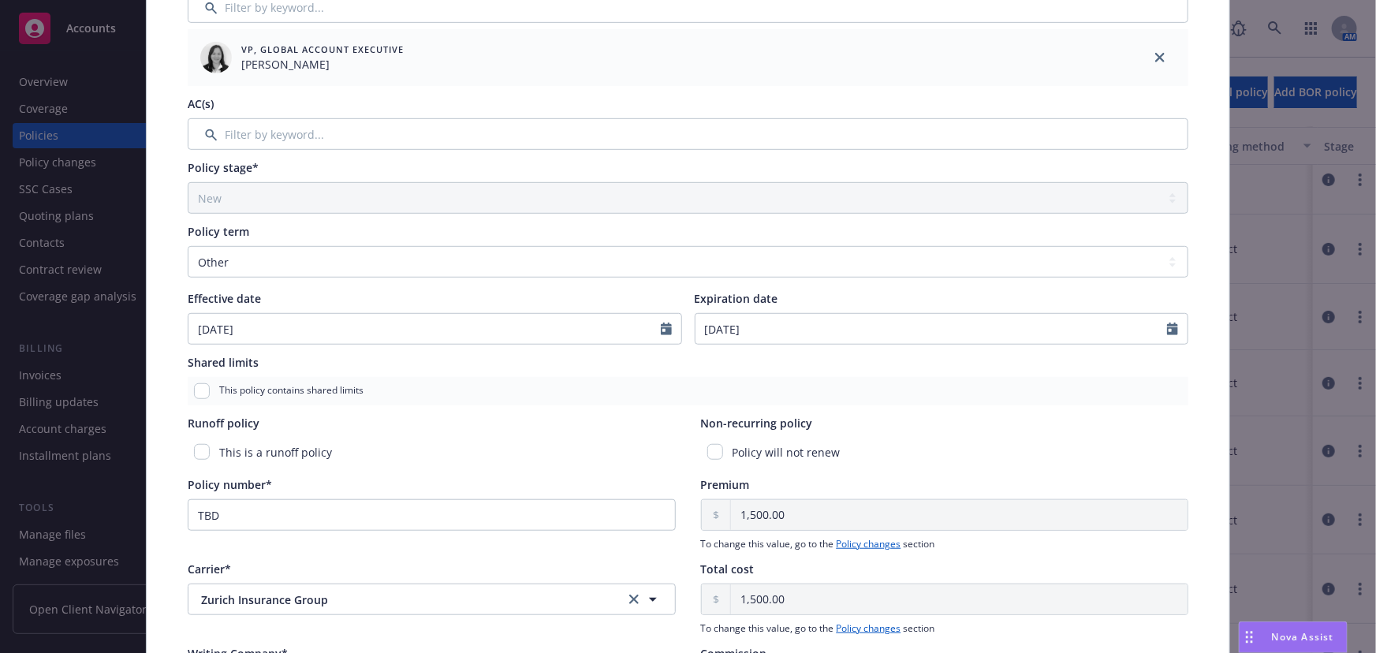
scroll to position [430, 0]
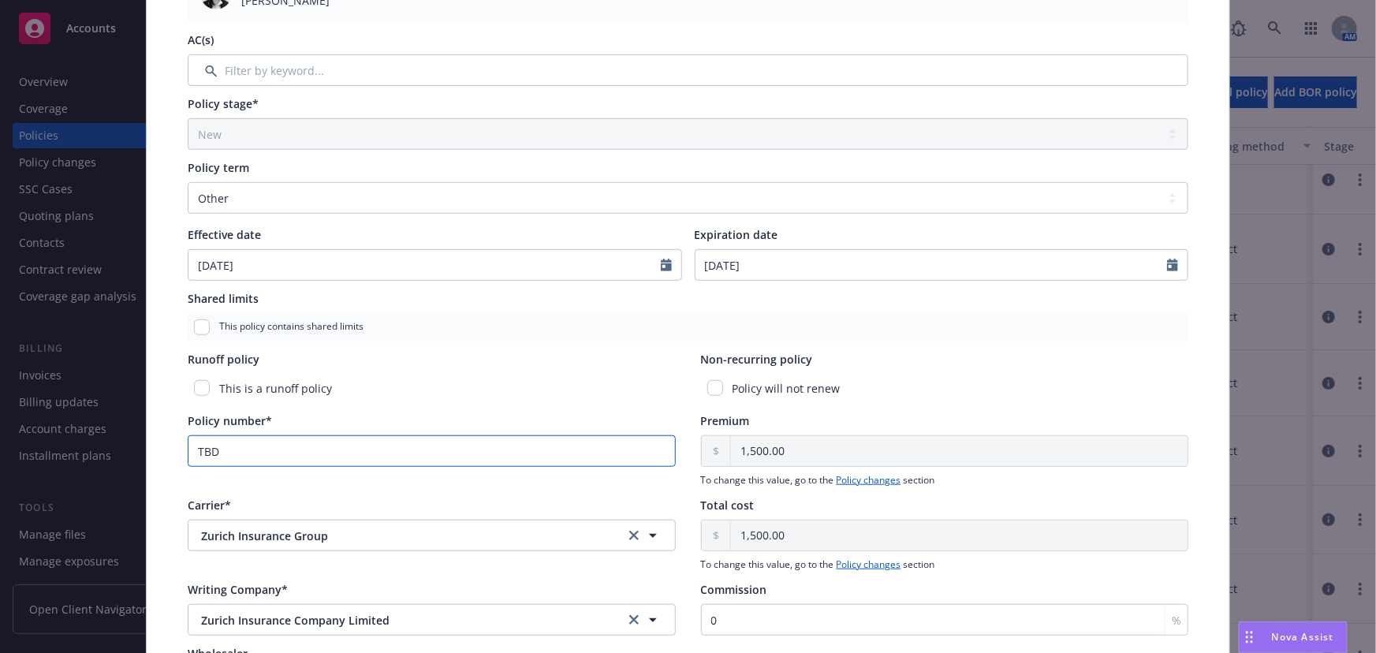
click at [220, 456] on input "TBD" at bounding box center [432, 451] width 488 height 32
drag, startPoint x: 218, startPoint y: 452, endPoint x: 147, endPoint y: 448, distance: 71.9
click at [147, 448] on div "Policy type* Local Placement Display name [GEOGRAPHIC_DATA]- WC Producer(s)* EV…" at bounding box center [688, 238] width 1083 height 1144
paste input "ZWW8000478SN"
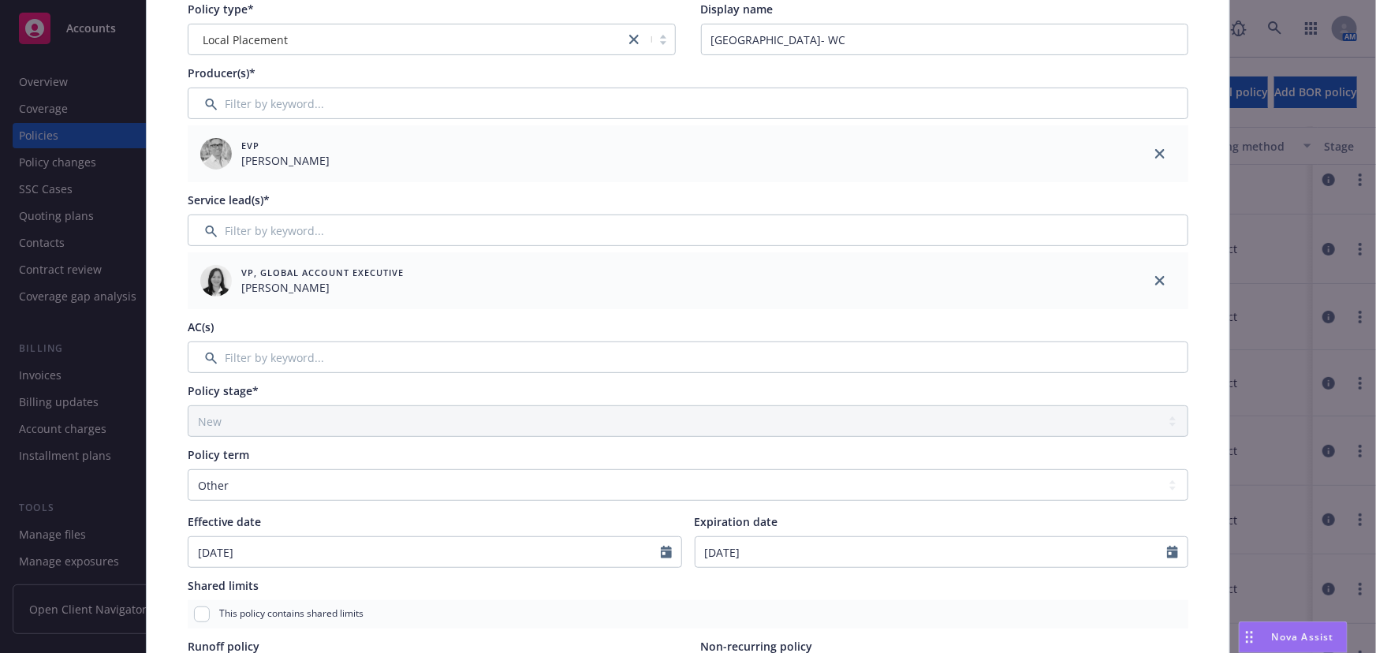
scroll to position [0, 0]
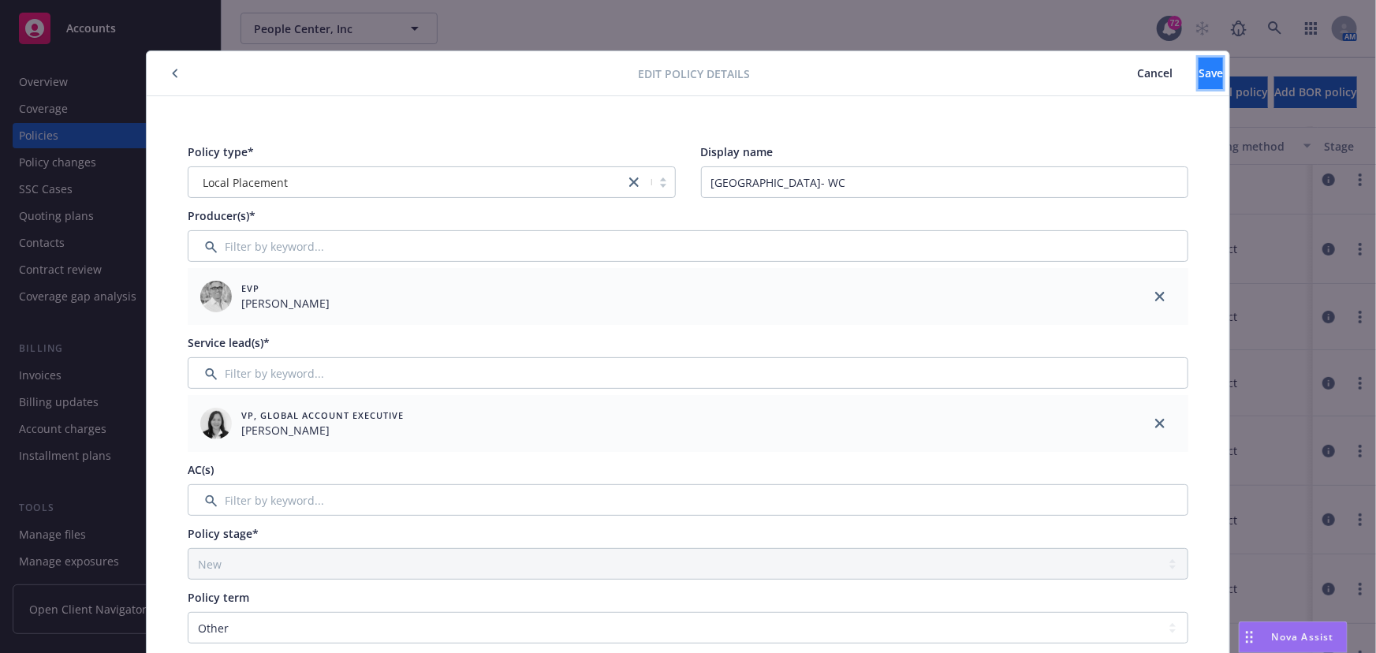
click at [1198, 66] on span "Save" at bounding box center [1210, 72] width 24 height 15
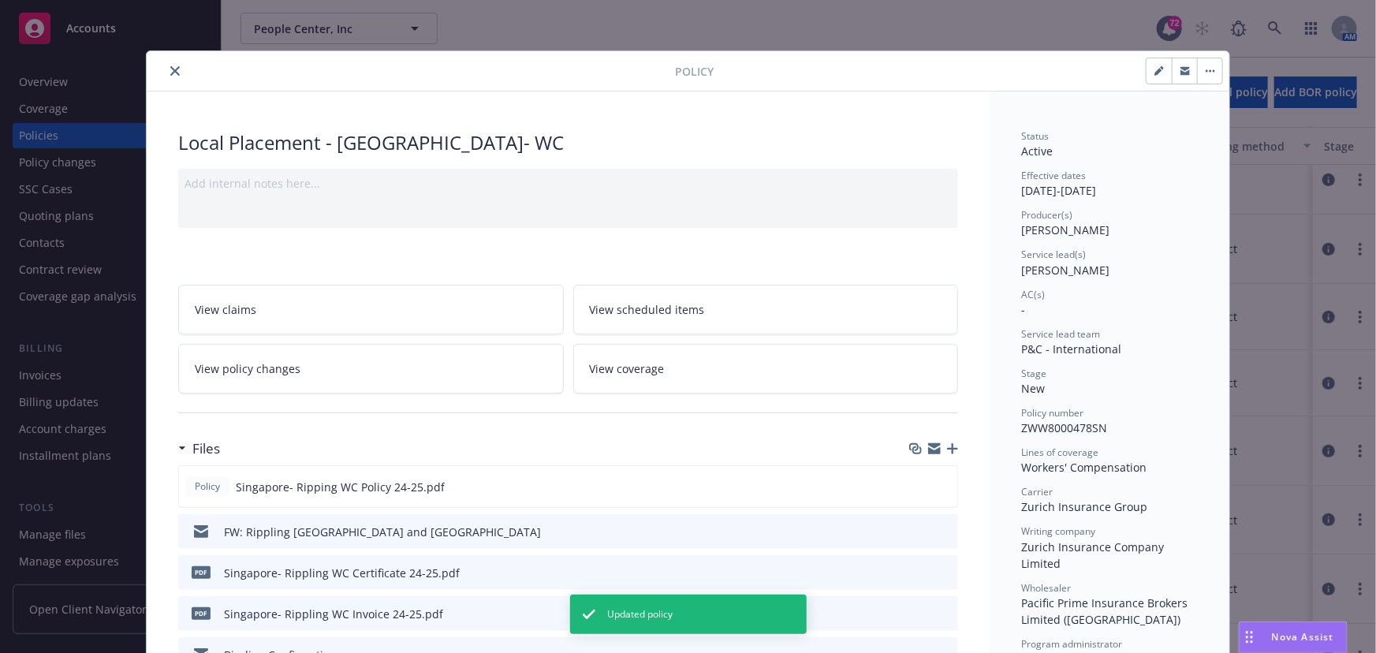
click at [175, 71] on button "close" at bounding box center [175, 71] width 19 height 19
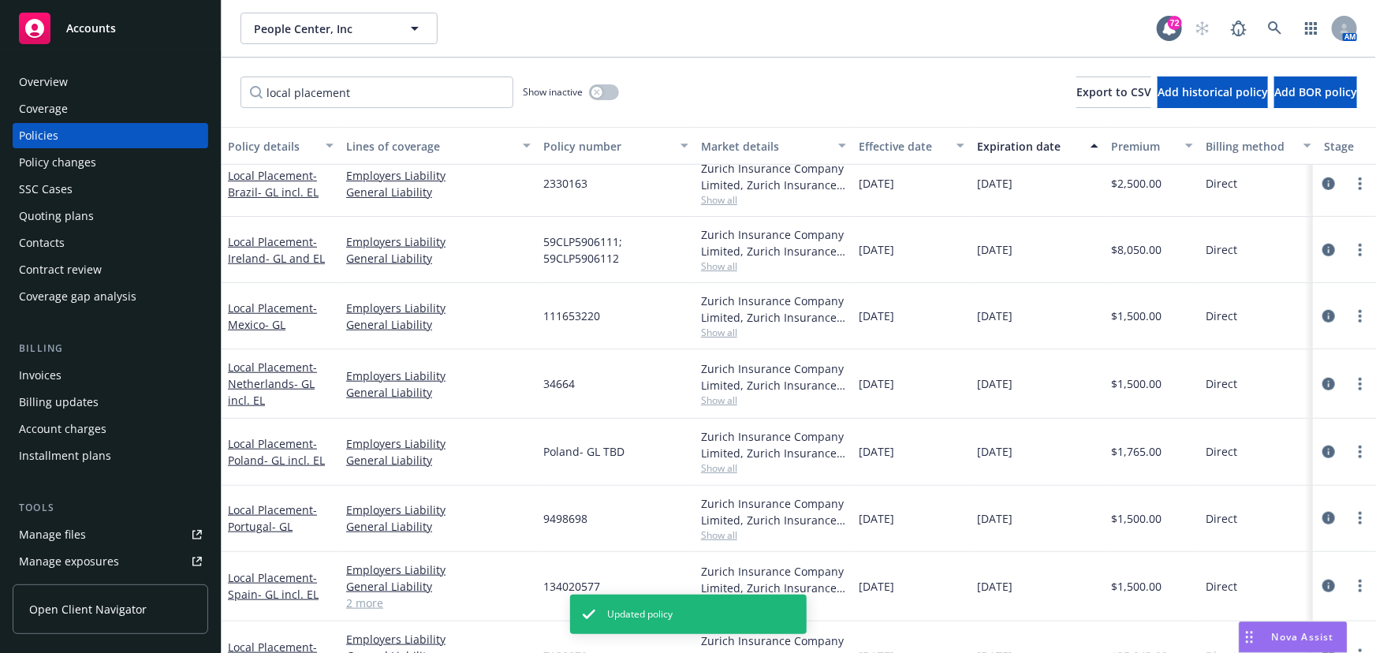
scroll to position [788, 0]
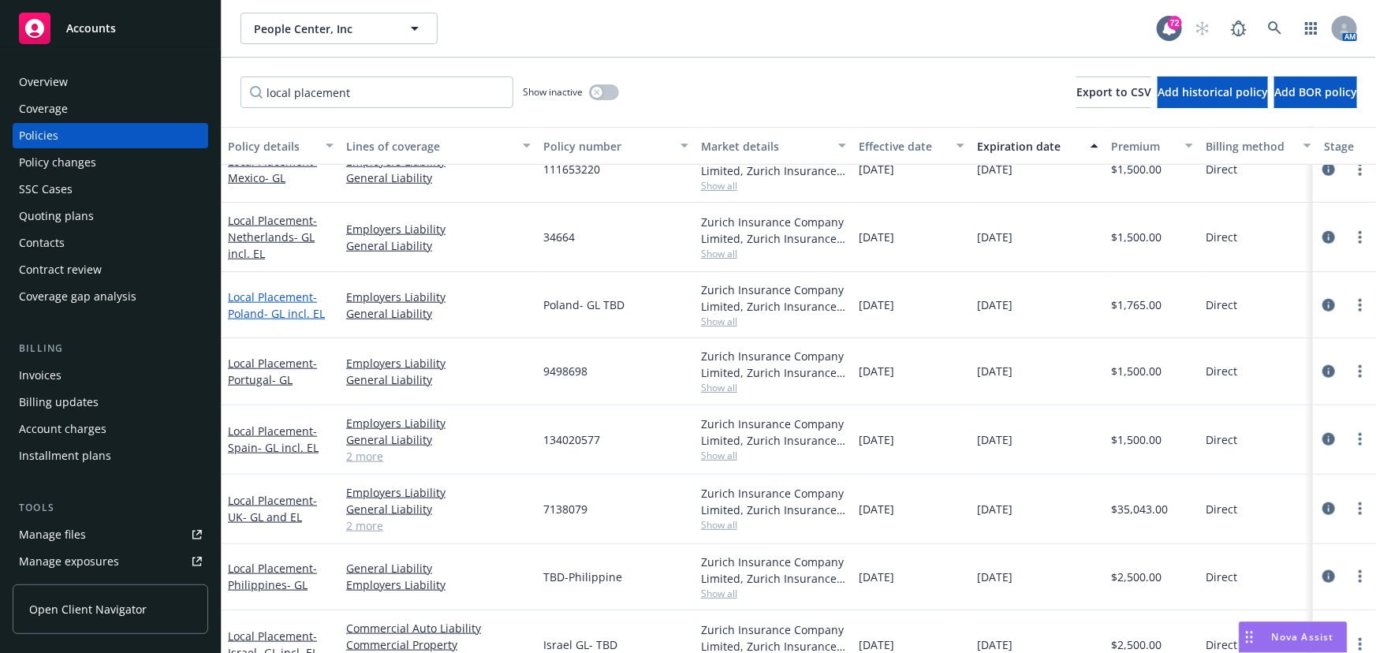
click at [250, 308] on span "- [GEOGRAPHIC_DATA]- GL incl. EL" at bounding box center [276, 305] width 97 height 32
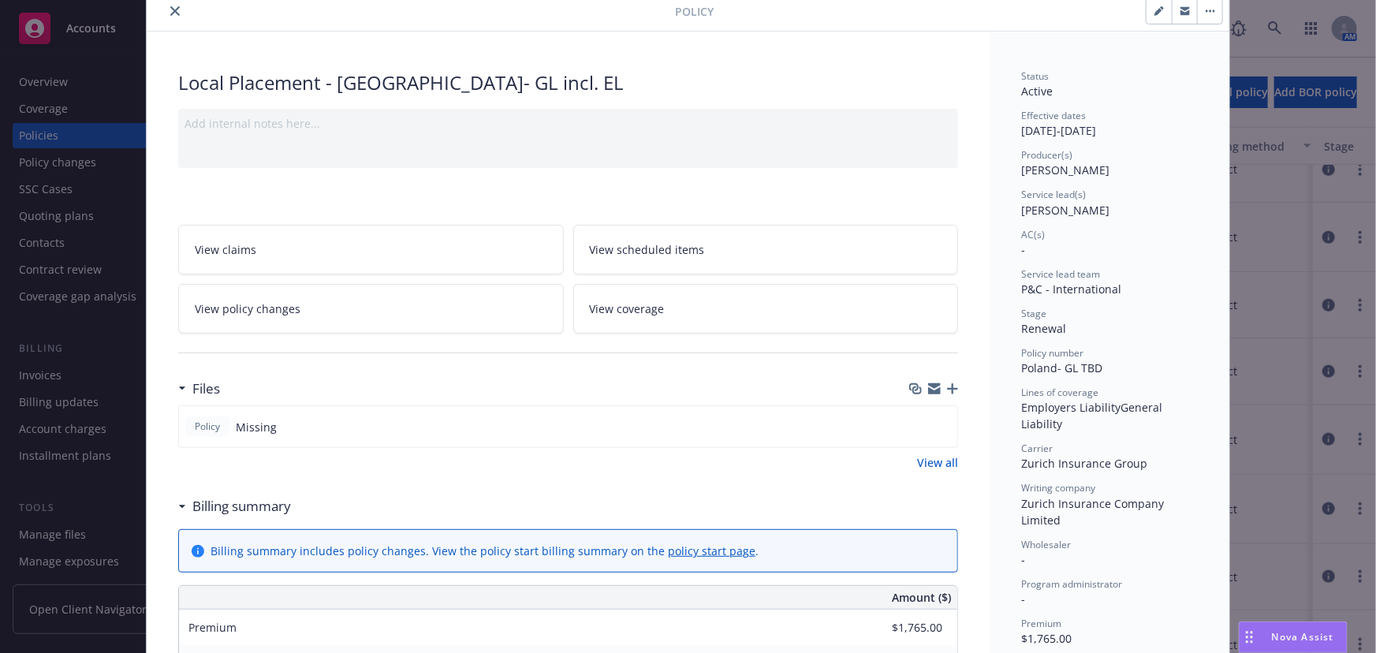
scroll to position [143, 0]
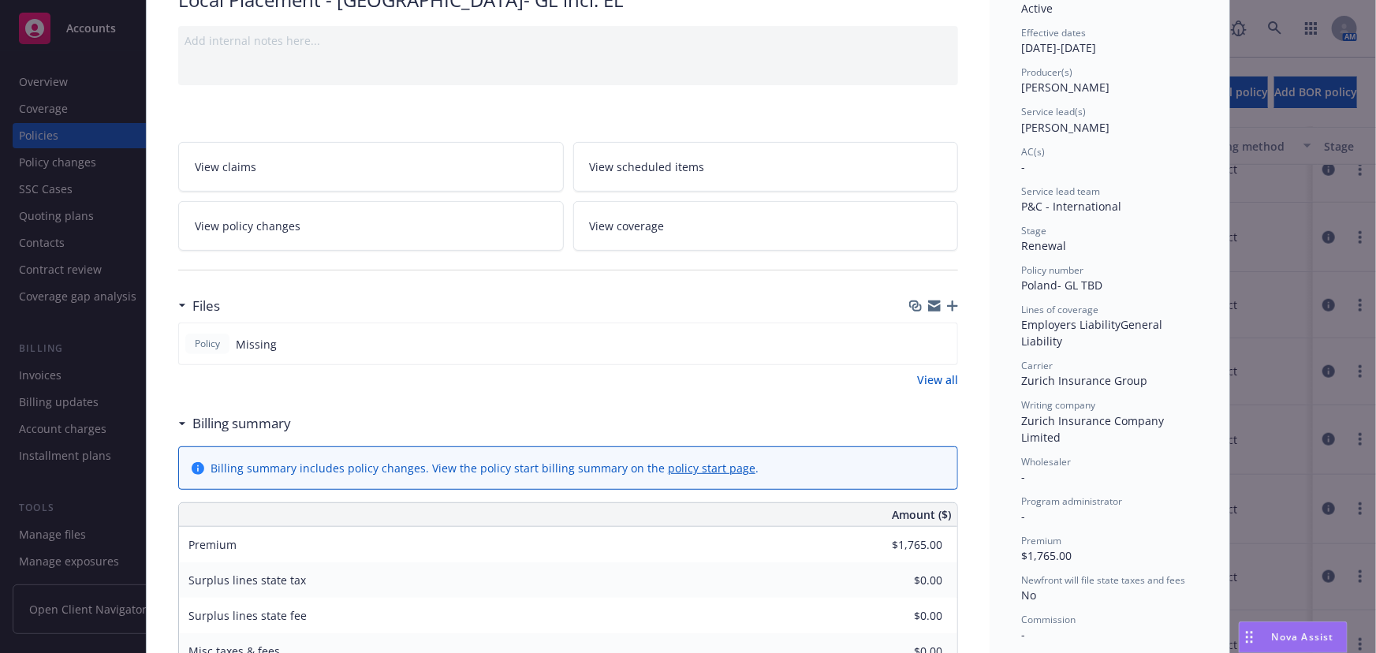
click at [947, 304] on icon "button" at bounding box center [952, 305] width 11 height 11
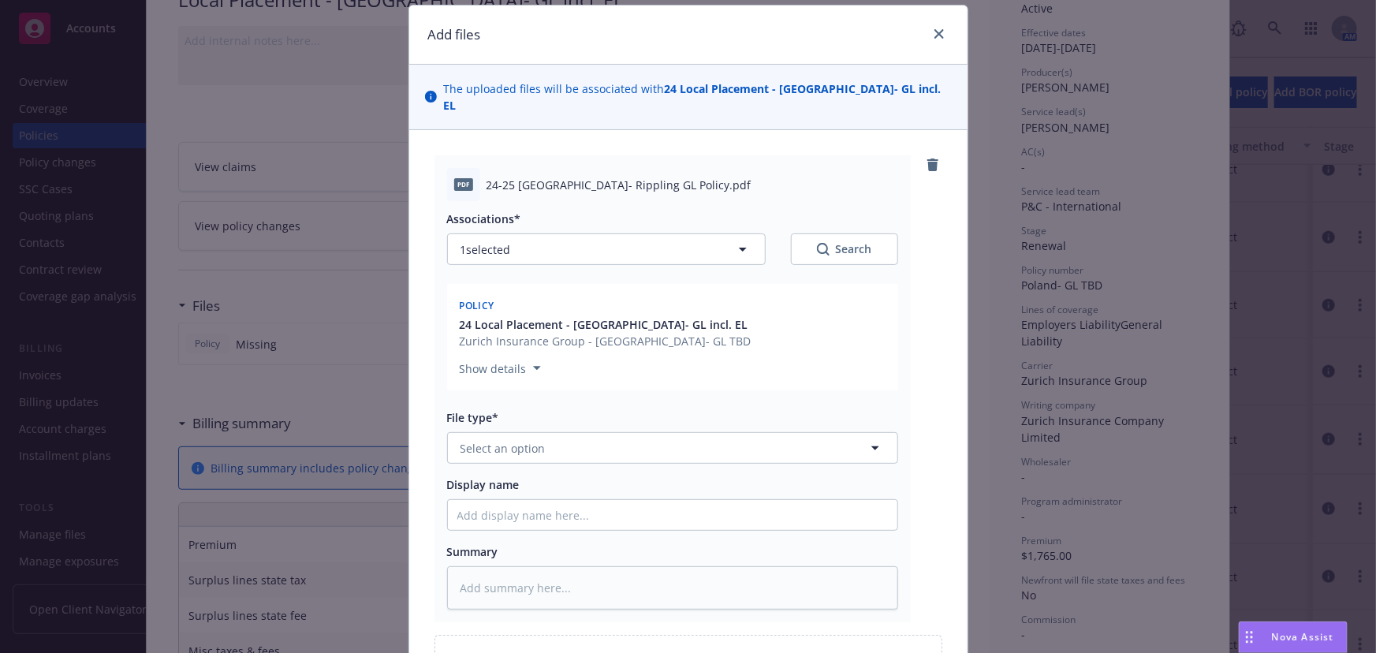
scroll to position [71, 0]
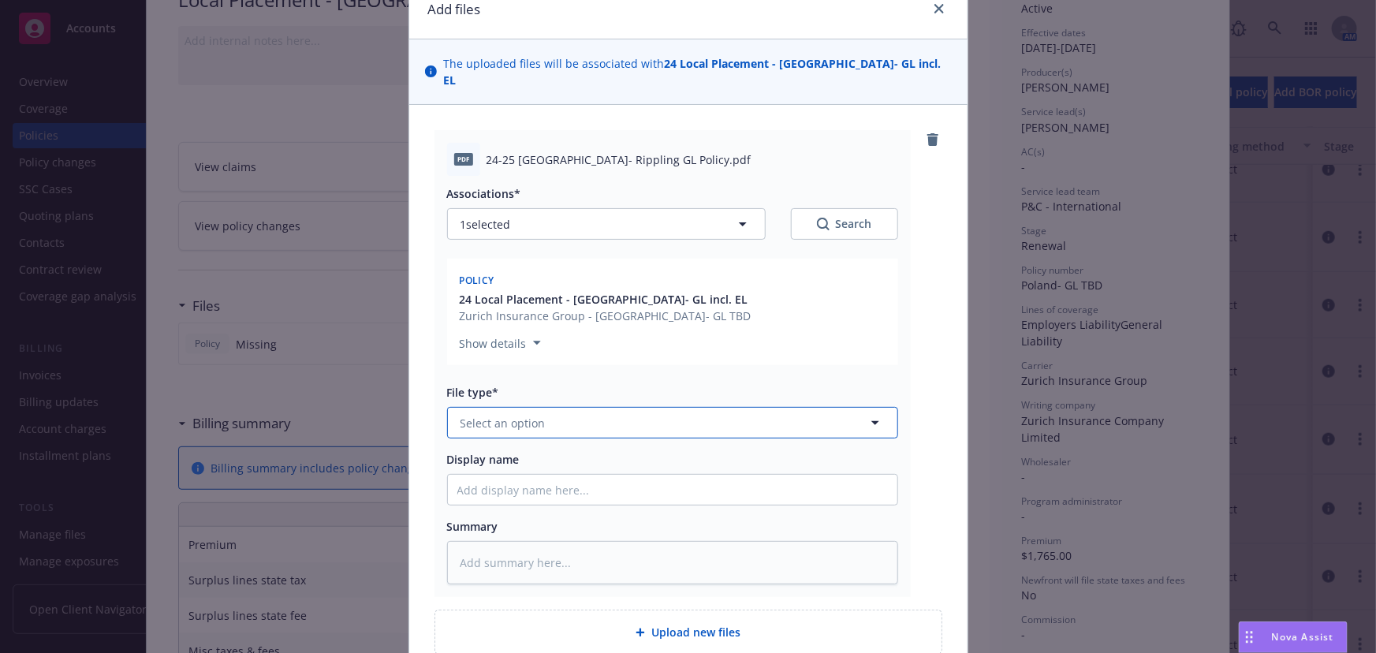
click at [508, 420] on button "Select an option" at bounding box center [672, 423] width 451 height 32
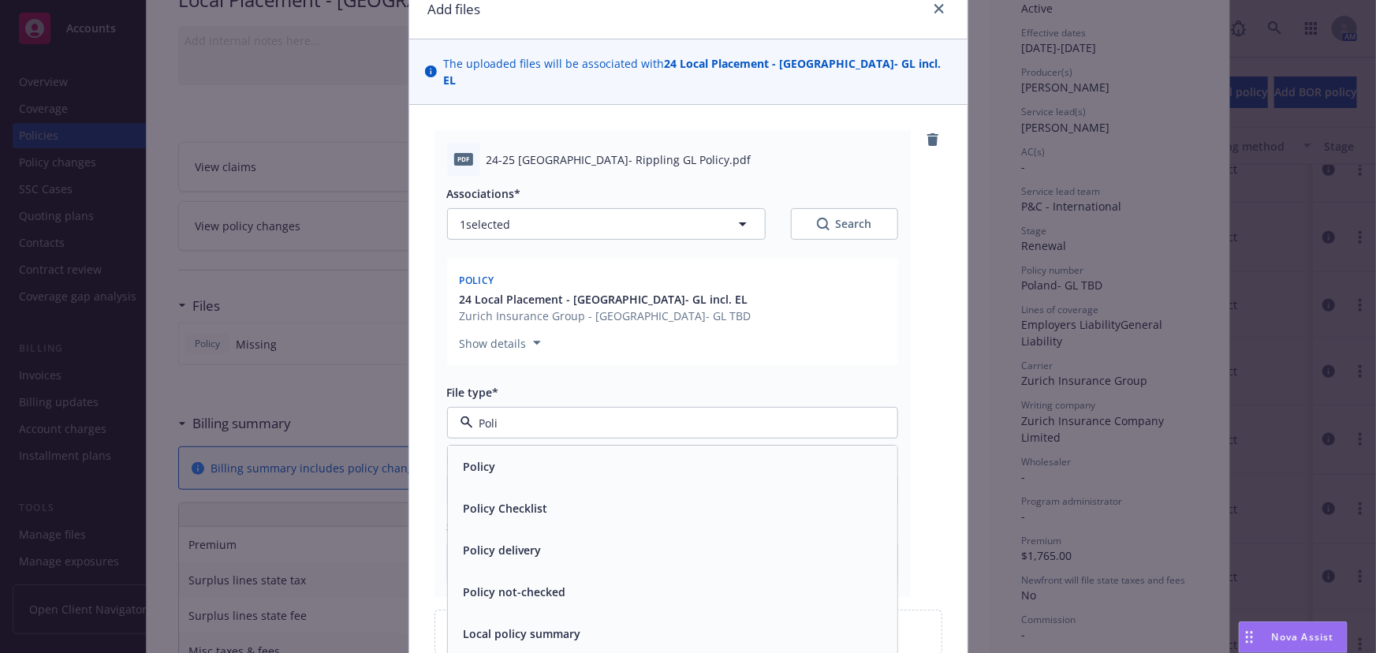
click at [494, 456] on div "Policy" at bounding box center [672, 467] width 431 height 23
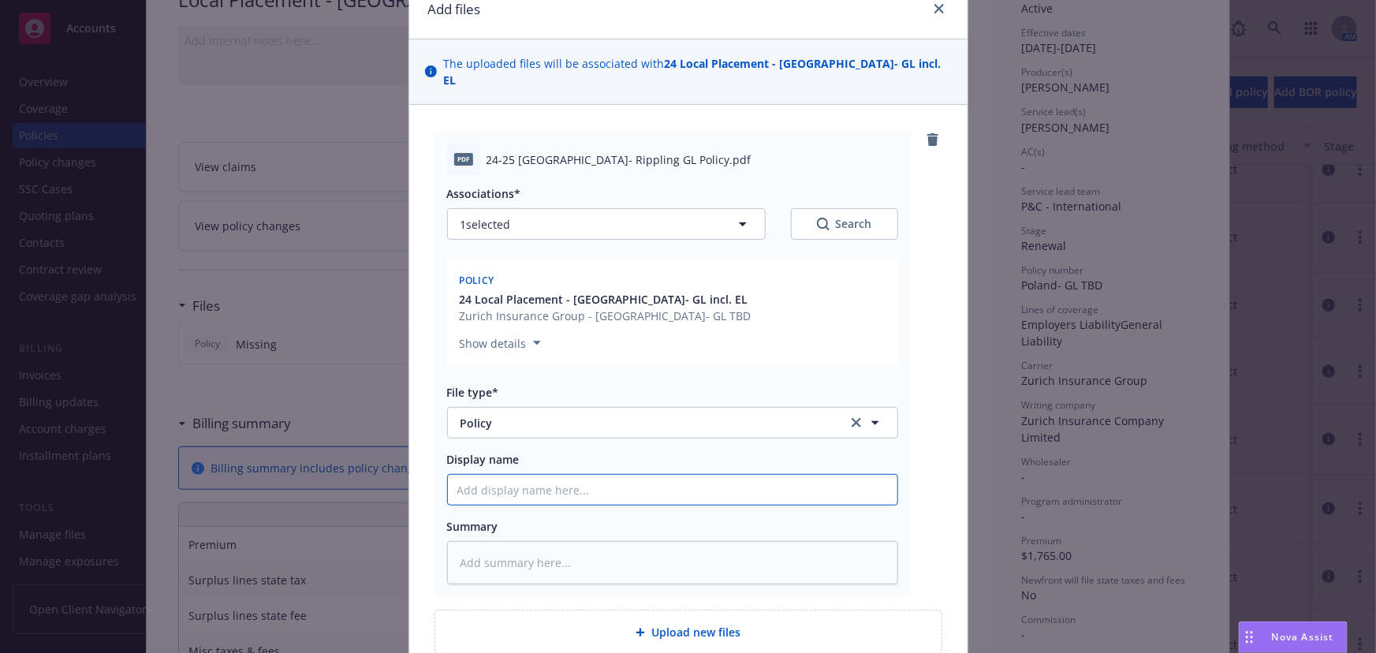
click at [487, 484] on input "Display name" at bounding box center [672, 490] width 449 height 30
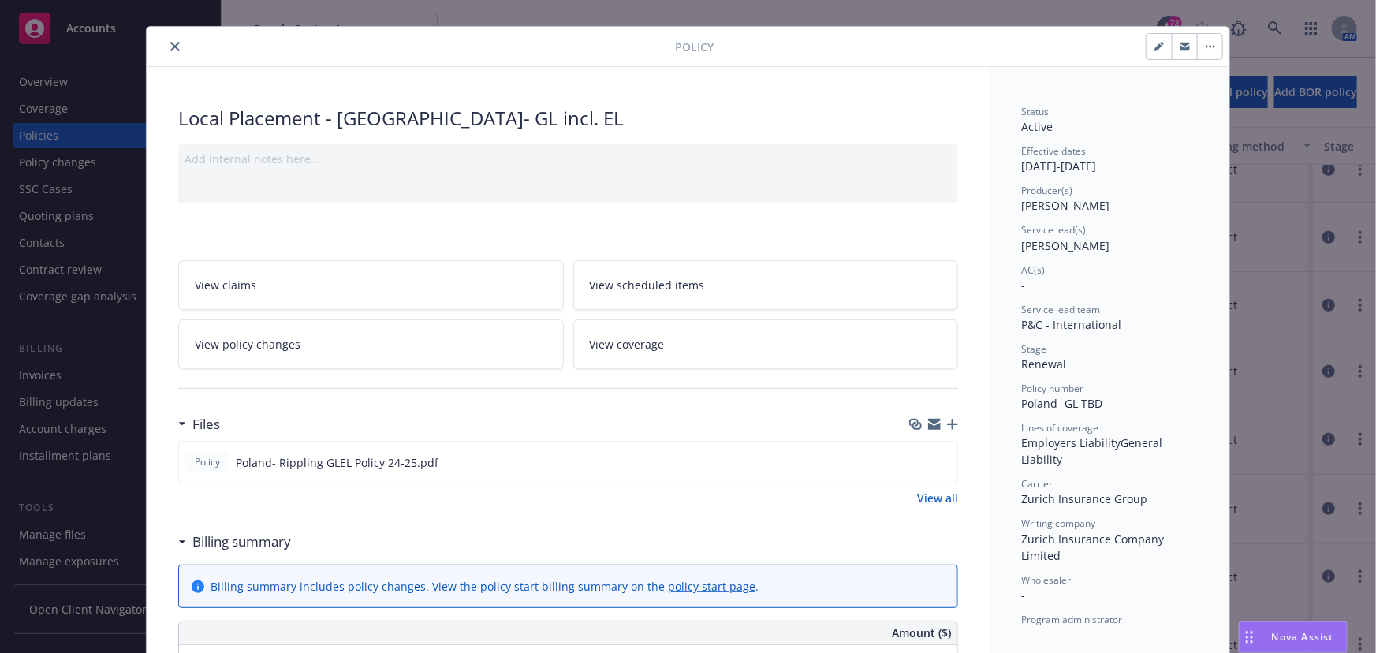
scroll to position [0, 0]
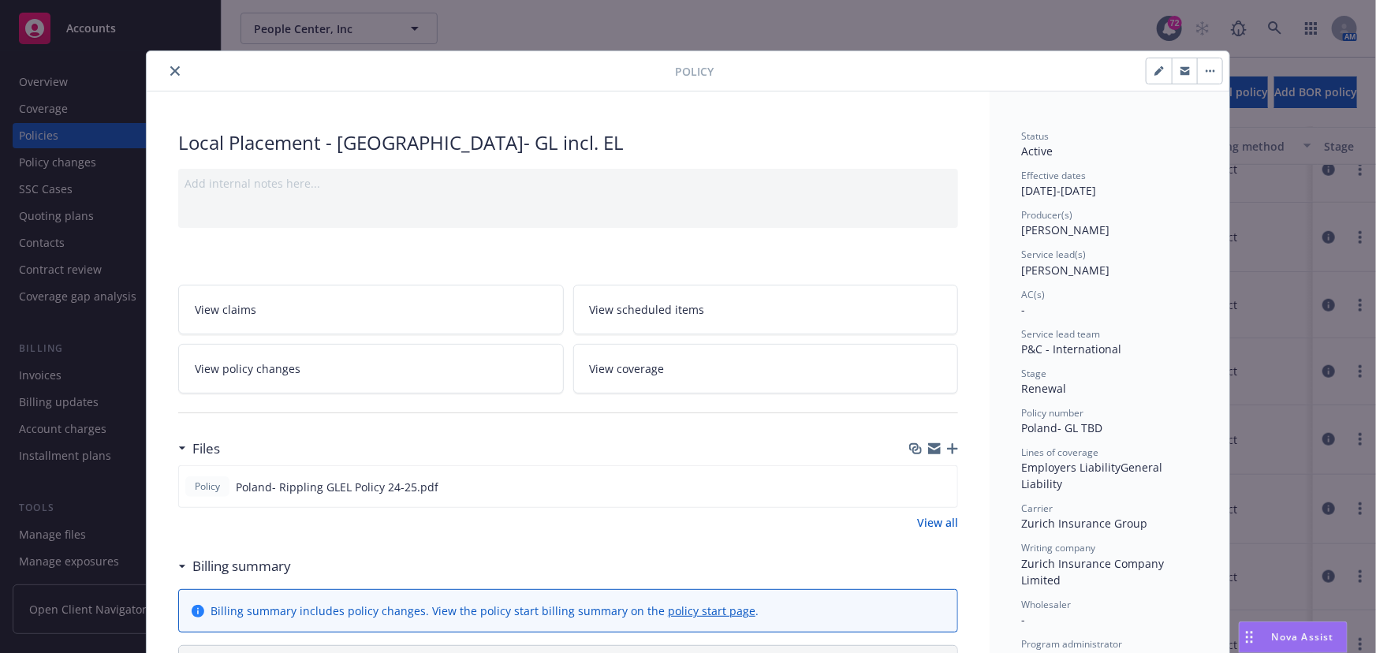
click at [1154, 69] on icon "button" at bounding box center [1158, 70] width 9 height 9
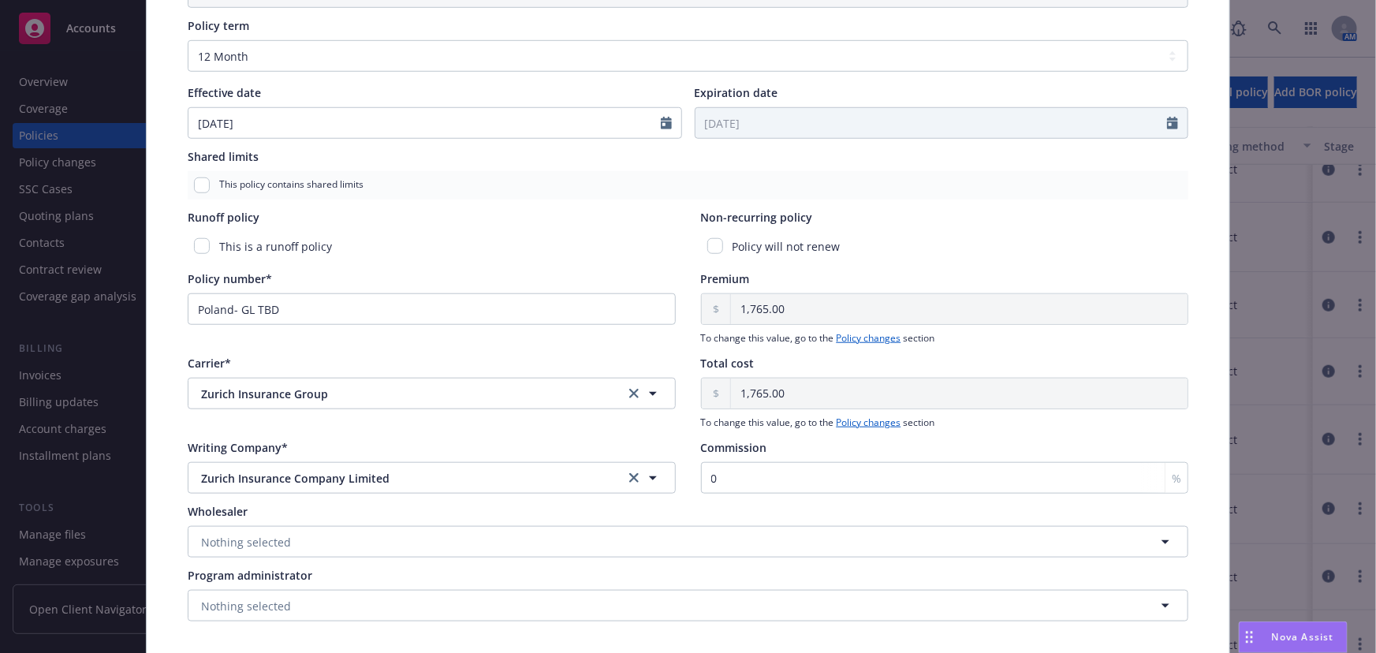
scroll to position [638, 0]
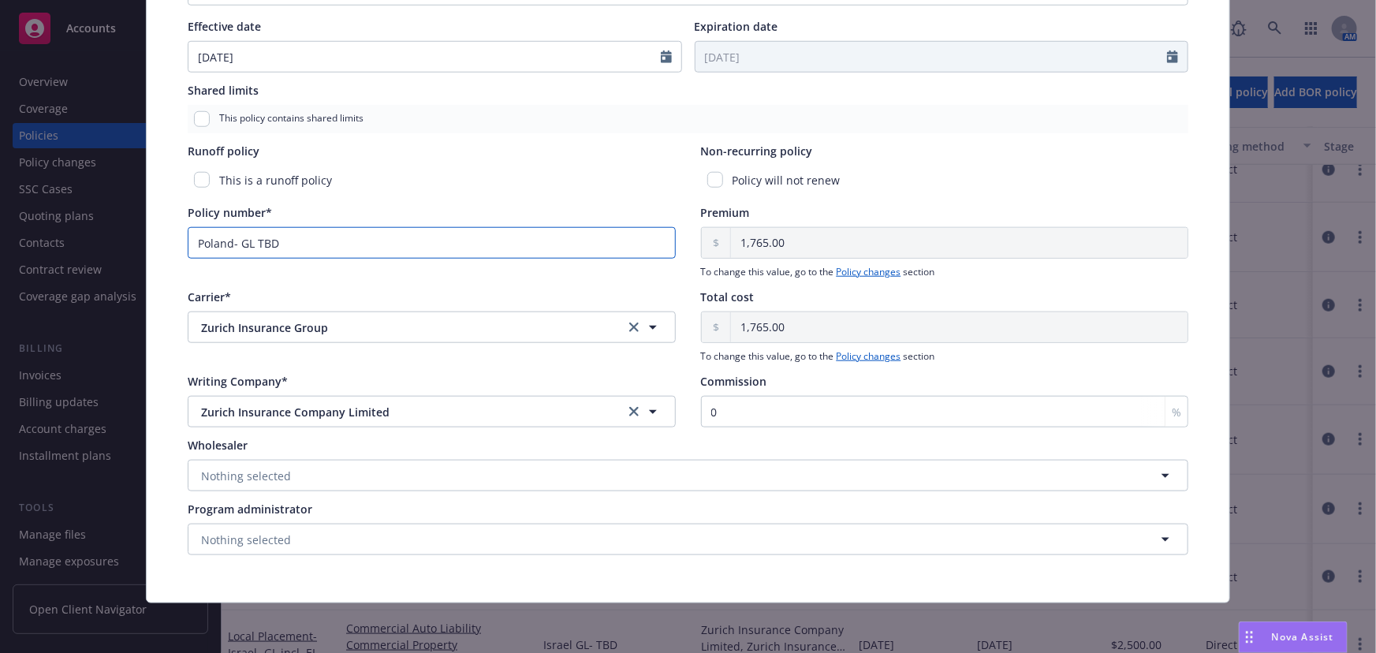
drag, startPoint x: 241, startPoint y: 245, endPoint x: 252, endPoint y: 244, distance: 11.2
click at [242, 244] on input "Poland- GL TBD" at bounding box center [432, 243] width 488 height 32
drag, startPoint x: 222, startPoint y: 237, endPoint x: 107, endPoint y: 237, distance: 114.3
click at [107, 237] on div "Edit policy details Cancel Save Policy type* Local Placement Display name [GEOG…" at bounding box center [688, 326] width 1376 height 653
paste input "01172262/2024"
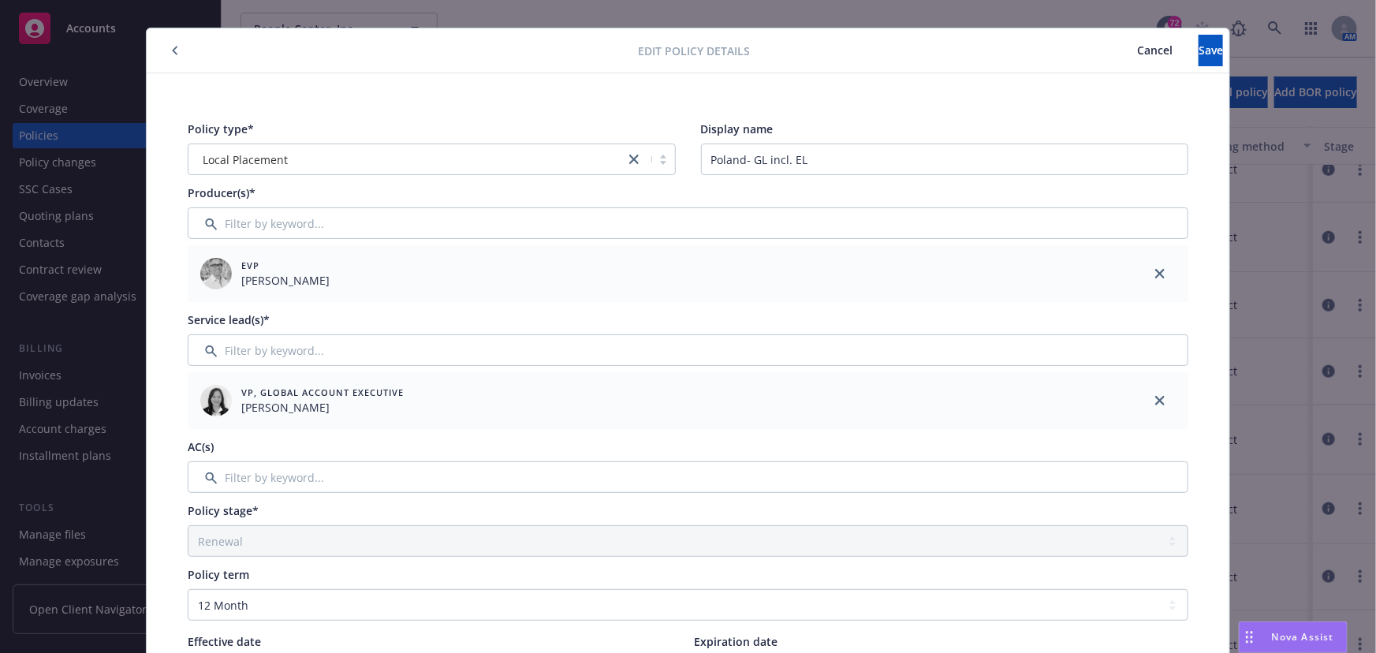
scroll to position [0, 0]
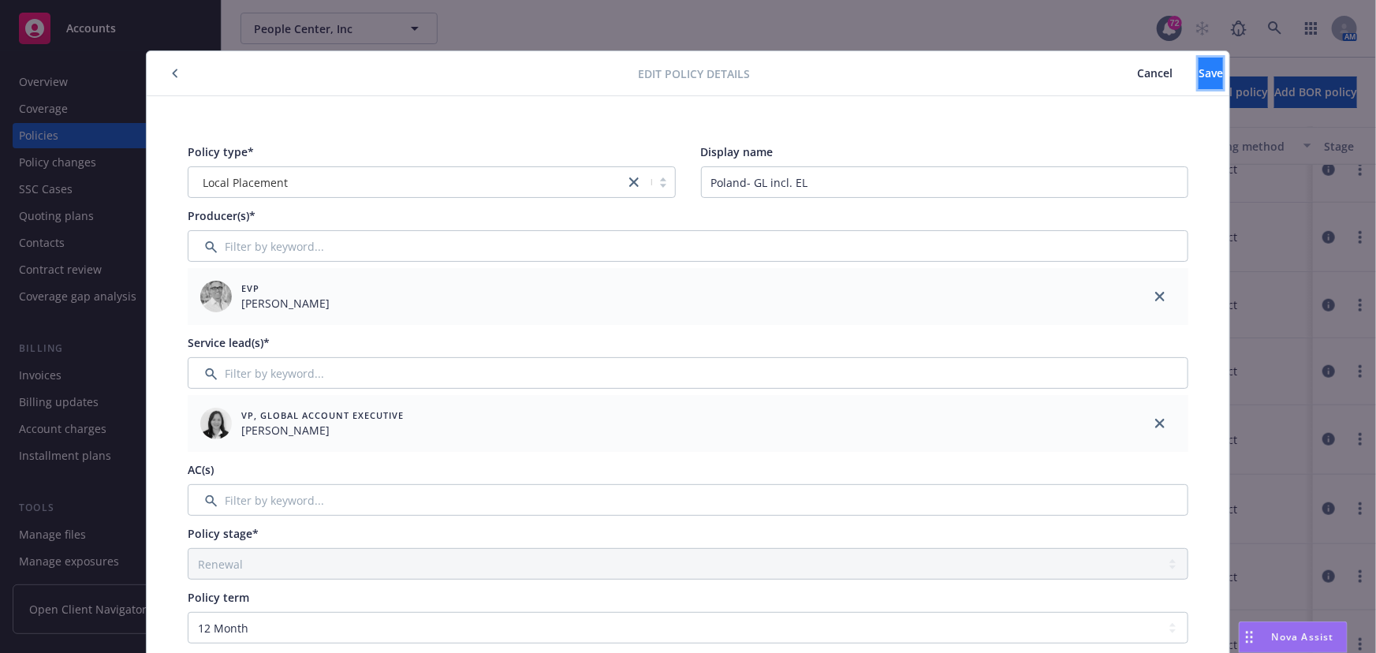
click at [1198, 67] on button "Save" at bounding box center [1210, 74] width 24 height 32
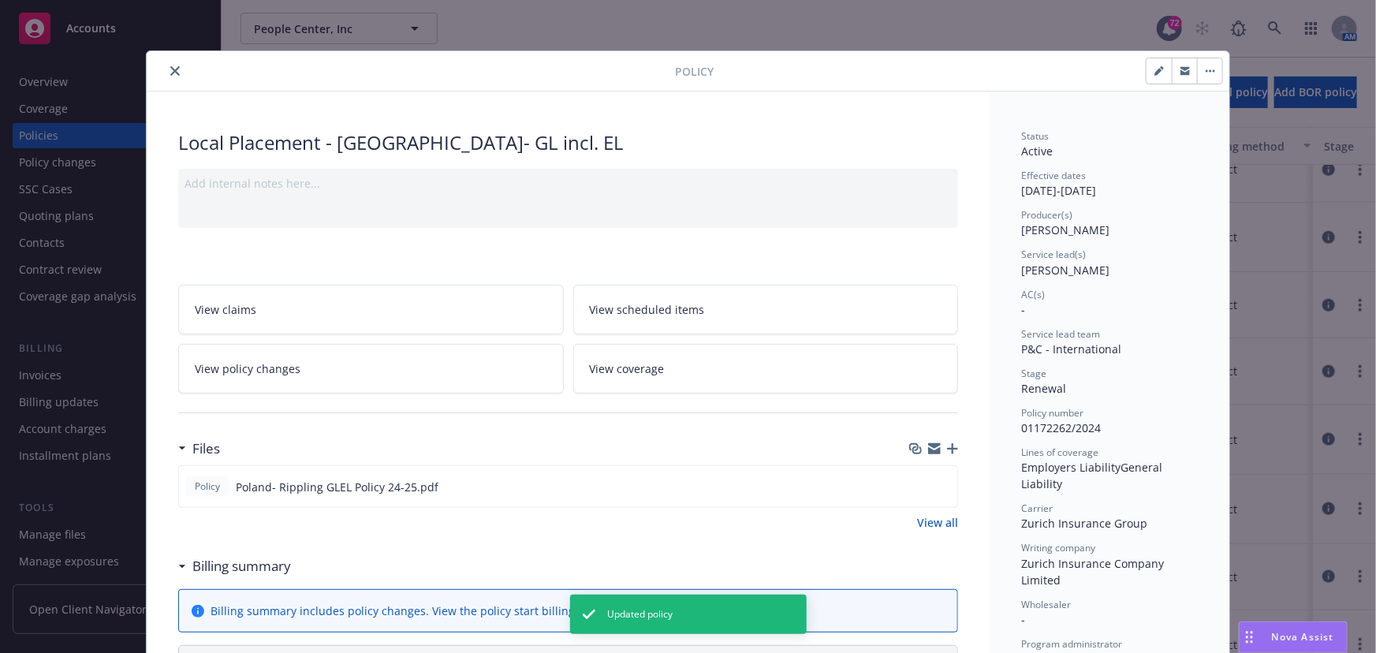
click at [172, 66] on icon "close" at bounding box center [174, 70] width 9 height 9
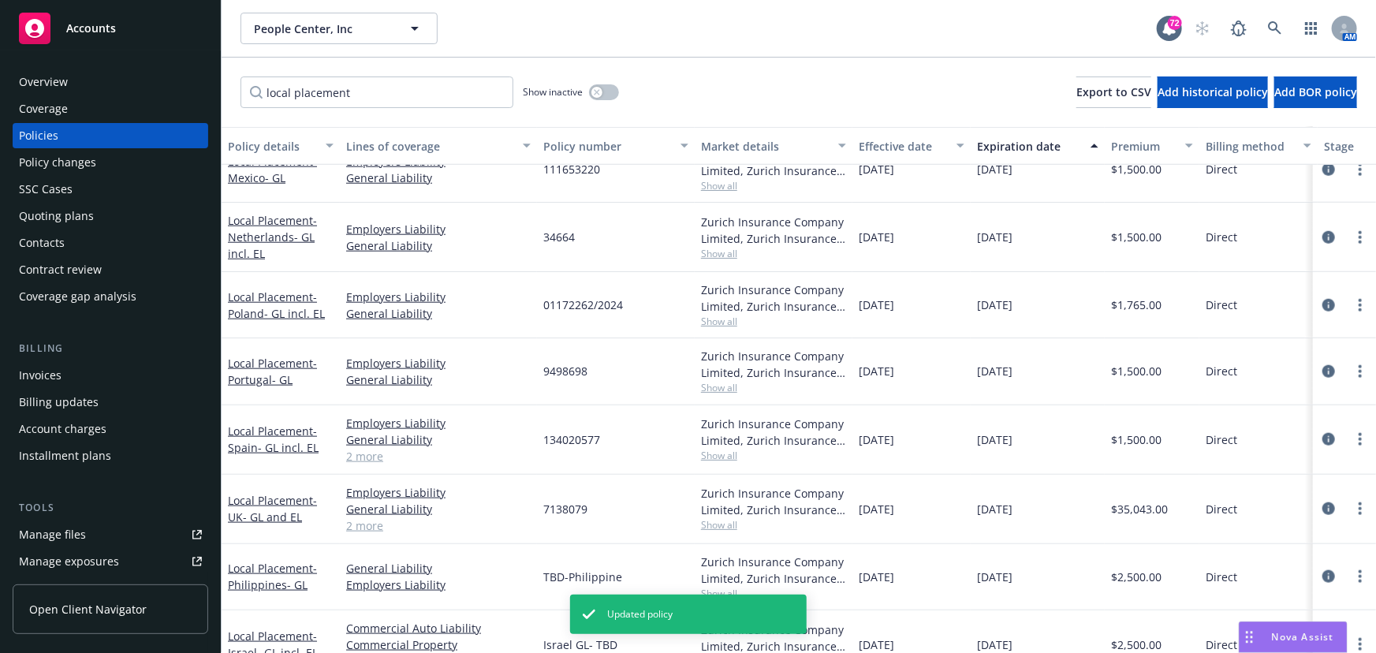
click at [166, 71] on div "Overview" at bounding box center [110, 81] width 183 height 25
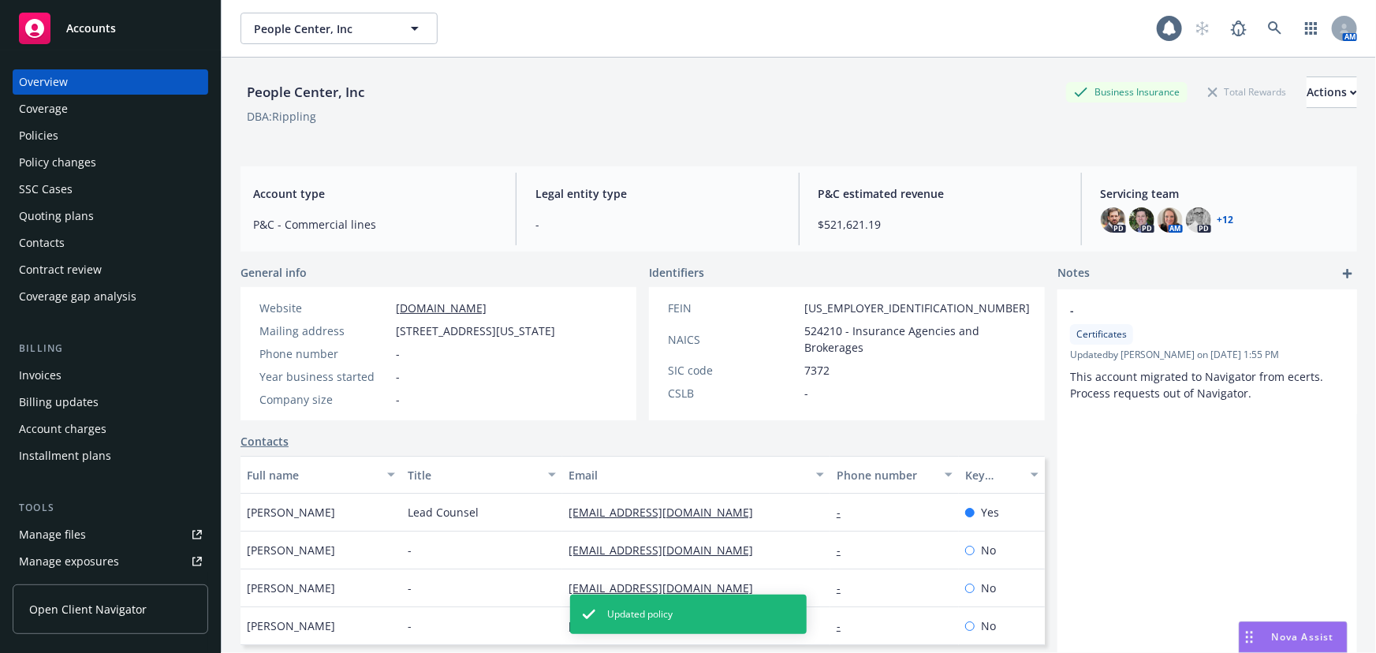
click at [74, 129] on div "Policies" at bounding box center [110, 135] width 183 height 25
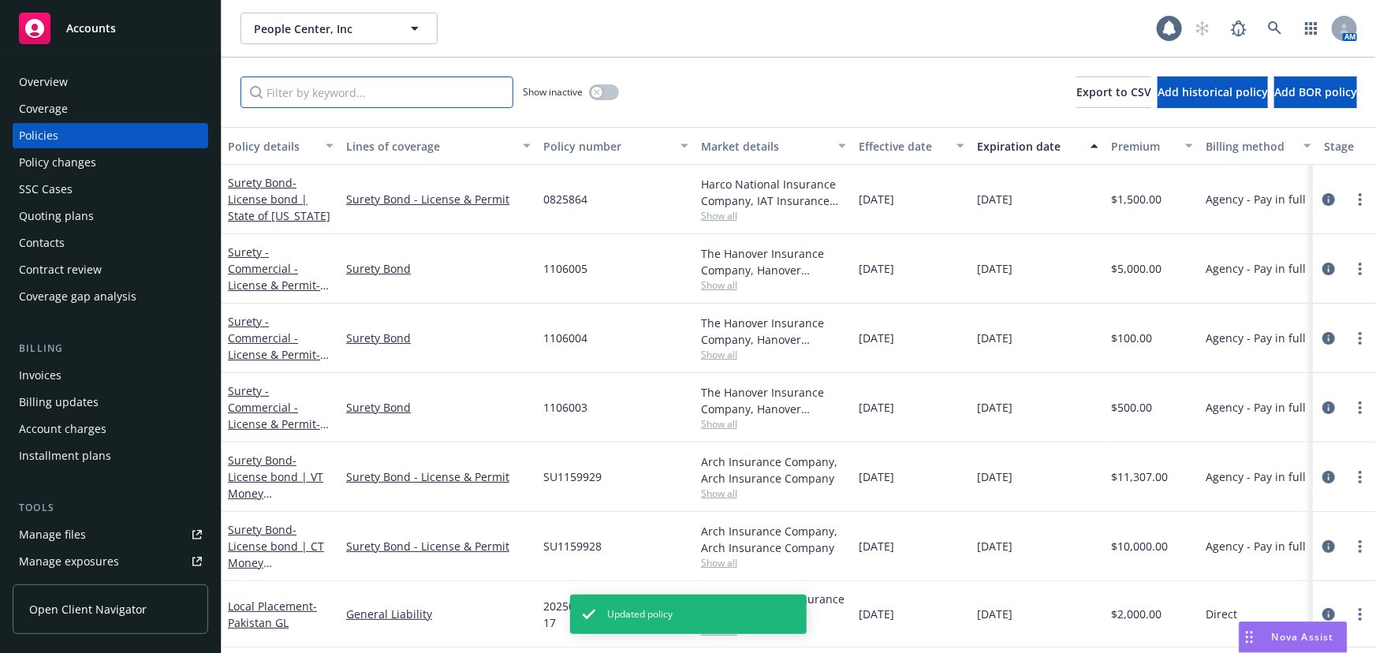
click at [323, 85] on input "Filter by keyword..." at bounding box center [376, 92] width 273 height 32
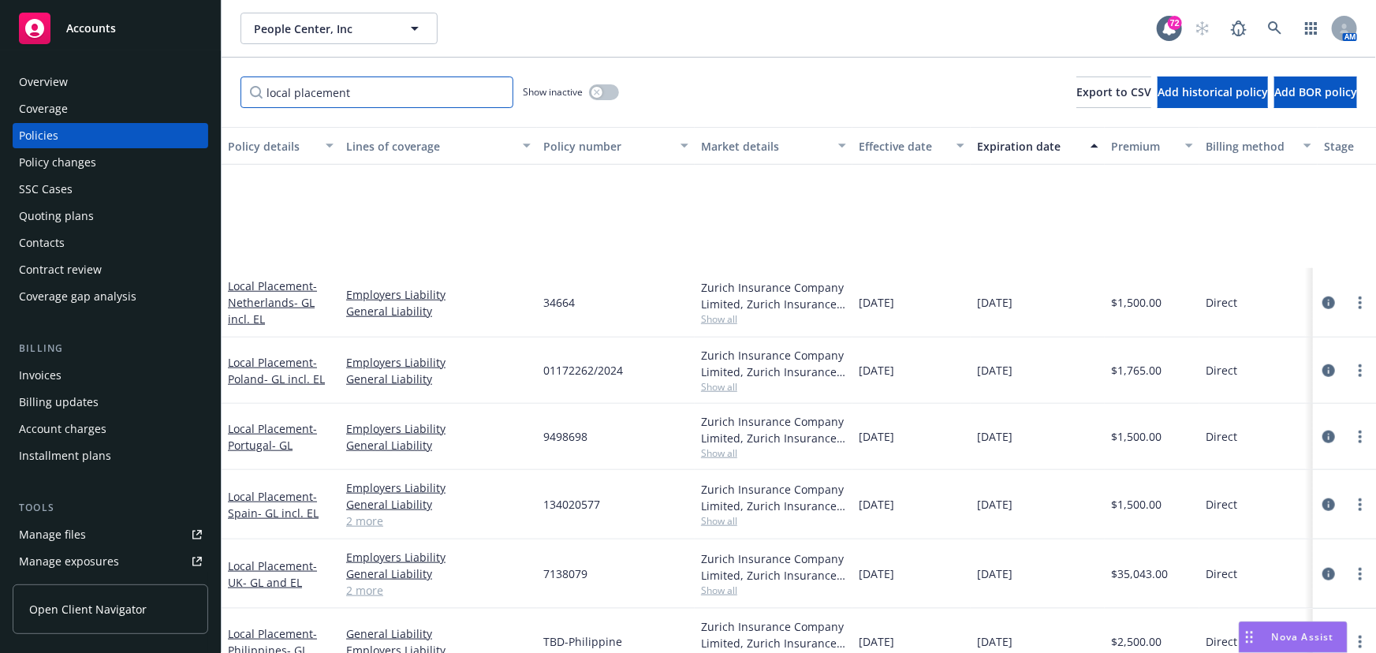
scroll to position [887, 0]
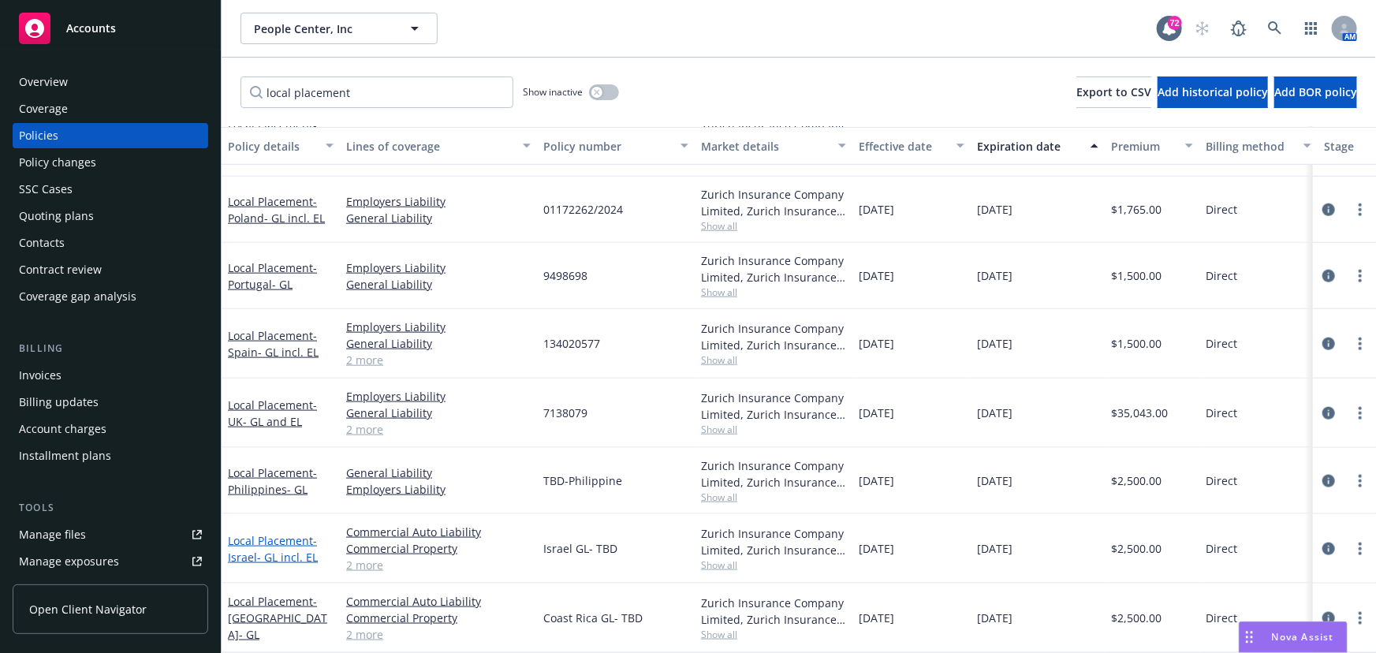
click at [259, 541] on span "- Israel- GL incl. EL" at bounding box center [273, 549] width 90 height 32
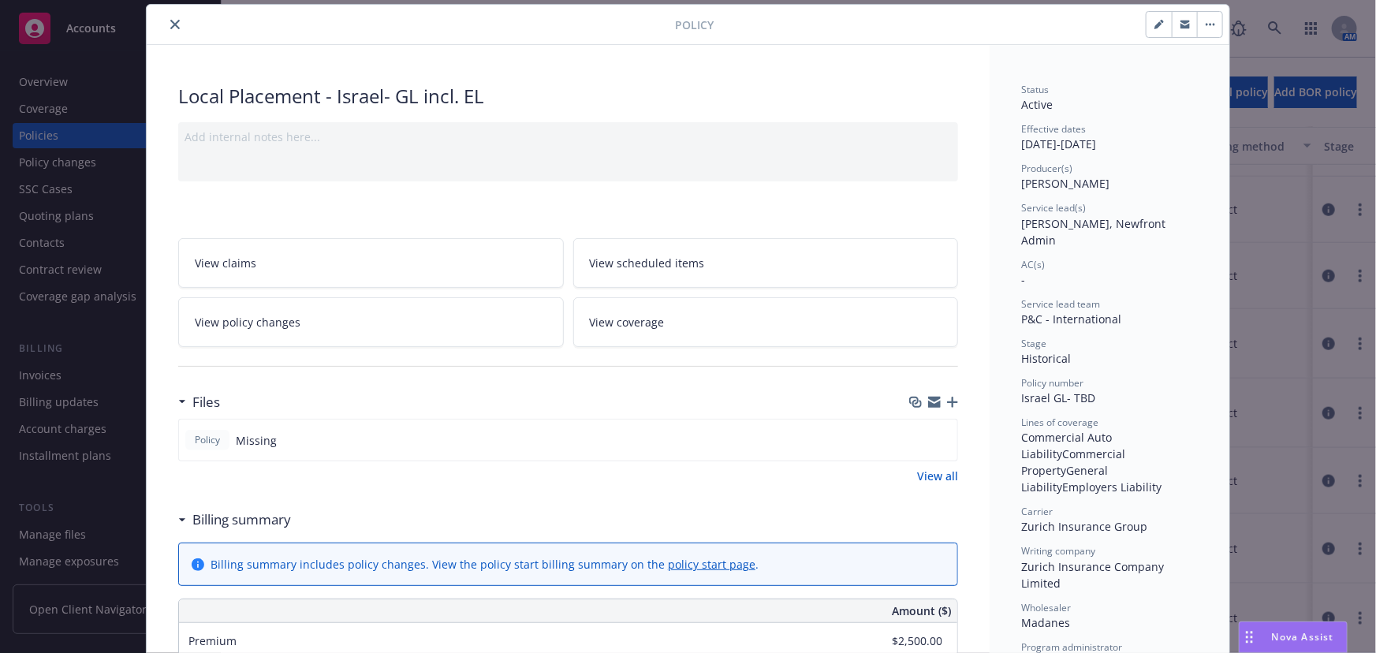
scroll to position [71, 0]
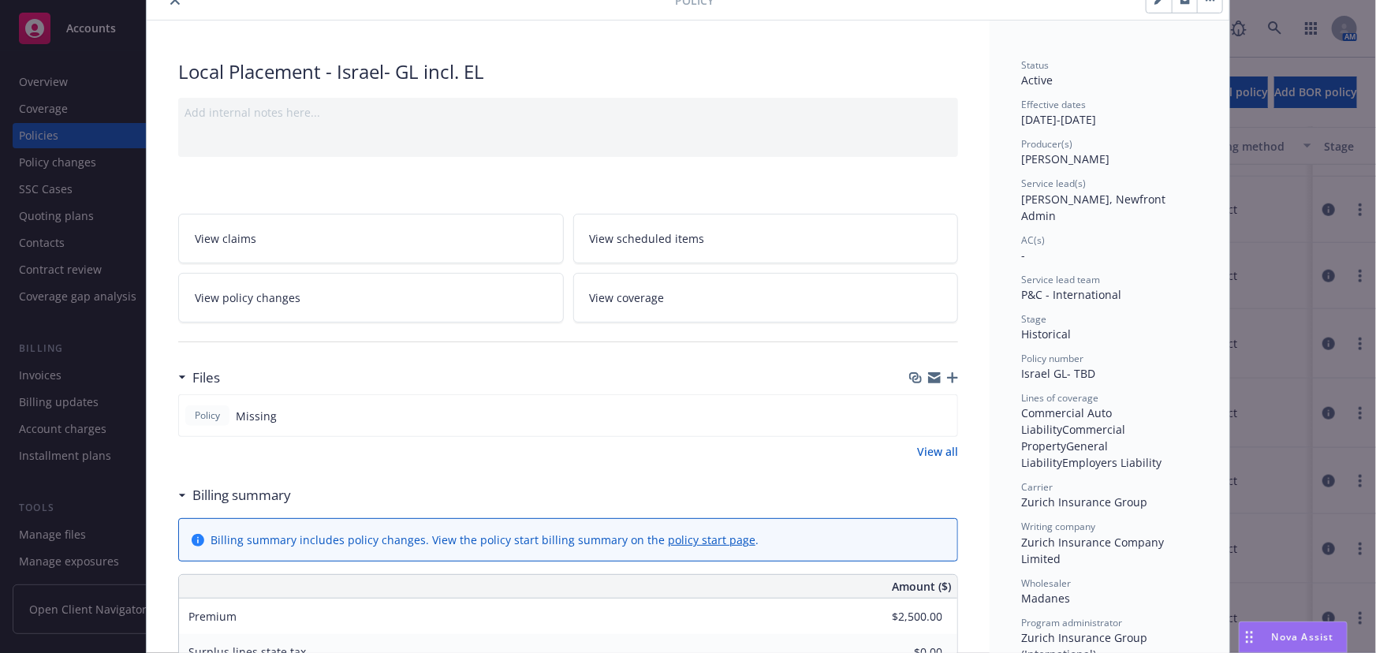
click at [950, 375] on icon "button" at bounding box center [952, 377] width 11 height 11
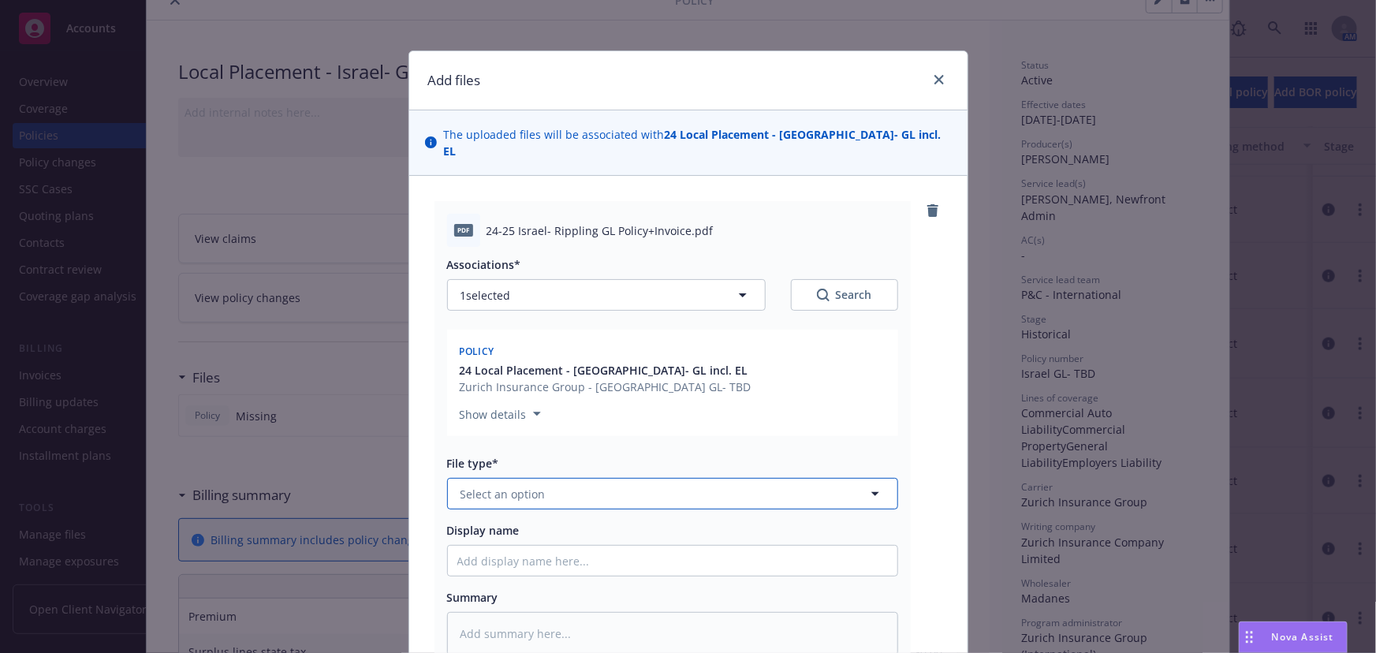
click at [472, 486] on span "Select an option" at bounding box center [502, 494] width 85 height 17
click at [482, 530] on span "Policy" at bounding box center [480, 538] width 32 height 17
click at [475, 523] on span "Display name" at bounding box center [483, 530] width 73 height 15
click at [475, 546] on input "Display name" at bounding box center [672, 561] width 449 height 30
click at [466, 546] on input "Display name" at bounding box center [672, 561] width 449 height 30
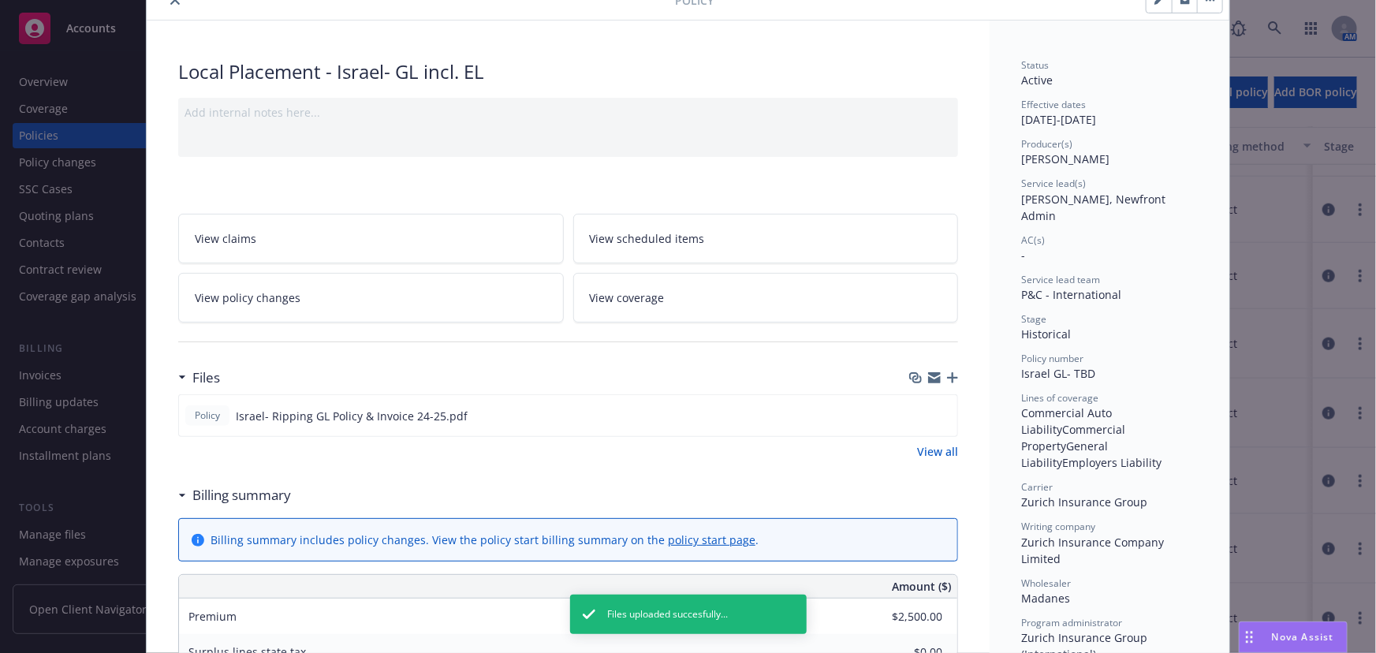
scroll to position [0, 0]
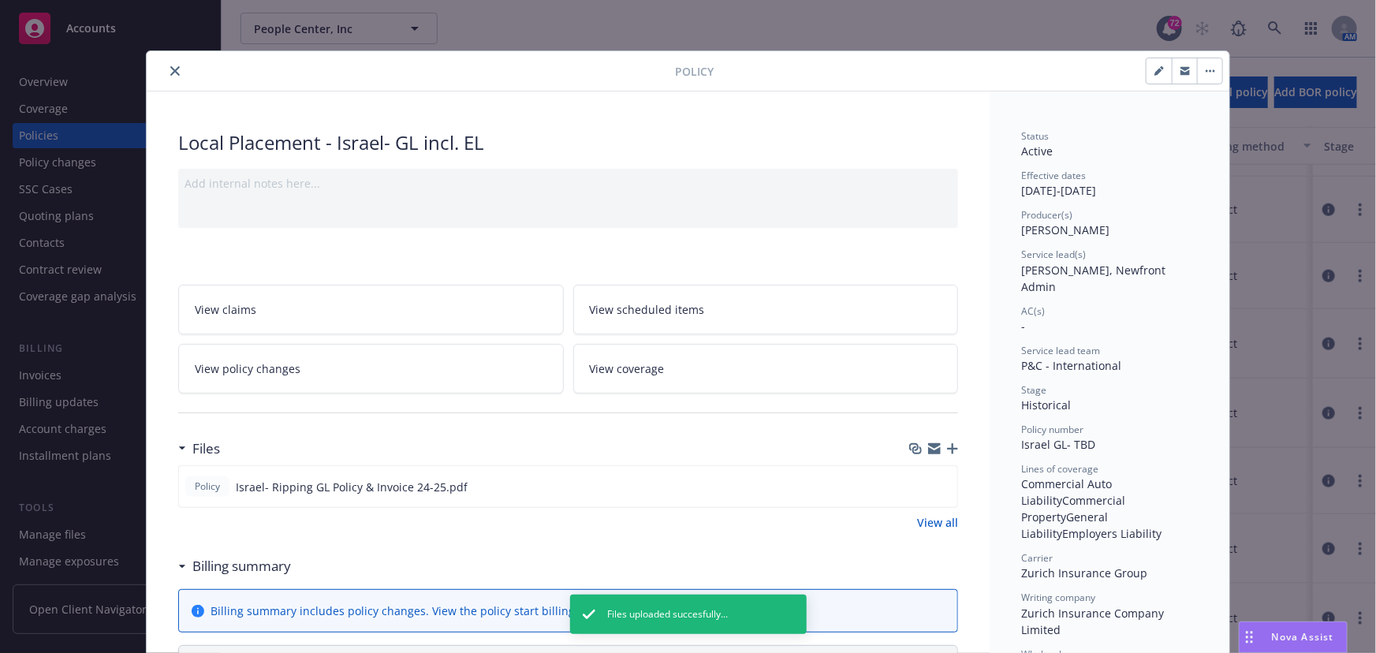
click at [1146, 73] on button "button" at bounding box center [1158, 70] width 25 height 25
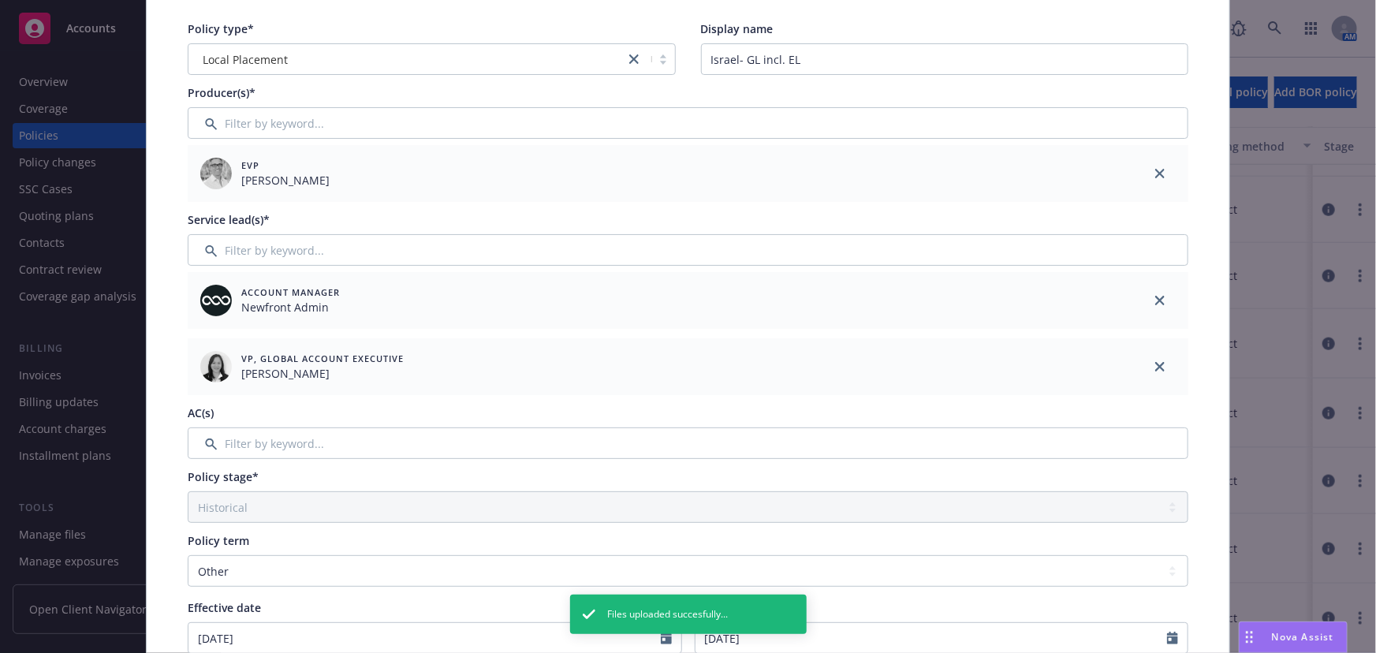
scroll to position [214, 0]
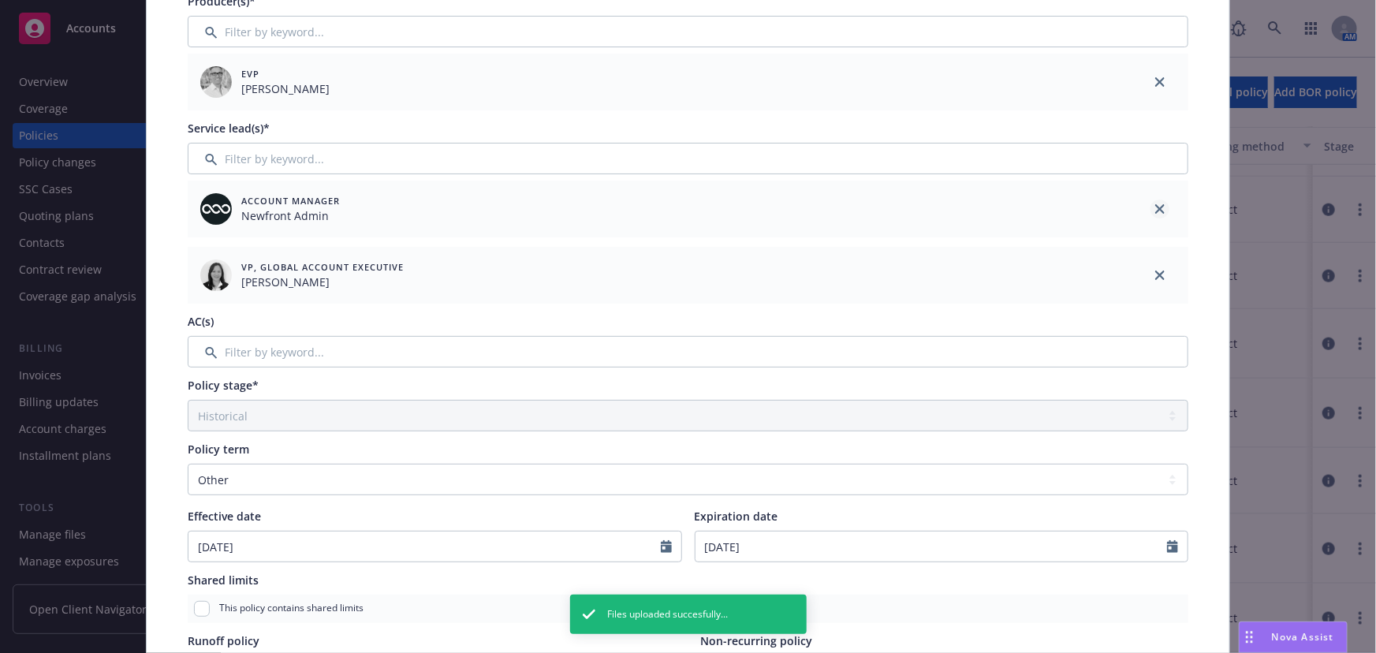
click at [1155, 205] on icon "close" at bounding box center [1159, 208] width 9 height 9
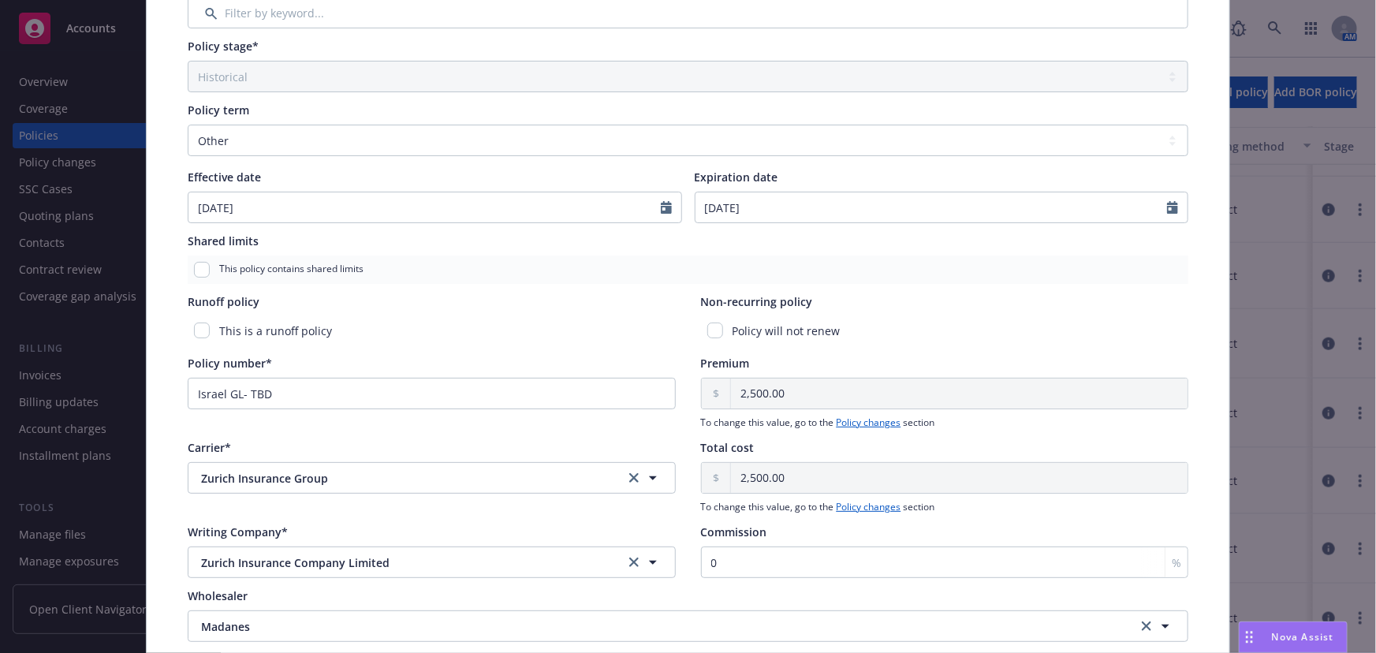
scroll to position [501, 0]
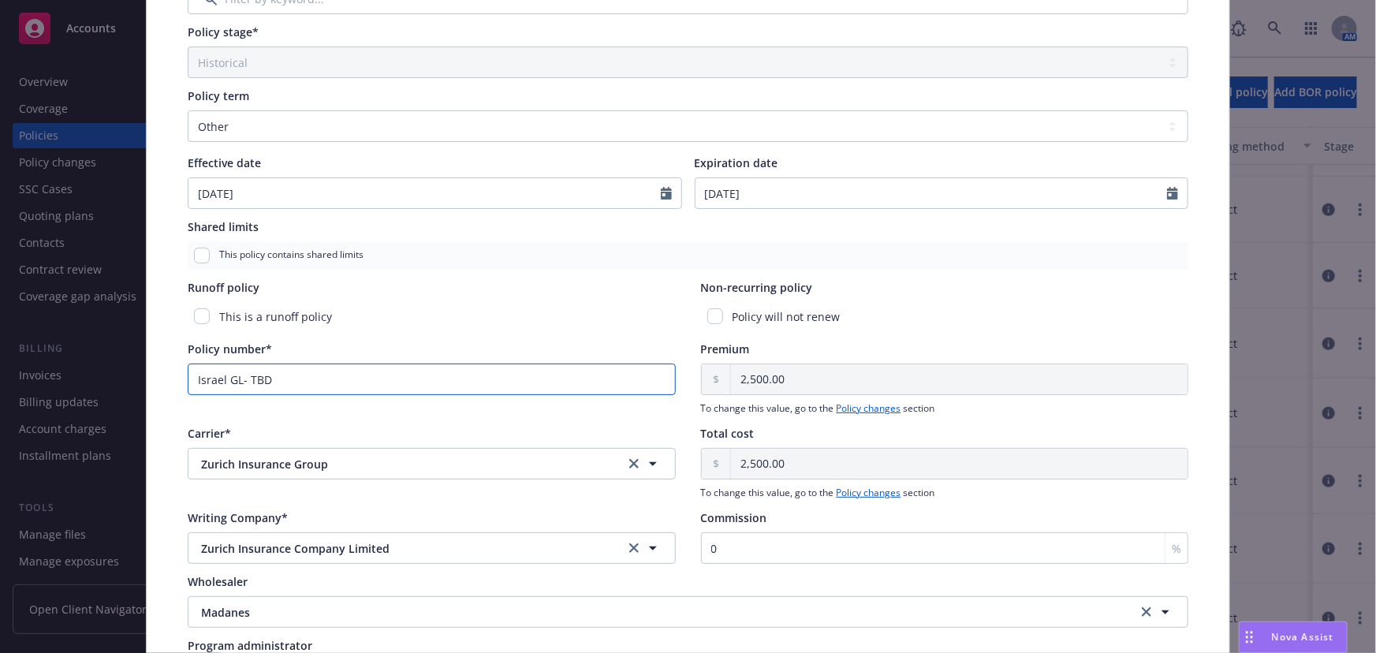
click at [285, 385] on input "Israel GL- TBD" at bounding box center [432, 379] width 488 height 32
drag, startPoint x: 284, startPoint y: 378, endPoint x: 114, endPoint y: 363, distance: 170.9
click at [114, 363] on div "Edit policy details Cancel Save Policy type* Local Placement Display name [GEOG…" at bounding box center [688, 326] width 1376 height 653
paste input "6016003761/24"
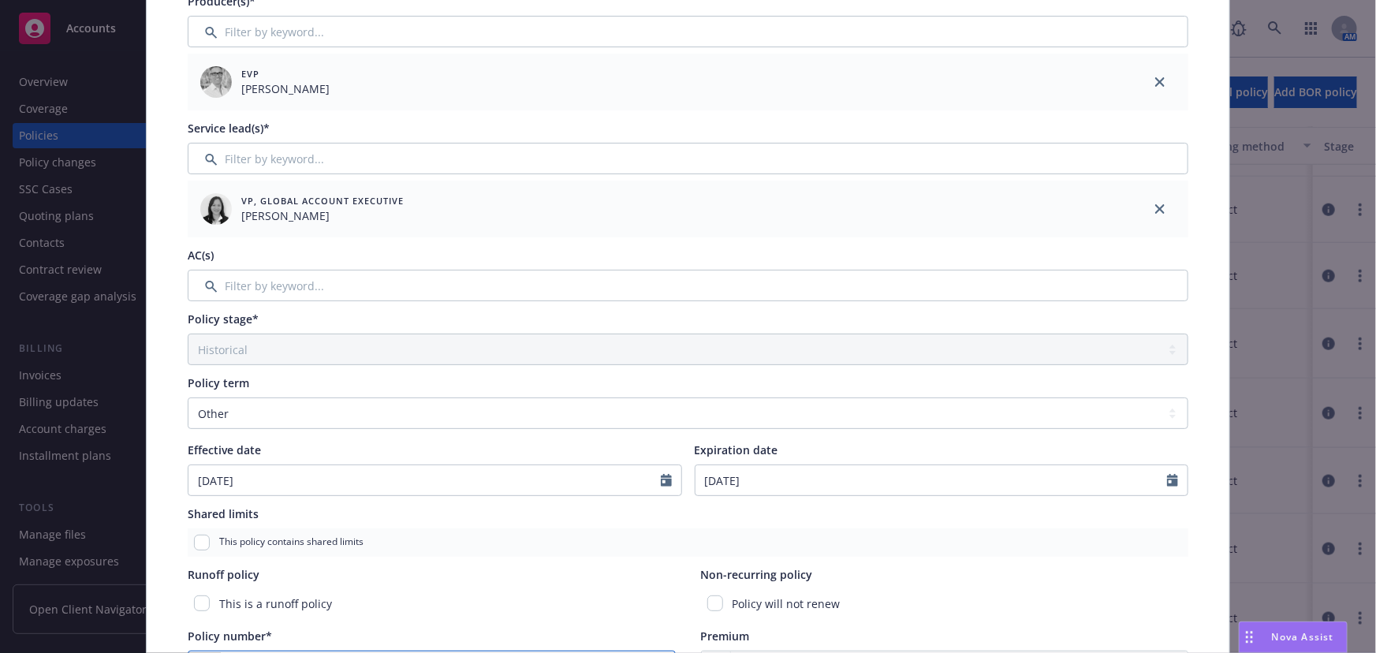
scroll to position [0, 0]
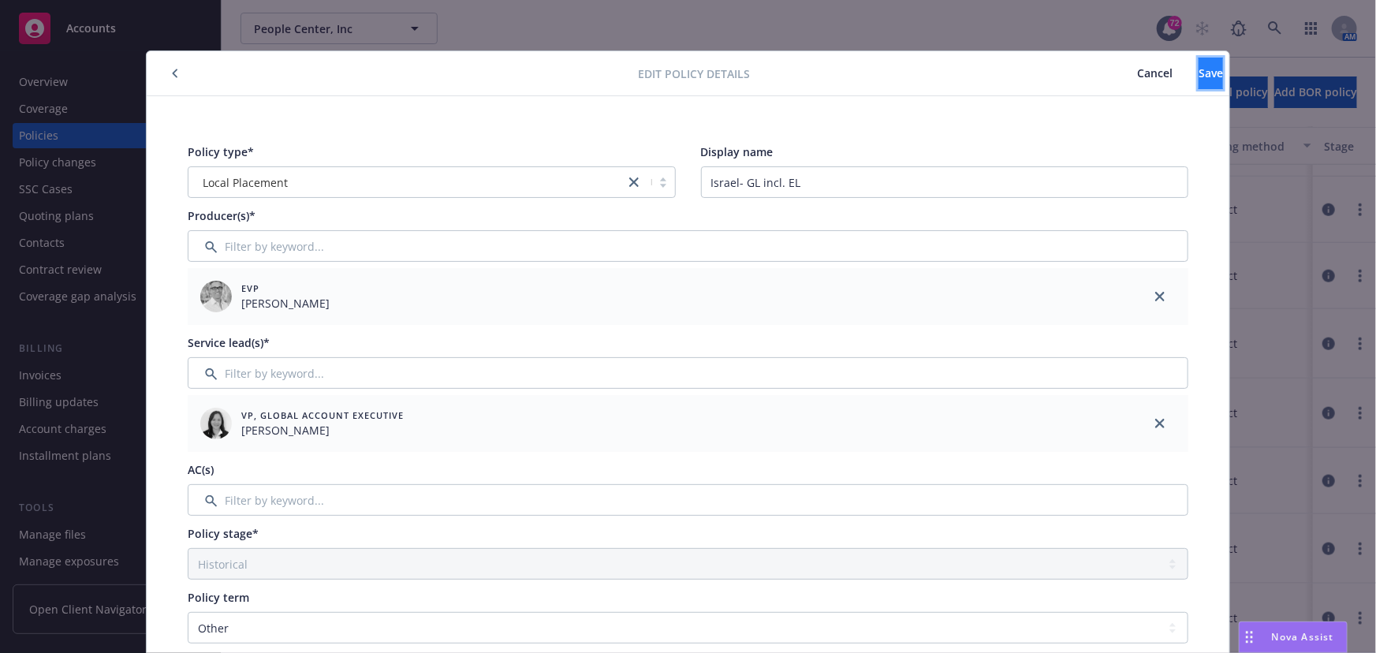
click at [1198, 77] on button "Save" at bounding box center [1210, 74] width 24 height 32
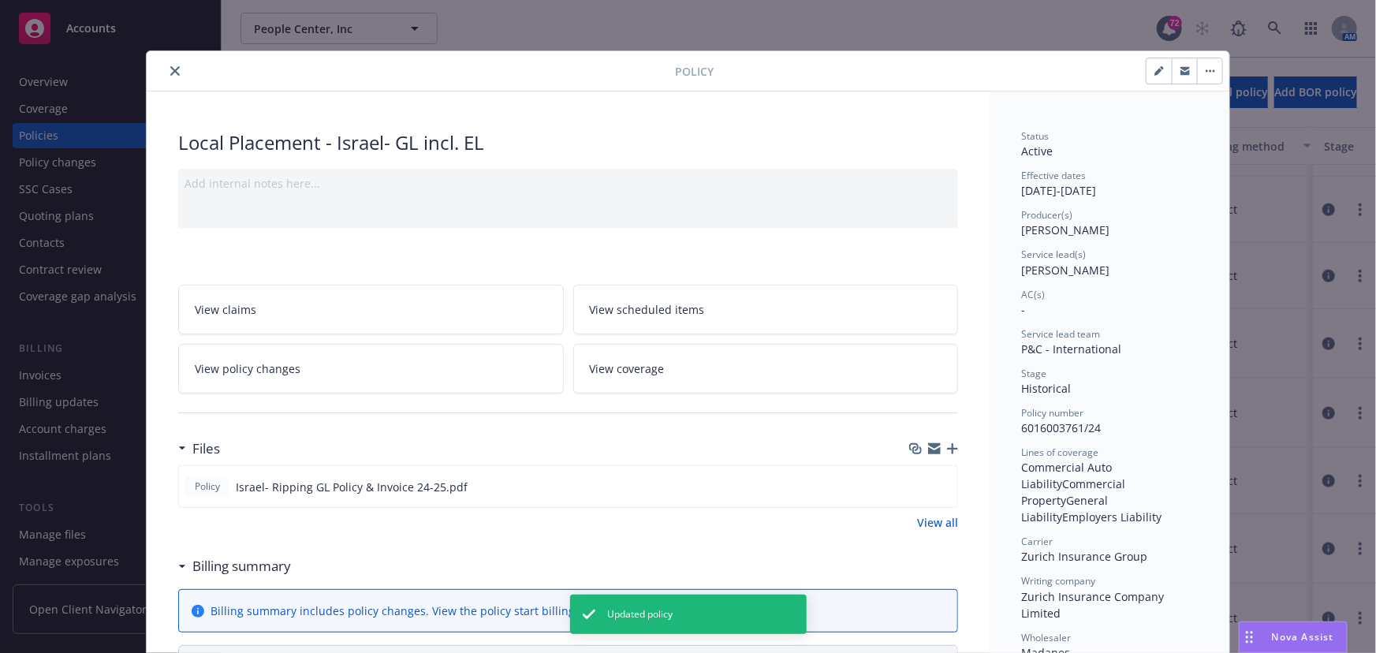
click at [170, 71] on icon "close" at bounding box center [174, 70] width 9 height 9
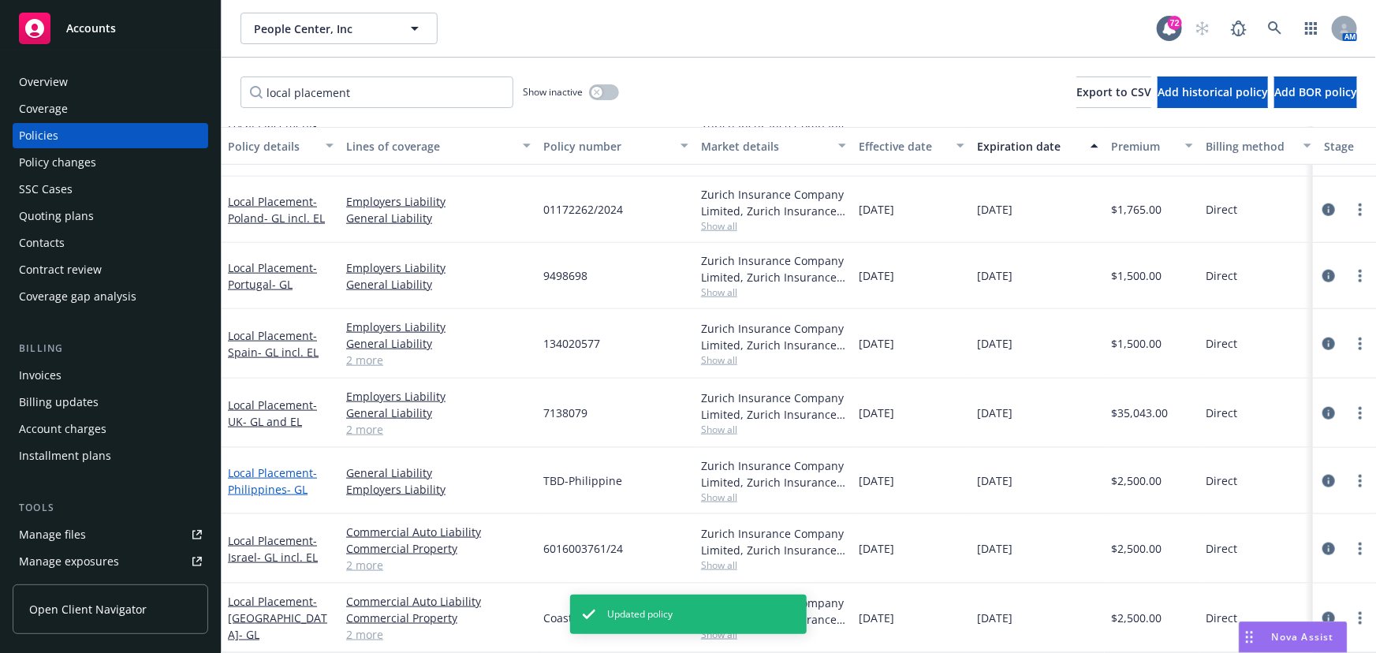
click at [258, 465] on link "Local Placement - [GEOGRAPHIC_DATA]- GL" at bounding box center [272, 481] width 89 height 32
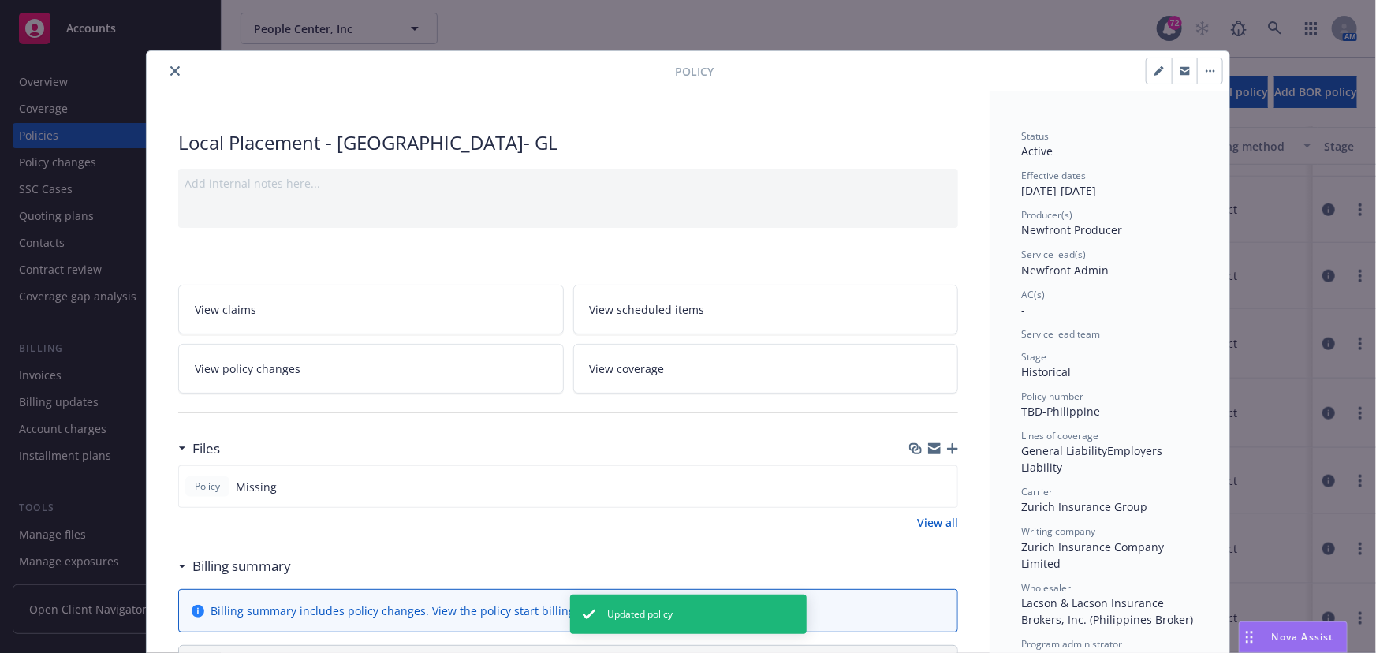
click at [947, 443] on icon "button" at bounding box center [952, 448] width 11 height 11
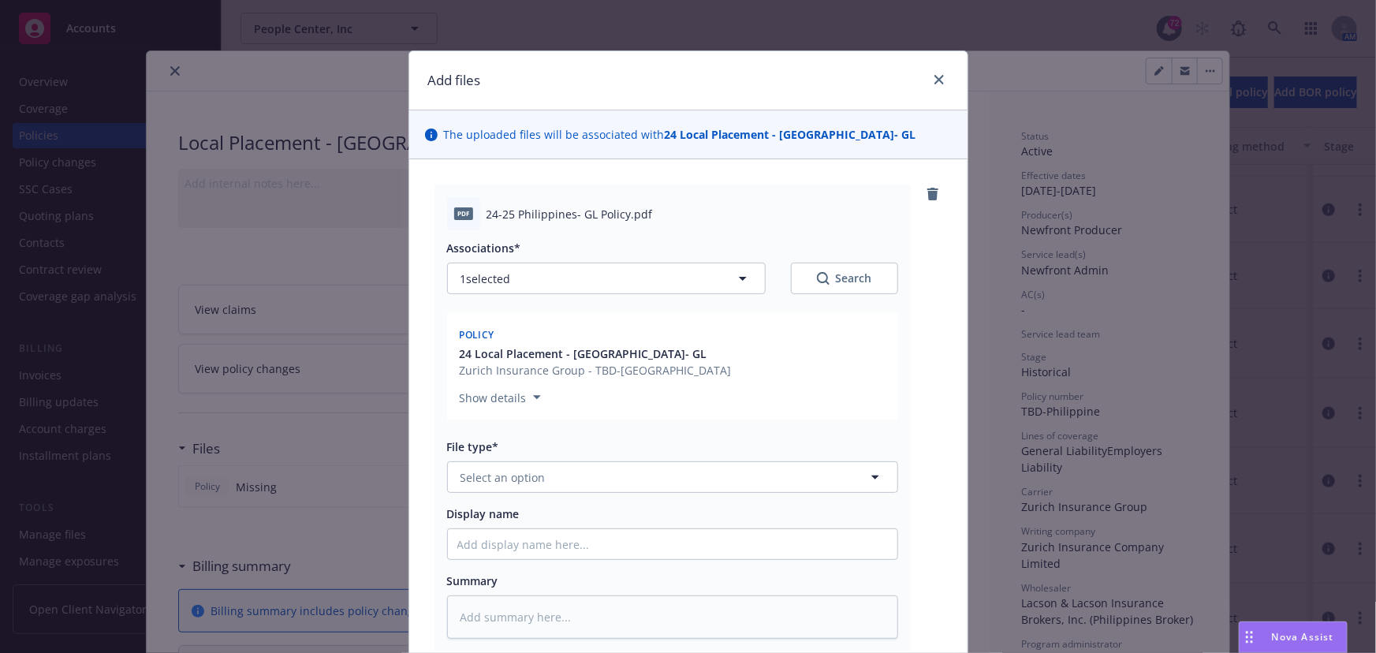
scroll to position [71, 0]
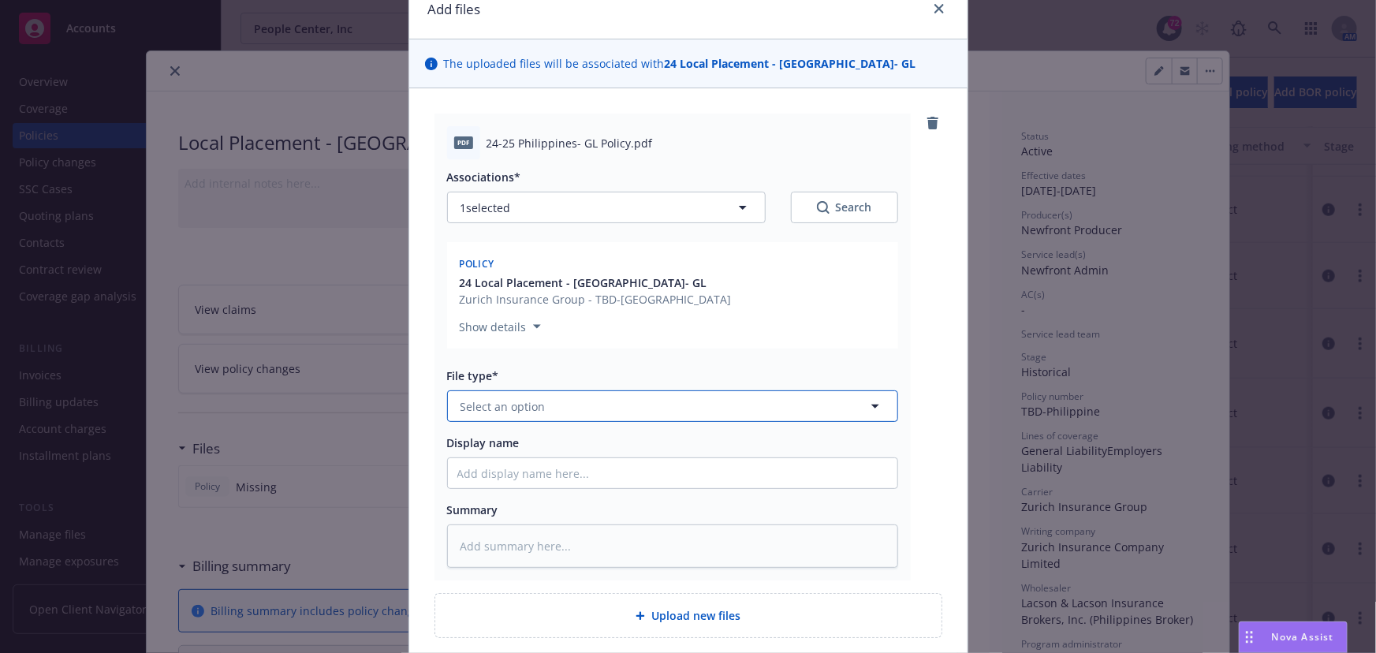
click at [539, 409] on button "Select an option" at bounding box center [672, 406] width 451 height 32
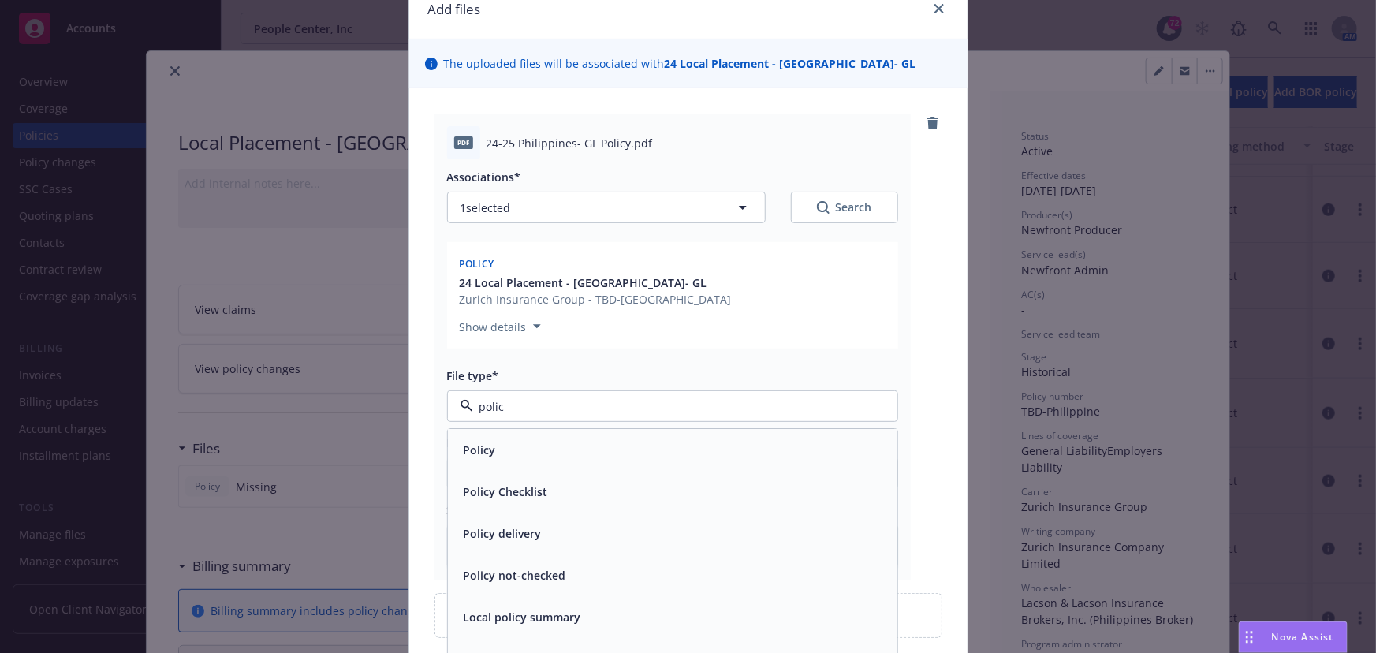
click at [490, 451] on div "Policy" at bounding box center [478, 450] width 42 height 23
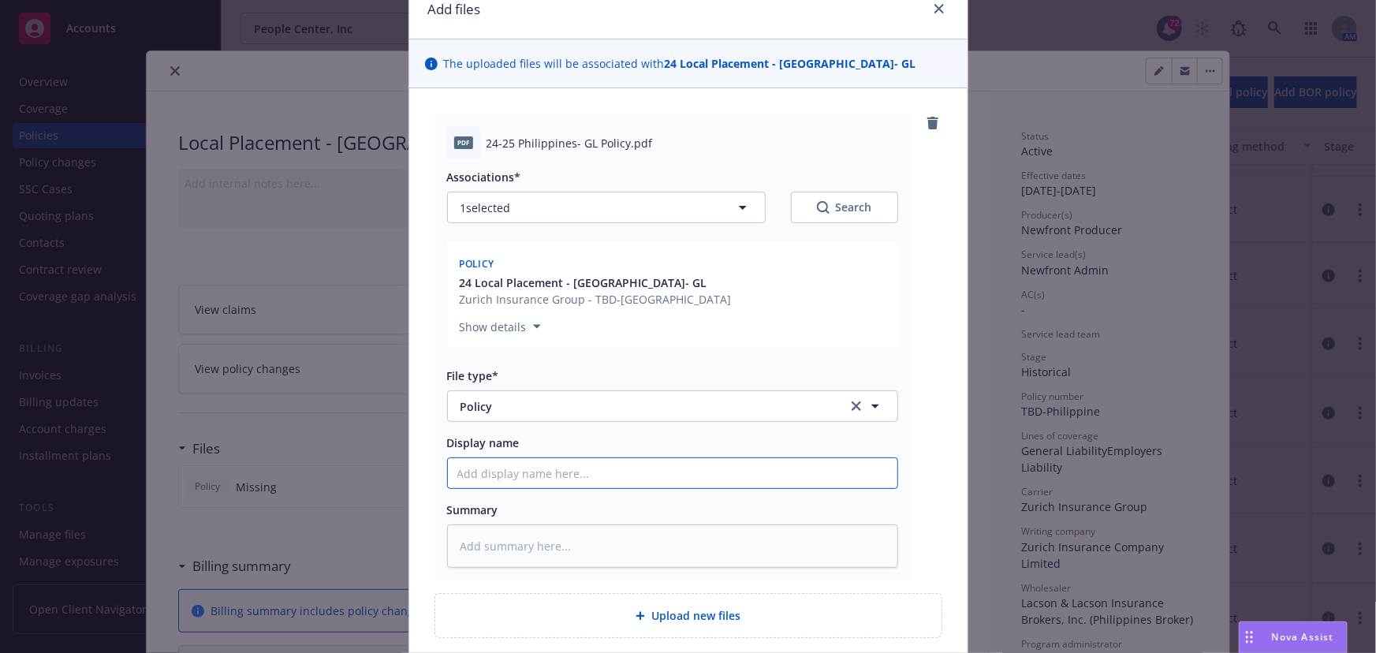
click at [460, 473] on input "Display name" at bounding box center [672, 473] width 449 height 30
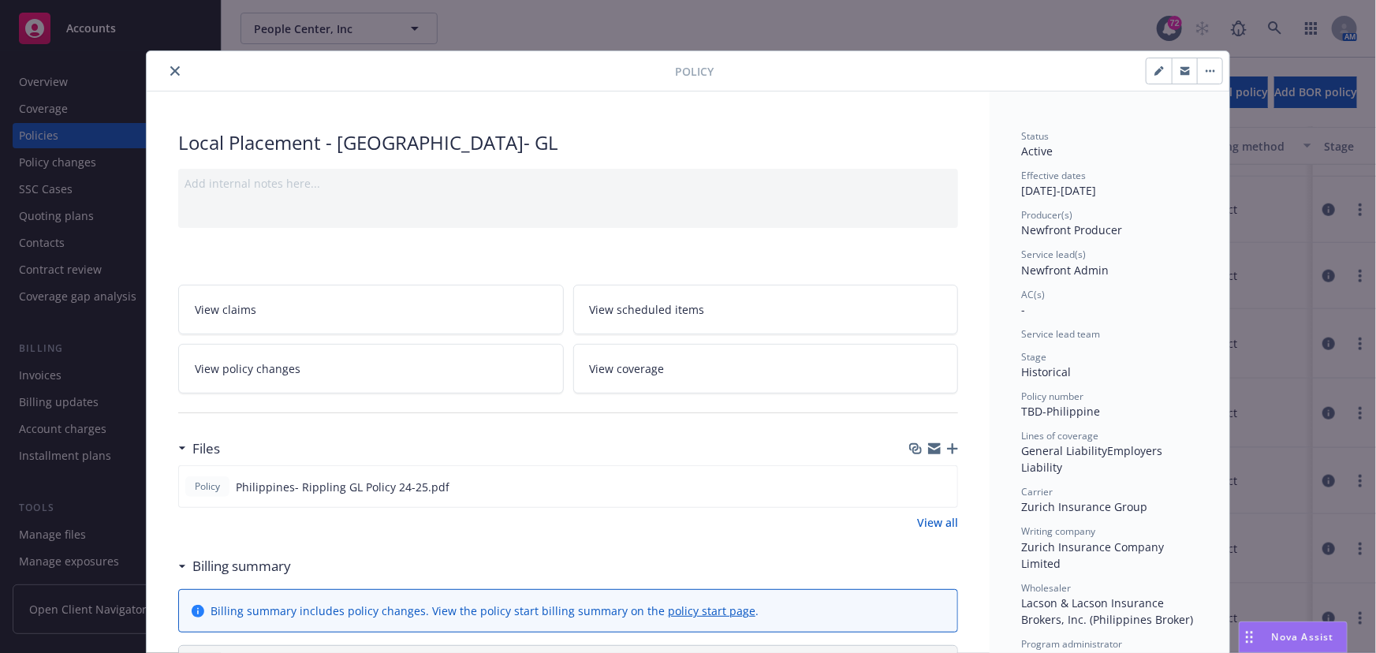
click at [1154, 71] on icon "button" at bounding box center [1158, 70] width 9 height 9
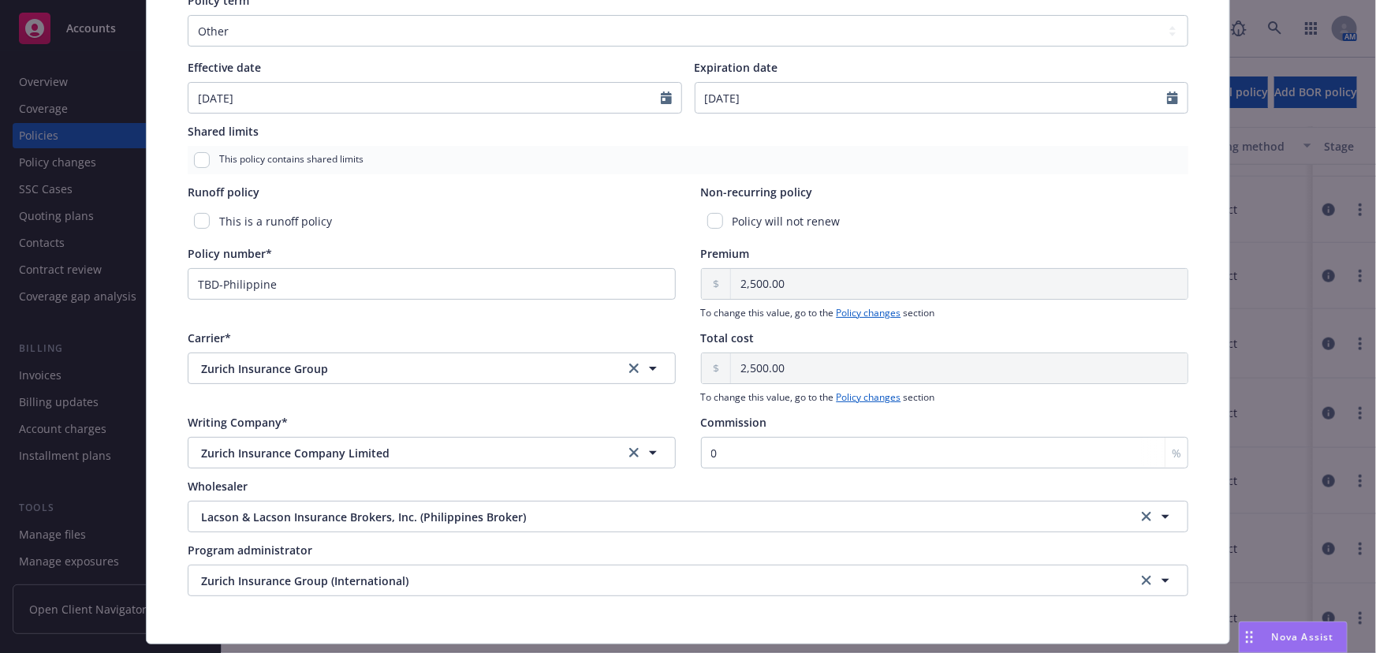
scroll to position [638, 0]
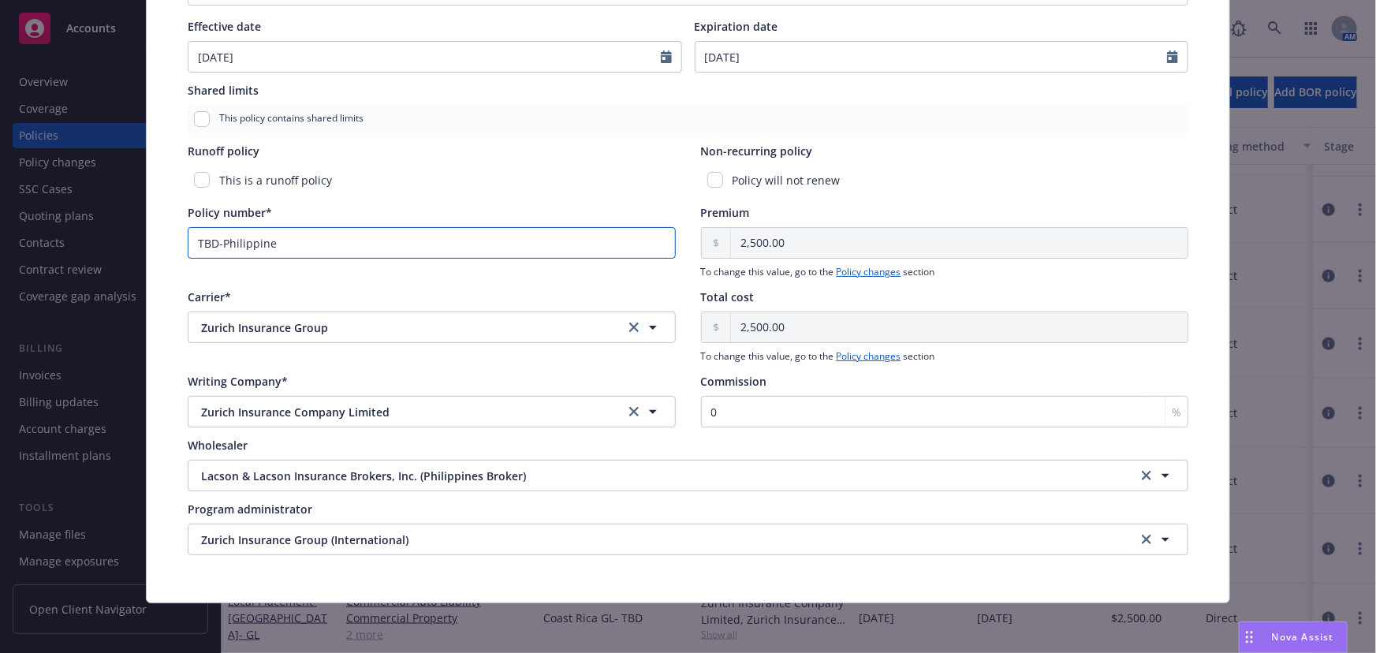
click at [288, 248] on input "TBD-Philippine" at bounding box center [432, 243] width 488 height 32
drag, startPoint x: 284, startPoint y: 245, endPoint x: 149, endPoint y: 240, distance: 134.9
click at [149, 240] on div "Policy type* Local Placement Display name [GEOGRAPHIC_DATA]- GL Producer(s)* Ho…" at bounding box center [688, 30] width 1083 height 1144
paste input "RP-CA-240719106960"
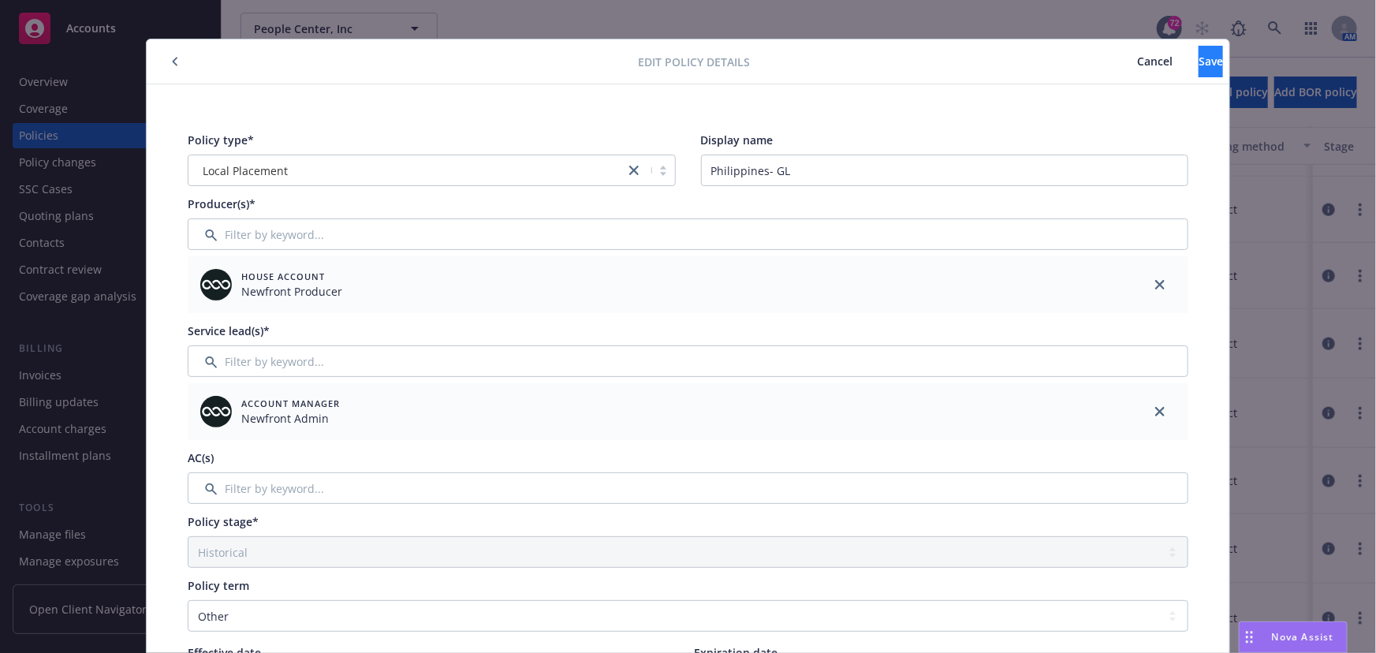
scroll to position [0, 0]
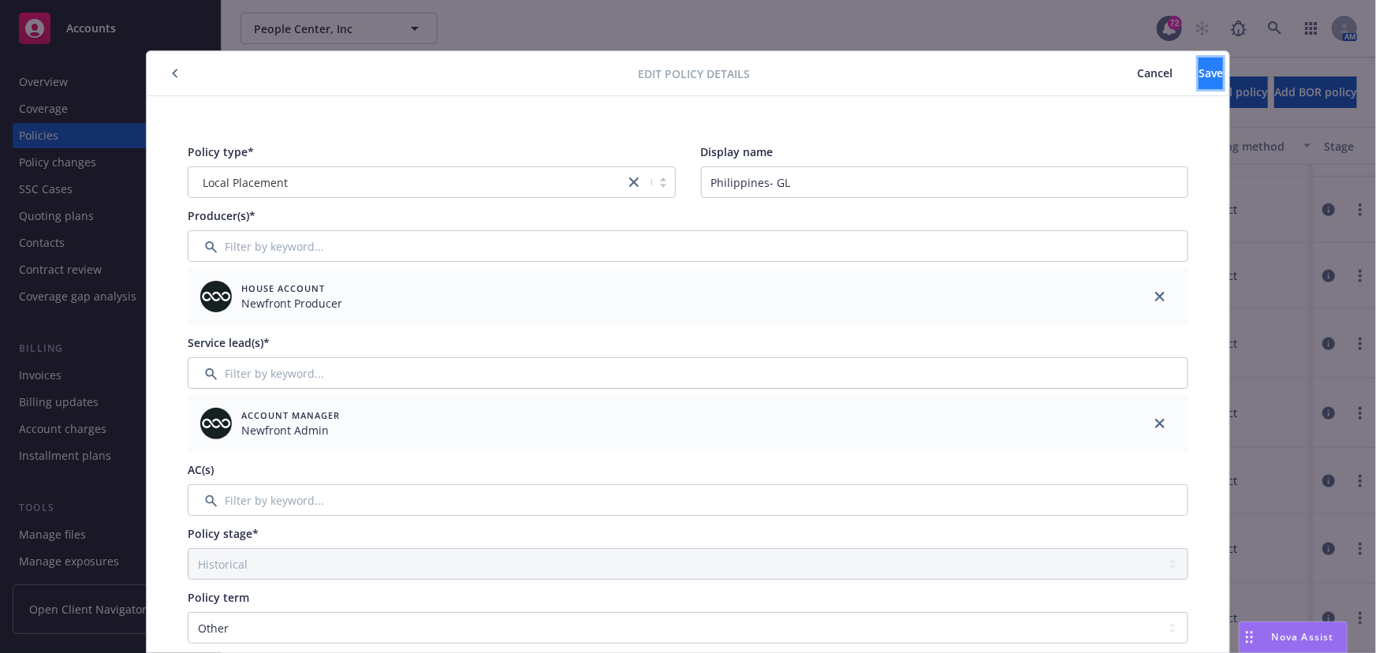
click at [1198, 76] on span "Save" at bounding box center [1210, 72] width 24 height 15
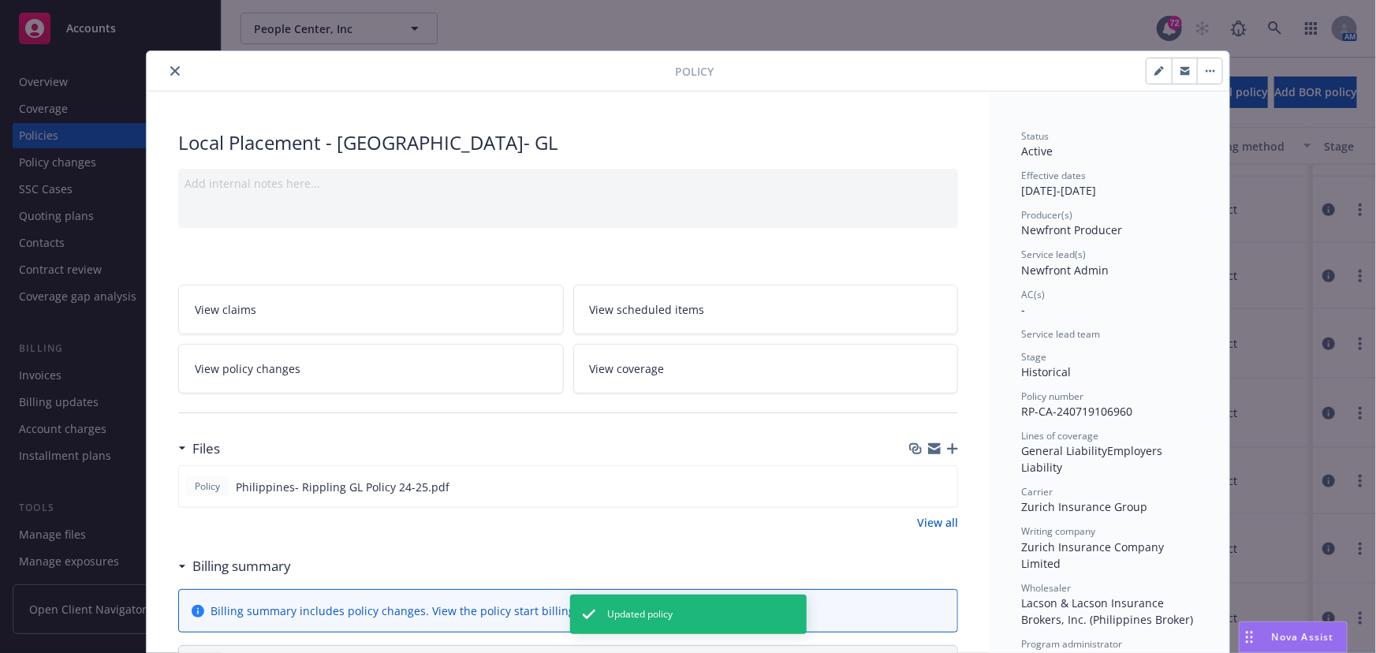
click at [171, 73] on icon "close" at bounding box center [174, 70] width 9 height 9
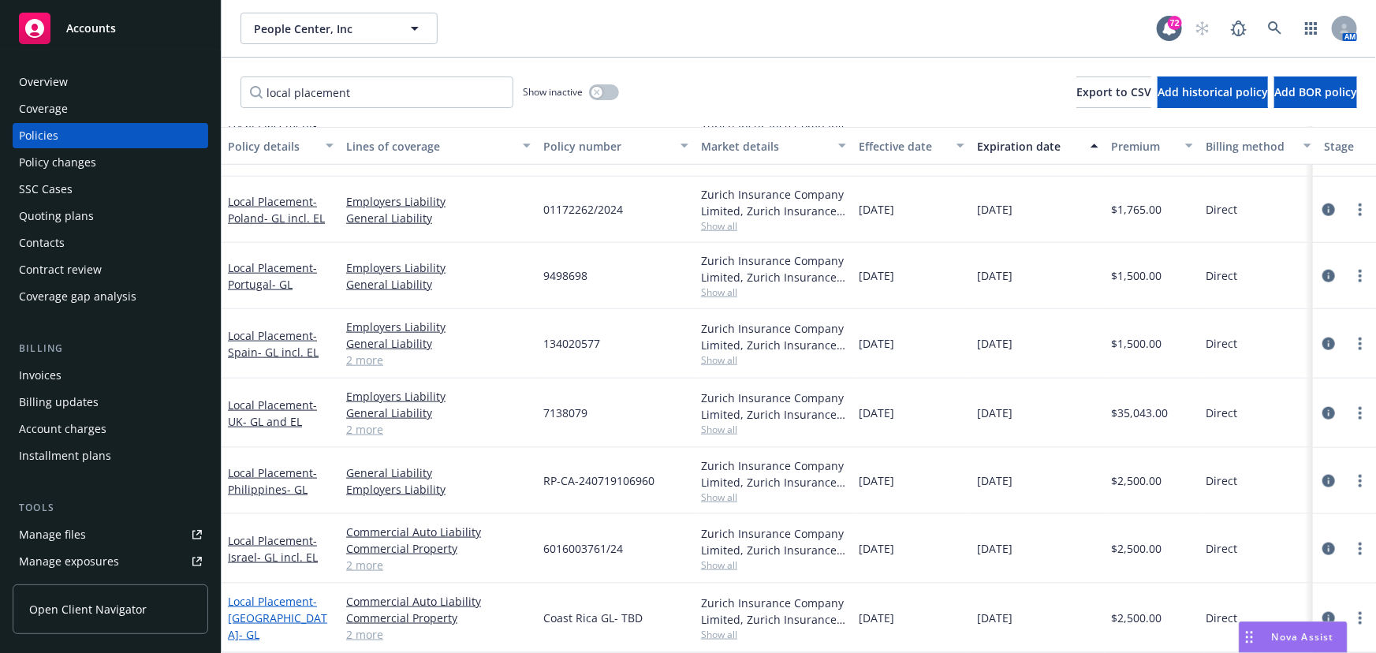
click at [259, 602] on link "Local Placement - [GEOGRAPHIC_DATA]- GL" at bounding box center [277, 618] width 99 height 48
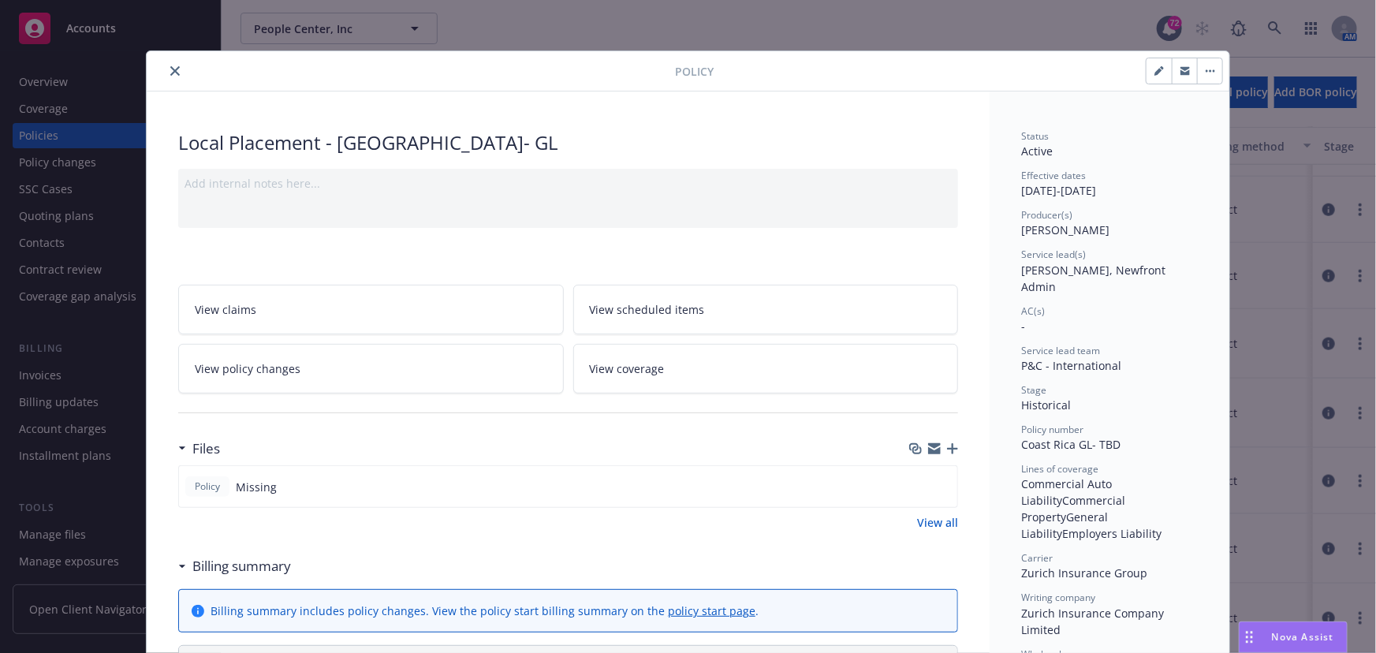
click at [1146, 71] on button "button" at bounding box center [1158, 70] width 25 height 25
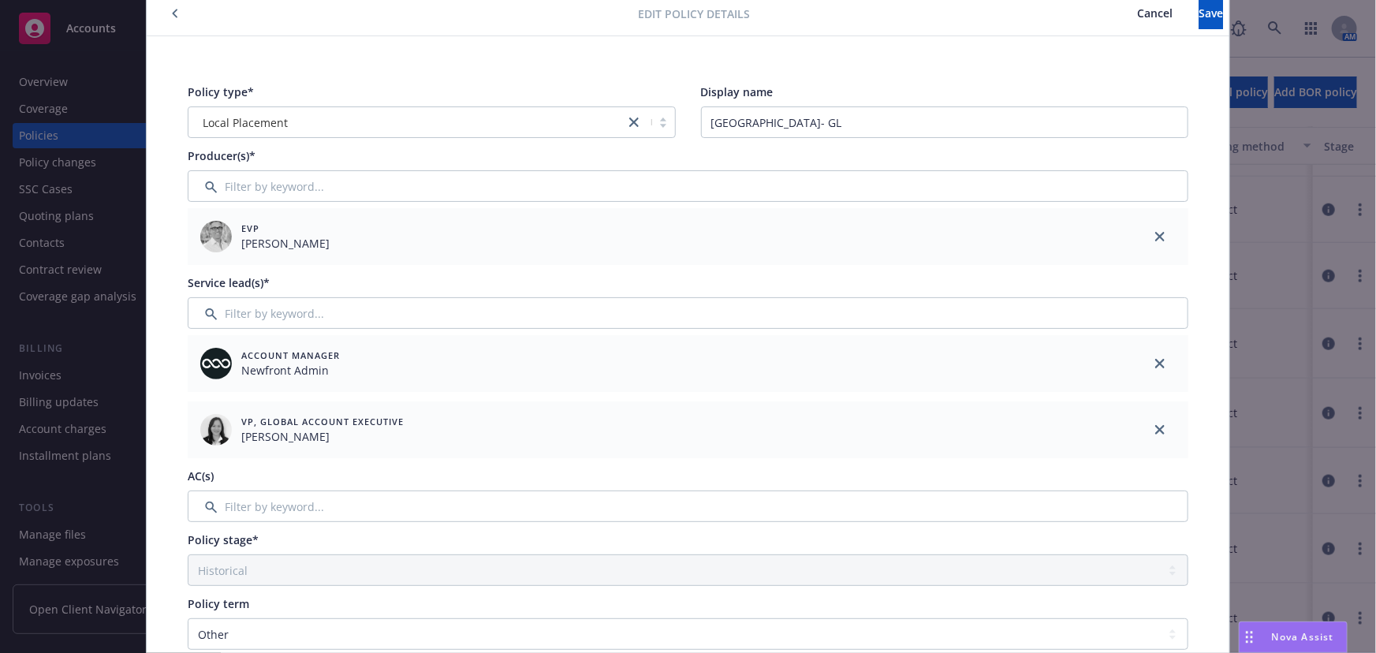
scroll to position [214, 0]
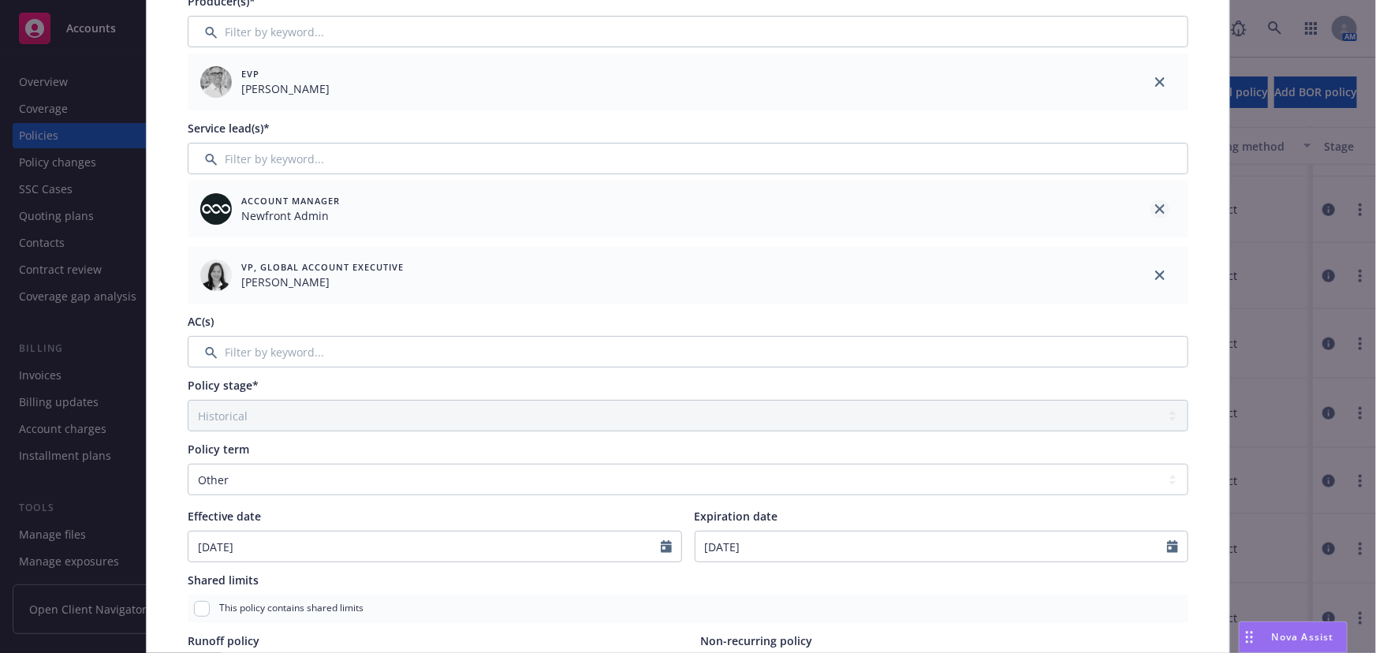
click at [1155, 204] on icon "close" at bounding box center [1159, 208] width 9 height 9
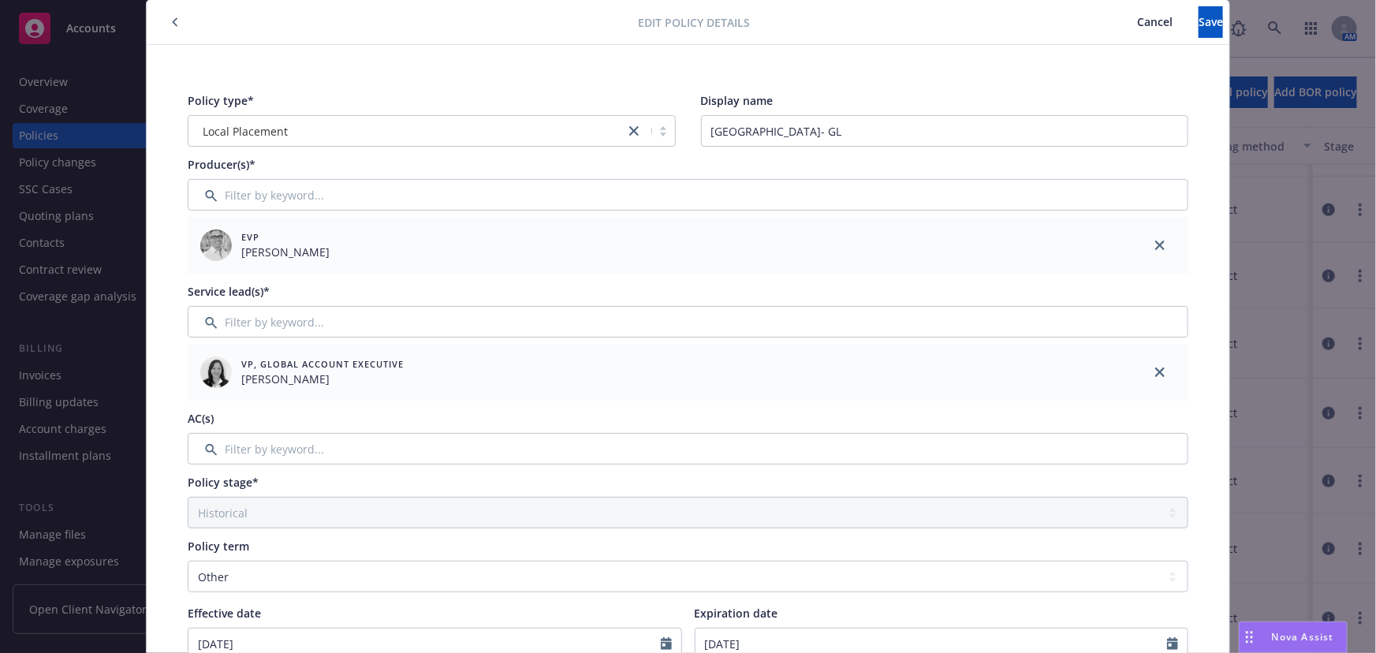
scroll to position [0, 0]
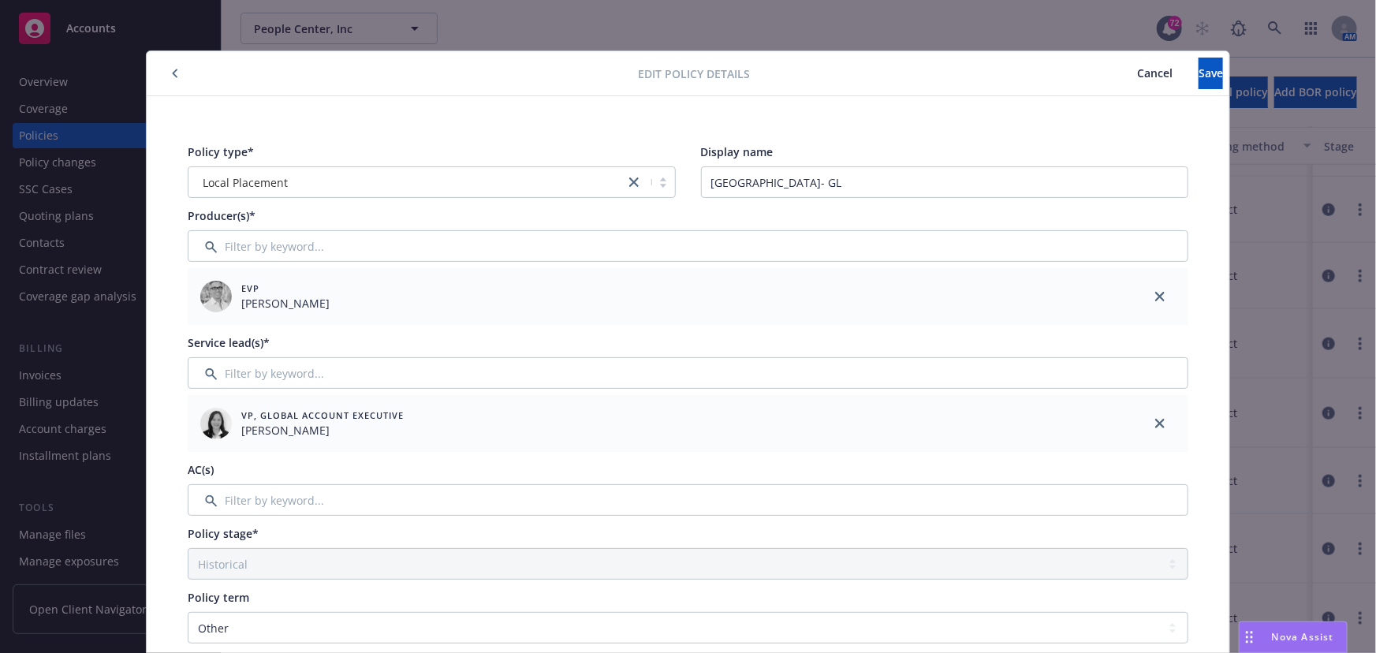
click at [1137, 69] on span "Cancel" at bounding box center [1154, 72] width 35 height 15
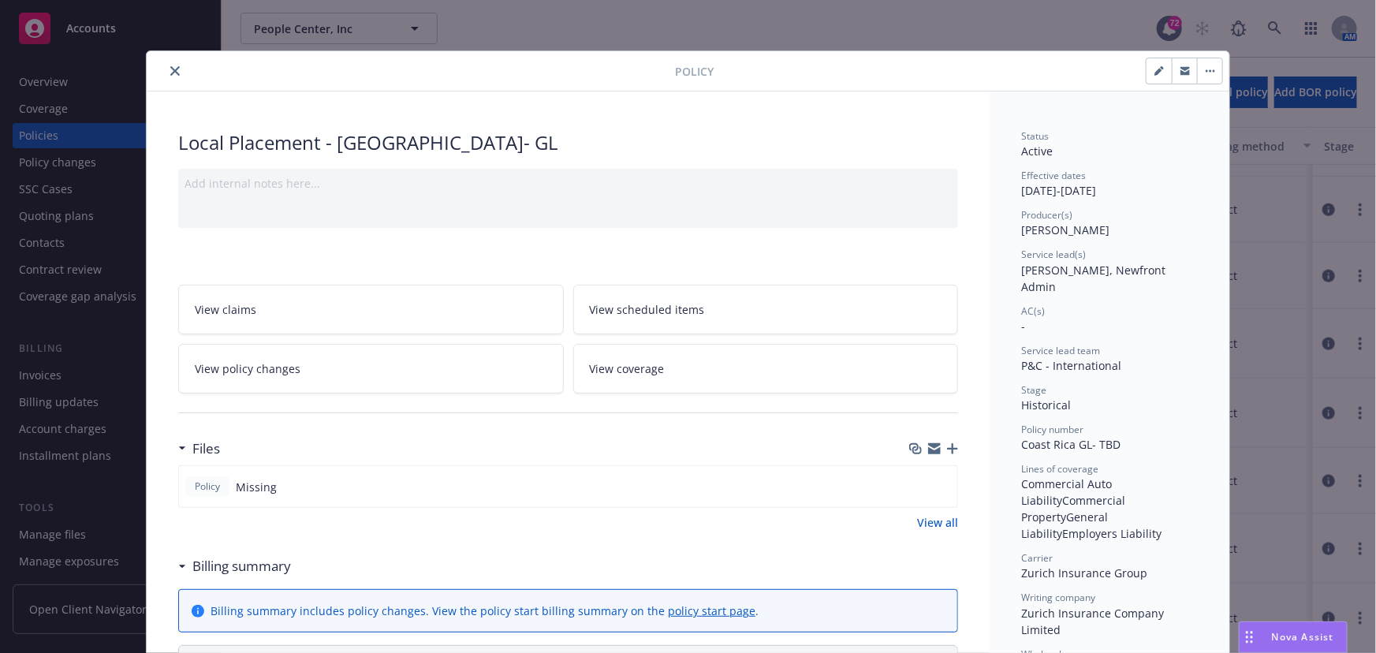
scroll to position [214, 0]
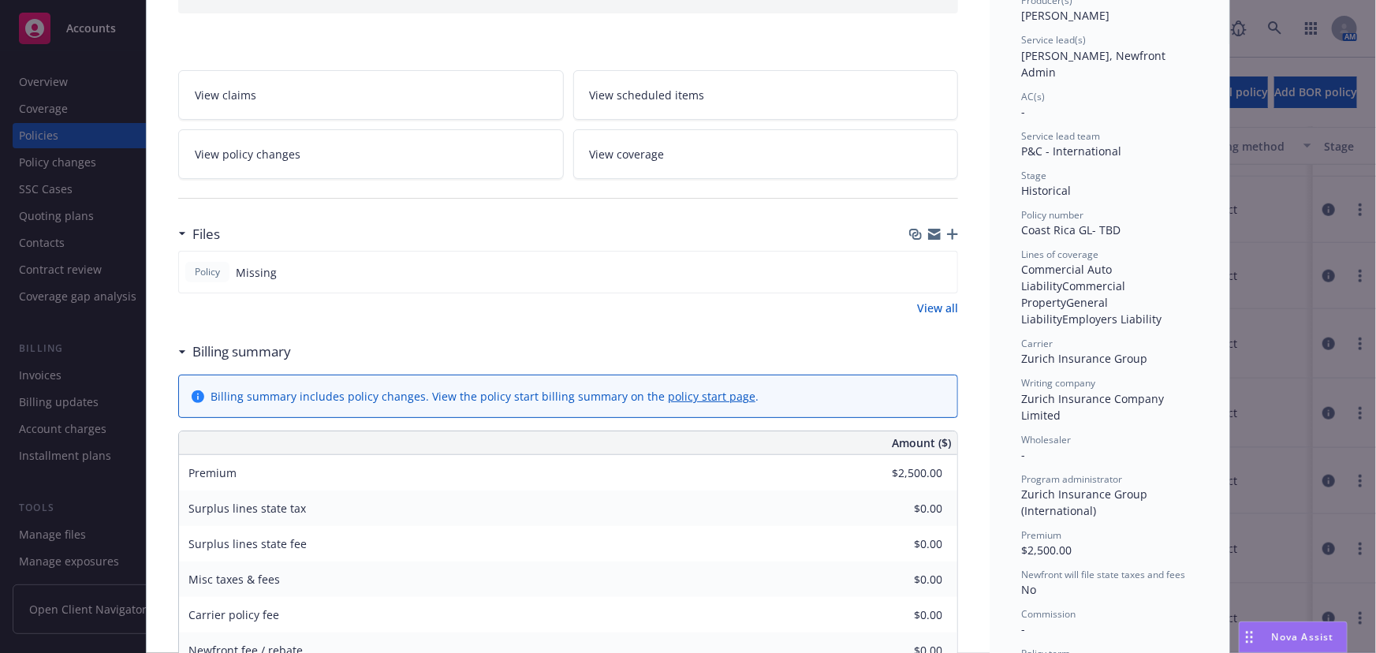
click at [945, 228] on div at bounding box center [933, 234] width 49 height 13
click at [947, 233] on icon "button" at bounding box center [952, 234] width 11 height 11
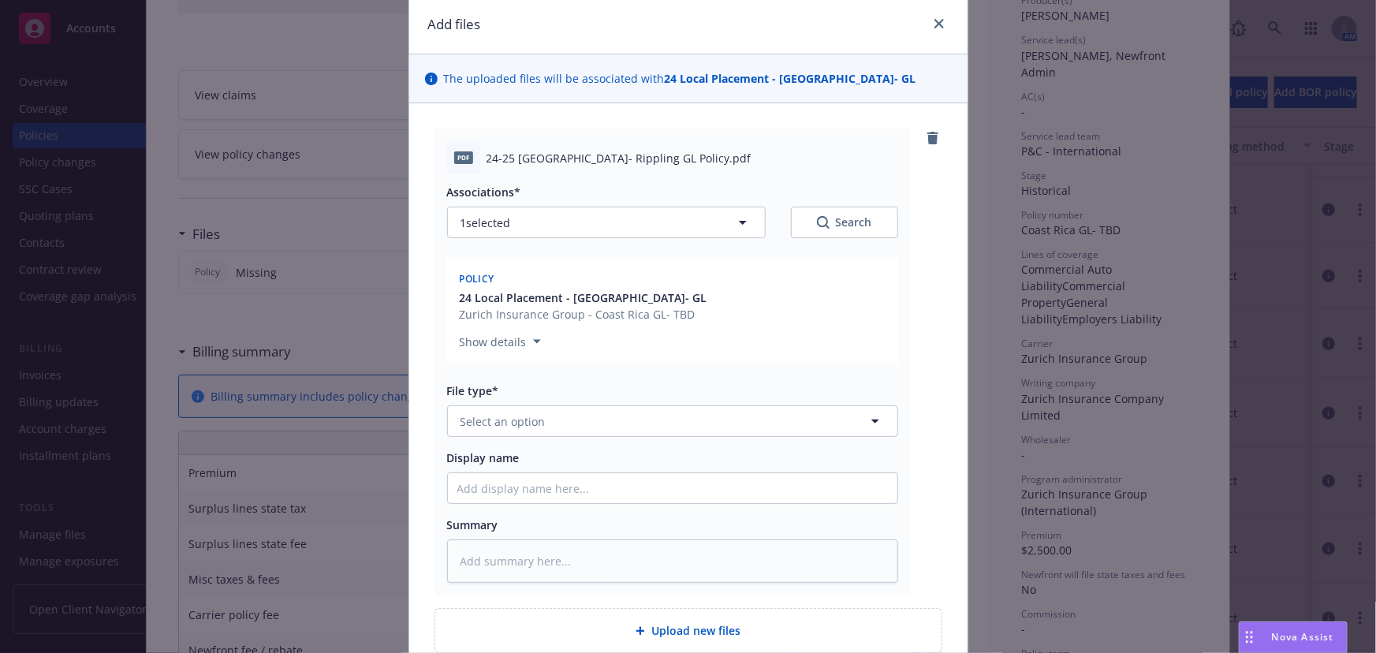
scroll to position [71, 0]
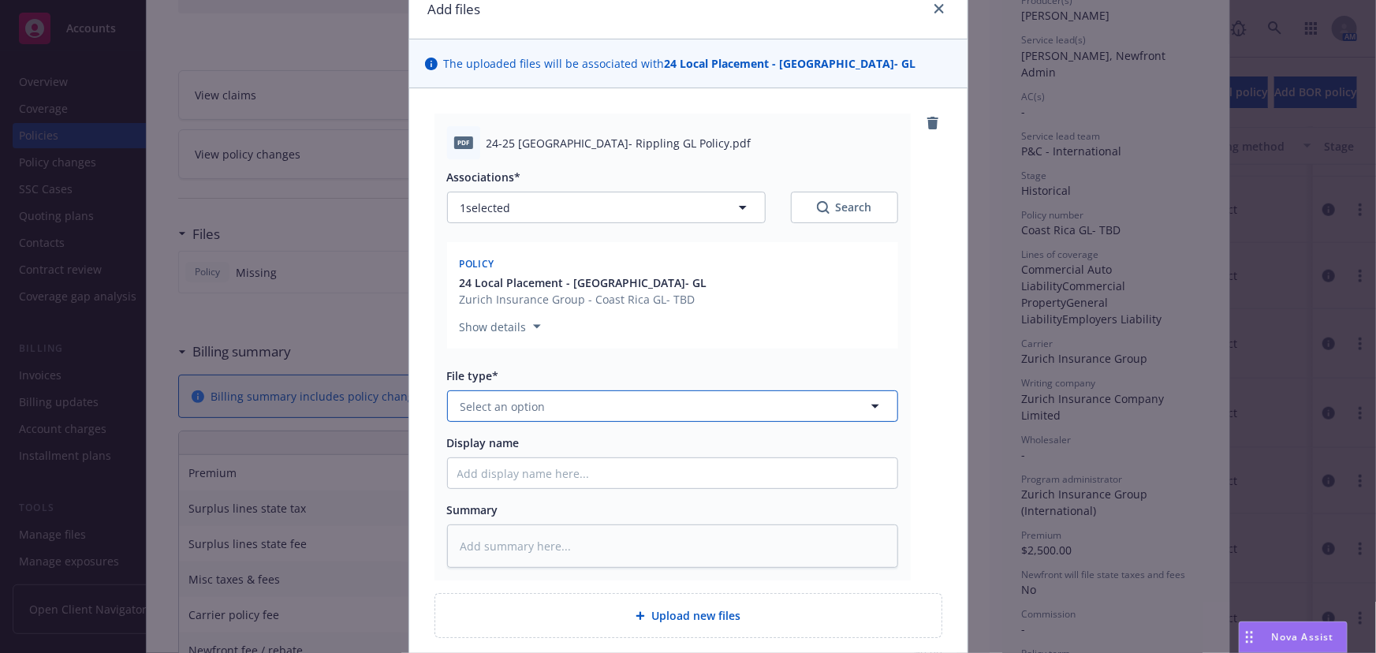
click at [481, 401] on span "Select an option" at bounding box center [502, 406] width 85 height 17
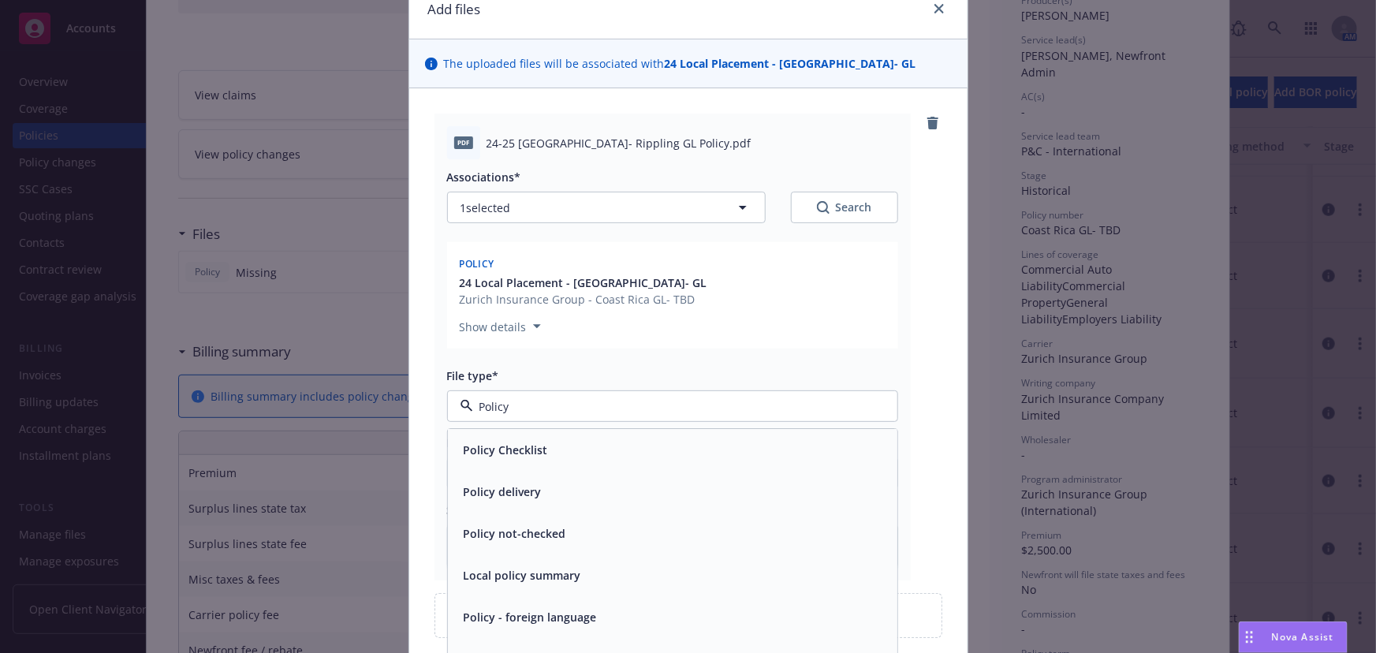
click at [530, 409] on input "Policy" at bounding box center [669, 406] width 393 height 17
click at [516, 434] on div "Policy" at bounding box center [672, 451] width 449 height 42
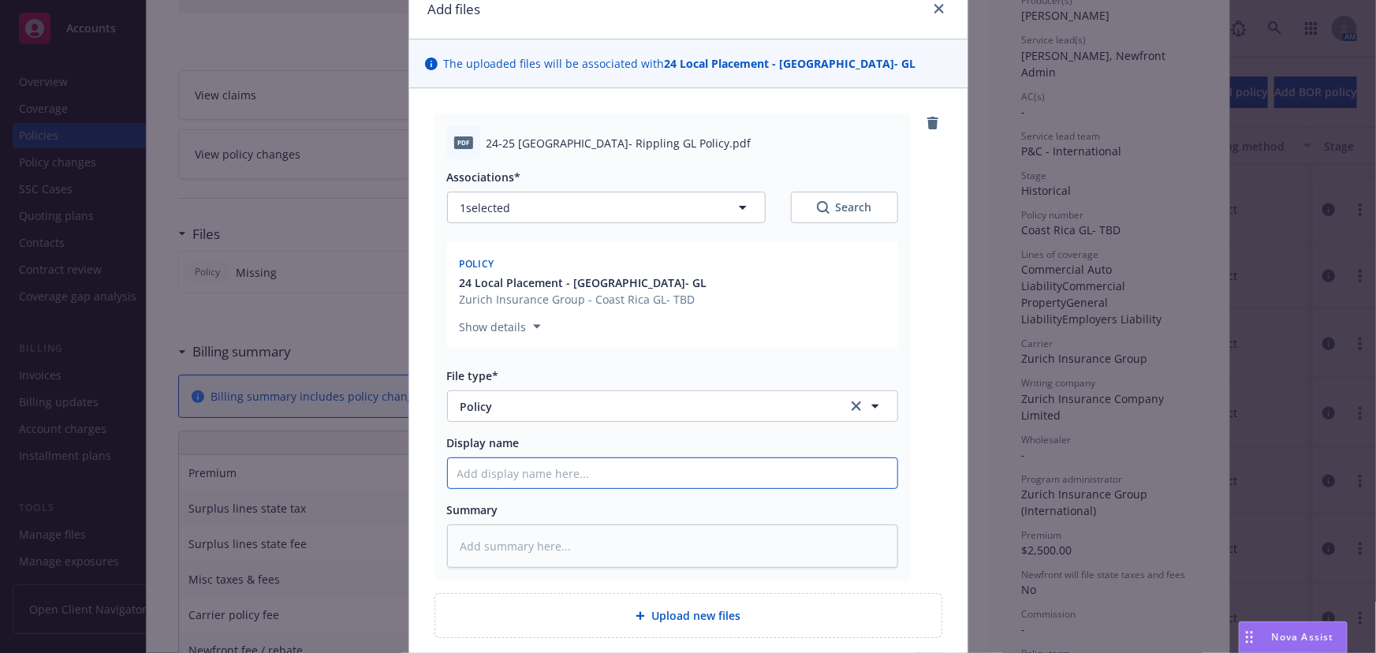
click at [497, 462] on input "Display name" at bounding box center [672, 473] width 449 height 30
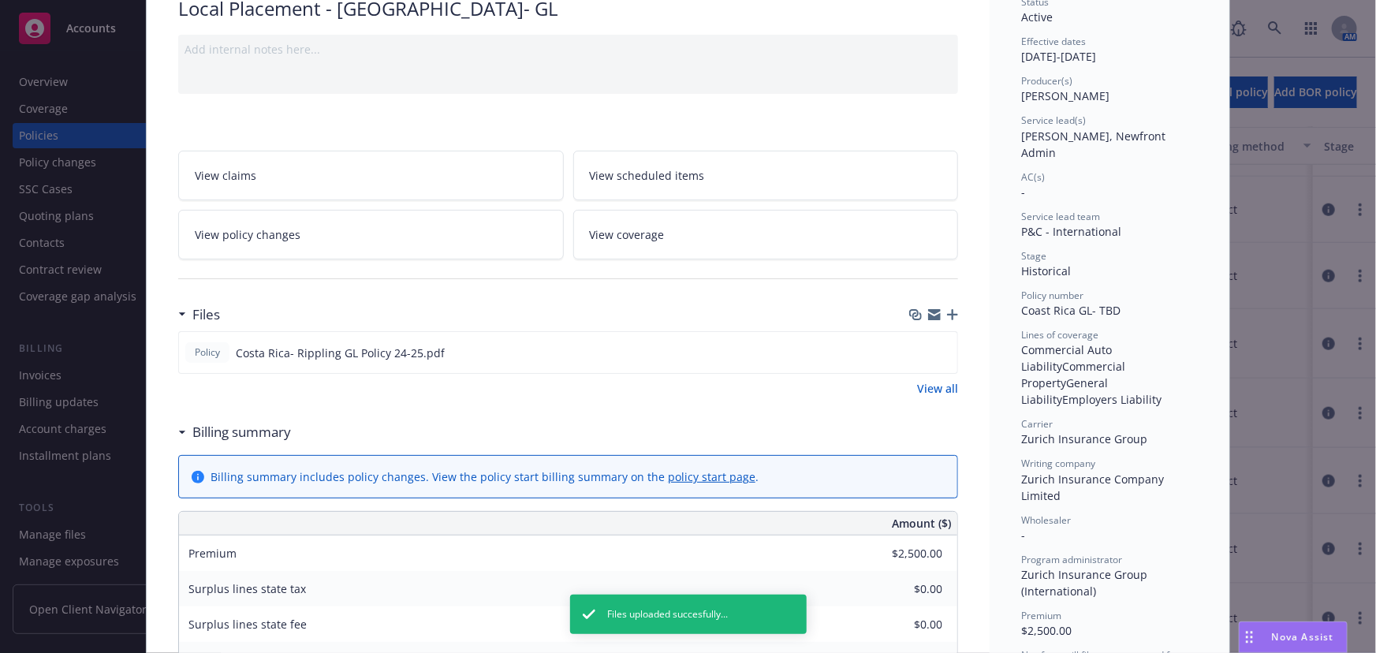
scroll to position [0, 0]
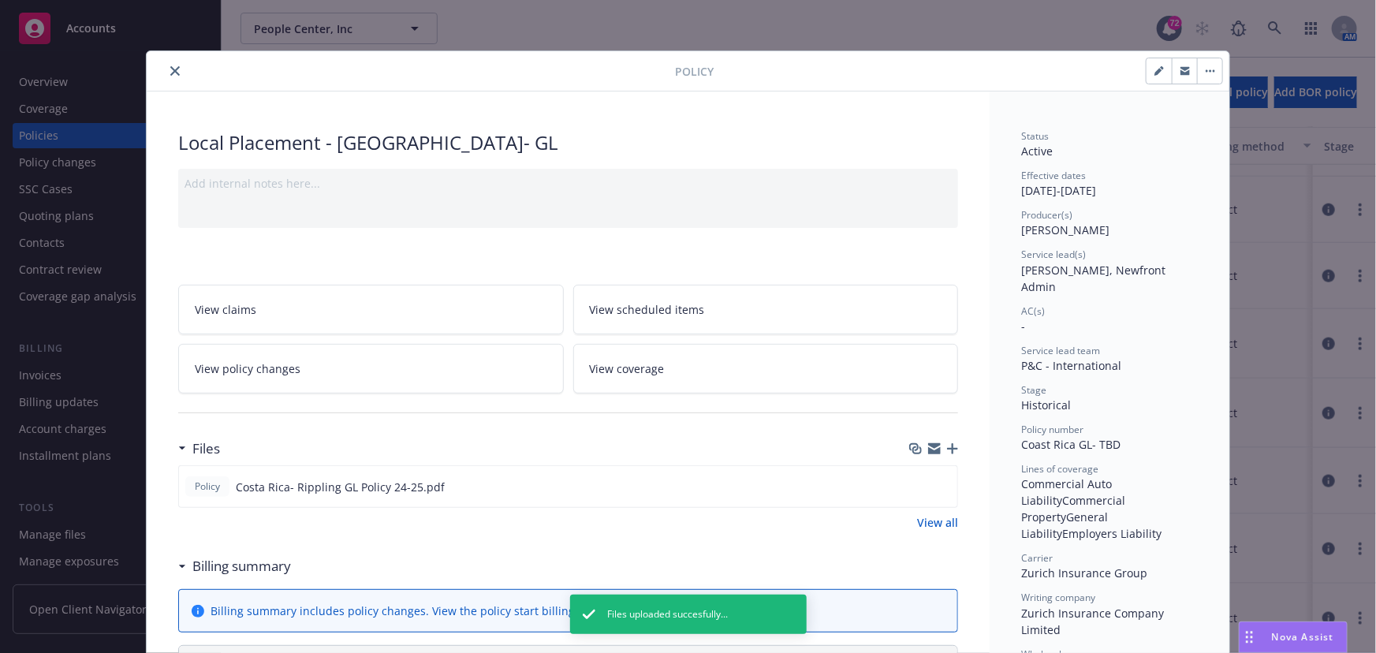
click at [1147, 74] on button "button" at bounding box center [1158, 70] width 25 height 25
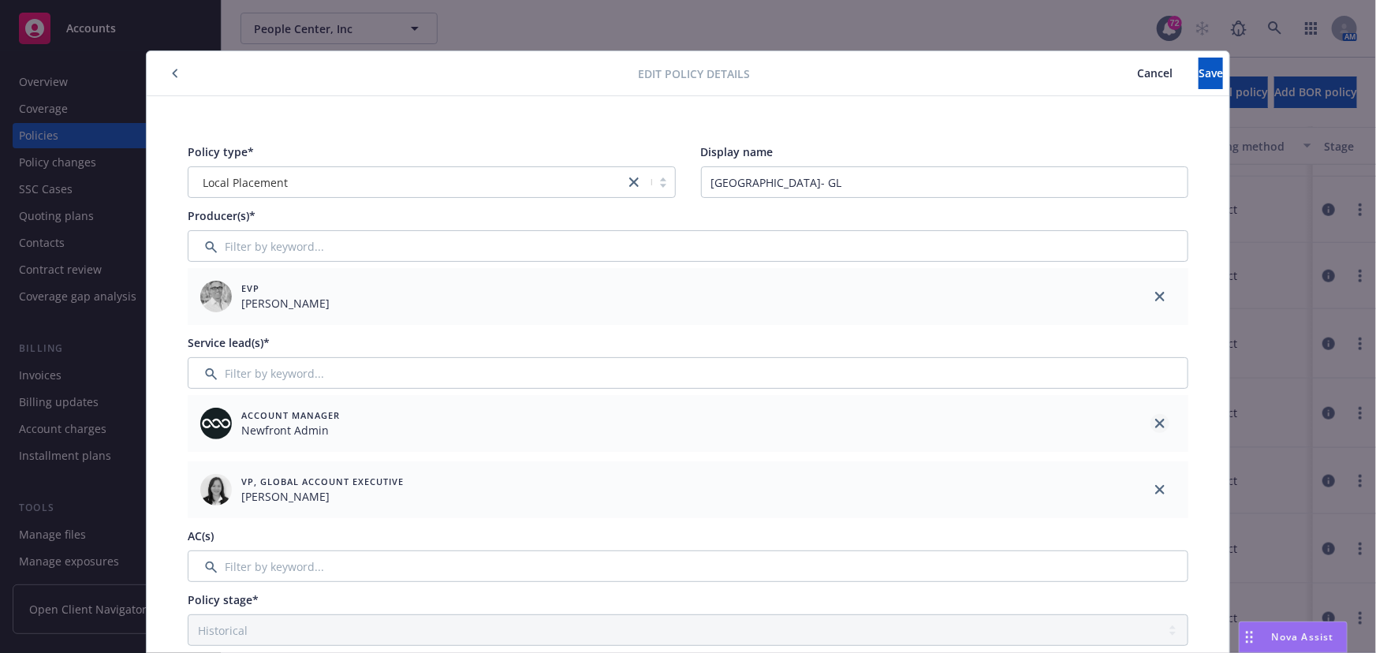
click at [1156, 426] on icon "close" at bounding box center [1159, 423] width 9 height 9
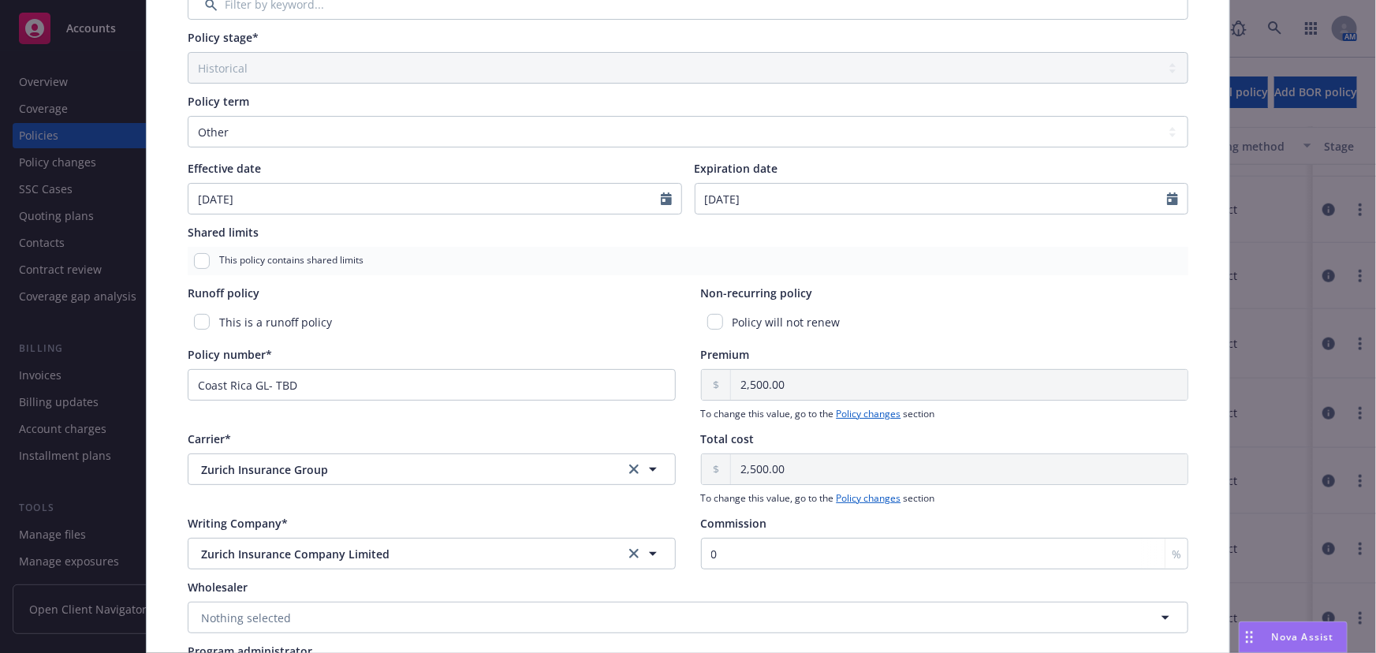
scroll to position [501, 0]
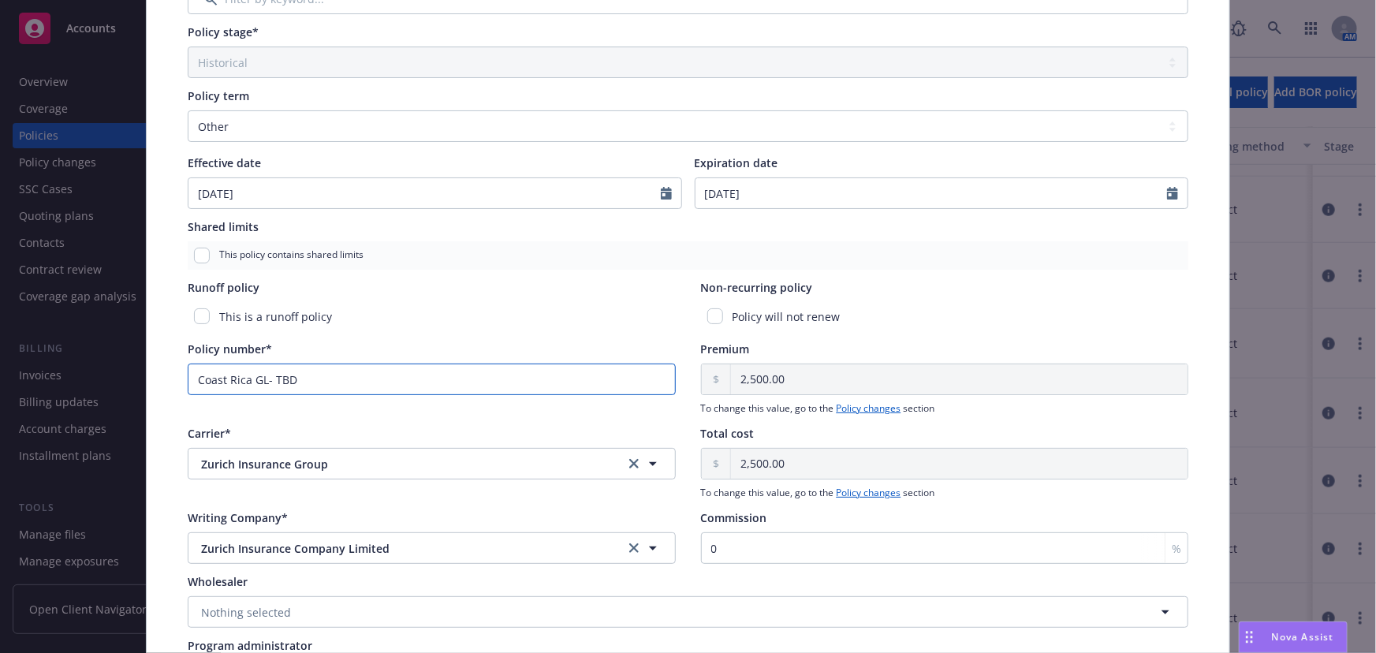
click at [296, 383] on input "Coast Rica GL- TBD" at bounding box center [432, 379] width 488 height 32
drag, startPoint x: 241, startPoint y: 370, endPoint x: 104, endPoint y: 356, distance: 137.9
click at [104, 356] on div "Edit policy details Cancel Save Policy type* Local Placement Display name [GEOG…" at bounding box center [688, 326] width 1376 height 653
paste input "07B4257"
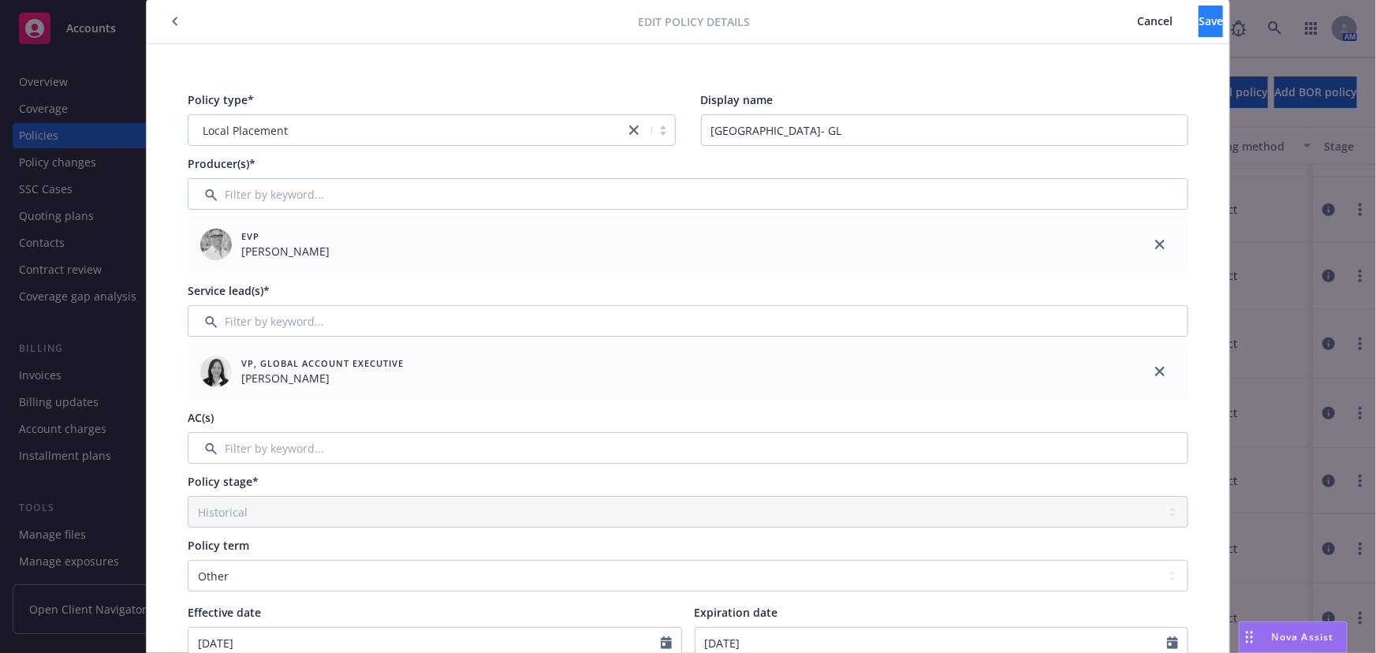
scroll to position [0, 0]
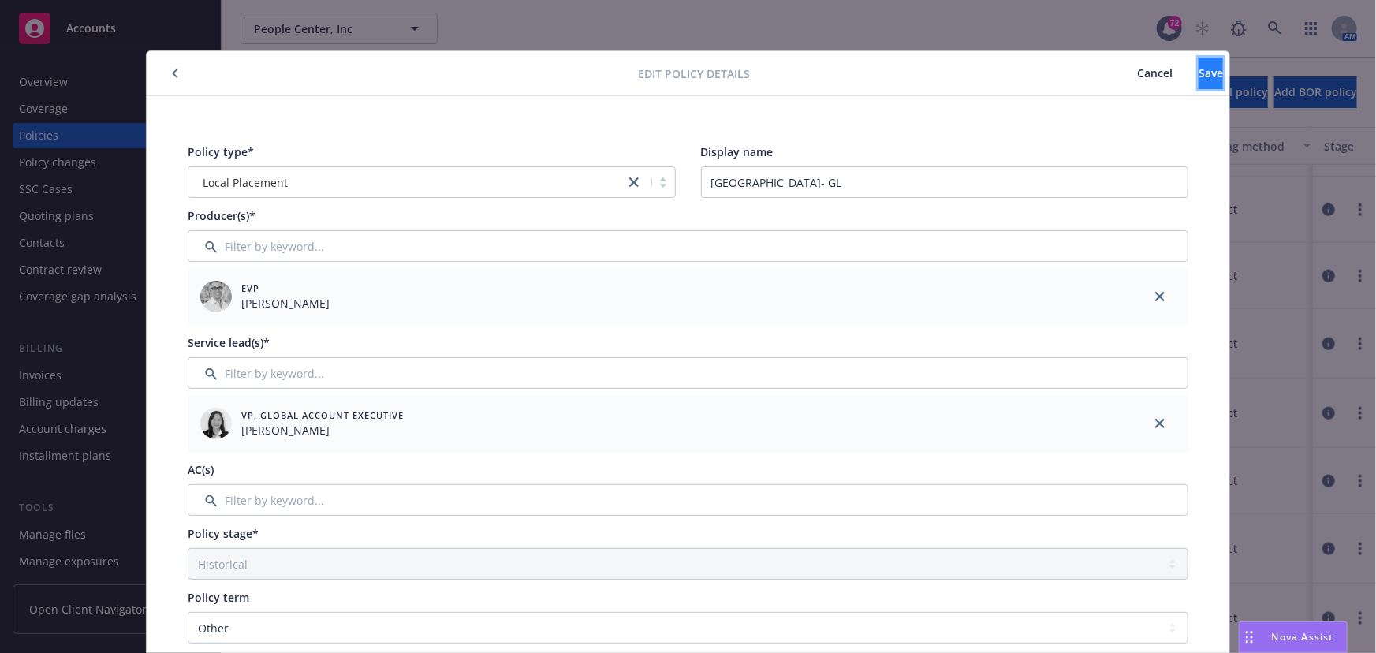
click at [1198, 75] on button "Save" at bounding box center [1210, 74] width 24 height 32
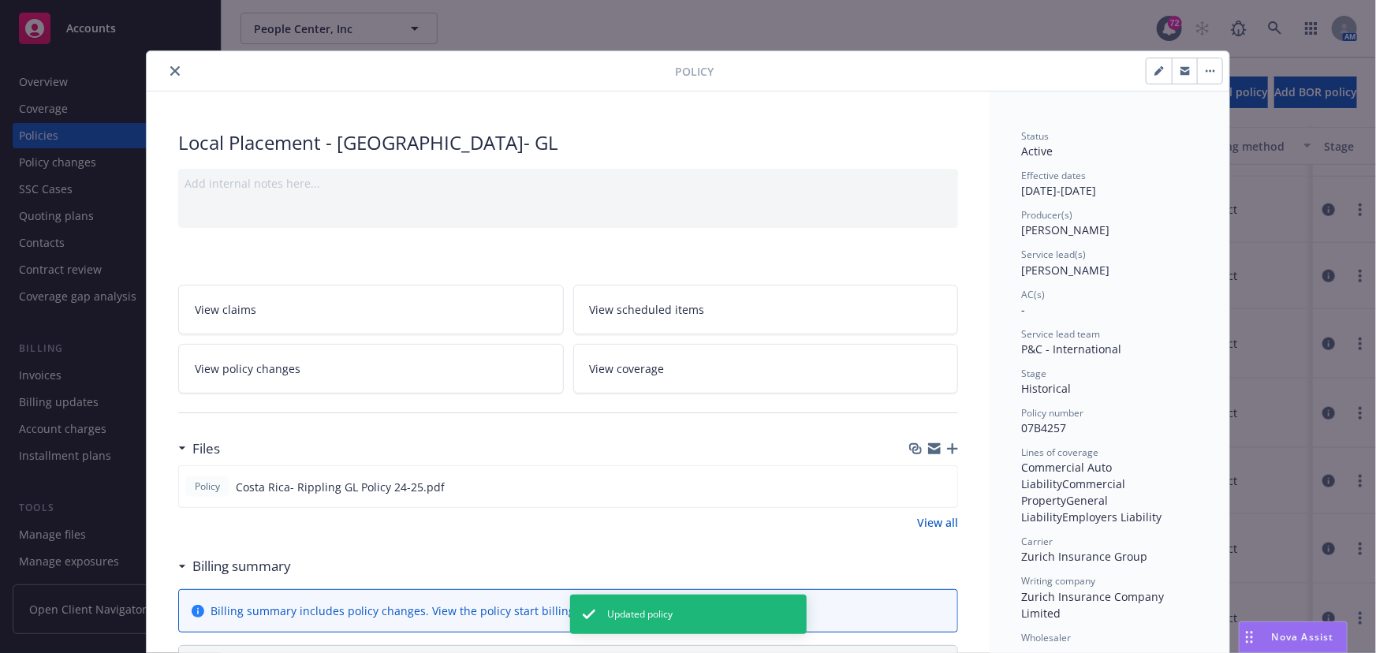
click at [159, 71] on div at bounding box center [414, 71] width 522 height 19
click at [170, 69] on icon "close" at bounding box center [174, 70] width 9 height 9
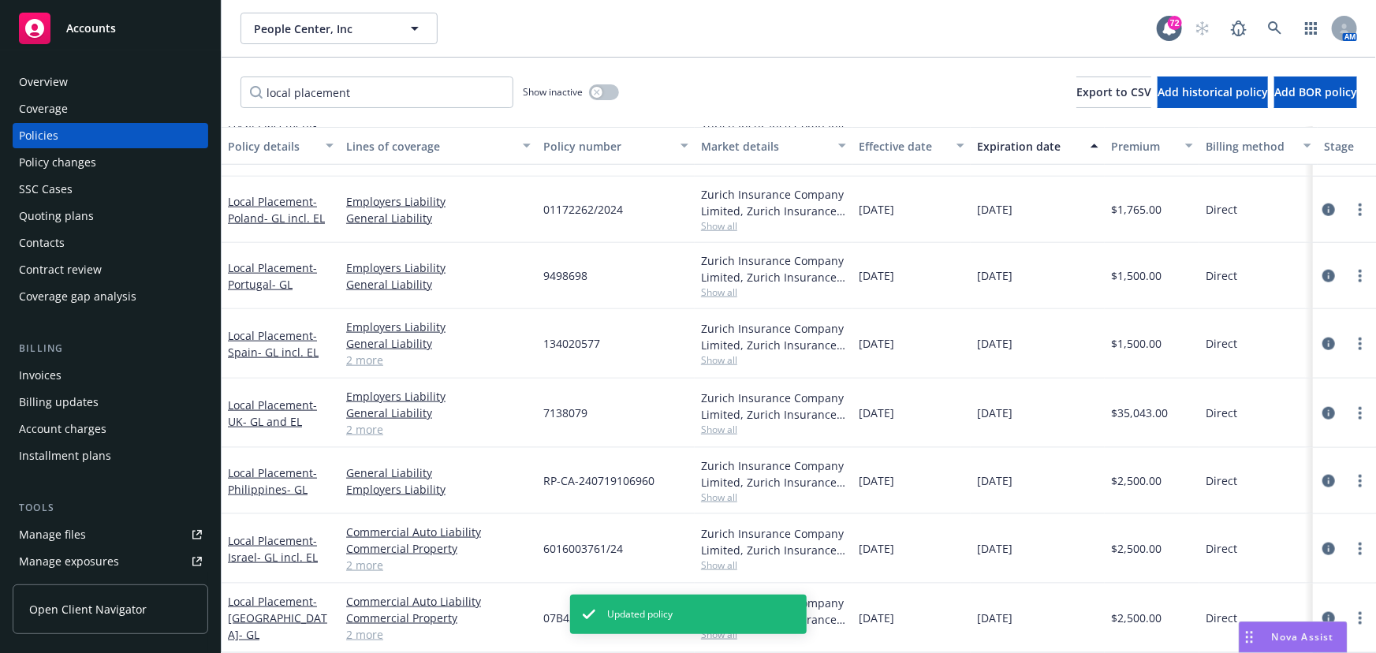
click at [170, 72] on div "Overview" at bounding box center [110, 81] width 183 height 25
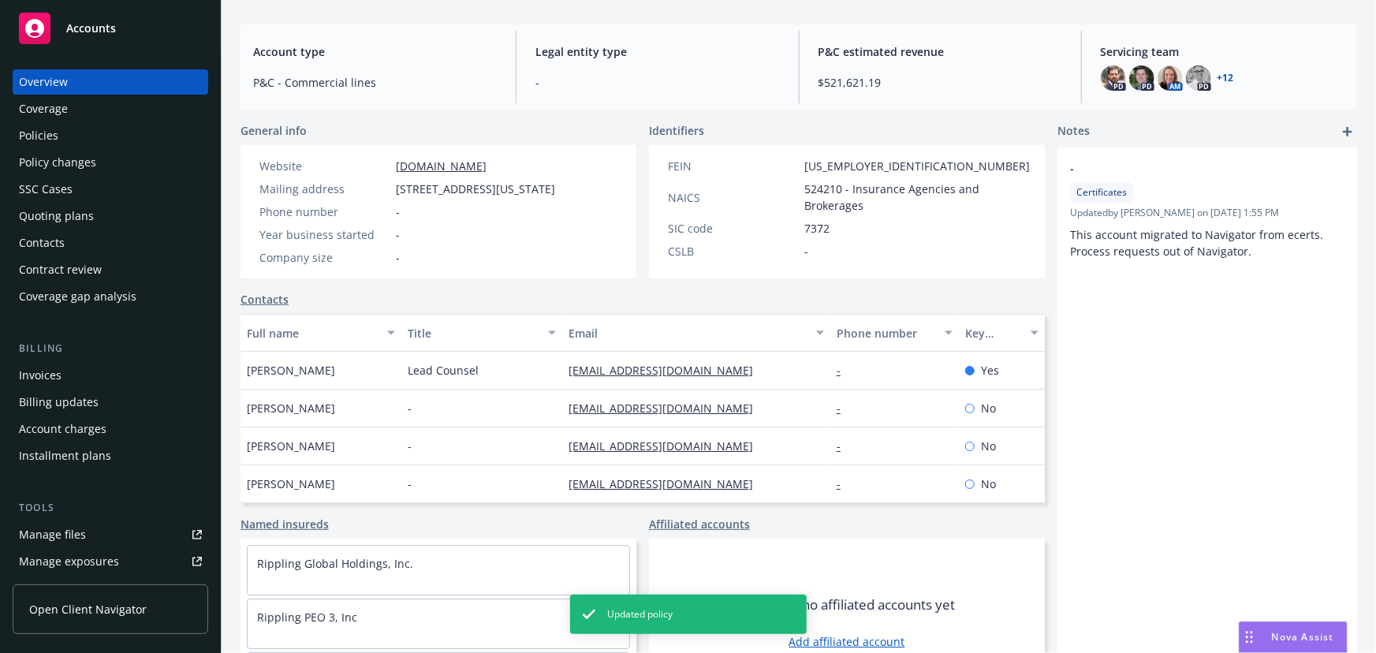
scroll to position [143, 0]
click at [80, 136] on div "Policies" at bounding box center [110, 135] width 183 height 25
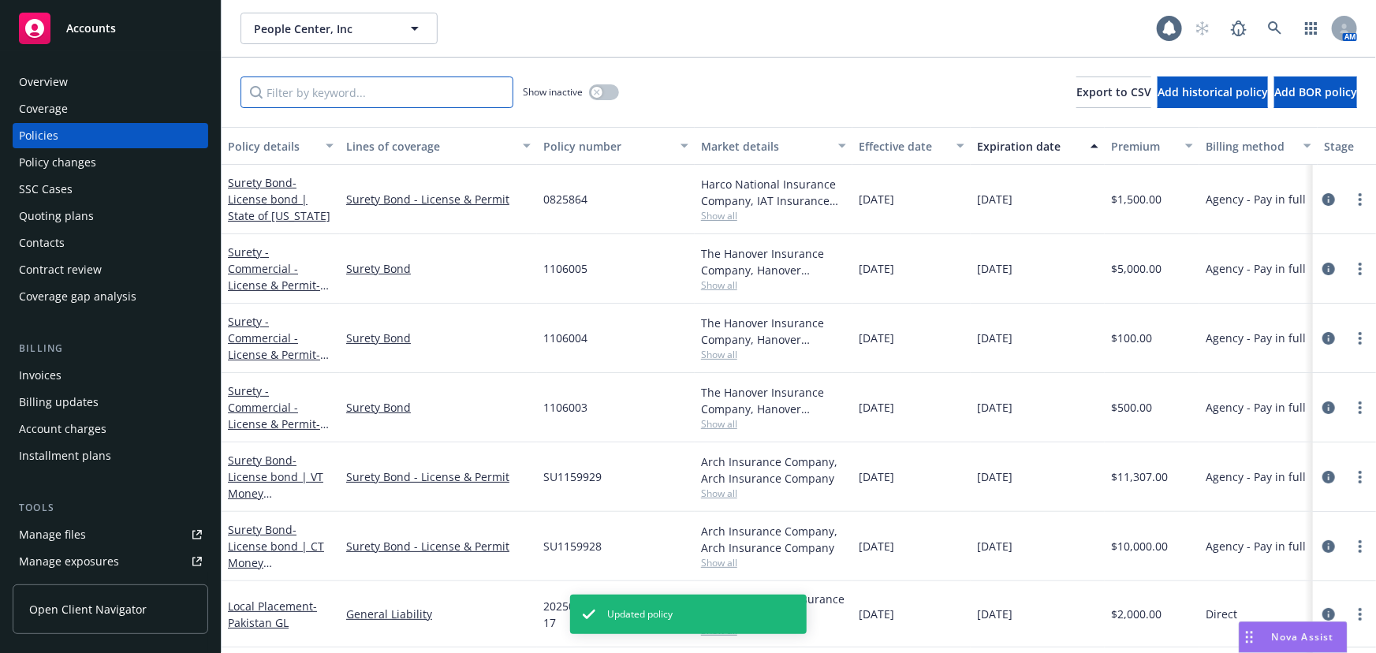
click at [285, 86] on input "Filter by keyword..." at bounding box center [376, 92] width 273 height 32
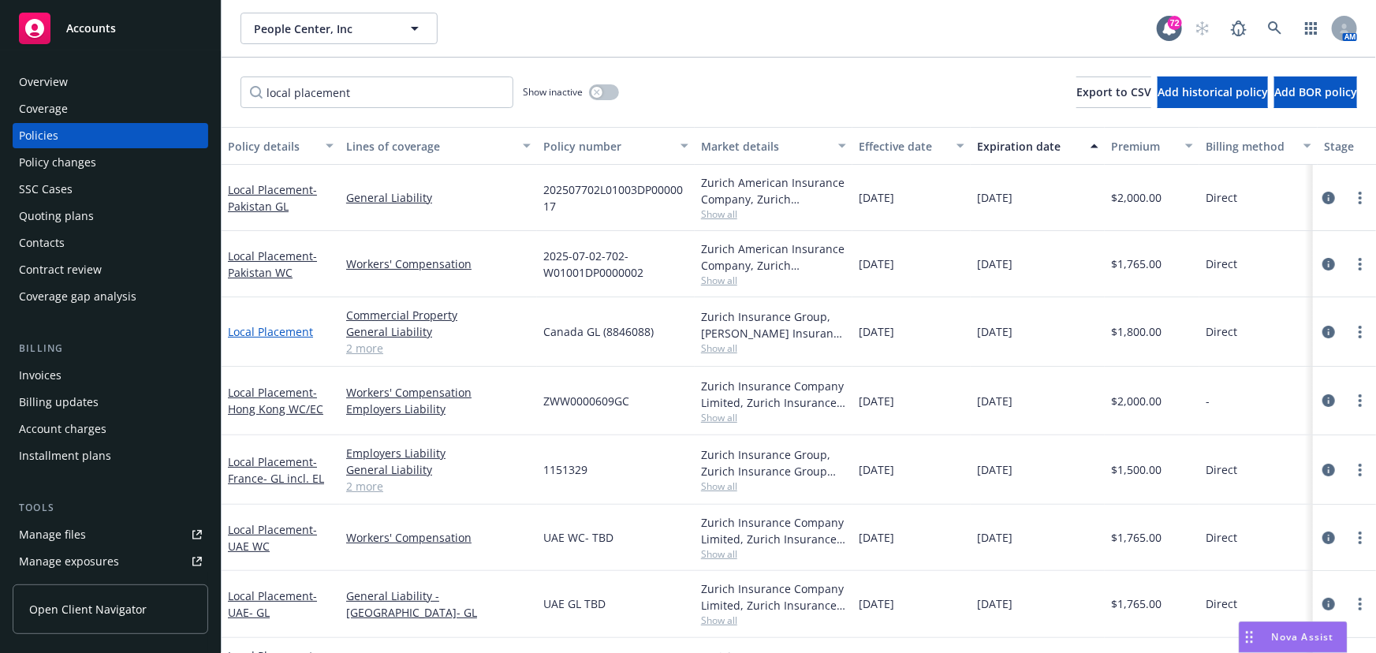
click at [277, 328] on link "Local Placement" at bounding box center [270, 331] width 85 height 15
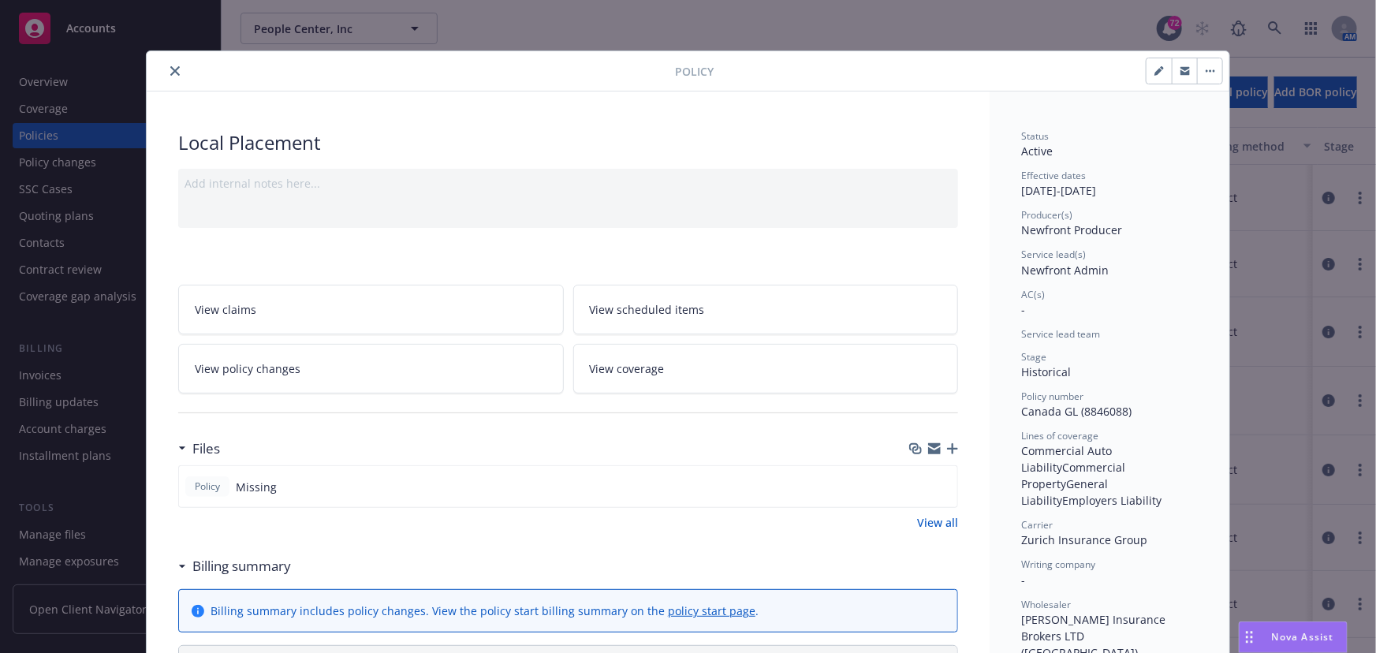
click at [1148, 70] on button "button" at bounding box center [1158, 70] width 25 height 25
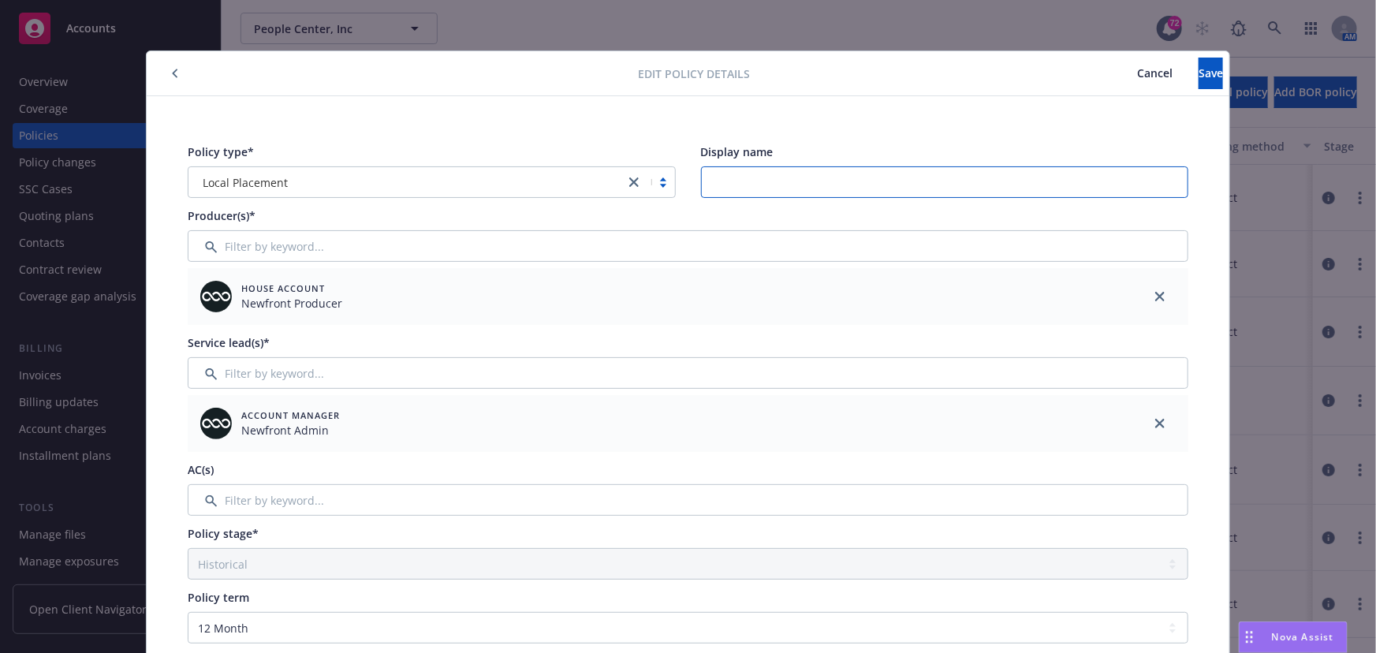
click at [734, 183] on input "Display name" at bounding box center [945, 182] width 488 height 32
click at [1026, 248] on input "Filter by keyword..." at bounding box center [688, 246] width 1001 height 32
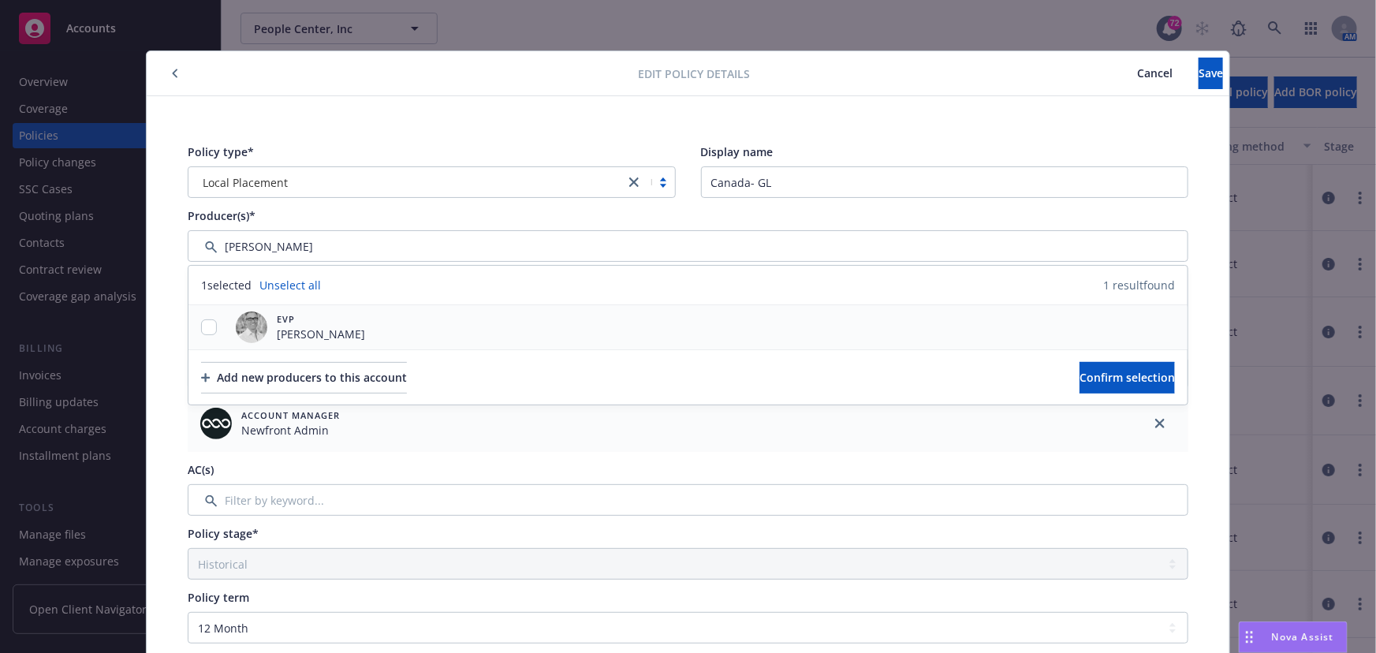
click at [304, 319] on span "EVP" at bounding box center [321, 318] width 88 height 13
select select "HISTORICAL"
select select "12"
click at [202, 326] on input "checkbox" at bounding box center [209, 327] width 16 height 16
checkbox input "true"
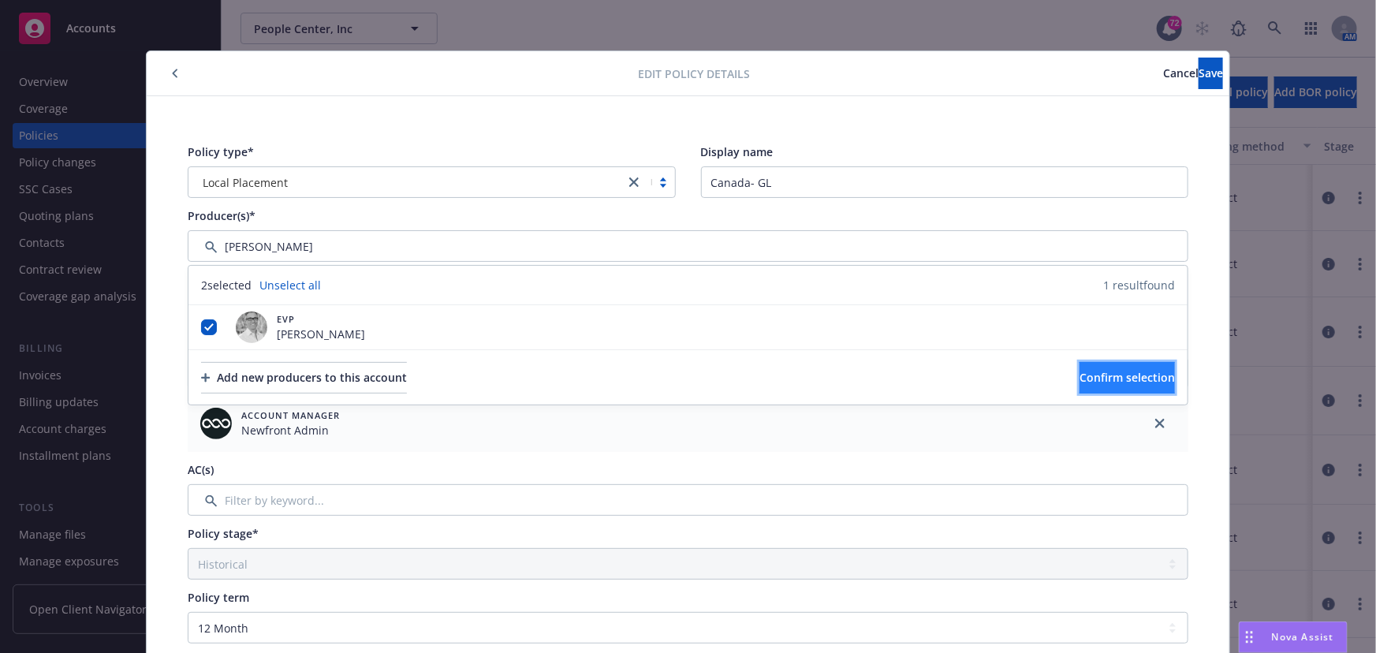
click at [1079, 363] on button "Confirm selection" at bounding box center [1126, 378] width 95 height 32
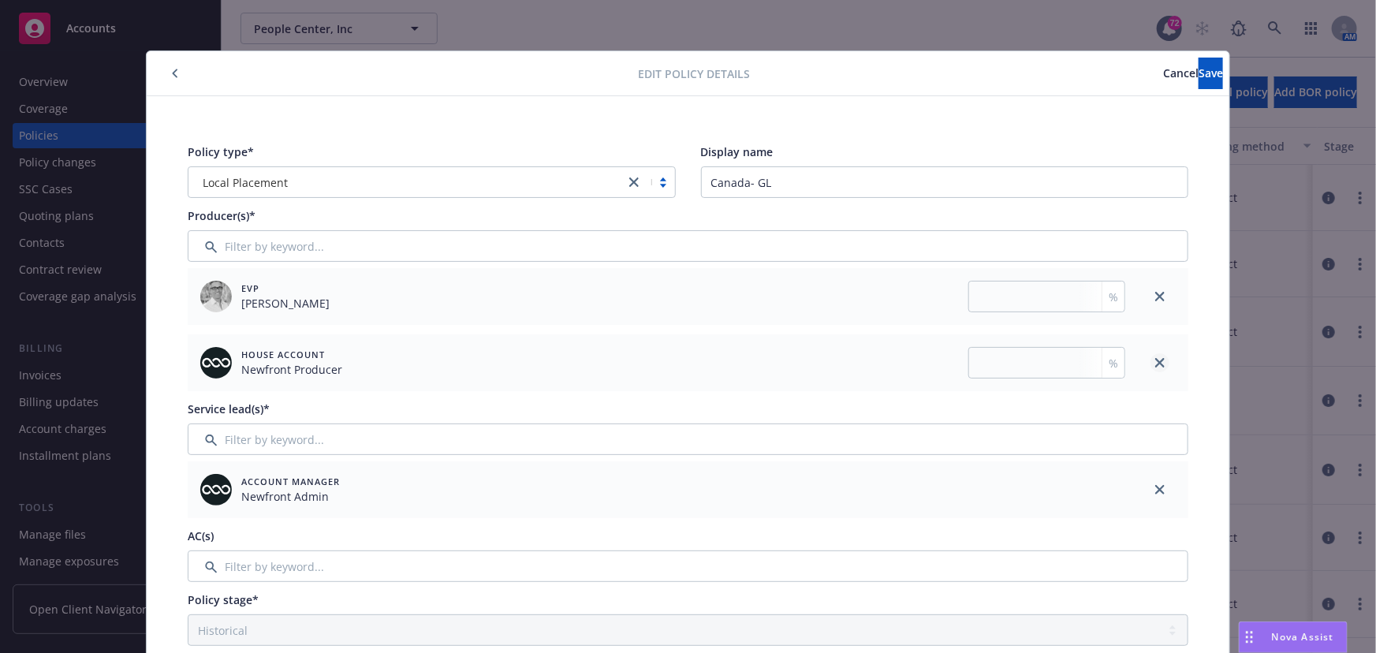
click at [1155, 365] on icon "close" at bounding box center [1159, 362] width 9 height 9
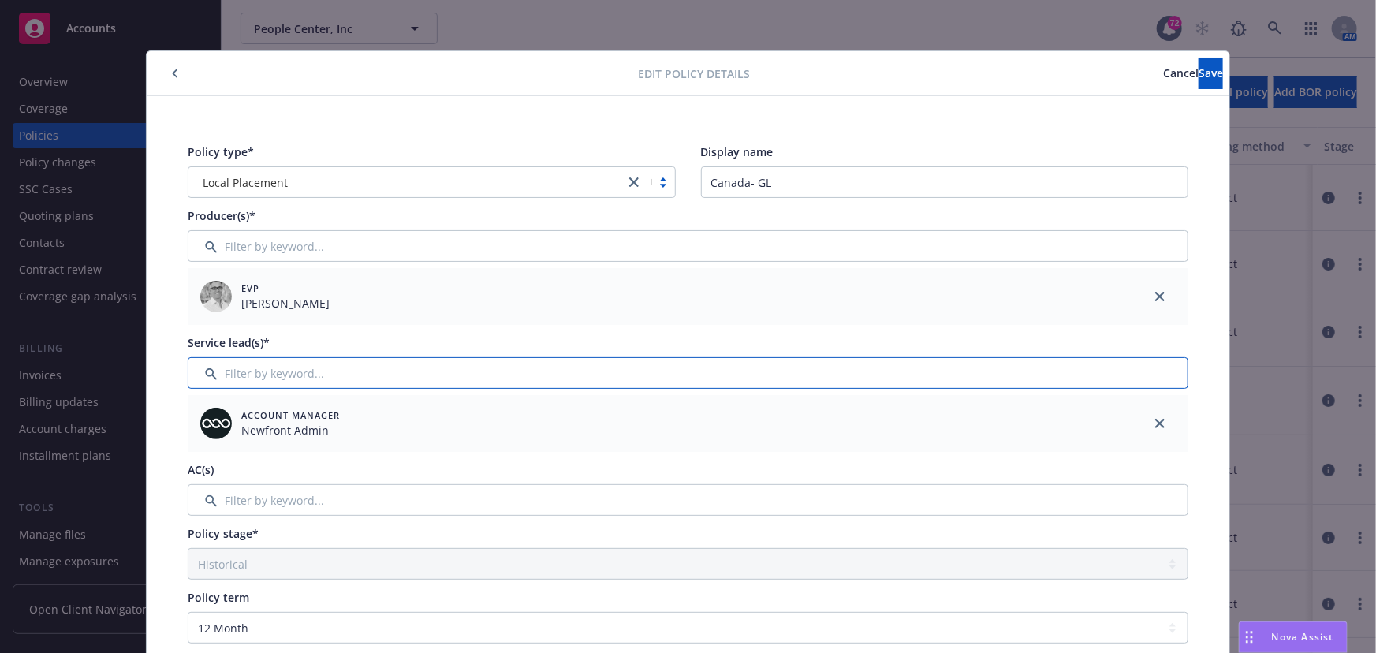
click at [408, 367] on input "Filter by keyword..." at bounding box center [688, 373] width 1001 height 32
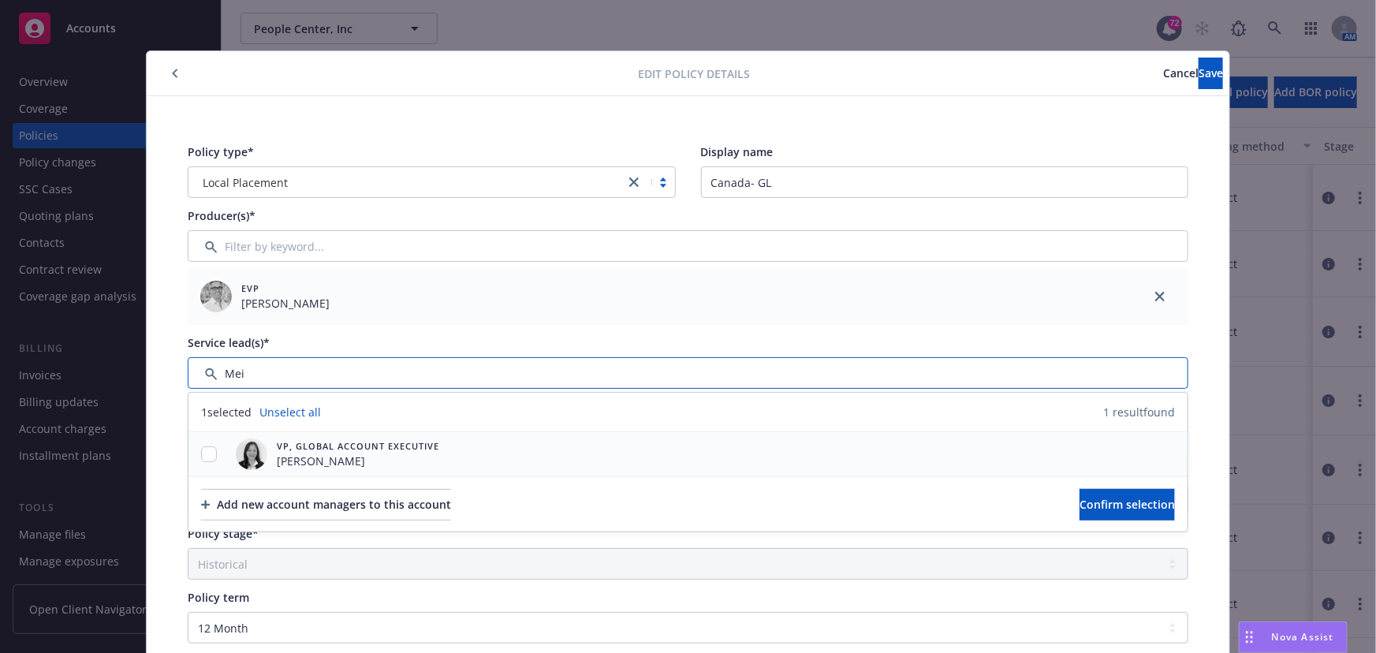
type input "Mei"
click at [208, 446] on input "checkbox" at bounding box center [209, 454] width 16 height 16
checkbox input "true"
click at [1079, 497] on span "Confirm selection" at bounding box center [1126, 504] width 95 height 15
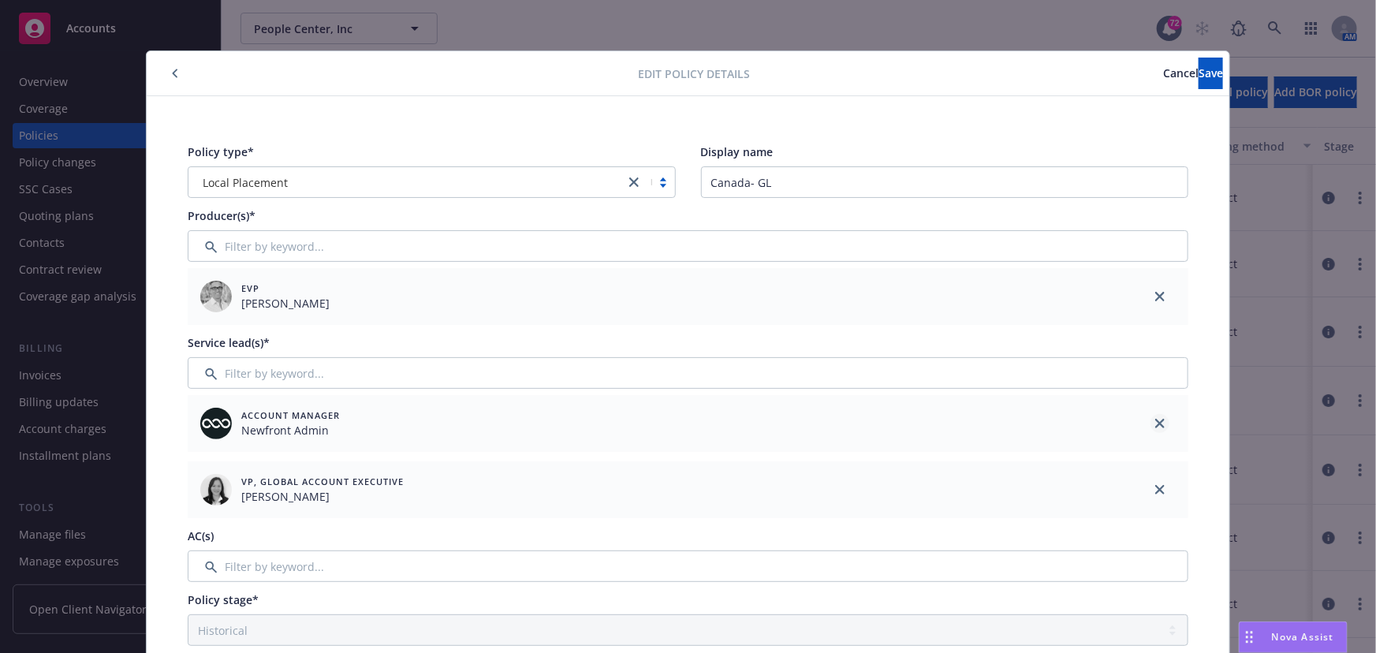
click at [1155, 420] on icon "close" at bounding box center [1159, 423] width 9 height 9
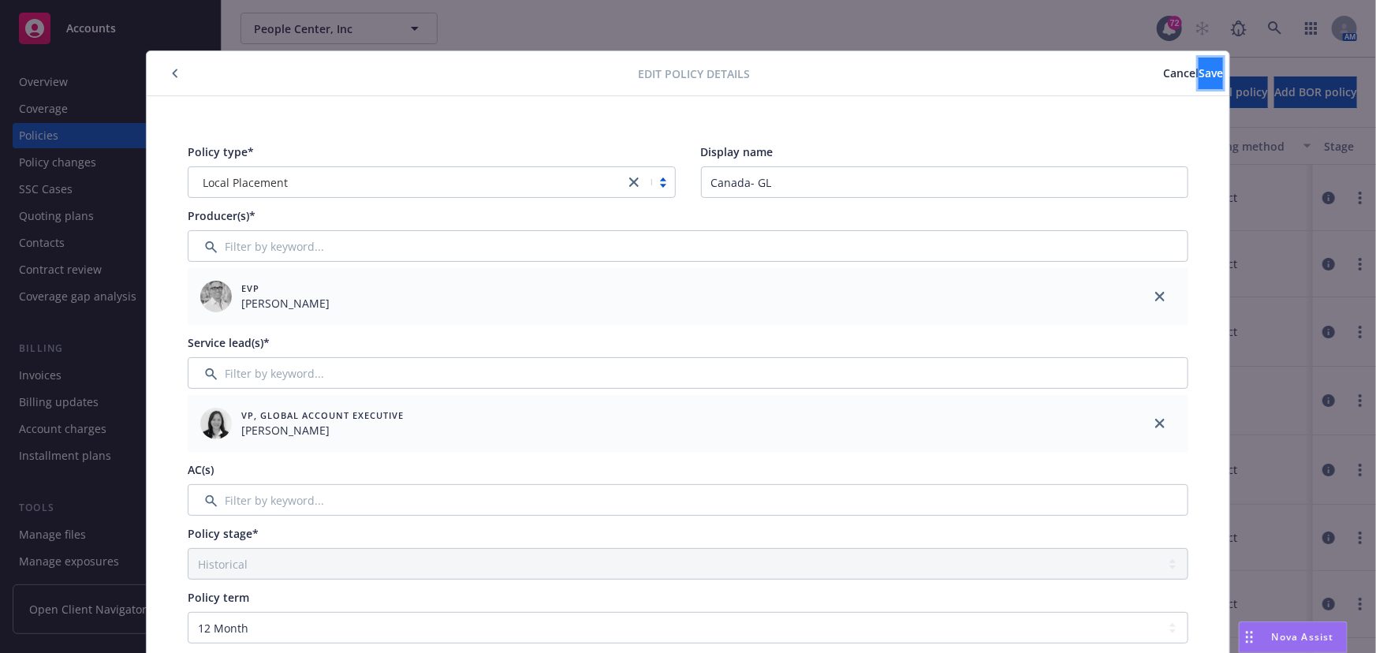
click at [1198, 84] on button "Save" at bounding box center [1210, 74] width 24 height 32
click at [1063, 151] on div "Display name" at bounding box center [945, 152] width 488 height 17
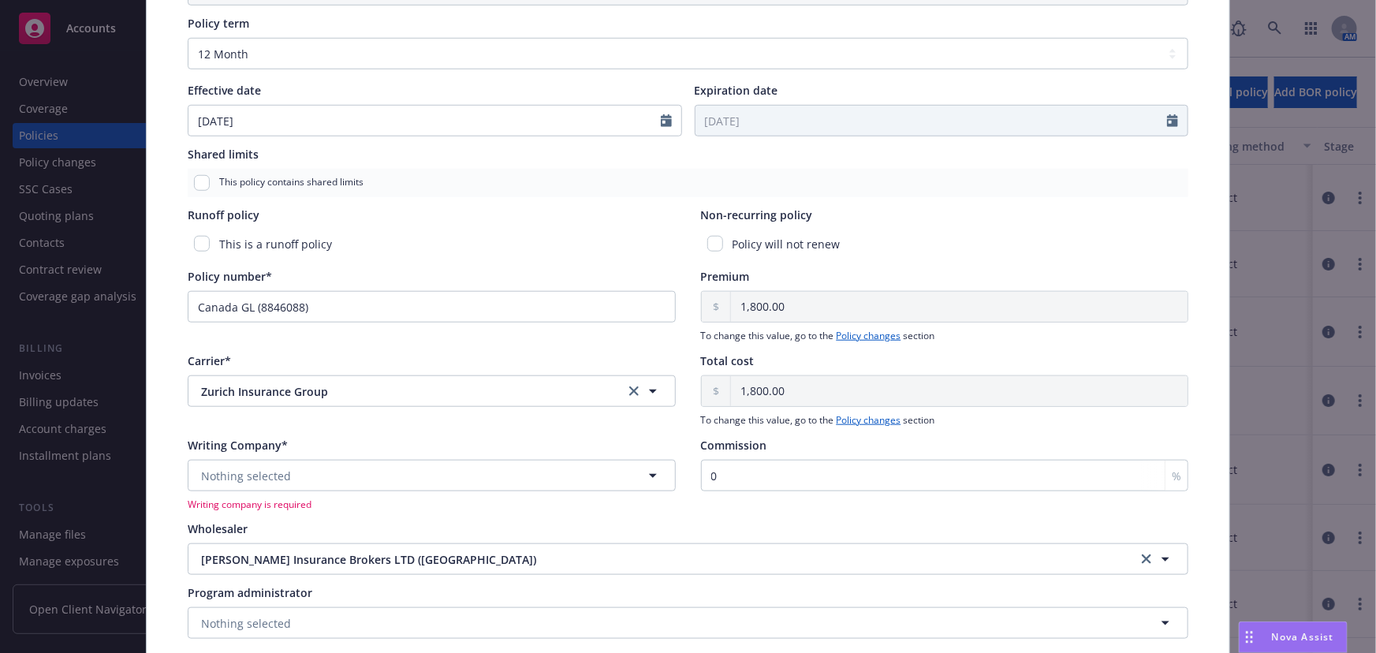
scroll to position [658, 0]
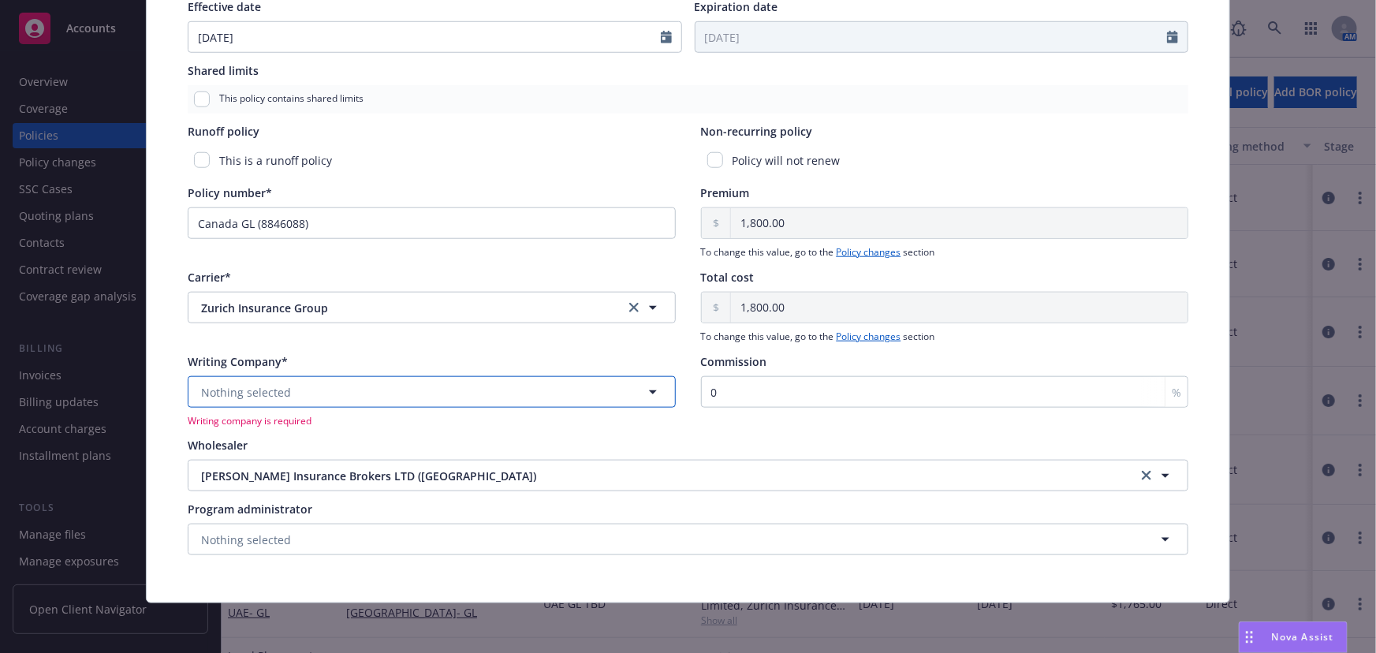
click at [268, 393] on span "Nothing selected" at bounding box center [246, 392] width 90 height 17
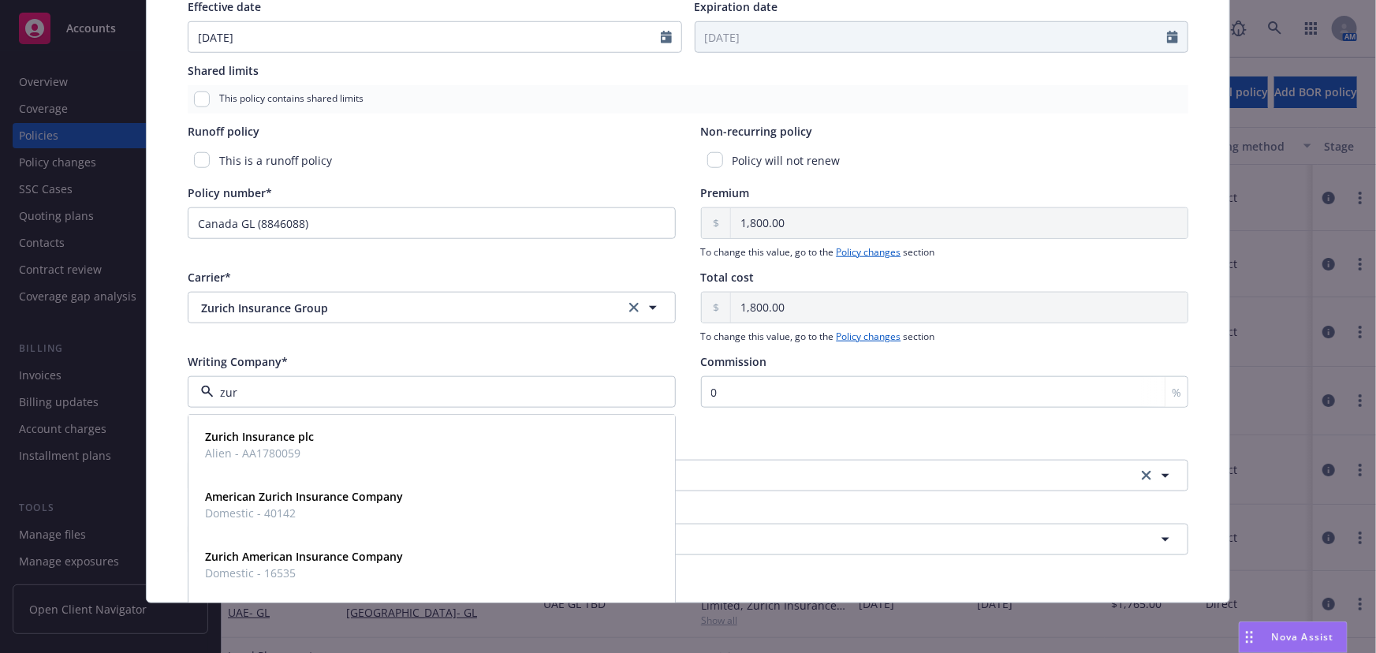
type input "zuri"
click at [220, 557] on strong "Zurich American Insurance Company" at bounding box center [304, 556] width 198 height 15
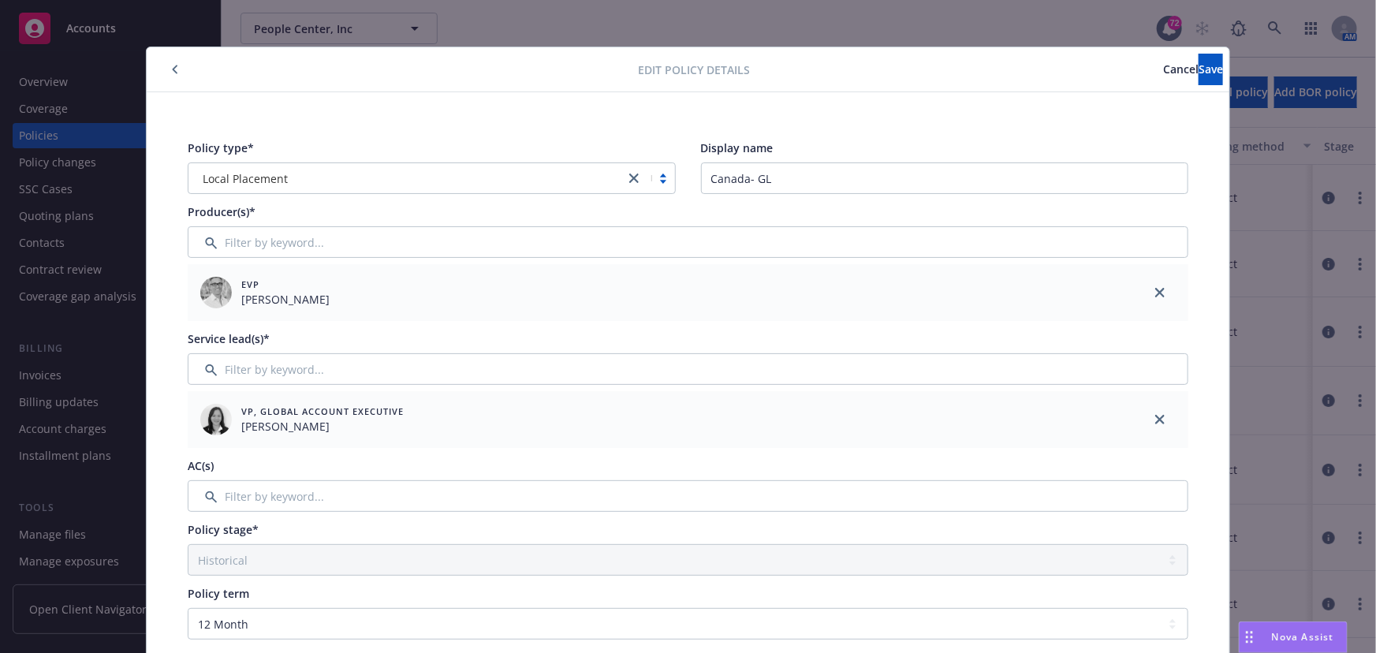
scroll to position [0, 0]
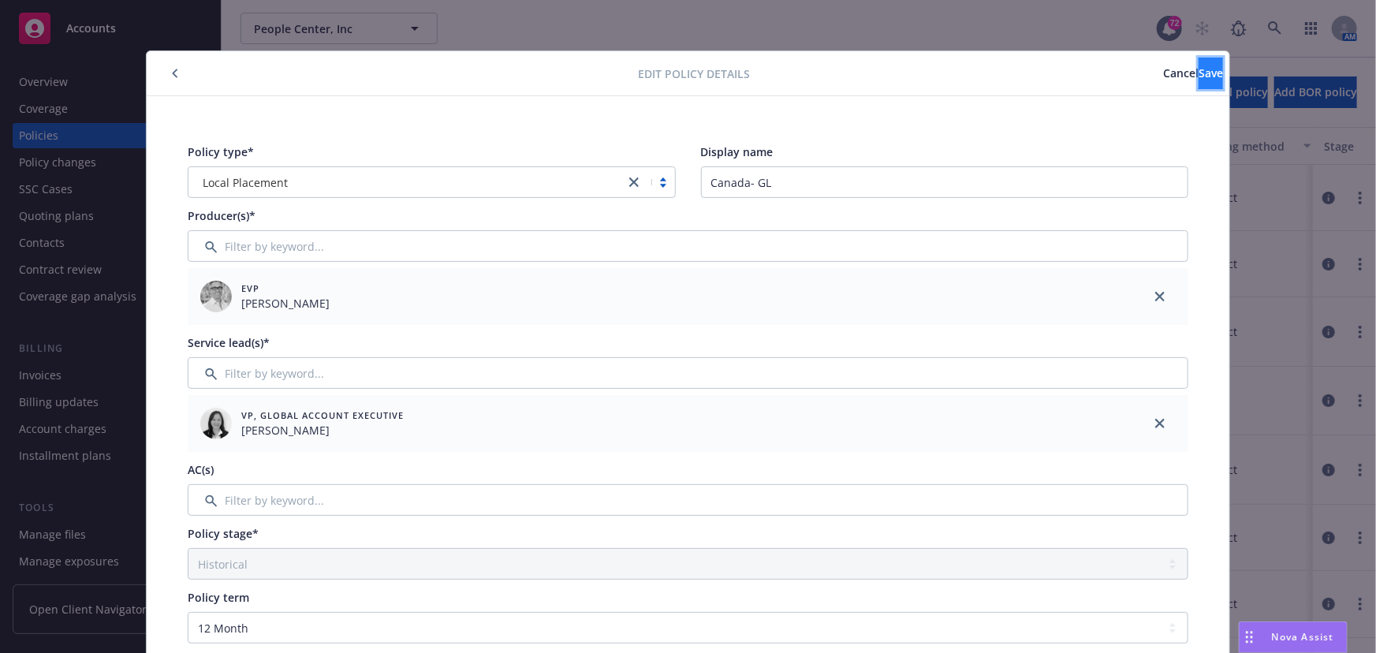
click at [1198, 83] on button "Save" at bounding box center [1210, 74] width 24 height 32
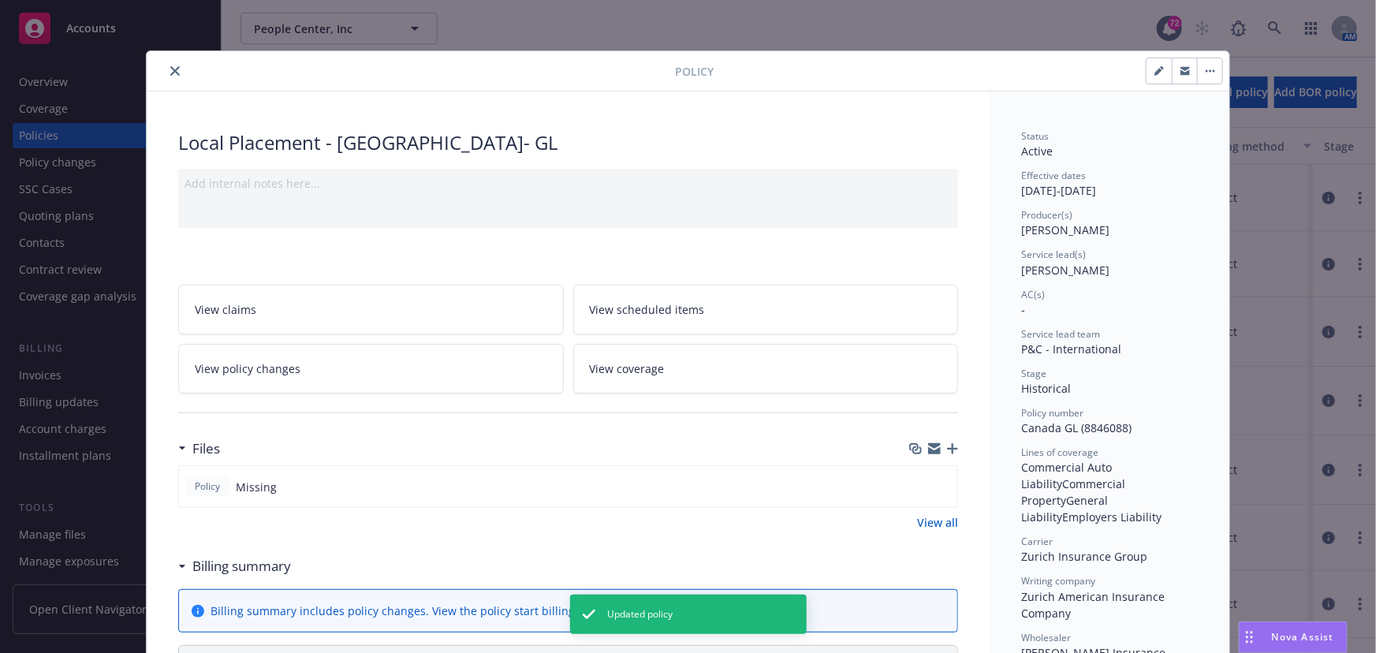
click at [1206, 77] on button "button" at bounding box center [1209, 70] width 25 height 25
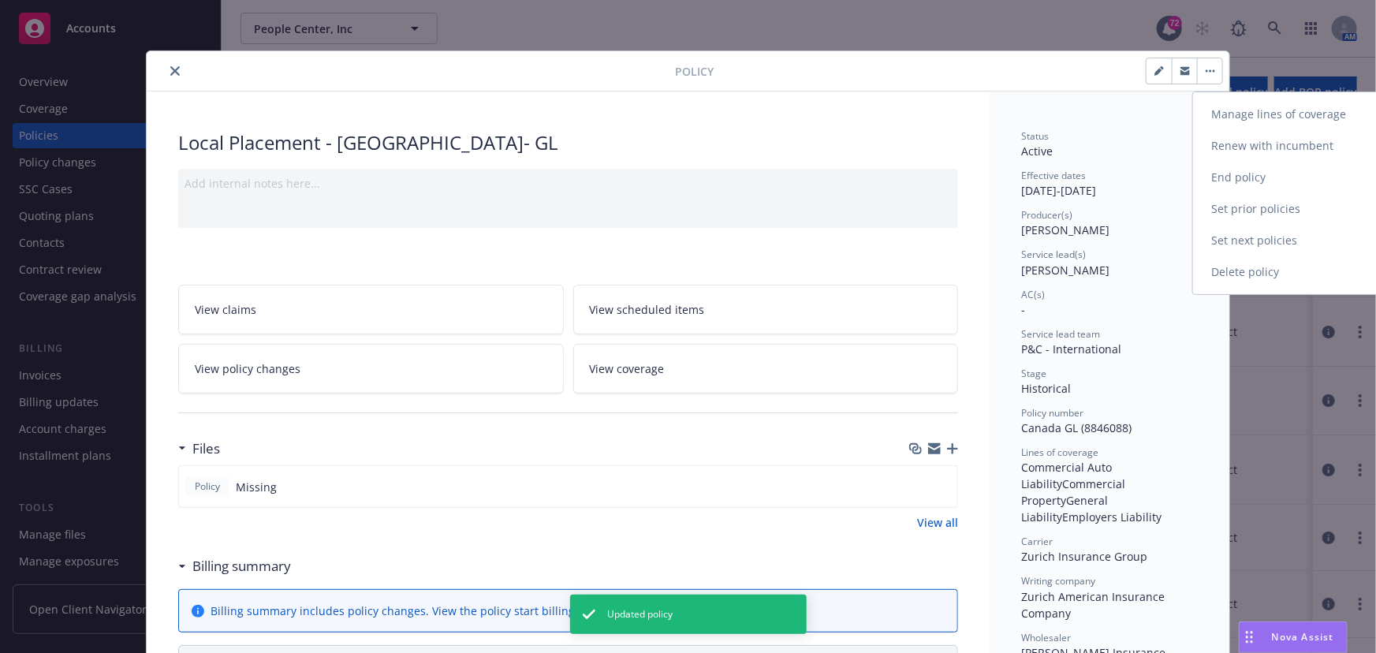
click at [1226, 103] on link "Manage lines of coverage" at bounding box center [1285, 115] width 185 height 32
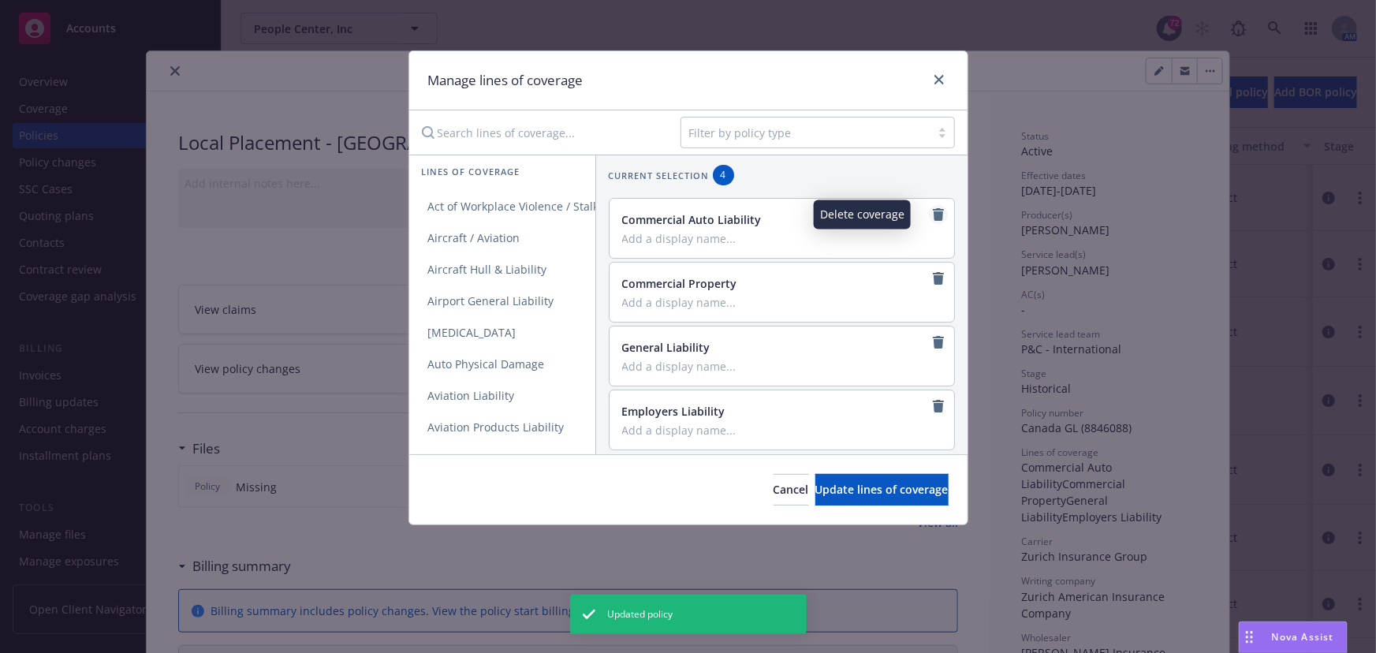
click at [933, 217] on icon "remove" at bounding box center [938, 214] width 11 height 13
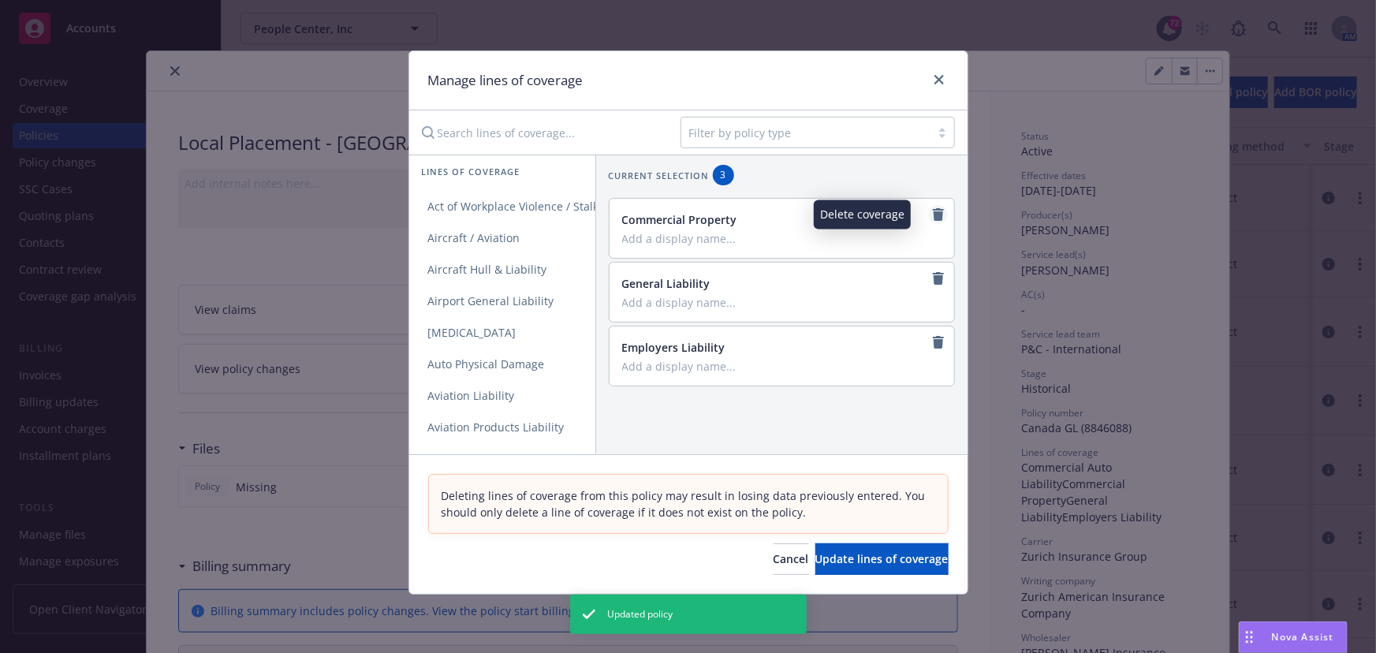
click at [933, 213] on icon "remove" at bounding box center [938, 214] width 11 height 13
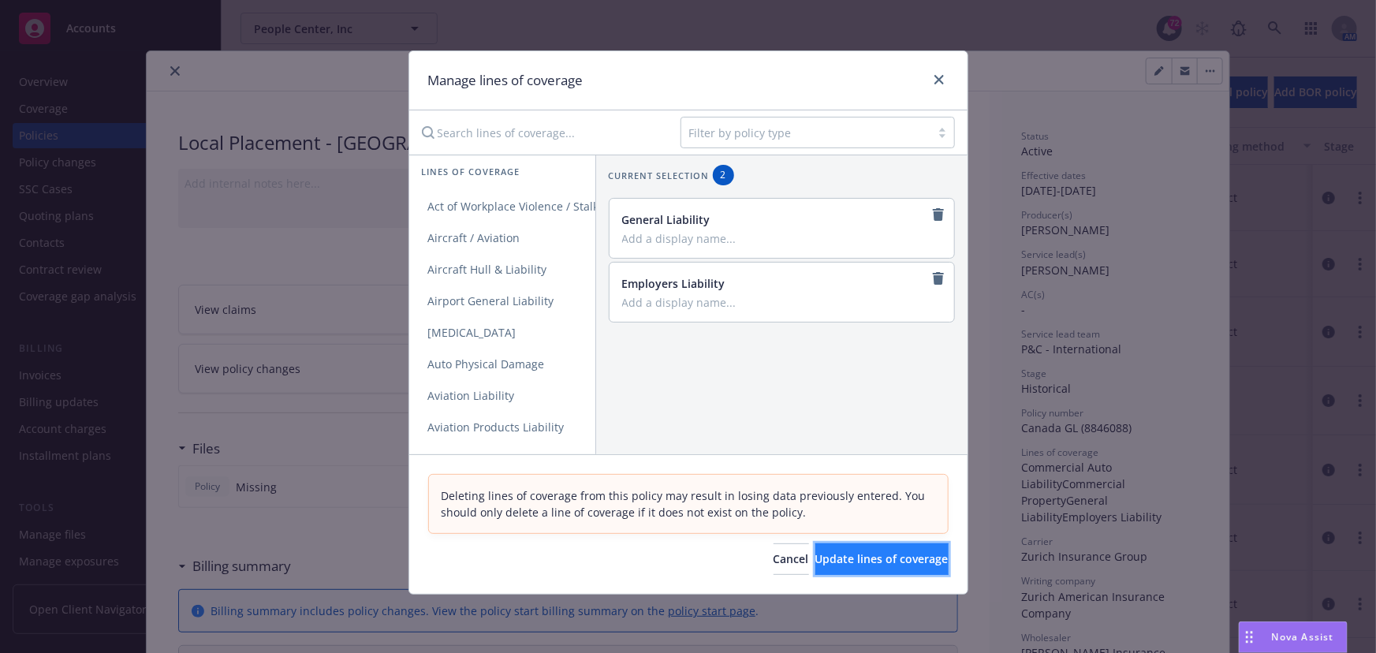
click at [844, 550] on button "Update lines of coverage" at bounding box center [881, 559] width 133 height 32
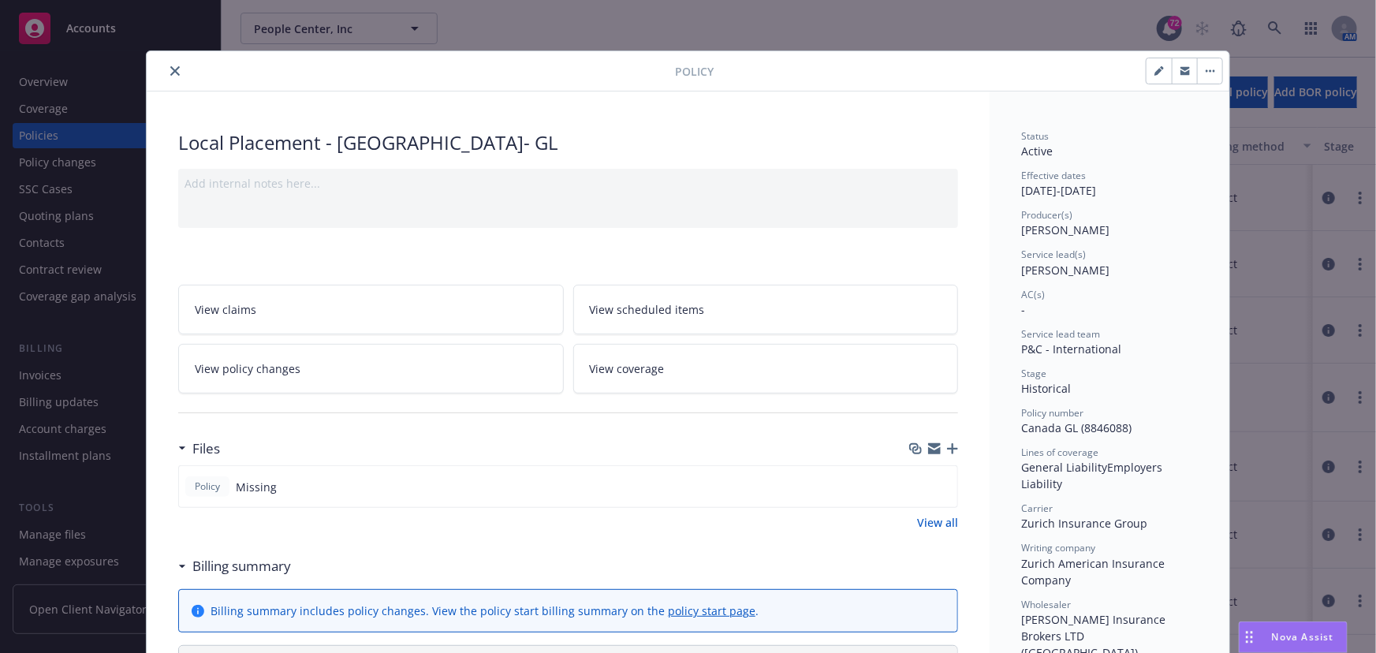
click at [170, 71] on icon "close" at bounding box center [174, 70] width 9 height 9
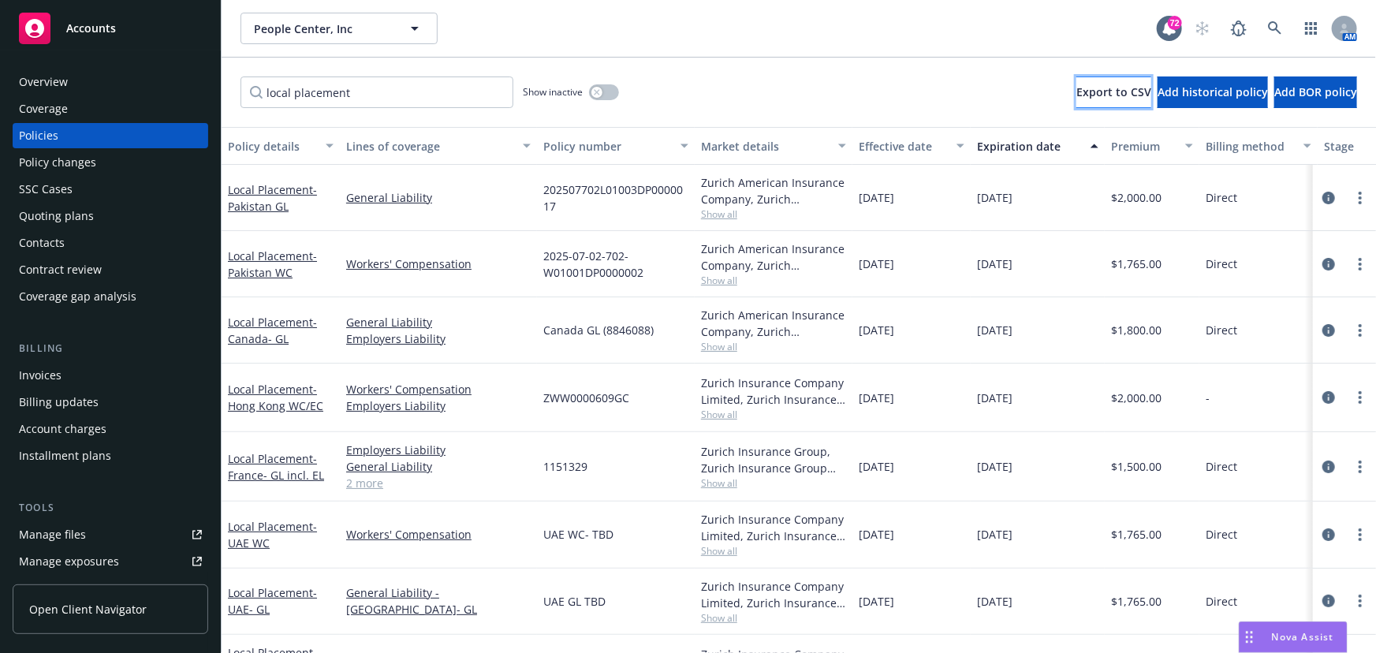
click at [1076, 97] on span "Export to CSV" at bounding box center [1113, 91] width 75 height 15
click at [273, 406] on span "- Hong Kong WC/EC" at bounding box center [275, 398] width 95 height 32
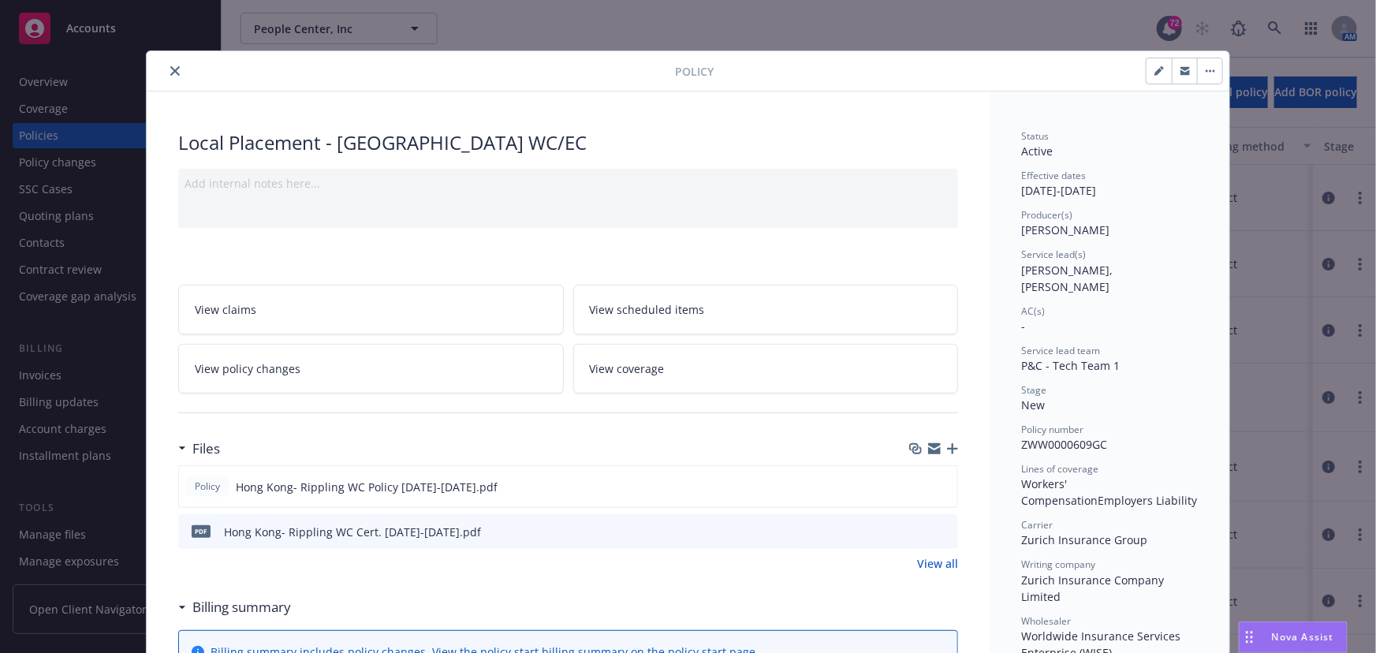
click at [1146, 76] on button "button" at bounding box center [1158, 70] width 25 height 25
select select "NEW"
select select "other"
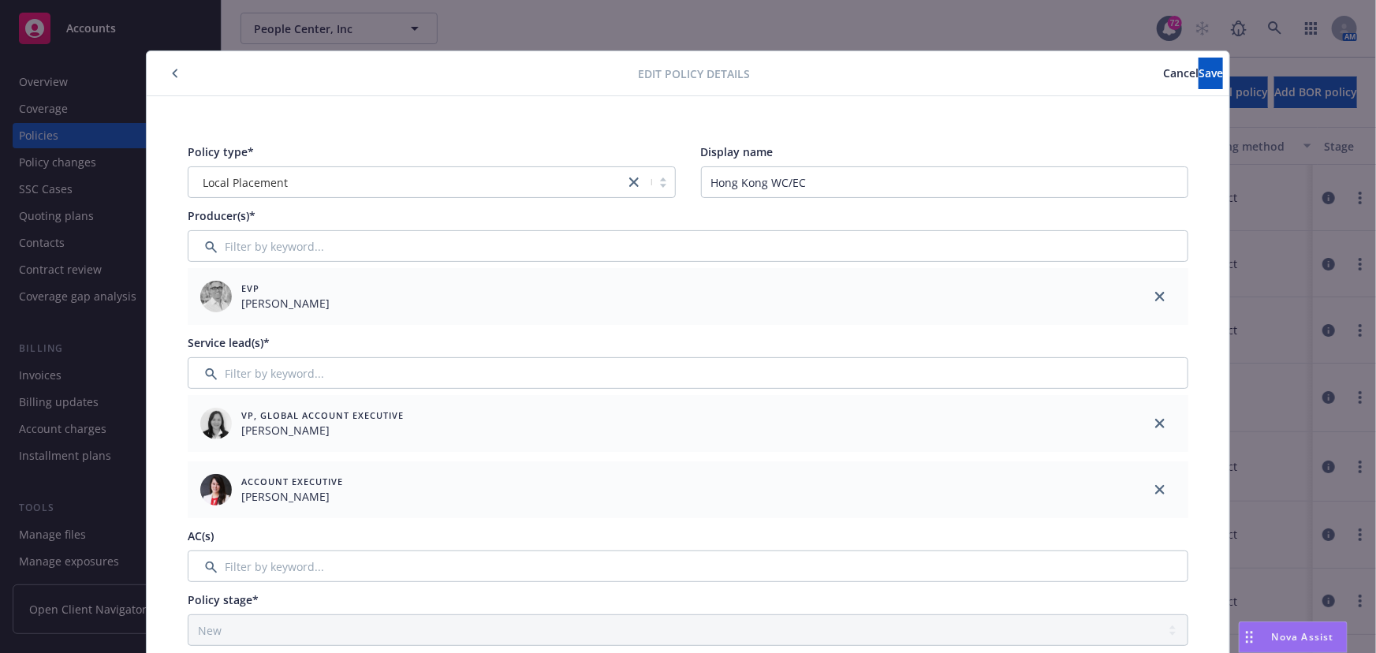
click at [1163, 73] on span "Cancel" at bounding box center [1180, 72] width 35 height 15
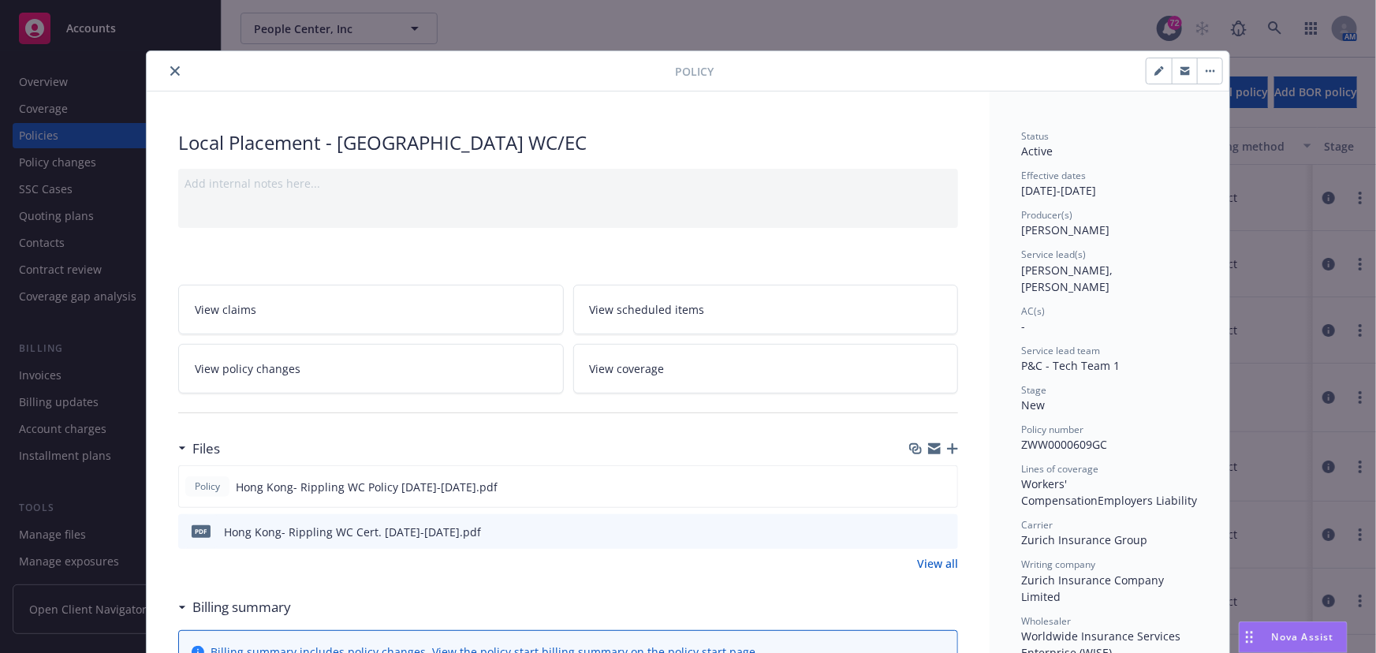
click at [170, 73] on icon "close" at bounding box center [174, 70] width 9 height 9
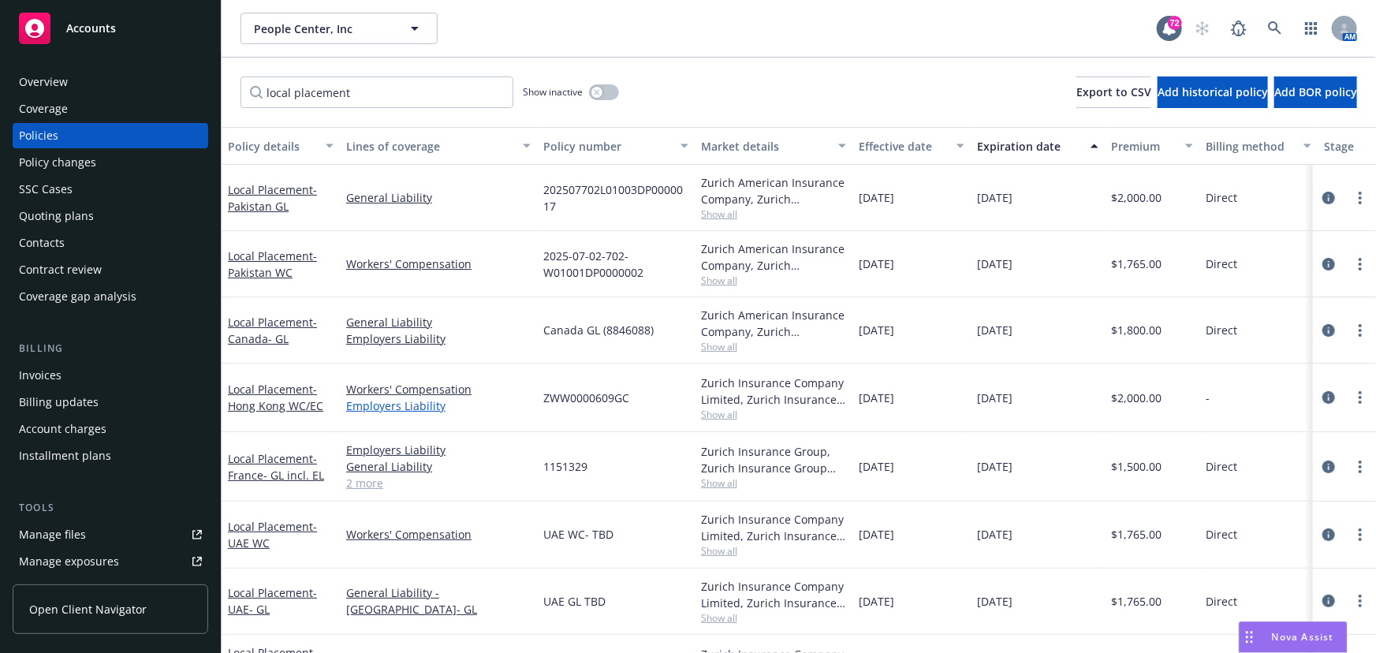
click at [396, 399] on link "Employers Liability" at bounding box center [438, 405] width 185 height 17
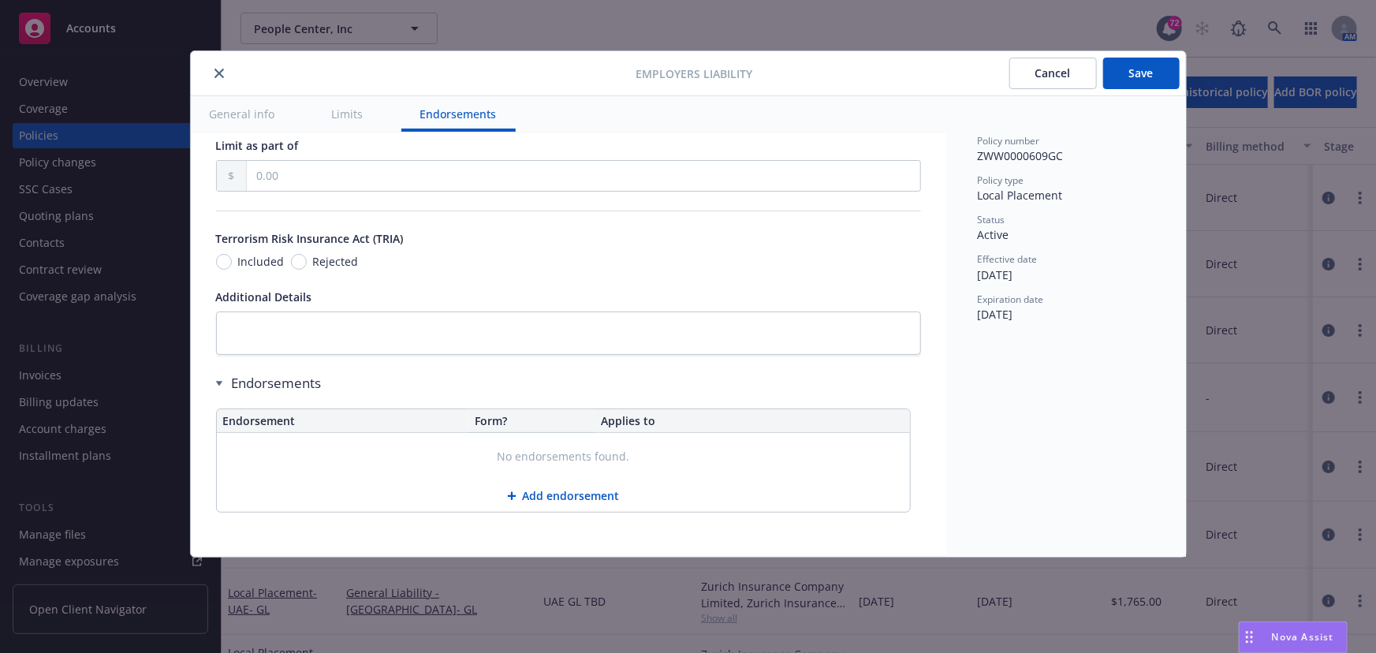
scroll to position [922, 0]
click at [214, 75] on icon "close" at bounding box center [218, 73] width 9 height 9
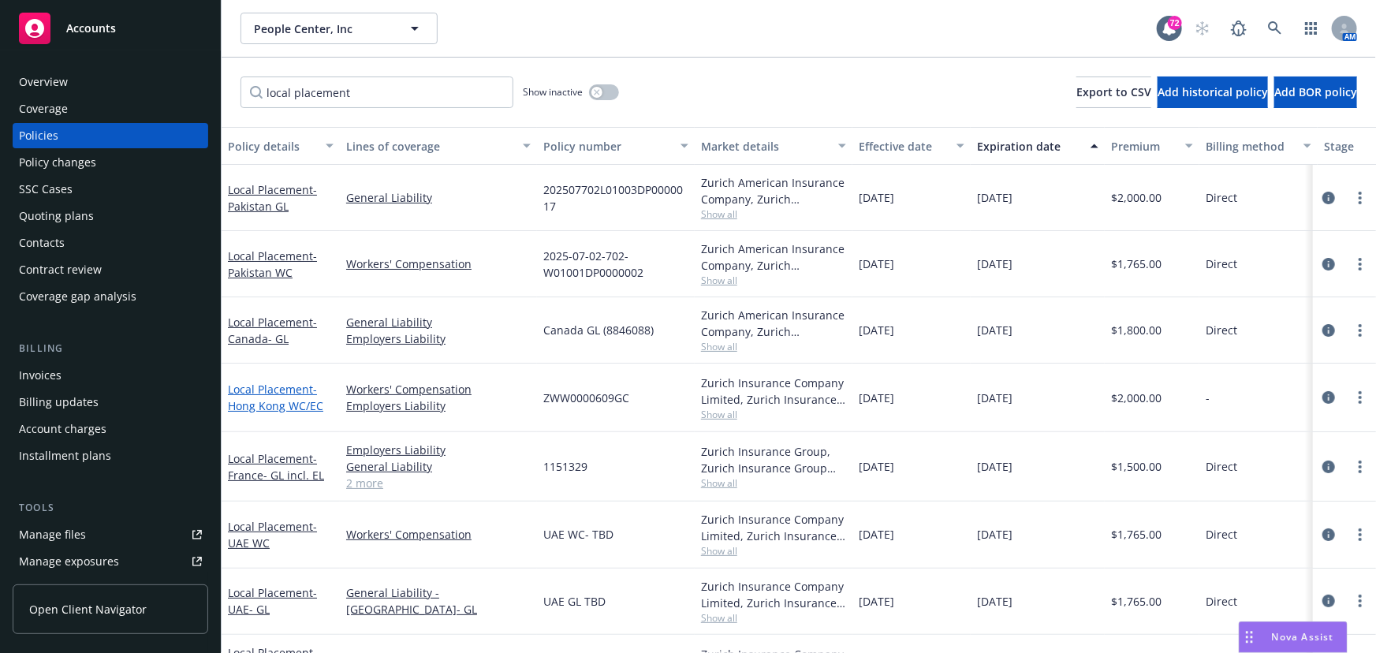
click at [256, 393] on link "Local Placement - Hong Kong WC/EC" at bounding box center [275, 398] width 95 height 32
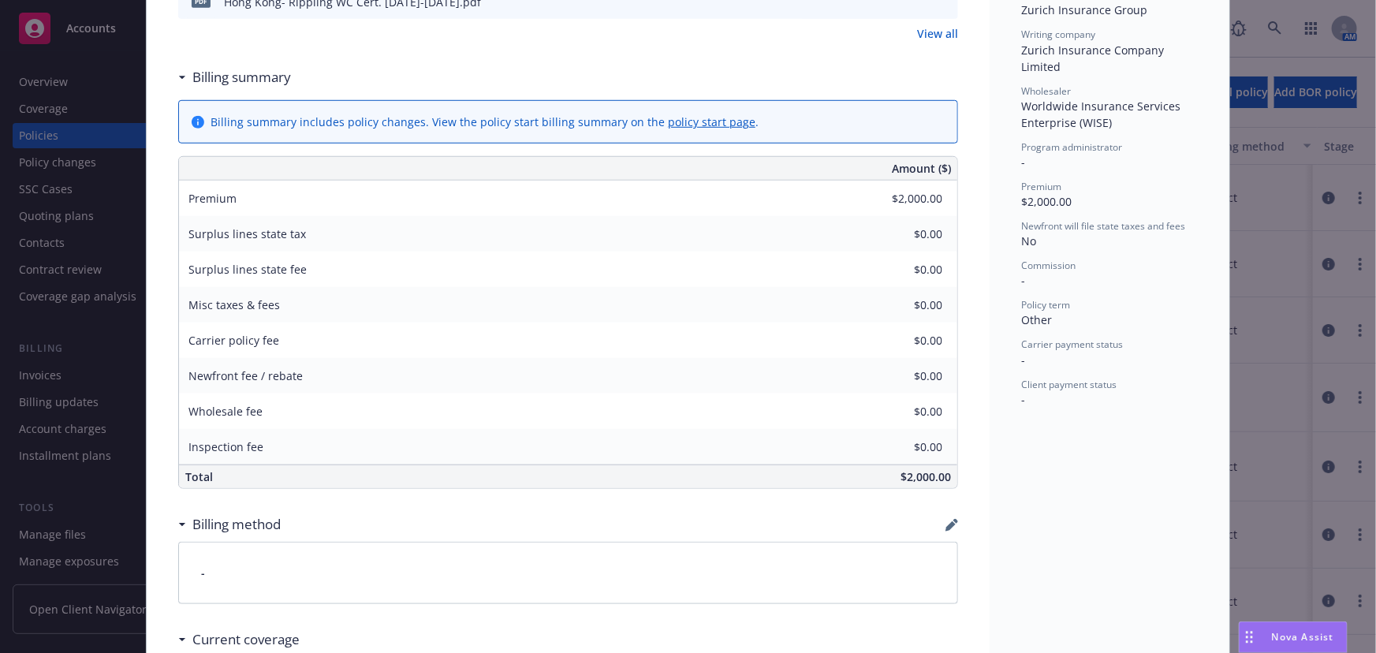
scroll to position [621, 0]
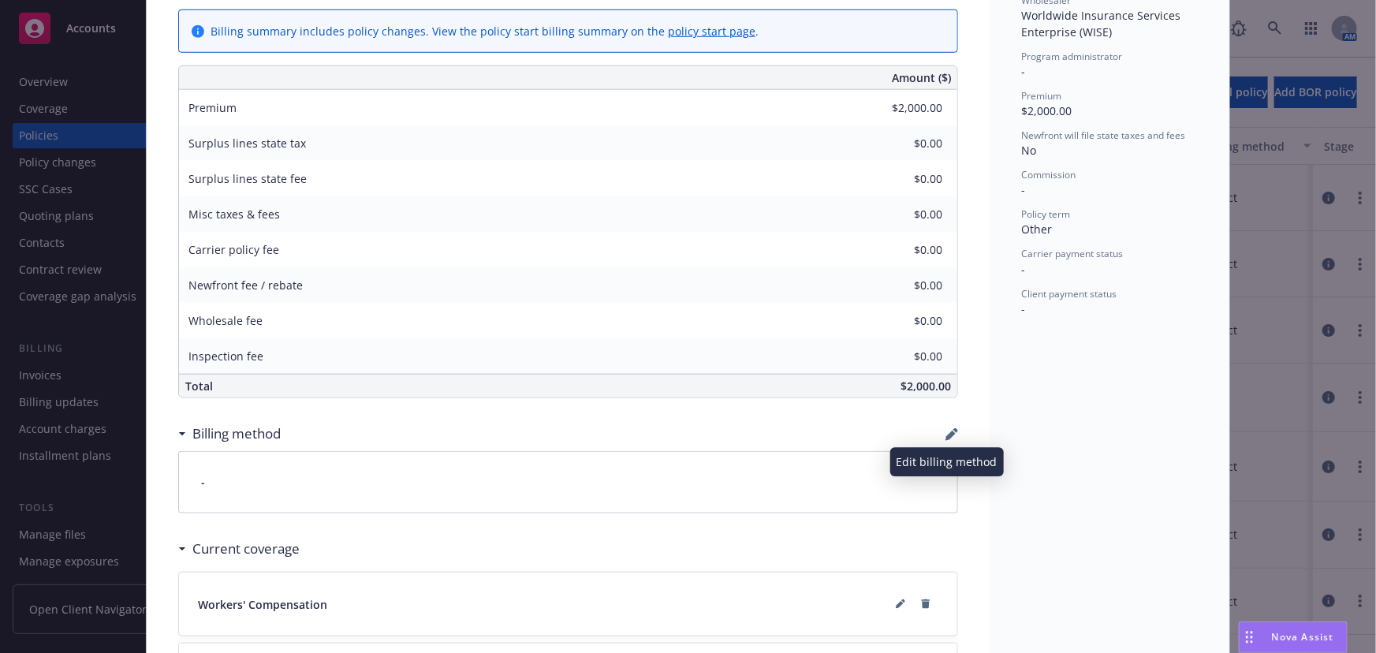
click at [946, 436] on icon "button" at bounding box center [951, 434] width 13 height 13
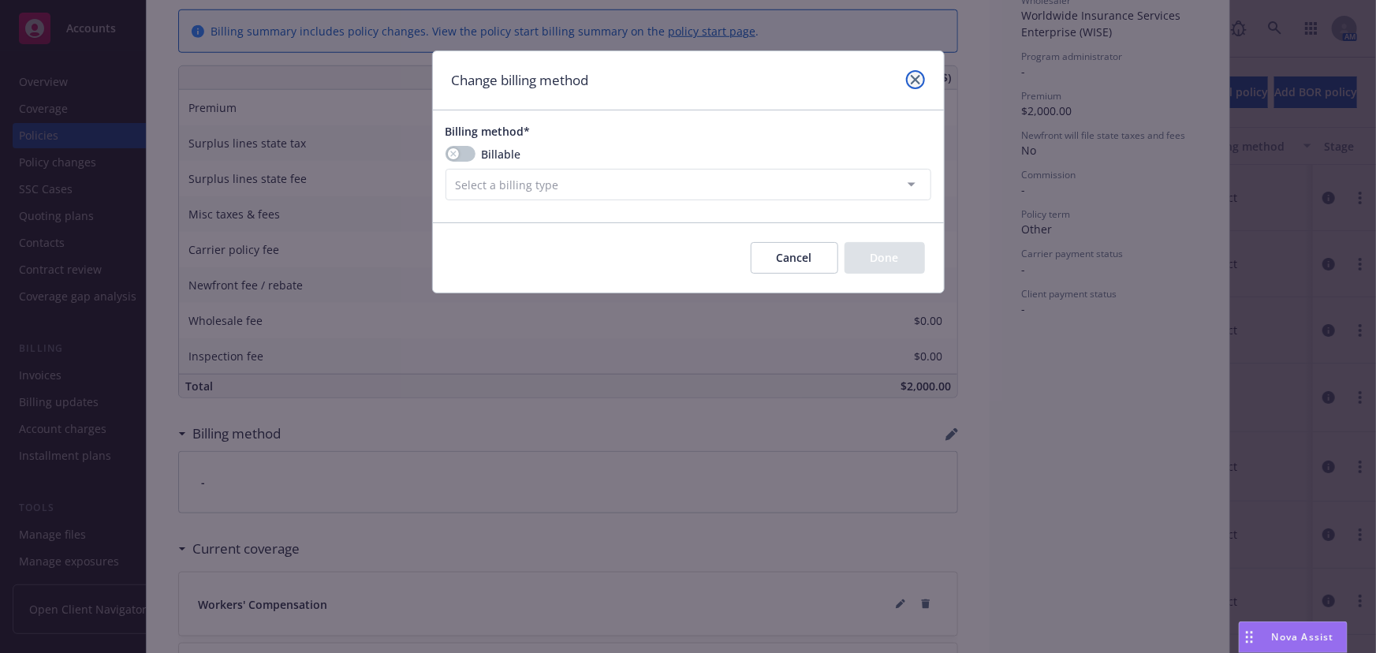
click at [921, 83] on link "close" at bounding box center [915, 79] width 19 height 19
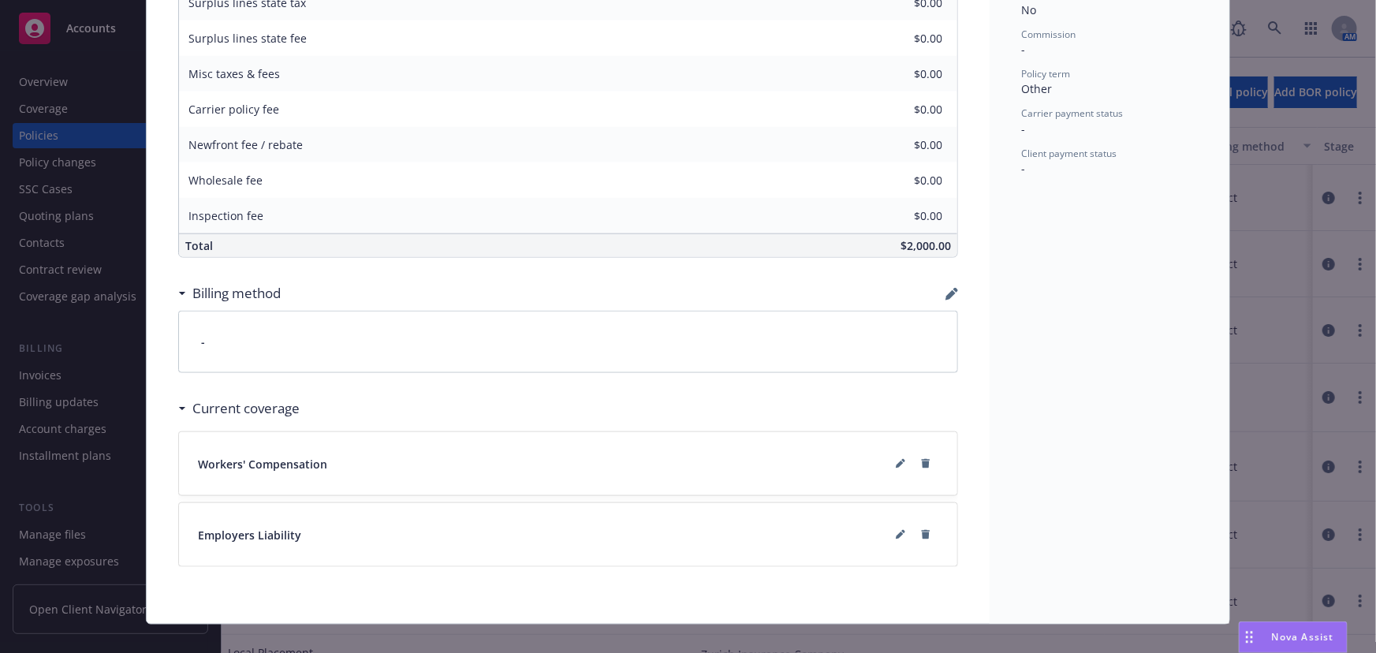
scroll to position [764, 0]
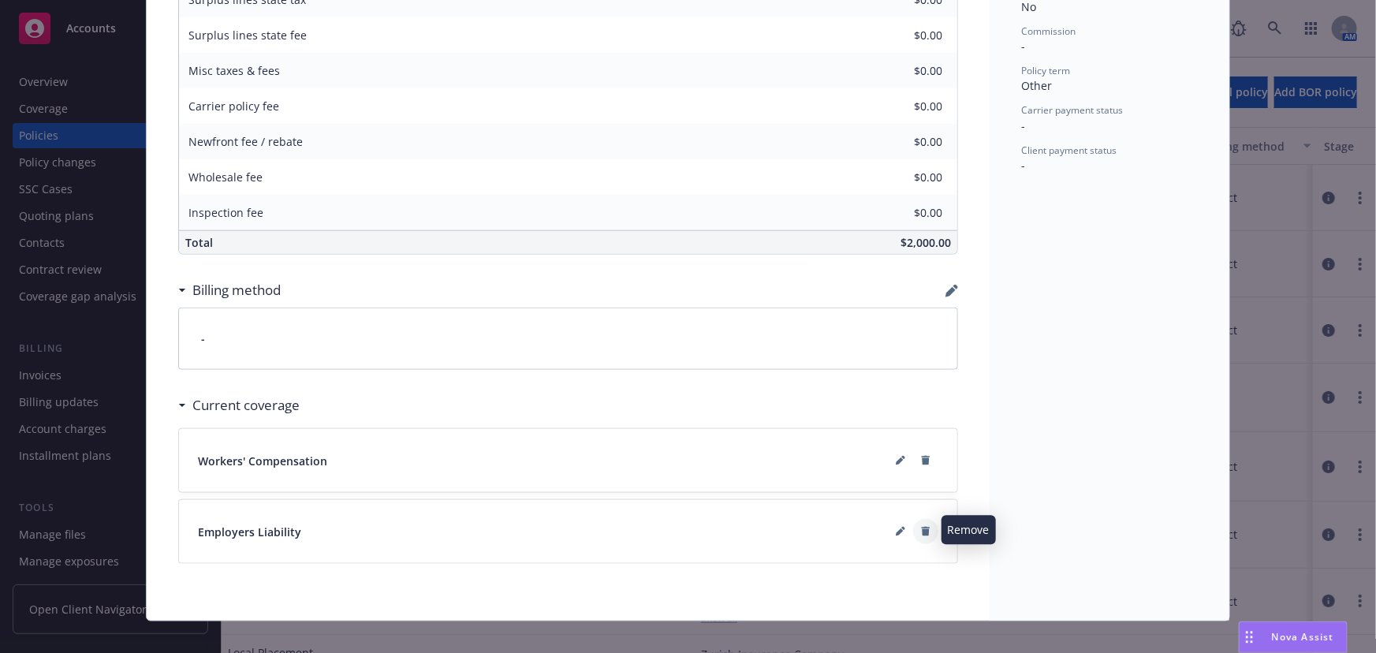
click at [922, 528] on icon at bounding box center [926, 531] width 9 height 9
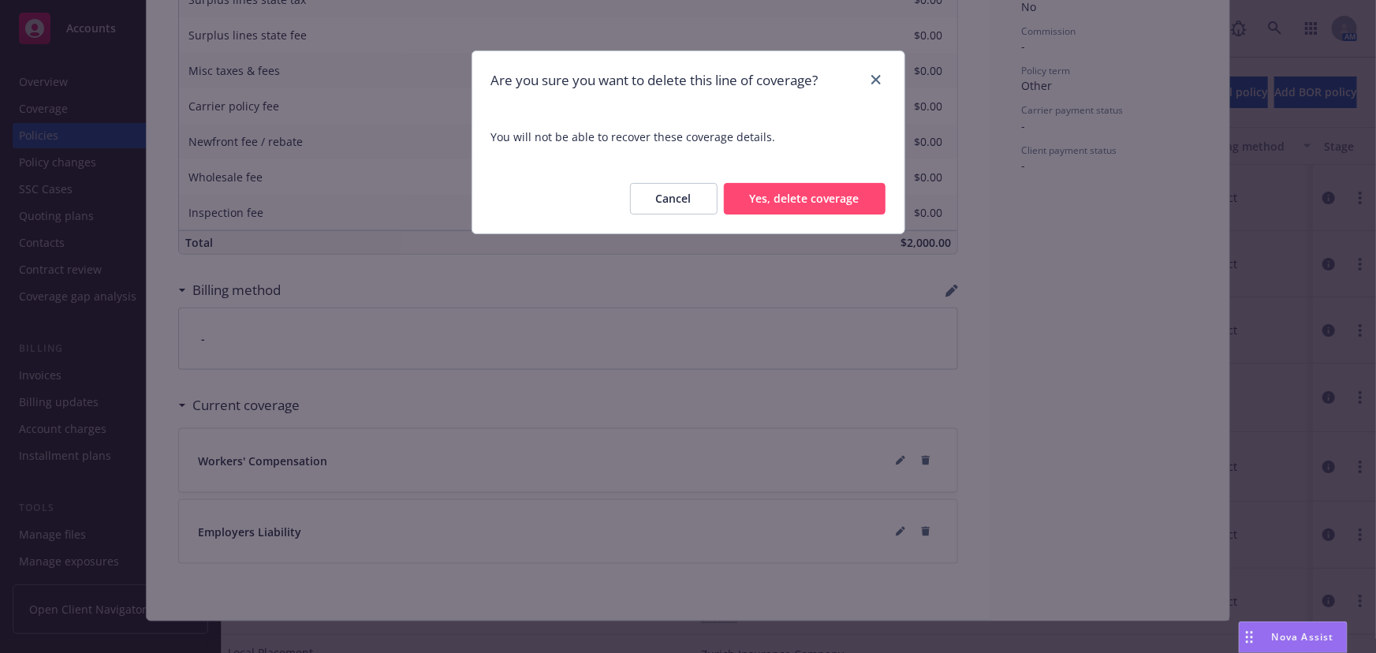
click at [811, 205] on button "Yes, delete coverage" at bounding box center [805, 199] width 162 height 32
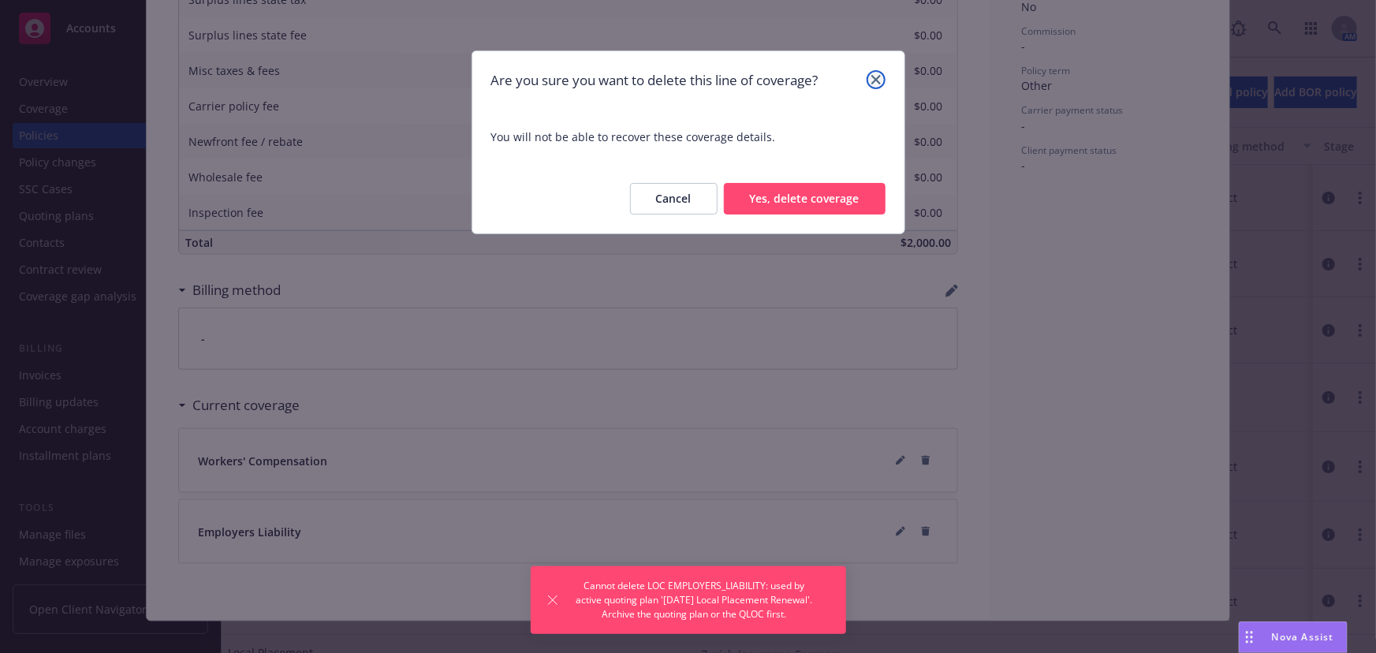
click at [871, 76] on icon "close" at bounding box center [875, 79] width 9 height 9
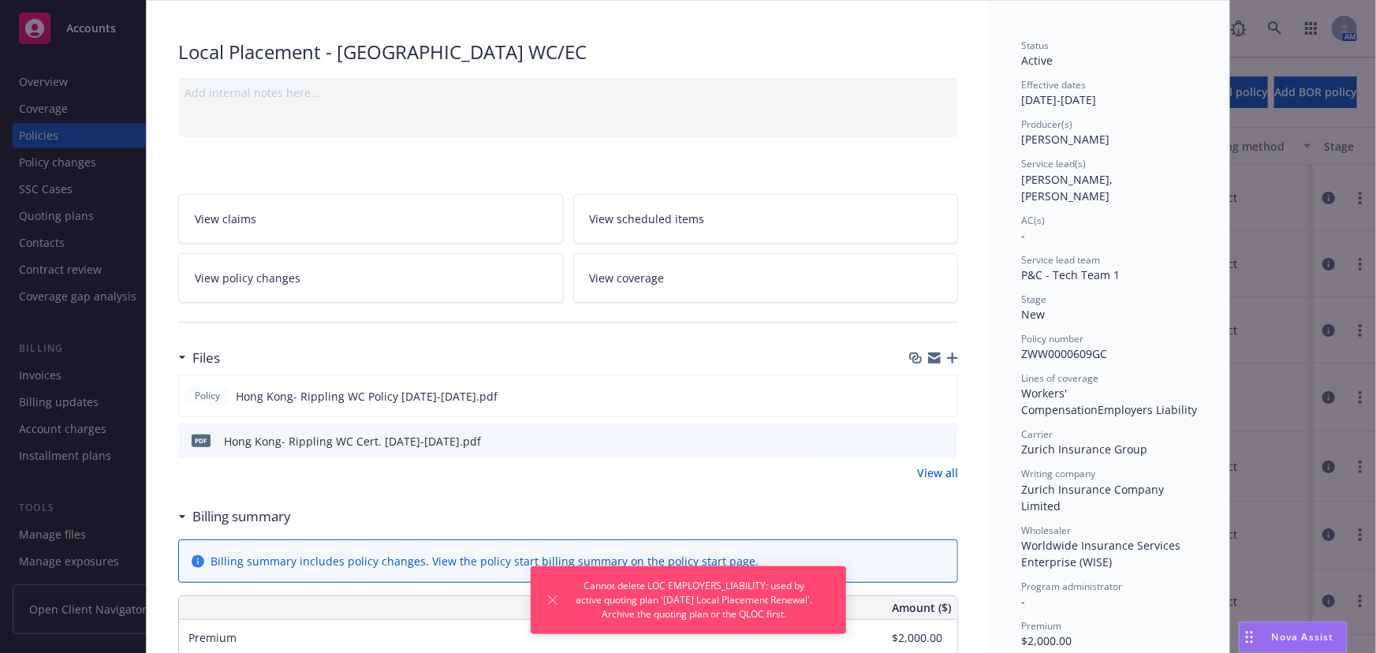
scroll to position [0, 0]
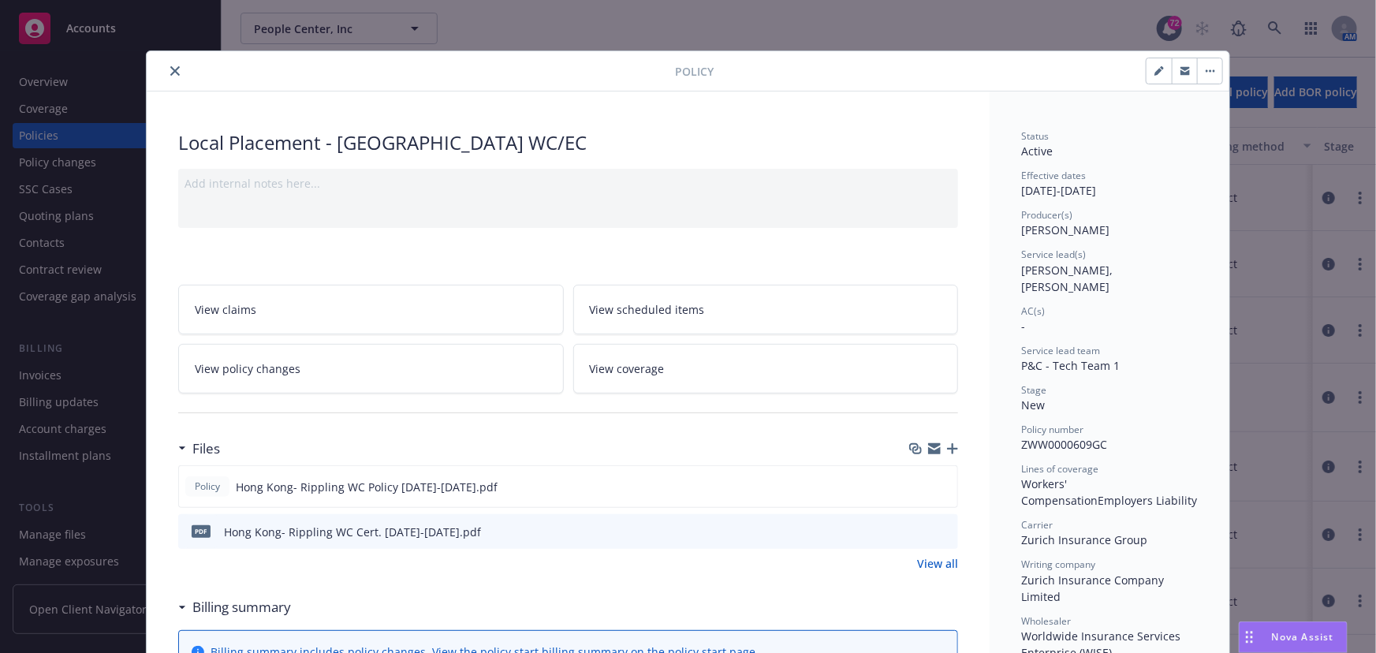
click at [173, 66] on button "close" at bounding box center [175, 71] width 19 height 19
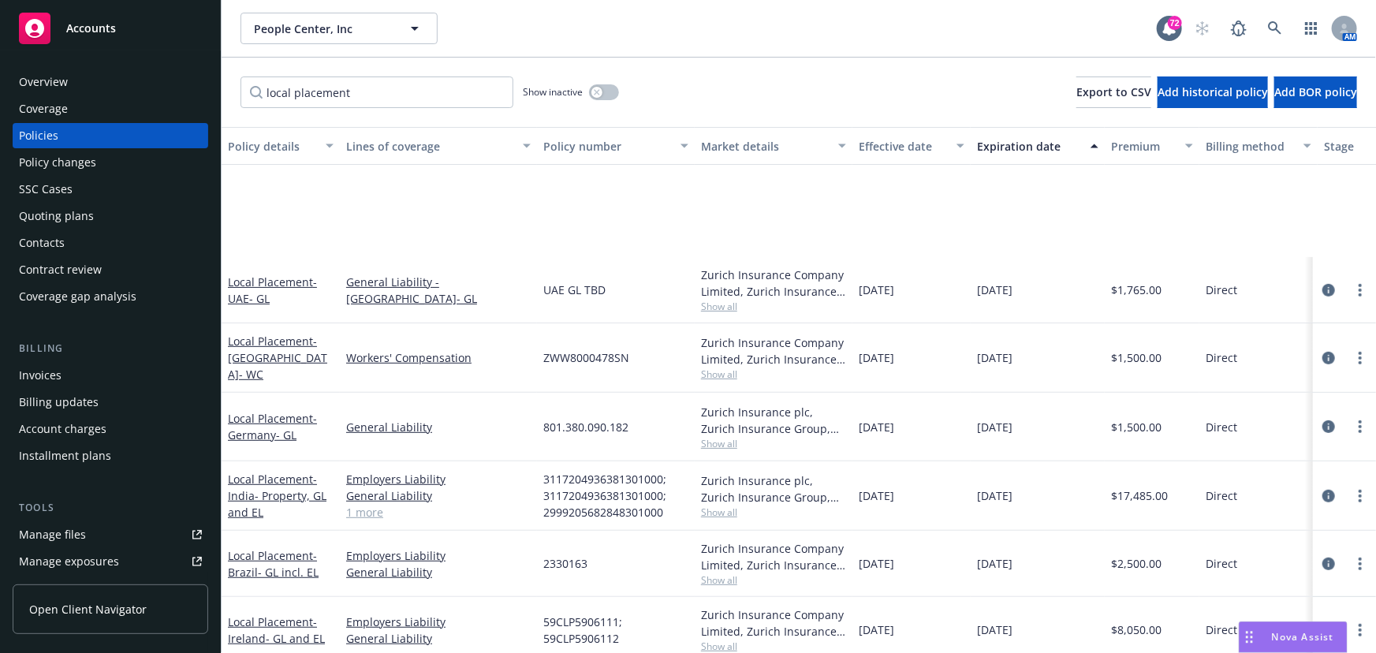
scroll to position [501, 0]
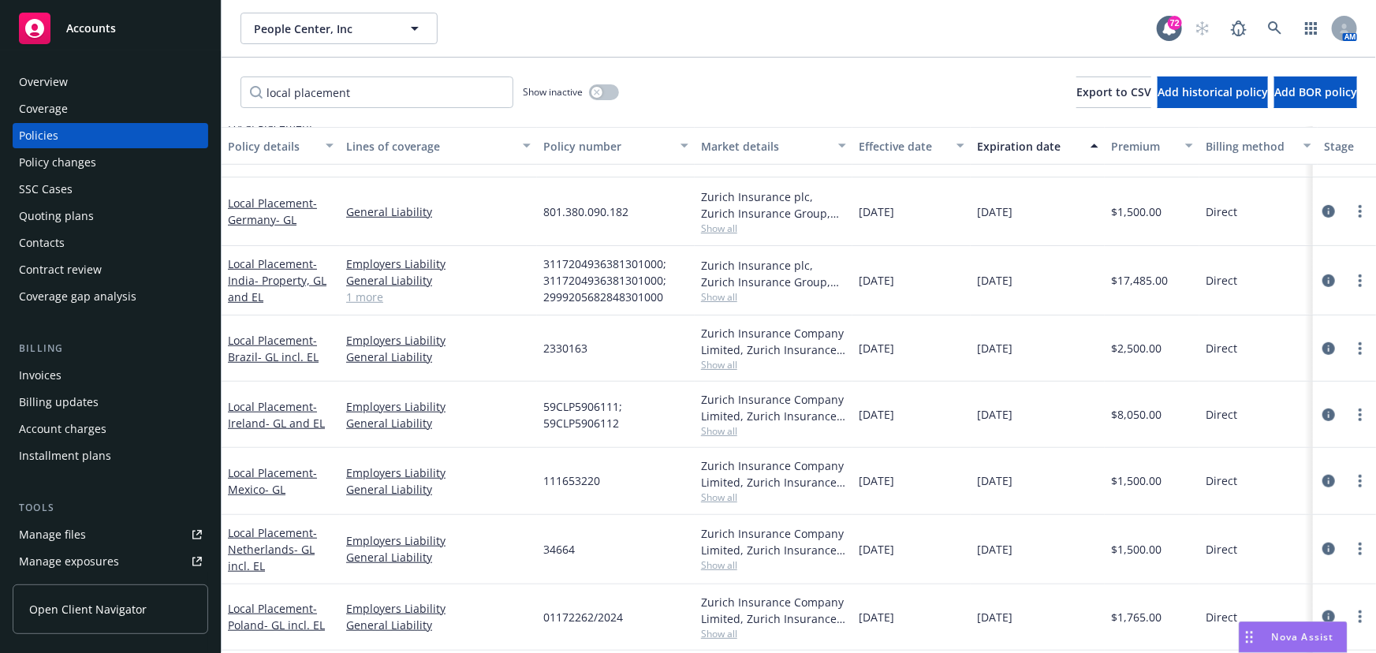
click at [76, 533] on div "Manage files" at bounding box center [52, 534] width 67 height 25
drag, startPoint x: 365, startPoint y: 32, endPoint x: 370, endPoint y: 24, distance: 8.5
click at [367, 32] on span "People Center, Inc" at bounding box center [322, 29] width 136 height 17
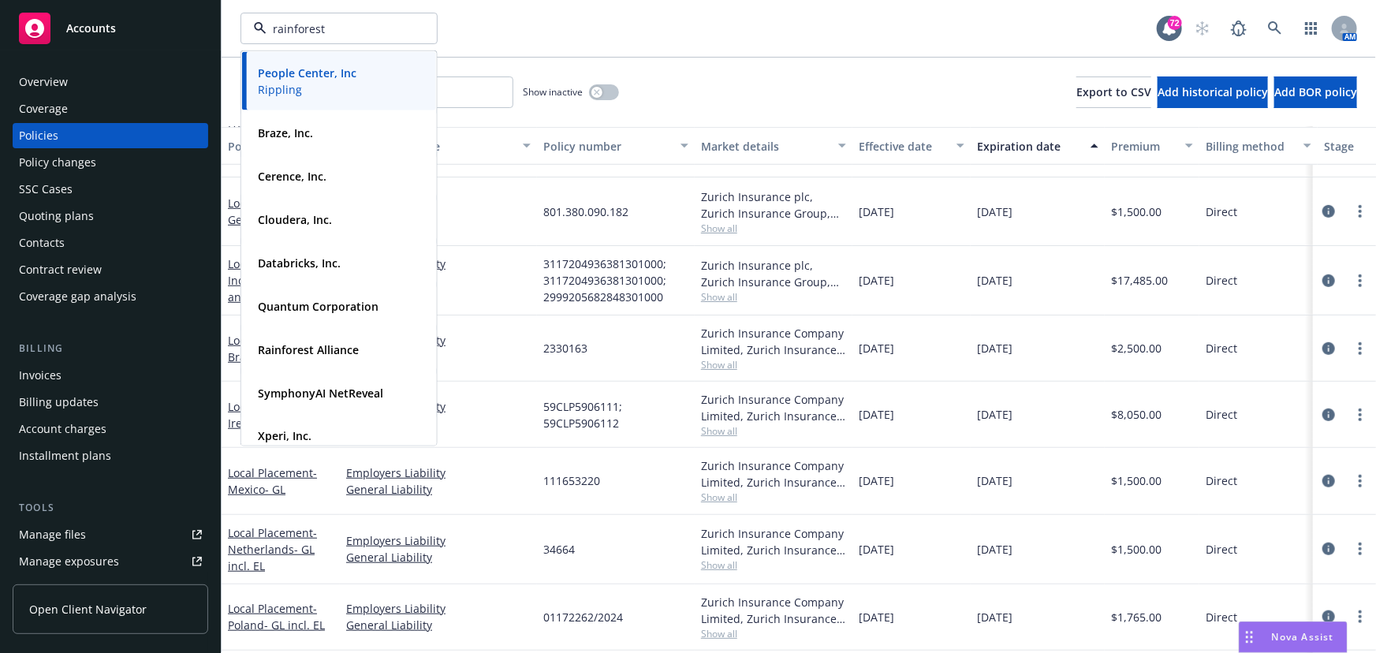
type input "rainforest"
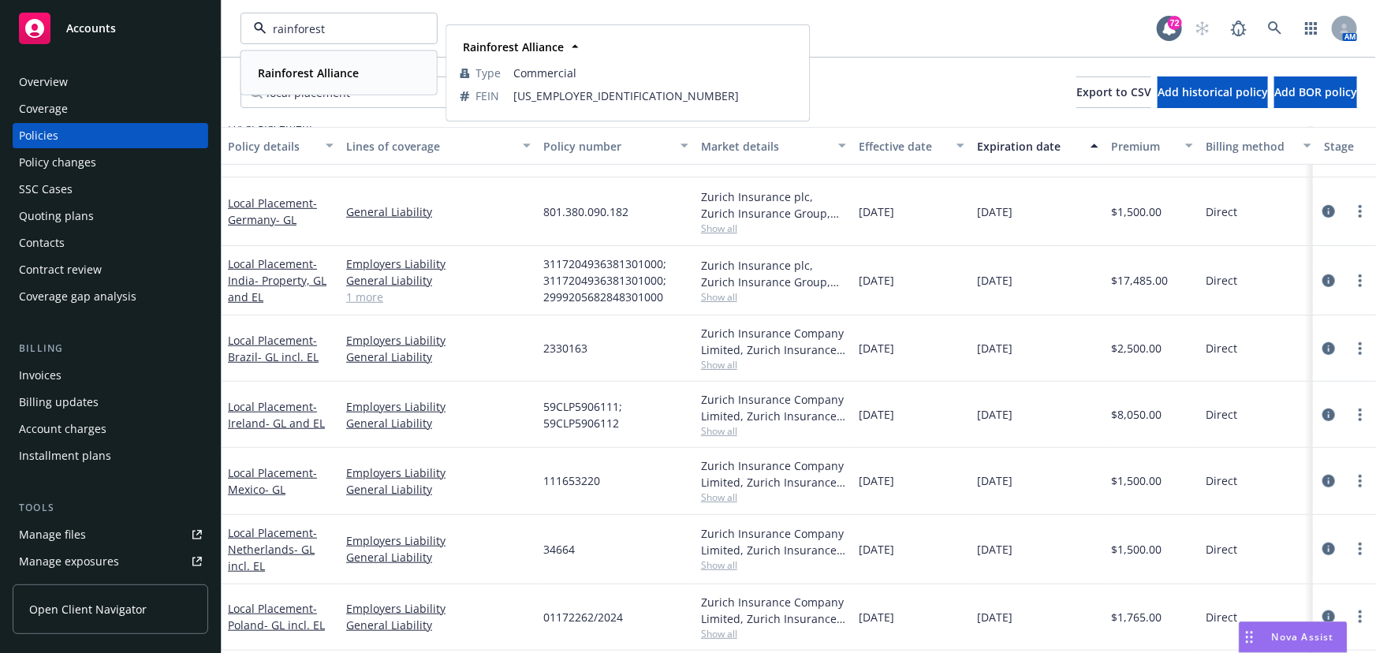
click at [334, 70] on strong "Rainforest Alliance" at bounding box center [308, 72] width 101 height 15
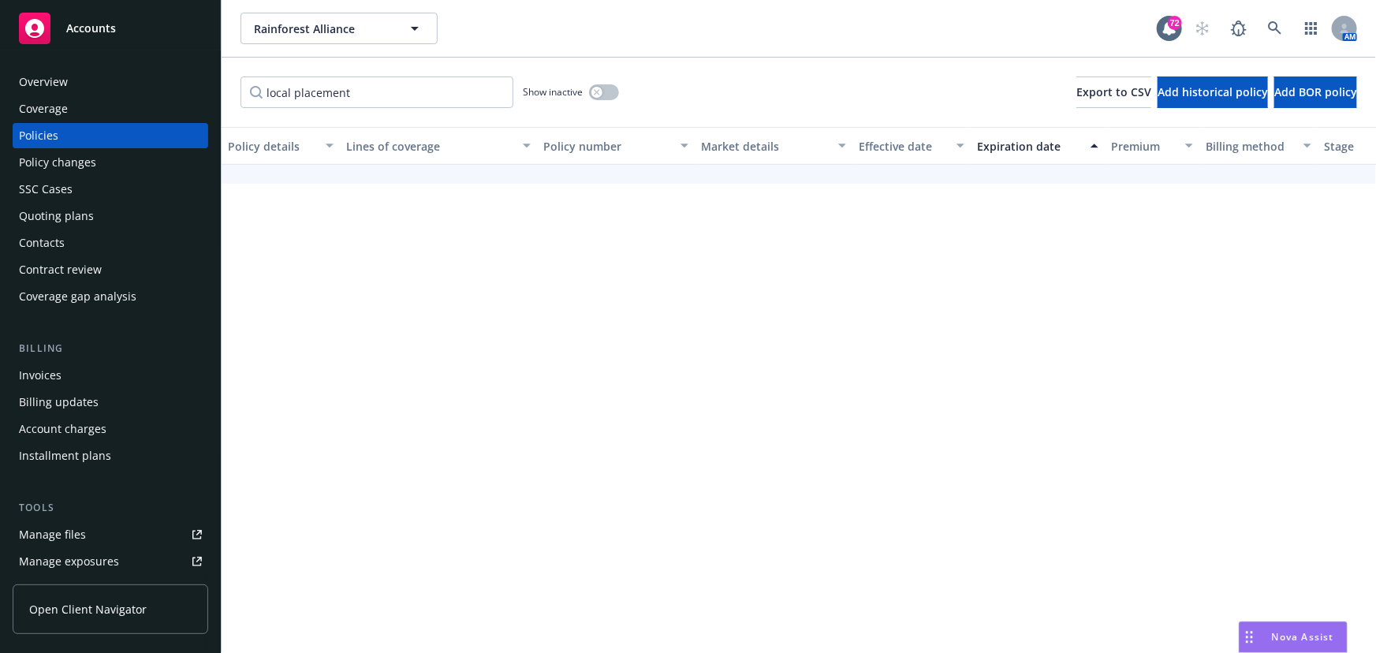
scroll to position [33, 0]
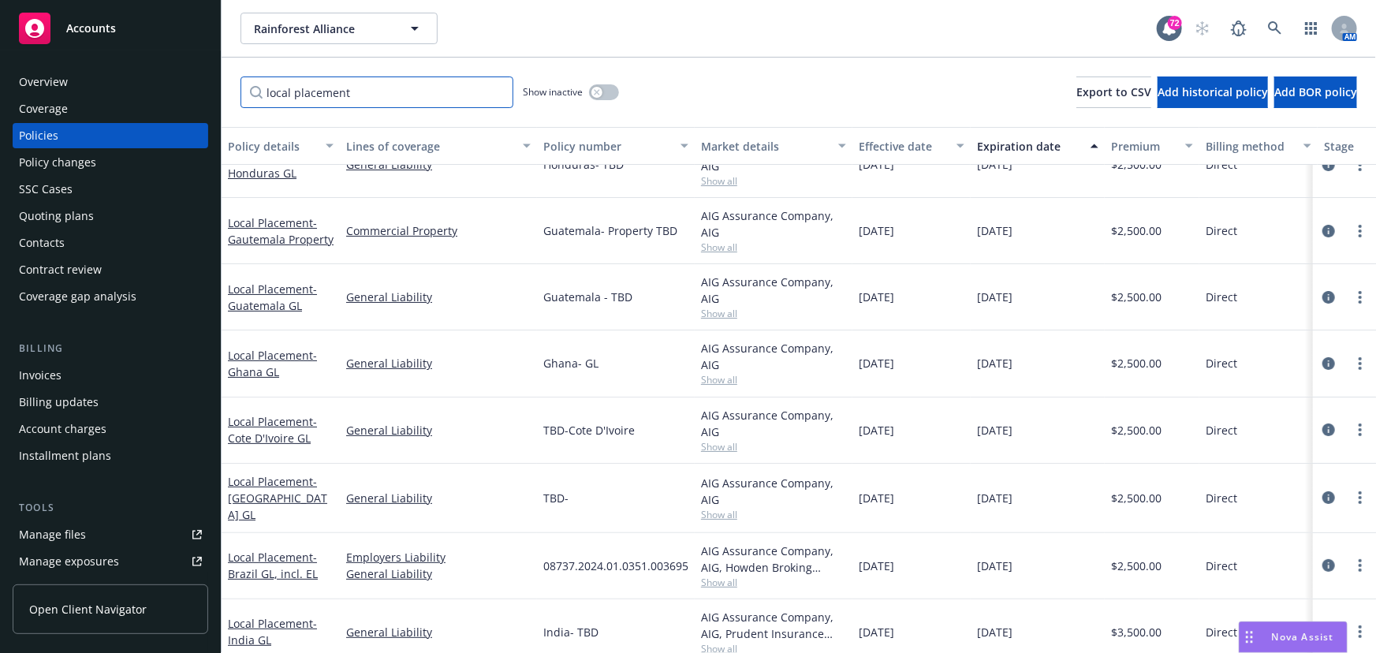
click at [401, 98] on input "local placement" at bounding box center [376, 92] width 273 height 32
drag, startPoint x: 229, startPoint y: 95, endPoint x: 105, endPoint y: 96, distance: 123.8
click at [105, 96] on div "Accounts Overview Coverage Policies Policy changes SSC Cases Quoting plans Cont…" at bounding box center [688, 326] width 1376 height 653
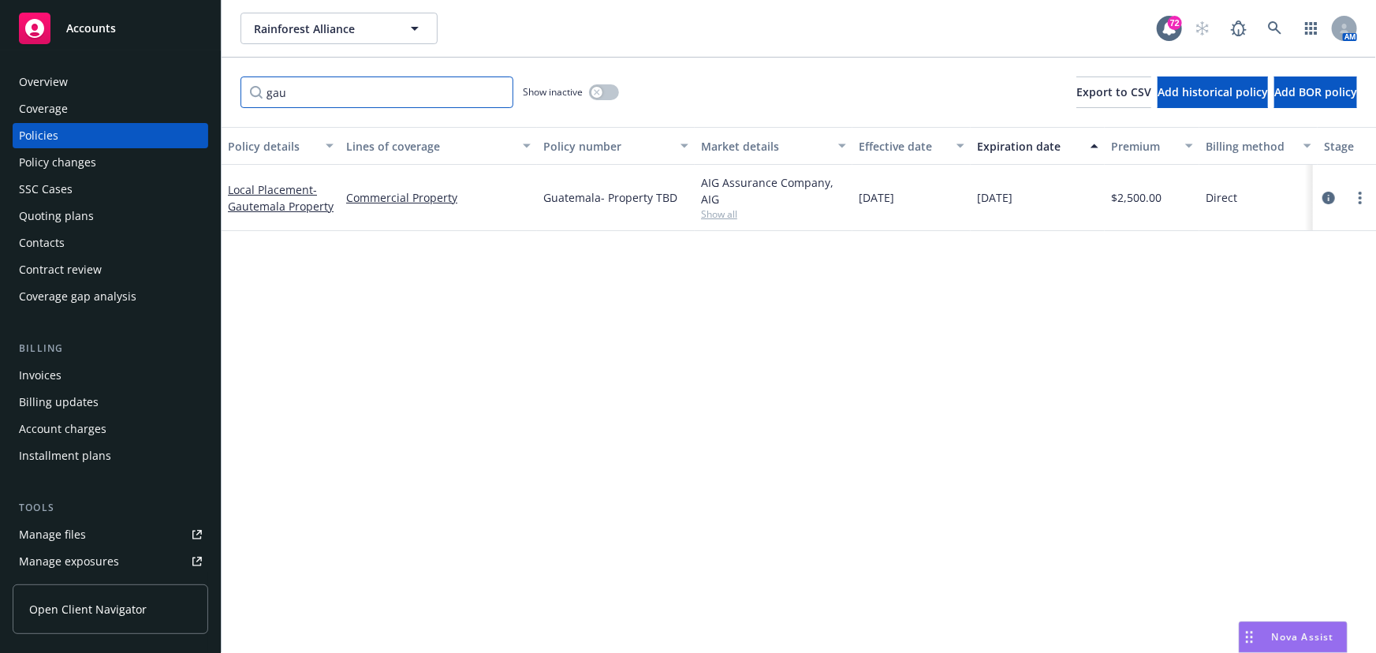
scroll to position [0, 0]
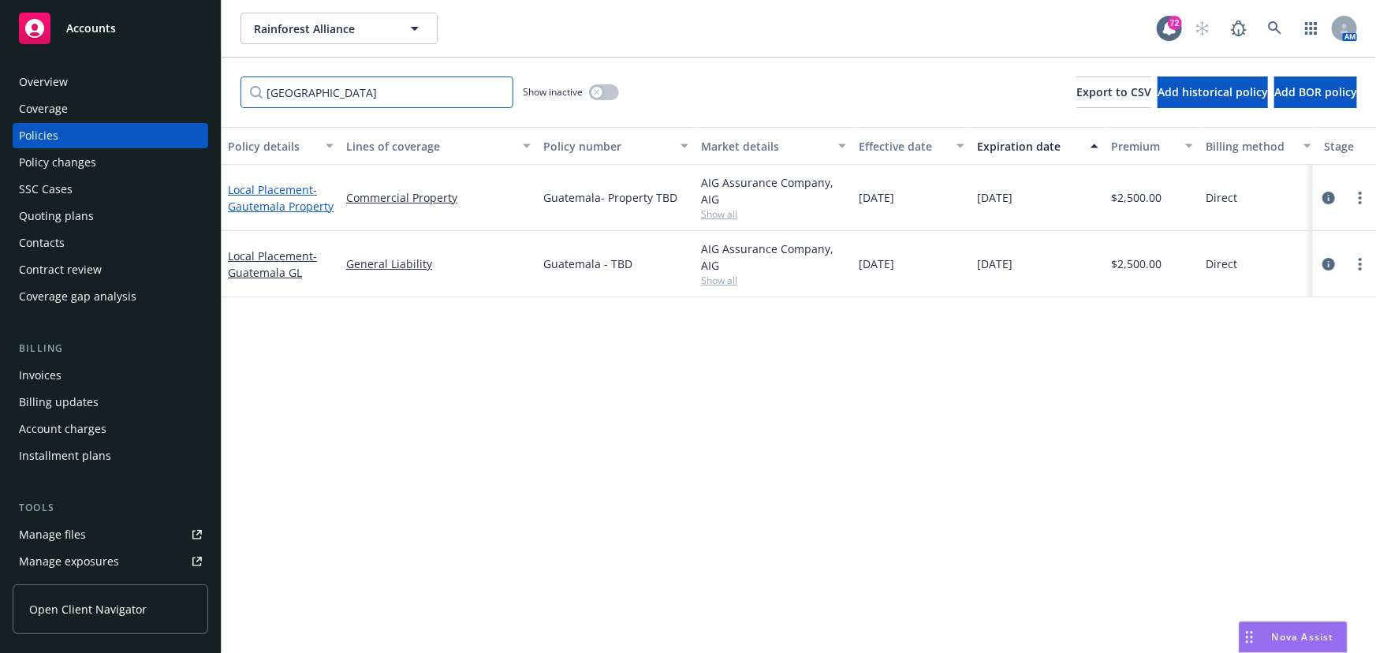
type input "guatemala"
click at [265, 196] on div "Local Placement - Gautemala Property" at bounding box center [281, 197] width 106 height 33
click at [286, 210] on span "- Gautemala Property" at bounding box center [281, 198] width 106 height 32
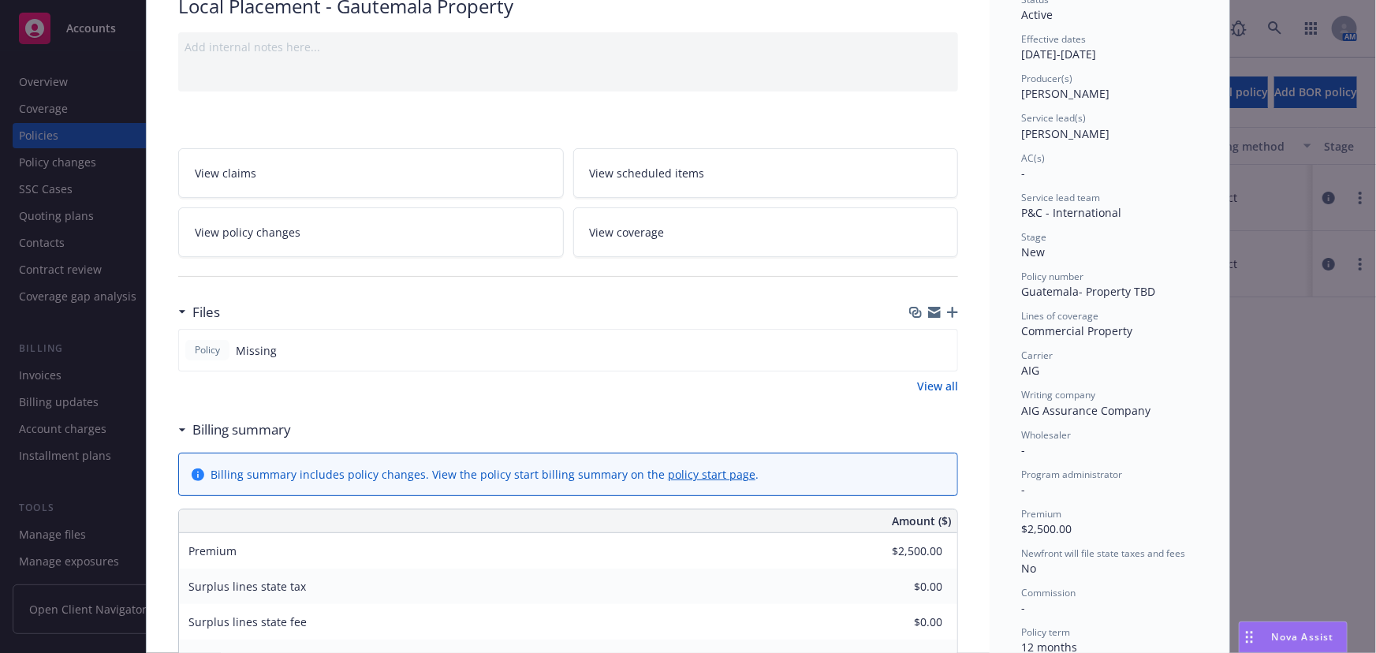
scroll to position [143, 0]
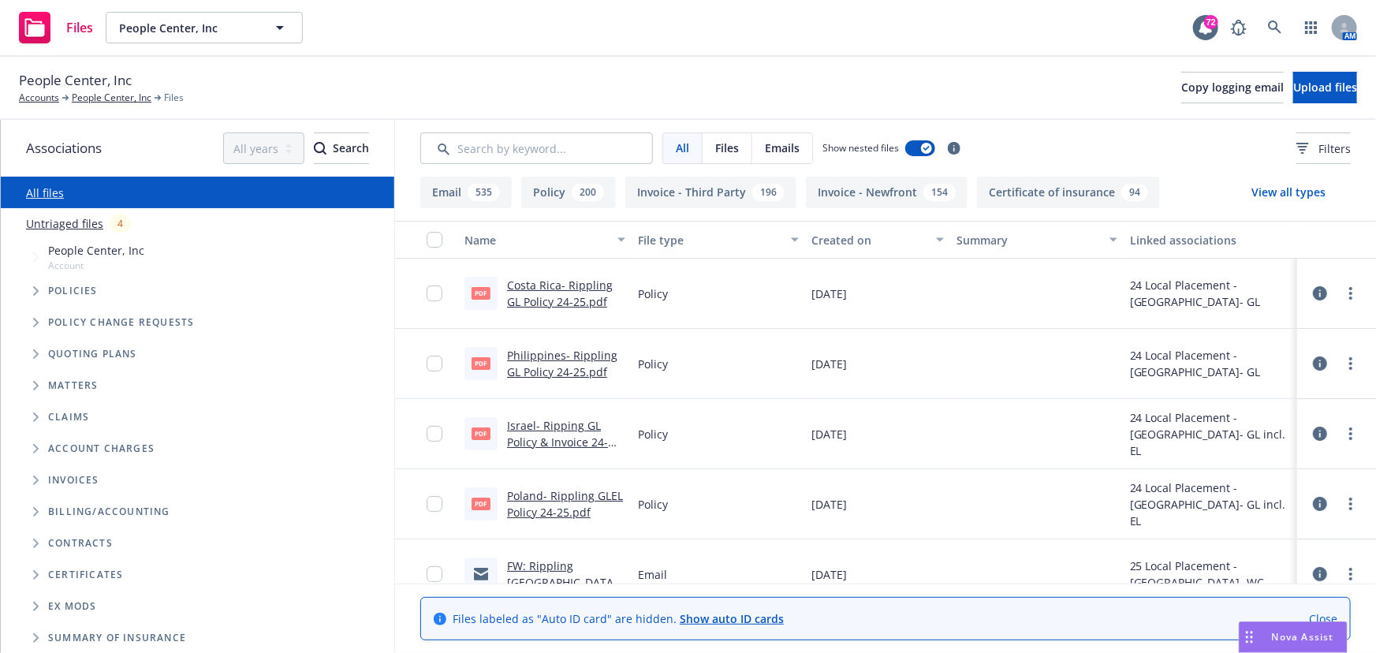
click at [38, 289] on icon "Tree Example" at bounding box center [36, 290] width 6 height 9
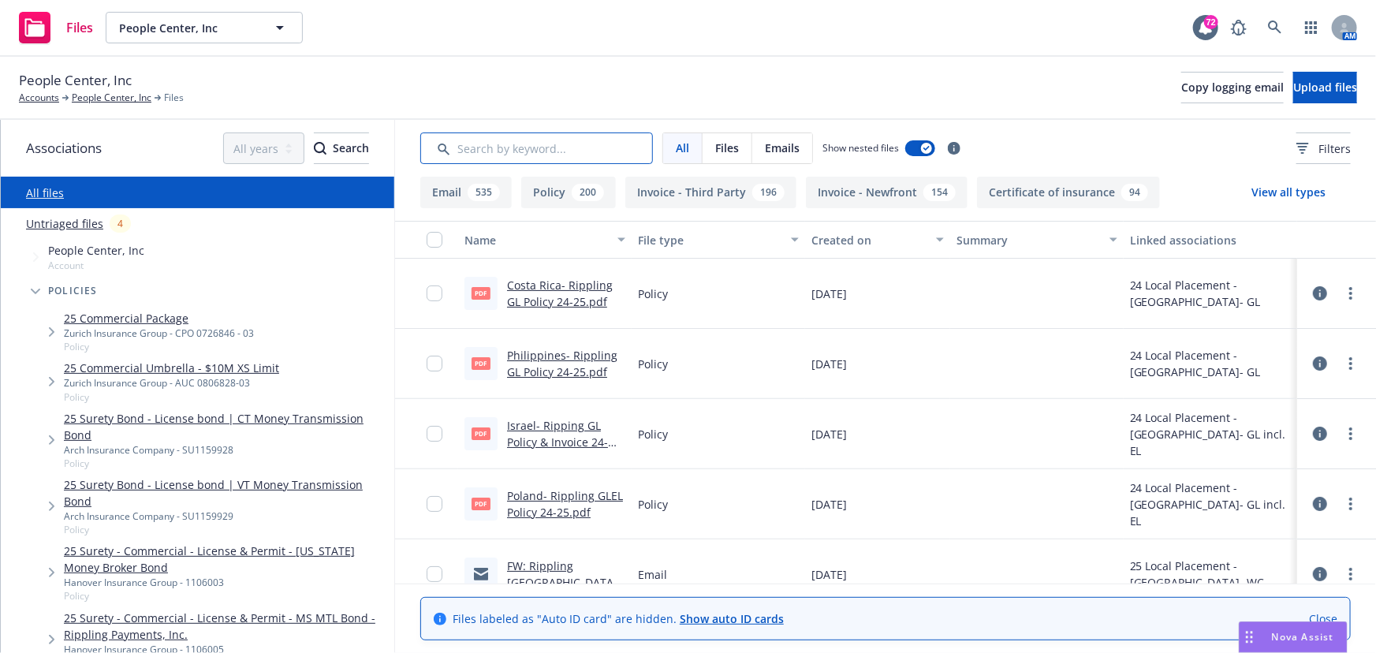
click at [600, 149] on input "Search by keyword..." at bounding box center [536, 148] width 233 height 32
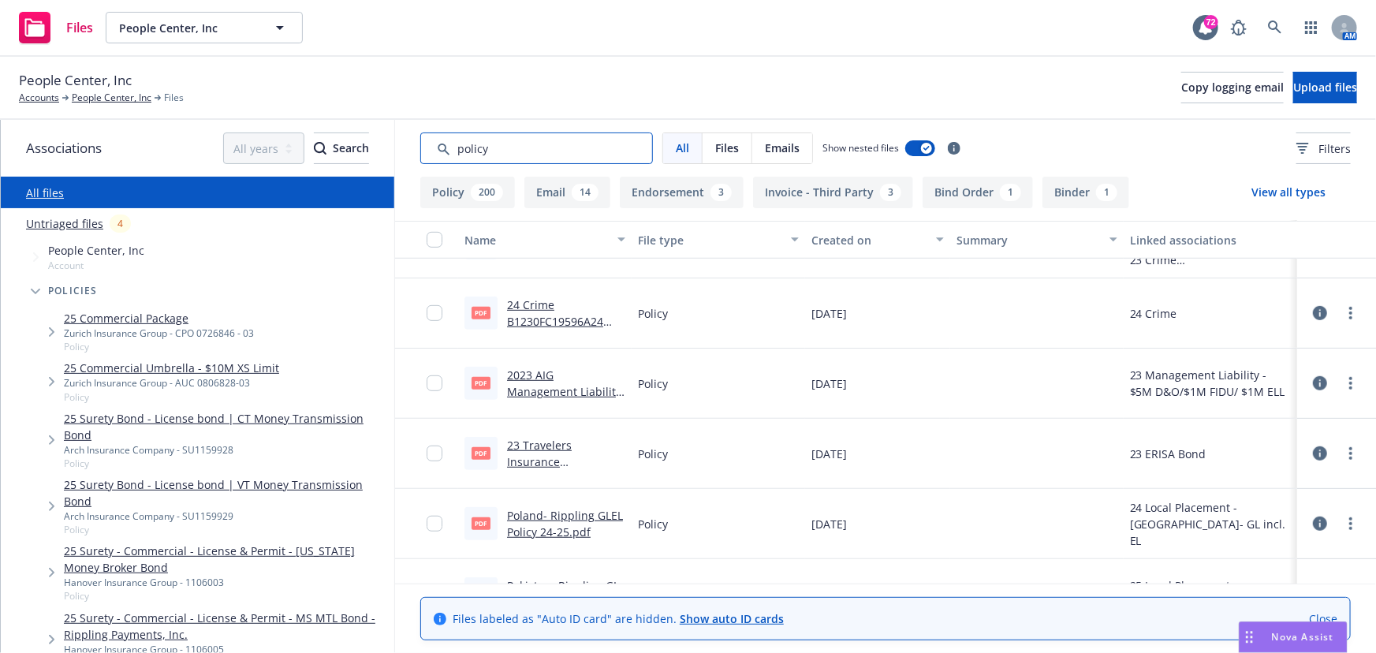
scroll to position [430, 0]
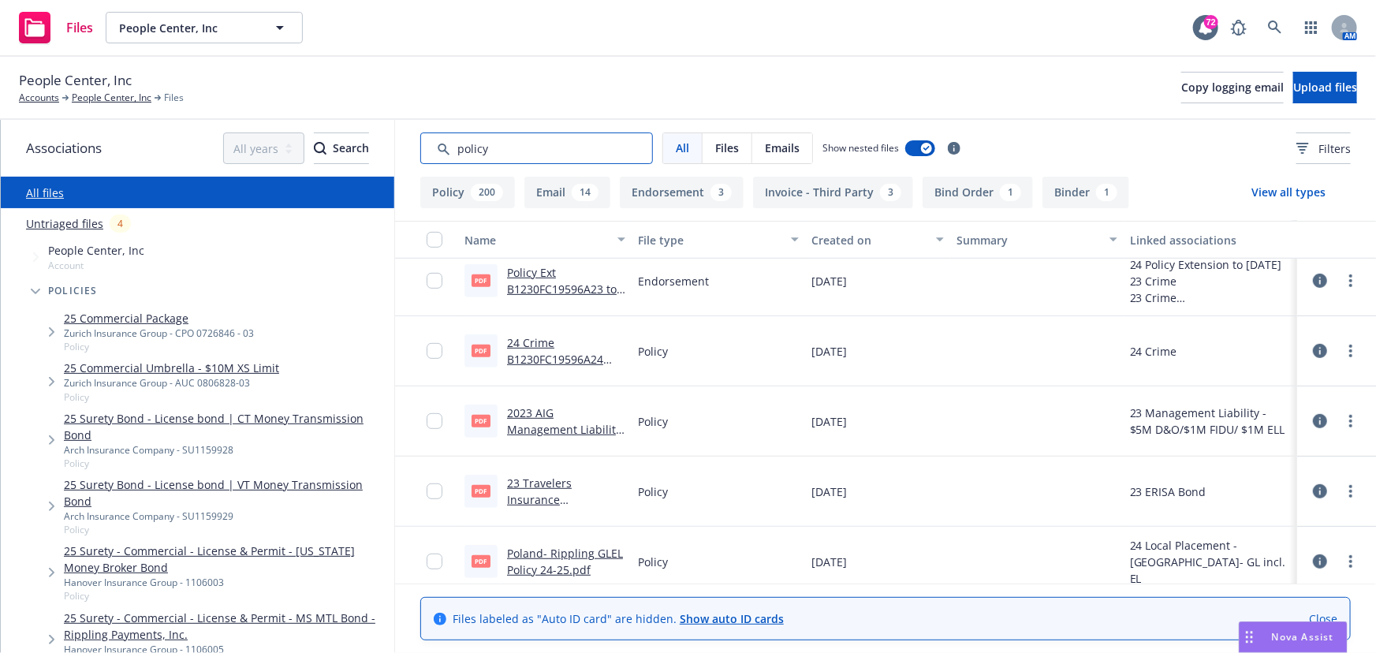
type input "policy"
click at [938, 237] on div "button" at bounding box center [942, 240] width 8 height 36
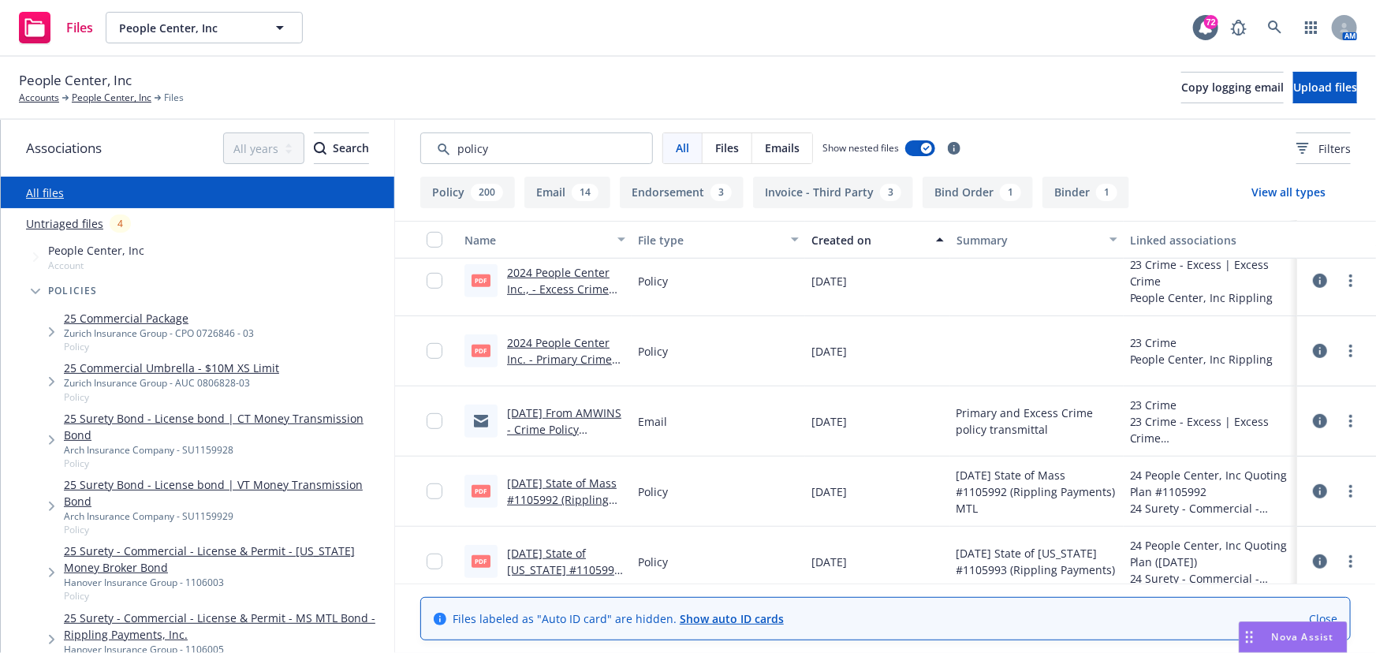
click at [1109, 240] on icon "button" at bounding box center [1113, 239] width 8 height 5
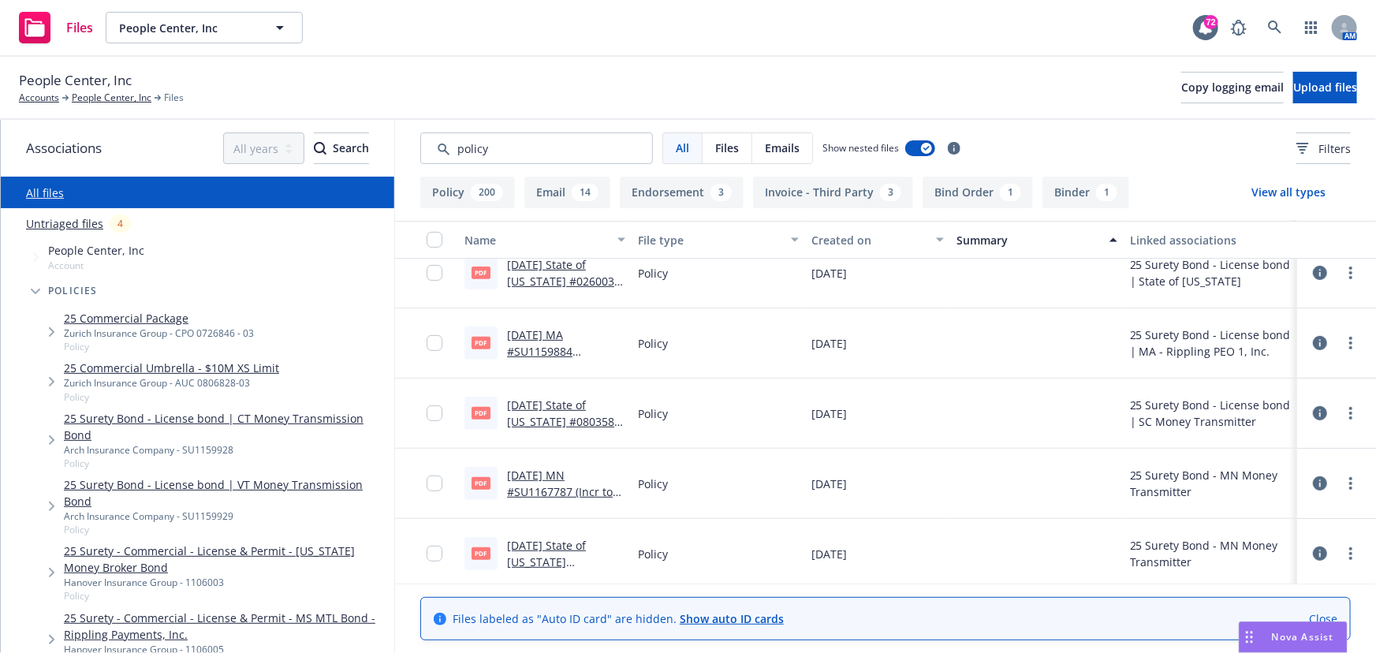
scroll to position [3368, 0]
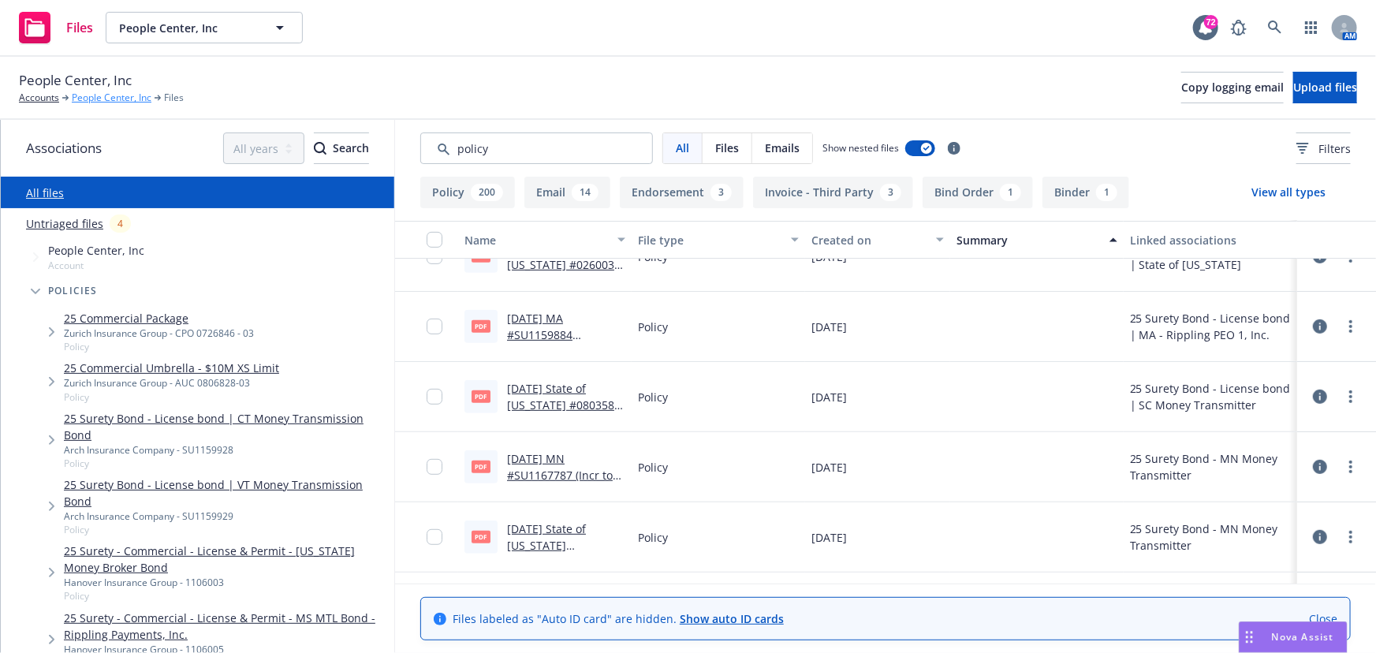
click at [100, 101] on link "People Center, Inc" at bounding box center [112, 98] width 80 height 14
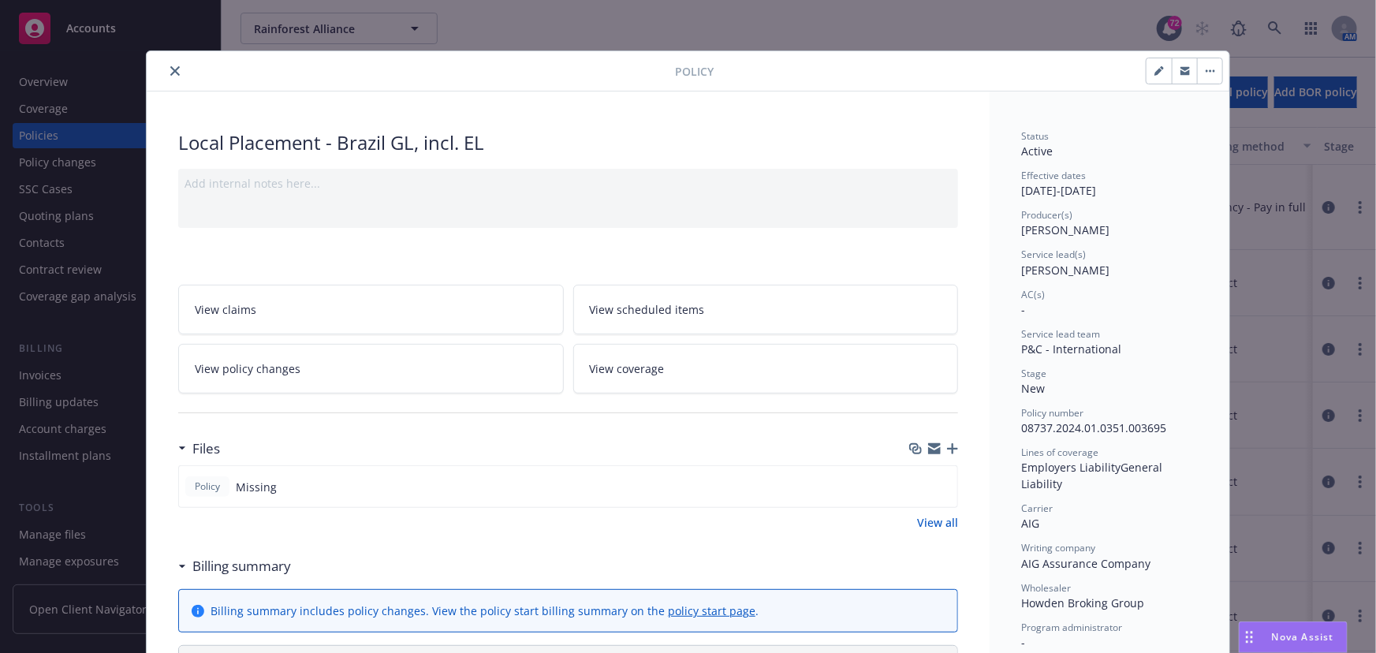
click at [1148, 73] on button "button" at bounding box center [1158, 70] width 25 height 25
select select "NEW"
select select "12"
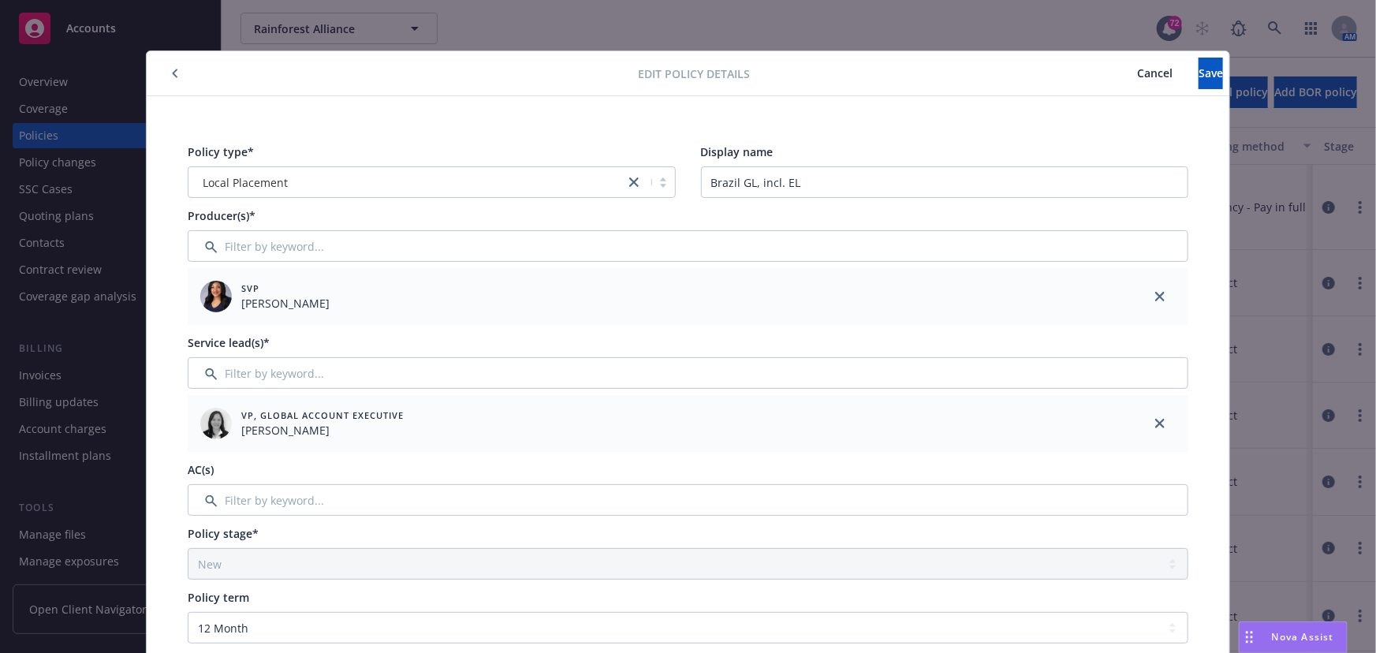
click at [1137, 76] on span "Cancel" at bounding box center [1154, 72] width 35 height 15
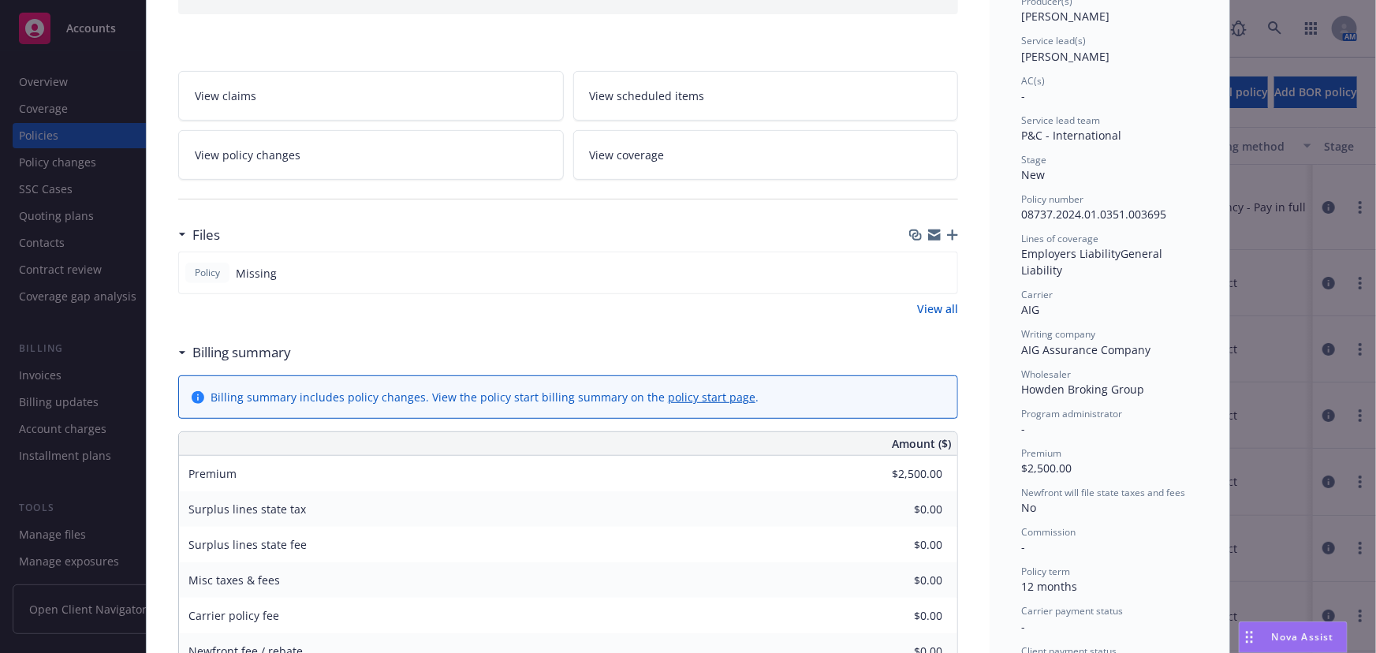
scroll to position [214, 0]
click at [948, 237] on icon "button" at bounding box center [952, 234] width 11 height 11
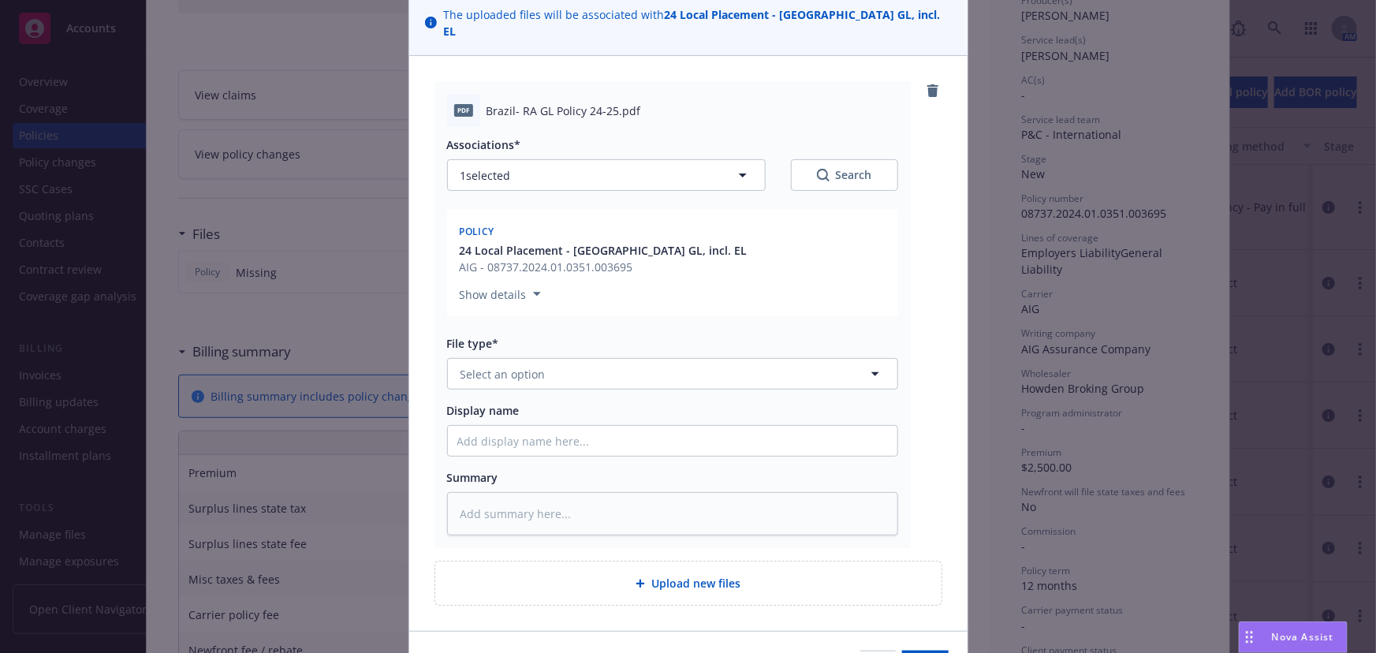
scroll to position [143, 0]
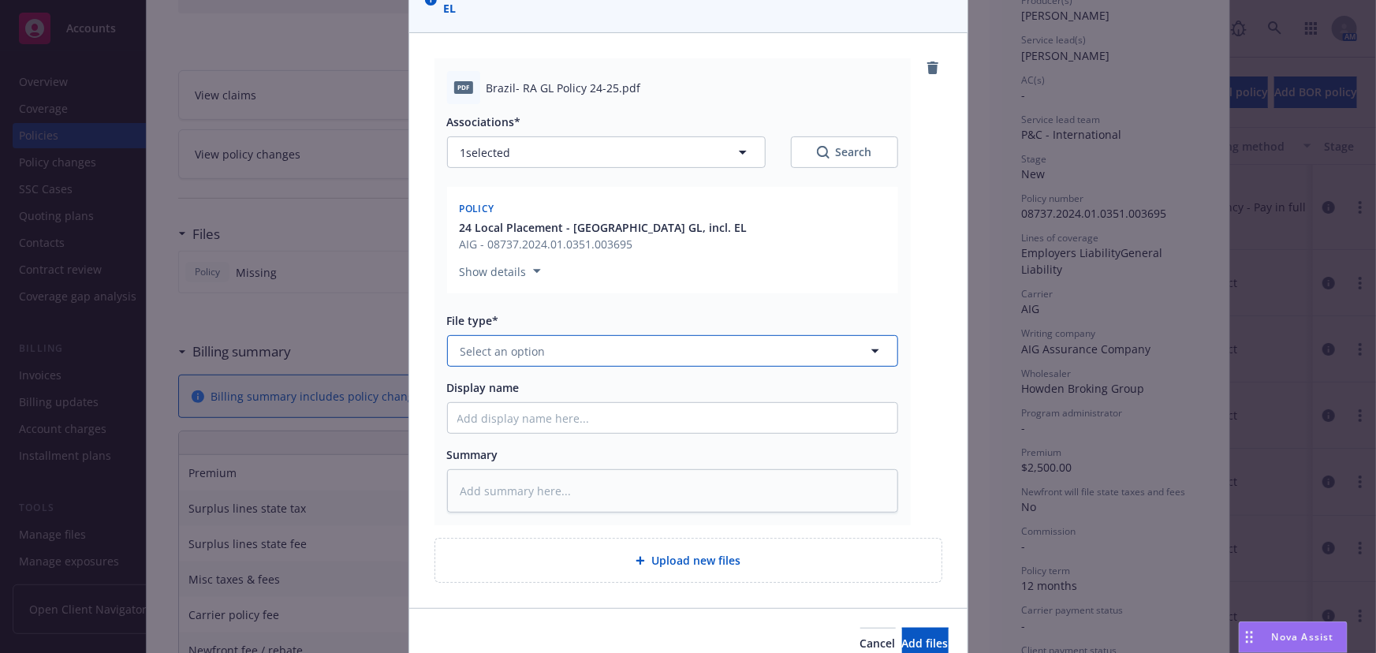
click at [472, 343] on span "Select an option" at bounding box center [502, 351] width 85 height 17
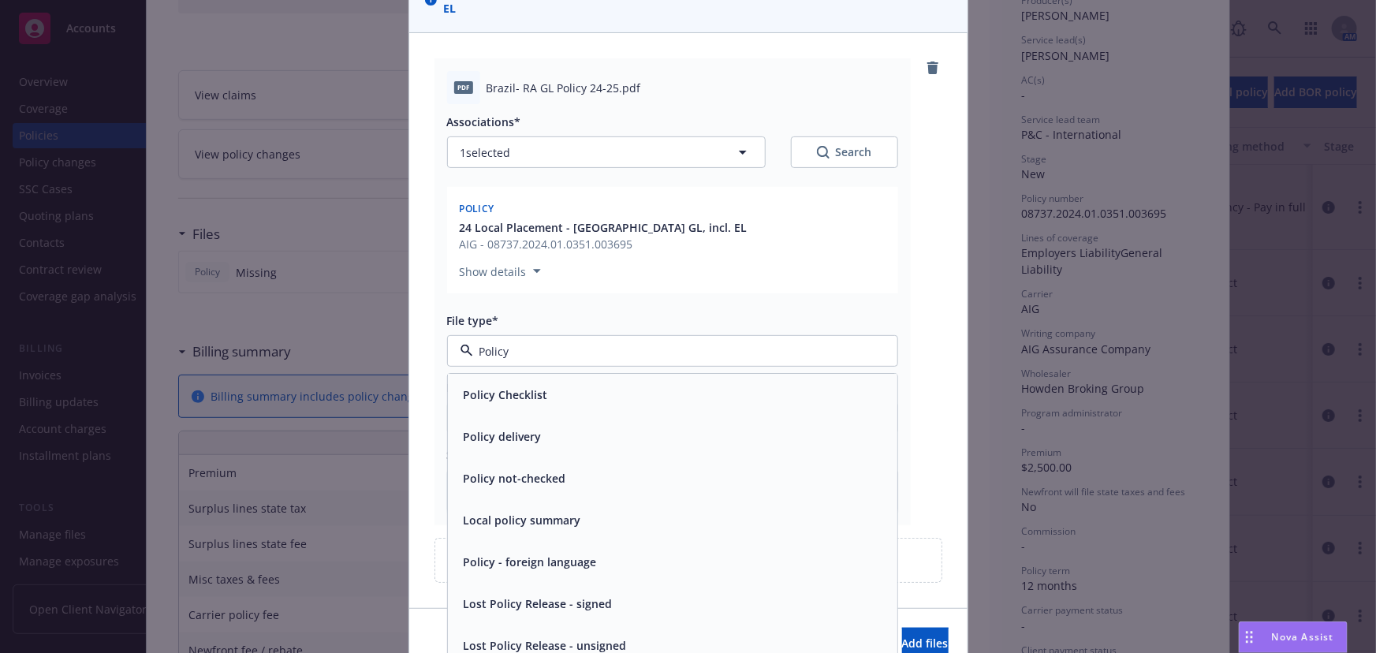
type input "Polic"
click at [486, 387] on span "Policy" at bounding box center [480, 395] width 32 height 17
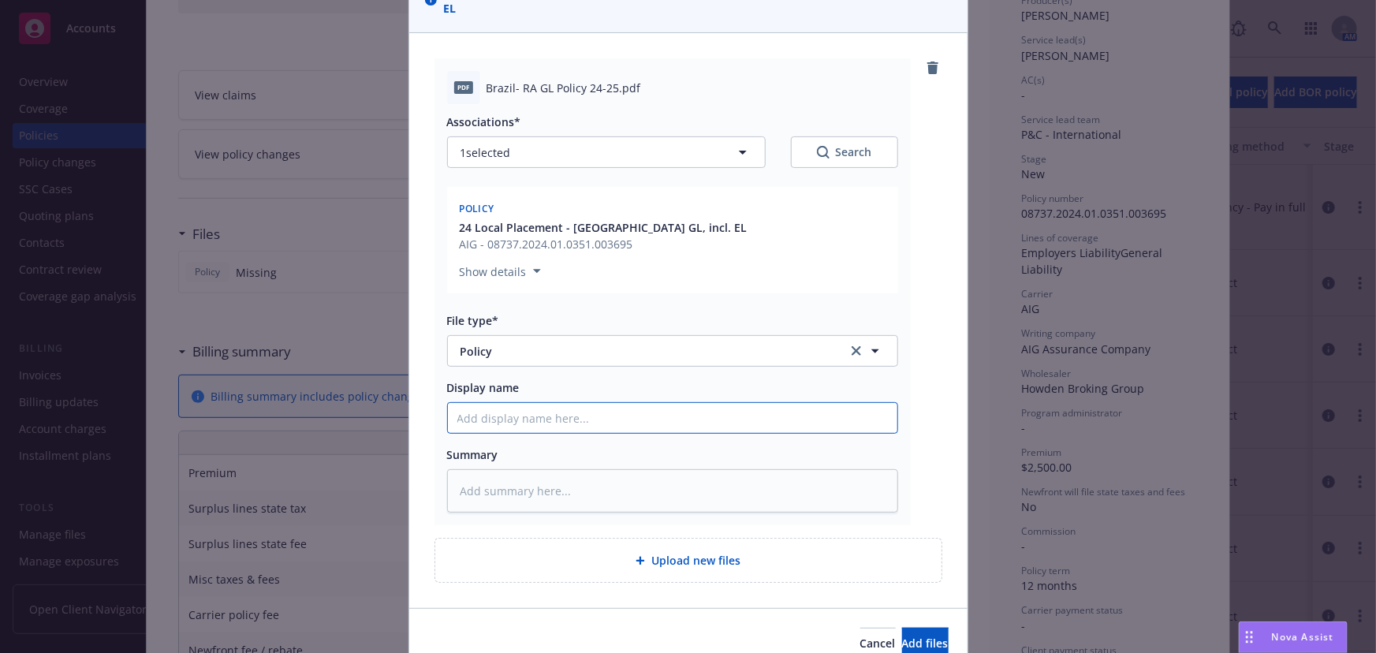
click at [512, 403] on input "Display name" at bounding box center [672, 418] width 449 height 30
type textarea "x"
type input "B"
type textarea "x"
type input "Br"
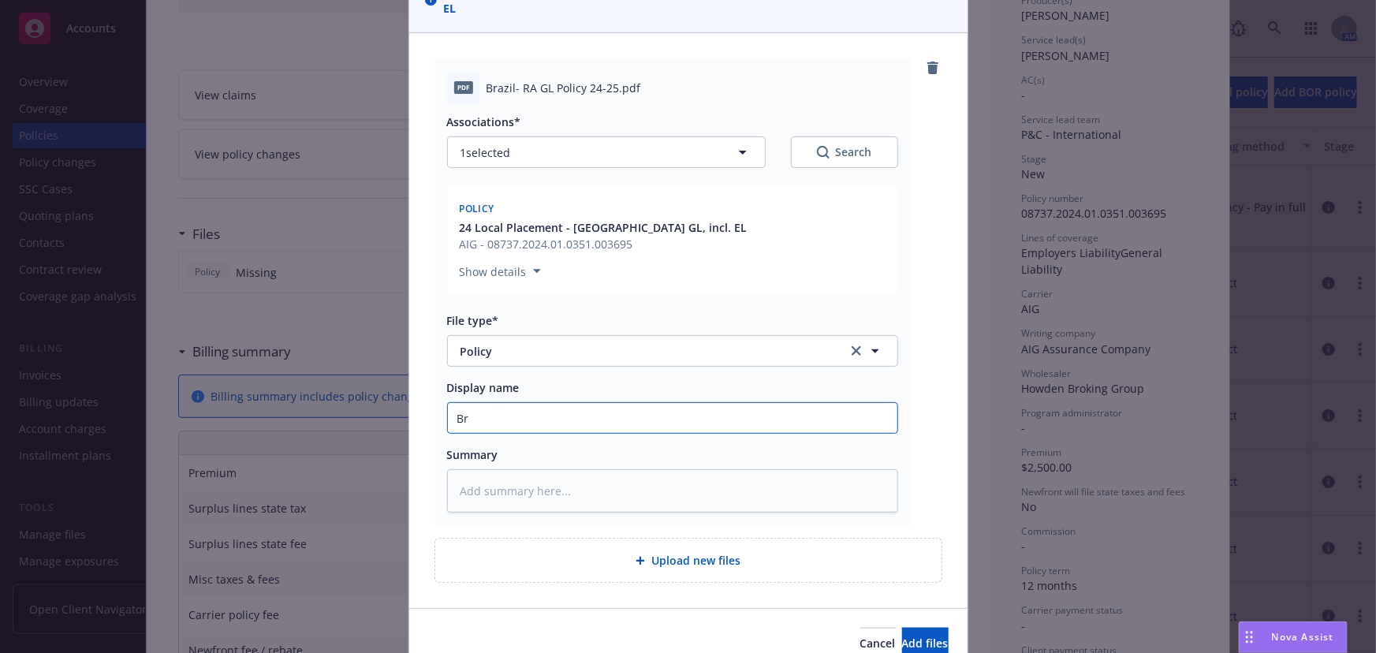
type textarea "x"
type input "Bra"
type textarea "x"
type input "Braz"
type textarea "x"
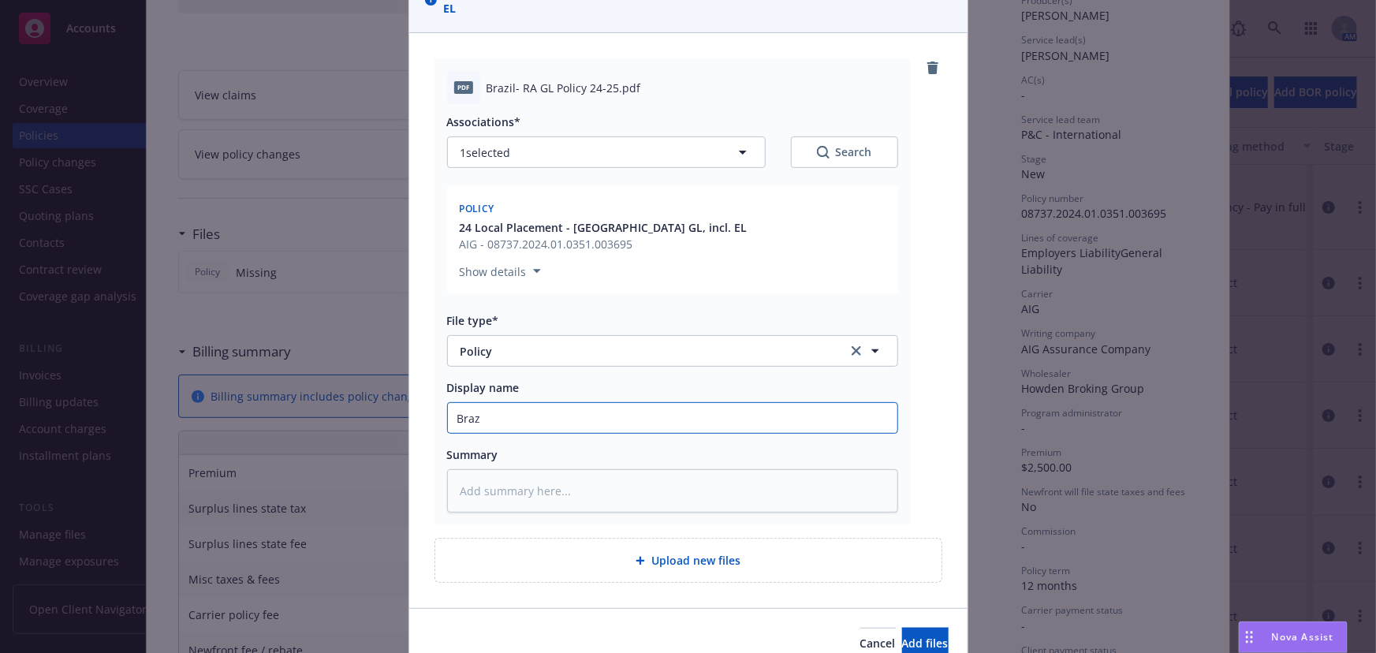
type input "Brazi"
type textarea "x"
type input "Brazil"
type textarea "x"
type input "Brazil-"
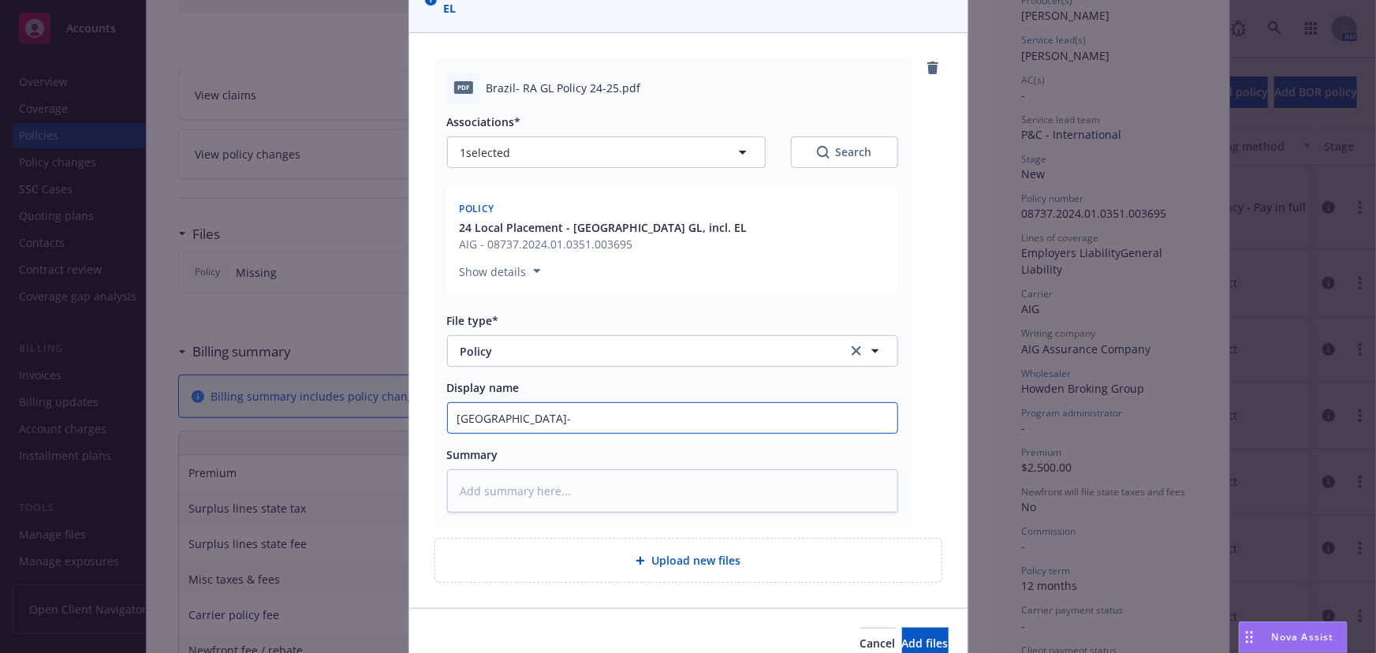
type textarea "x"
type input "Brazil-"
type textarea "x"
type input "Brazil- R"
type textarea "x"
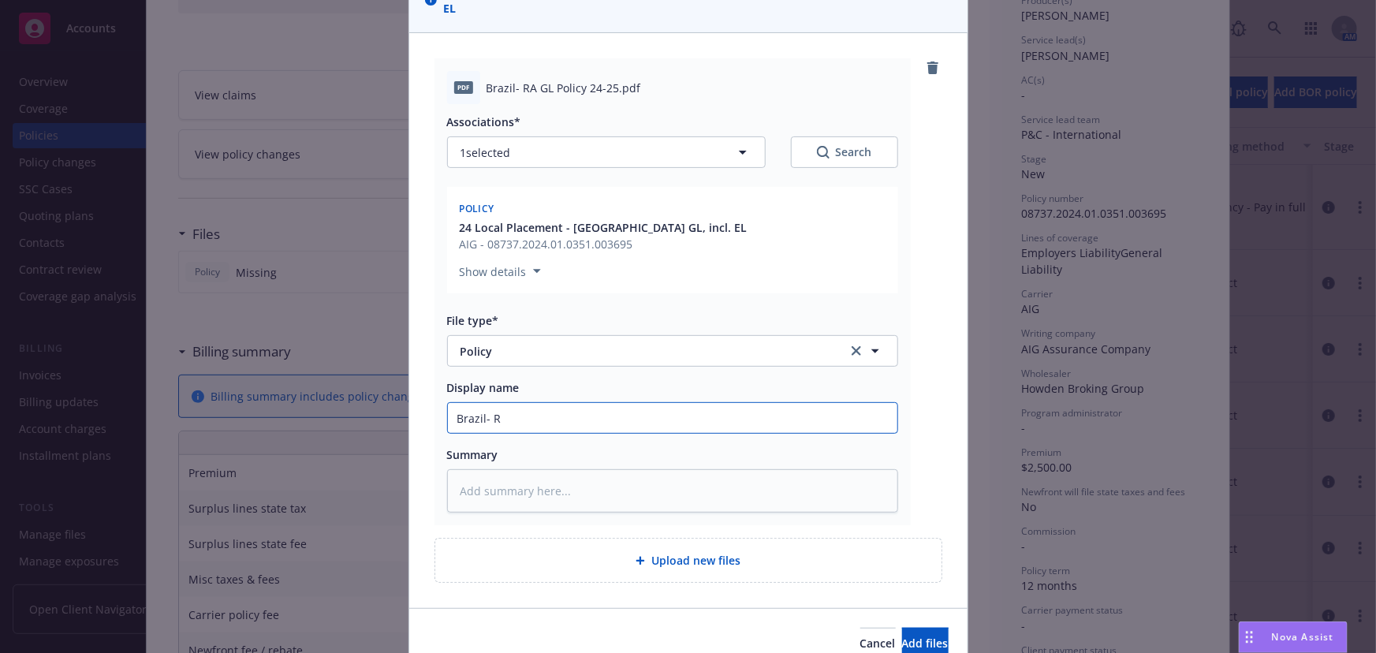
type input "Brazil- Ri"
type textarea "x"
type input "Brazil- Rip"
type textarea "x"
type input "Brazil- Ripp"
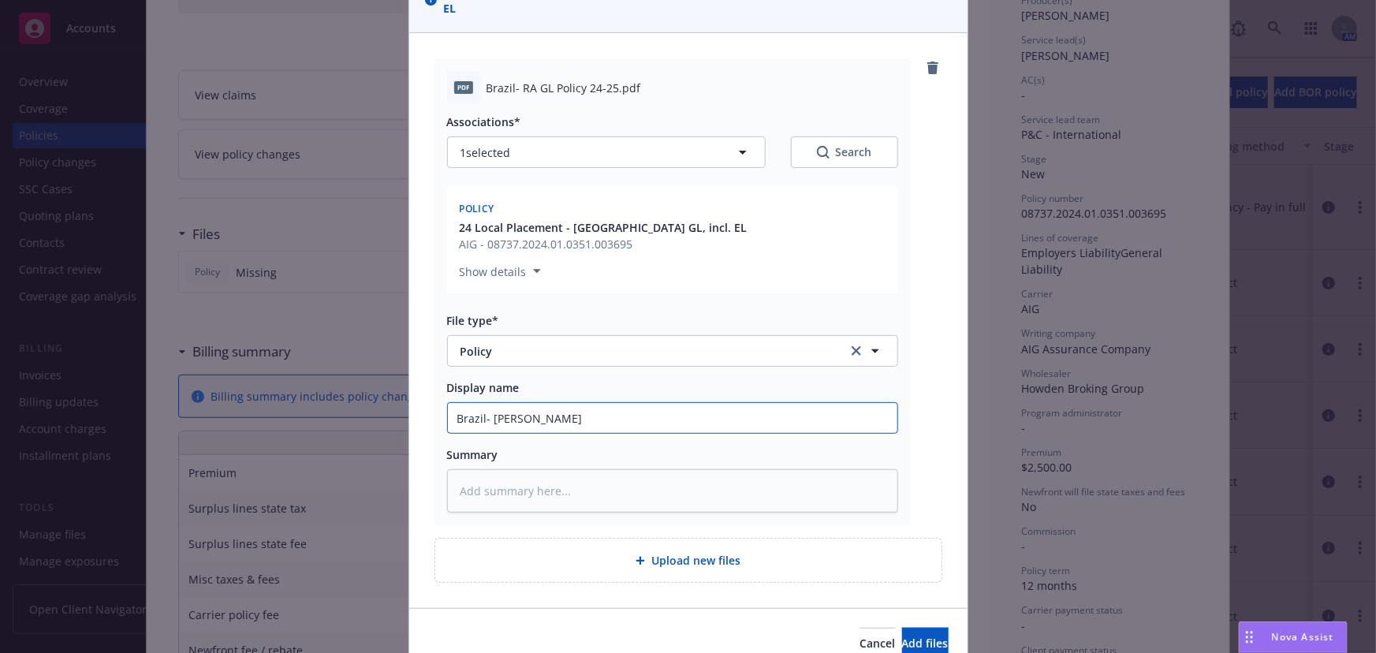
type textarea "x"
type input "Brazil- Rippl"
type textarea "x"
type input "Brazil- Rippli"
type textarea "x"
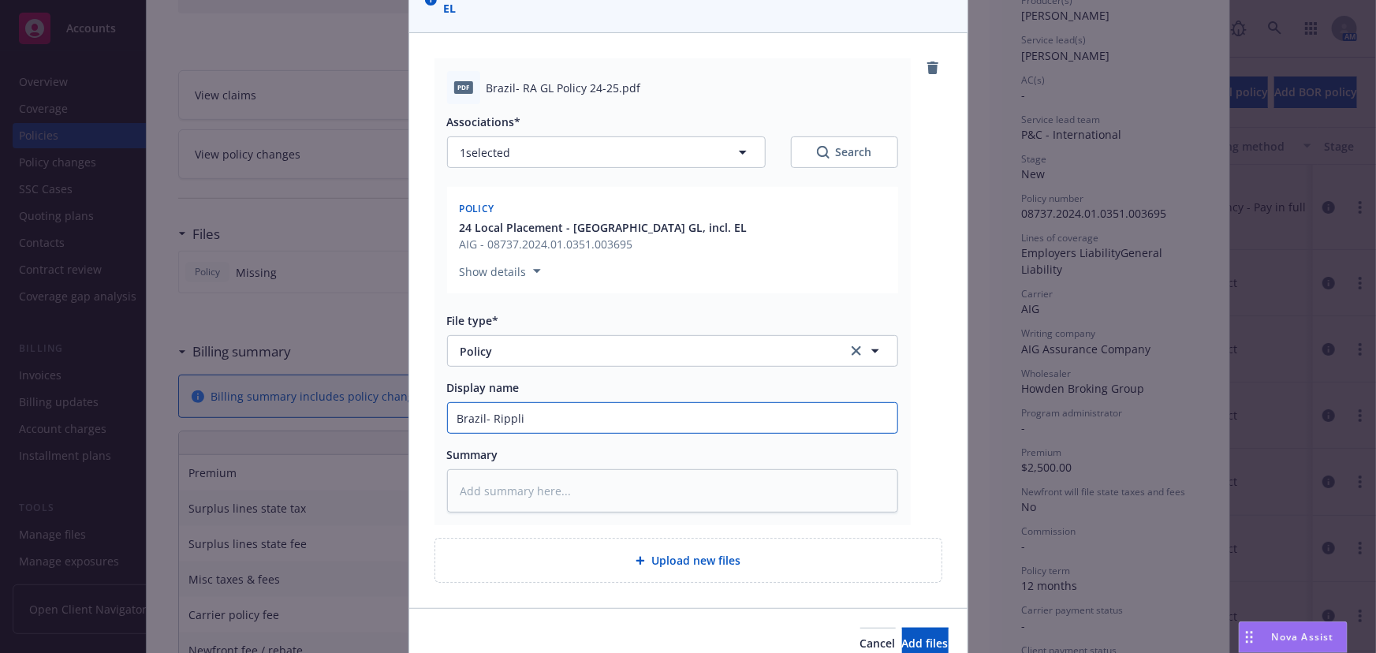
type input "Brazil- Ripplin"
type textarea "x"
type input "Brazil- Rippling"
type textarea "x"
type input "Brazil- Rippling"
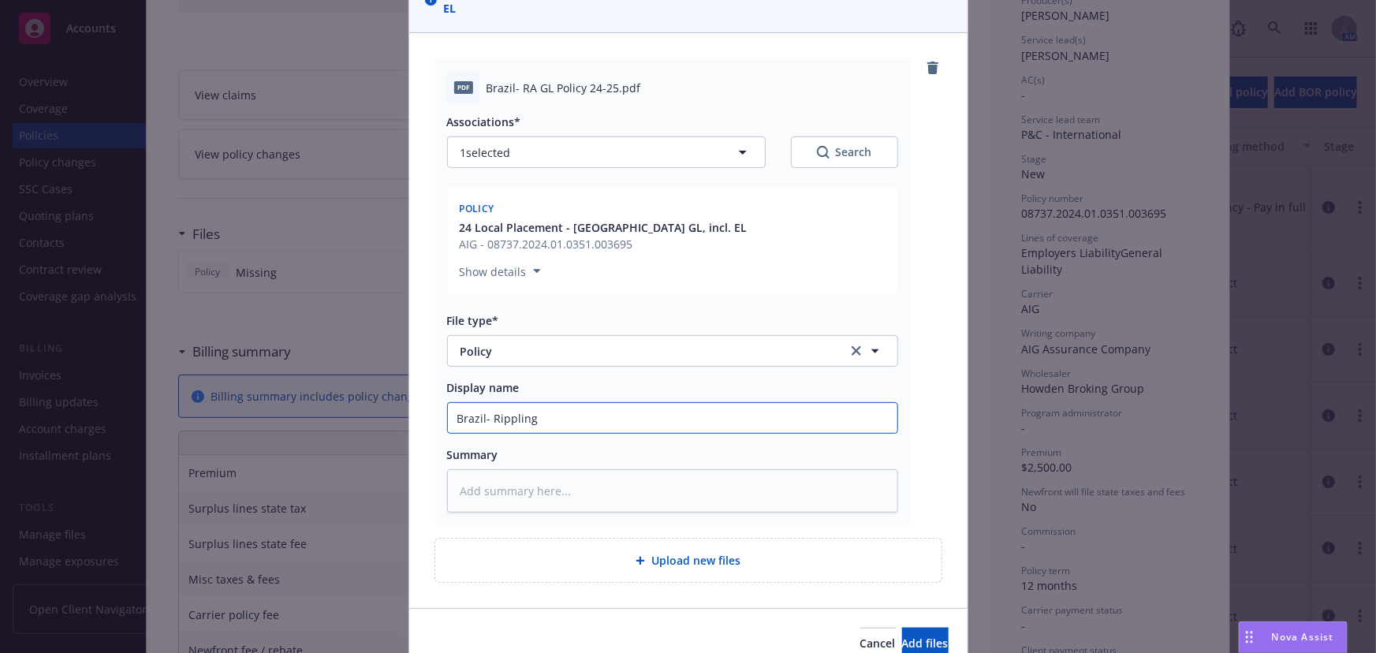
type textarea "x"
type input "Brazil- Rippling G"
type textarea "x"
type input "Brazil- Rippling GL"
type textarea "x"
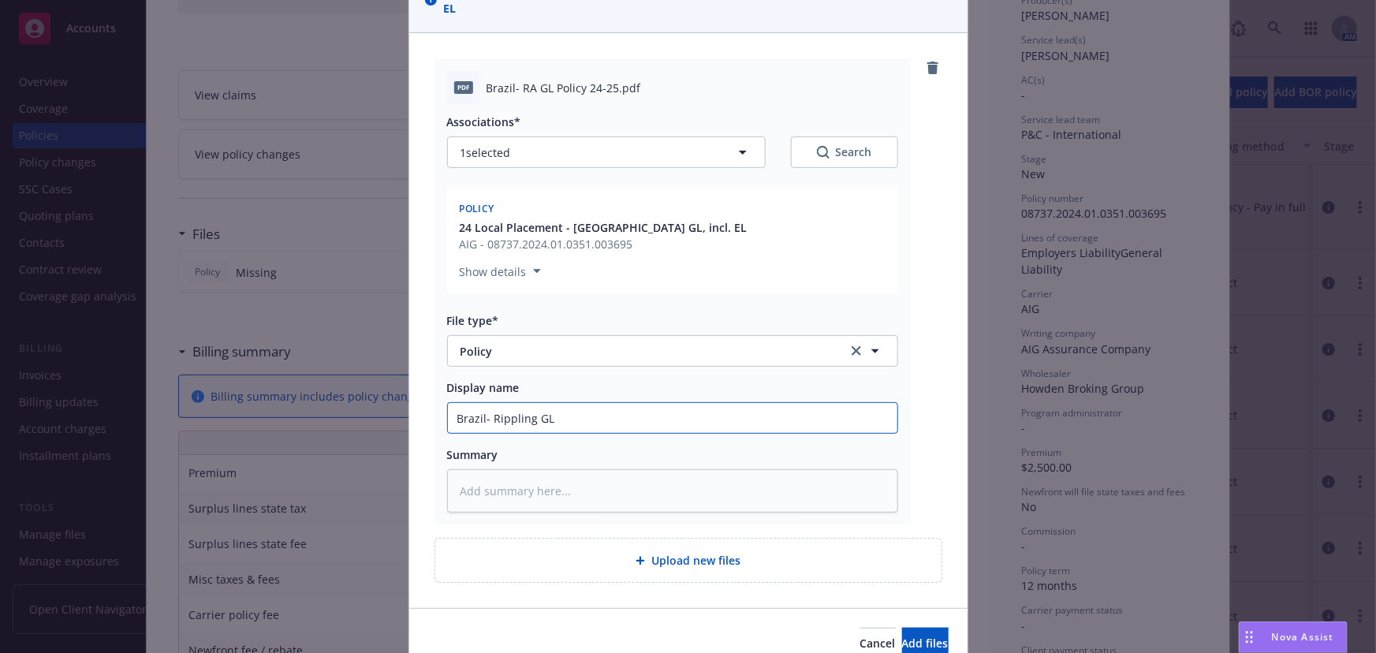
type input "Brazil- Rippling GL"
type textarea "x"
type input "Brazil- Rippling GL P"
type textarea "x"
type input "Brazil- Rippling GL Po"
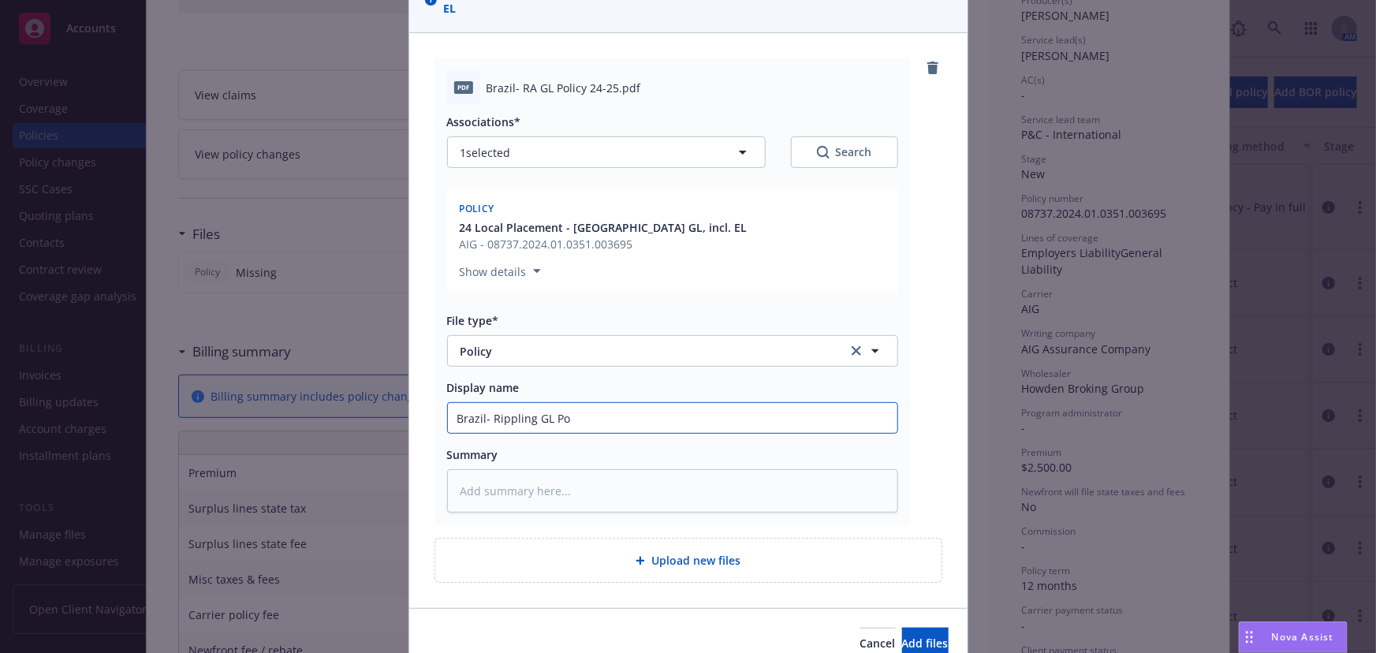
type textarea "x"
type input "Brazil- Rippling GL Pol"
type textarea "x"
type input "Brazil- Rippling GL Polic"
type textarea "x"
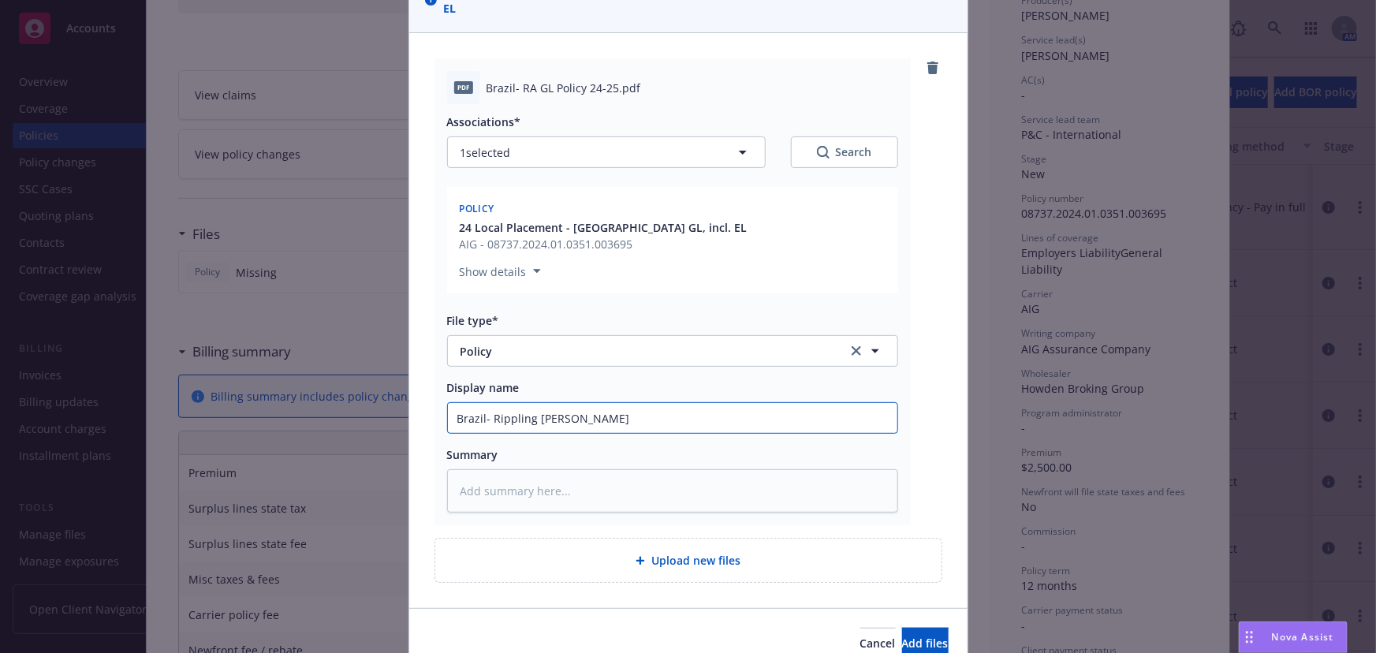
type input "Brazil- Rippling GL Policy"
type textarea "x"
type input "Brazil- Rippling GL Policy"
click at [902, 630] on button "Add files" at bounding box center [925, 644] width 47 height 32
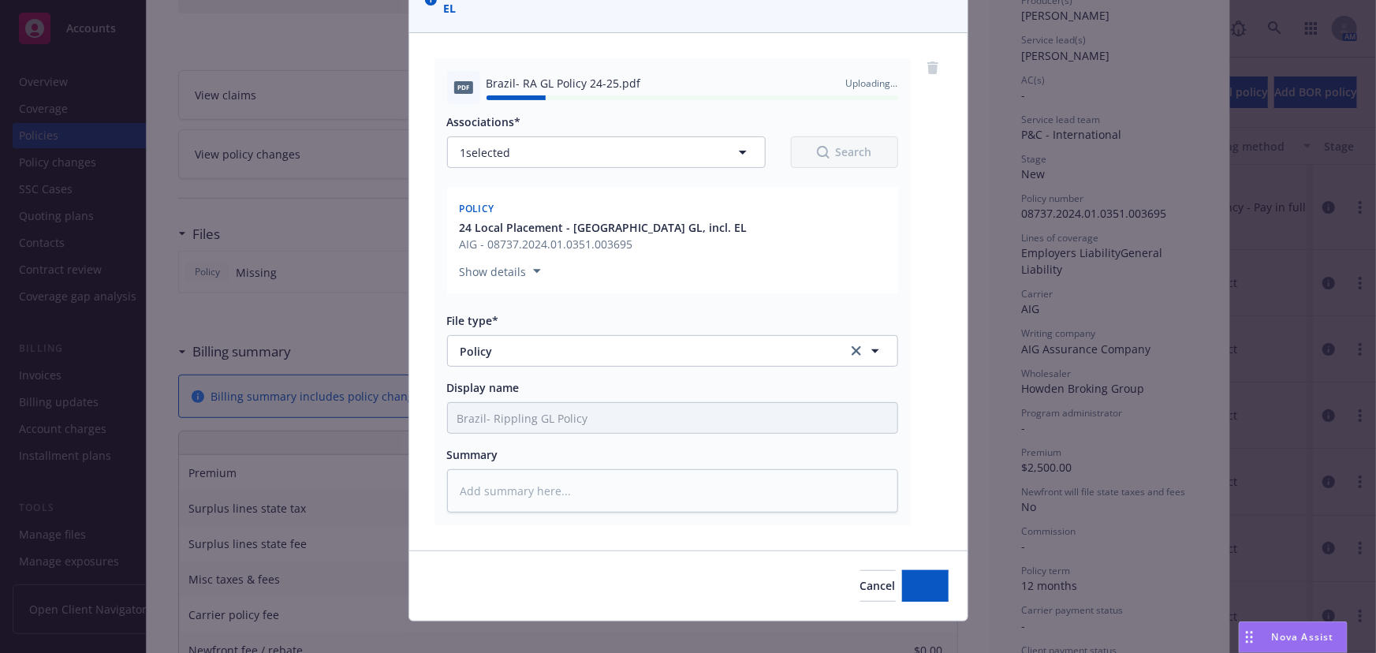
type textarea "x"
